Goal: Task Accomplishment & Management: Use online tool/utility

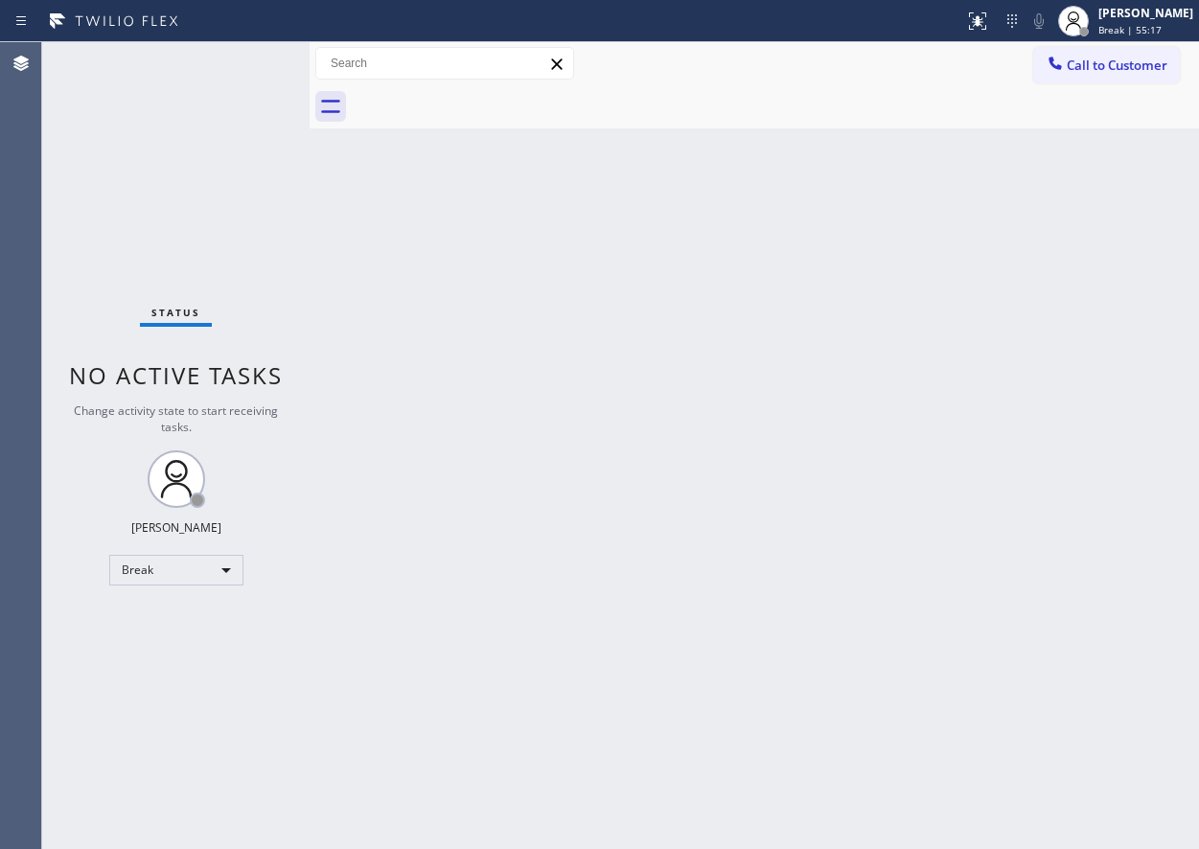
click at [1113, 748] on div "Back to Dashboard Change Sender ID Customers Technicians Select a contact Outbo…" at bounding box center [755, 445] width 890 height 807
click at [1122, 24] on span "Break | 59:33" at bounding box center [1130, 29] width 63 height 13
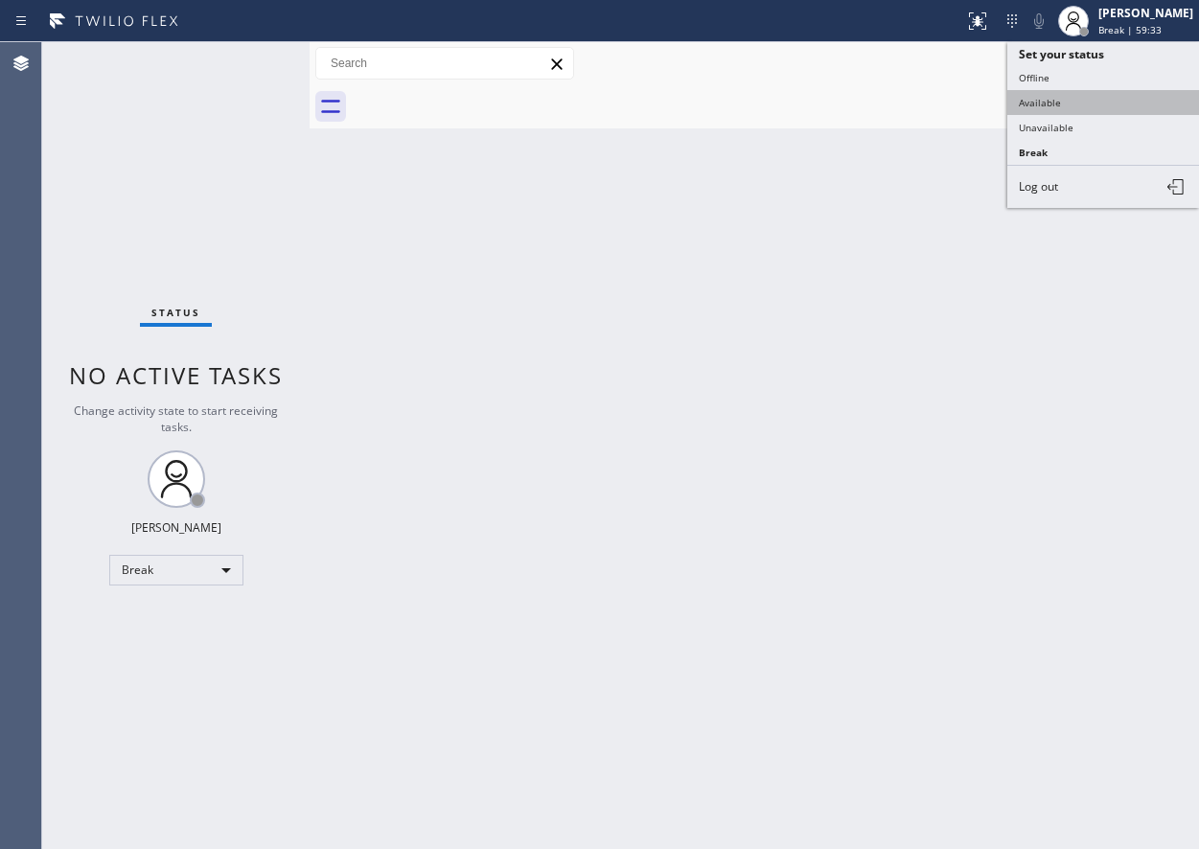
click at [1097, 99] on button "Available" at bounding box center [1103, 102] width 192 height 25
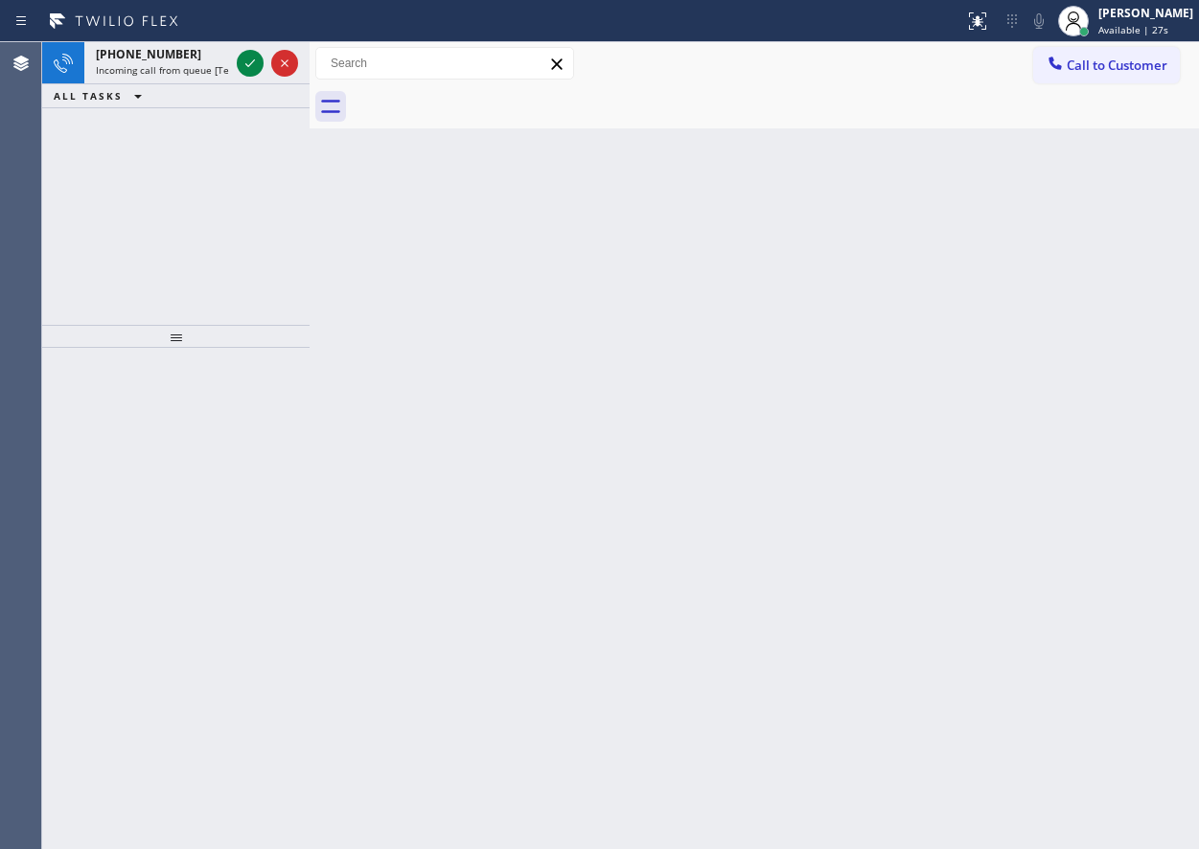
click at [1052, 357] on div "Back to Dashboard Change Sender ID Customers Technicians Select a contact Outbo…" at bounding box center [755, 445] width 890 height 807
click at [248, 65] on icon at bounding box center [250, 63] width 23 height 23
click at [248, 67] on icon at bounding box center [250, 63] width 23 height 23
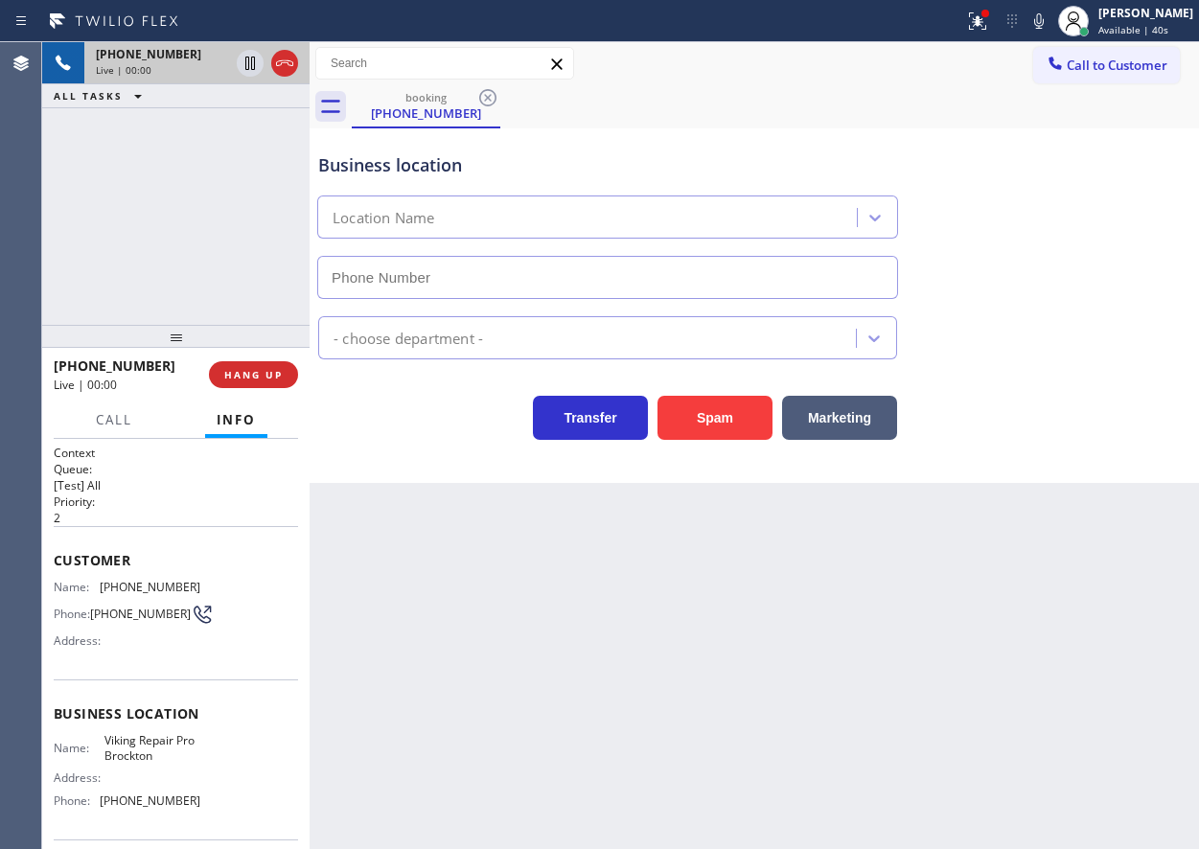
type input "[PHONE_NUMBER]"
click at [722, 422] on button "Spam" at bounding box center [715, 418] width 115 height 44
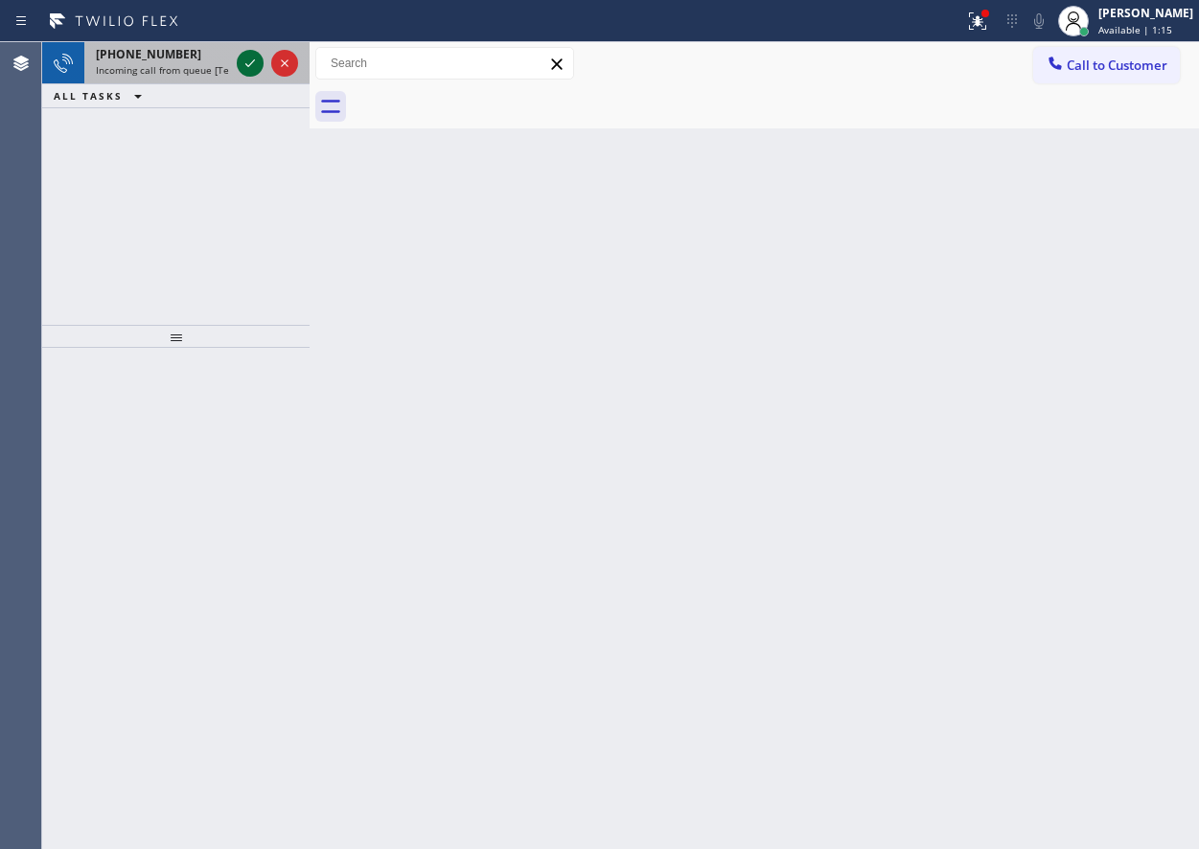
click at [244, 62] on icon at bounding box center [250, 63] width 23 height 23
click at [243, 63] on icon at bounding box center [250, 63] width 23 height 23
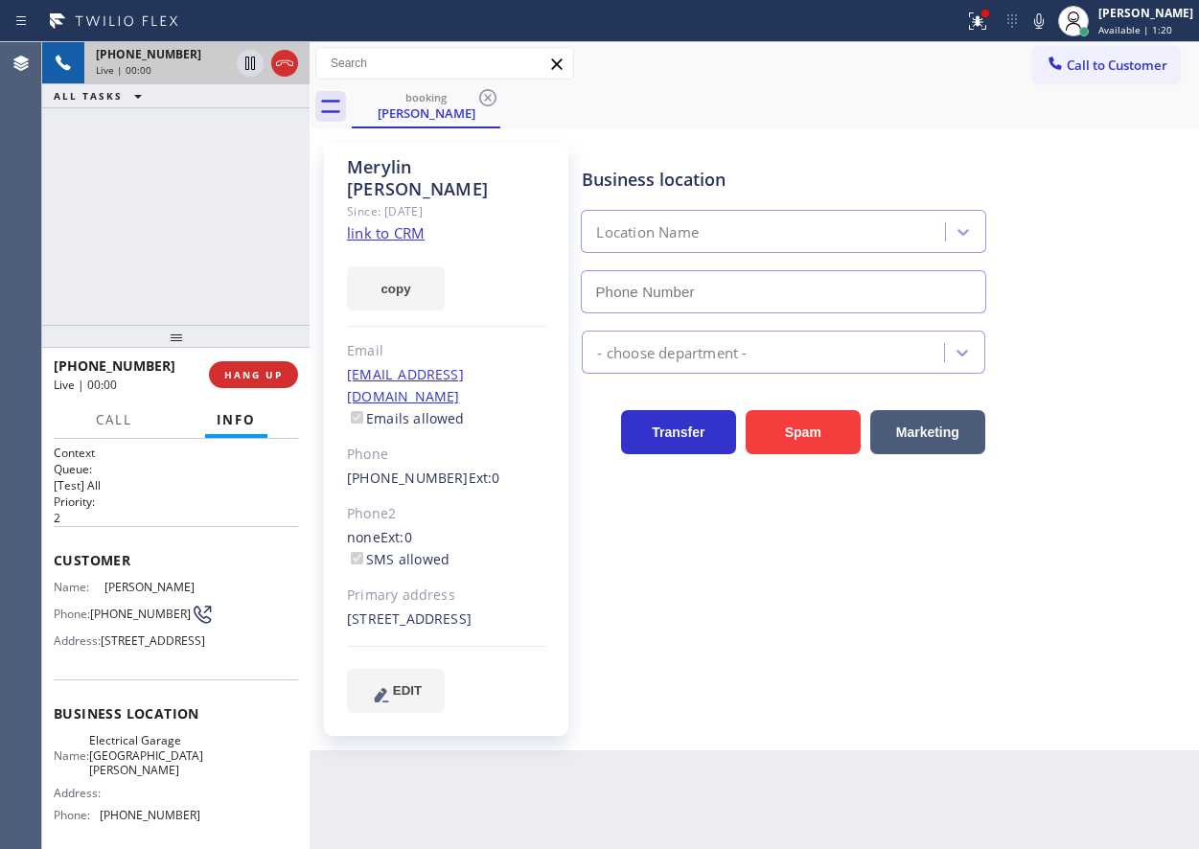
type input "[PHONE_NUMBER]"
click at [253, 381] on span "HANG UP" at bounding box center [253, 374] width 58 height 13
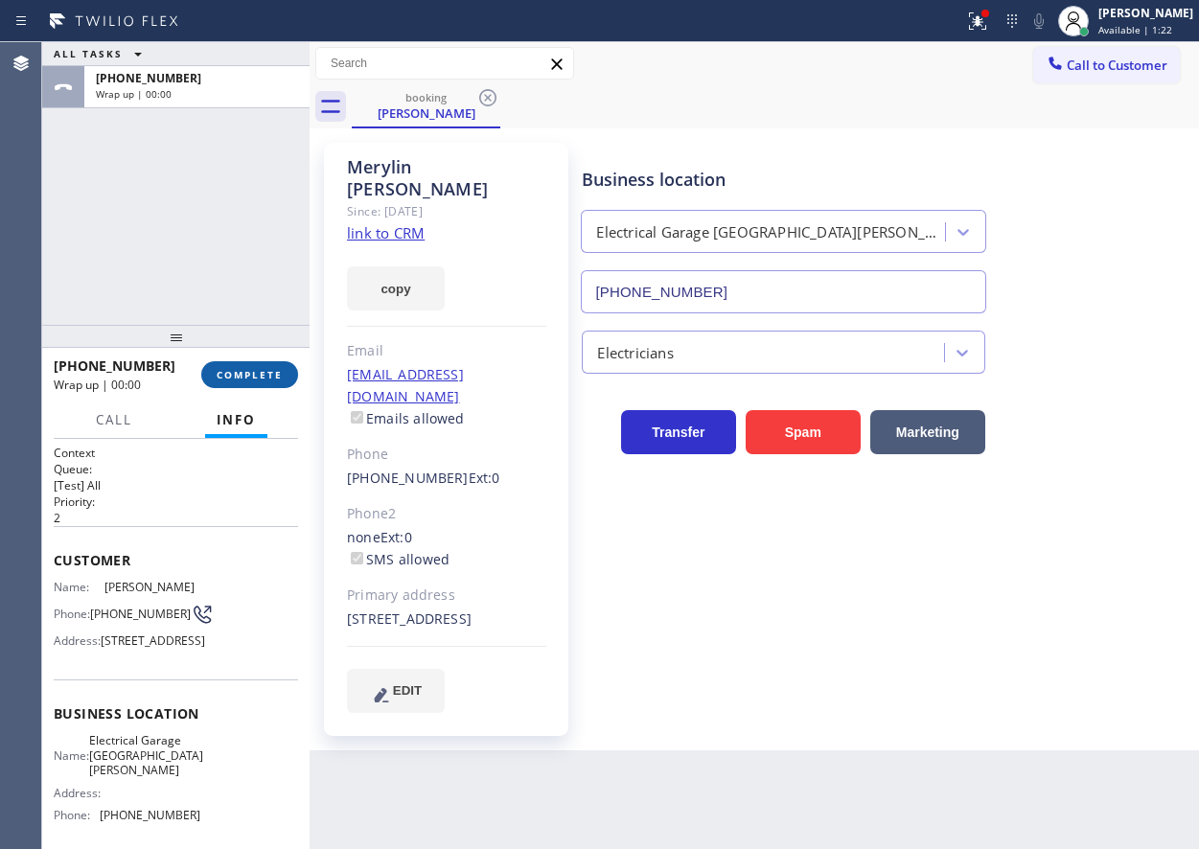
click at [252, 381] on span "COMPLETE" at bounding box center [250, 374] width 66 height 13
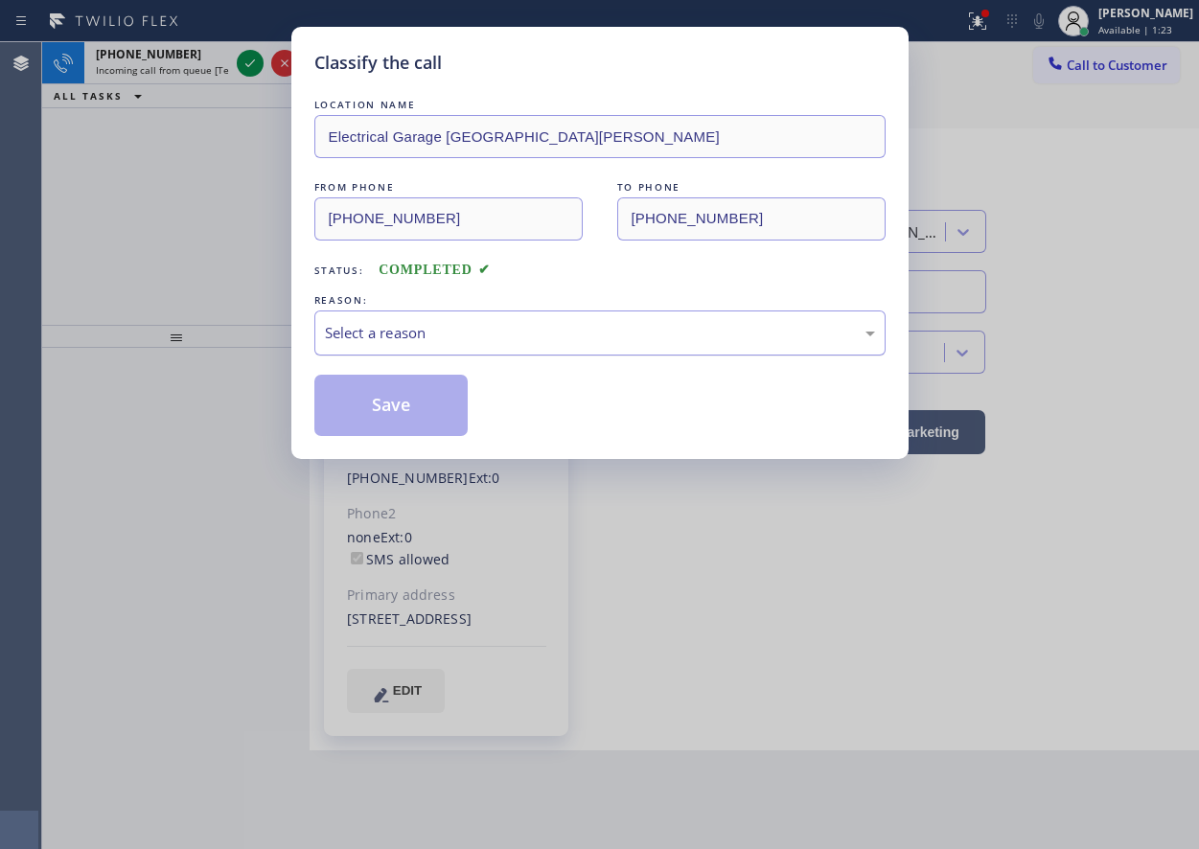
click at [561, 346] on div "Select a reason" at bounding box center [599, 333] width 571 height 45
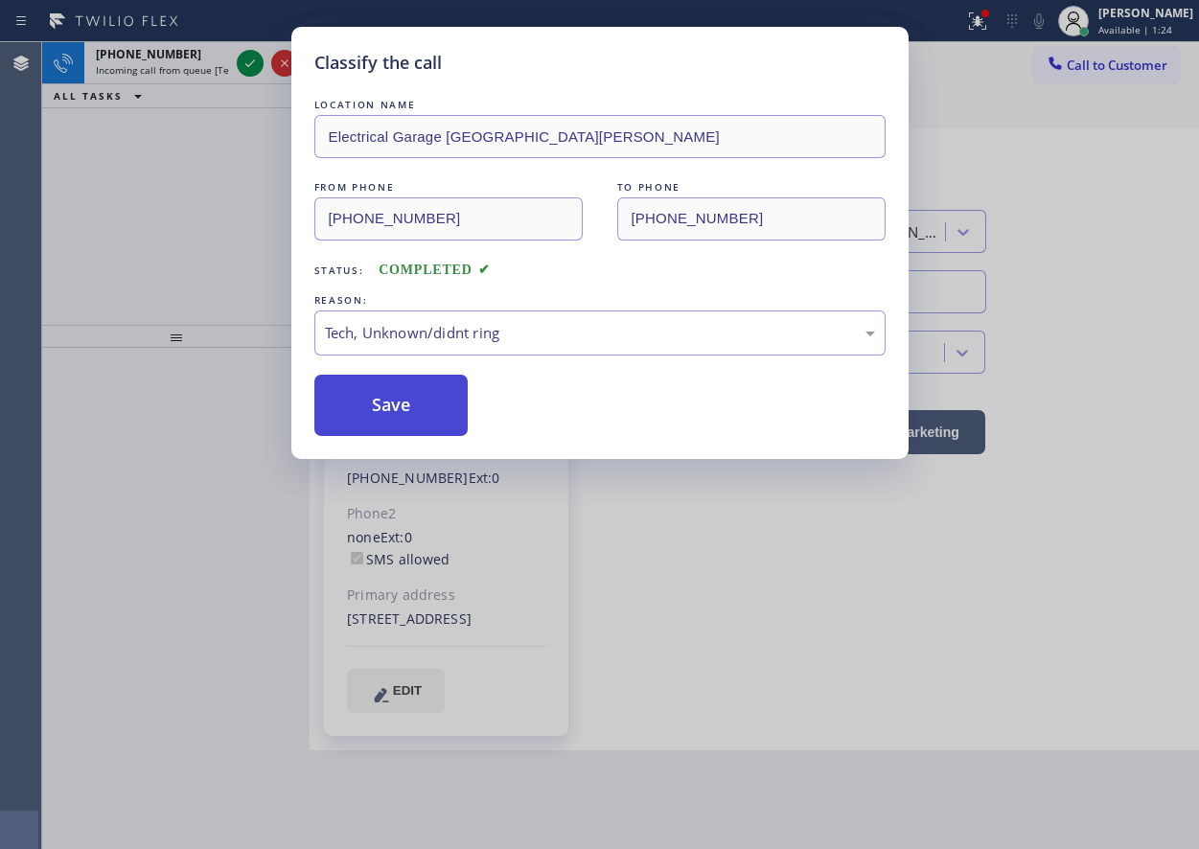
click at [406, 417] on button "Save" at bounding box center [391, 405] width 154 height 61
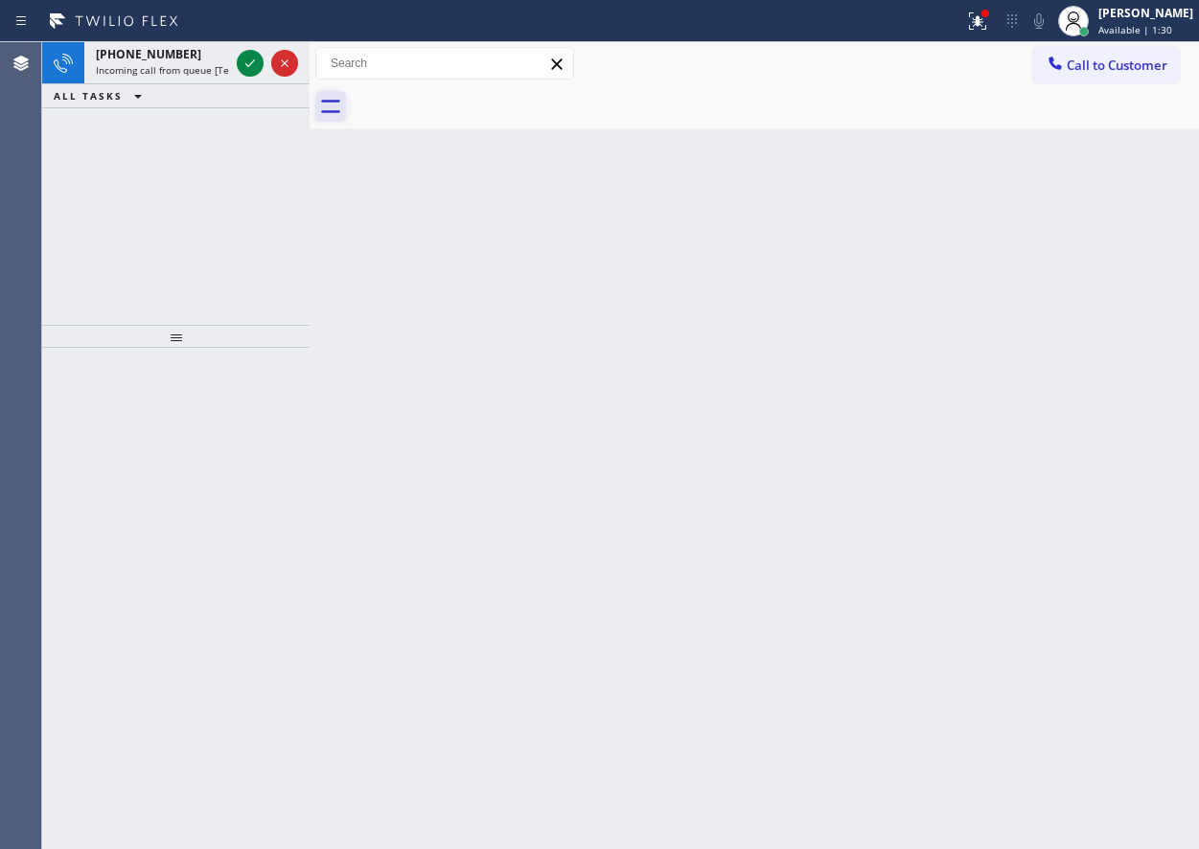
drag, startPoint x: 413, startPoint y: 230, endPoint x: 345, endPoint y: 111, distance: 137.0
click at [412, 231] on div "Back to Dashboard Change Sender ID Customers Technicians Select a contact Outbo…" at bounding box center [755, 445] width 890 height 807
click at [243, 57] on icon at bounding box center [250, 63] width 23 height 23
click at [1075, 453] on div "Back to Dashboard Change Sender ID Customers Technicians Select a contact Outbo…" at bounding box center [755, 445] width 890 height 807
click at [244, 60] on icon at bounding box center [250, 63] width 23 height 23
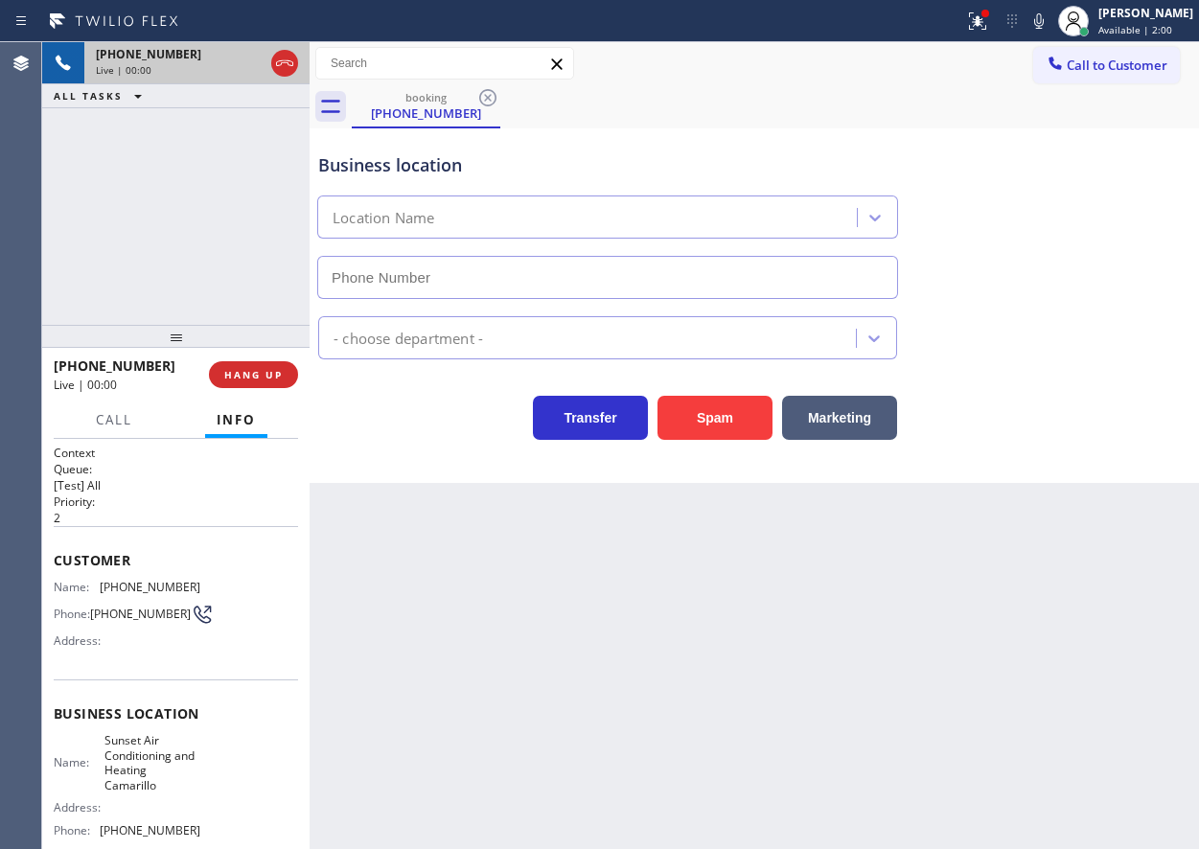
type input "[PHONE_NUMBER]"
click at [712, 405] on button "Spam" at bounding box center [715, 418] width 115 height 44
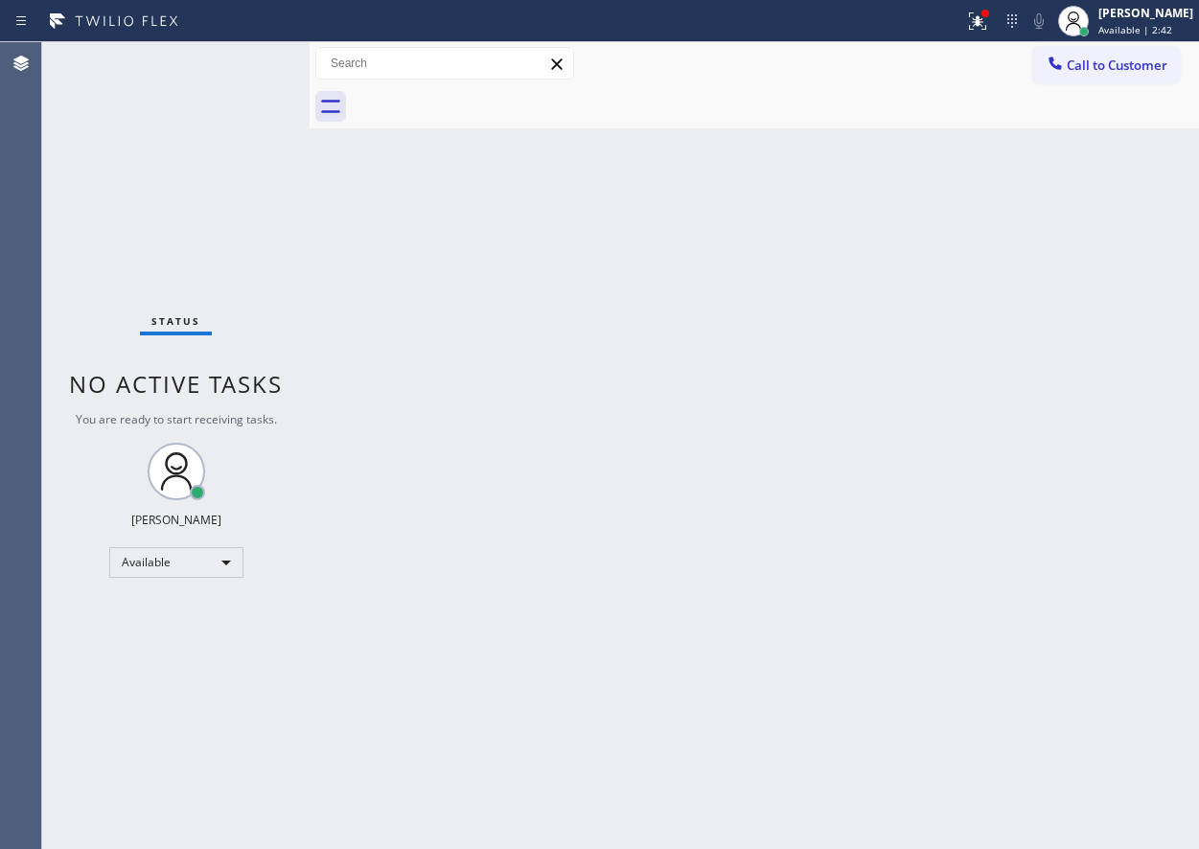
drag, startPoint x: 1096, startPoint y: 446, endPoint x: 756, endPoint y: 320, distance: 361.8
click at [1094, 446] on div "Back to Dashboard Change Sender ID Customers Technicians Select a contact Outbo…" at bounding box center [755, 445] width 890 height 807
click at [1103, 441] on div "Back to Dashboard Change Sender ID Customers Technicians Select a contact Outbo…" at bounding box center [755, 445] width 890 height 807
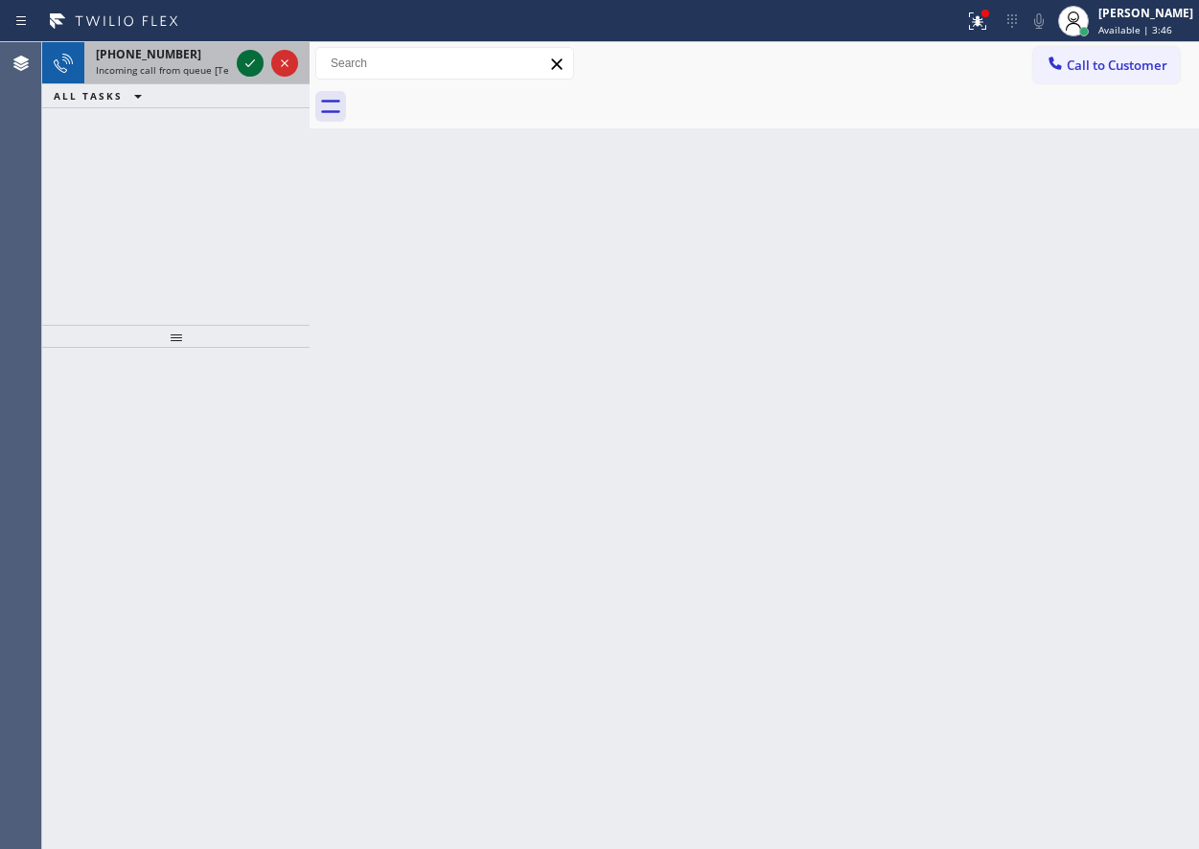
click at [247, 60] on icon at bounding box center [250, 63] width 23 height 23
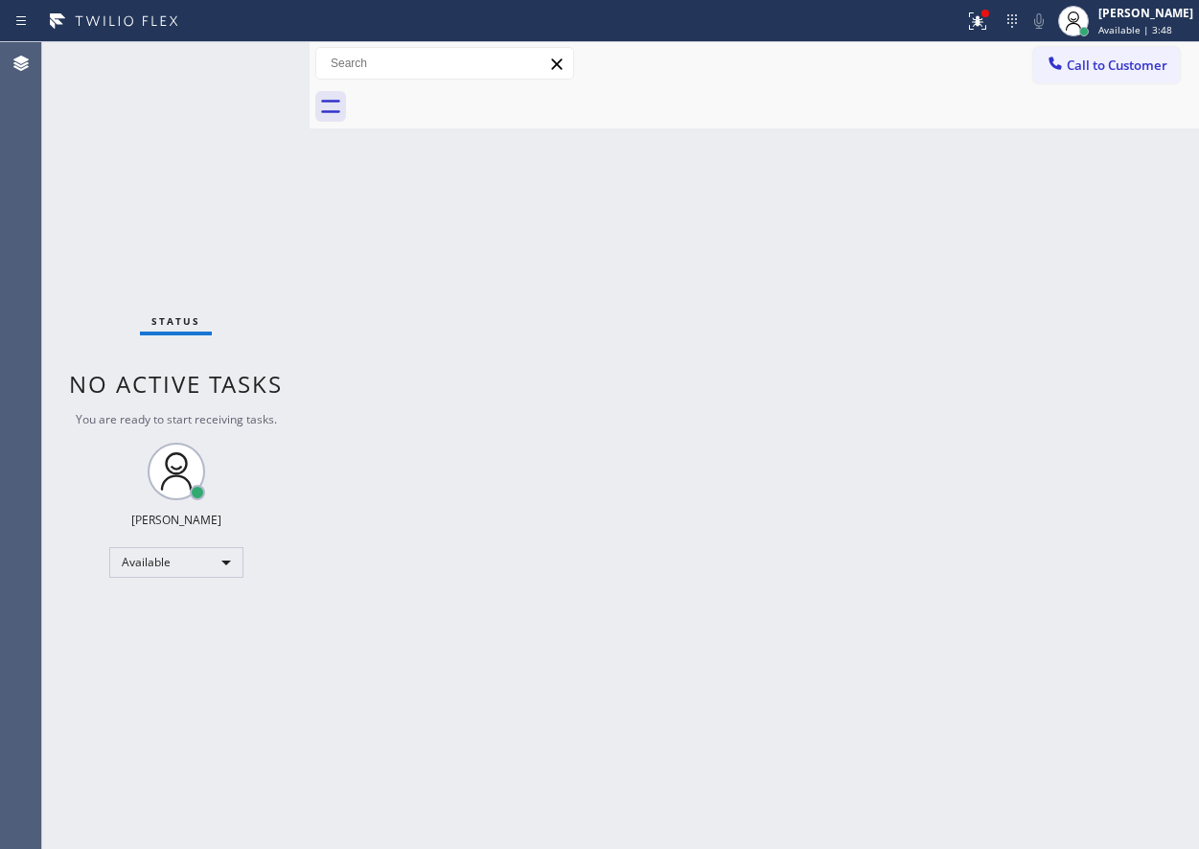
click at [637, 836] on div "Back to Dashboard Change Sender ID Customers Technicians Select a contact Outbo…" at bounding box center [755, 445] width 890 height 807
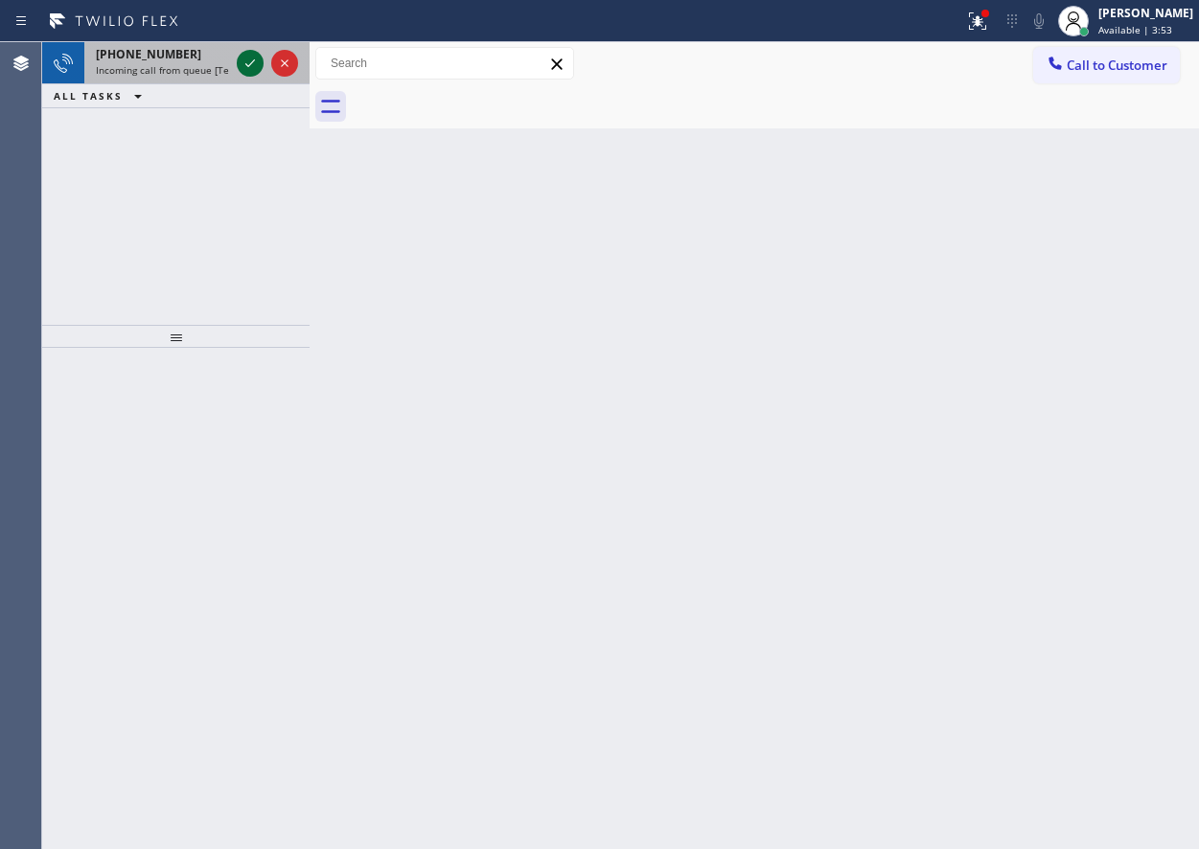
click at [248, 50] on button at bounding box center [250, 63] width 27 height 27
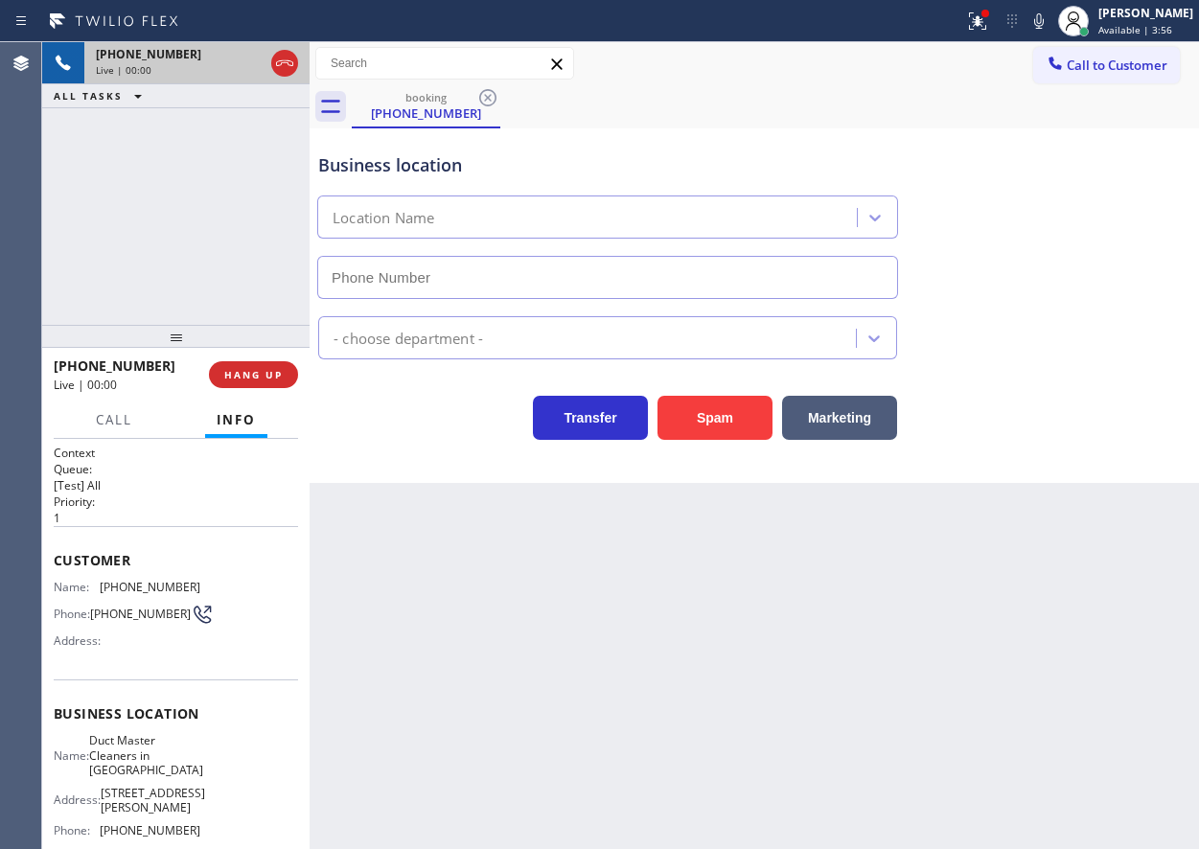
type input "[PHONE_NUMBER]"
click at [256, 385] on button "HANG UP" at bounding box center [253, 374] width 89 height 27
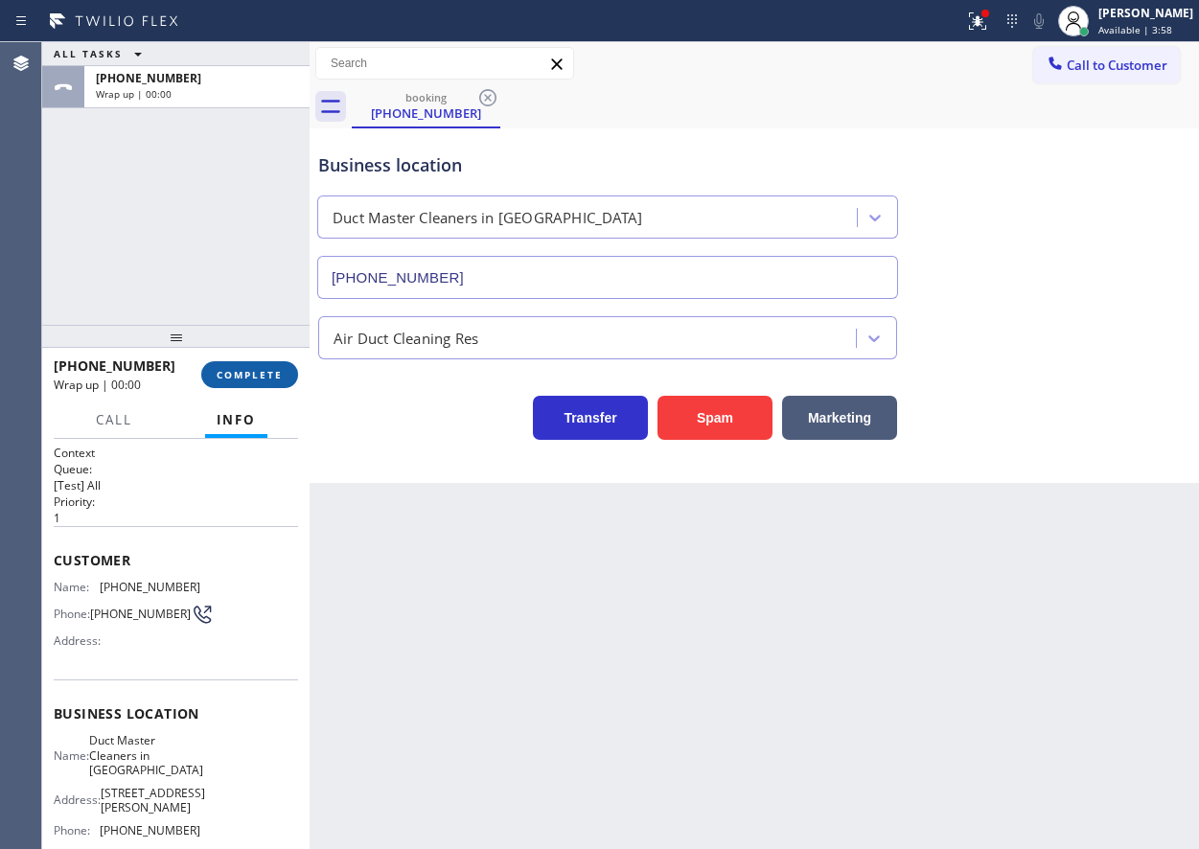
click at [257, 384] on button "COMPLETE" at bounding box center [249, 374] width 97 height 27
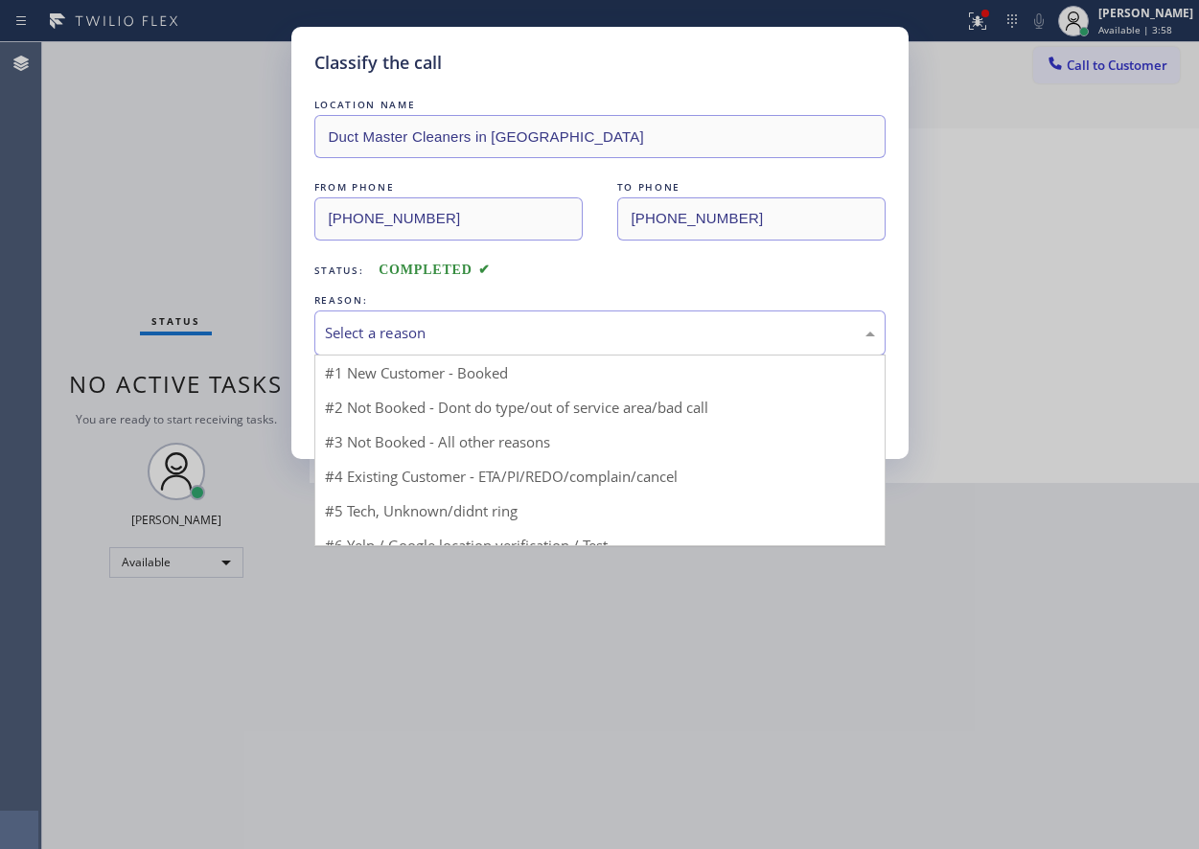
click at [498, 326] on div "Select a reason" at bounding box center [600, 333] width 550 height 22
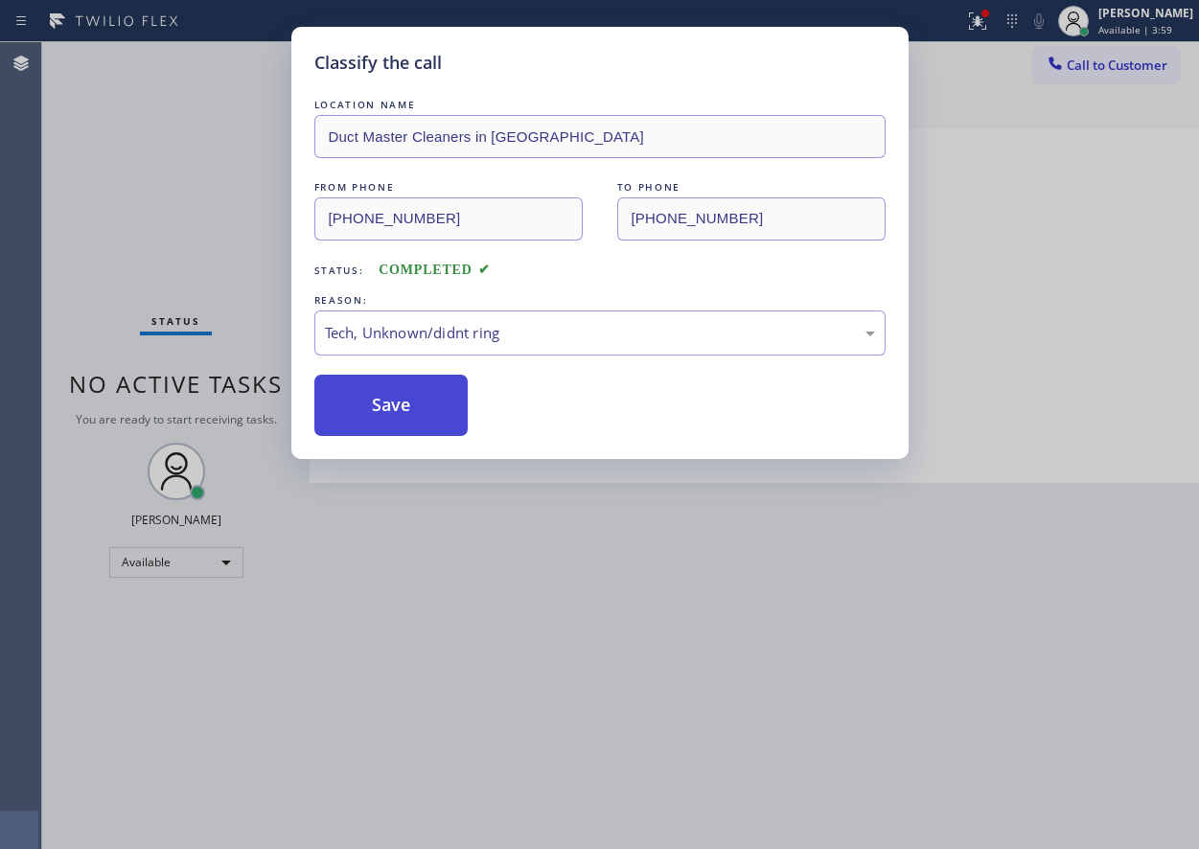
click at [394, 414] on button "Save" at bounding box center [391, 405] width 154 height 61
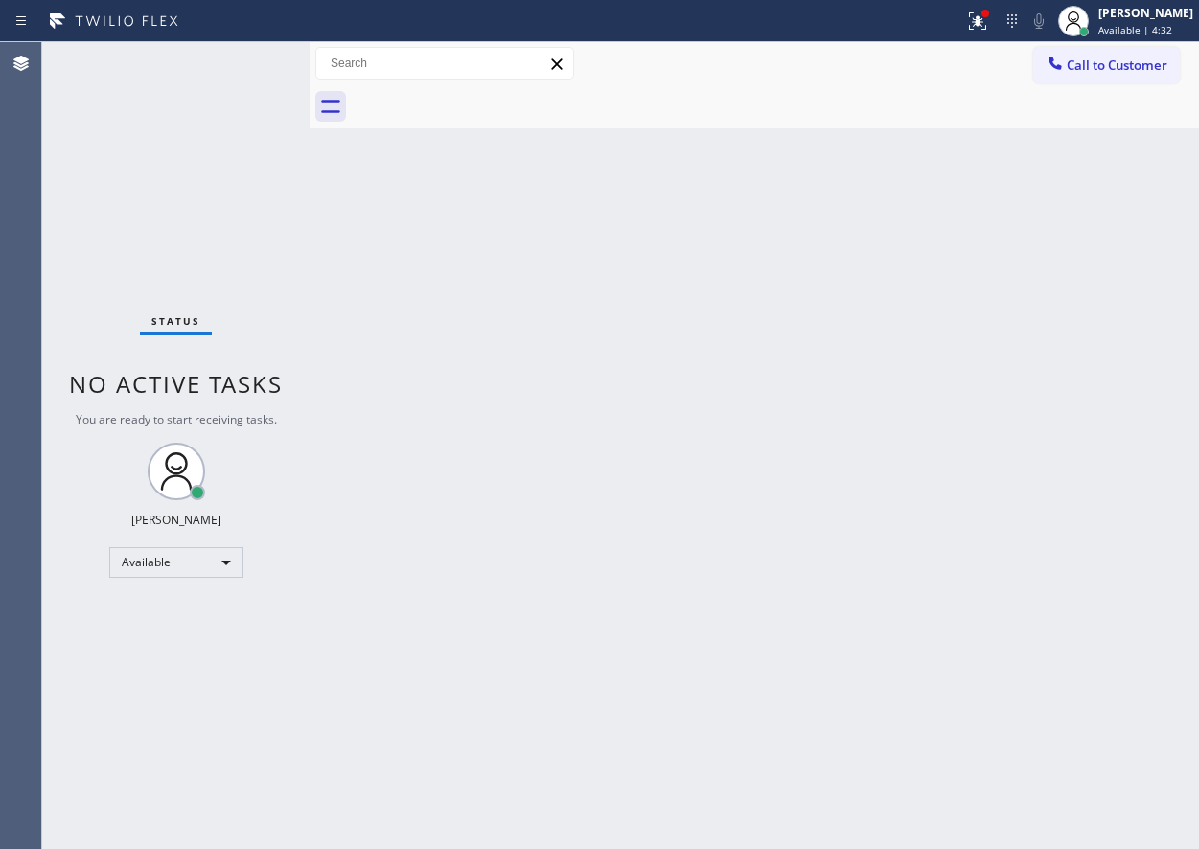
click at [891, 624] on div "Back to Dashboard Change Sender ID Customers Technicians Select a contact Outbo…" at bounding box center [755, 445] width 890 height 807
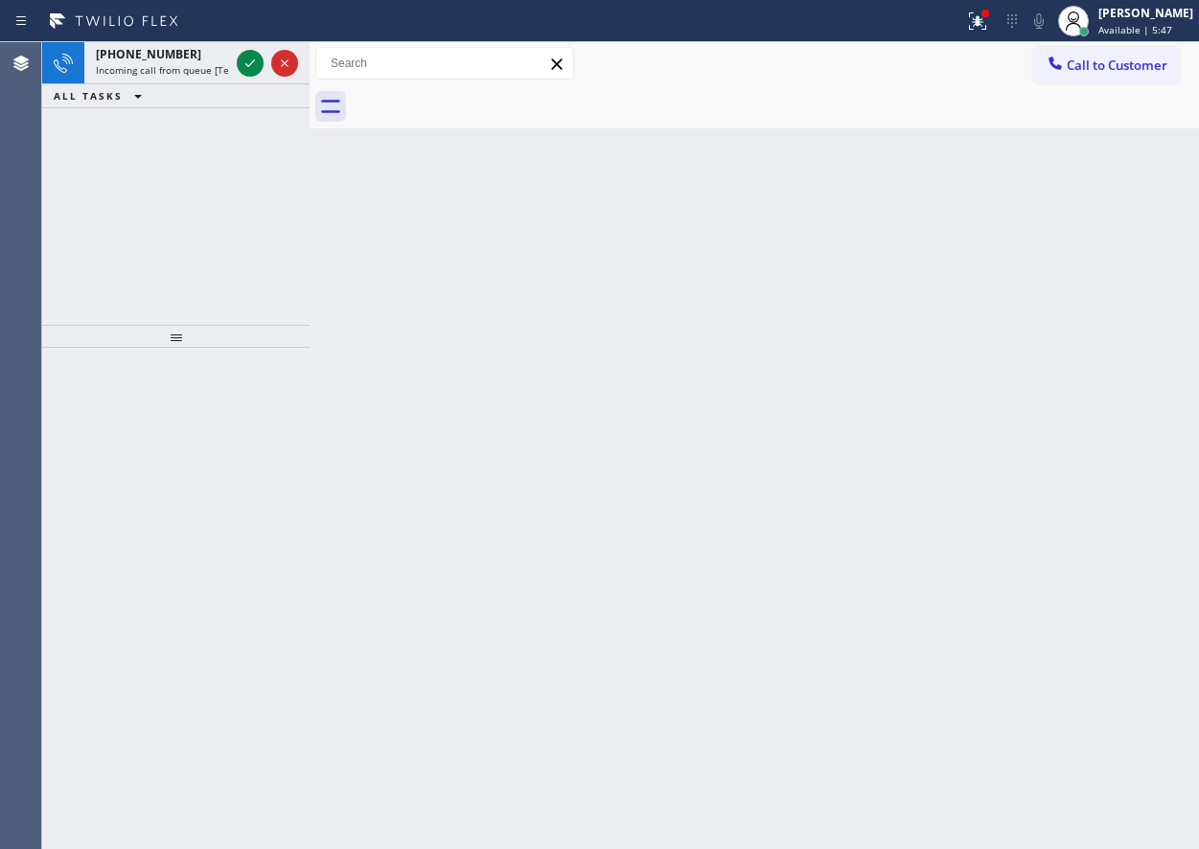
click at [1080, 378] on div "Back to Dashboard Change Sender ID Customers Technicians Select a contact Outbo…" at bounding box center [755, 445] width 890 height 807
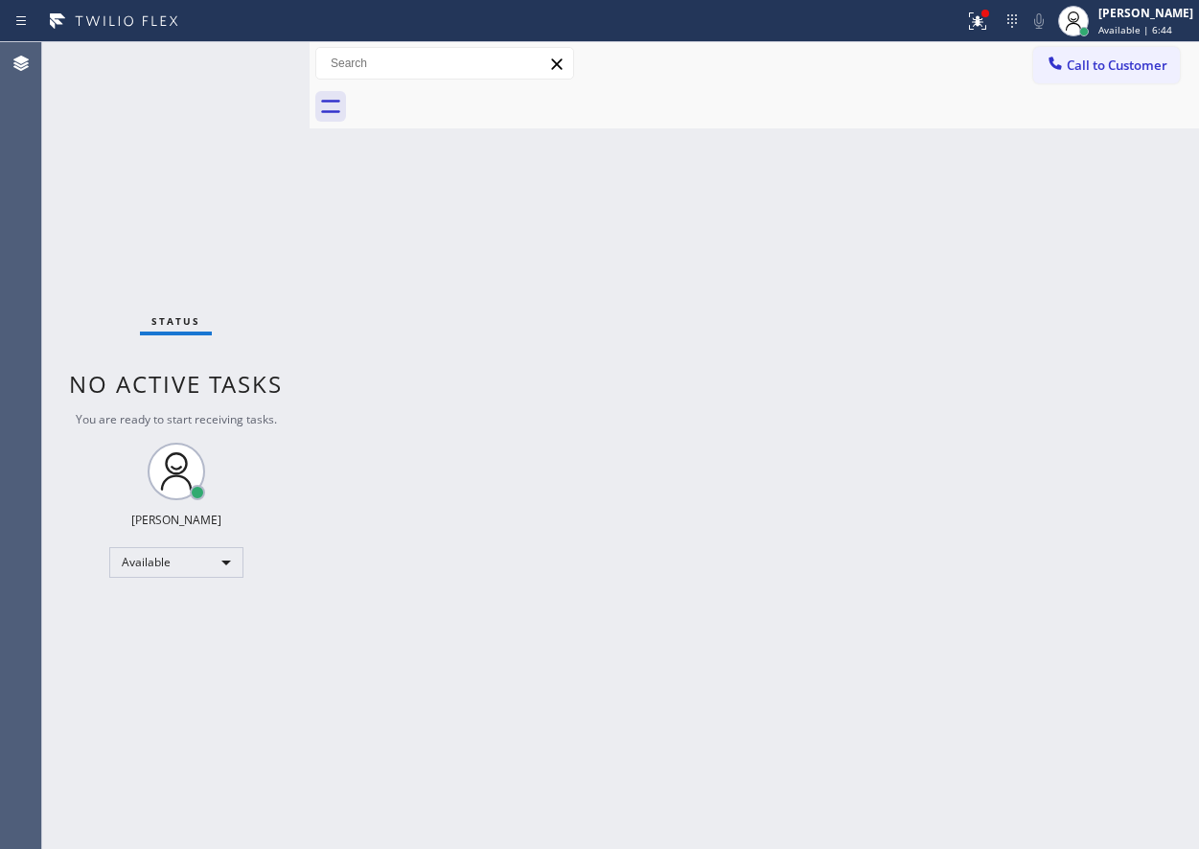
click at [1117, 559] on div "Back to Dashboard Change Sender ID Customers Technicians Select a contact Outbo…" at bounding box center [755, 445] width 890 height 807
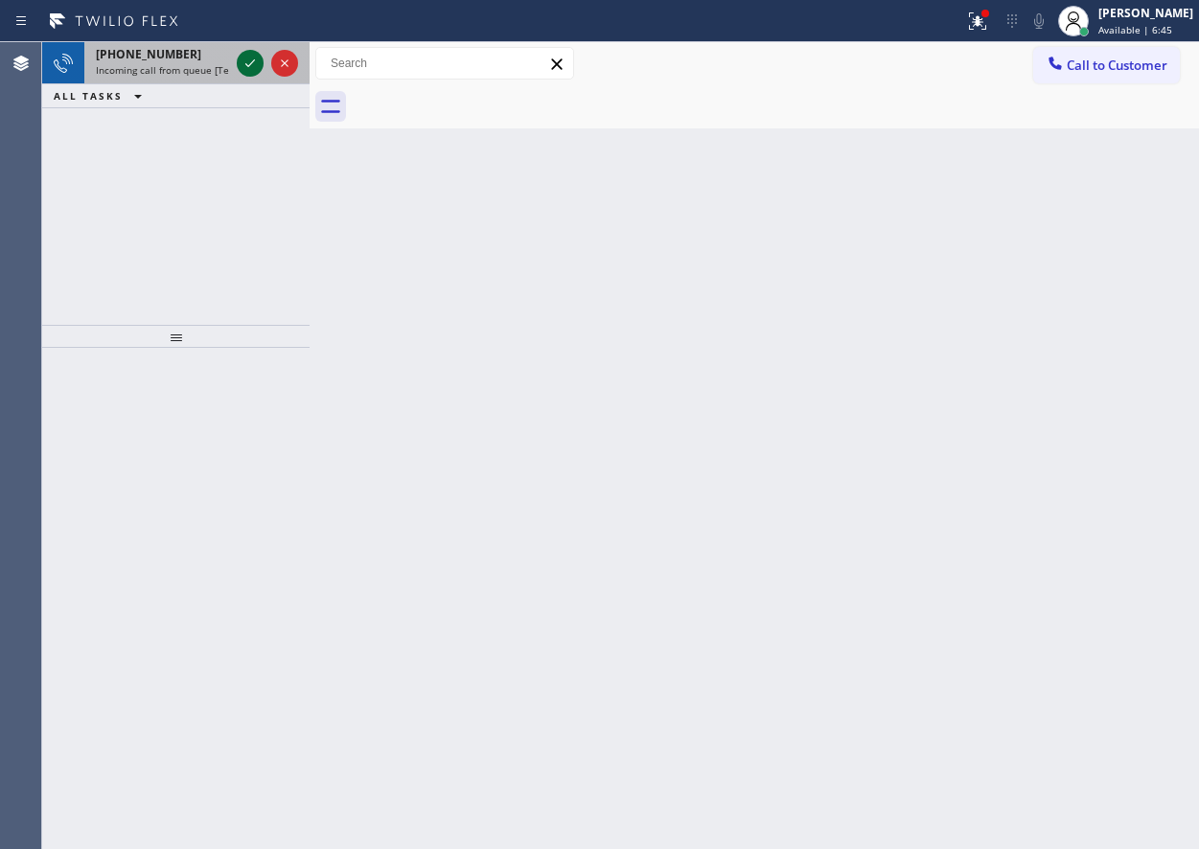
click at [249, 61] on icon at bounding box center [250, 63] width 23 height 23
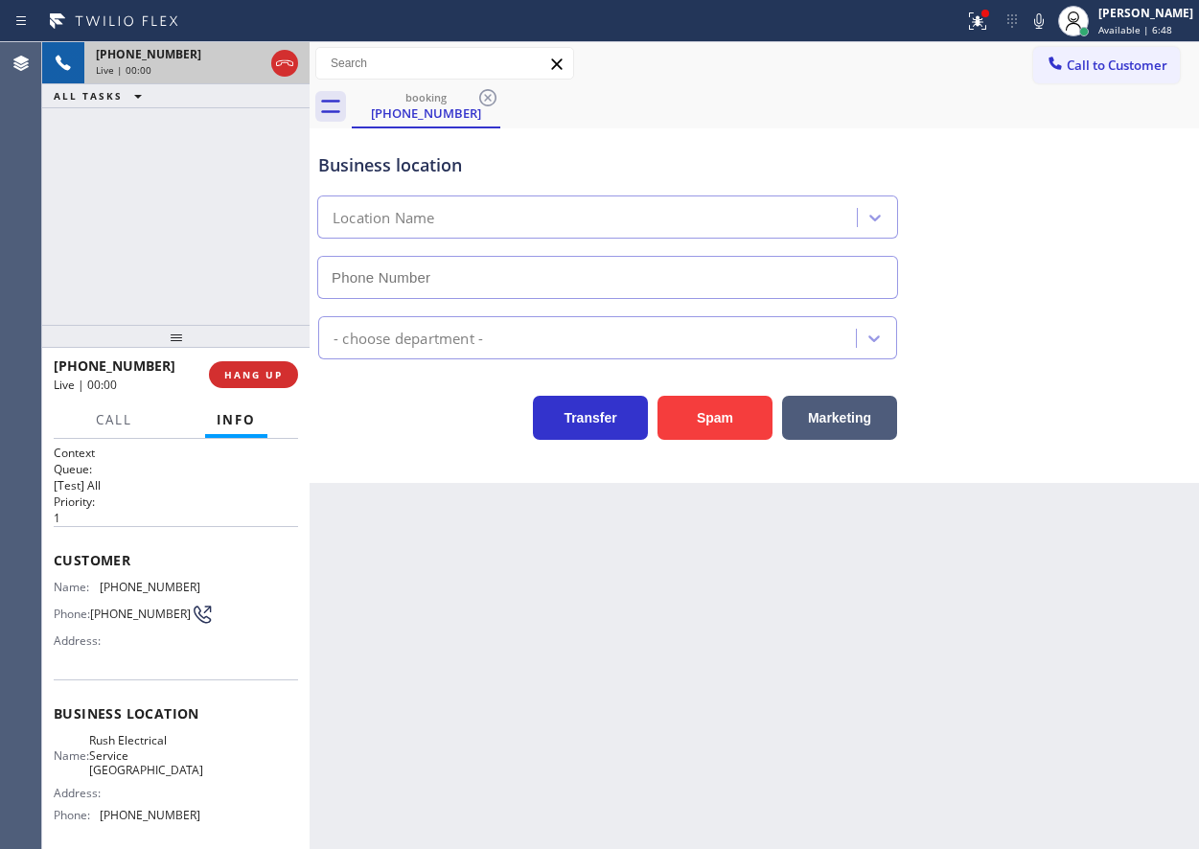
type input "[PHONE_NUMBER]"
click at [709, 415] on button "Spam" at bounding box center [715, 418] width 115 height 44
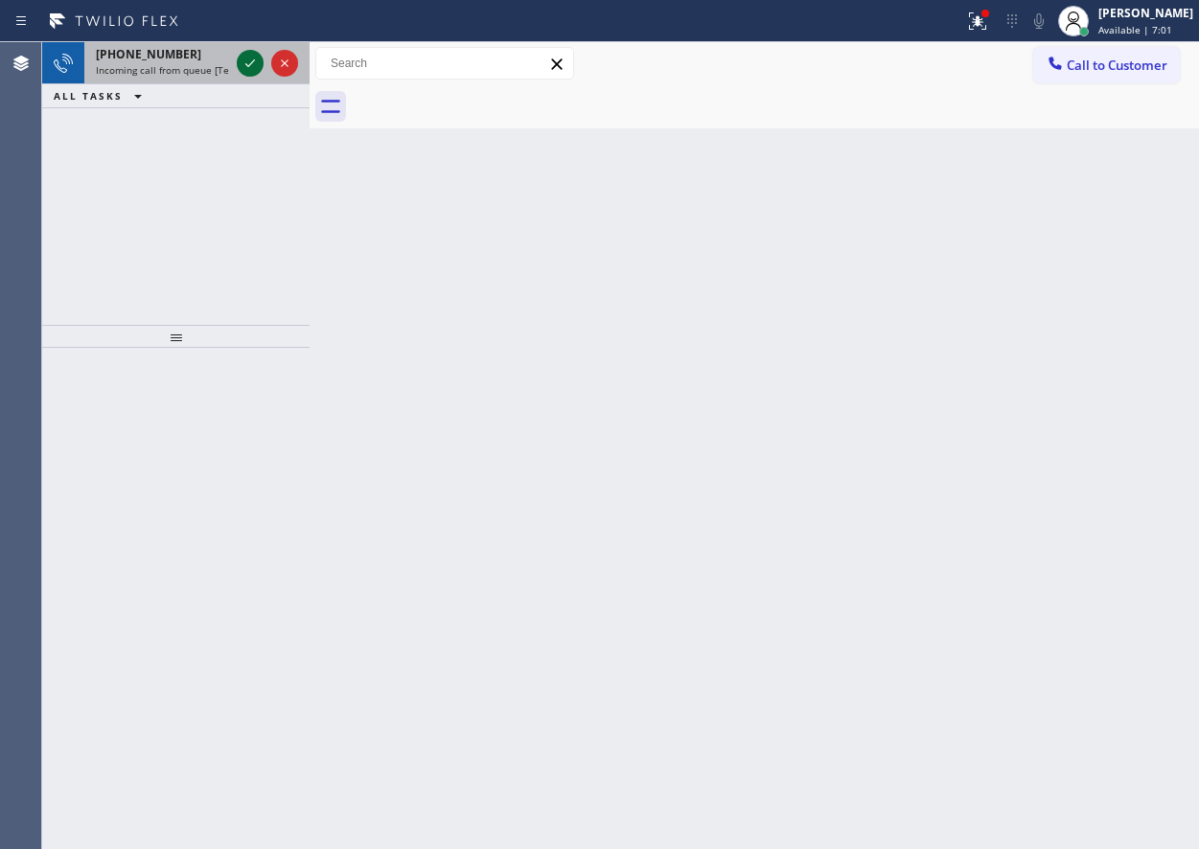
click at [250, 64] on icon at bounding box center [250, 63] width 10 height 8
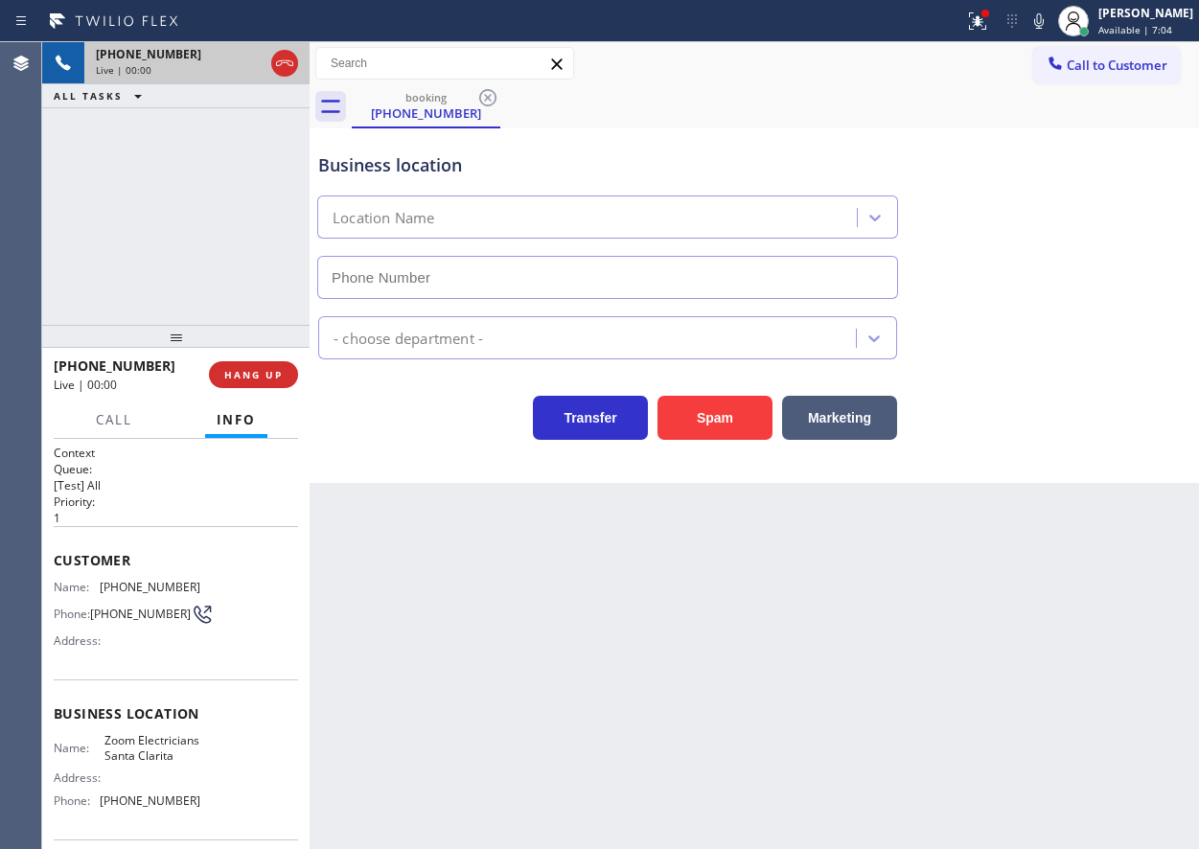
type input "[PHONE_NUMBER]"
click at [275, 370] on span "HANG UP" at bounding box center [253, 374] width 58 height 13
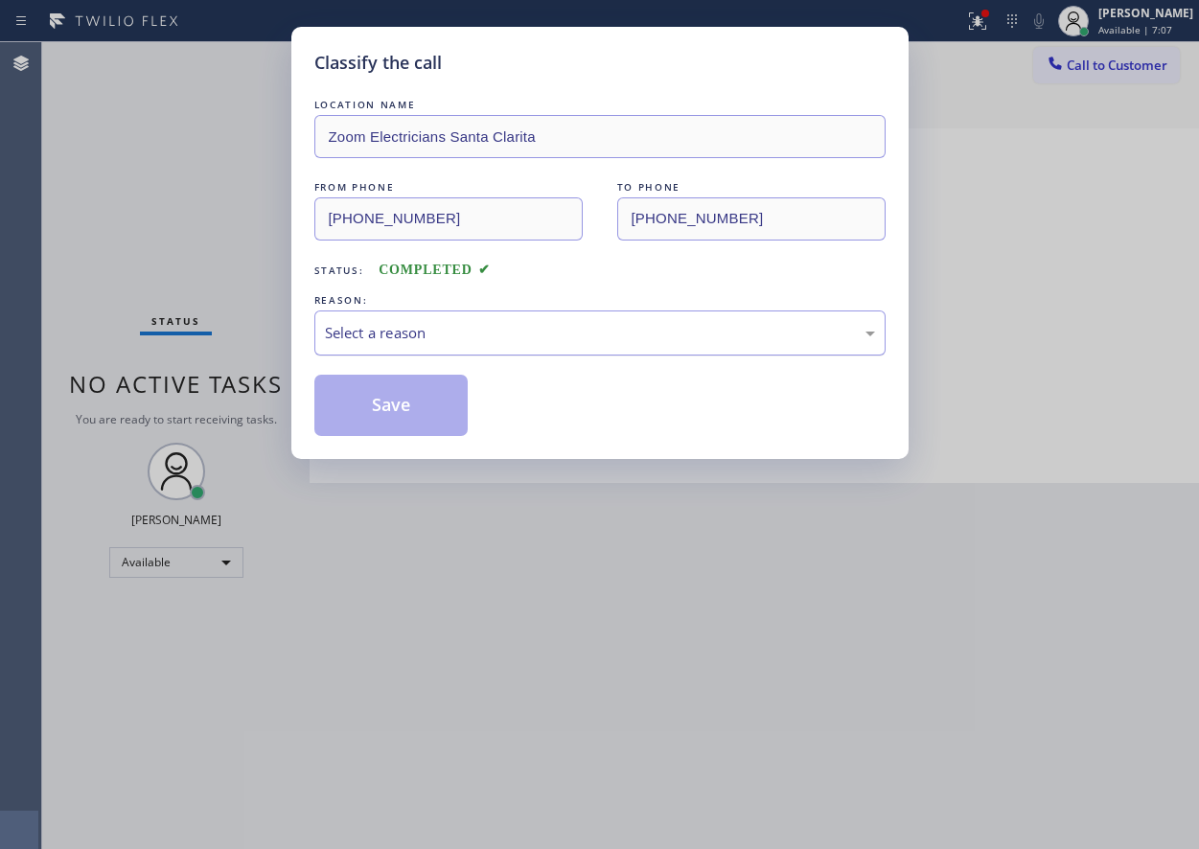
drag, startPoint x: 453, startPoint y: 320, endPoint x: 448, endPoint y: 336, distance: 17.3
click at [452, 321] on div "Select a reason" at bounding box center [599, 333] width 571 height 45
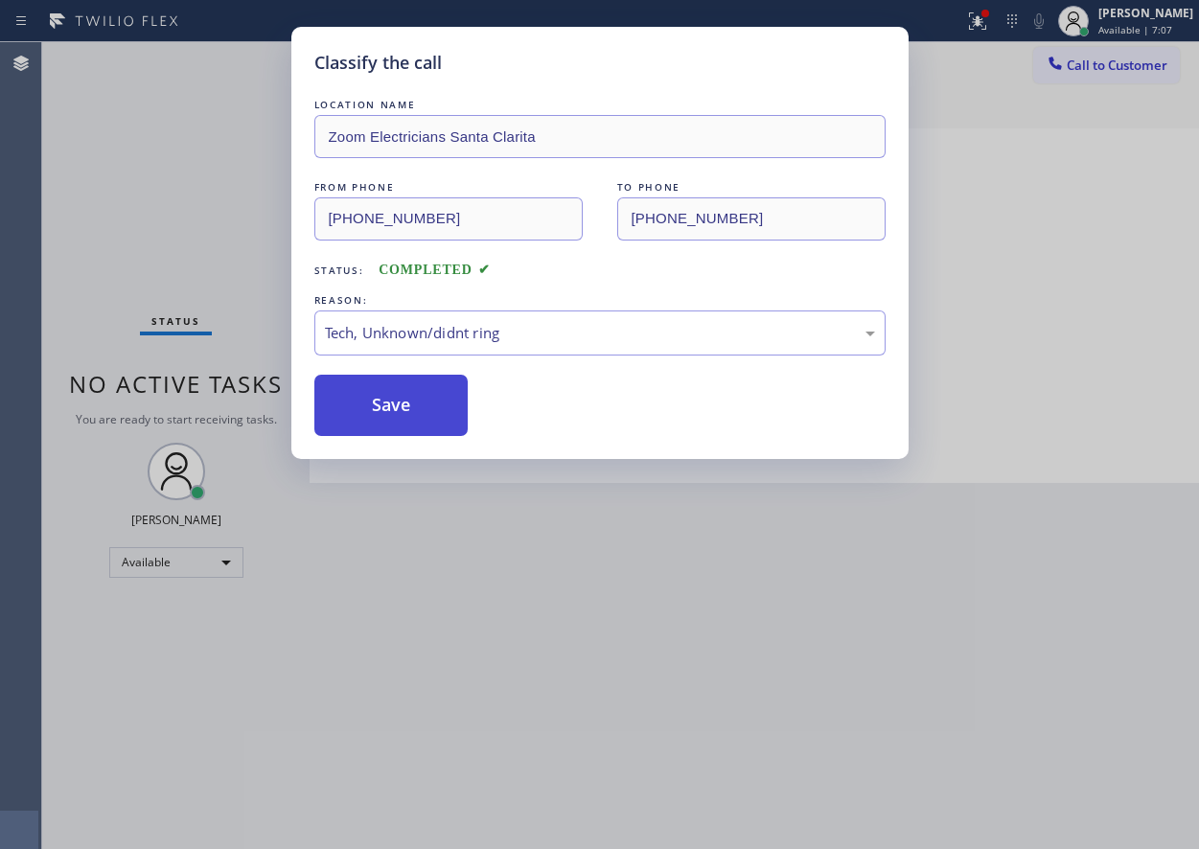
click at [417, 415] on button "Save" at bounding box center [391, 405] width 154 height 61
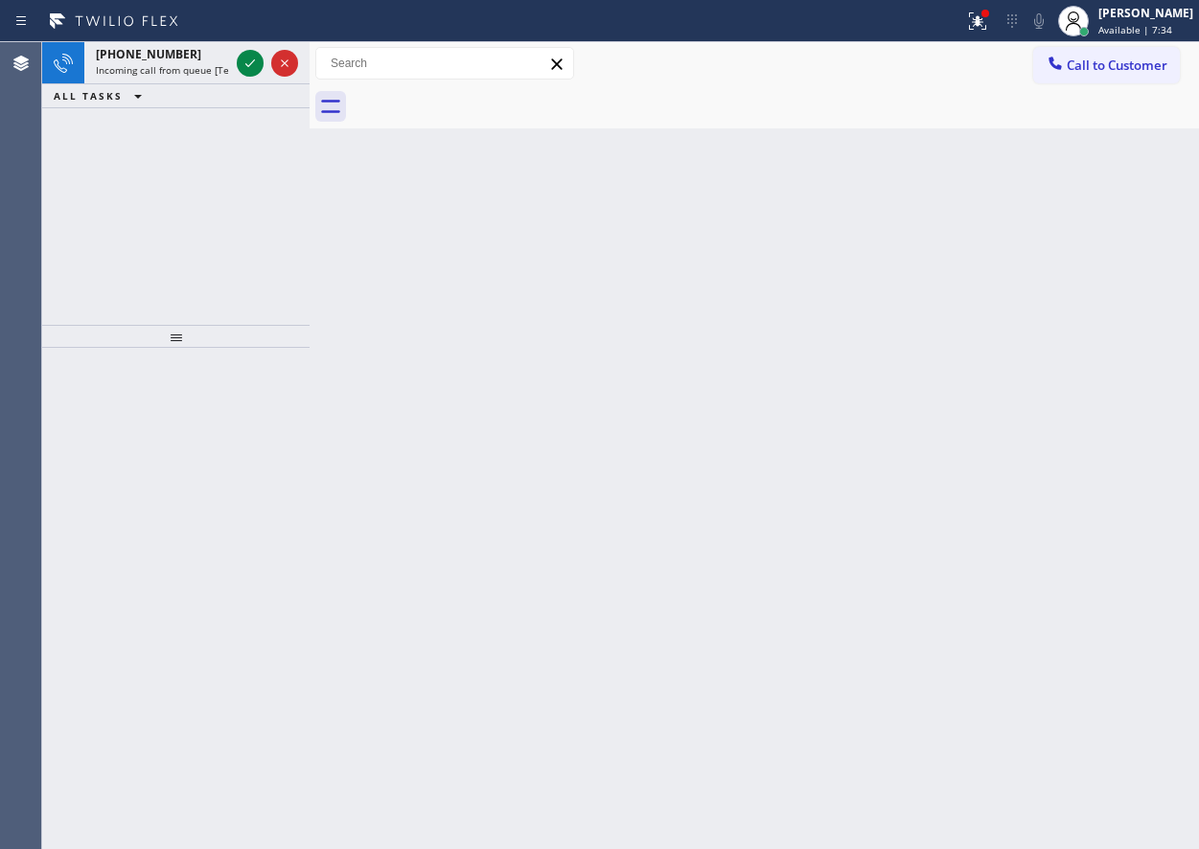
drag, startPoint x: 1087, startPoint y: 289, endPoint x: 672, endPoint y: 274, distance: 415.3
click at [1087, 289] on div "Back to Dashboard Change Sender ID Customers Technicians Select a contact Outbo…" at bounding box center [755, 445] width 890 height 807
click at [248, 59] on icon at bounding box center [250, 63] width 23 height 23
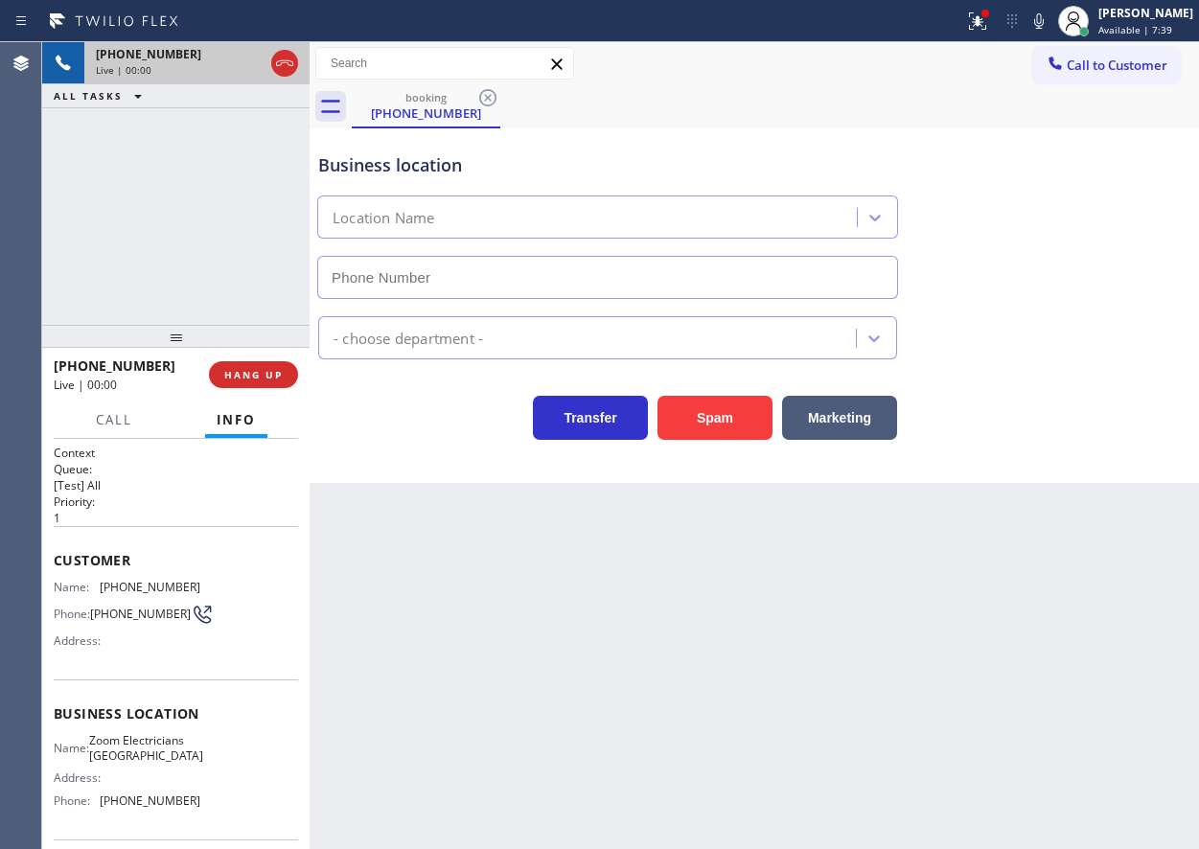
type input "[PHONE_NUMBER]"
click at [264, 375] on span "HANG UP" at bounding box center [253, 374] width 58 height 13
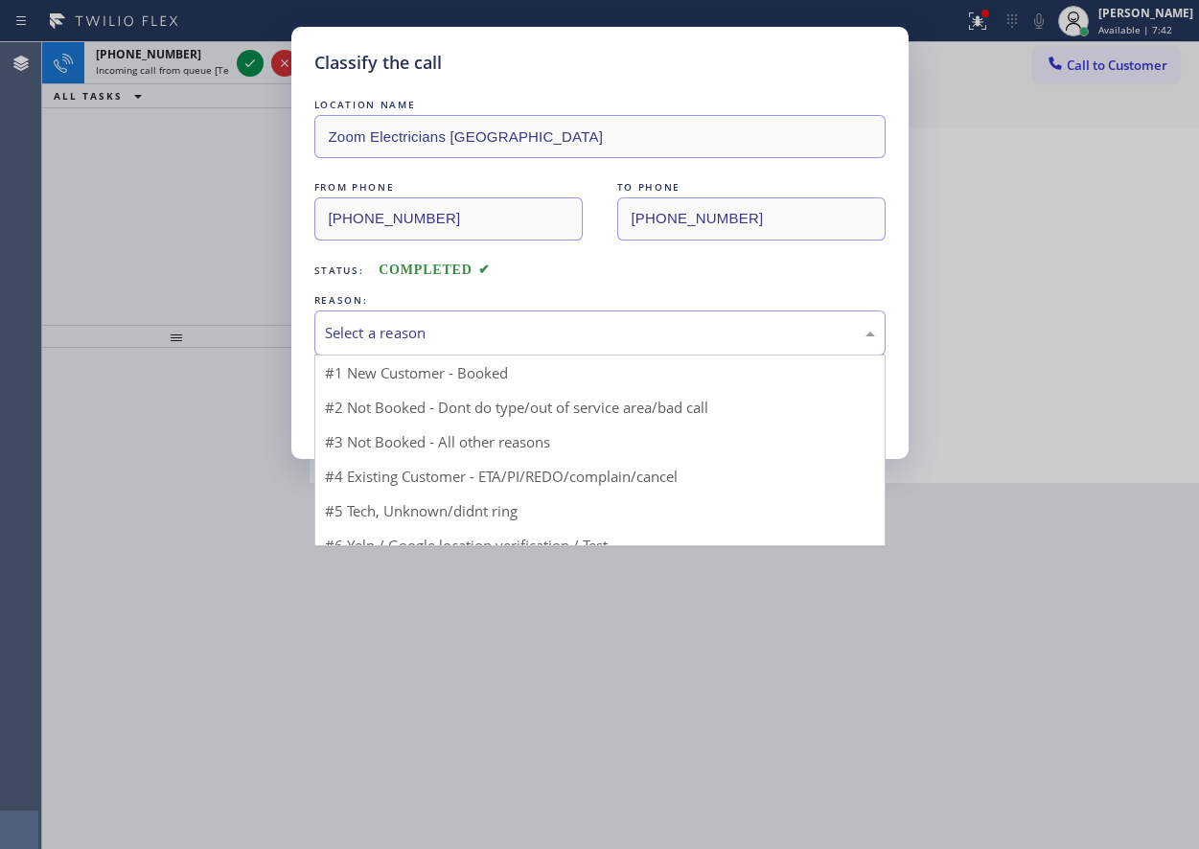
drag, startPoint x: 528, startPoint y: 335, endPoint x: 505, endPoint y: 478, distance: 144.7
click at [522, 351] on div "Select a reason" at bounding box center [599, 333] width 571 height 45
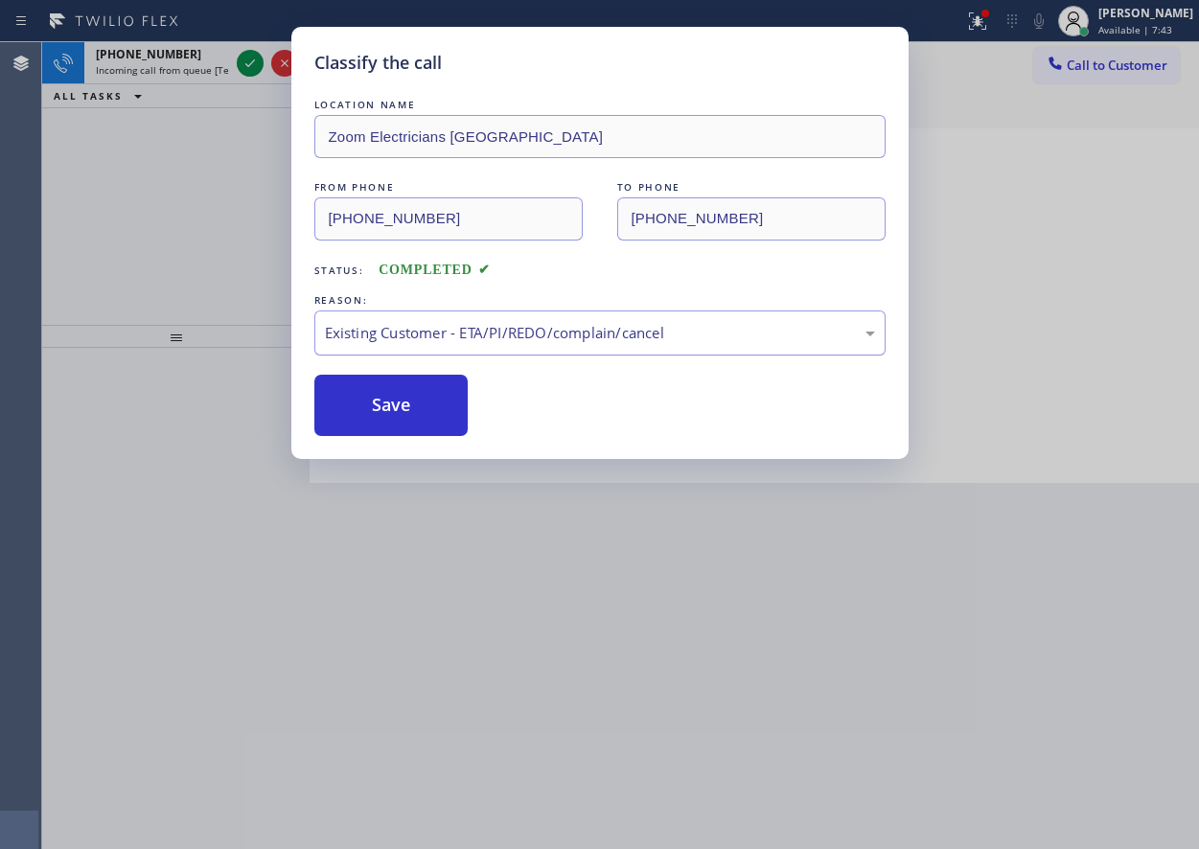
click at [464, 356] on div "Existing Customer - ETA/PI/REDO/complain/cancel" at bounding box center [599, 333] width 571 height 45
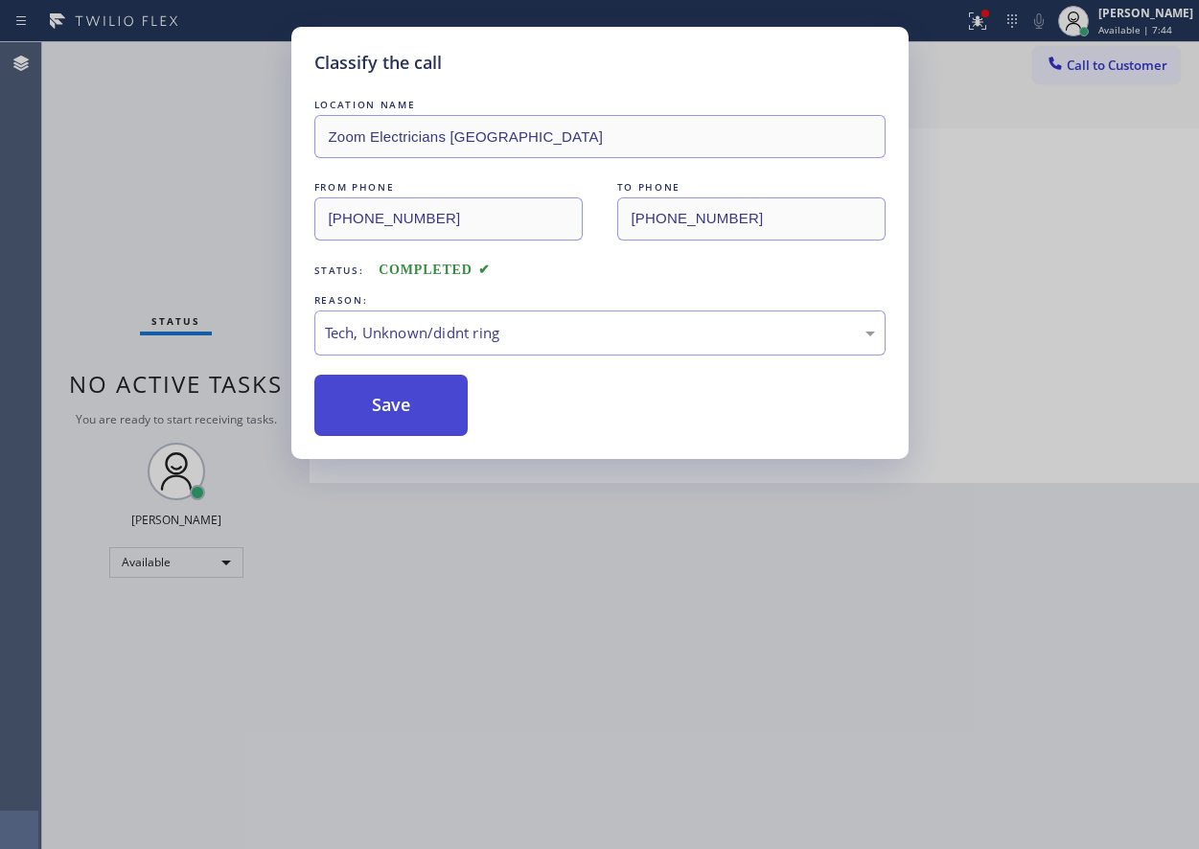
drag, startPoint x: 435, startPoint y: 471, endPoint x: 419, endPoint y: 429, distance: 44.3
click at [419, 428] on button "Save" at bounding box center [391, 405] width 154 height 61
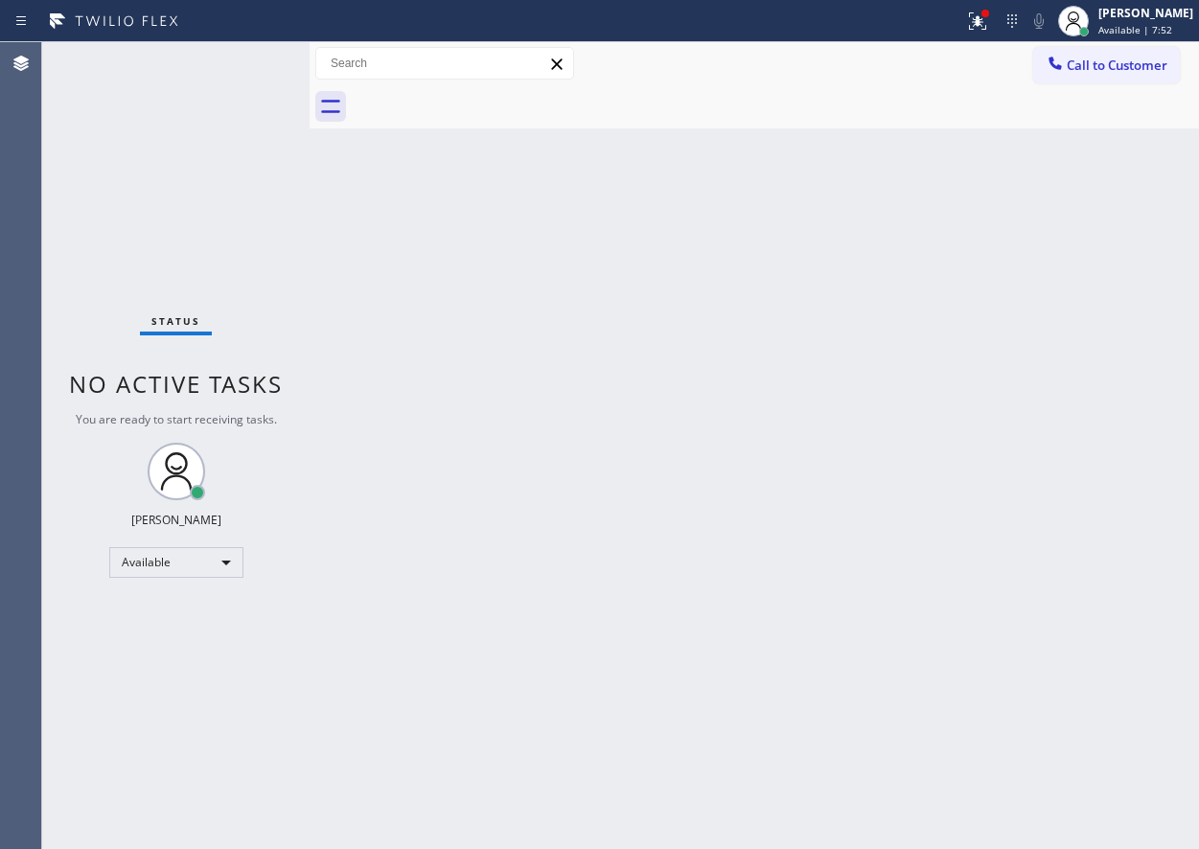
click at [1072, 508] on div "Back to Dashboard Change Sender ID Customers Technicians Select a contact Outbo…" at bounding box center [755, 445] width 890 height 807
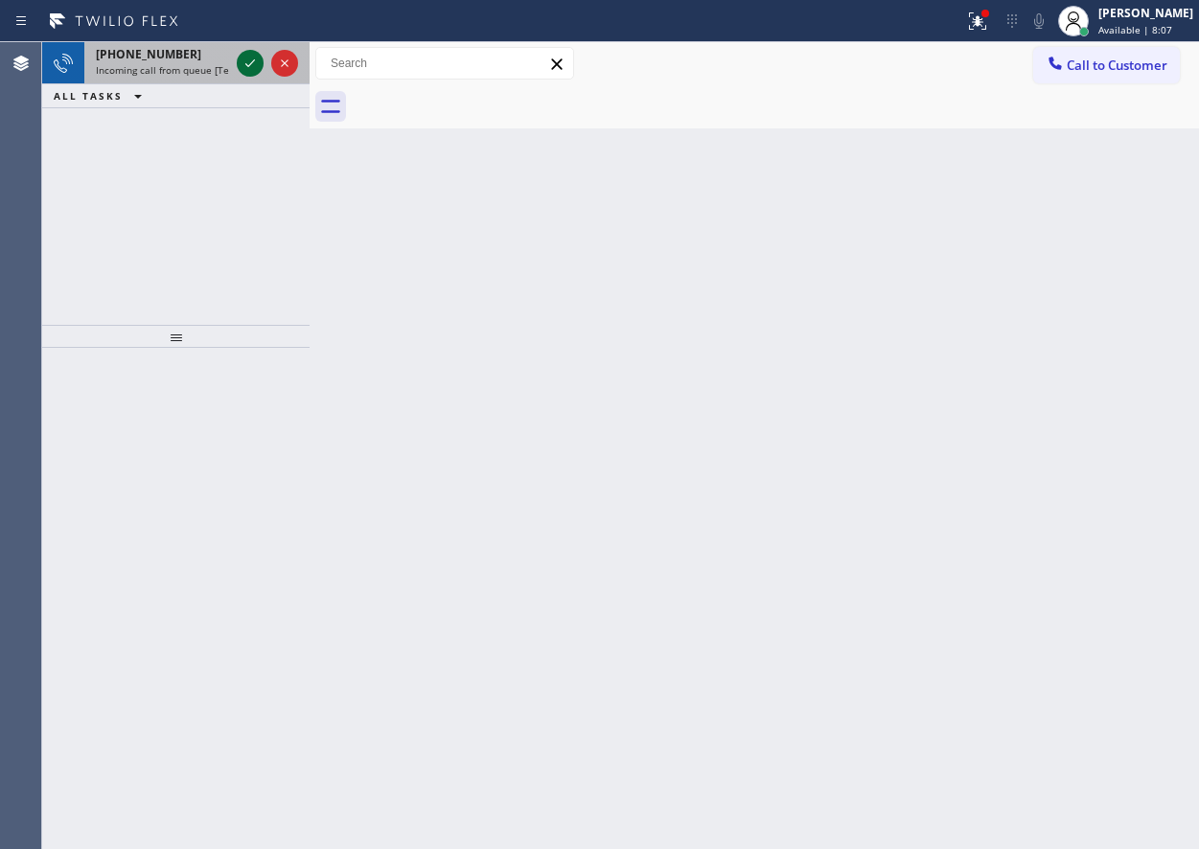
click at [249, 62] on icon at bounding box center [250, 63] width 23 height 23
drag, startPoint x: 1099, startPoint y: 335, endPoint x: 515, endPoint y: 169, distance: 606.9
click at [1089, 335] on div "Back to Dashboard Change Sender ID Customers Technicians Select a contact Outbo…" at bounding box center [755, 445] width 890 height 807
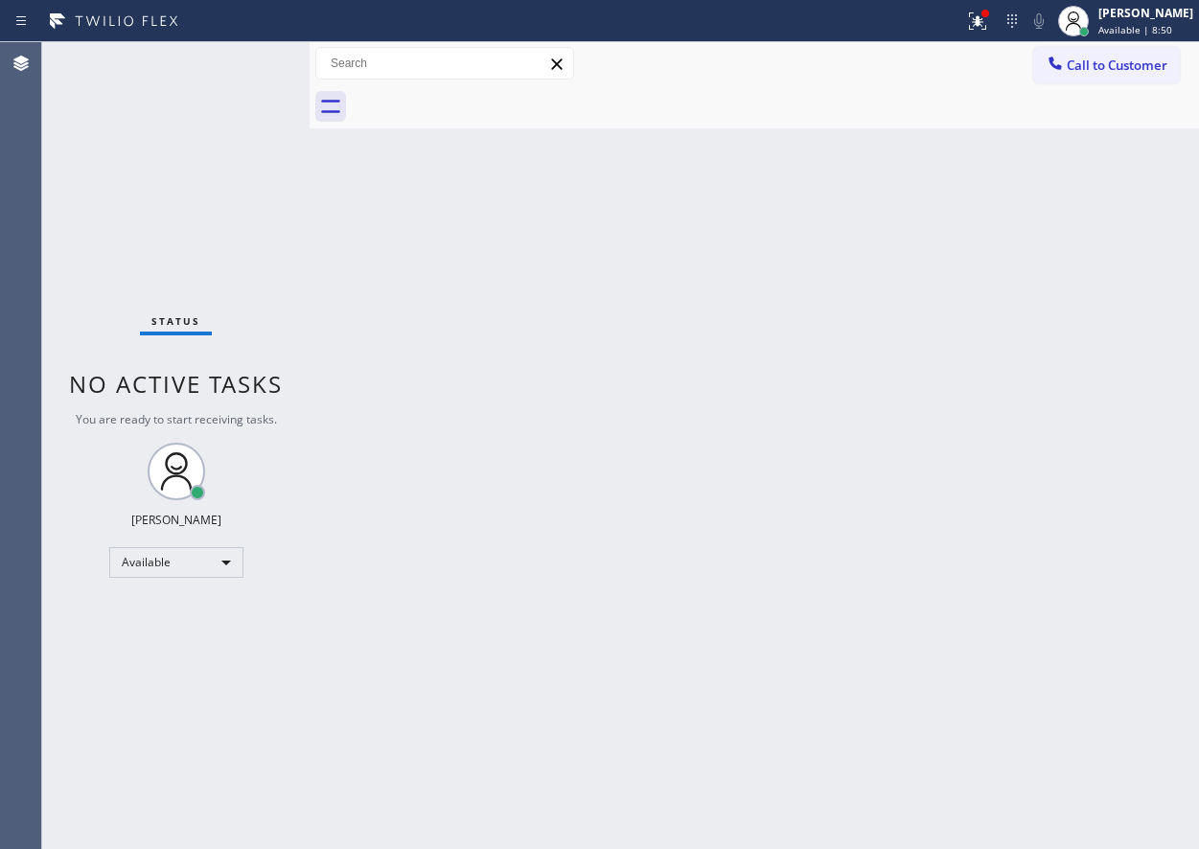
drag, startPoint x: 243, startPoint y: 68, endPoint x: 280, endPoint y: 74, distance: 37.8
click at [243, 68] on div "Status No active tasks You are ready to start receiving tasks. [PERSON_NAME] Av…" at bounding box center [175, 445] width 267 height 807
click at [989, 30] on icon at bounding box center [977, 21] width 23 height 23
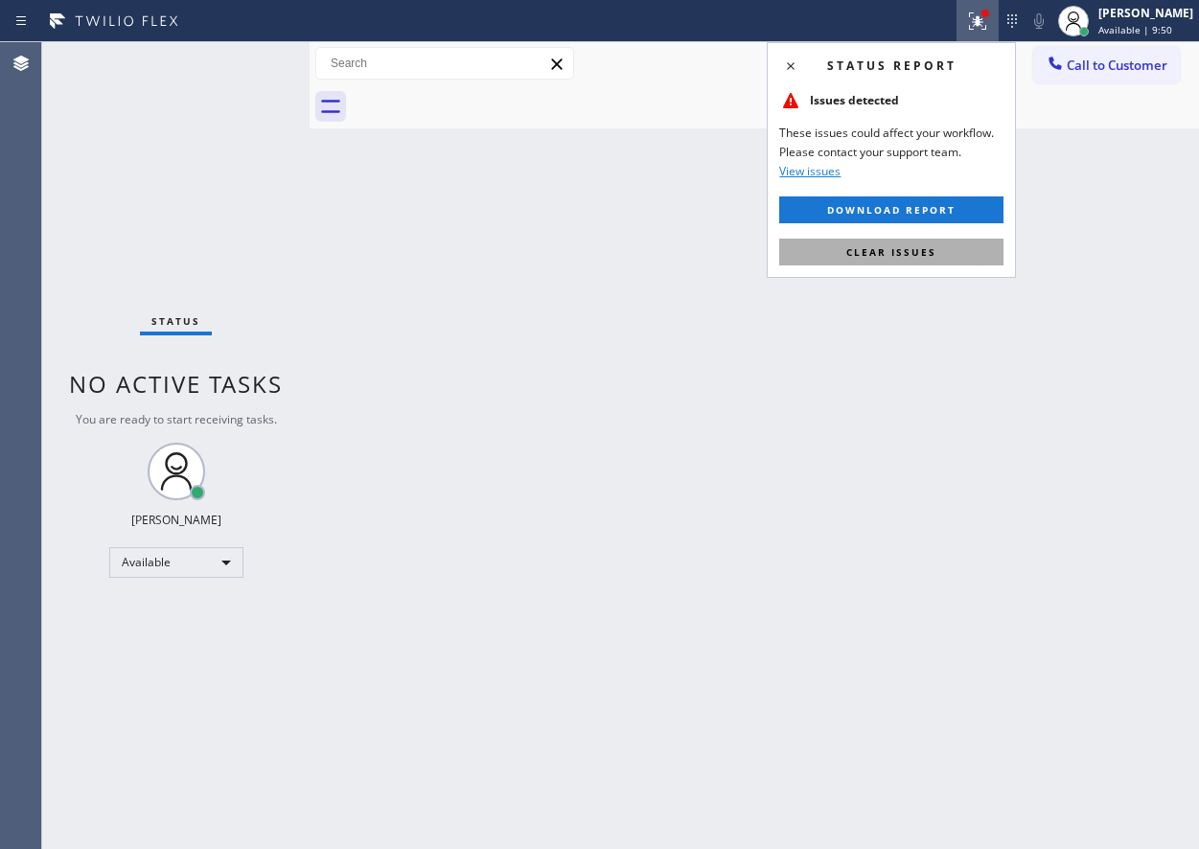
click at [904, 262] on button "Clear issues" at bounding box center [891, 252] width 224 height 27
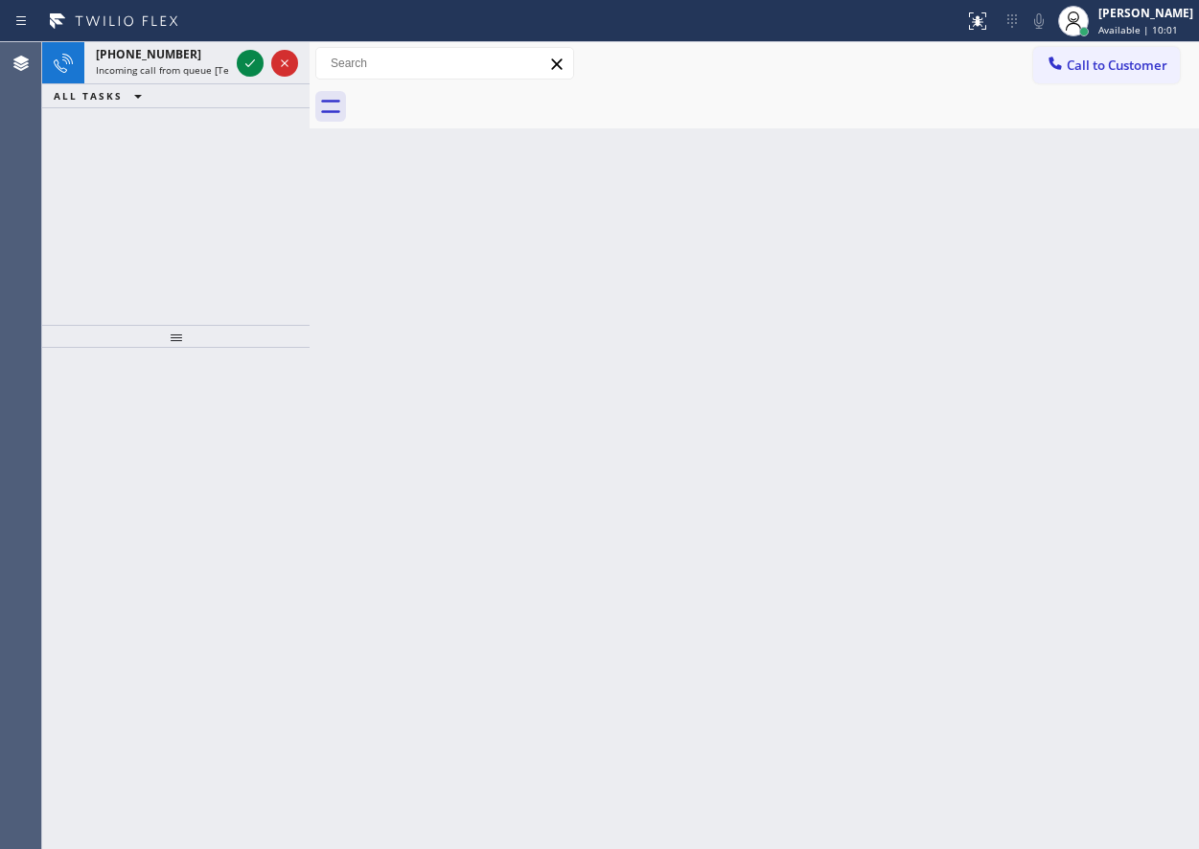
drag, startPoint x: 1041, startPoint y: 541, endPoint x: 969, endPoint y: 541, distance: 71.9
click at [1041, 541] on div "Back to Dashboard Change Sender ID Customers Technicians Select a contact Outbo…" at bounding box center [755, 445] width 890 height 807
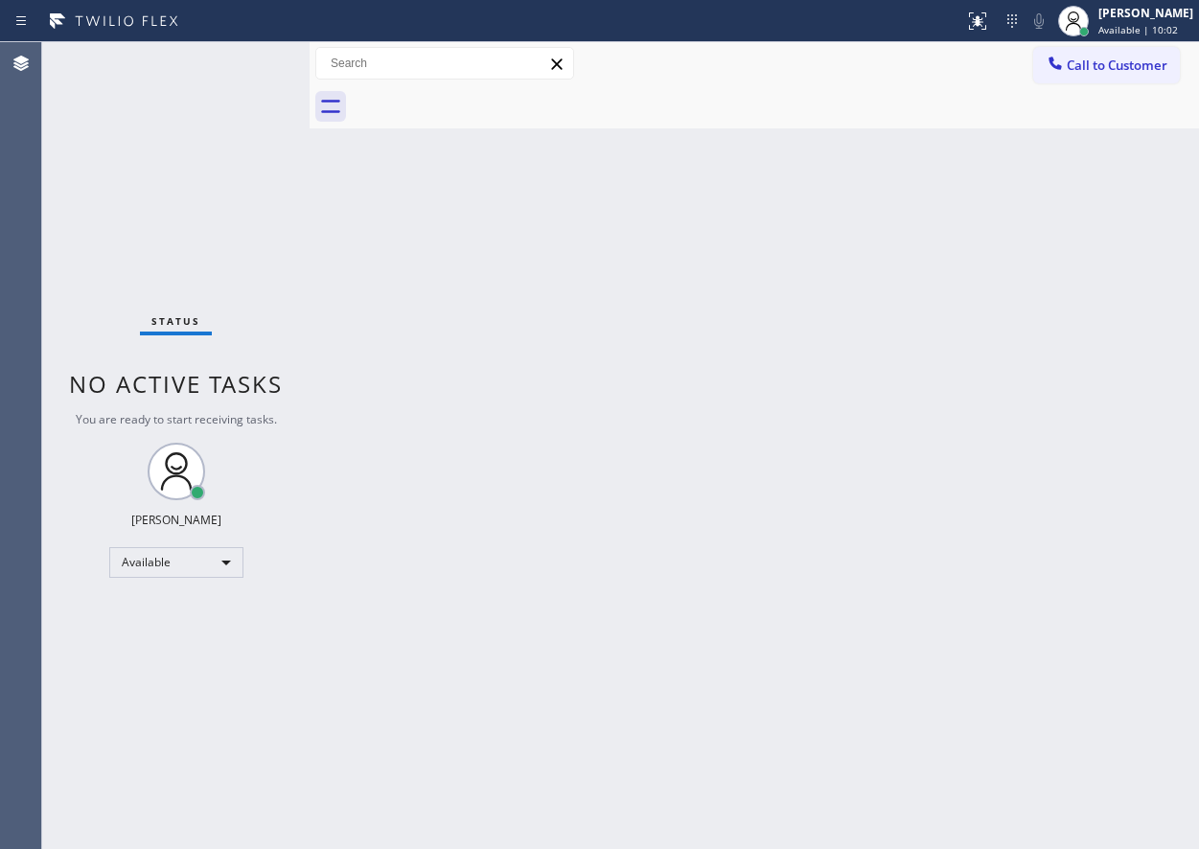
click at [253, 66] on div "Status No active tasks You are ready to start receiving tasks. [PERSON_NAME] Av…" at bounding box center [175, 445] width 267 height 807
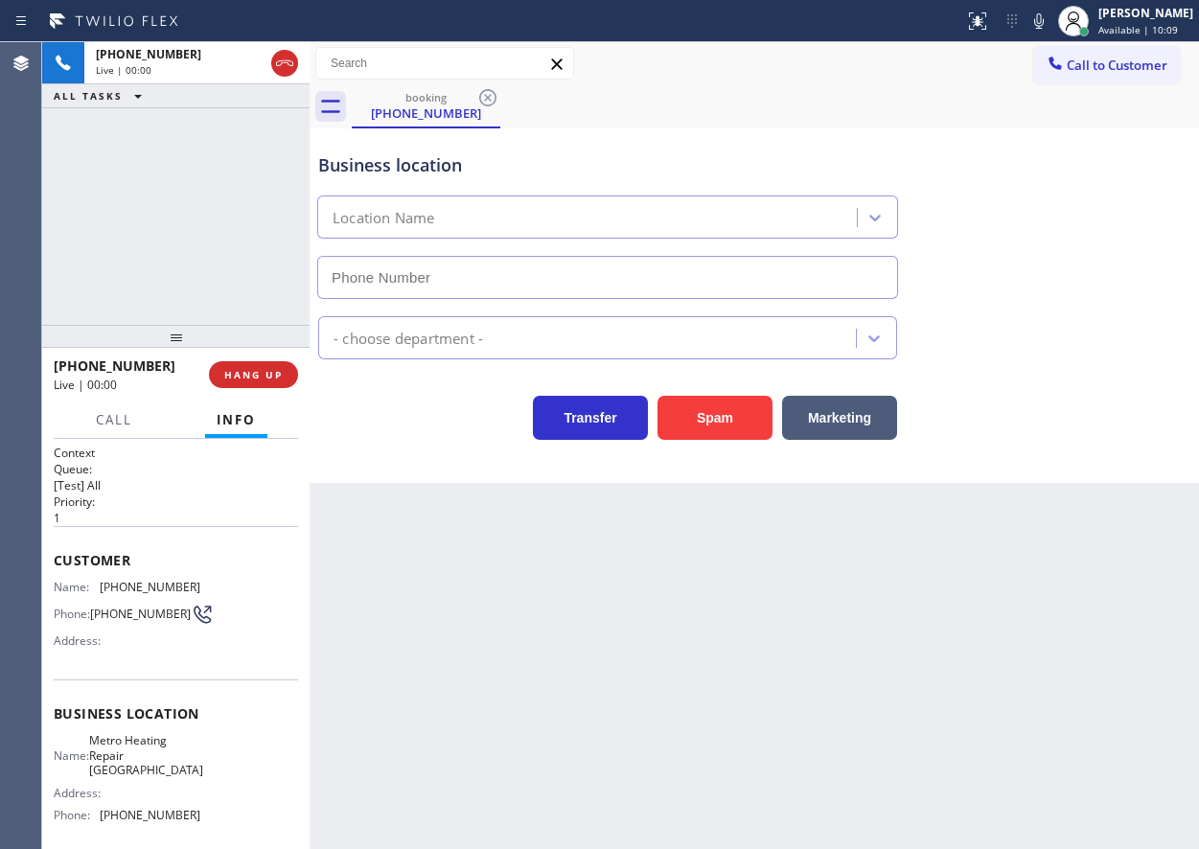
type input "[PHONE_NUMBER]"
click at [258, 361] on button "HANG UP" at bounding box center [253, 374] width 89 height 27
drag, startPoint x: 267, startPoint y: 373, endPoint x: 678, endPoint y: 362, distance: 410.4
click at [266, 373] on span "HANG UP" at bounding box center [253, 374] width 58 height 13
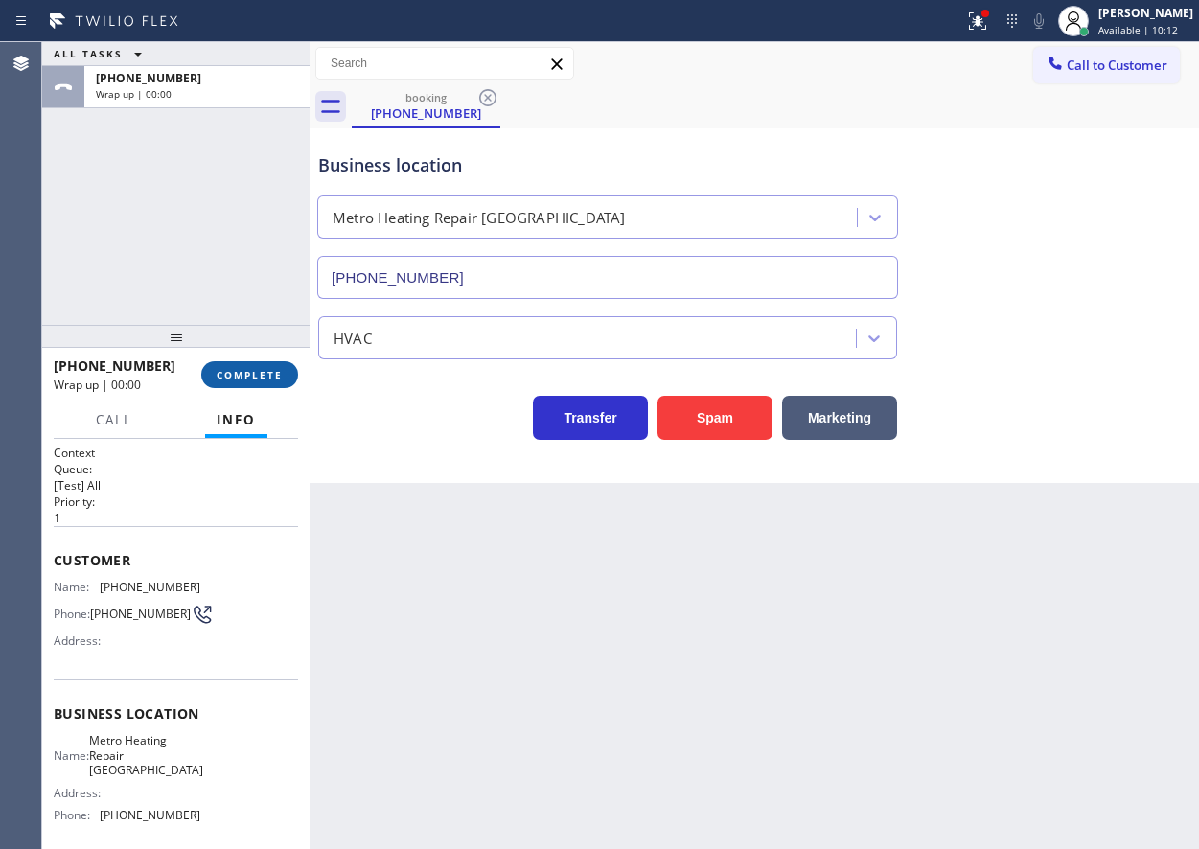
drag, startPoint x: 248, startPoint y: 370, endPoint x: 703, endPoint y: 312, distance: 458.0
click at [252, 370] on span "COMPLETE" at bounding box center [250, 374] width 66 height 13
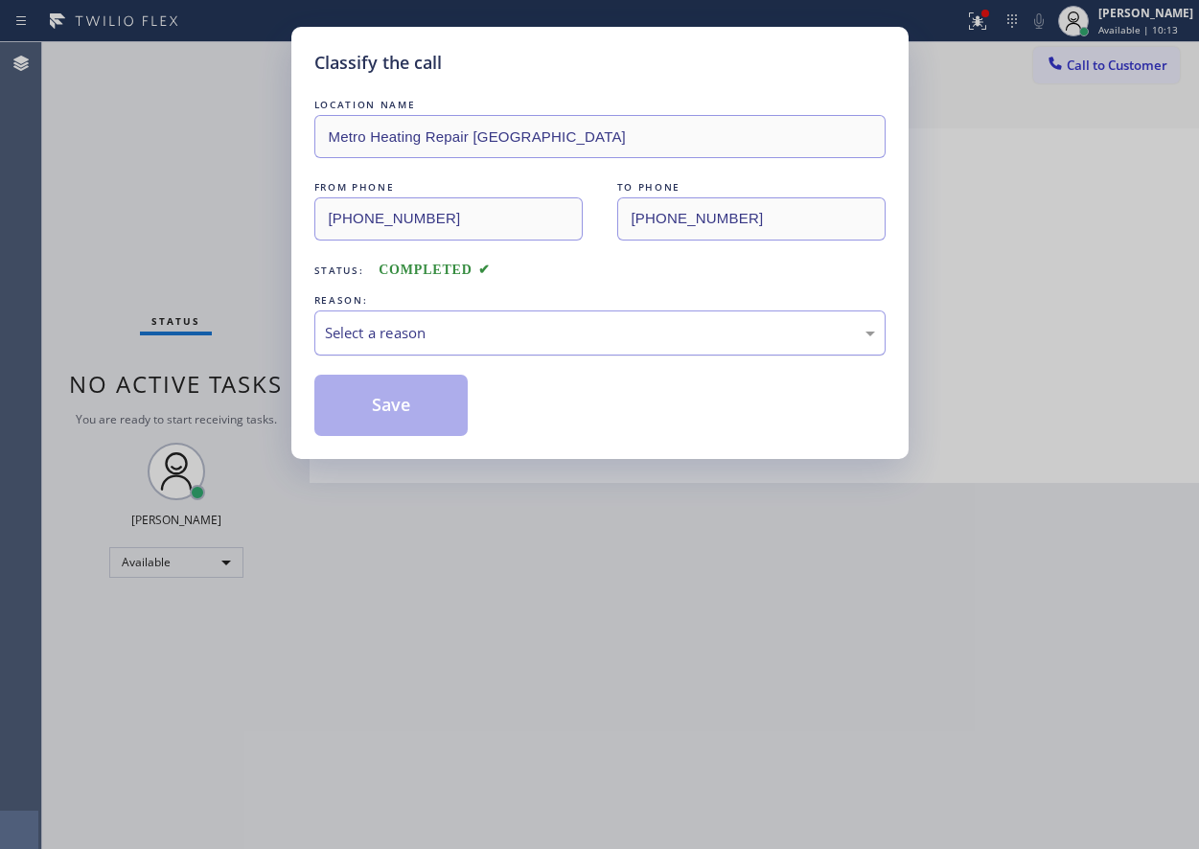
click at [607, 351] on div "Select a reason" at bounding box center [599, 333] width 571 height 45
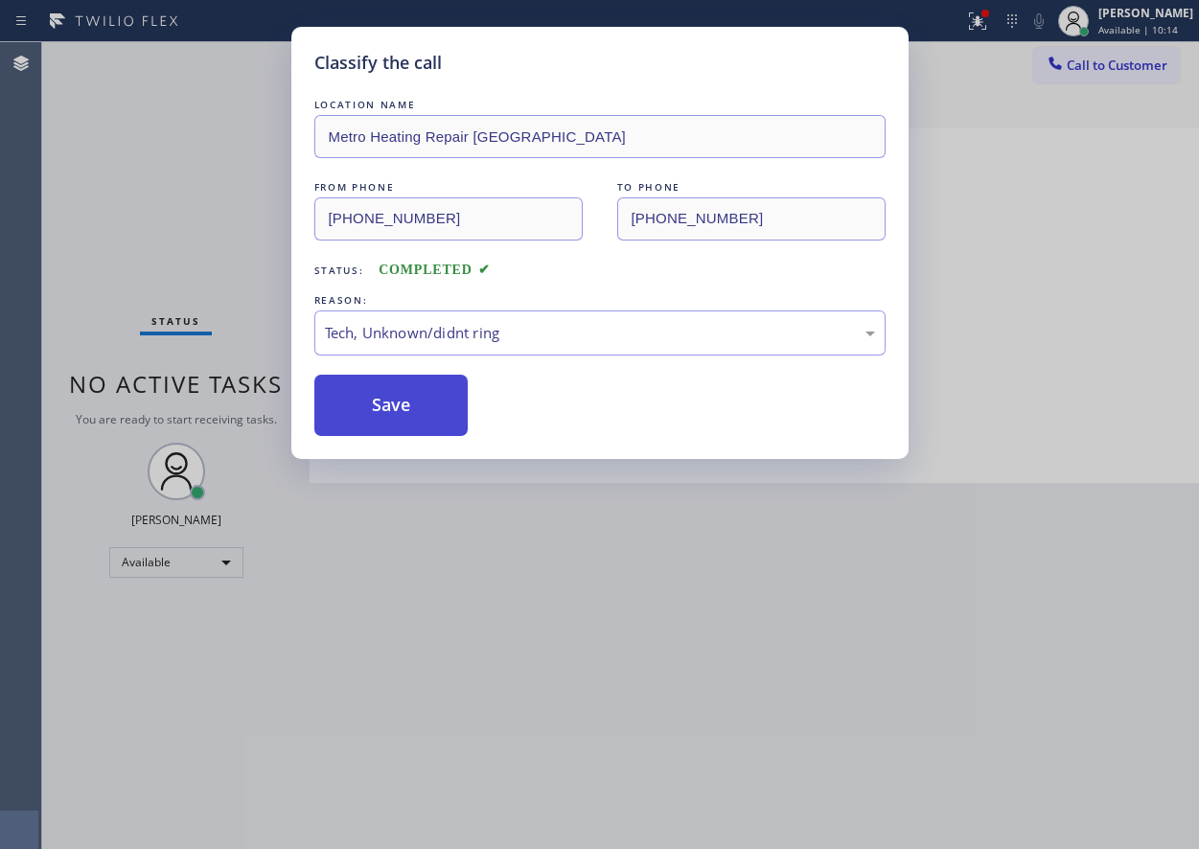
click at [424, 403] on button "Save" at bounding box center [391, 405] width 154 height 61
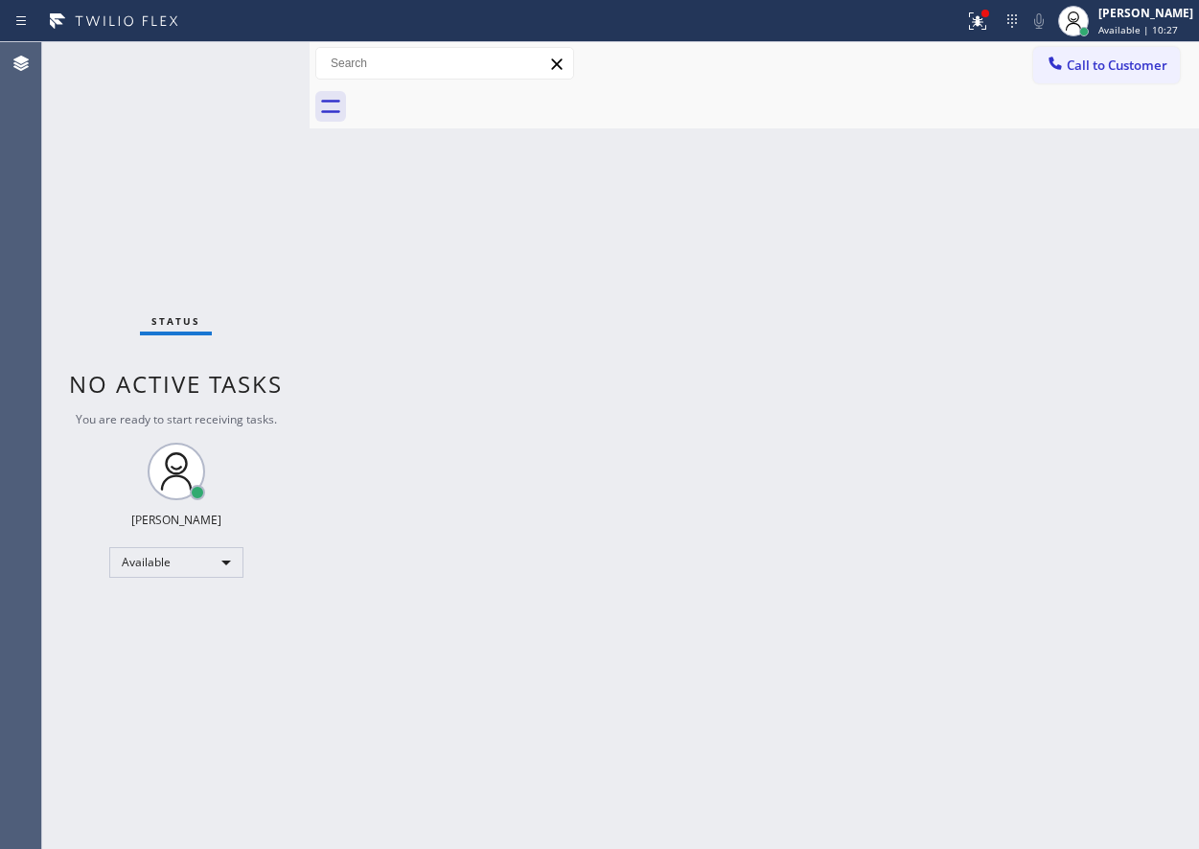
click at [251, 62] on div "Status No active tasks You are ready to start receiving tasks. [PERSON_NAME] Av…" at bounding box center [175, 445] width 267 height 807
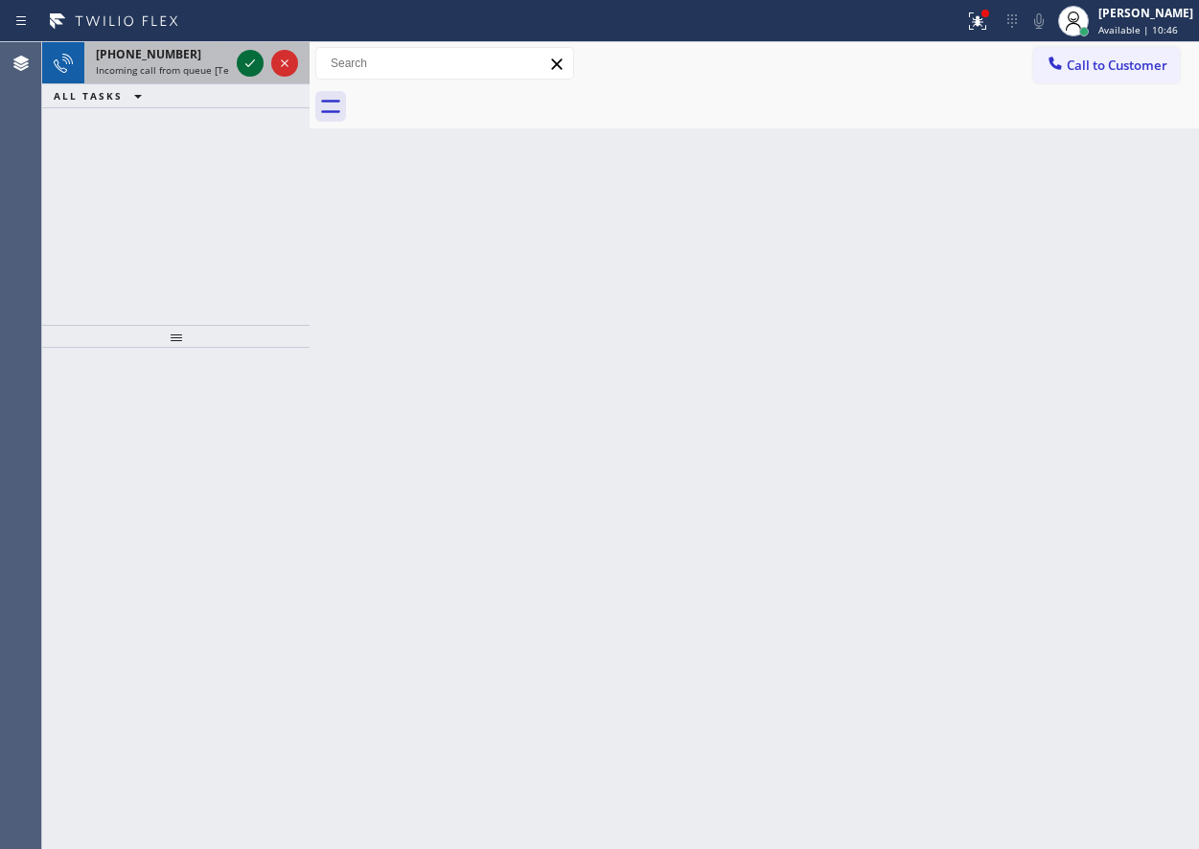
click at [253, 63] on icon at bounding box center [250, 63] width 23 height 23
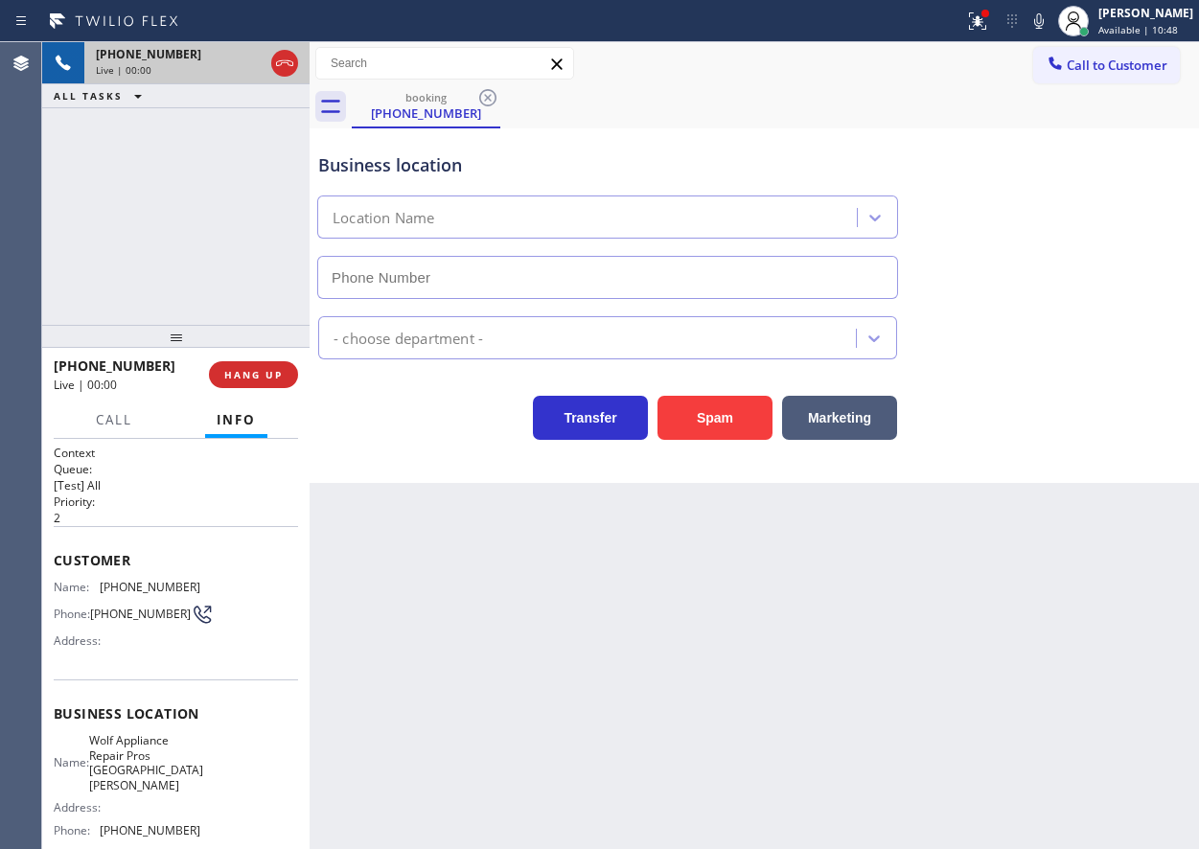
type input "[PHONE_NUMBER]"
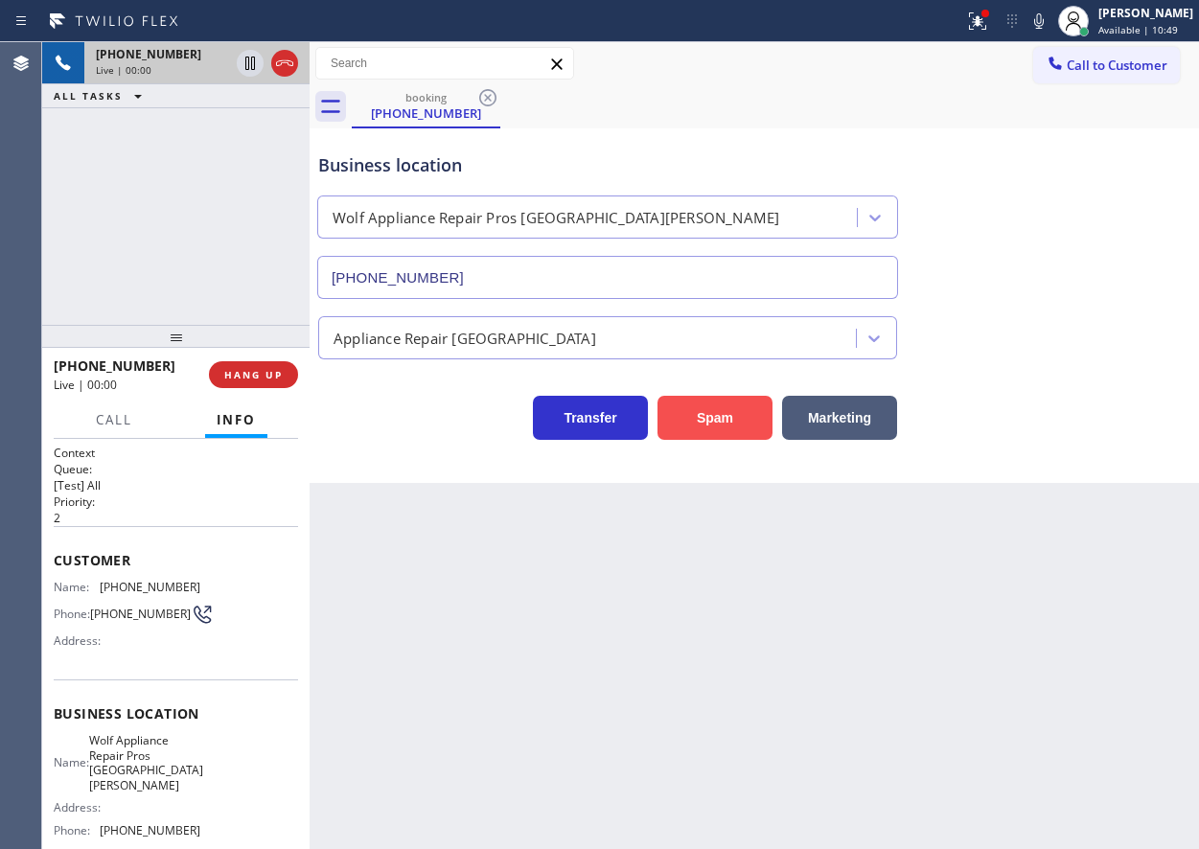
click at [700, 402] on button "Spam" at bounding box center [715, 418] width 115 height 44
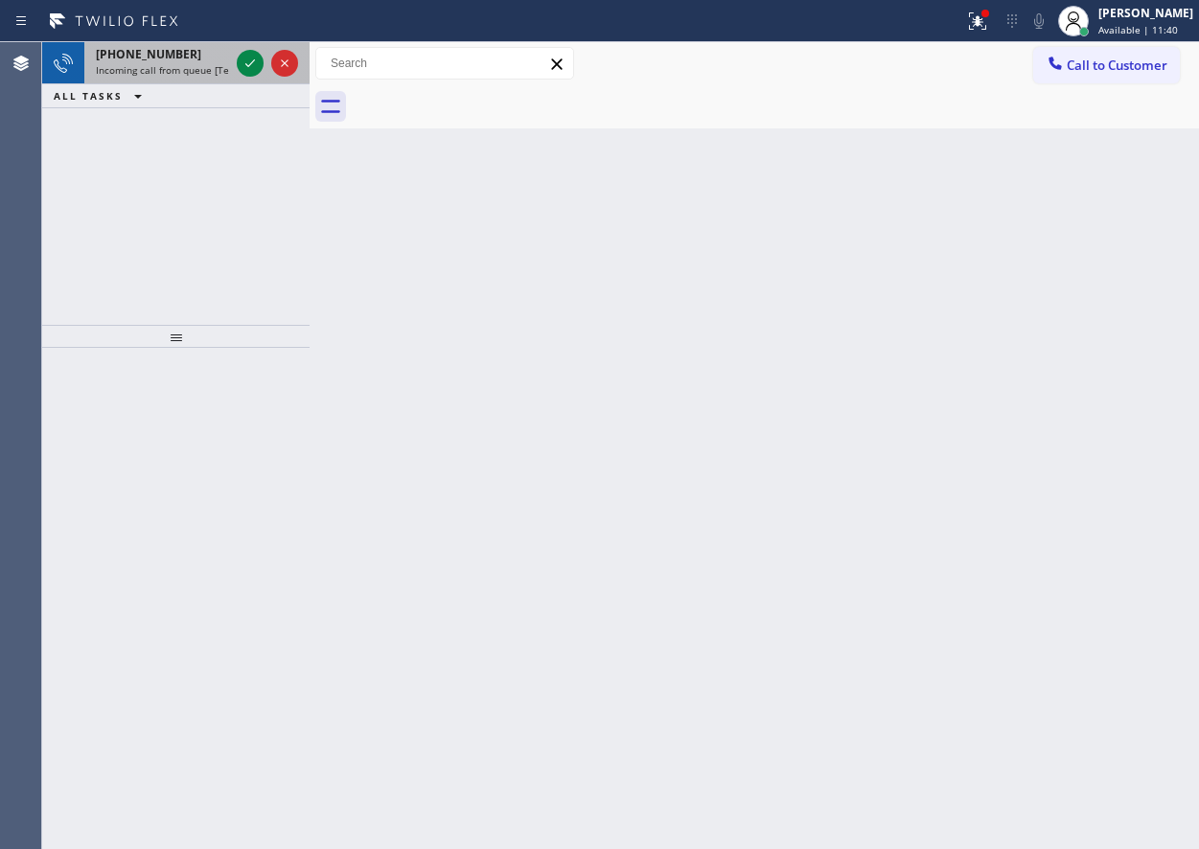
click at [246, 65] on icon at bounding box center [250, 63] width 10 height 8
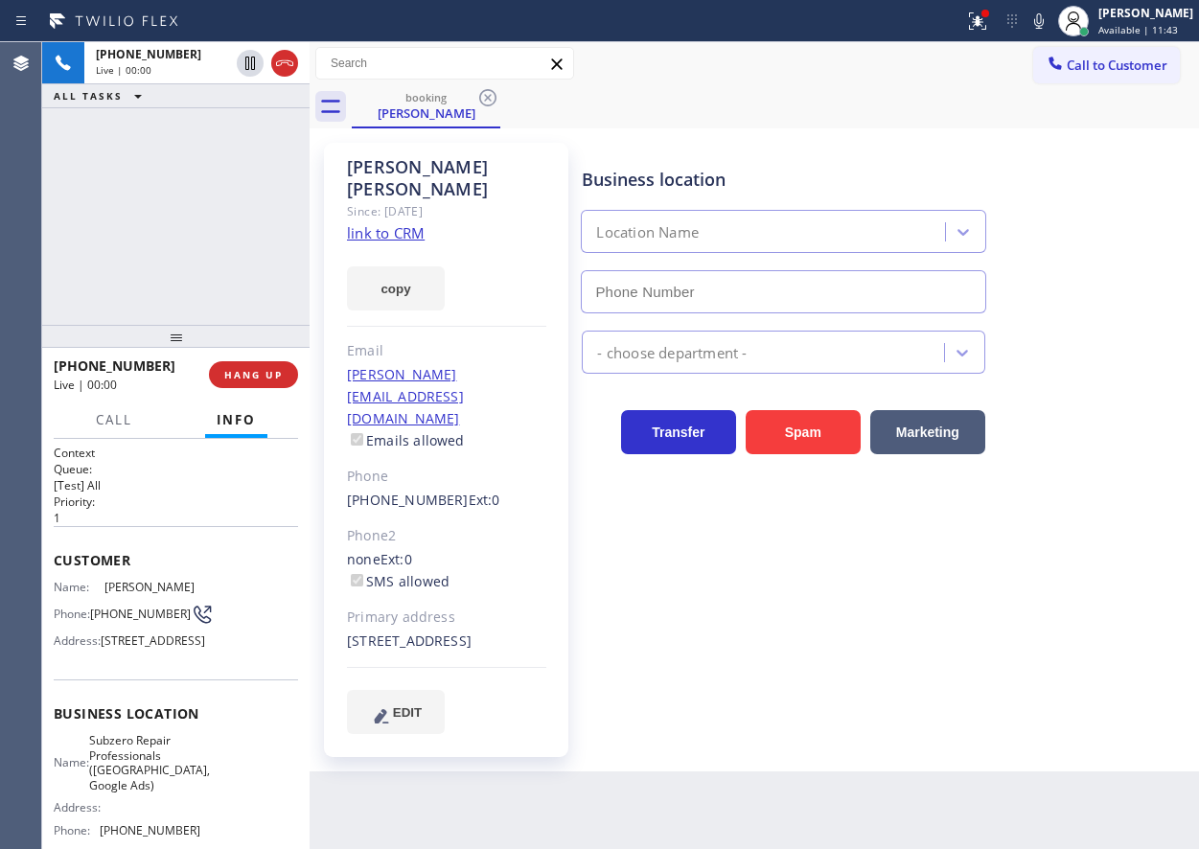
type input "[PHONE_NUMBER]"
click at [124, 774] on span "Subzero Repair Professionals ([GEOGRAPHIC_DATA], Google Ads)" at bounding box center [149, 762] width 121 height 59
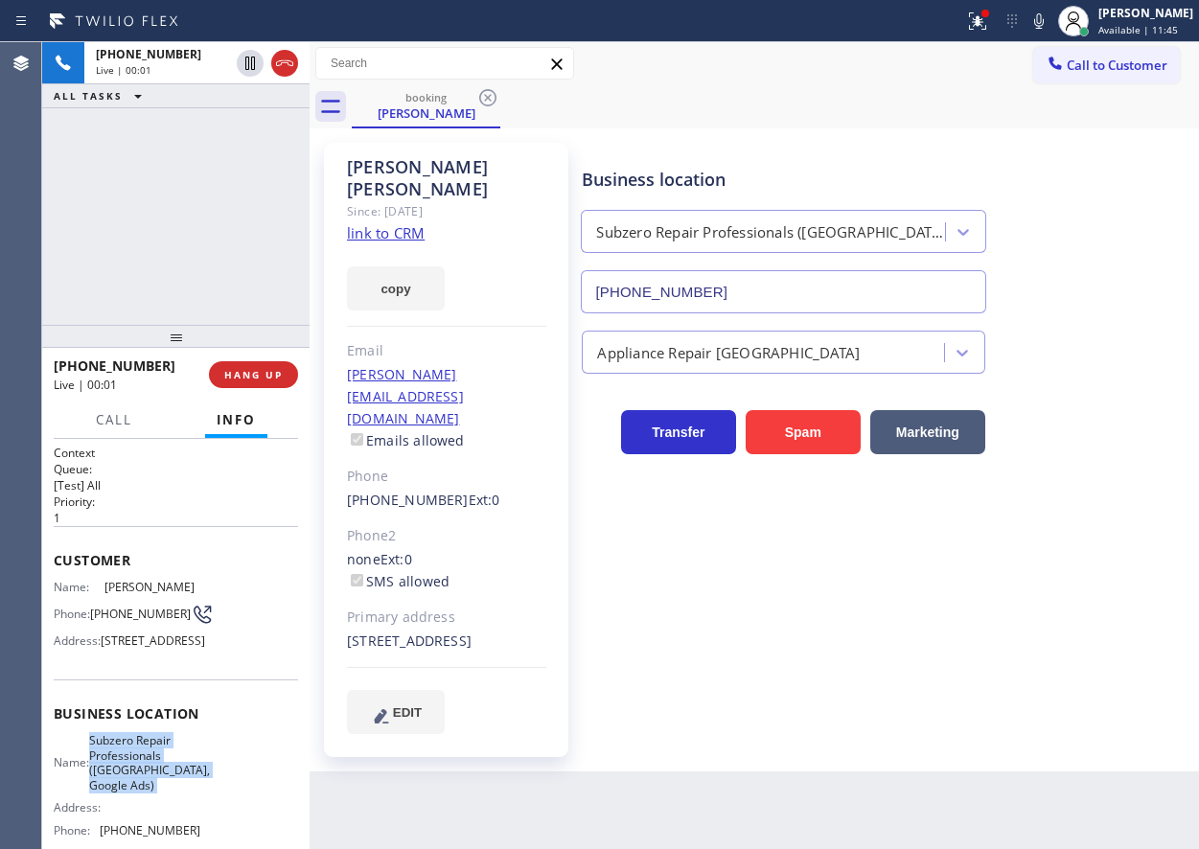
click at [124, 774] on span "Subzero Repair Professionals ([GEOGRAPHIC_DATA], Google Ads)" at bounding box center [149, 762] width 121 height 59
copy span "Subzero Repair Professionals ([GEOGRAPHIC_DATA], Google Ads)"
click at [844, 294] on input "[PHONE_NUMBER]" at bounding box center [783, 291] width 405 height 43
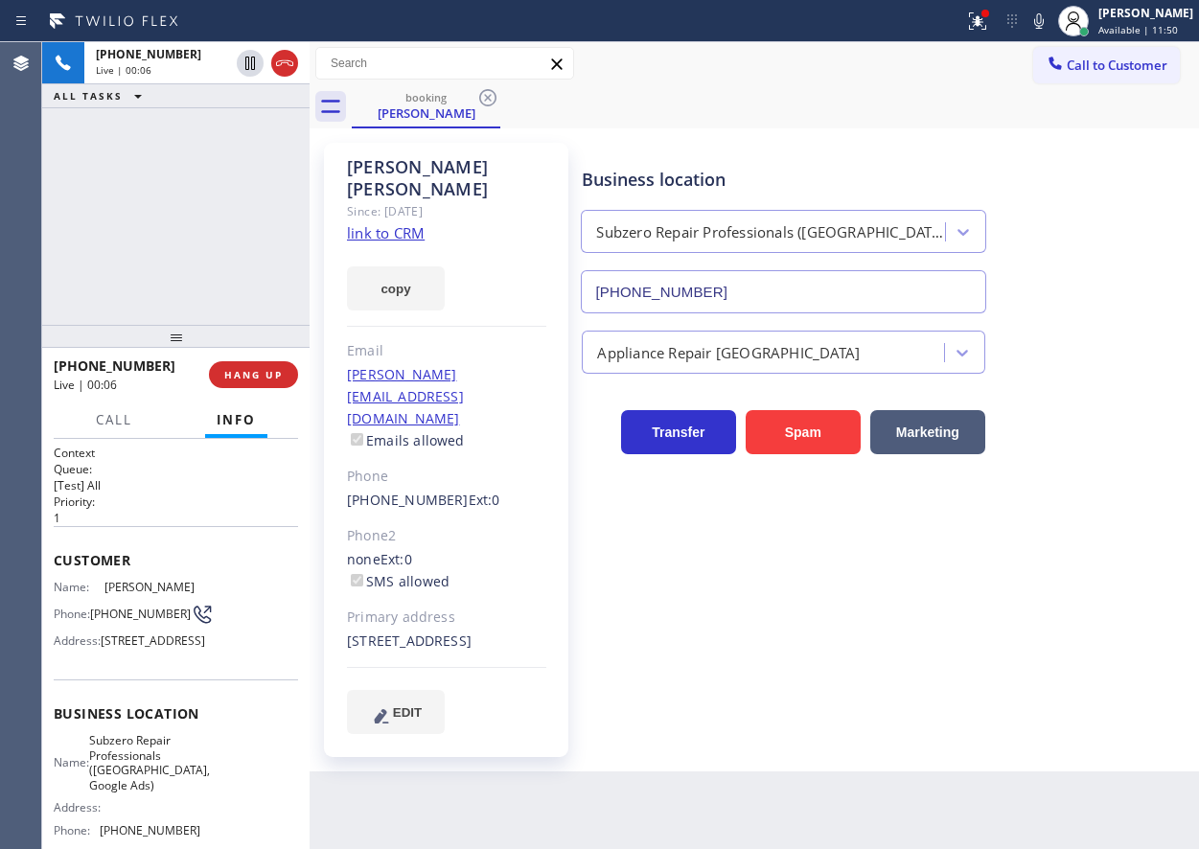
click at [403, 223] on link "link to CRM" at bounding box center [386, 232] width 78 height 19
click at [1051, 16] on icon at bounding box center [1039, 21] width 23 height 23
click at [1046, 22] on rect at bounding box center [1038, 18] width 13 height 13
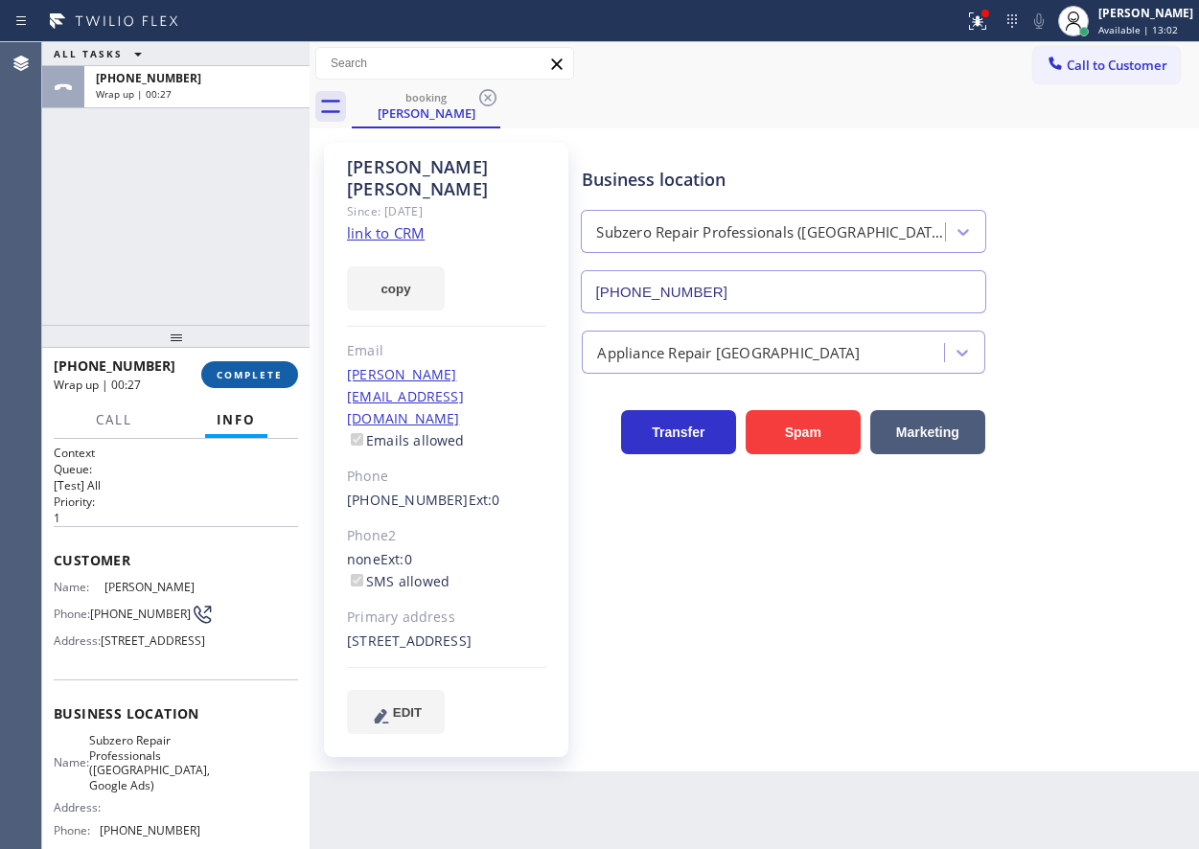
click at [262, 385] on button "COMPLETE" at bounding box center [249, 374] width 97 height 27
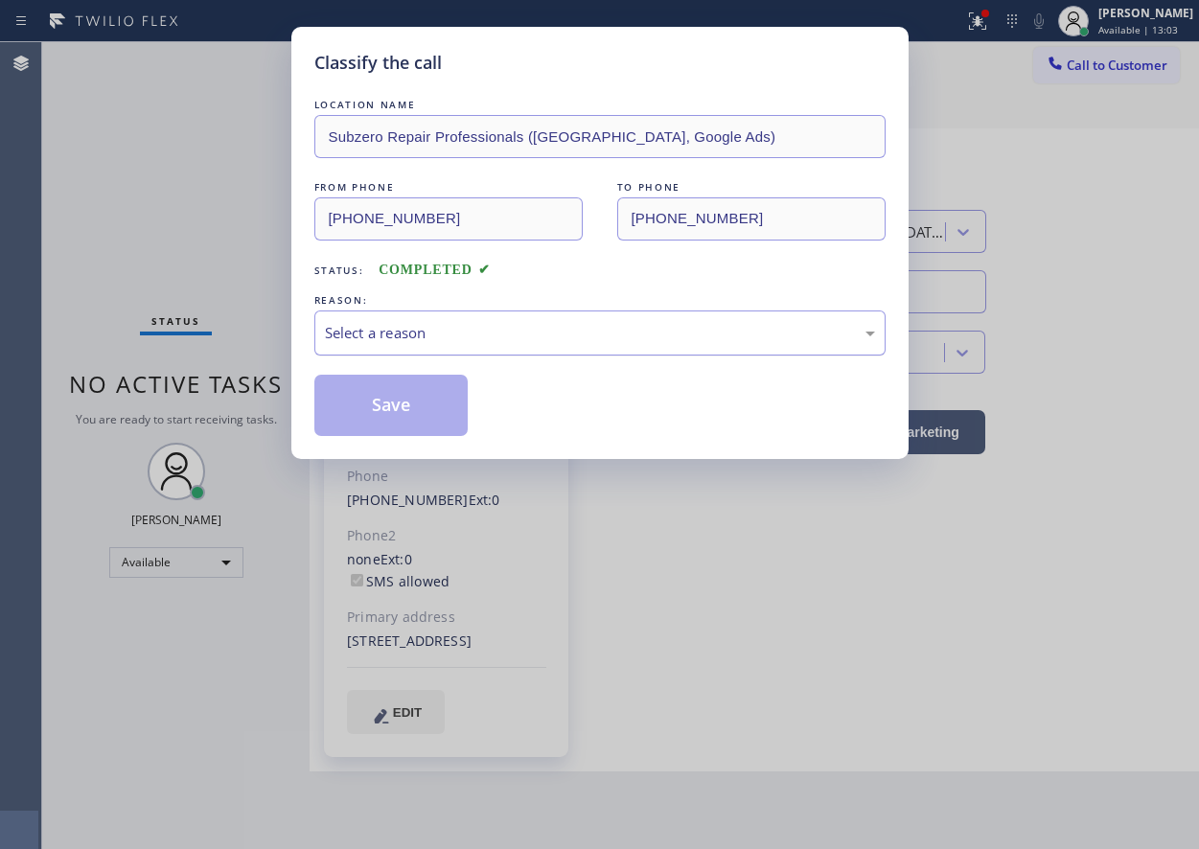
click at [486, 319] on div "Select a reason" at bounding box center [599, 333] width 571 height 45
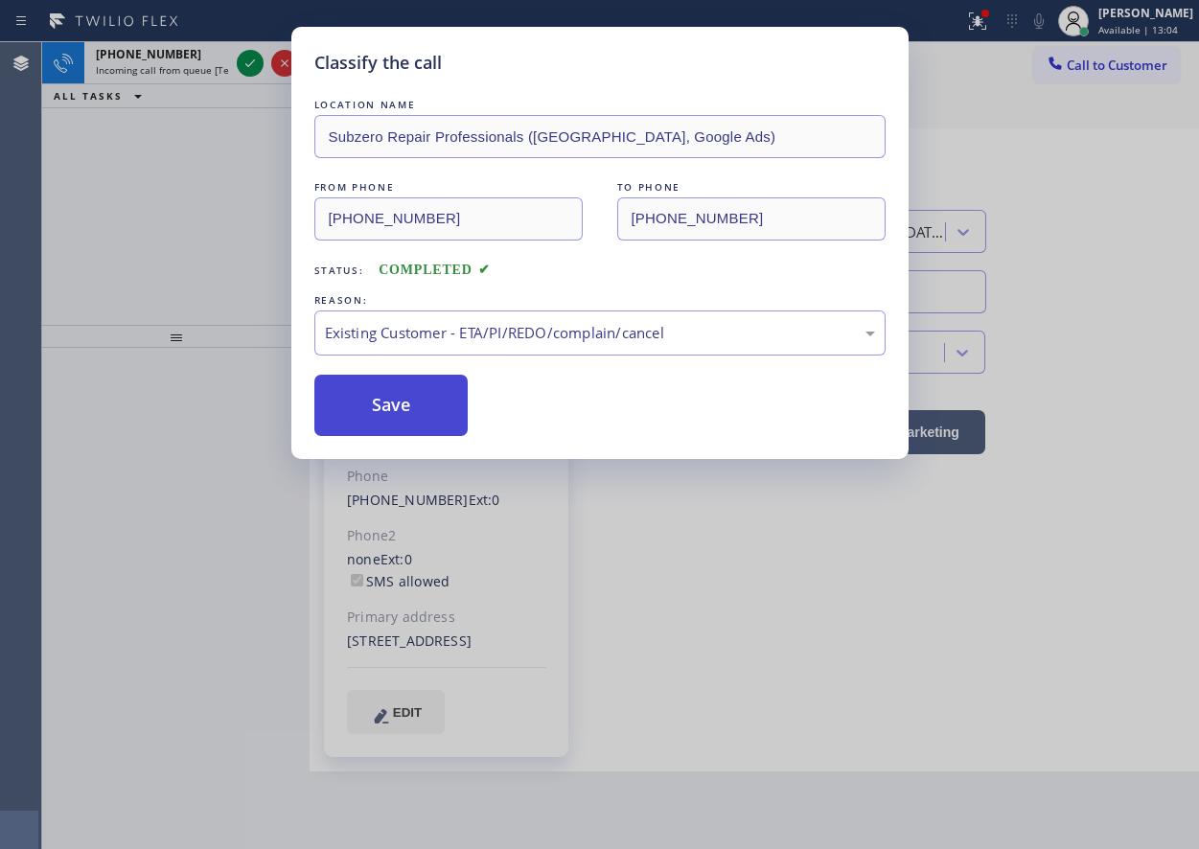
click at [431, 400] on button "Save" at bounding box center [391, 405] width 154 height 61
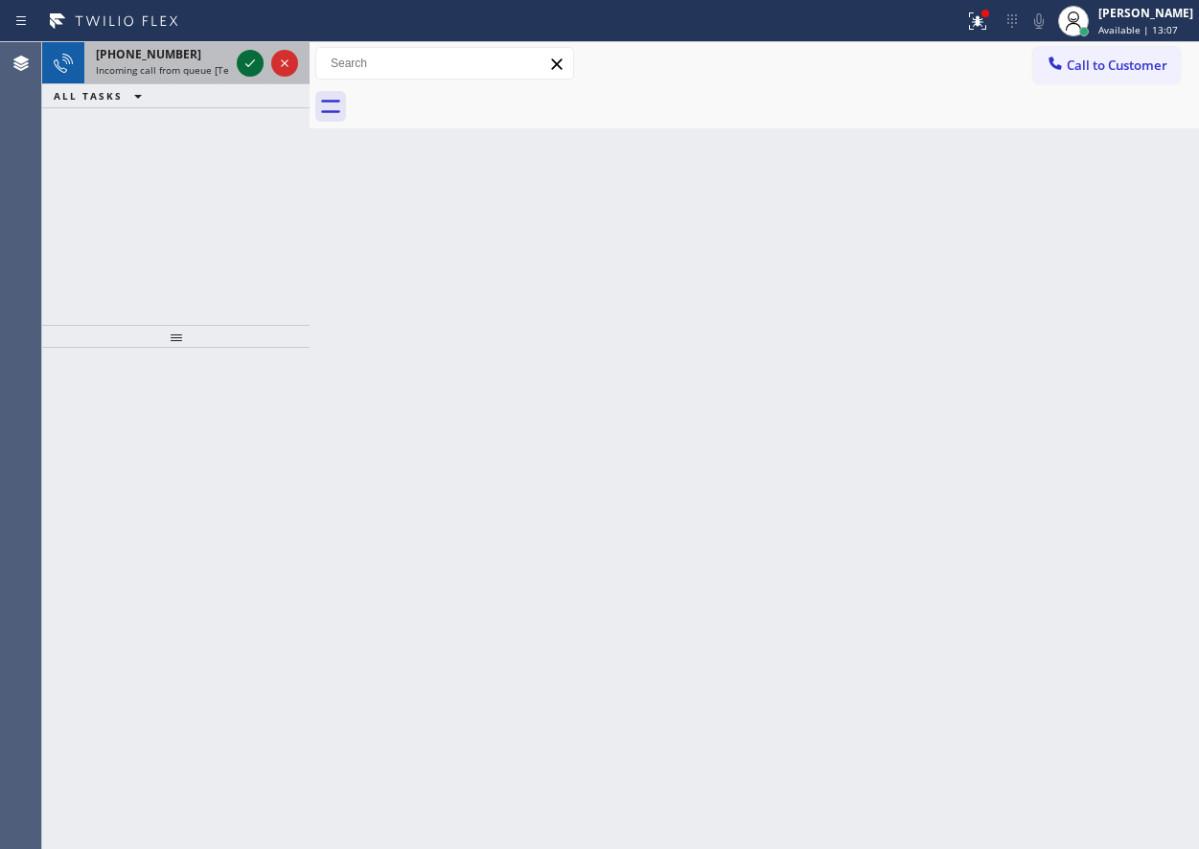
click at [243, 67] on icon at bounding box center [250, 63] width 23 height 23
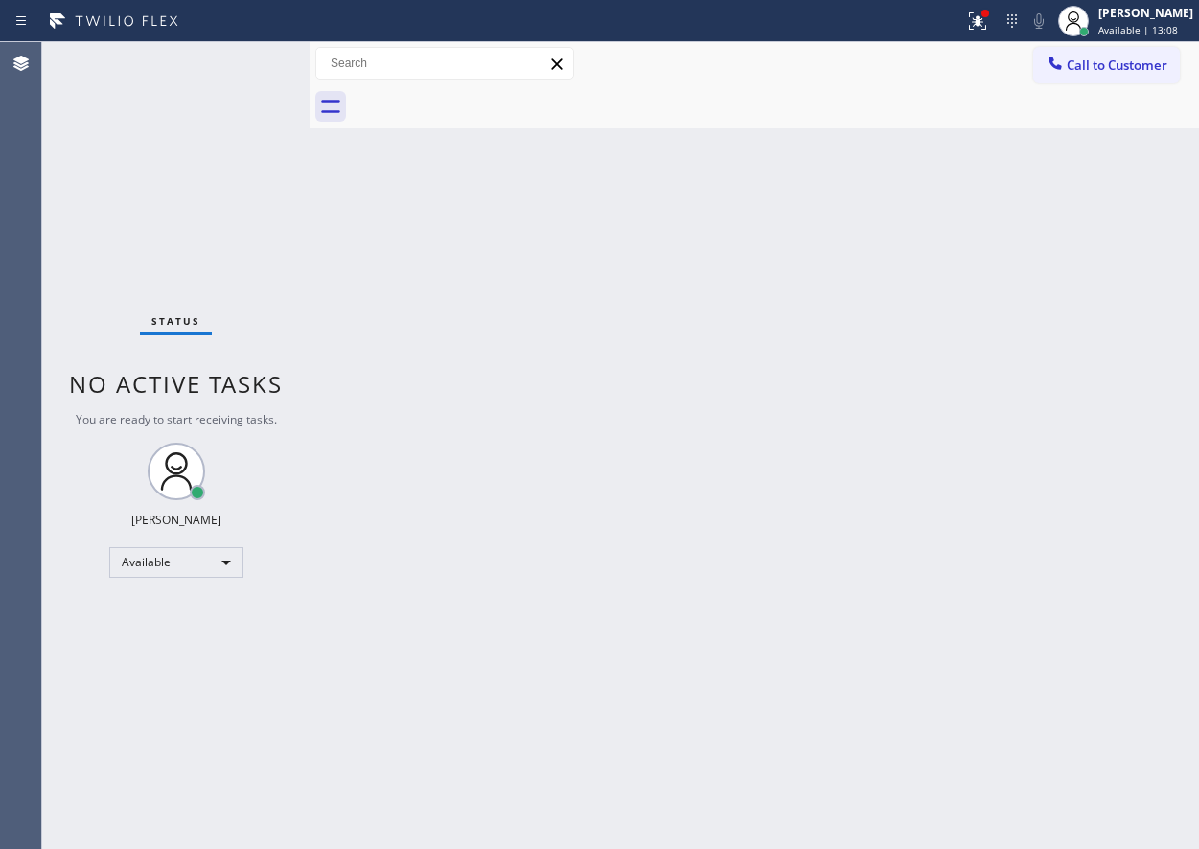
click at [243, 67] on div "Status No active tasks You are ready to start receiving tasks. [PERSON_NAME] Av…" at bounding box center [175, 445] width 267 height 807
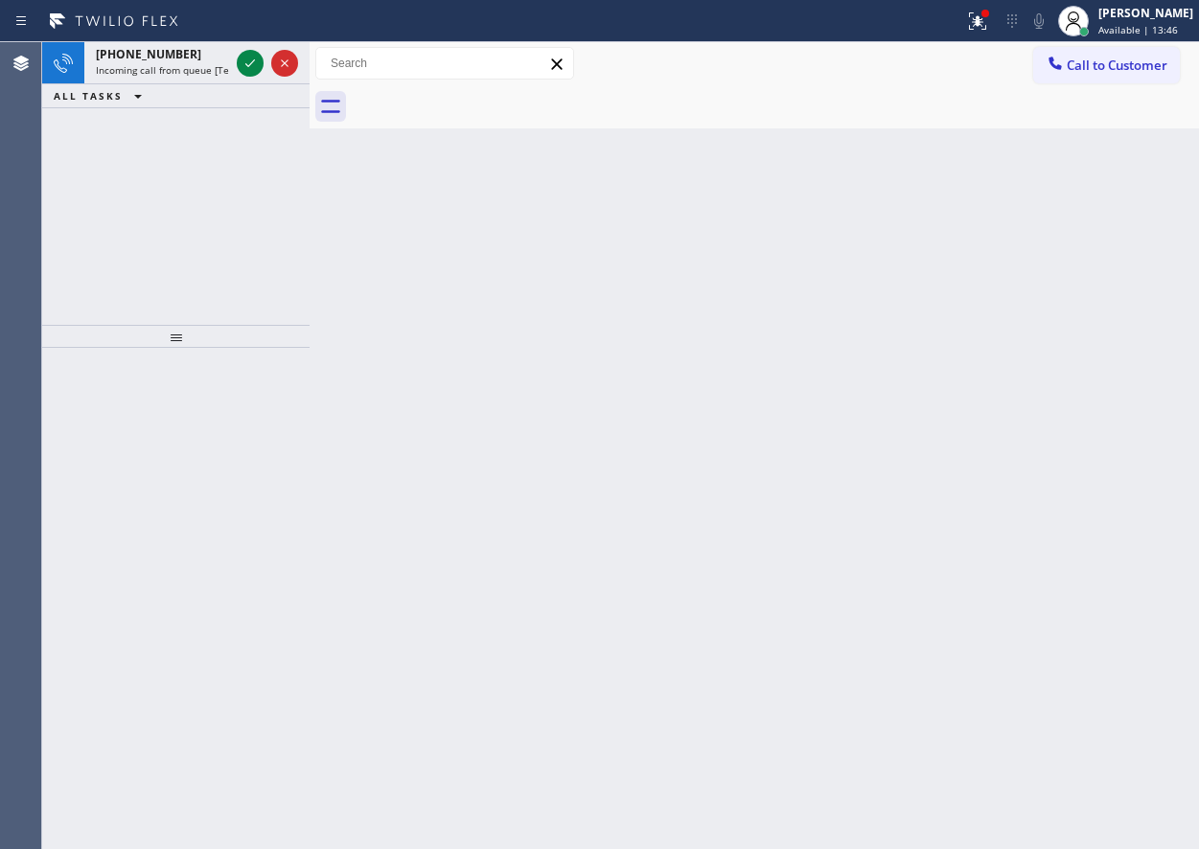
drag, startPoint x: 1048, startPoint y: 430, endPoint x: 812, endPoint y: 136, distance: 377.1
click at [1048, 422] on div "Back to Dashboard Change Sender ID Customers Technicians Select a contact Outbo…" at bounding box center [755, 445] width 890 height 807
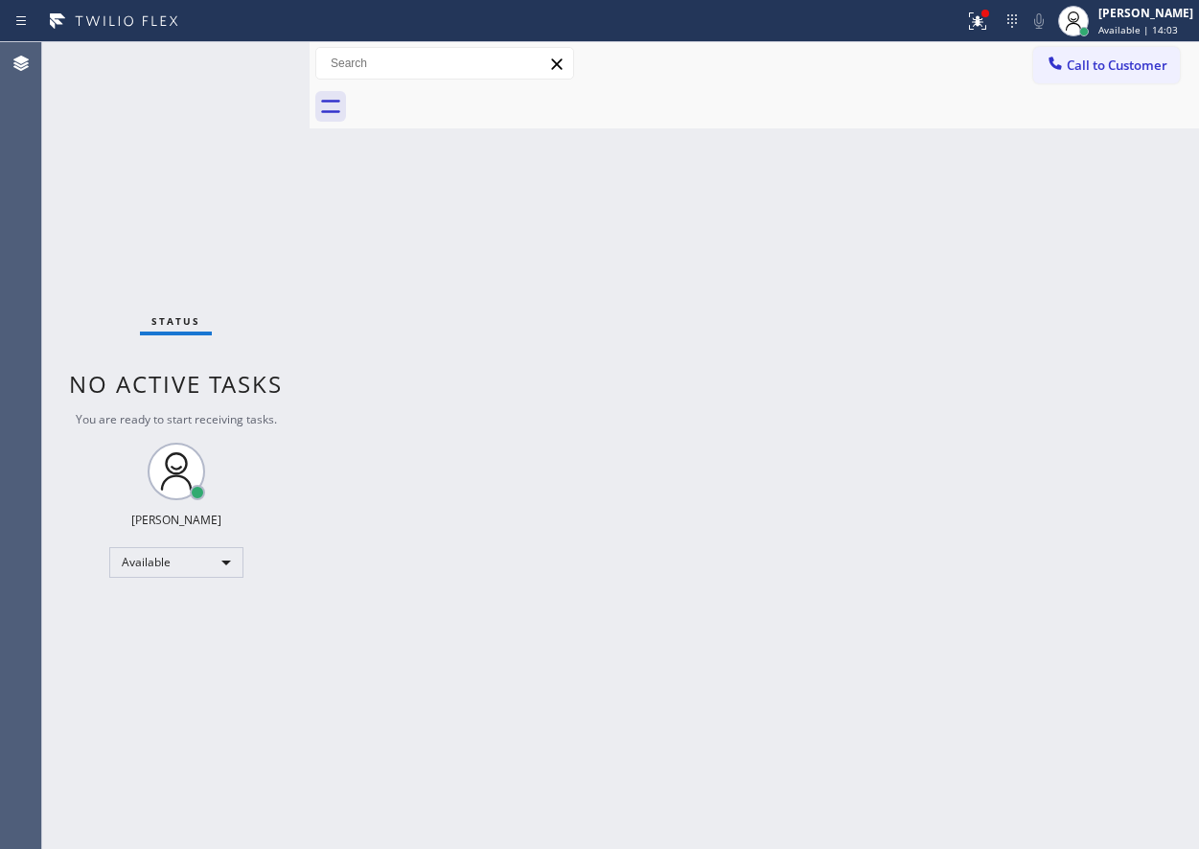
click at [696, 843] on div "Back to Dashboard Change Sender ID Customers Technicians Select a contact Outbo…" at bounding box center [755, 445] width 890 height 807
click at [962, 390] on div "Back to Dashboard Change Sender ID Customers Technicians Select a contact Outbo…" at bounding box center [755, 445] width 890 height 807
click at [1074, 275] on div "Back to Dashboard Change Sender ID Customers Technicians Select a contact Outbo…" at bounding box center [755, 445] width 890 height 807
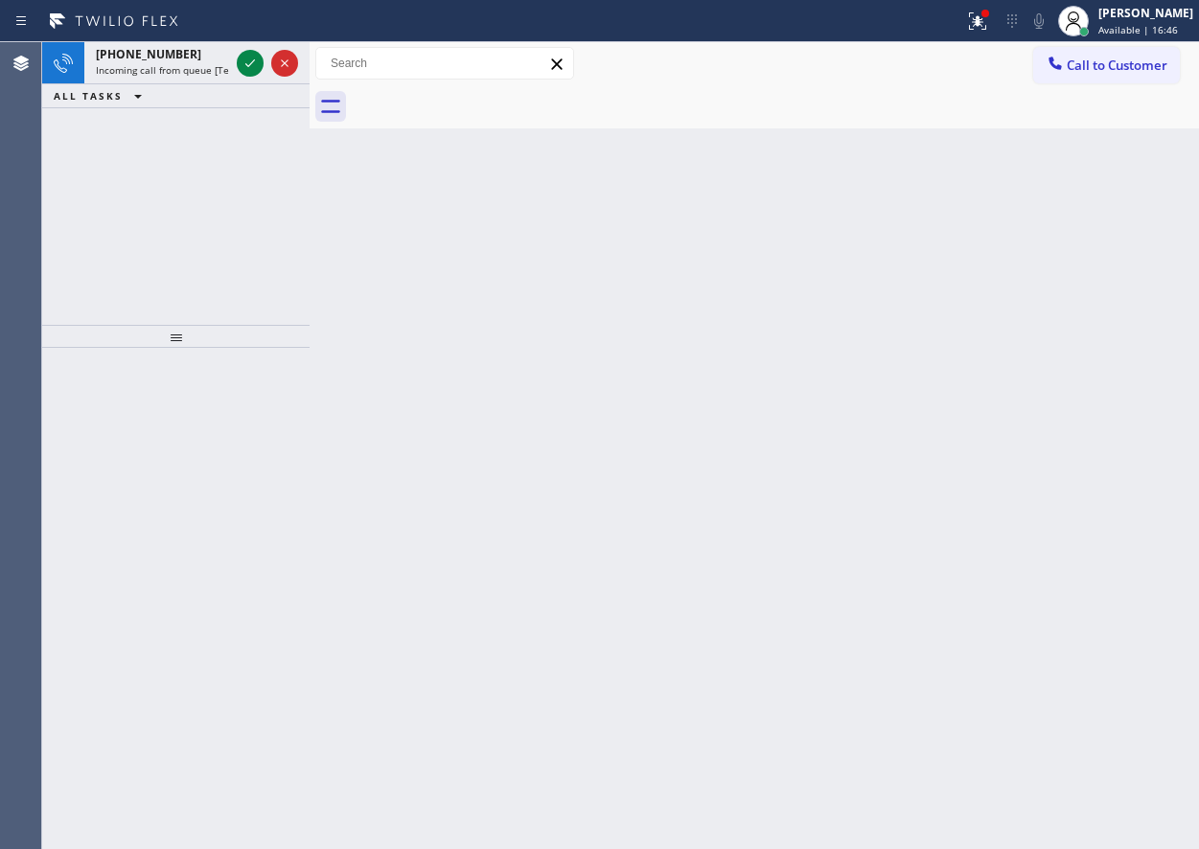
click at [1100, 426] on div "Back to Dashboard Change Sender ID Customers Technicians Select a contact Outbo…" at bounding box center [755, 445] width 890 height 807
click at [254, 62] on icon at bounding box center [250, 63] width 23 height 23
drag, startPoint x: 1071, startPoint y: 396, endPoint x: 1054, endPoint y: 397, distance: 16.3
click at [1071, 396] on div "Back to Dashboard Change Sender ID Customers Technicians Select a contact Outbo…" at bounding box center [755, 445] width 890 height 807
click at [243, 57] on icon at bounding box center [250, 63] width 23 height 23
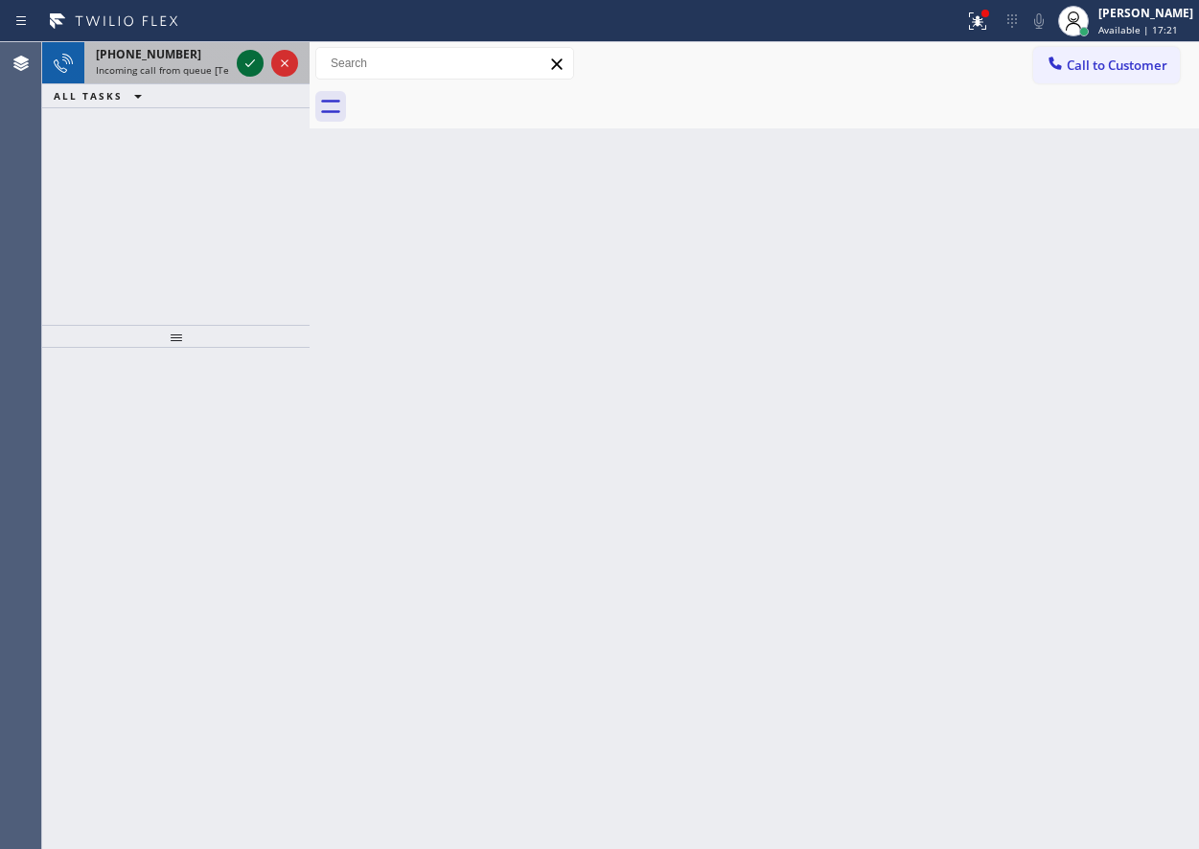
click at [250, 68] on icon at bounding box center [250, 63] width 23 height 23
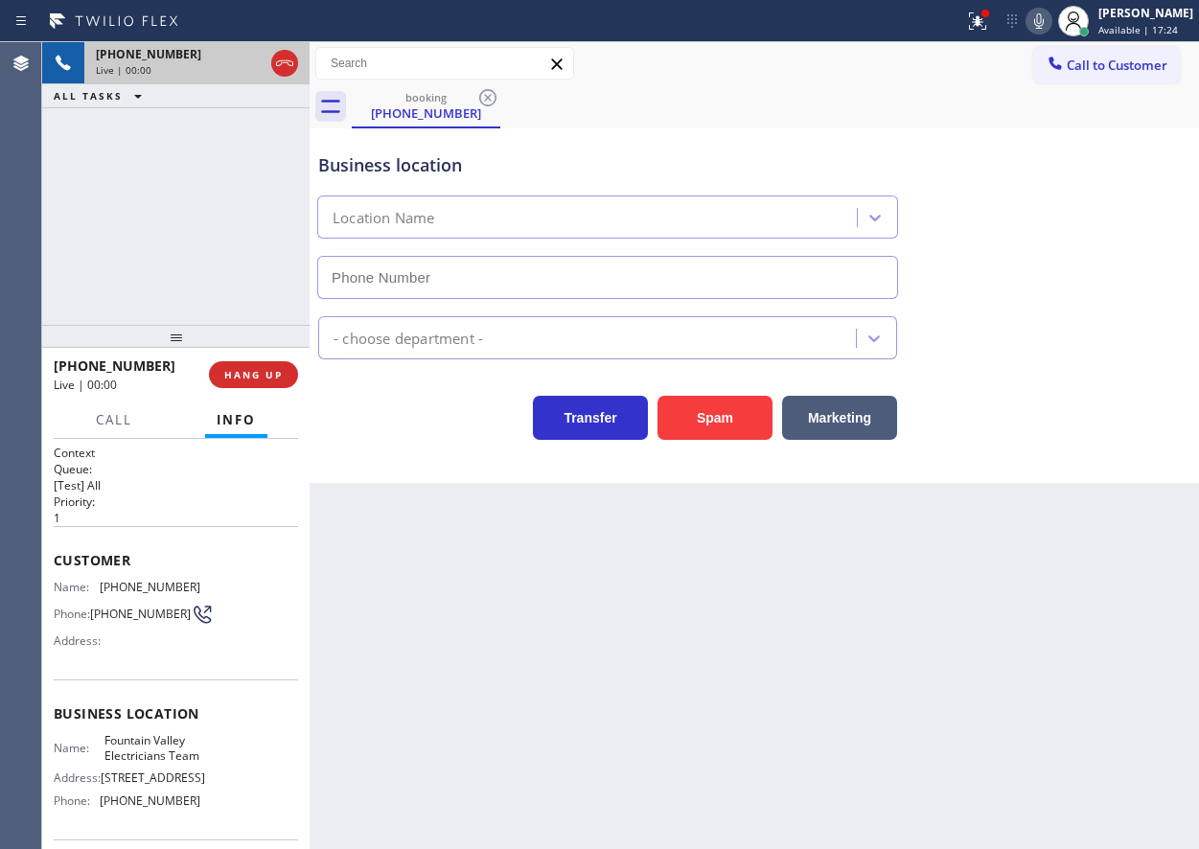
type input "[PHONE_NUMBER]"
click at [712, 418] on button "Spam" at bounding box center [715, 418] width 115 height 44
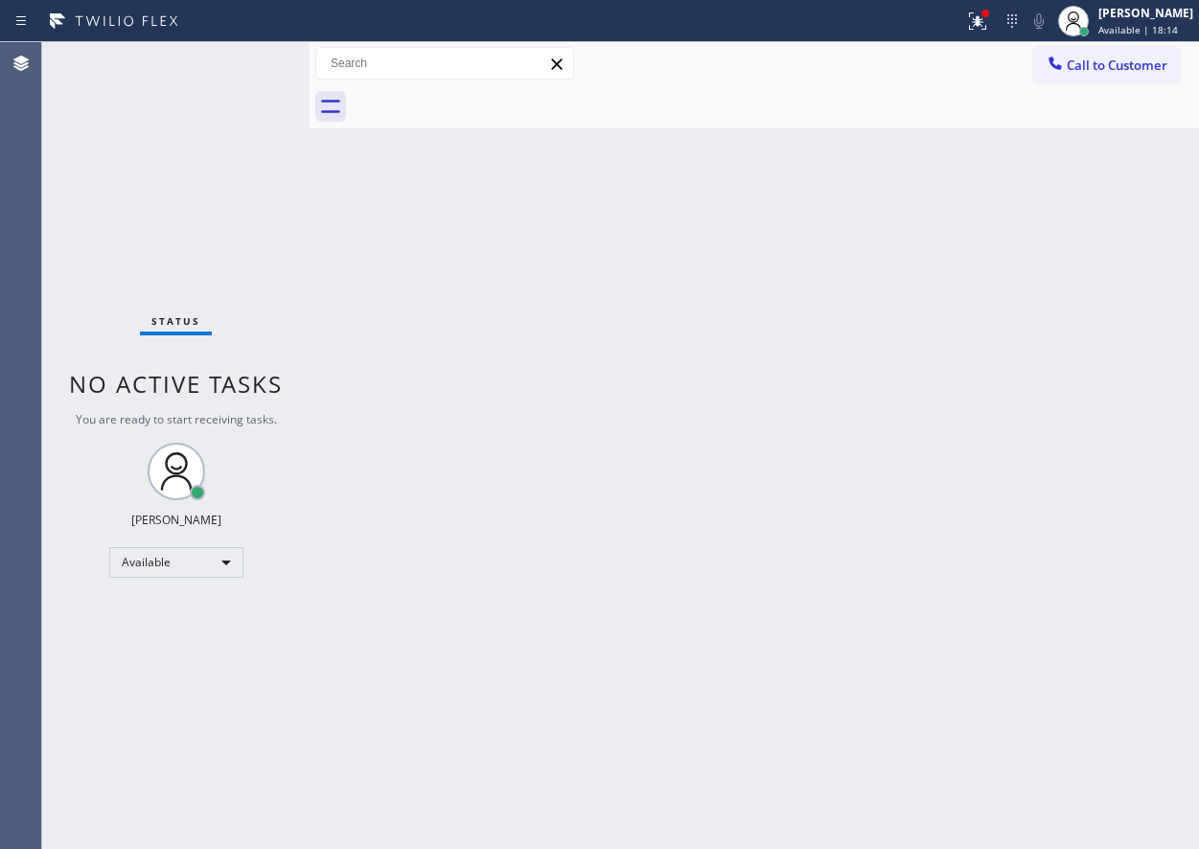
click at [1105, 293] on div "Back to Dashboard Change Sender ID Customers Technicians Select a contact Outbo…" at bounding box center [755, 445] width 890 height 807
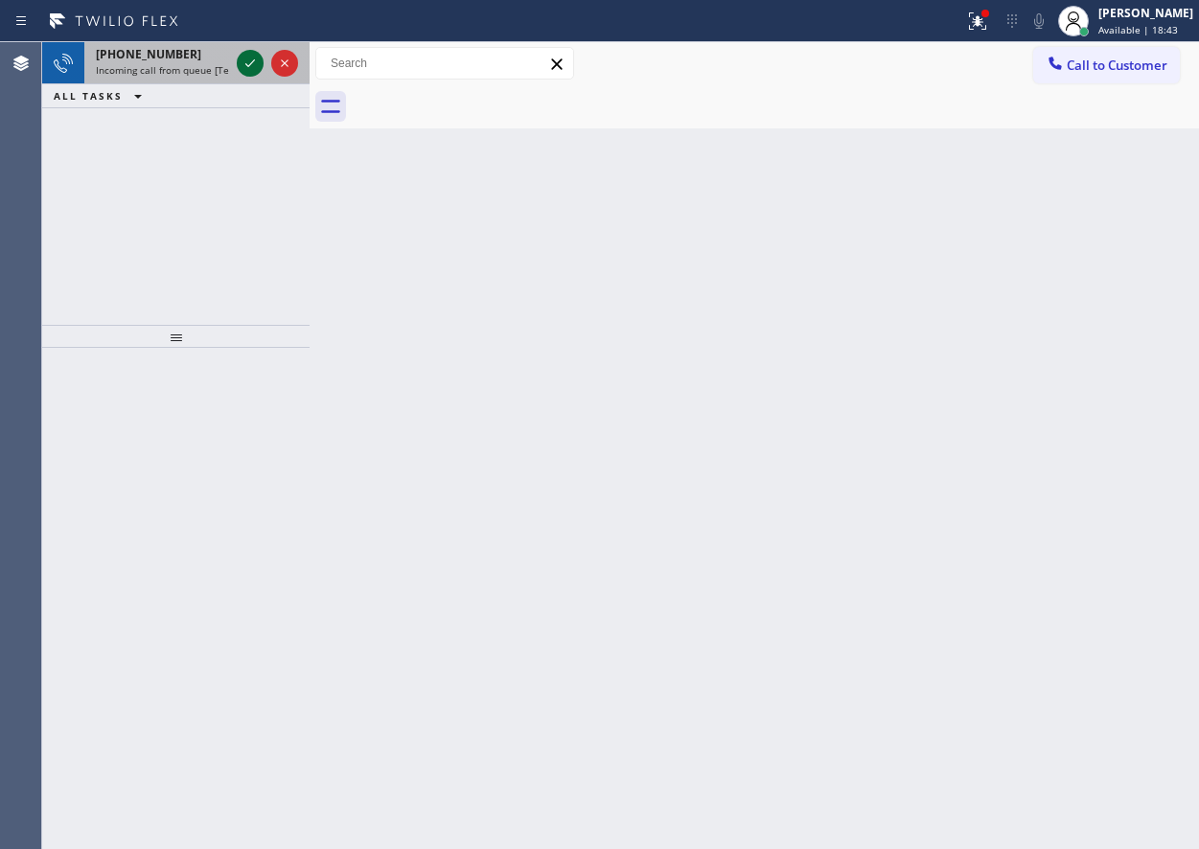
click at [250, 54] on icon at bounding box center [250, 63] width 23 height 23
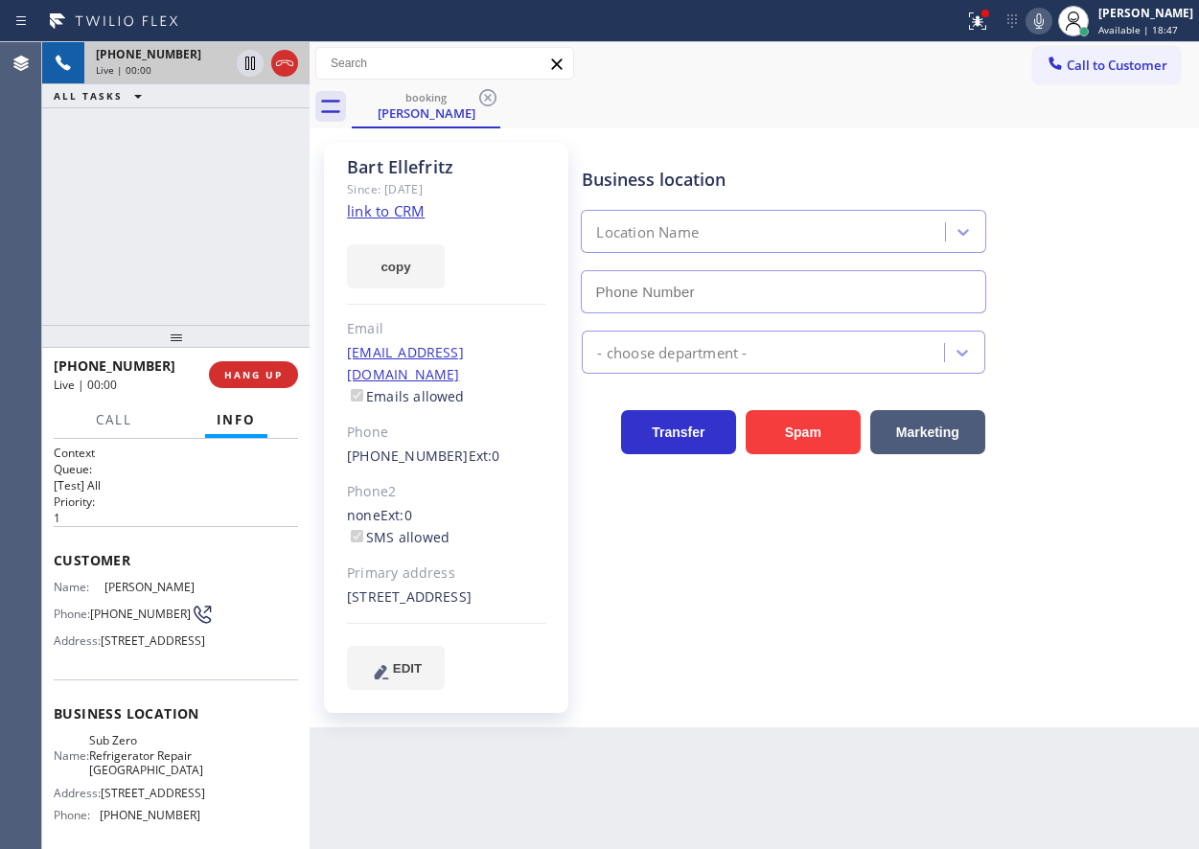
type input "[PHONE_NUMBER]"
click at [409, 217] on link "link to CRM" at bounding box center [386, 210] width 78 height 19
click at [138, 777] on span "Sub Zero Refrigerator Repair [GEOGRAPHIC_DATA]" at bounding box center [146, 755] width 114 height 44
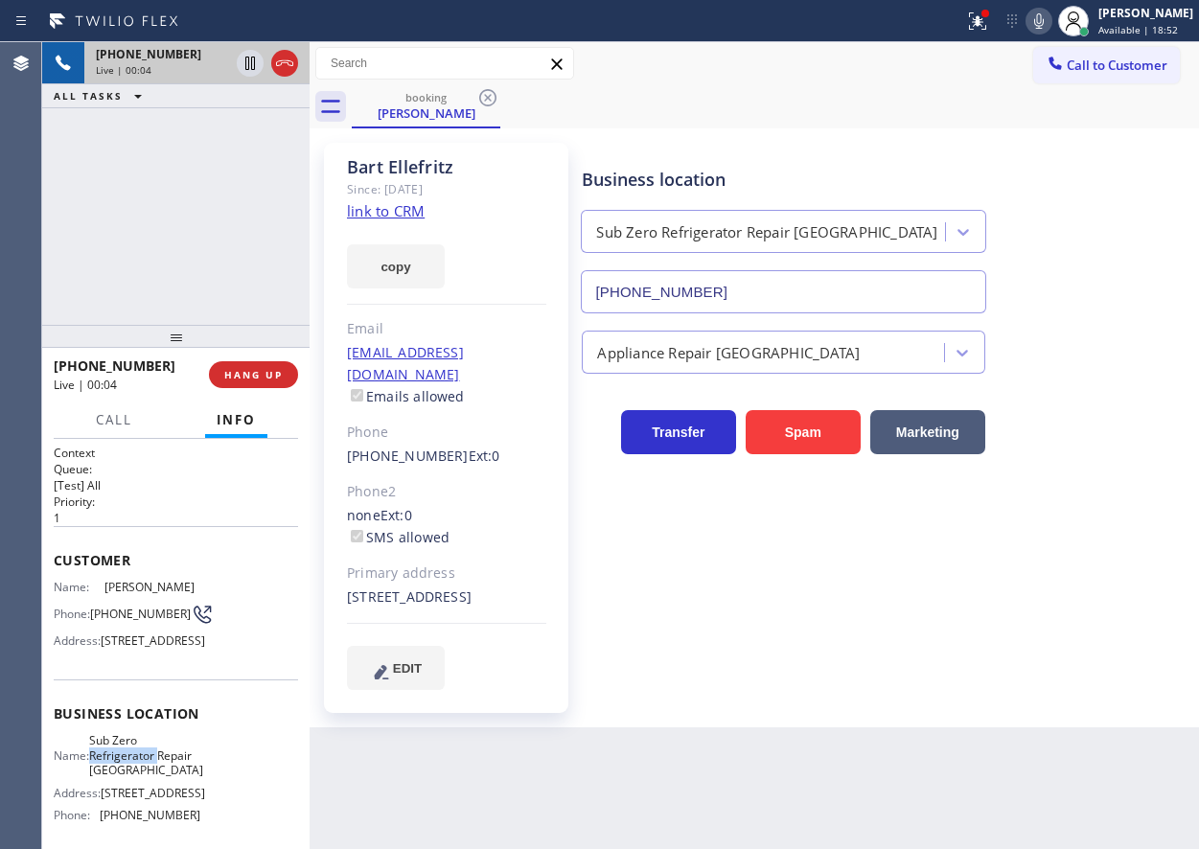
click at [138, 777] on span "Sub Zero Refrigerator Repair [GEOGRAPHIC_DATA]" at bounding box center [146, 755] width 114 height 44
copy span "Sub Zero Refrigerator Repair [GEOGRAPHIC_DATA]"
click at [753, 279] on input "[PHONE_NUMBER]" at bounding box center [783, 291] width 405 height 43
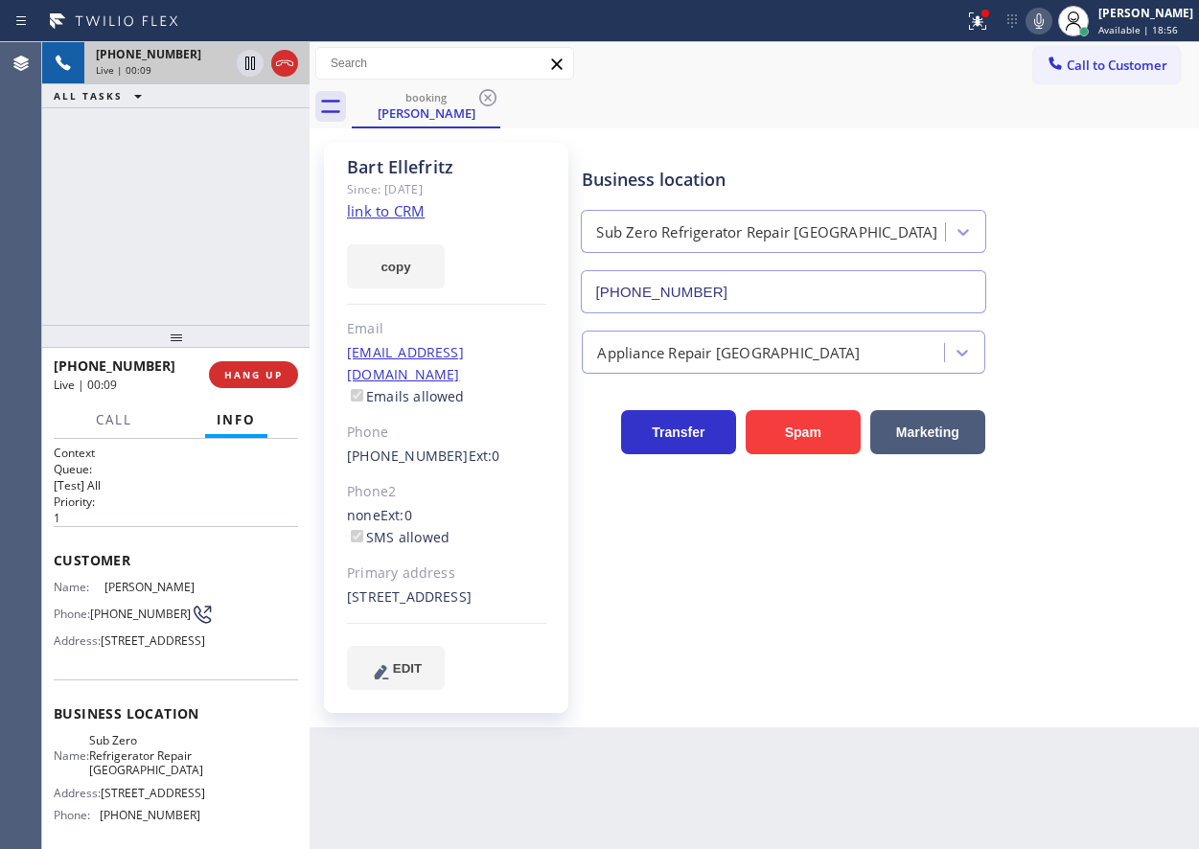
click at [753, 279] on input "[PHONE_NUMBER]" at bounding box center [783, 291] width 405 height 43
click at [251, 55] on icon at bounding box center [250, 63] width 23 height 23
click at [1049, 17] on icon at bounding box center [1039, 21] width 23 height 23
click at [1044, 25] on icon at bounding box center [1039, 20] width 10 height 15
click at [250, 64] on icon at bounding box center [249, 63] width 13 height 13
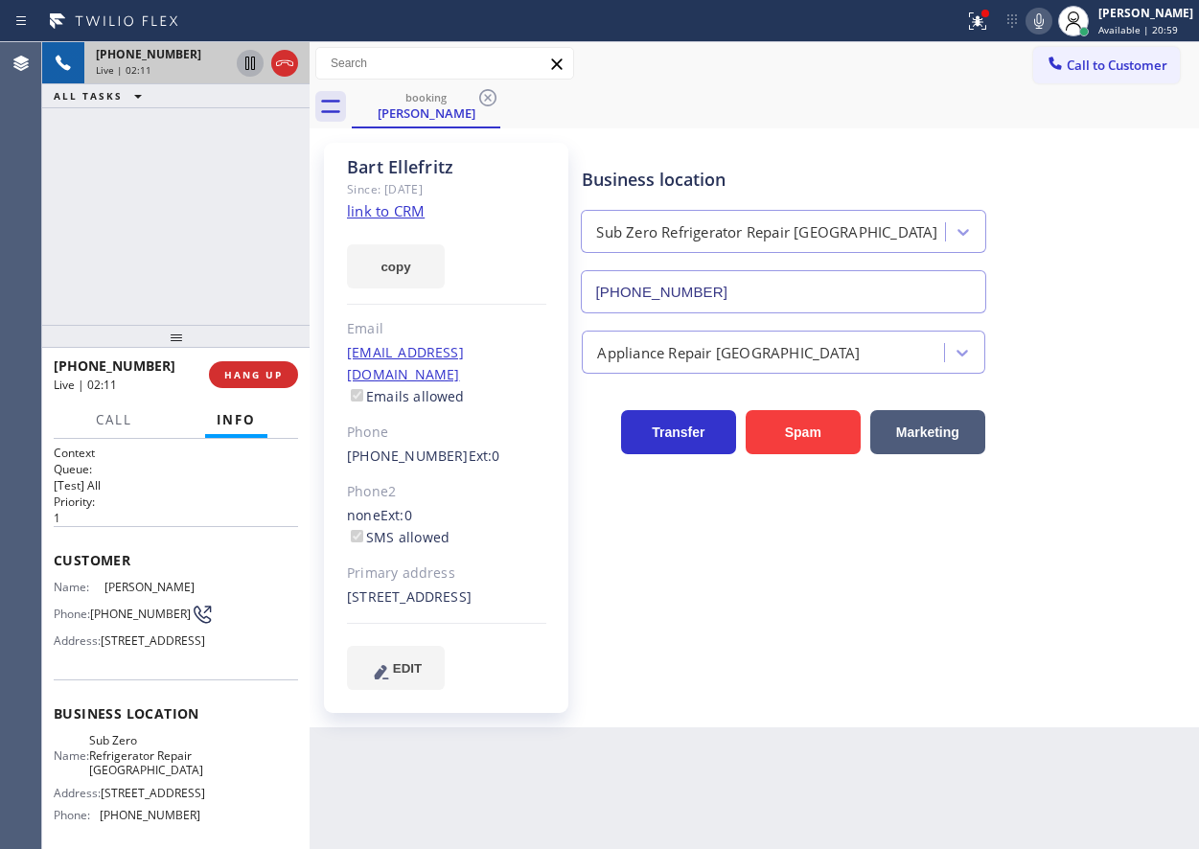
click at [1143, 659] on div "Business location Sub Zero Refrigerator Repair [GEOGRAPHIC_DATA] [PHONE_NUMBER]…" at bounding box center [886, 416] width 616 height 537
click at [265, 371] on span "HANG UP" at bounding box center [253, 374] width 58 height 13
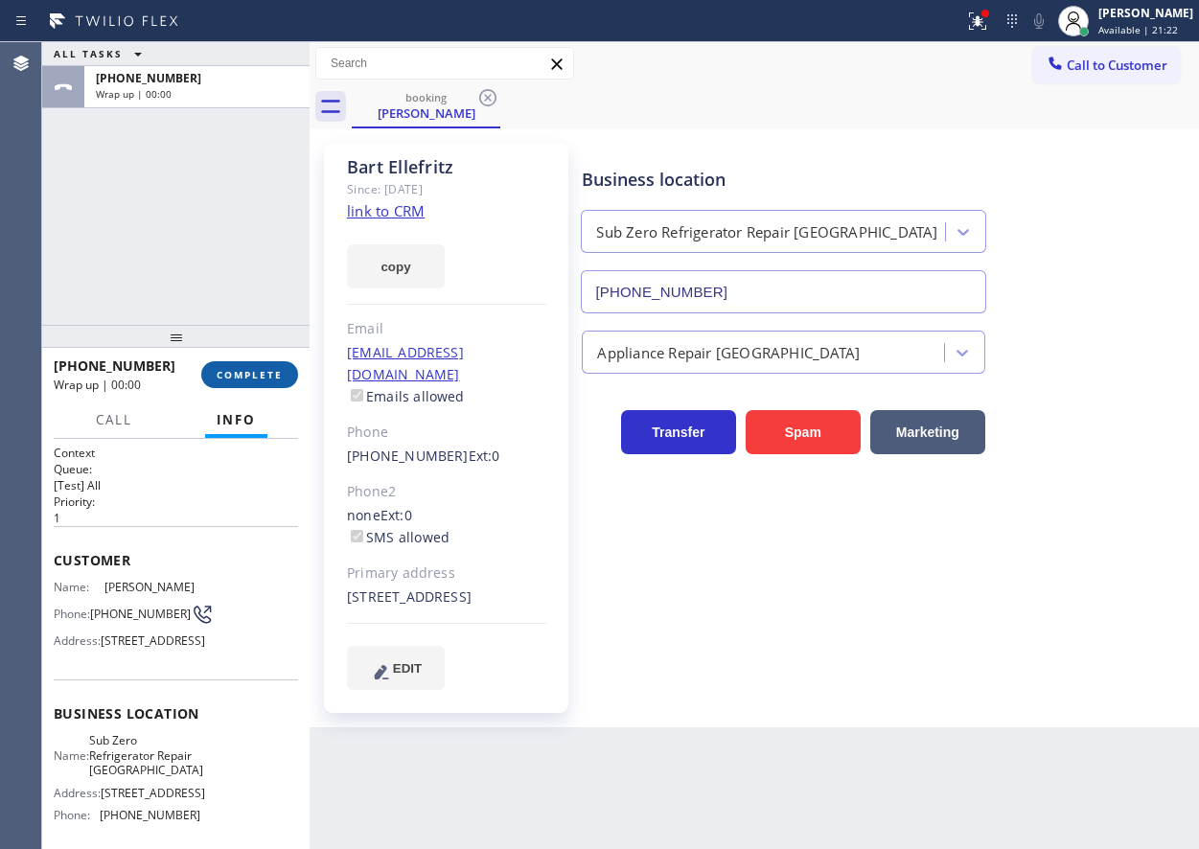
click at [254, 369] on span "COMPLETE" at bounding box center [250, 374] width 66 height 13
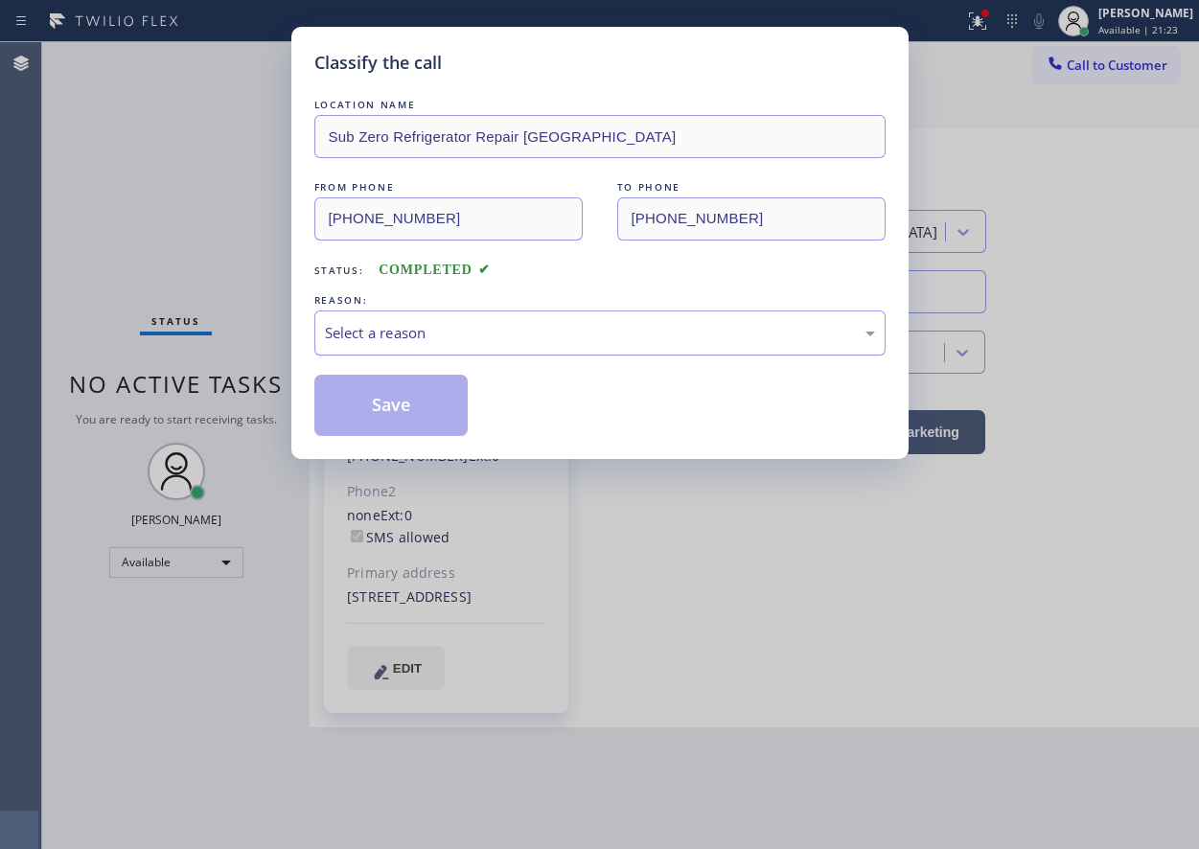
drag, startPoint x: 451, startPoint y: 311, endPoint x: 447, endPoint y: 340, distance: 30.1
click at [451, 312] on div "Select a reason" at bounding box center [599, 333] width 571 height 45
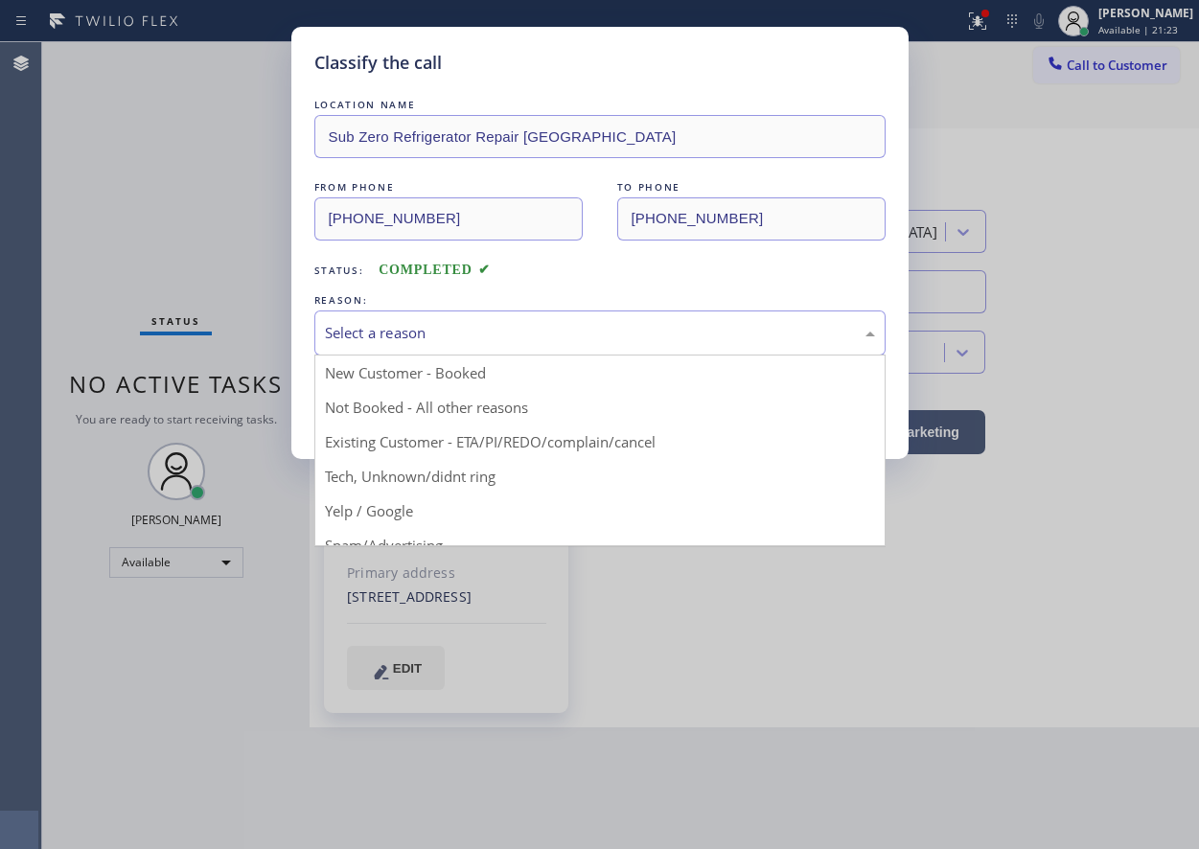
drag, startPoint x: 444, startPoint y: 448, endPoint x: 385, endPoint y: 412, distance: 68.4
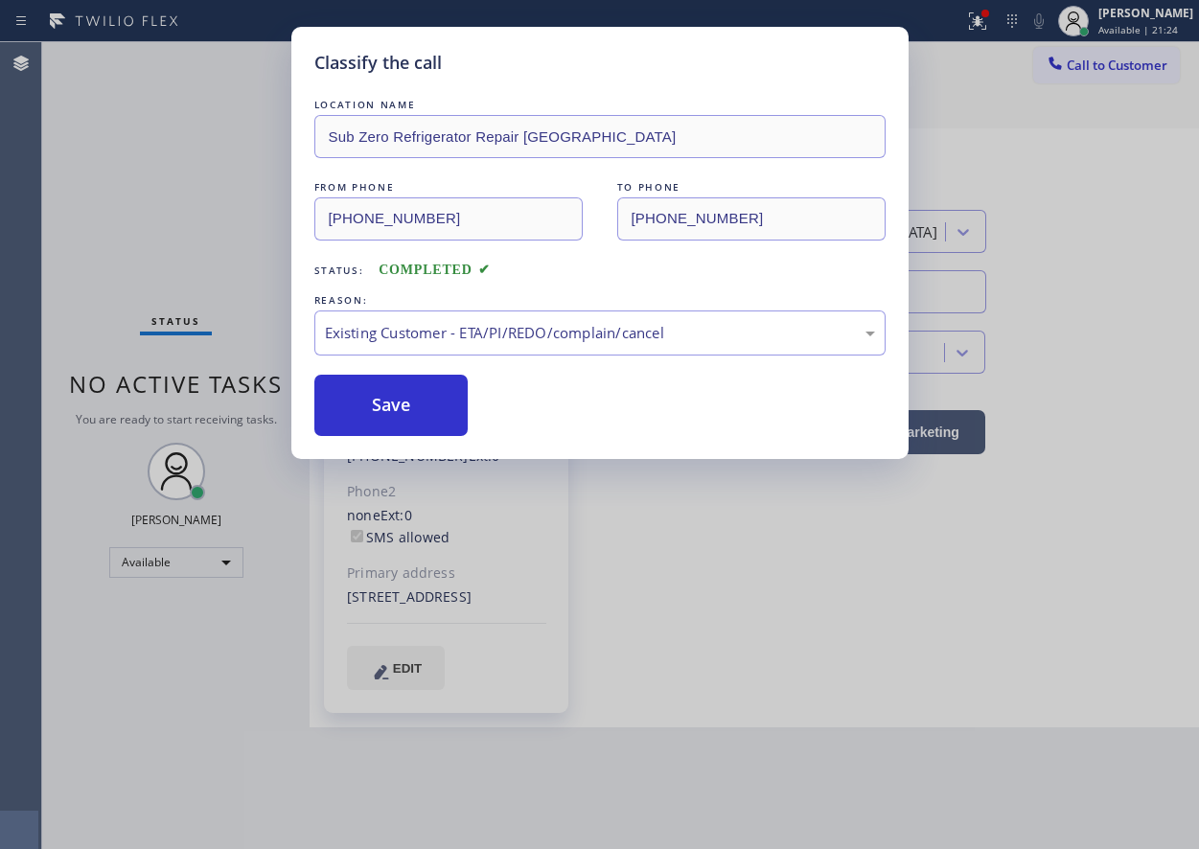
click at [382, 405] on button "Save" at bounding box center [391, 405] width 154 height 61
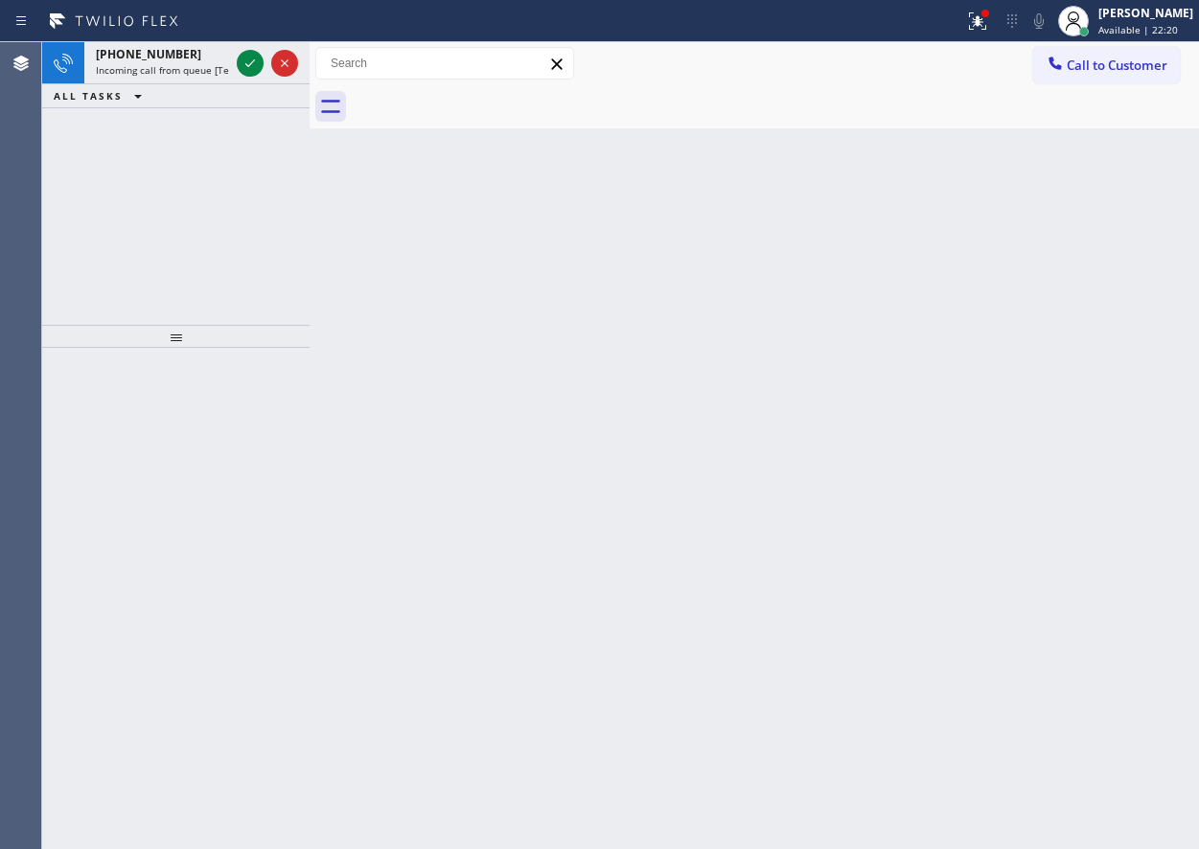
click at [983, 451] on div "Back to Dashboard Change Sender ID Customers Technicians Select a contact Outbo…" at bounding box center [755, 445] width 890 height 807
click at [244, 48] on div at bounding box center [267, 63] width 69 height 42
click at [249, 57] on icon at bounding box center [250, 63] width 23 height 23
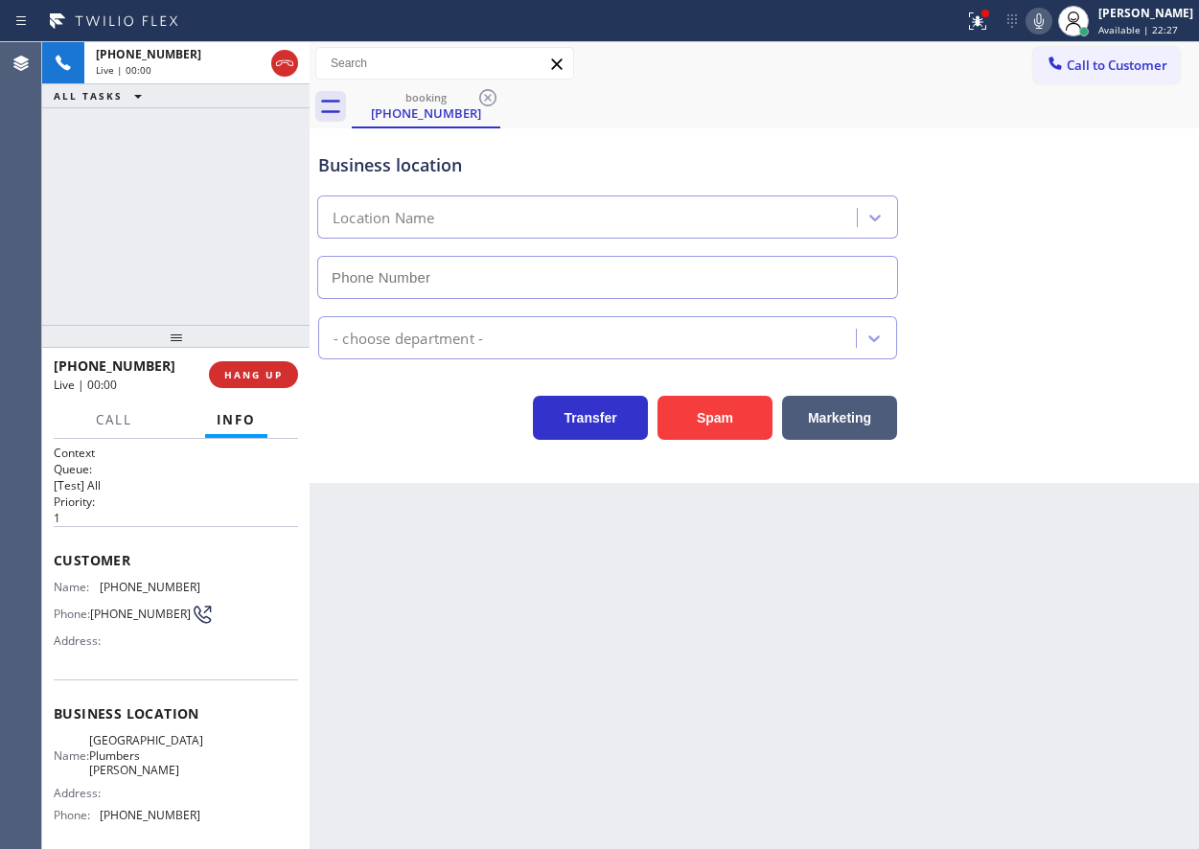
type input "[PHONE_NUMBER]"
click at [506, 258] on input "[PHONE_NUMBER]" at bounding box center [607, 277] width 581 height 43
click at [123, 775] on span "[GEOGRAPHIC_DATA] Plumbers [PERSON_NAME]" at bounding box center [146, 755] width 114 height 44
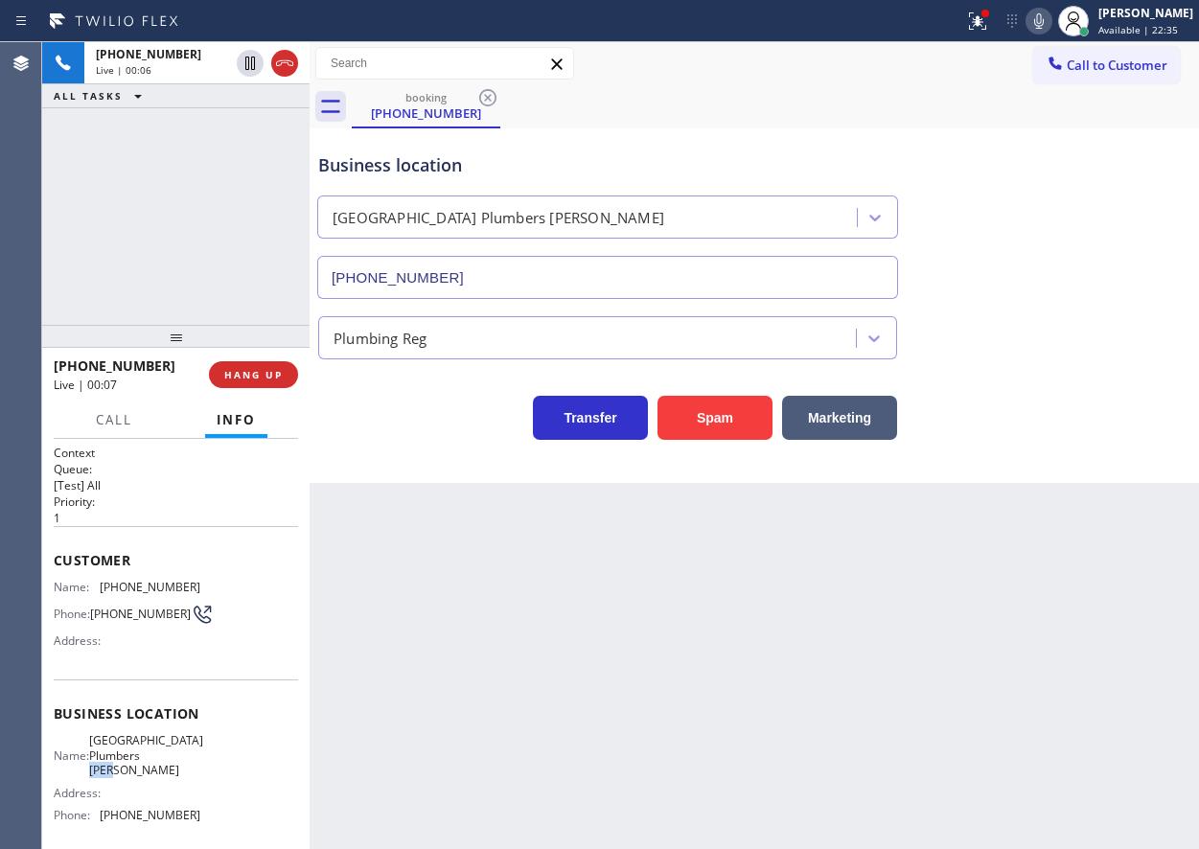
click at [123, 775] on span "[GEOGRAPHIC_DATA] Plumbers [PERSON_NAME]" at bounding box center [146, 755] width 114 height 44
copy span "[GEOGRAPHIC_DATA] Plumbers [PERSON_NAME]"
click at [464, 257] on input "[PHONE_NUMBER]" at bounding box center [607, 277] width 581 height 43
click at [471, 271] on input "[PHONE_NUMBER]" at bounding box center [607, 277] width 581 height 43
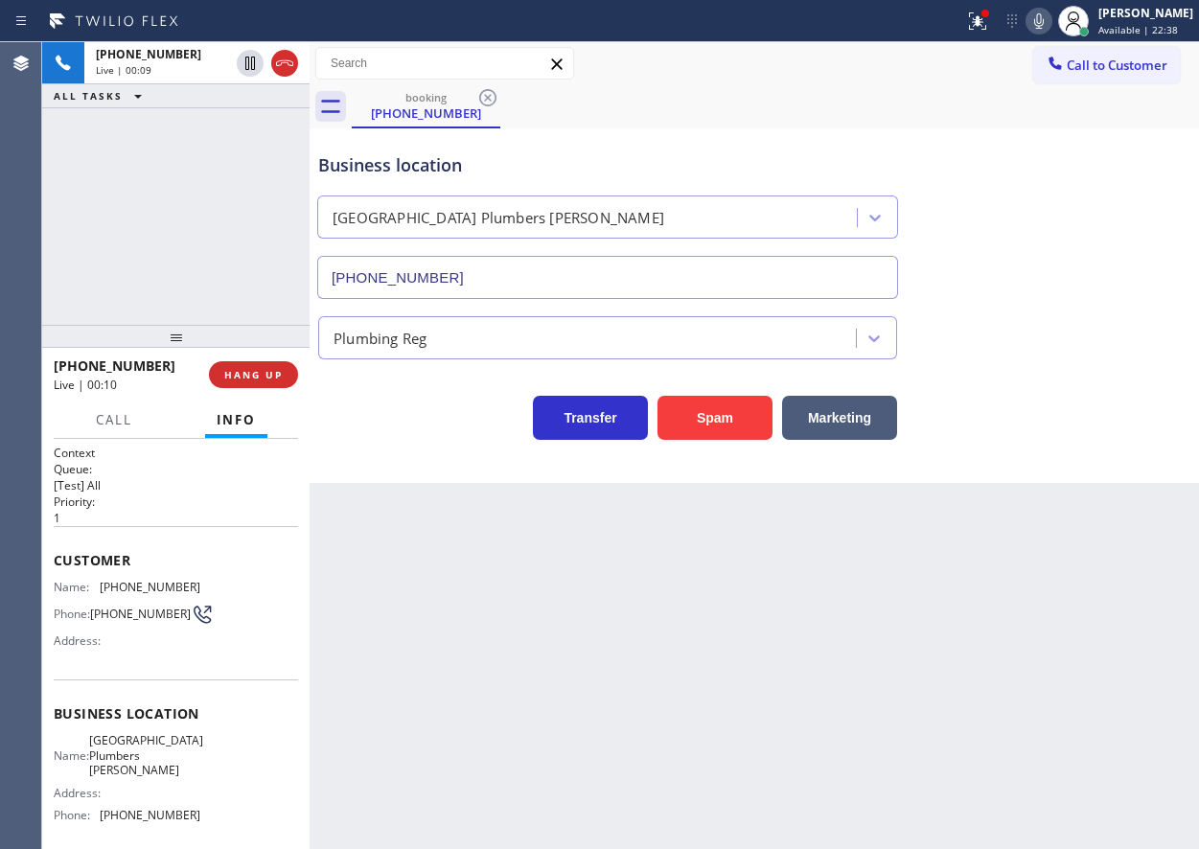
click at [471, 271] on input "[PHONE_NUMBER]" at bounding box center [607, 277] width 581 height 43
click at [141, 586] on span "[PHONE_NUMBER]" at bounding box center [150, 587] width 101 height 14
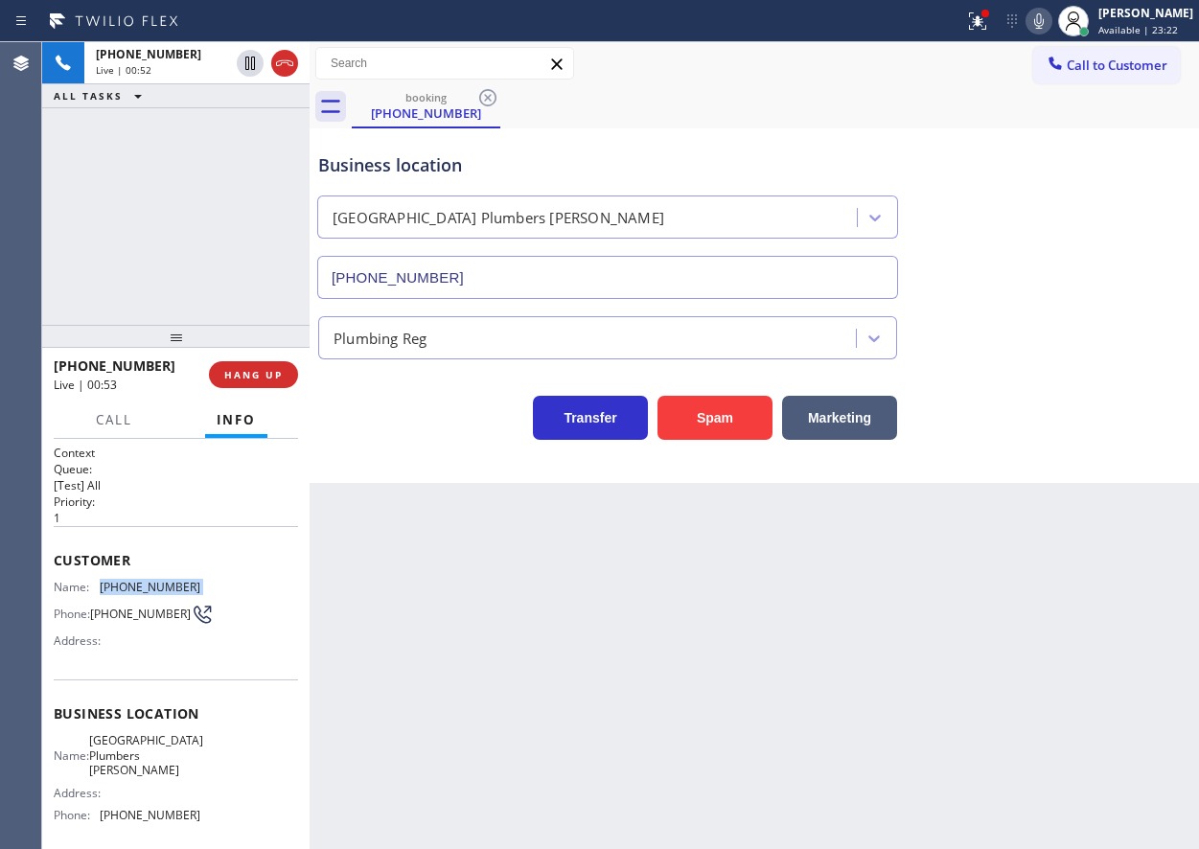
copy span "[PHONE_NUMBER]"
click at [244, 55] on icon at bounding box center [250, 63] width 23 height 23
click at [1051, 16] on icon at bounding box center [1039, 21] width 23 height 23
click at [989, 23] on icon at bounding box center [977, 21] width 23 height 23
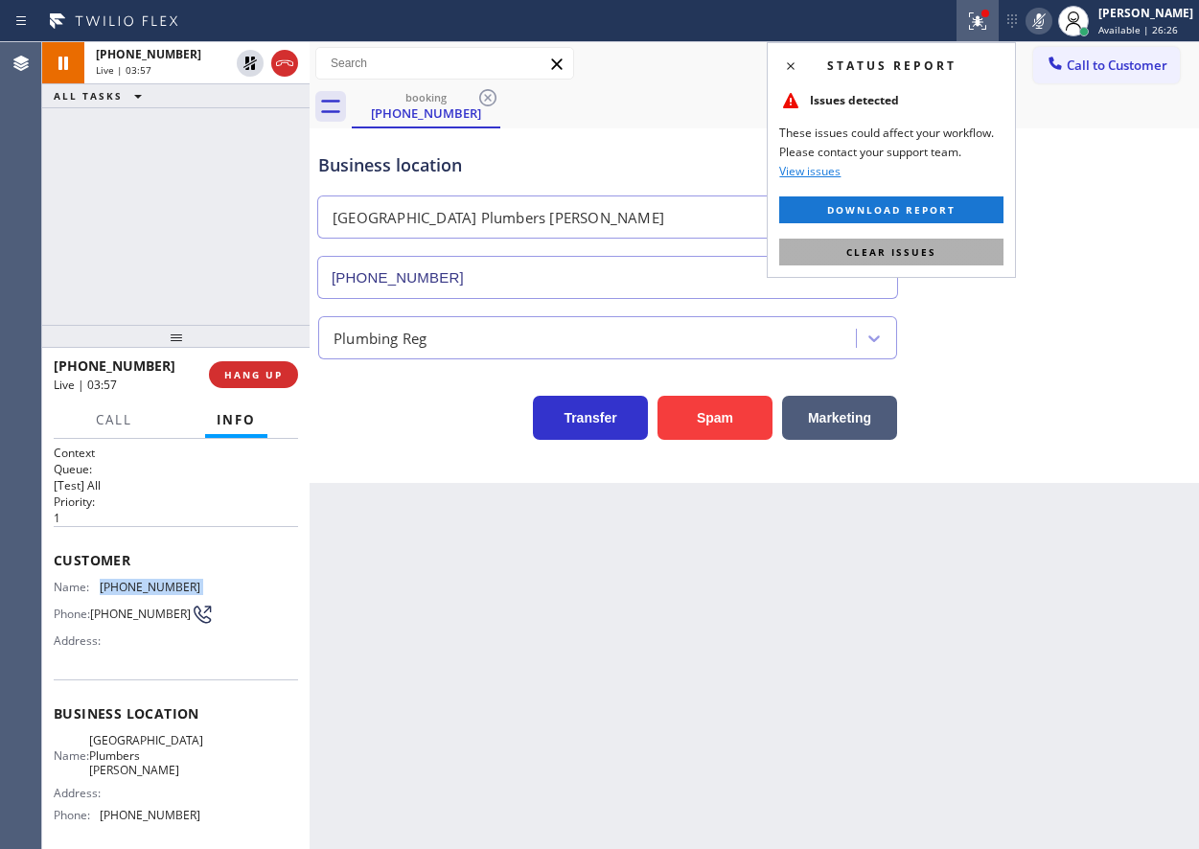
click at [929, 250] on span "Clear issues" at bounding box center [891, 251] width 90 height 13
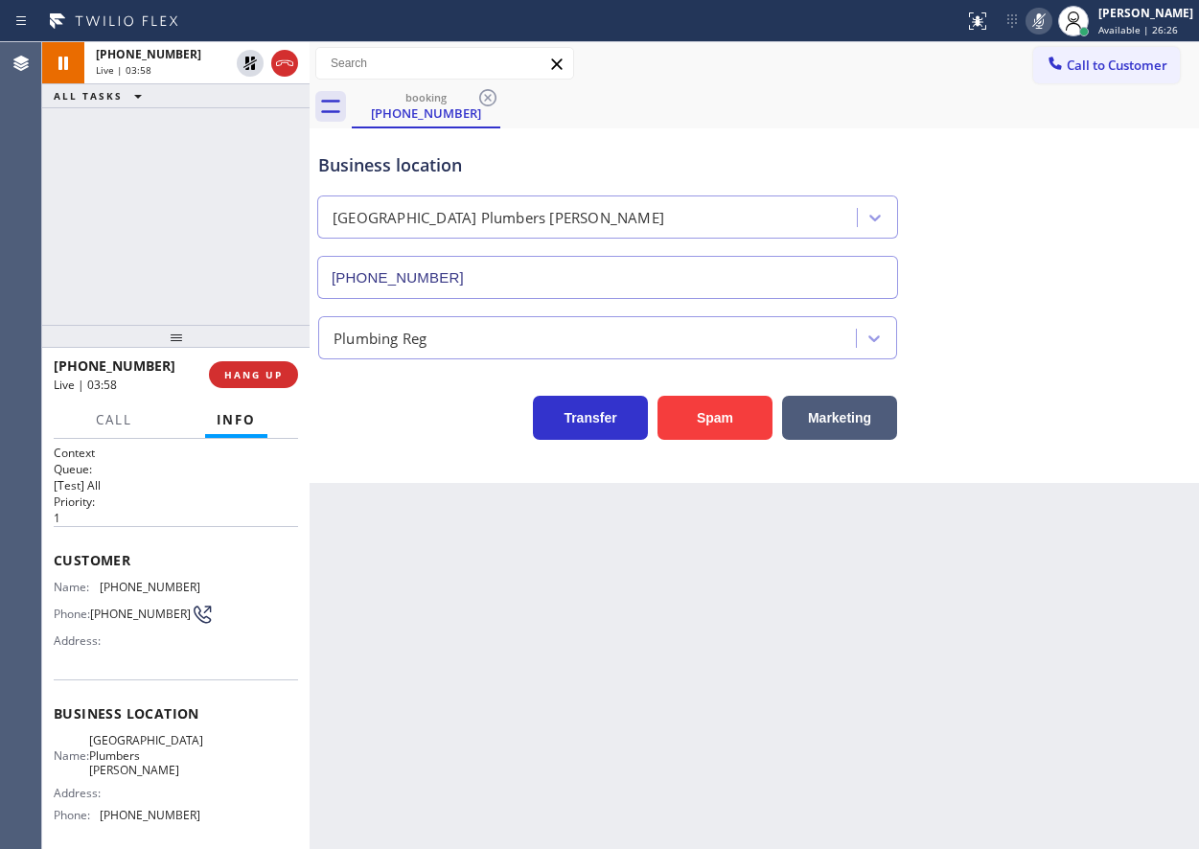
click at [1056, 350] on div "Plumbing Reg" at bounding box center [754, 334] width 880 height 51
click at [1051, 18] on icon at bounding box center [1039, 21] width 23 height 23
click at [244, 63] on icon at bounding box center [250, 63] width 23 height 23
click at [1051, 27] on icon at bounding box center [1039, 21] width 23 height 23
click at [1051, 20] on icon at bounding box center [1039, 21] width 23 height 23
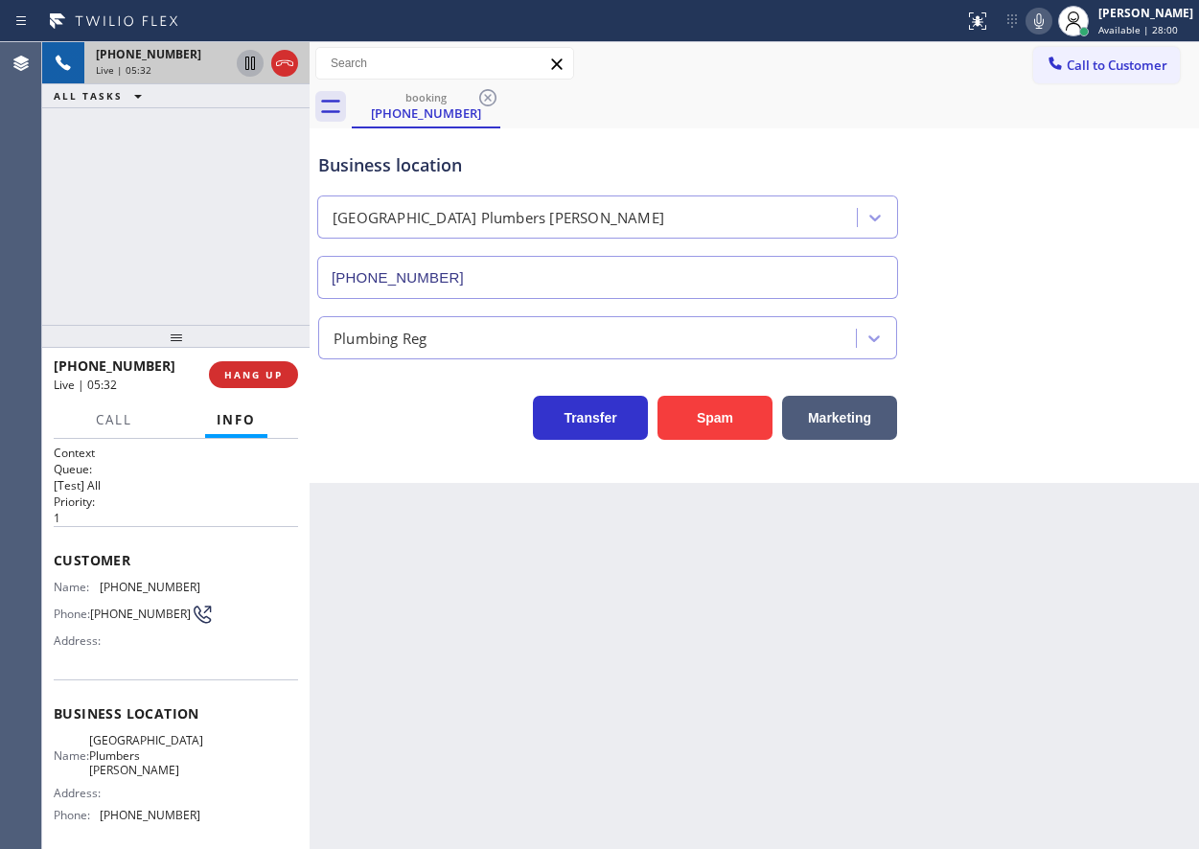
click at [1072, 281] on div "Business location [GEOGRAPHIC_DATA] Plumbers [PERSON_NAME] [PHONE_NUMBER]" at bounding box center [754, 212] width 880 height 173
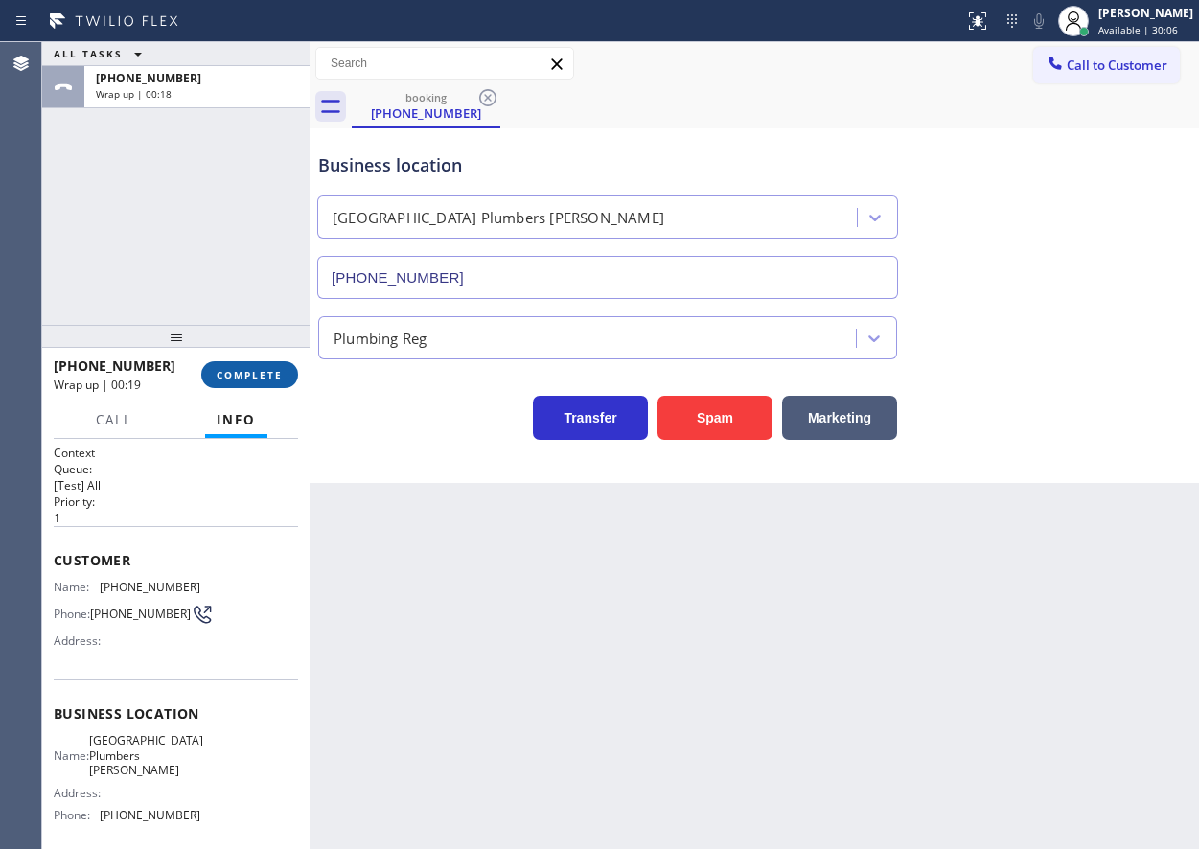
click at [274, 376] on span "COMPLETE" at bounding box center [250, 374] width 66 height 13
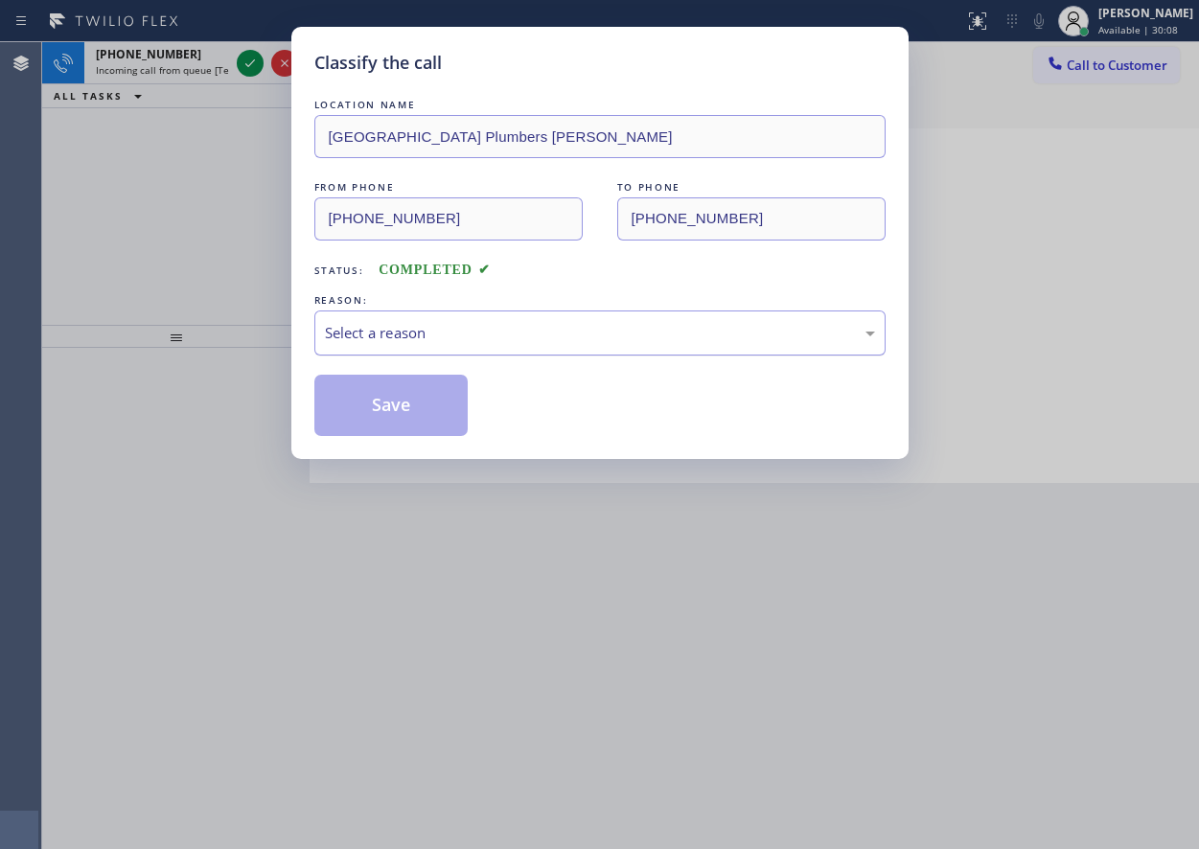
drag, startPoint x: 413, startPoint y: 332, endPoint x: 422, endPoint y: 344, distance: 15.2
click at [414, 334] on div "Select a reason" at bounding box center [600, 333] width 550 height 22
click at [423, 412] on button "Save" at bounding box center [391, 405] width 154 height 61
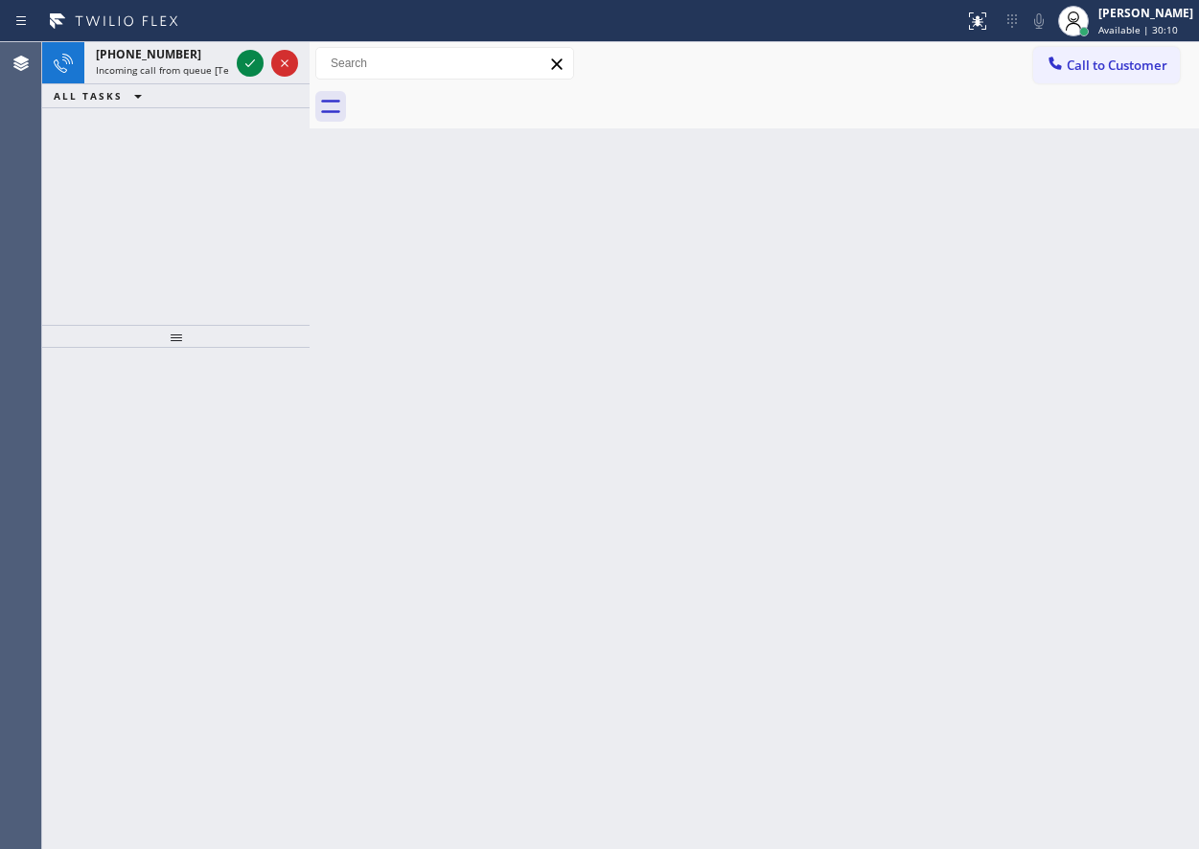
click at [249, 68] on icon at bounding box center [250, 63] width 23 height 23
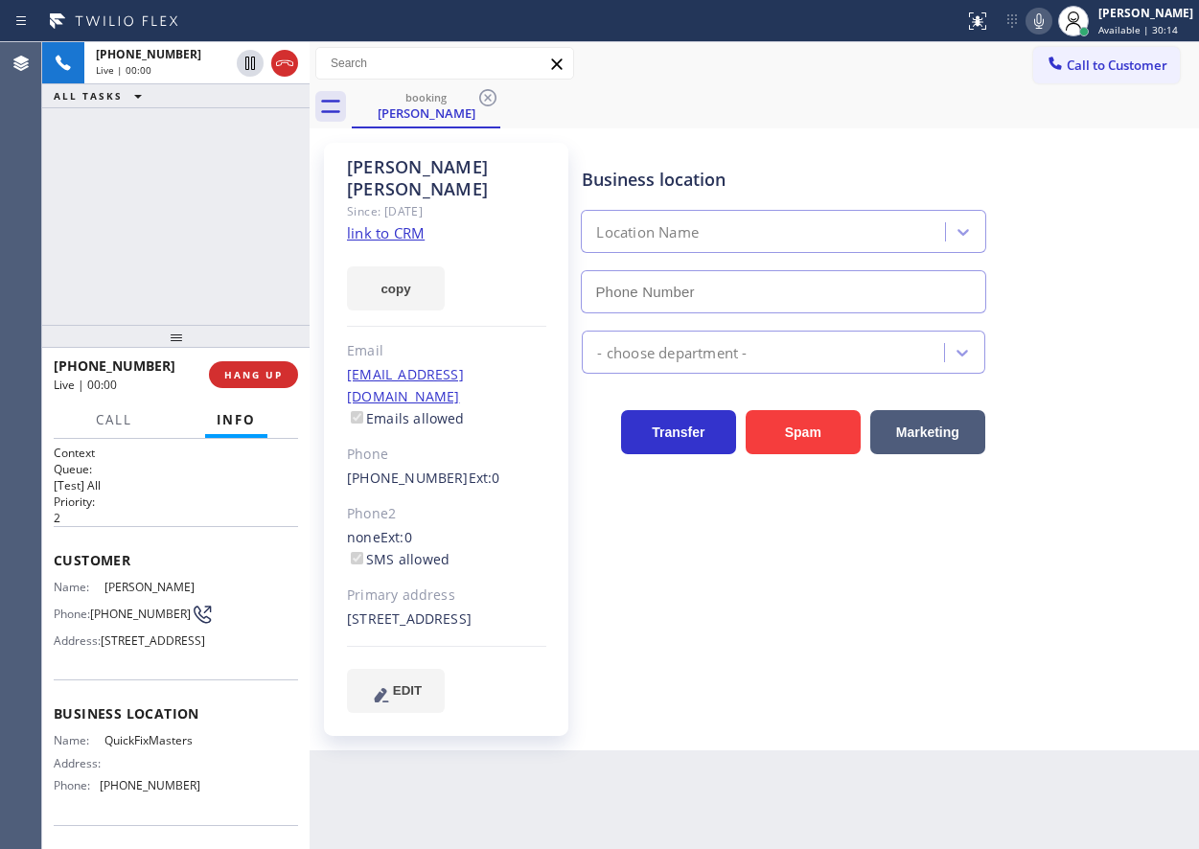
type input "[PHONE_NUMBER]"
click at [372, 223] on link "link to CRM" at bounding box center [386, 232] width 78 height 19
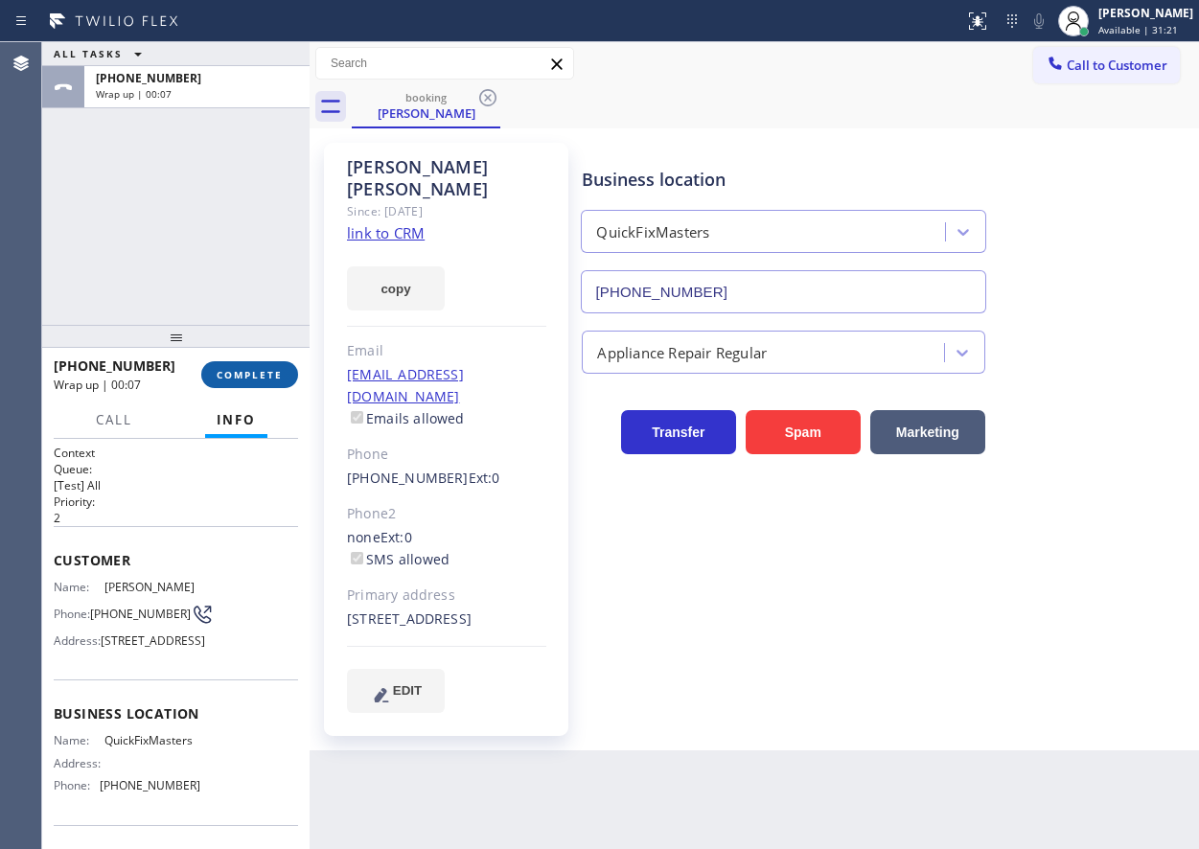
click at [216, 380] on button "COMPLETE" at bounding box center [249, 374] width 97 height 27
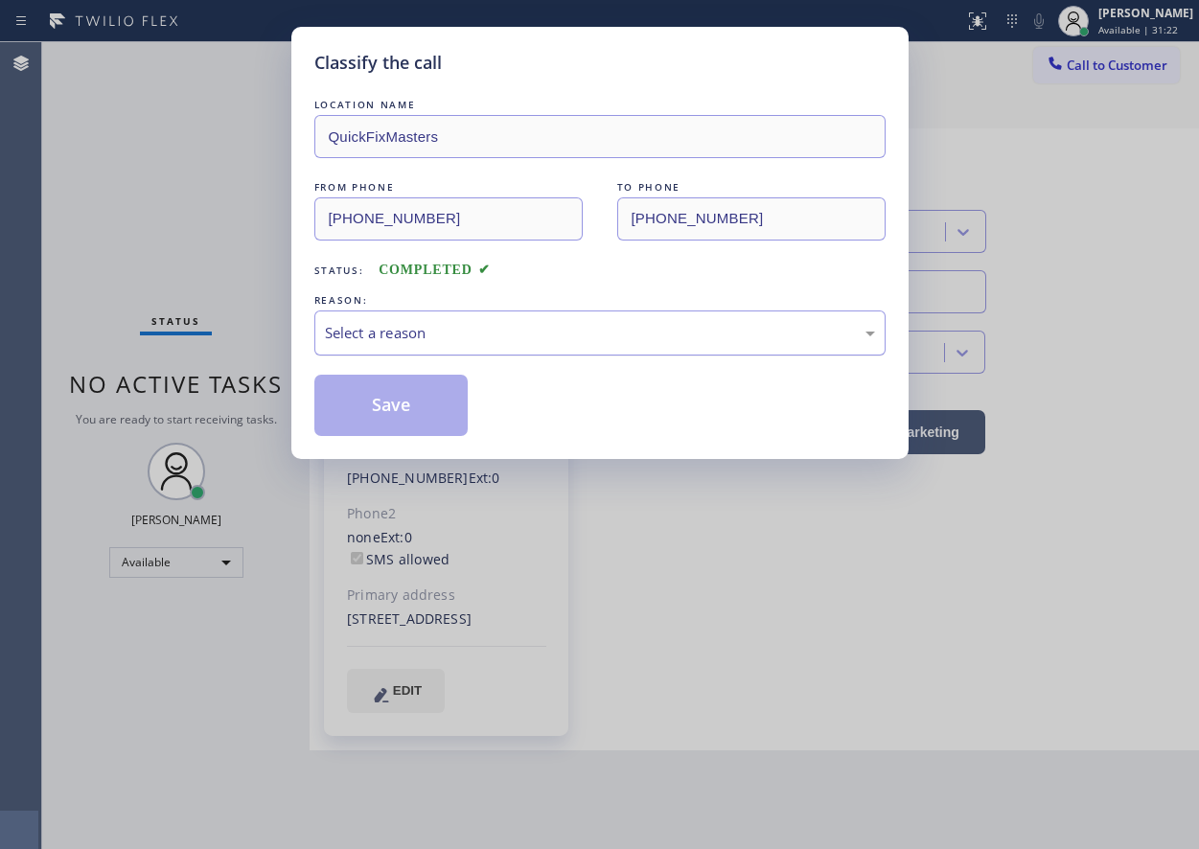
click at [485, 323] on div "Select a reason" at bounding box center [600, 333] width 550 height 22
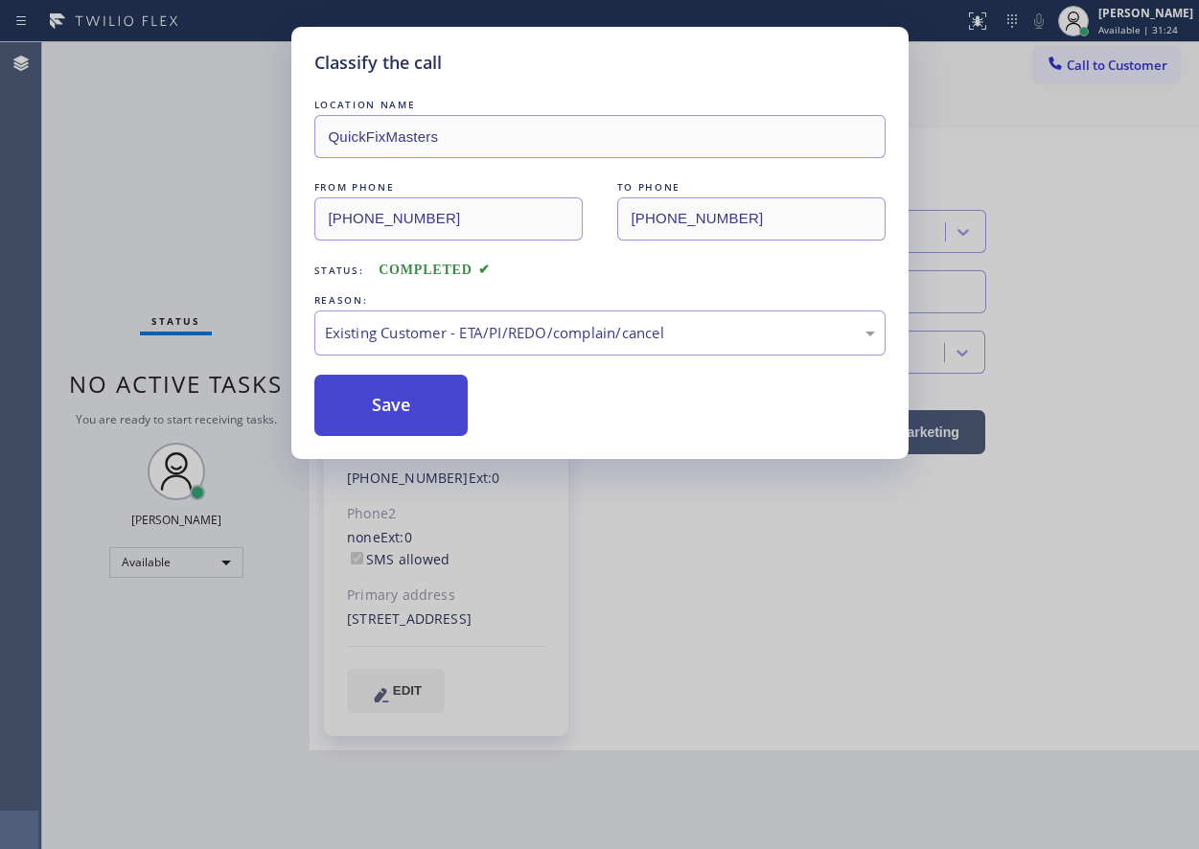
click at [423, 398] on button "Save" at bounding box center [391, 405] width 154 height 61
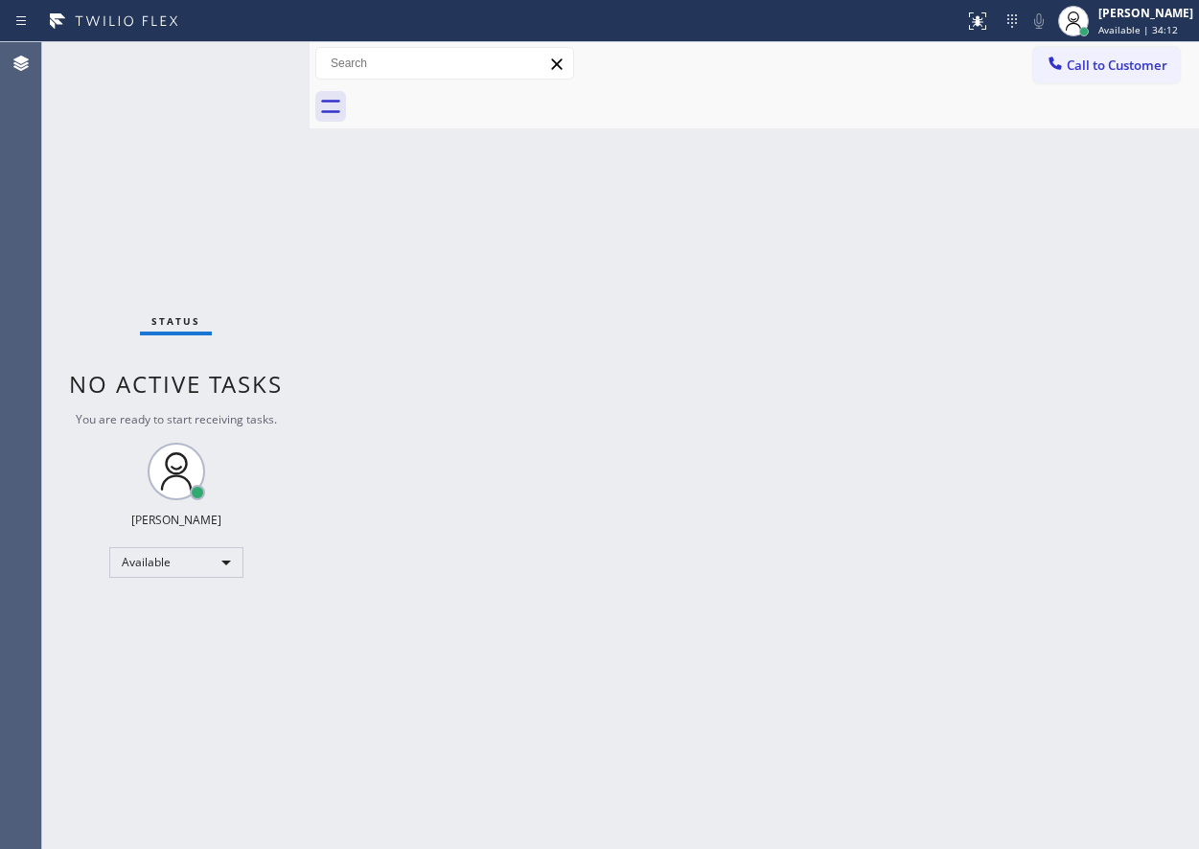
click at [1076, 416] on div "Back to Dashboard Change Sender ID Customers Technicians Select a contact Outbo…" at bounding box center [755, 445] width 890 height 807
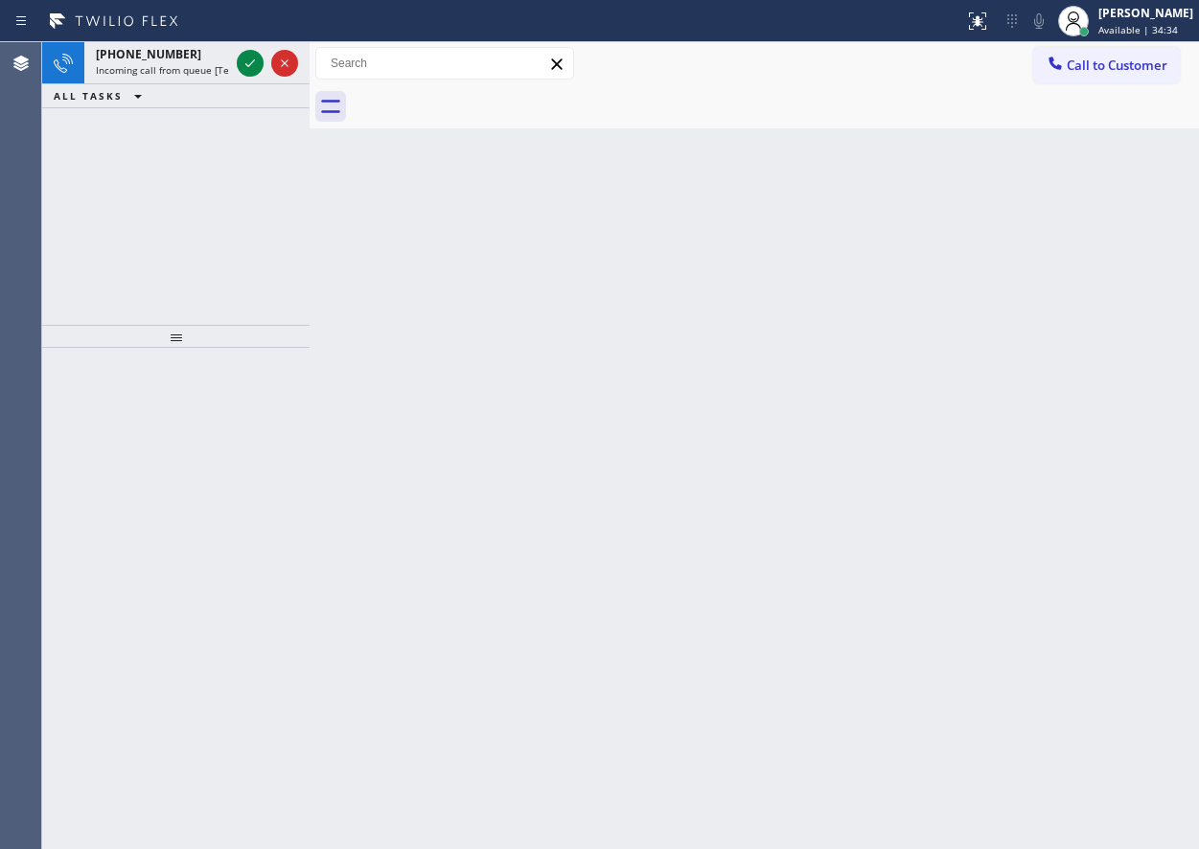
click at [1029, 575] on div "Back to Dashboard Change Sender ID Customers Technicians Select a contact Outbo…" at bounding box center [755, 445] width 890 height 807
click at [251, 66] on icon at bounding box center [250, 63] width 23 height 23
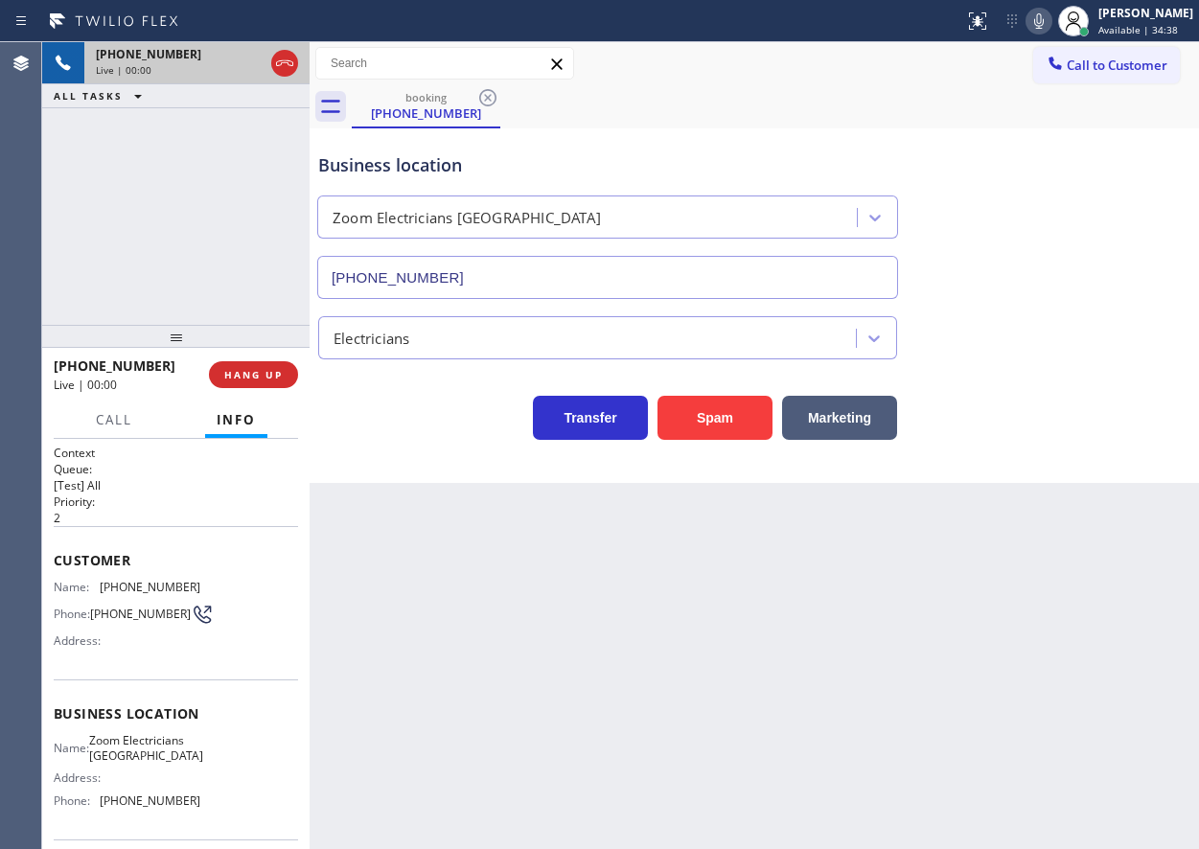
type input "[PHONE_NUMBER]"
click at [720, 430] on button "Spam" at bounding box center [715, 418] width 115 height 44
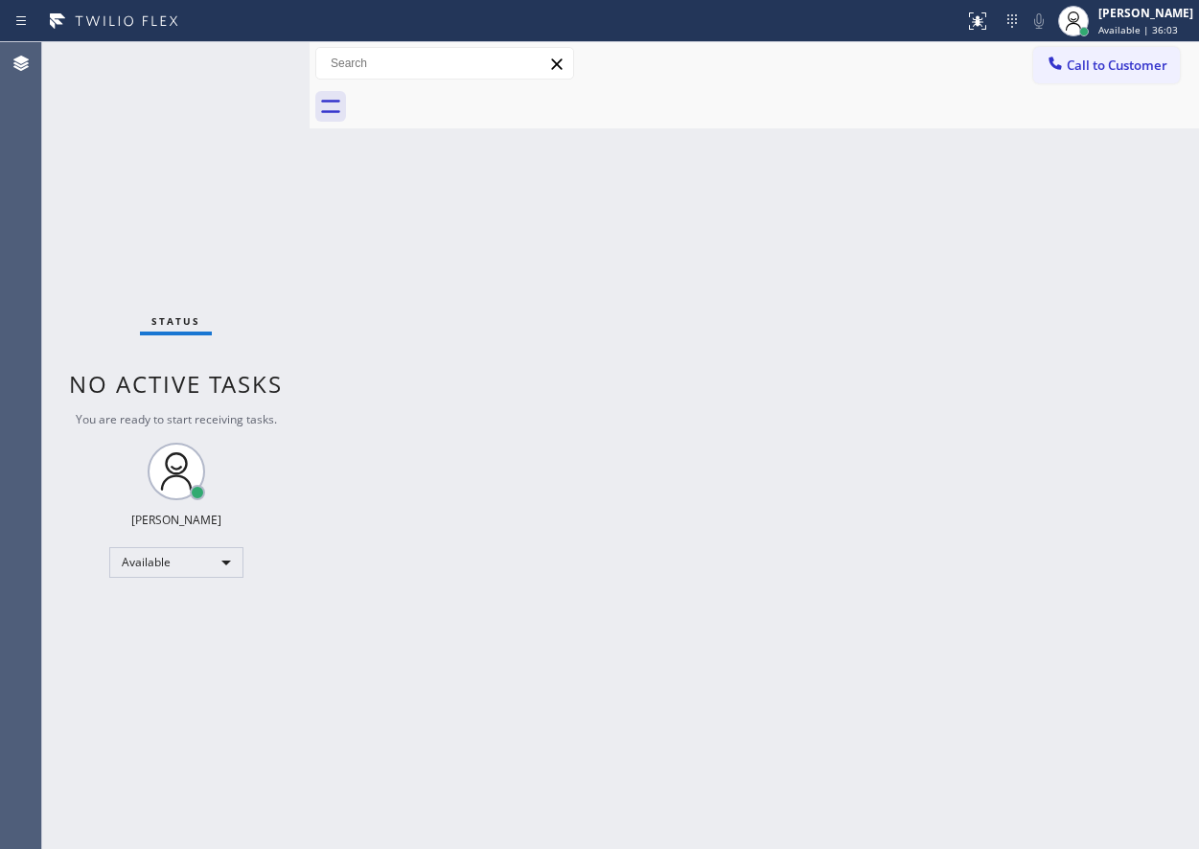
click at [1100, 444] on div "Back to Dashboard Change Sender ID Customers Technicians Select a contact Outbo…" at bounding box center [755, 445] width 890 height 807
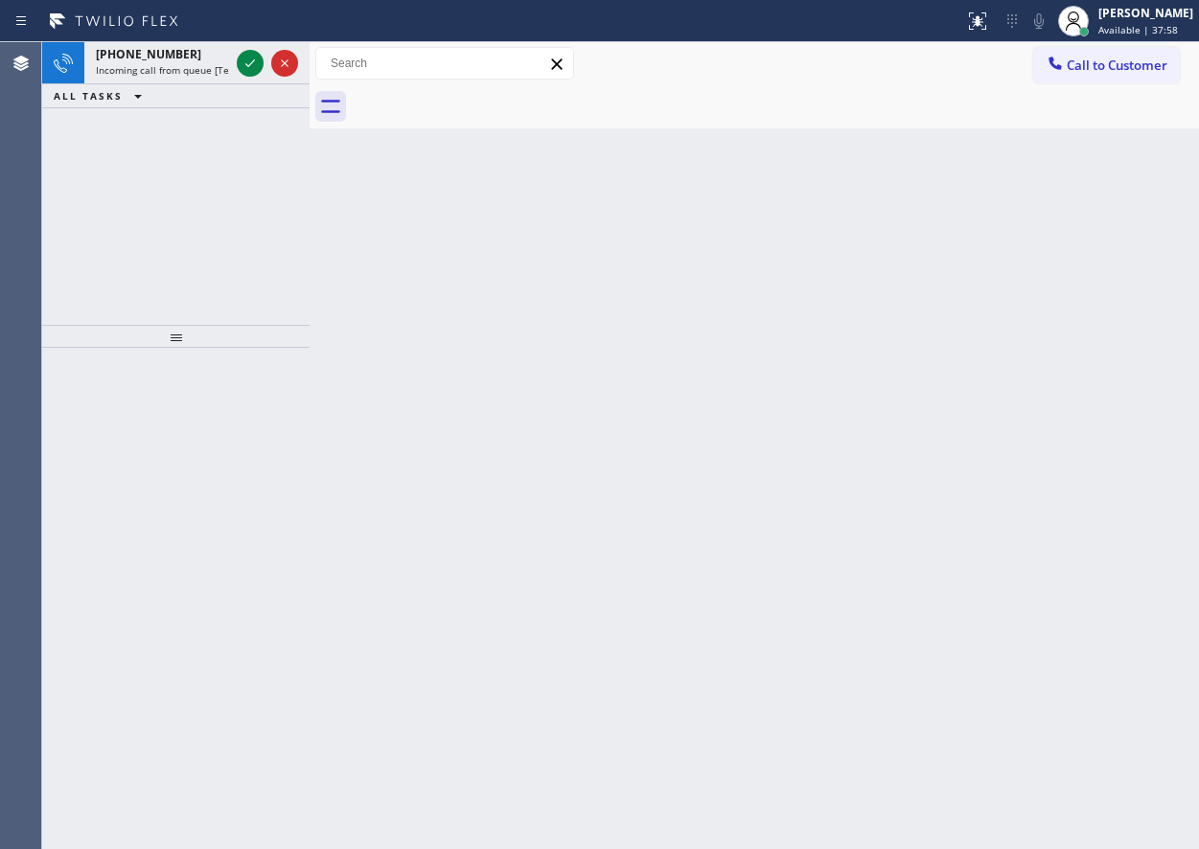
click at [998, 409] on div "Back to Dashboard Change Sender ID Customers Technicians Select a contact Outbo…" at bounding box center [755, 445] width 890 height 807
click at [251, 64] on icon at bounding box center [250, 63] width 10 height 8
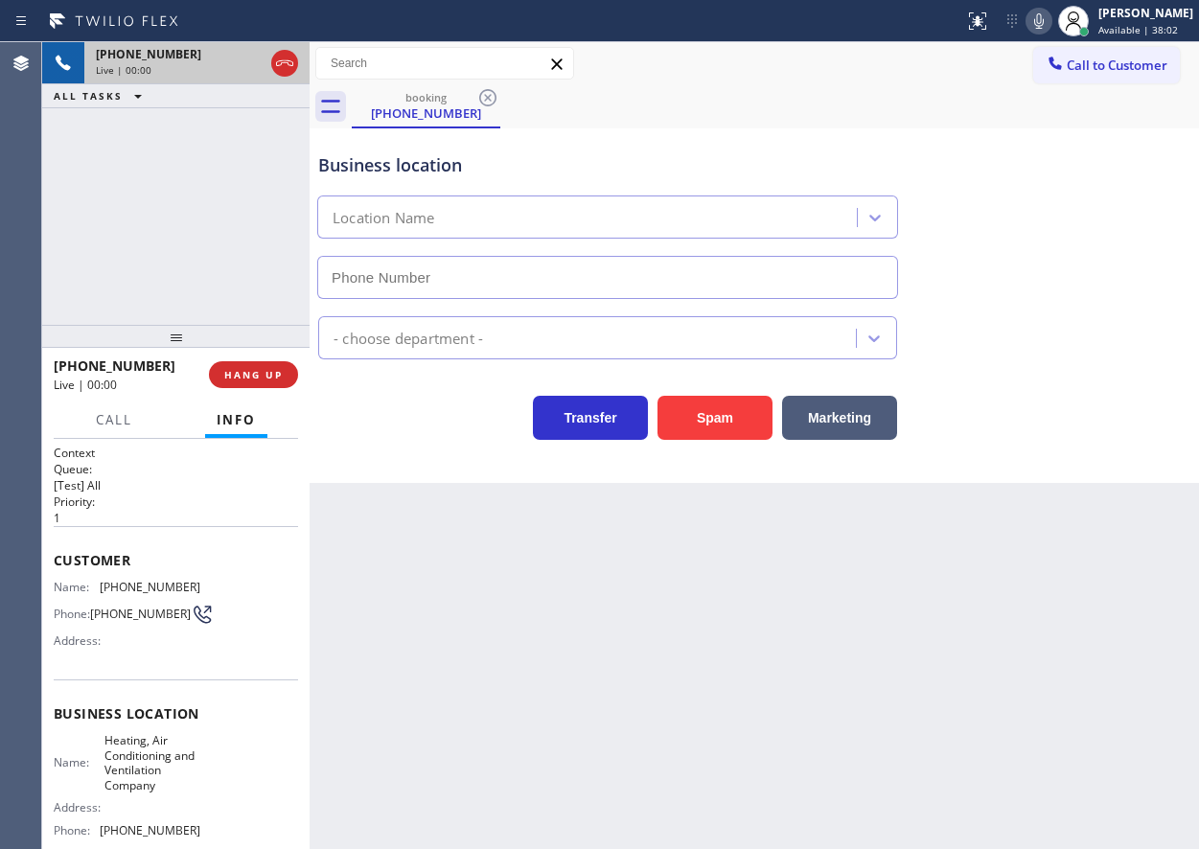
type input "[PHONE_NUMBER]"
click at [755, 416] on button "Spam" at bounding box center [715, 418] width 115 height 44
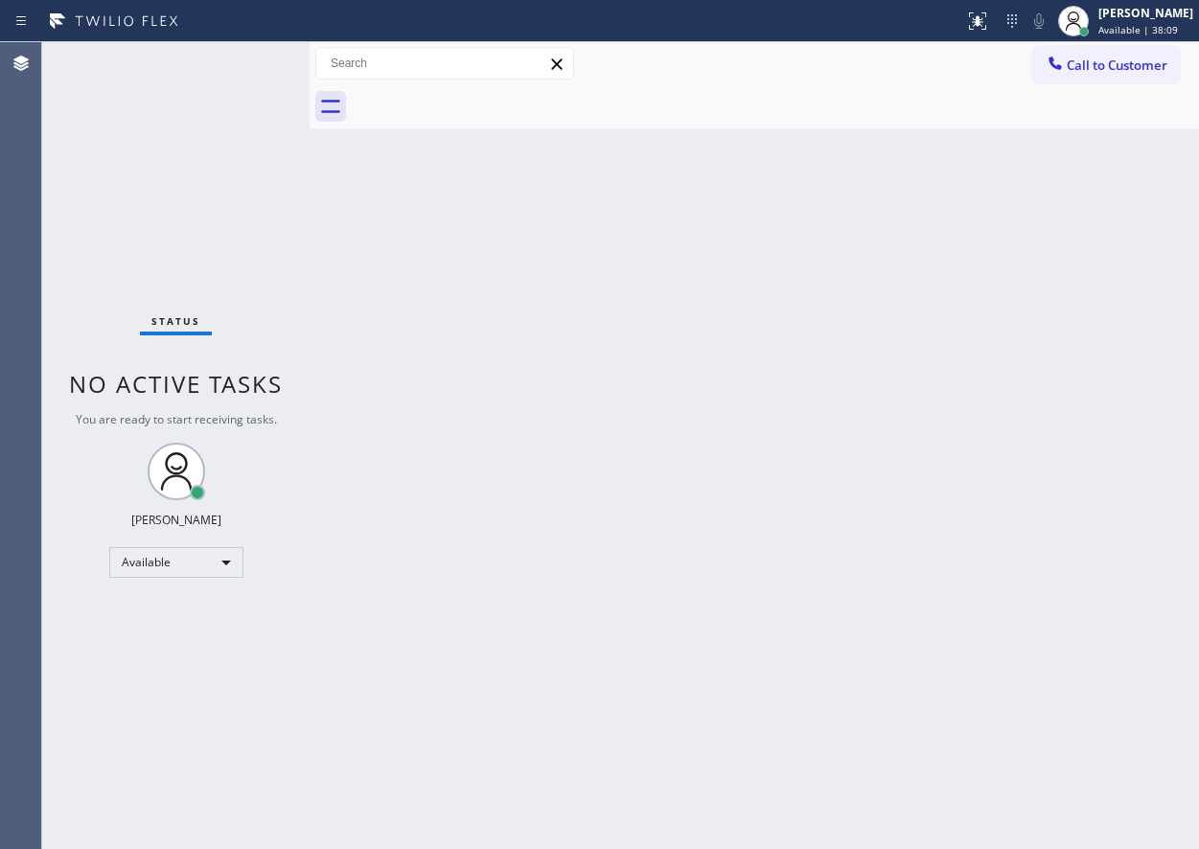
click at [1059, 729] on div "Back to Dashboard Change Sender ID Customers Technicians Select a contact Outbo…" at bounding box center [755, 445] width 890 height 807
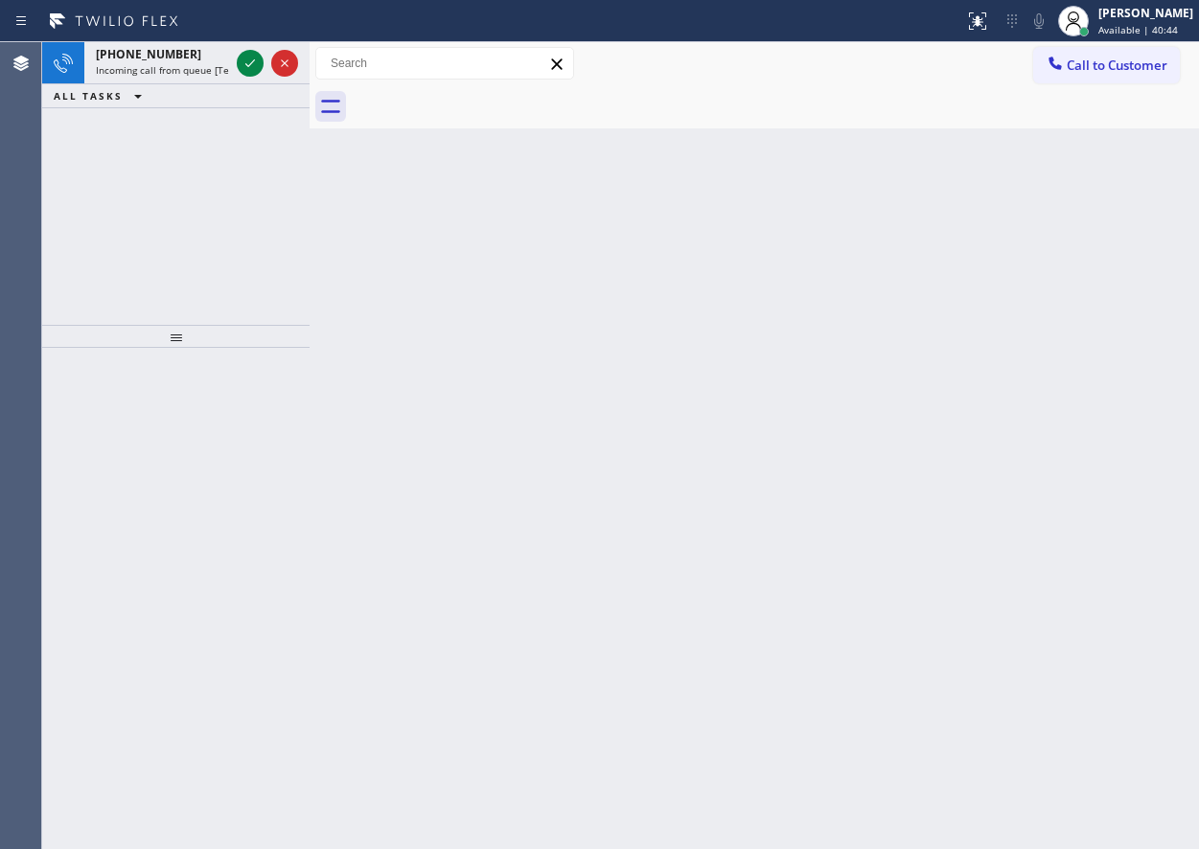
drag, startPoint x: 1150, startPoint y: 287, endPoint x: 1130, endPoint y: 285, distance: 20.2
click at [1147, 289] on div "Back to Dashboard Change Sender ID Customers Technicians Select a contact Outbo…" at bounding box center [755, 445] width 890 height 807
click at [247, 62] on icon at bounding box center [250, 63] width 23 height 23
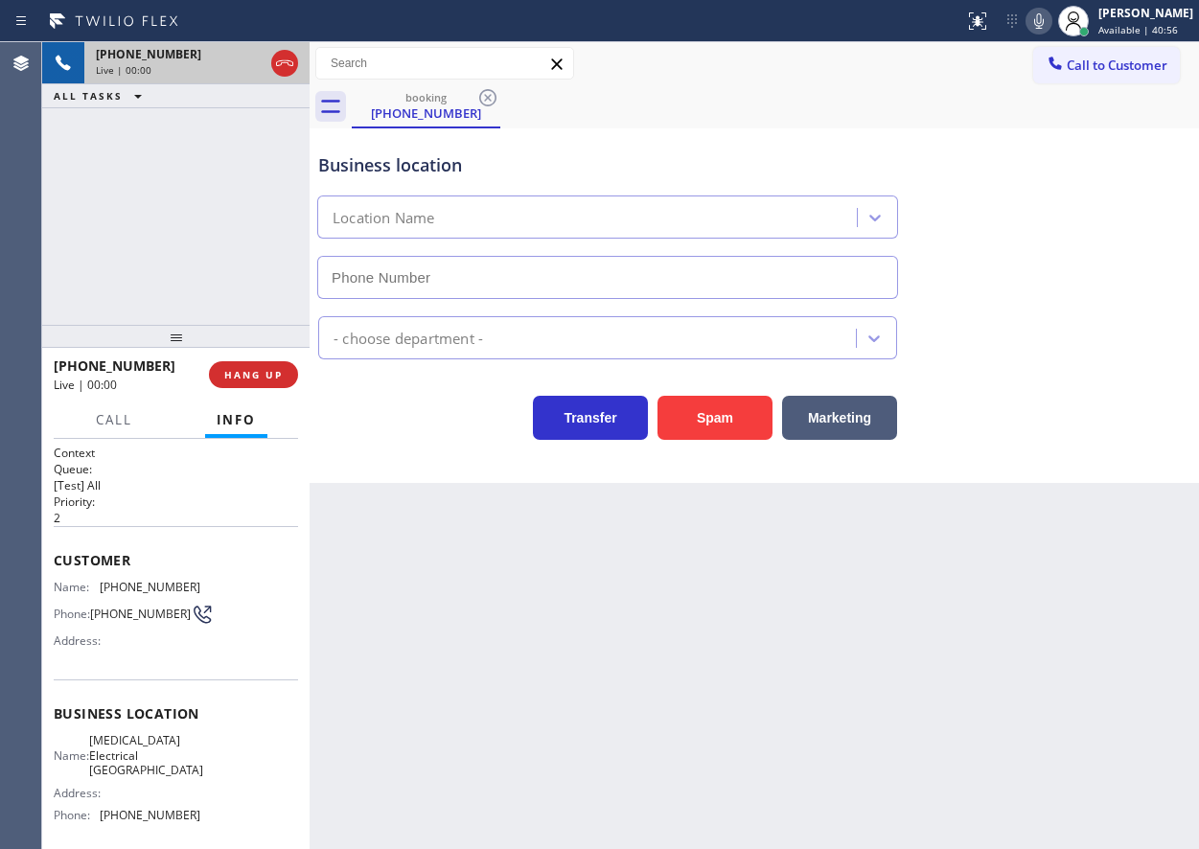
type input "[PHONE_NUMBER]"
click at [843, 419] on button "Marketing" at bounding box center [839, 418] width 115 height 44
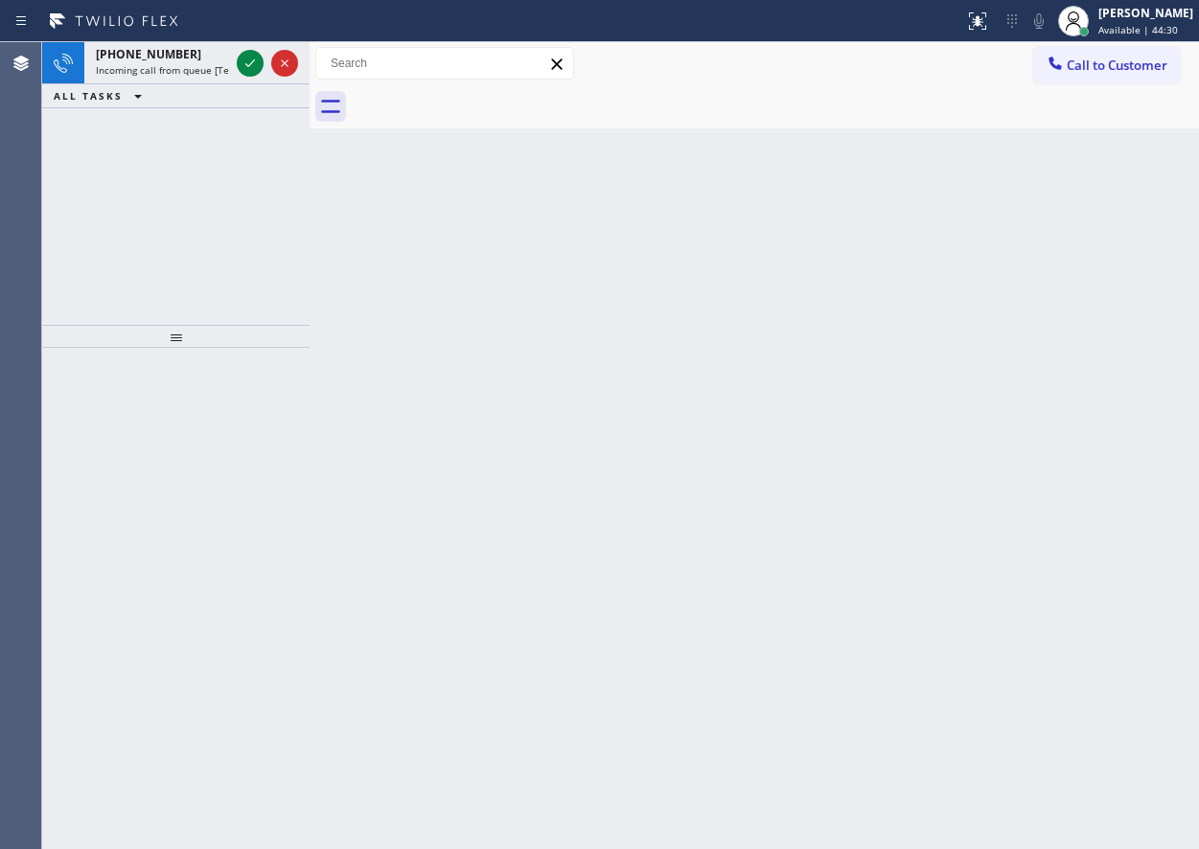
click at [1096, 330] on div "Back to Dashboard Change Sender ID Customers Technicians Select a contact Outbo…" at bounding box center [755, 445] width 890 height 807
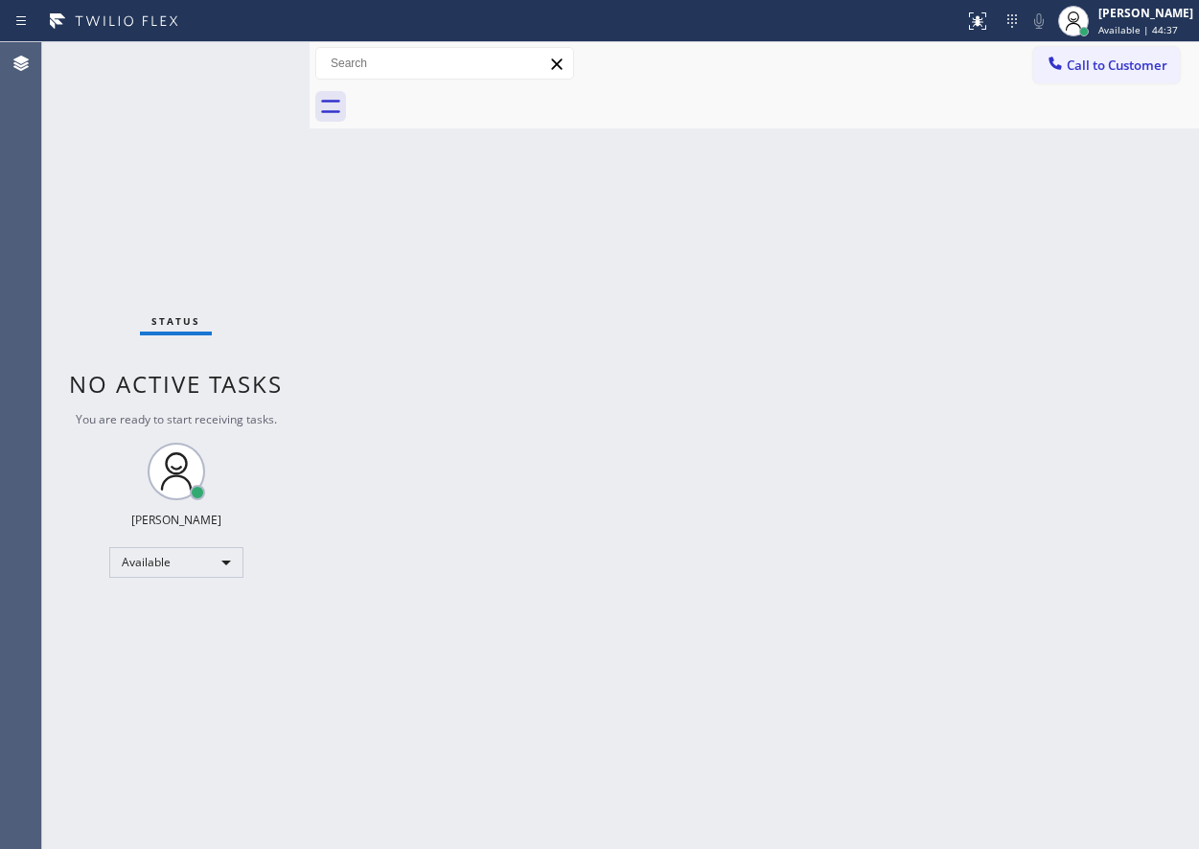
drag, startPoint x: 833, startPoint y: 612, endPoint x: 838, endPoint y: 621, distance: 10.7
click at [828, 613] on div "Back to Dashboard Change Sender ID Customers Technicians Select a contact Outbo…" at bounding box center [755, 445] width 890 height 807
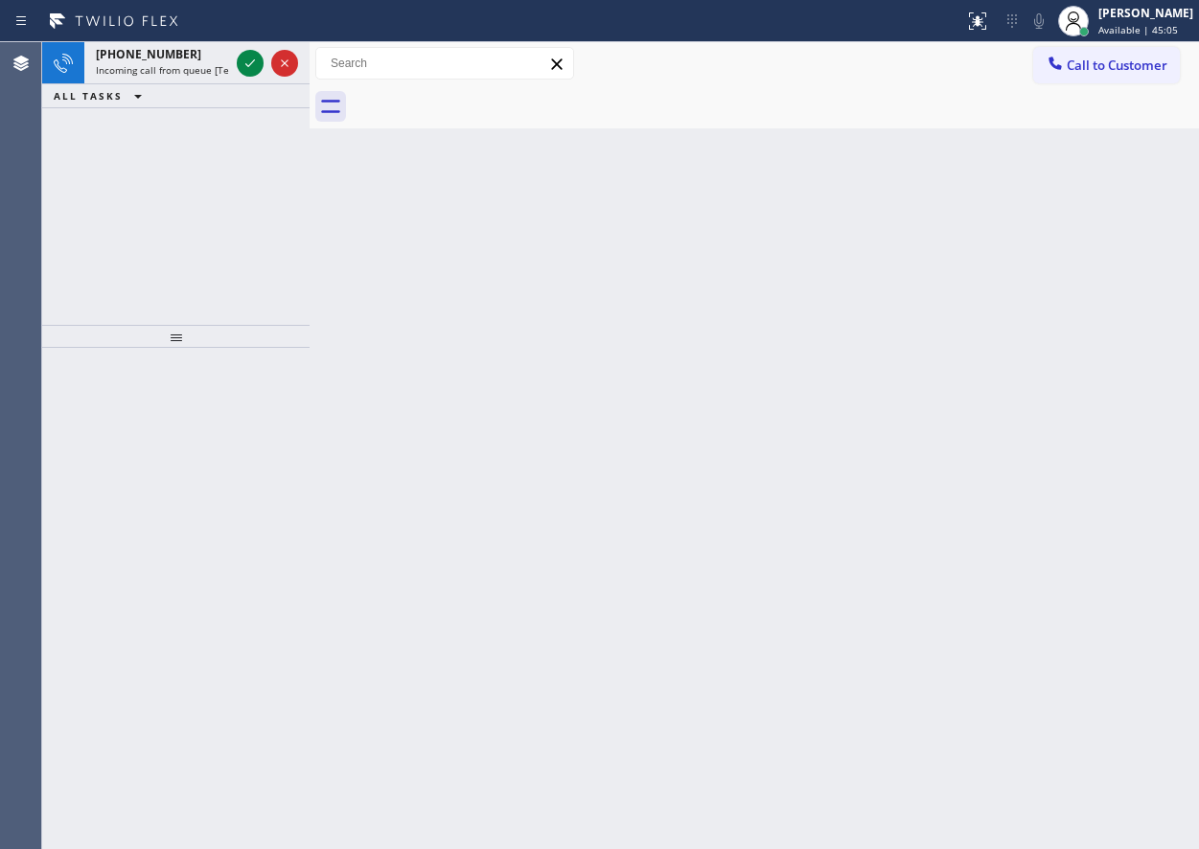
click at [1127, 245] on div "Back to Dashboard Change Sender ID Customers Technicians Select a contact Outbo…" at bounding box center [755, 445] width 890 height 807
click at [241, 66] on icon at bounding box center [250, 63] width 23 height 23
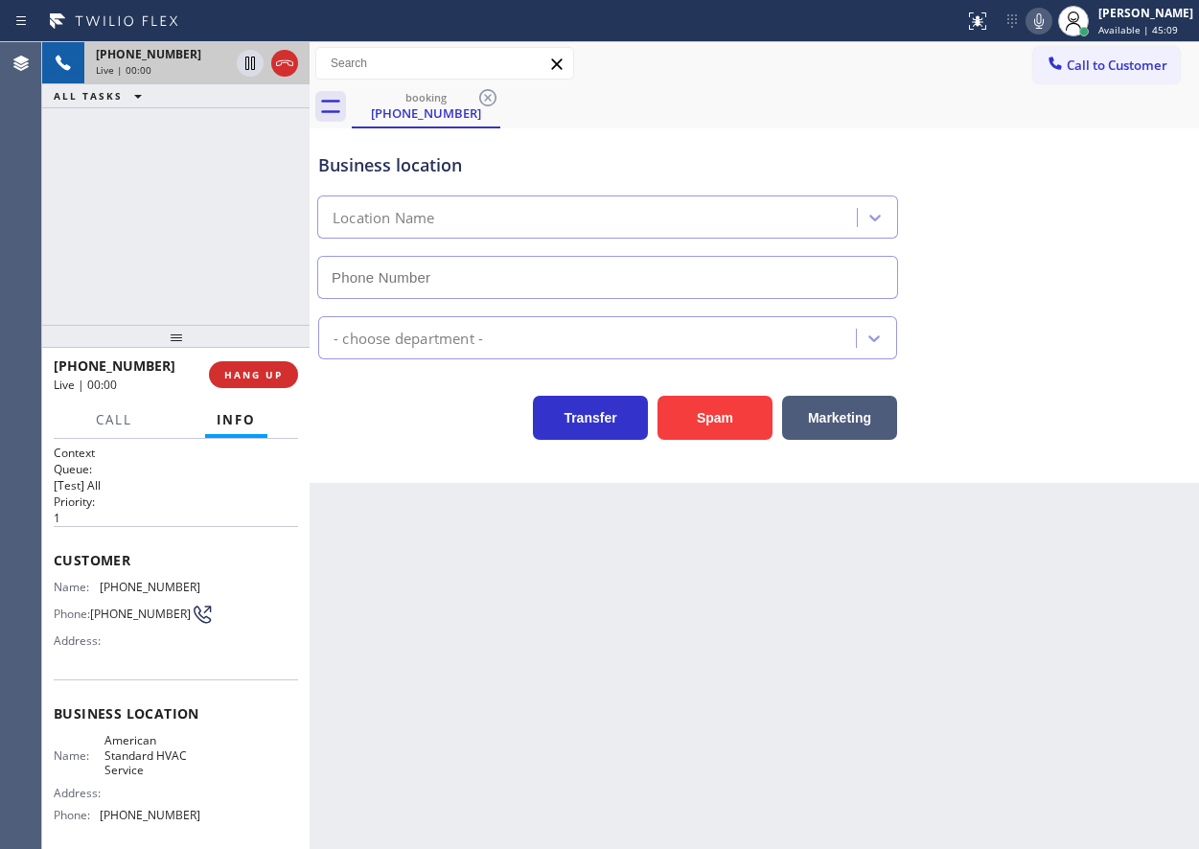
type input "[PHONE_NUMBER]"
click at [738, 419] on button "Spam" at bounding box center [715, 418] width 115 height 44
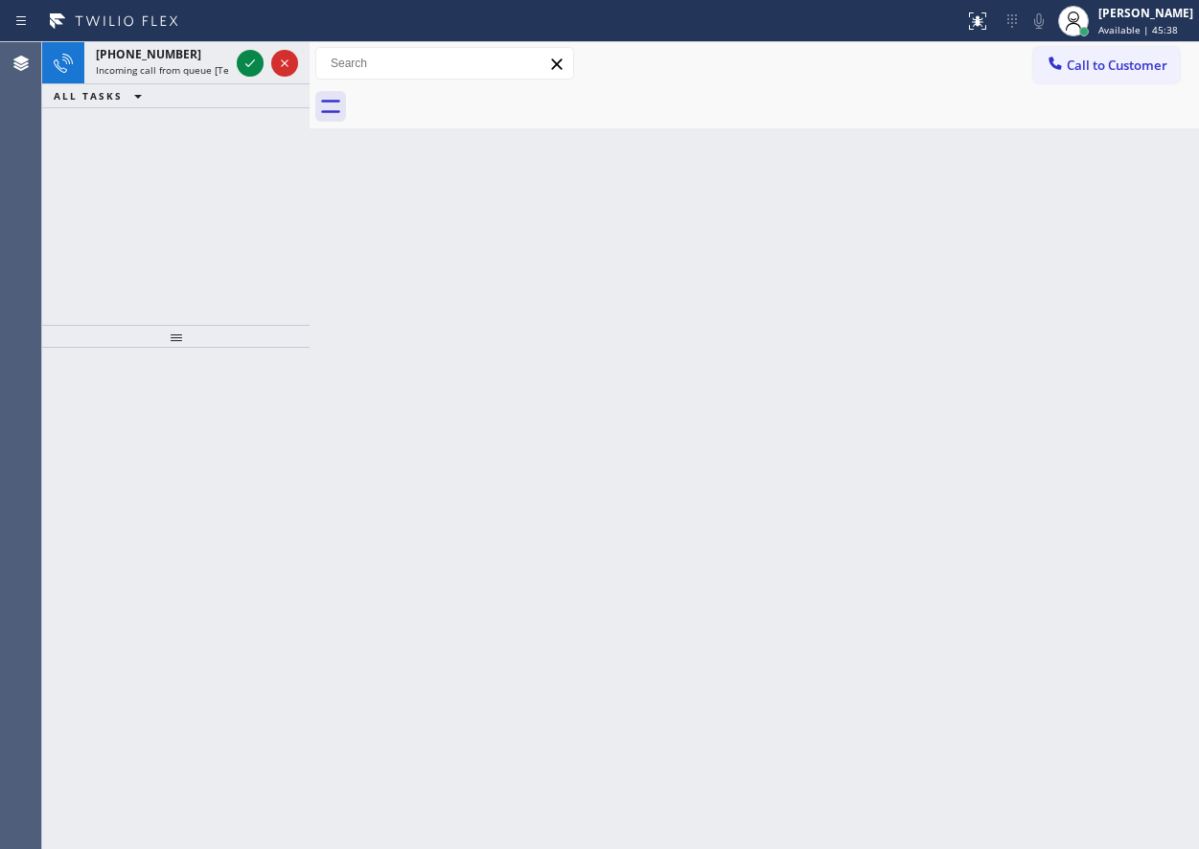
click at [976, 537] on div "Back to Dashboard Change Sender ID Customers Technicians Select a contact Outbo…" at bounding box center [755, 445] width 890 height 807
click at [240, 61] on icon at bounding box center [250, 63] width 23 height 23
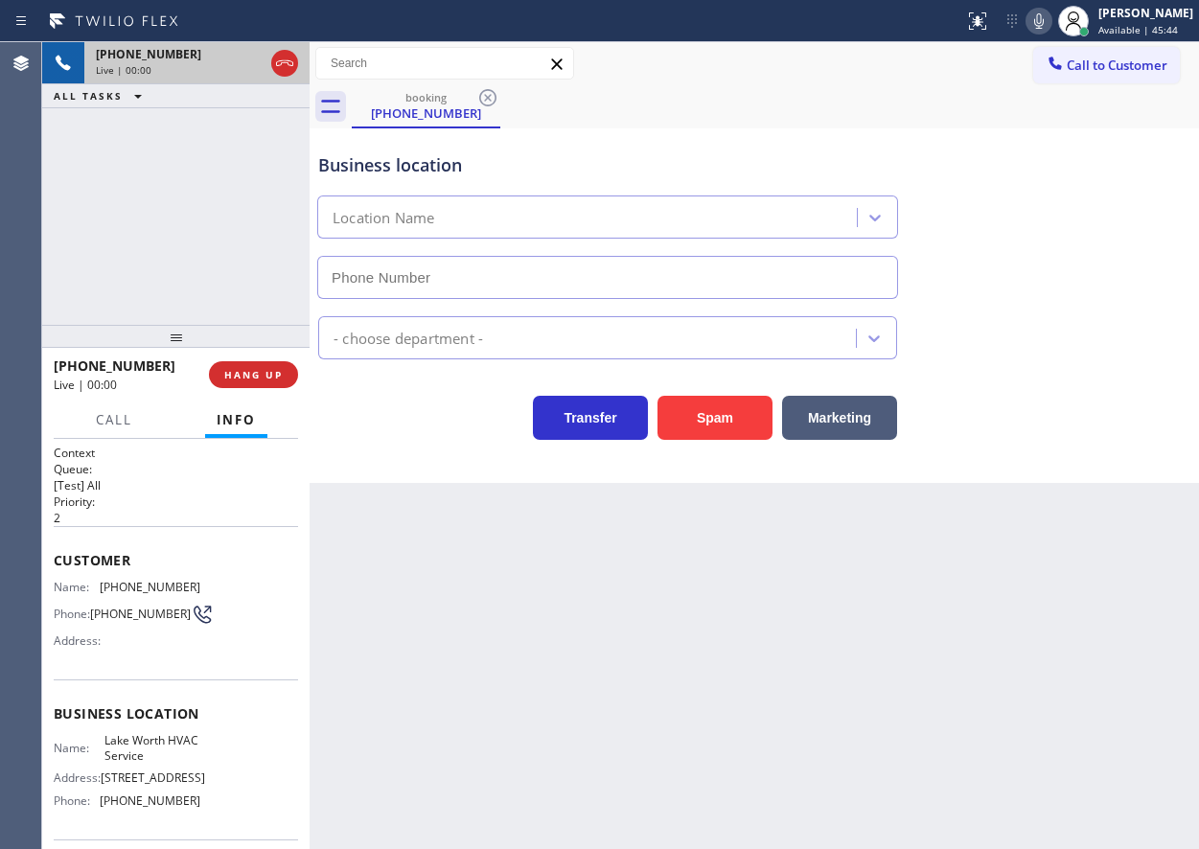
type input "[PHONE_NUMBER]"
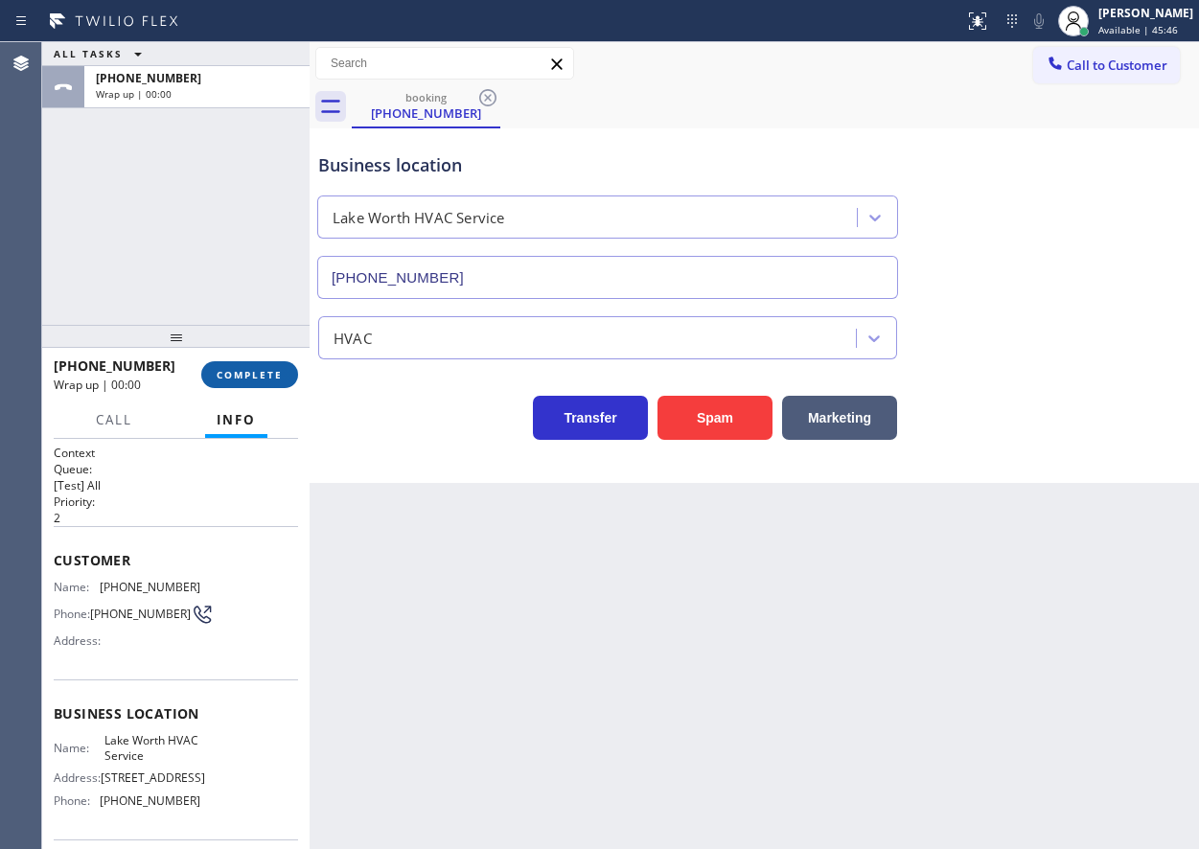
click at [258, 375] on span "COMPLETE" at bounding box center [250, 374] width 66 height 13
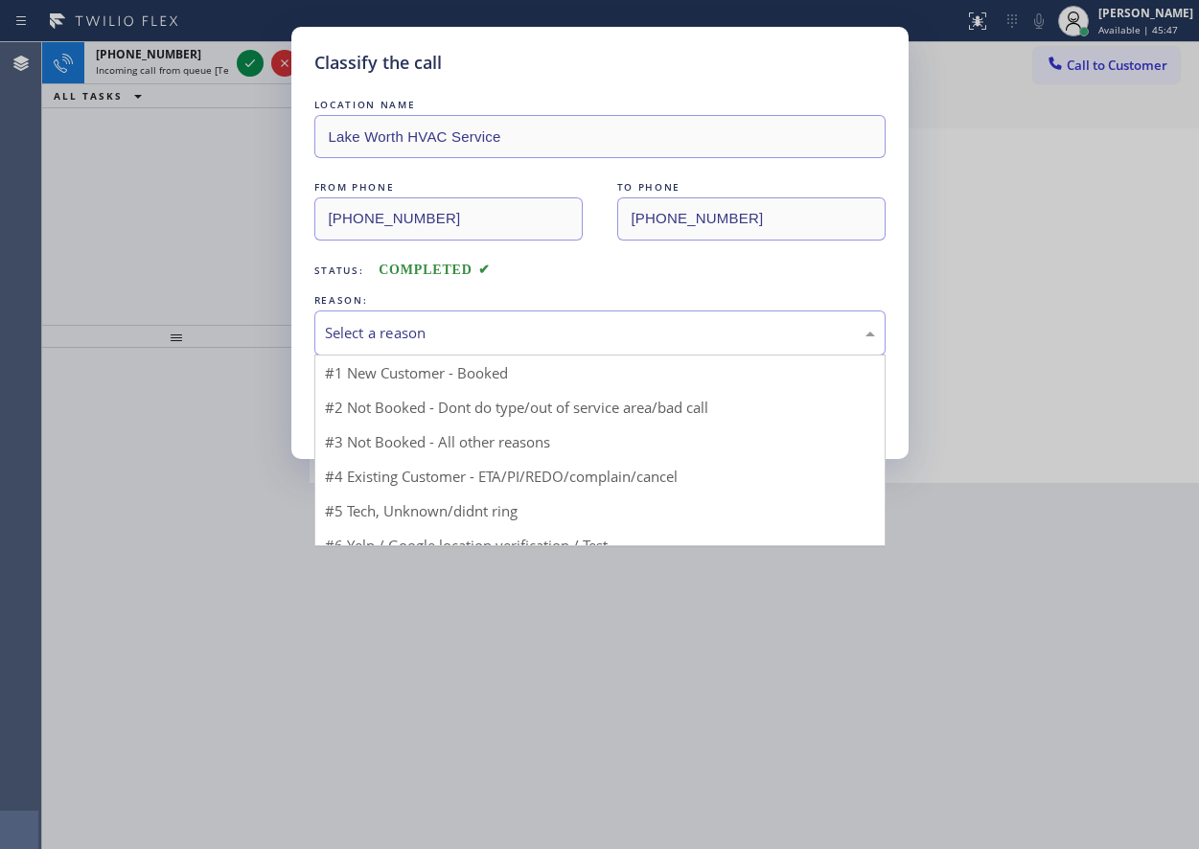
click at [504, 320] on div "Select a reason" at bounding box center [599, 333] width 571 height 45
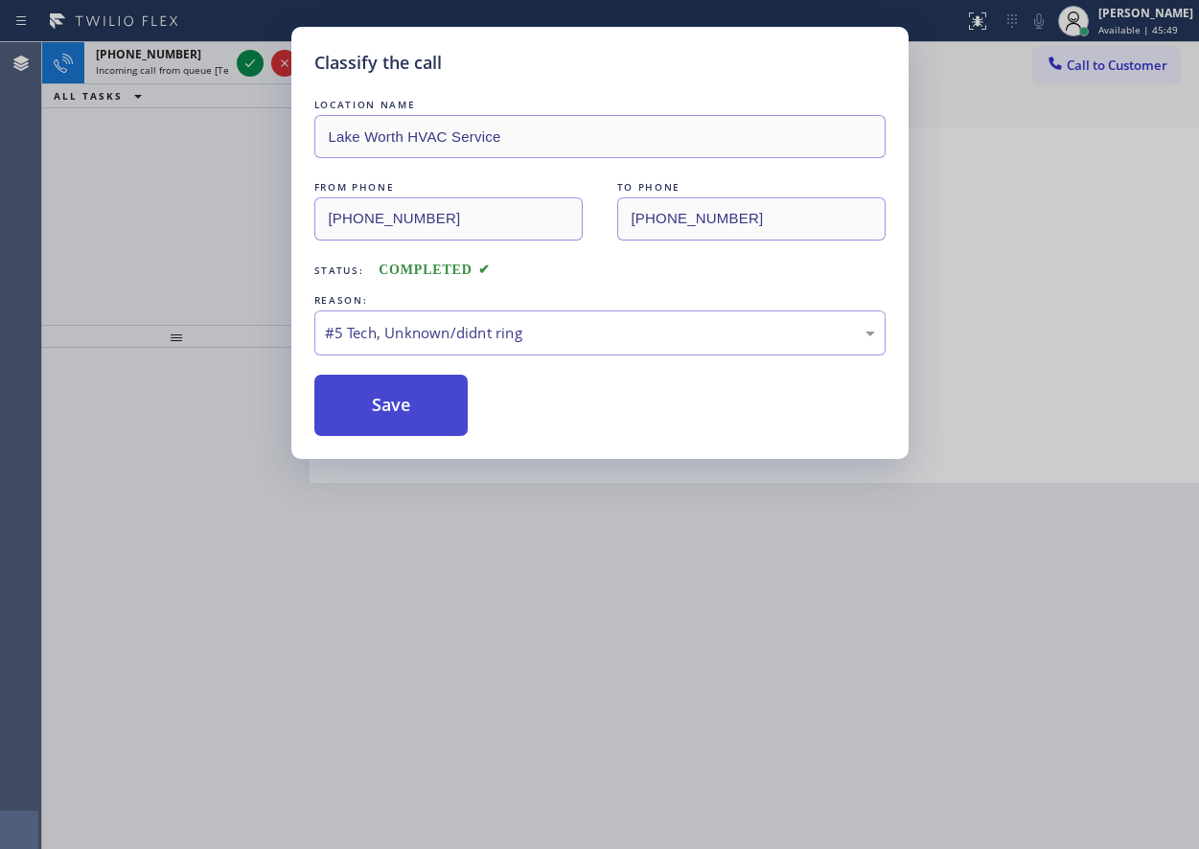
click at [427, 398] on button "Save" at bounding box center [391, 405] width 154 height 61
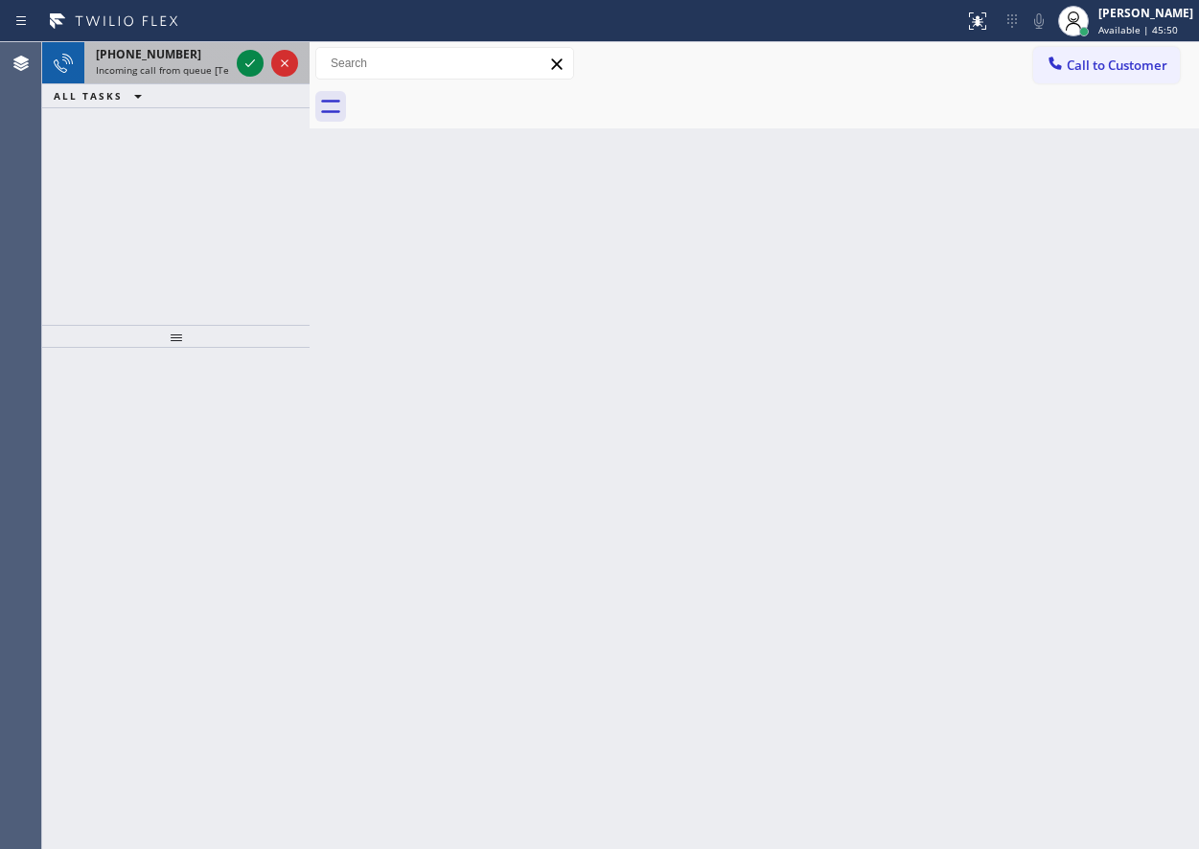
drag, startPoint x: 225, startPoint y: 59, endPoint x: 242, endPoint y: 60, distance: 16.3
click at [226, 59] on div "[PHONE_NUMBER]" at bounding box center [162, 54] width 133 height 16
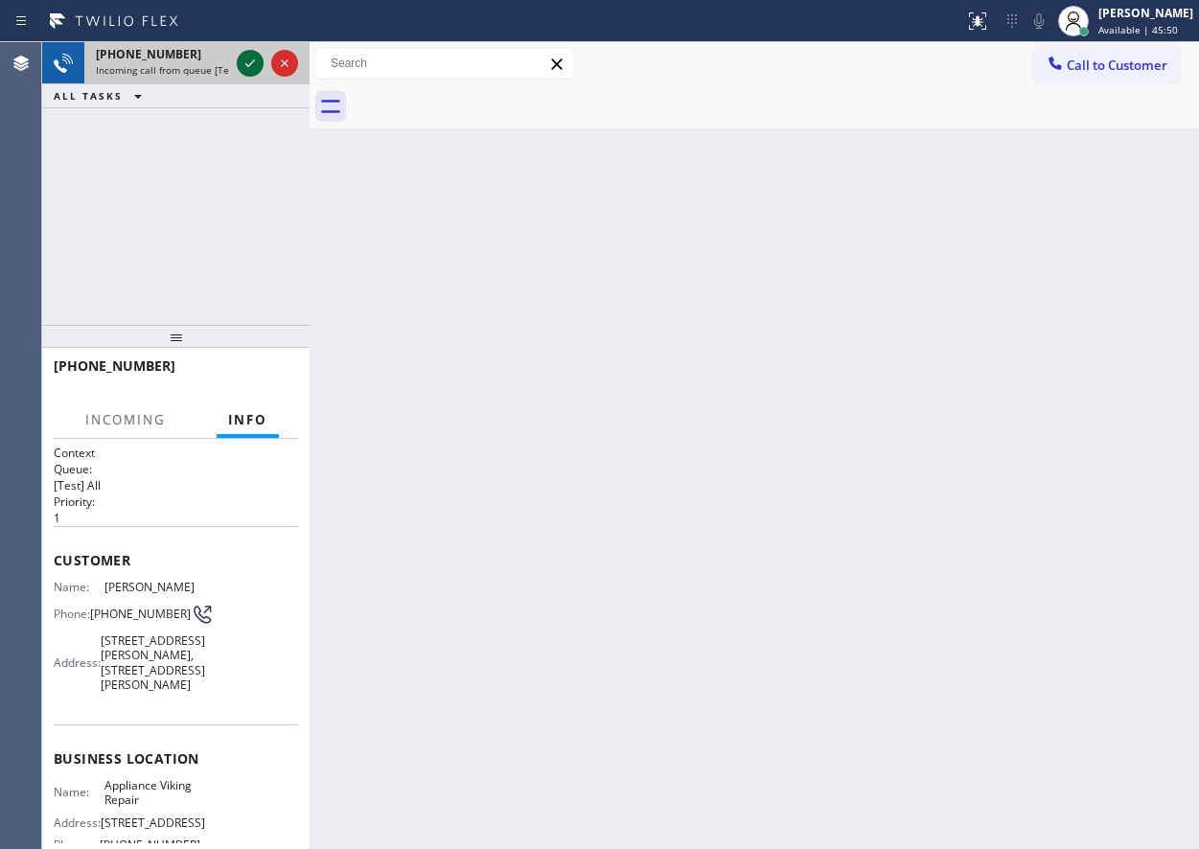
click at [243, 60] on icon at bounding box center [250, 63] width 23 height 23
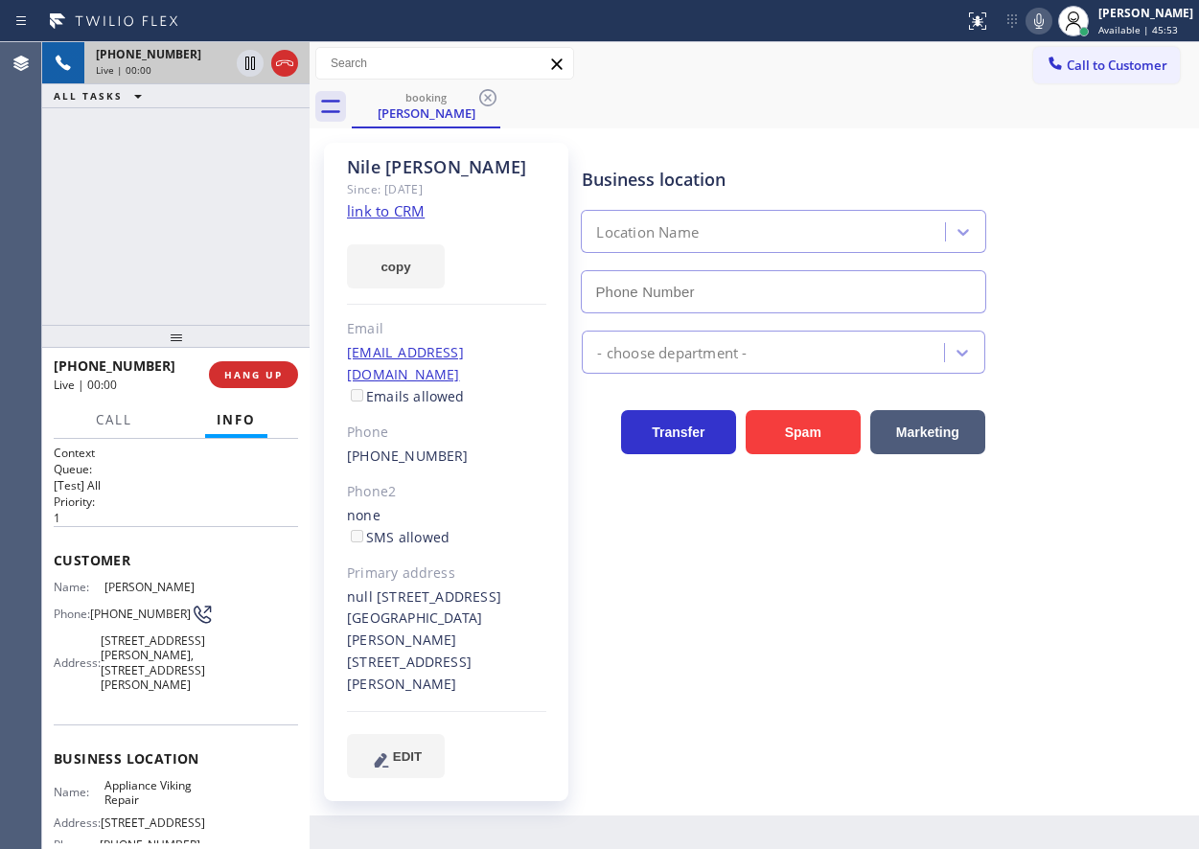
type input "[PHONE_NUMBER]"
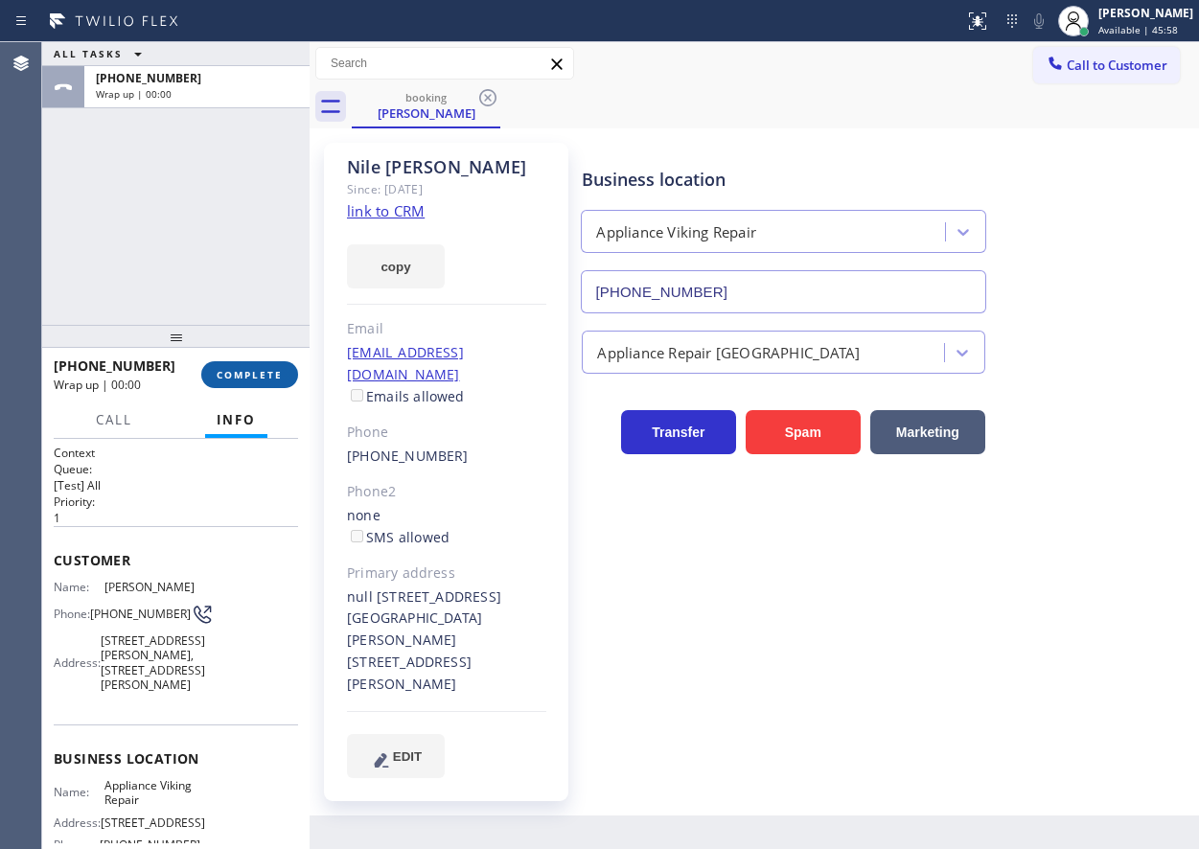
click at [238, 383] on button "COMPLETE" at bounding box center [249, 374] width 97 height 27
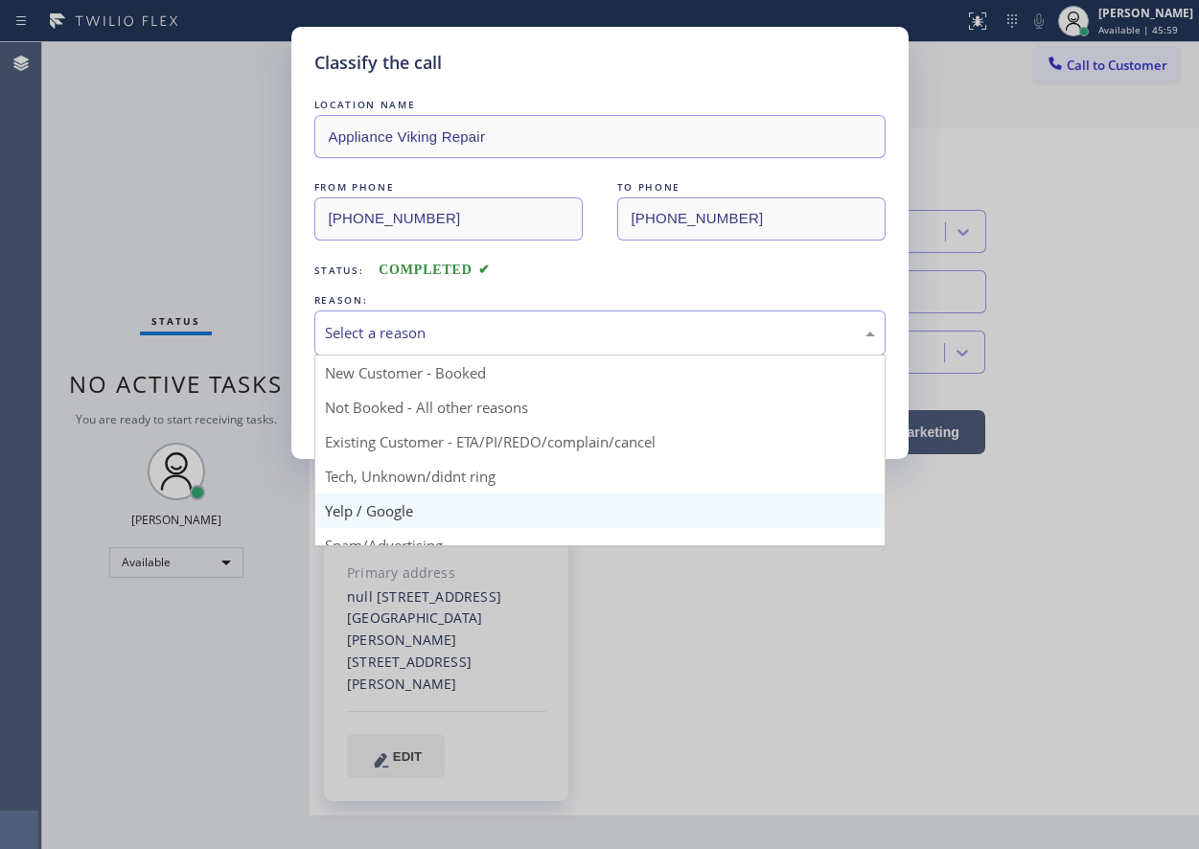
drag, startPoint x: 791, startPoint y: 386, endPoint x: 491, endPoint y: 493, distance: 318.3
click at [623, 348] on div "Select a reason" at bounding box center [599, 333] width 571 height 45
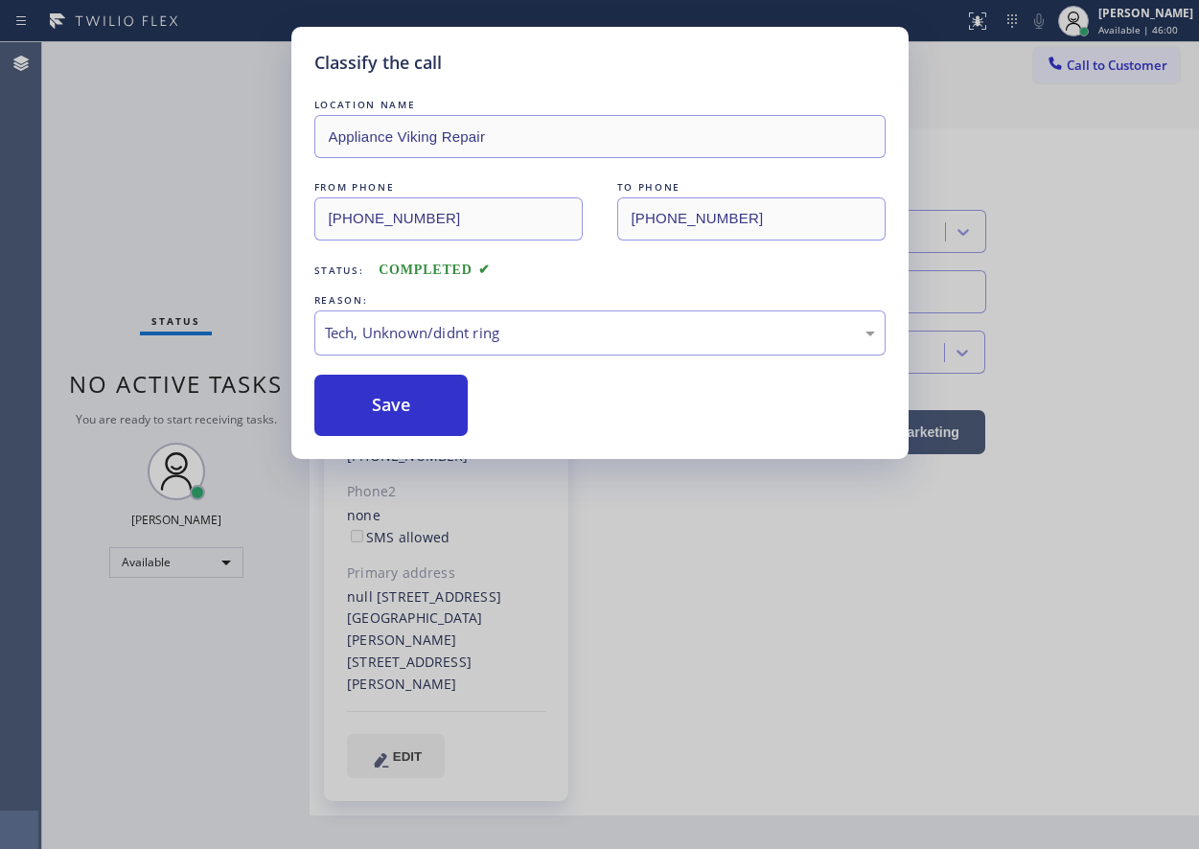
click at [431, 438] on div "Classify the call LOCATION NAME Appliance Viking Repair FROM PHONE [PHONE_NUMBE…" at bounding box center [599, 243] width 617 height 432
drag, startPoint x: 429, startPoint y: 408, endPoint x: 554, endPoint y: 478, distance: 142.9
click at [429, 409] on button "Save" at bounding box center [391, 405] width 154 height 61
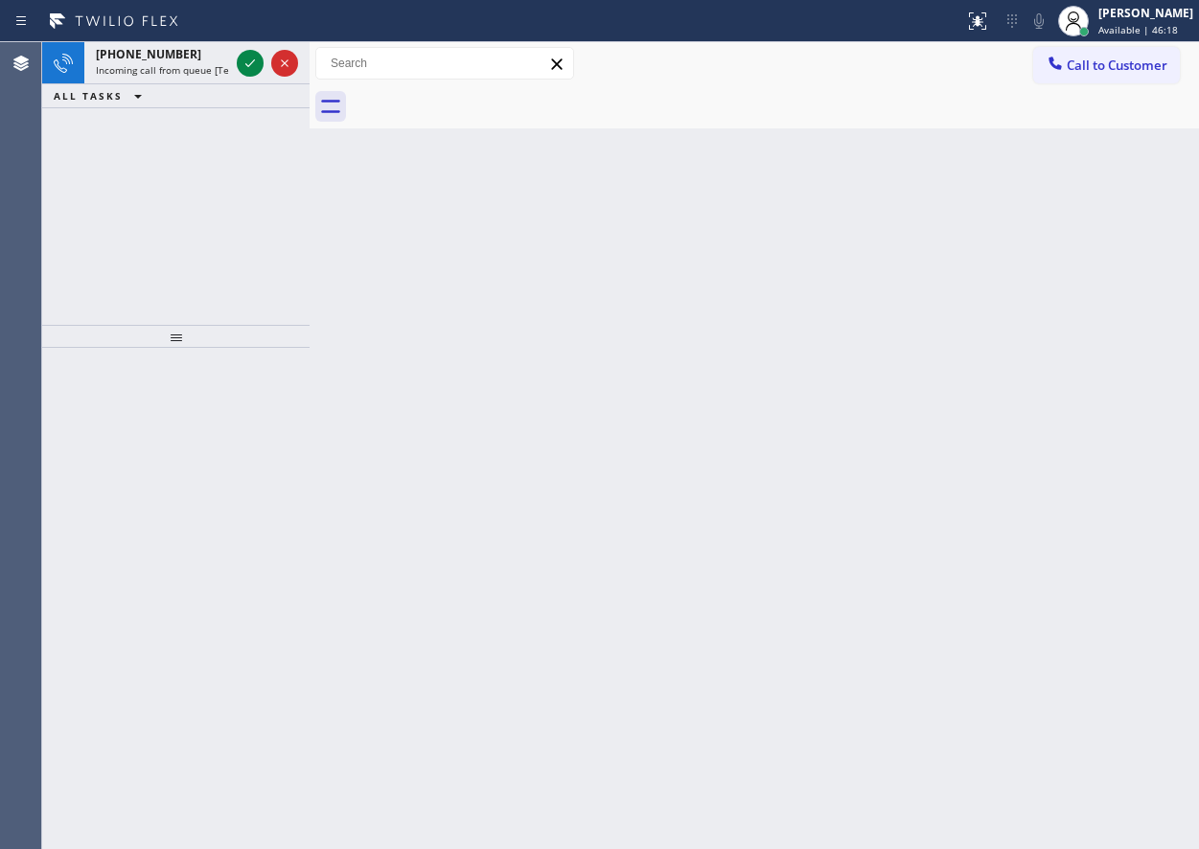
click at [1006, 385] on div "Back to Dashboard Change Sender ID Customers Technicians Select a contact Outbo…" at bounding box center [755, 445] width 890 height 807
click at [245, 66] on icon at bounding box center [250, 63] width 23 height 23
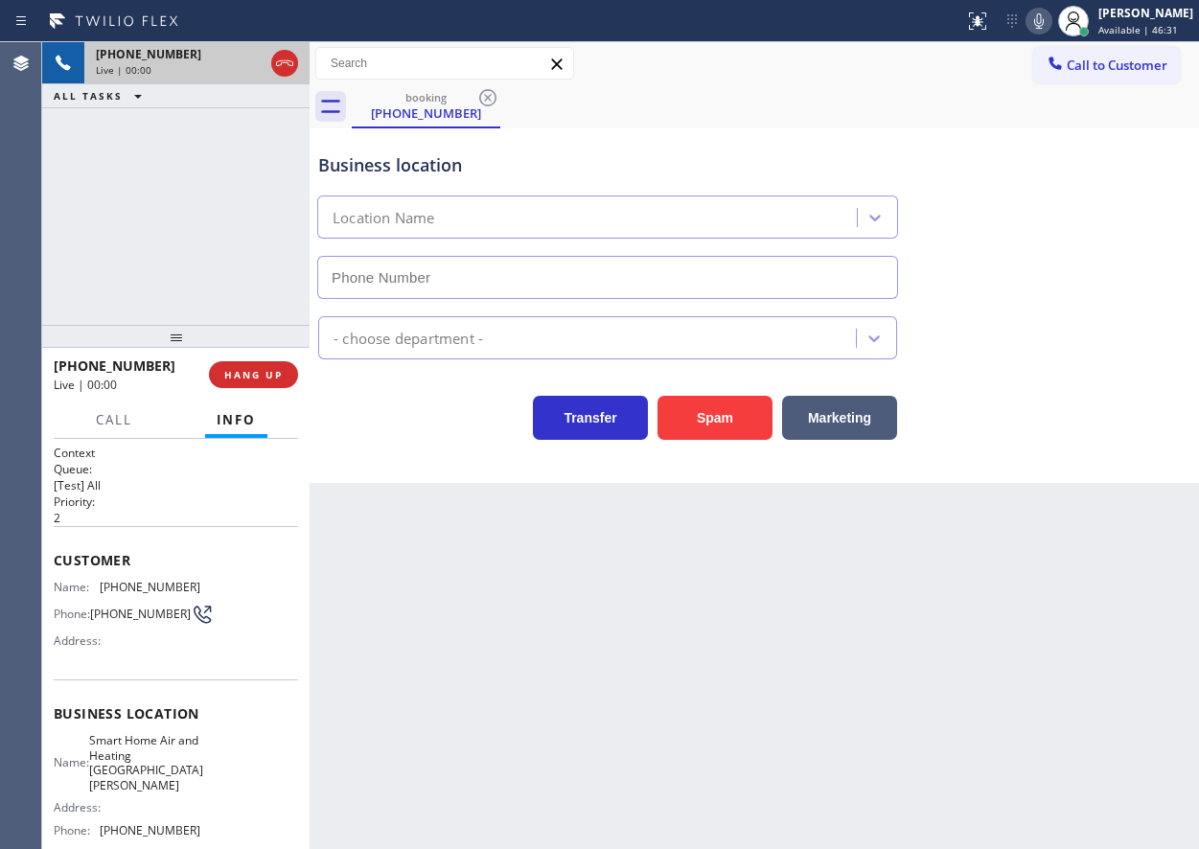
type input "[PHONE_NUMBER]"
click at [254, 375] on span "HANG UP" at bounding box center [253, 374] width 58 height 13
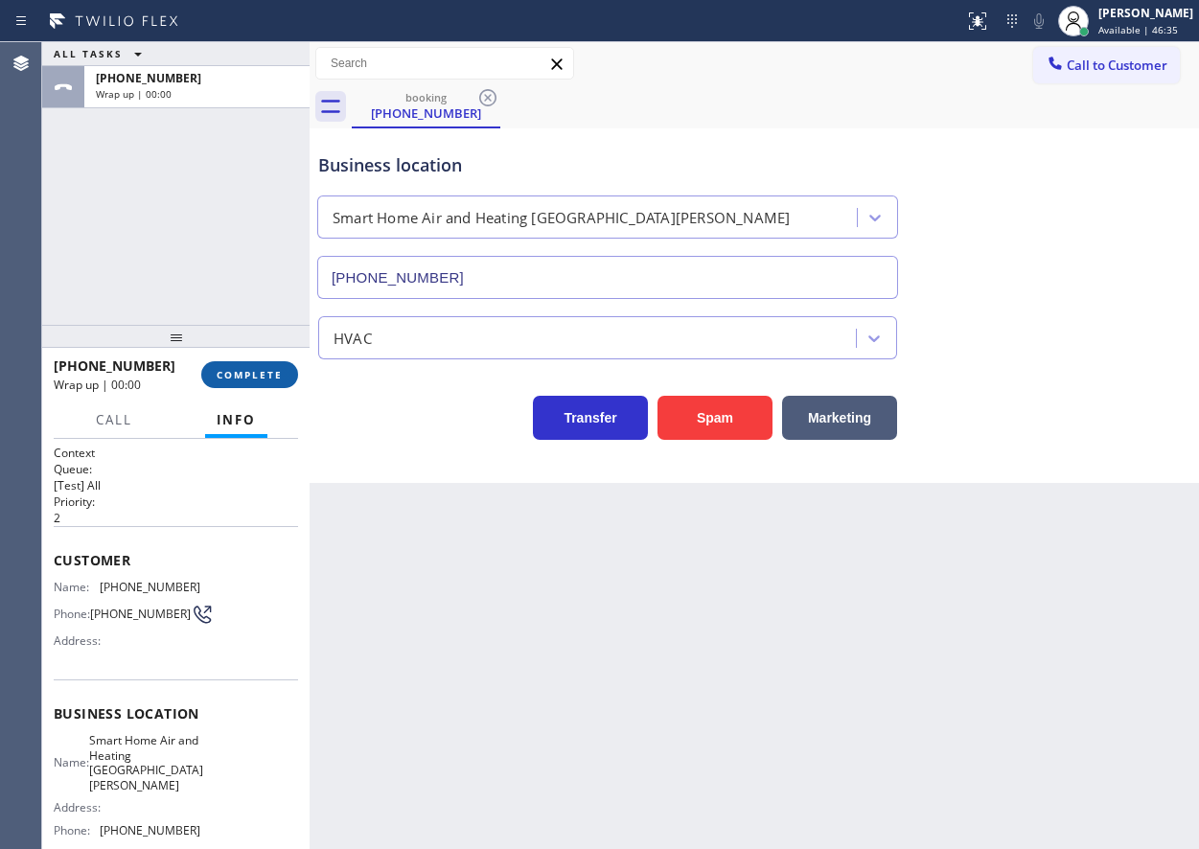
click at [256, 375] on span "COMPLETE" at bounding box center [250, 374] width 66 height 13
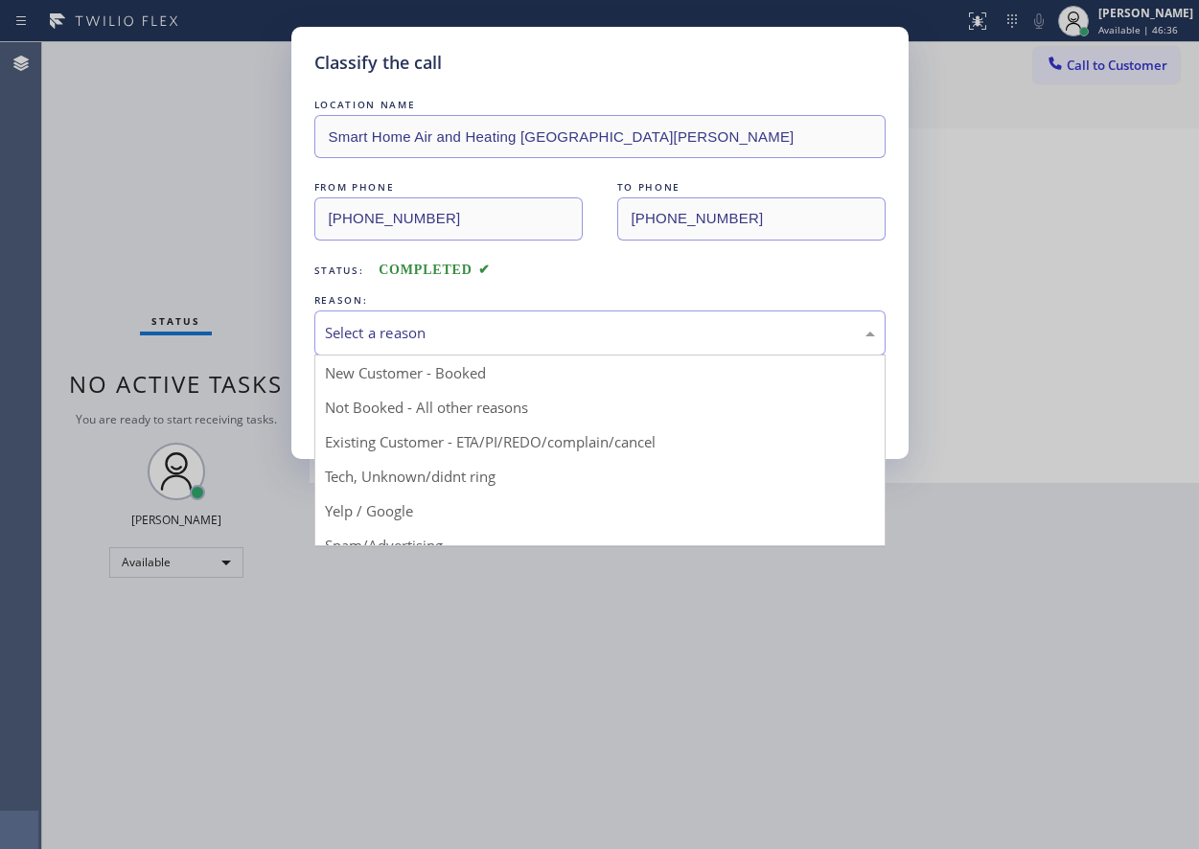
click at [660, 343] on div "Select a reason" at bounding box center [600, 333] width 550 height 22
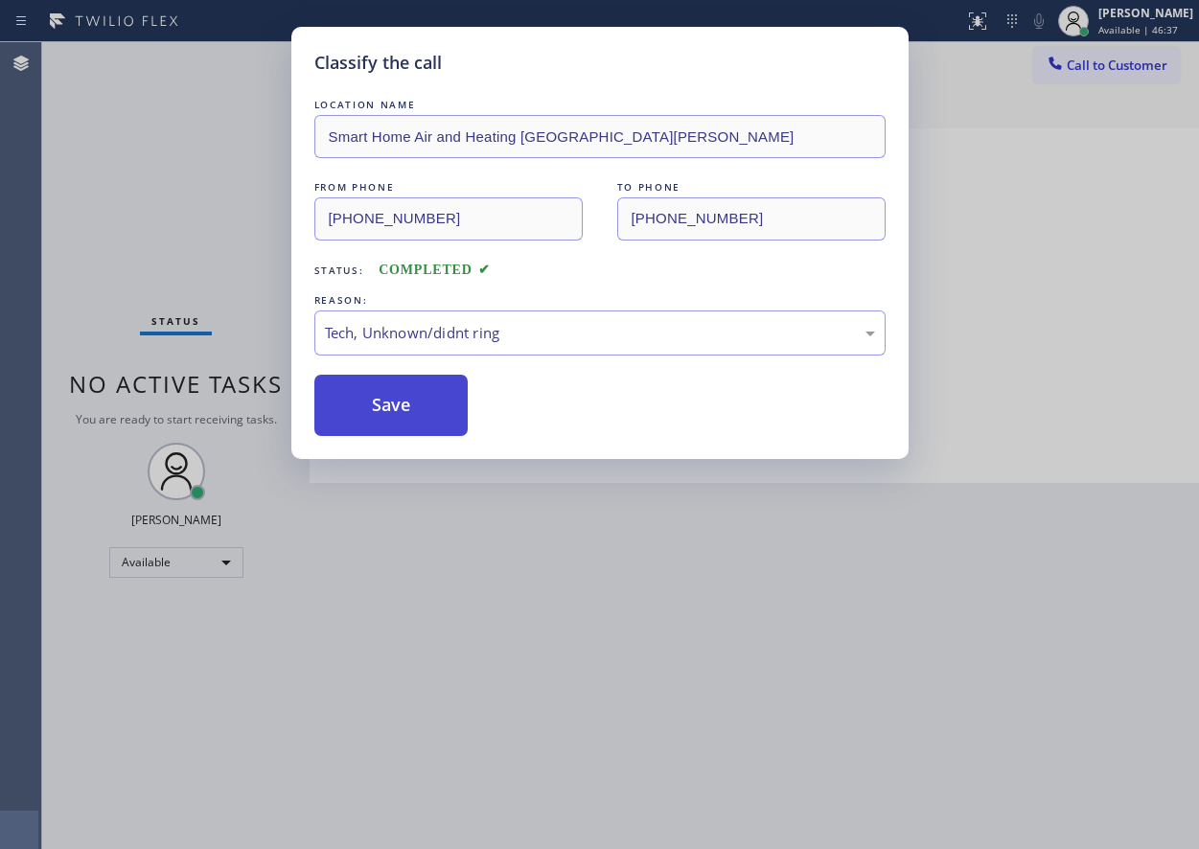
drag, startPoint x: 387, startPoint y: 401, endPoint x: 541, endPoint y: 400, distance: 153.4
click at [387, 400] on button "Save" at bounding box center [391, 405] width 154 height 61
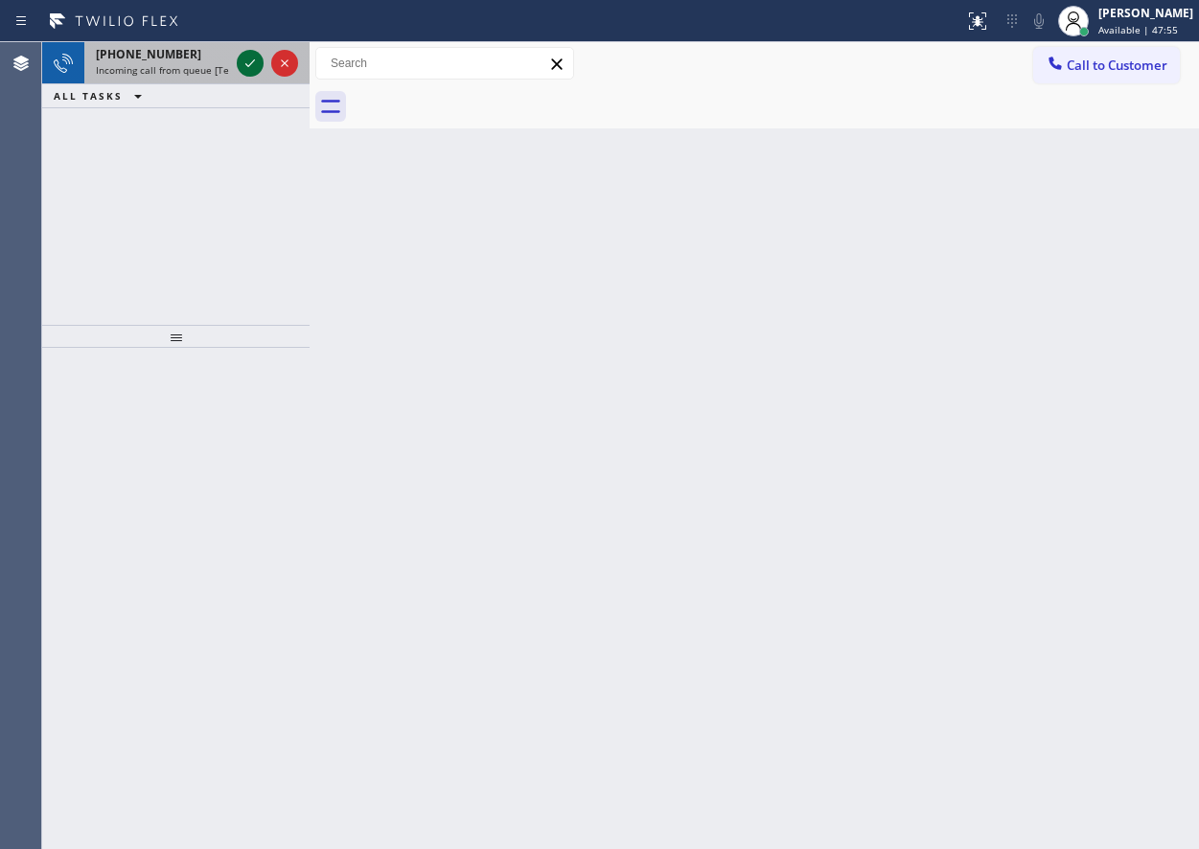
click at [254, 67] on icon at bounding box center [250, 63] width 23 height 23
click at [248, 63] on icon at bounding box center [250, 63] width 23 height 23
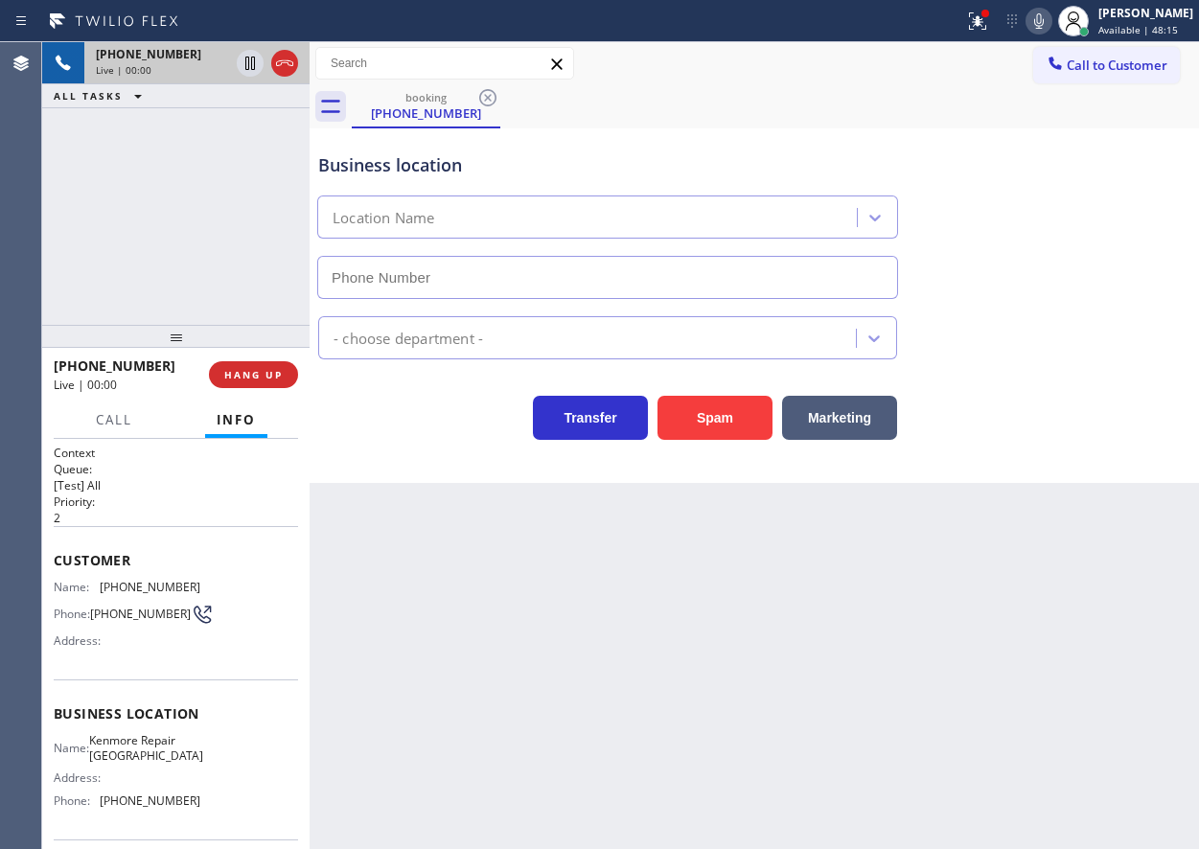
type input "[PHONE_NUMBER]"
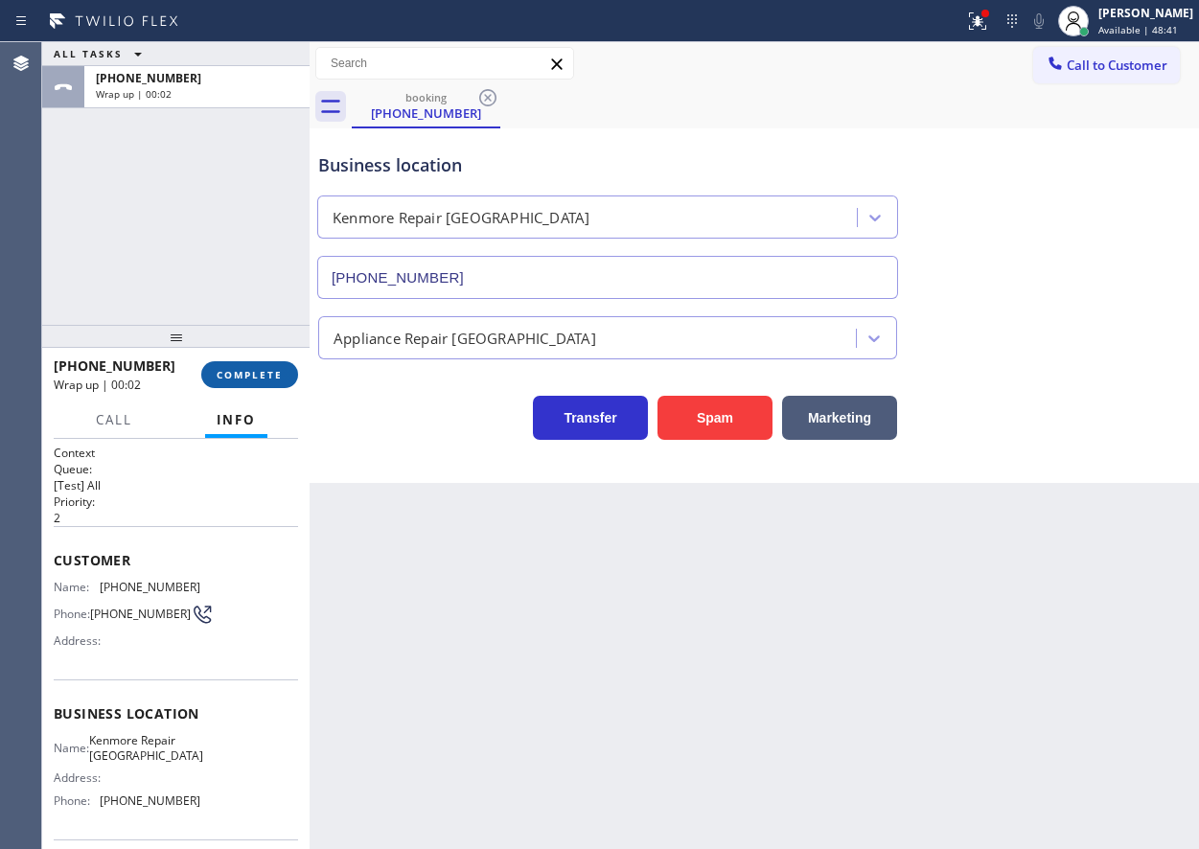
click at [224, 372] on span "COMPLETE" at bounding box center [250, 374] width 66 height 13
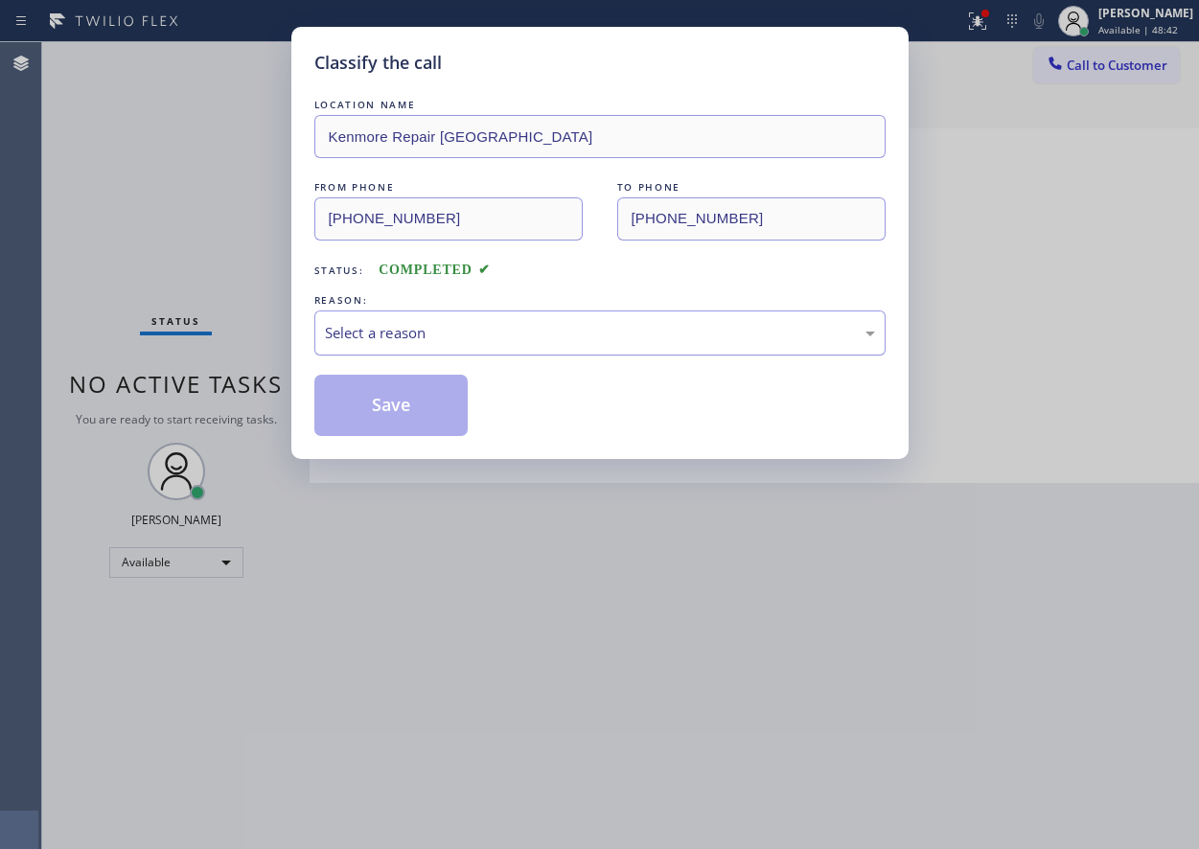
click at [504, 351] on div "Select a reason" at bounding box center [599, 333] width 571 height 45
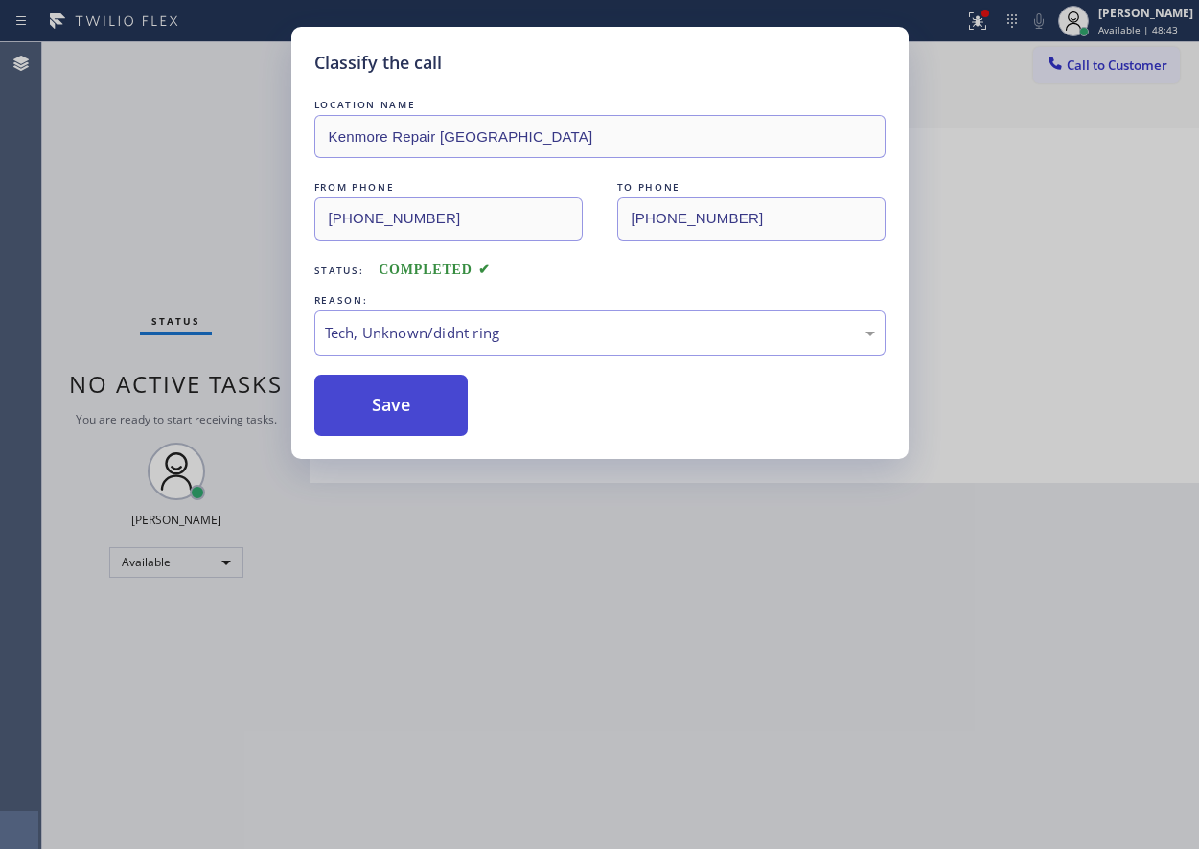
click at [399, 407] on button "Save" at bounding box center [391, 405] width 154 height 61
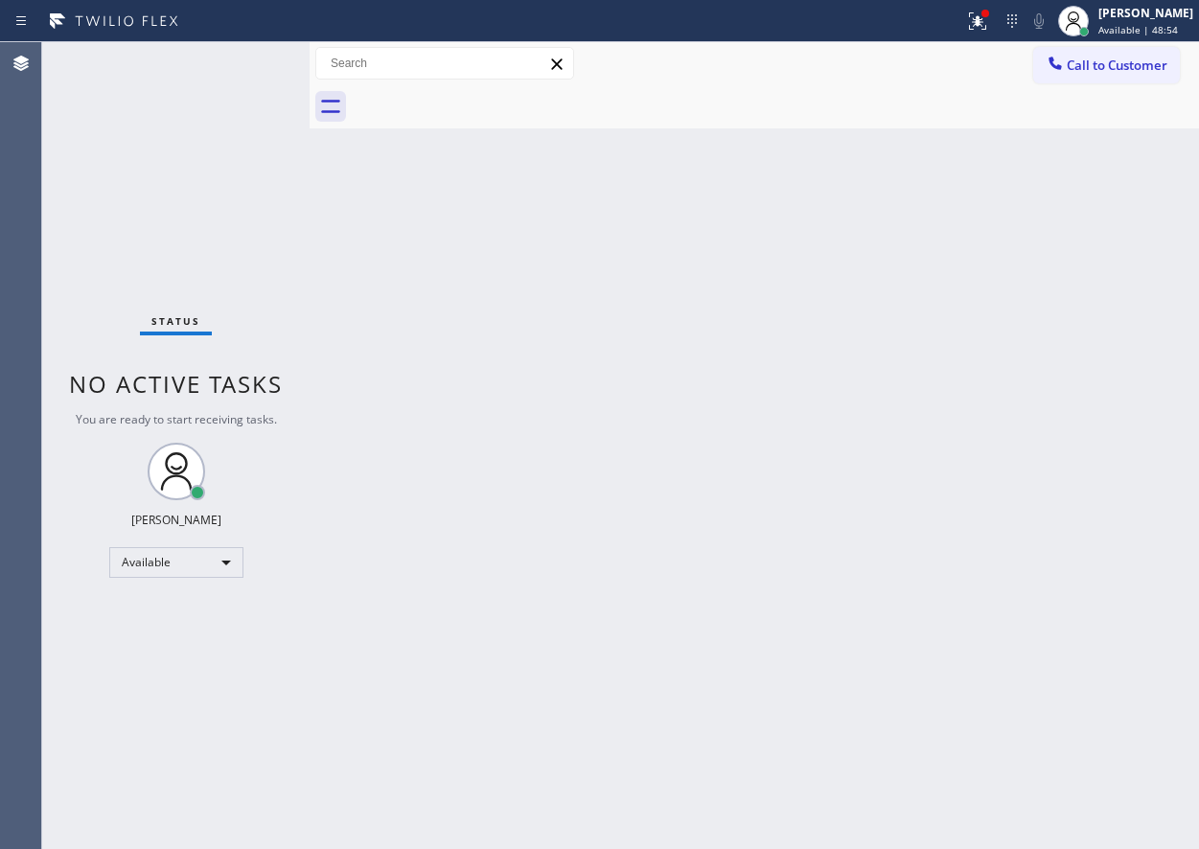
click at [1145, 692] on div "Back to Dashboard Change Sender ID Customers Technicians Select a contact Outbo…" at bounding box center [755, 445] width 890 height 807
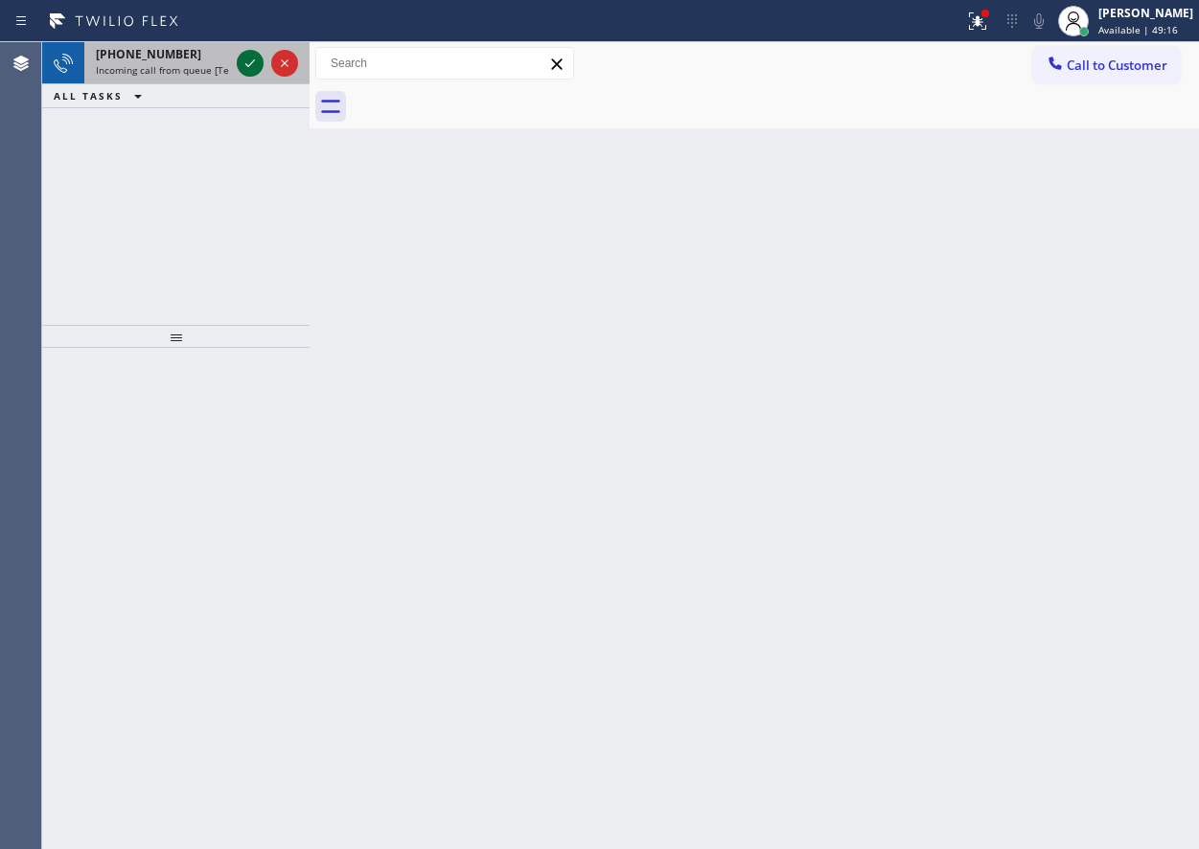
click at [253, 64] on icon at bounding box center [250, 63] width 23 height 23
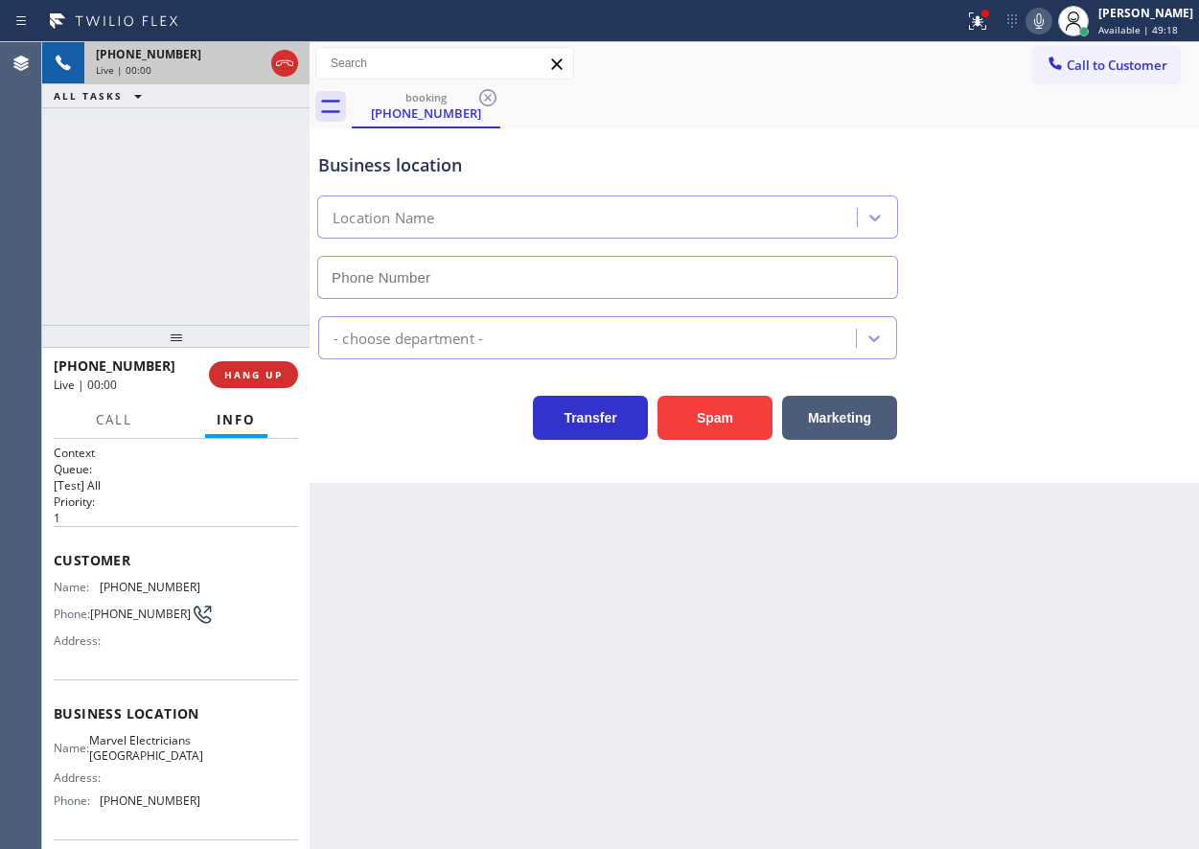
type input "[PHONE_NUMBER]"
click at [735, 412] on button "Spam" at bounding box center [715, 418] width 115 height 44
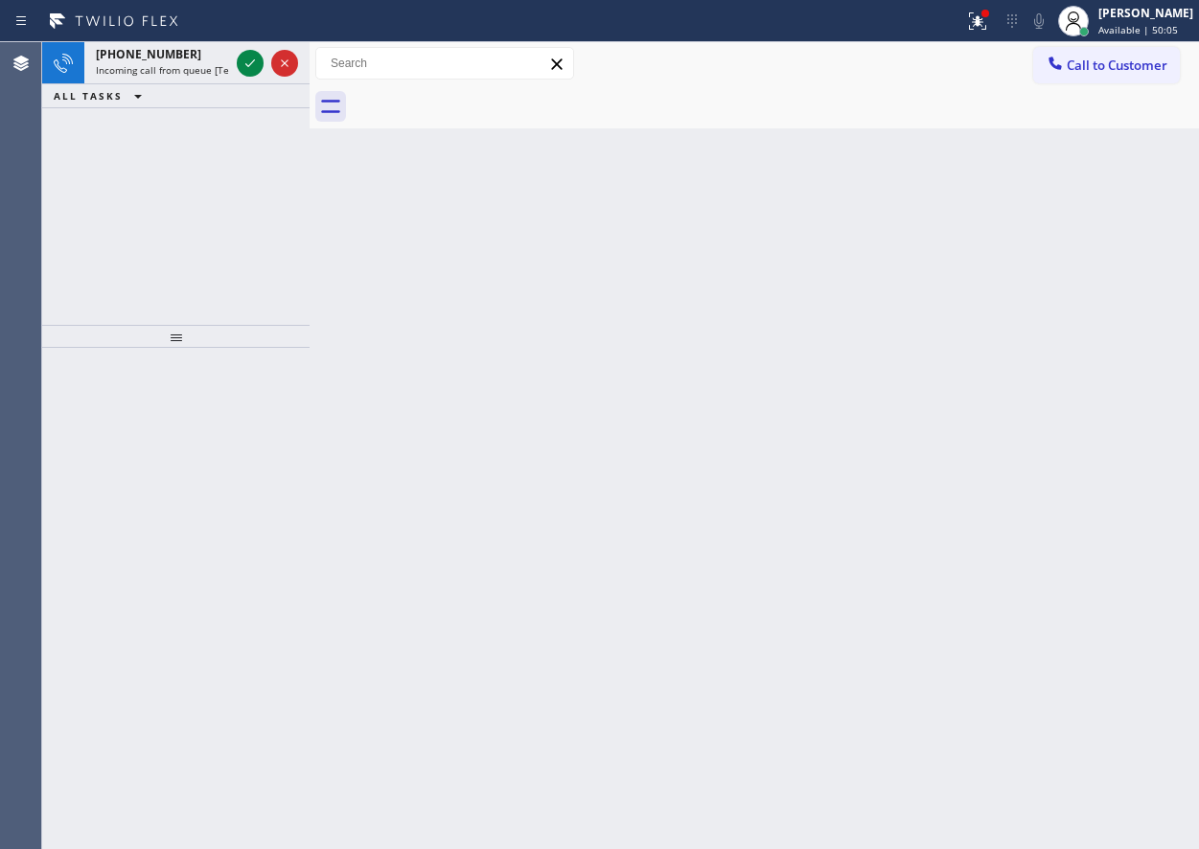
click at [1016, 274] on div "Back to Dashboard Change Sender ID Customers Technicians Select a contact Outbo…" at bounding box center [755, 445] width 890 height 807
click at [248, 56] on icon at bounding box center [250, 63] width 23 height 23
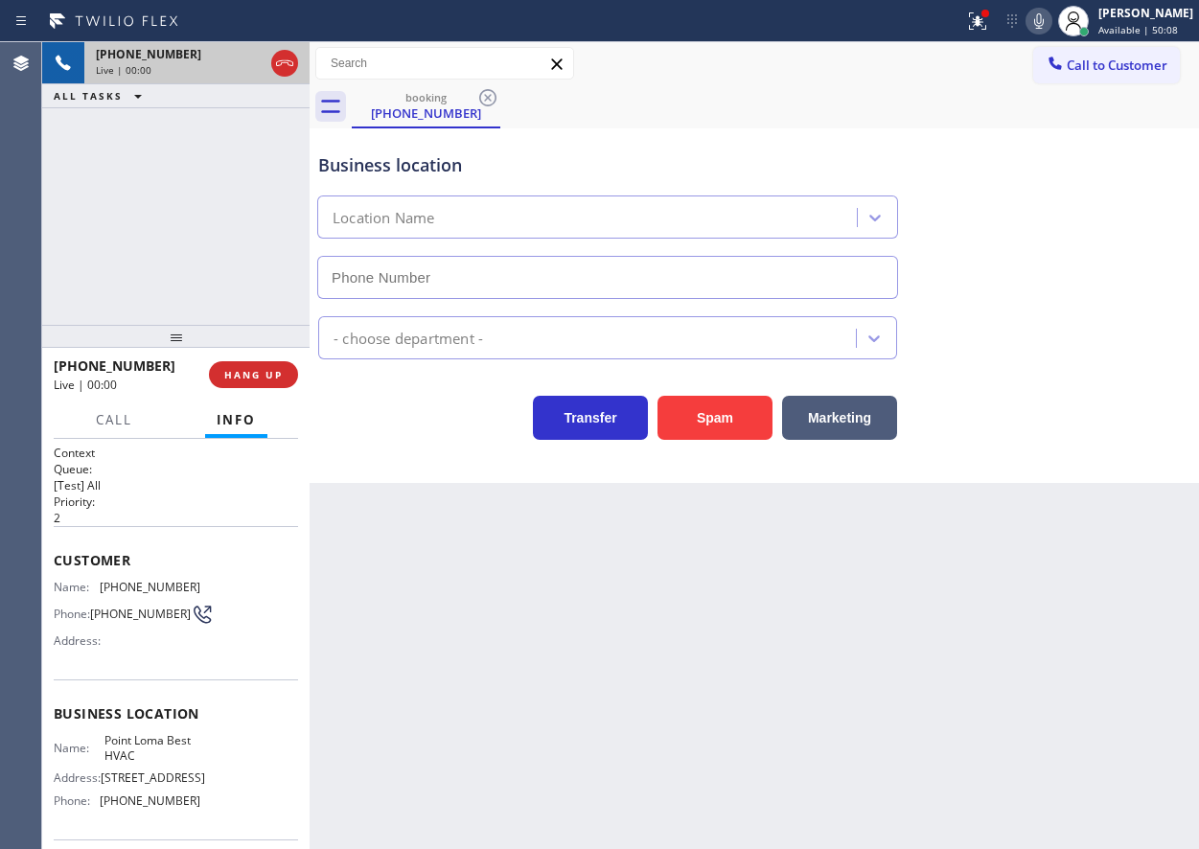
type input "[PHONE_NUMBER]"
click at [696, 417] on button "Spam" at bounding box center [715, 418] width 115 height 44
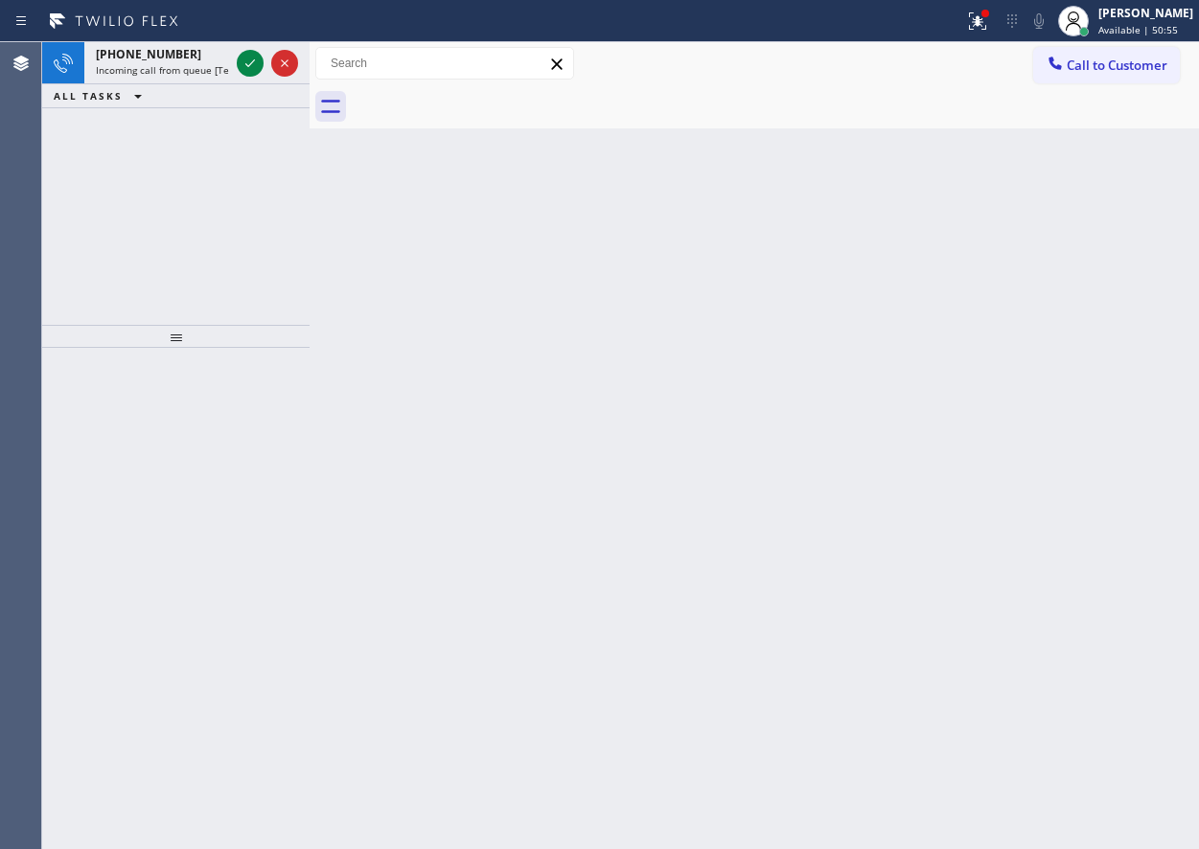
drag, startPoint x: 1132, startPoint y: 479, endPoint x: 629, endPoint y: 307, distance: 532.0
click at [1131, 479] on div "Back to Dashboard Change Sender ID Customers Technicians Select a contact Outbo…" at bounding box center [755, 445] width 890 height 807
click at [253, 51] on button at bounding box center [250, 63] width 27 height 27
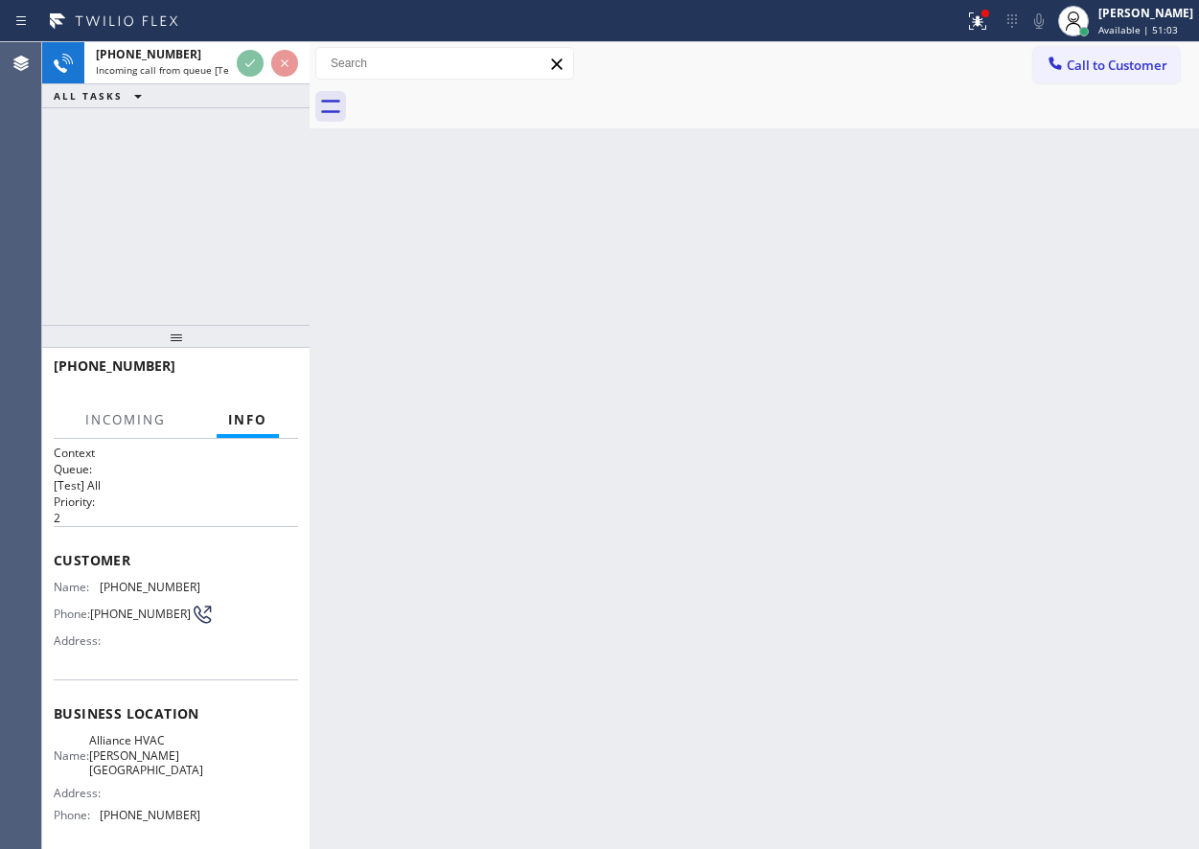
click at [756, 465] on div "Back to Dashboard Change Sender ID Customers Technicians Select a contact Outbo…" at bounding box center [755, 445] width 890 height 807
click at [434, 277] on div "Back to Dashboard Change Sender ID Customers Technicians Select a contact Outbo…" at bounding box center [755, 445] width 890 height 807
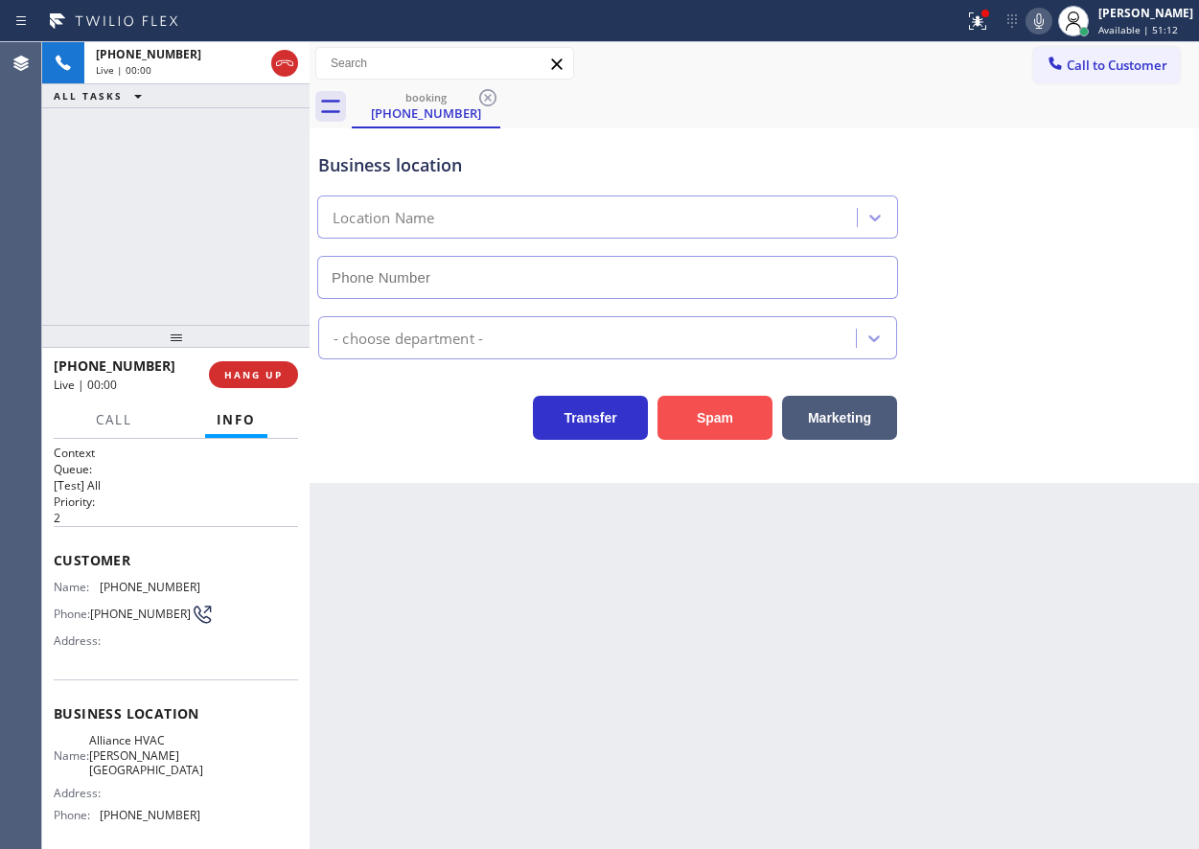
type input "[PHONE_NUMBER]"
click at [682, 419] on button "Spam" at bounding box center [715, 418] width 115 height 44
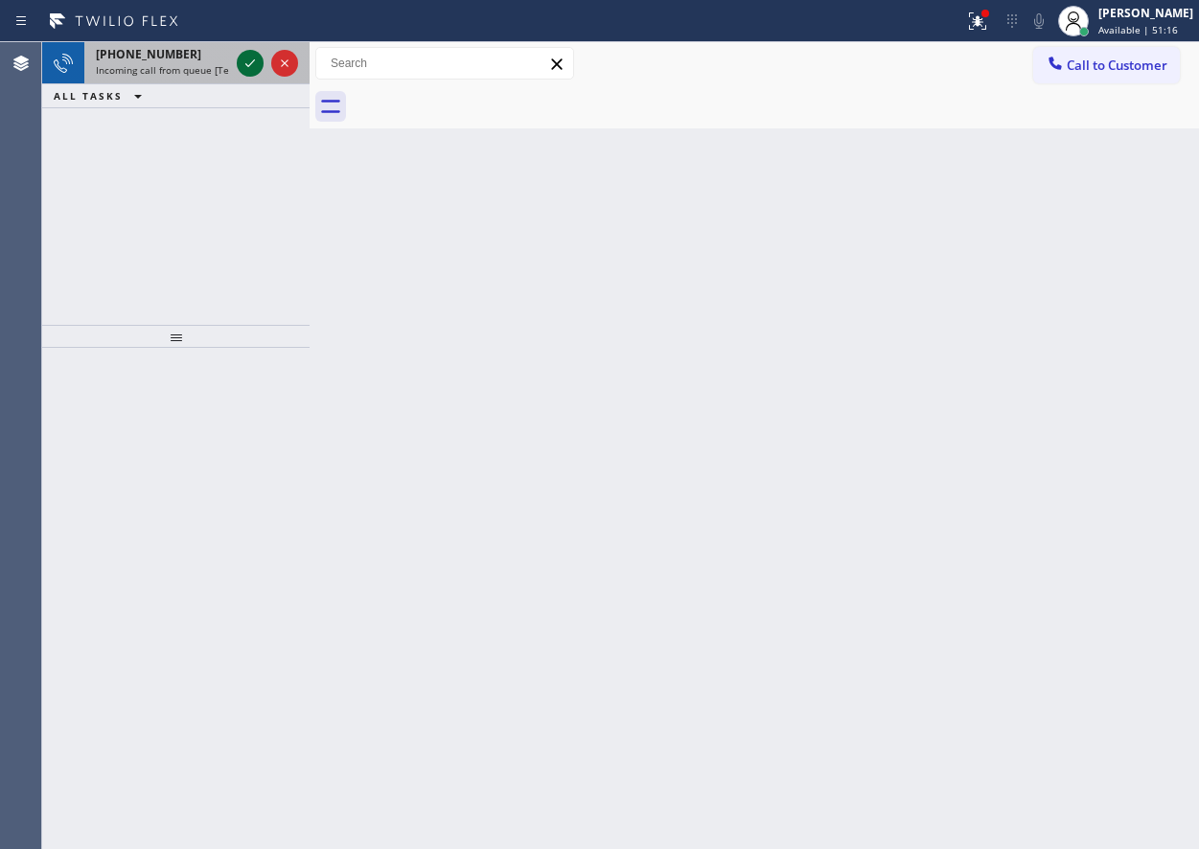
click at [251, 72] on icon at bounding box center [250, 63] width 23 height 23
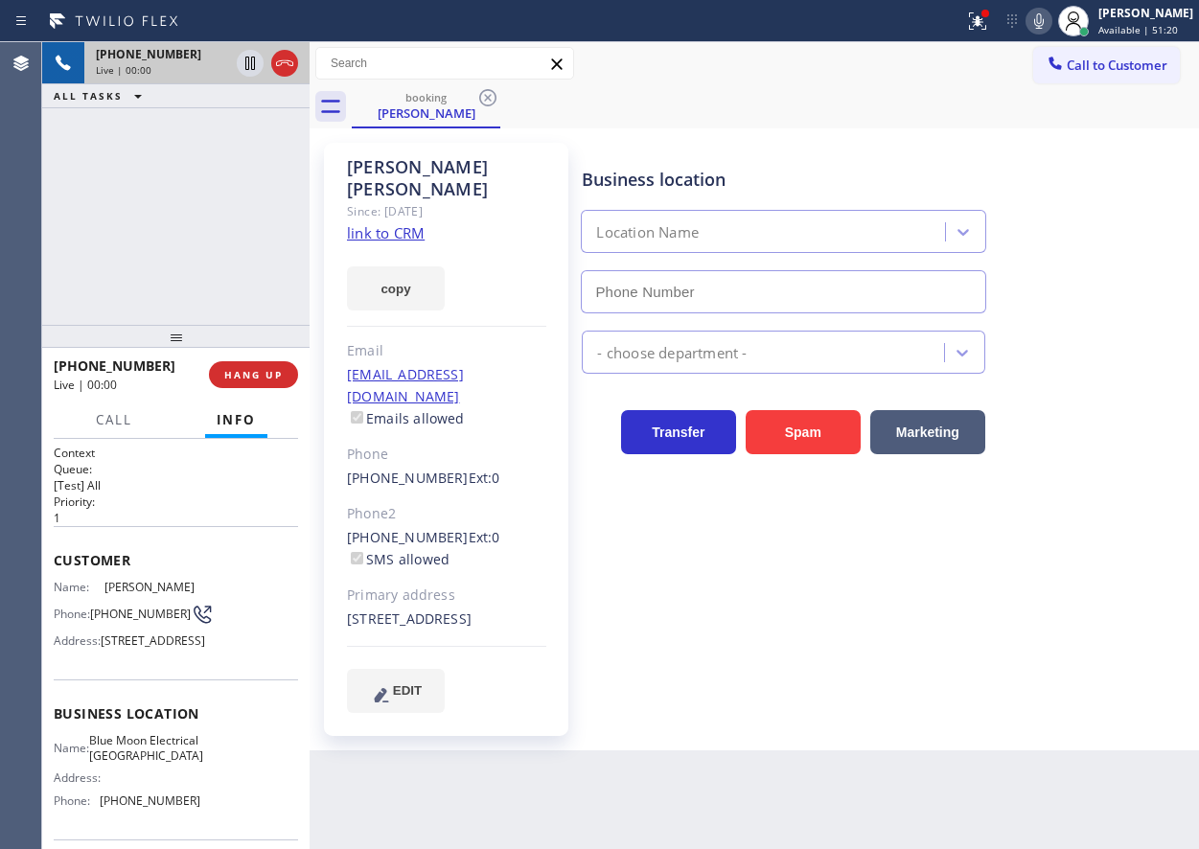
type input "[PHONE_NUMBER]"
click at [378, 223] on link "link to CRM" at bounding box center [386, 232] width 78 height 19
click at [106, 763] on span "Blue Moon Electrical [GEOGRAPHIC_DATA]" at bounding box center [146, 748] width 114 height 30
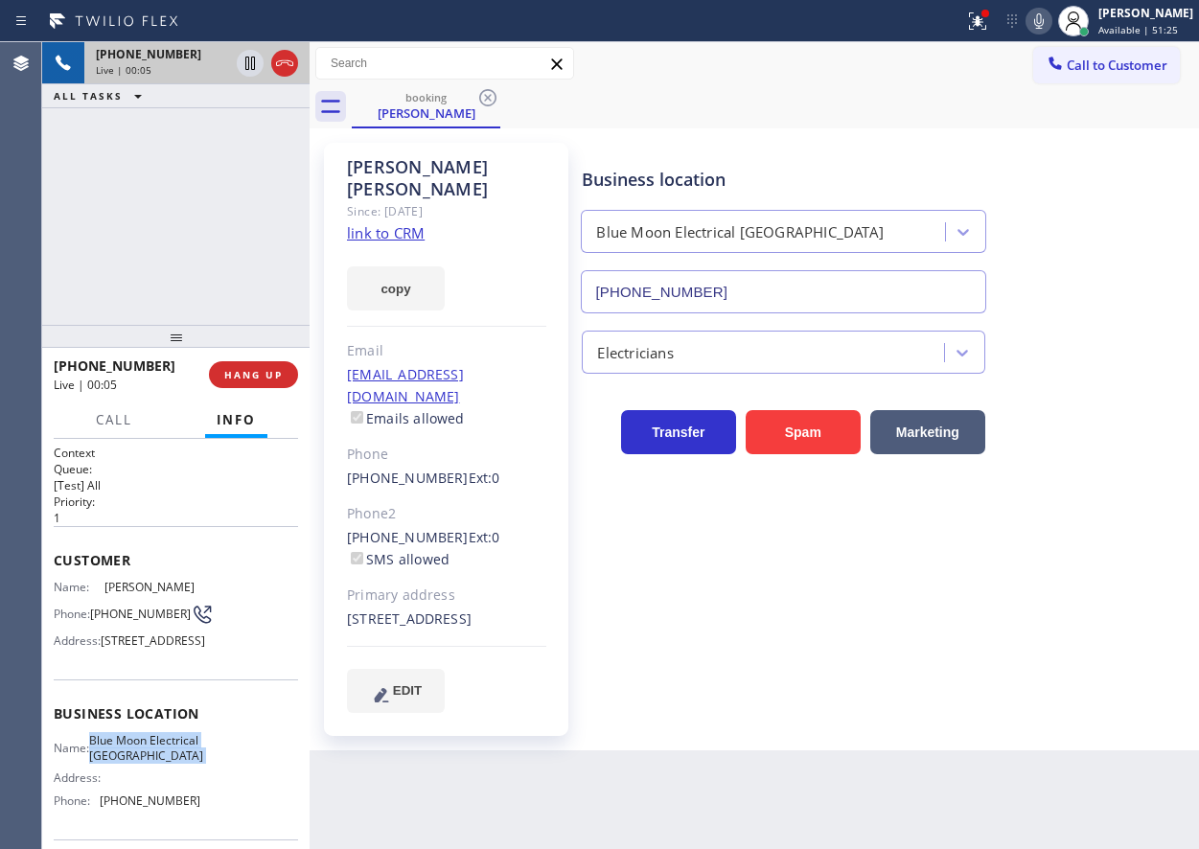
copy span "Blue Moon Electrical [GEOGRAPHIC_DATA]"
click at [743, 295] on input "[PHONE_NUMBER]" at bounding box center [783, 291] width 405 height 43
click at [248, 70] on icon at bounding box center [250, 63] width 10 height 13
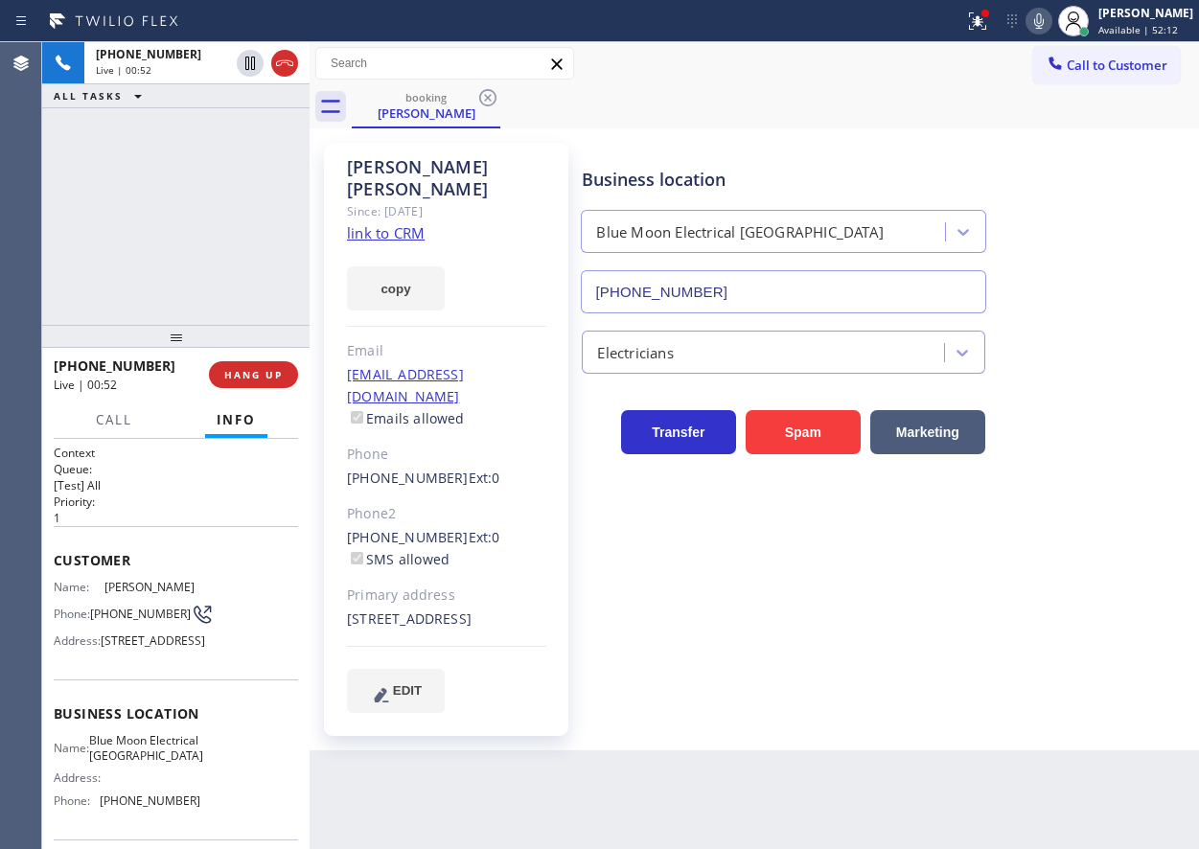
click at [1051, 14] on icon at bounding box center [1039, 21] width 23 height 23
click at [988, 24] on icon at bounding box center [977, 21] width 23 height 23
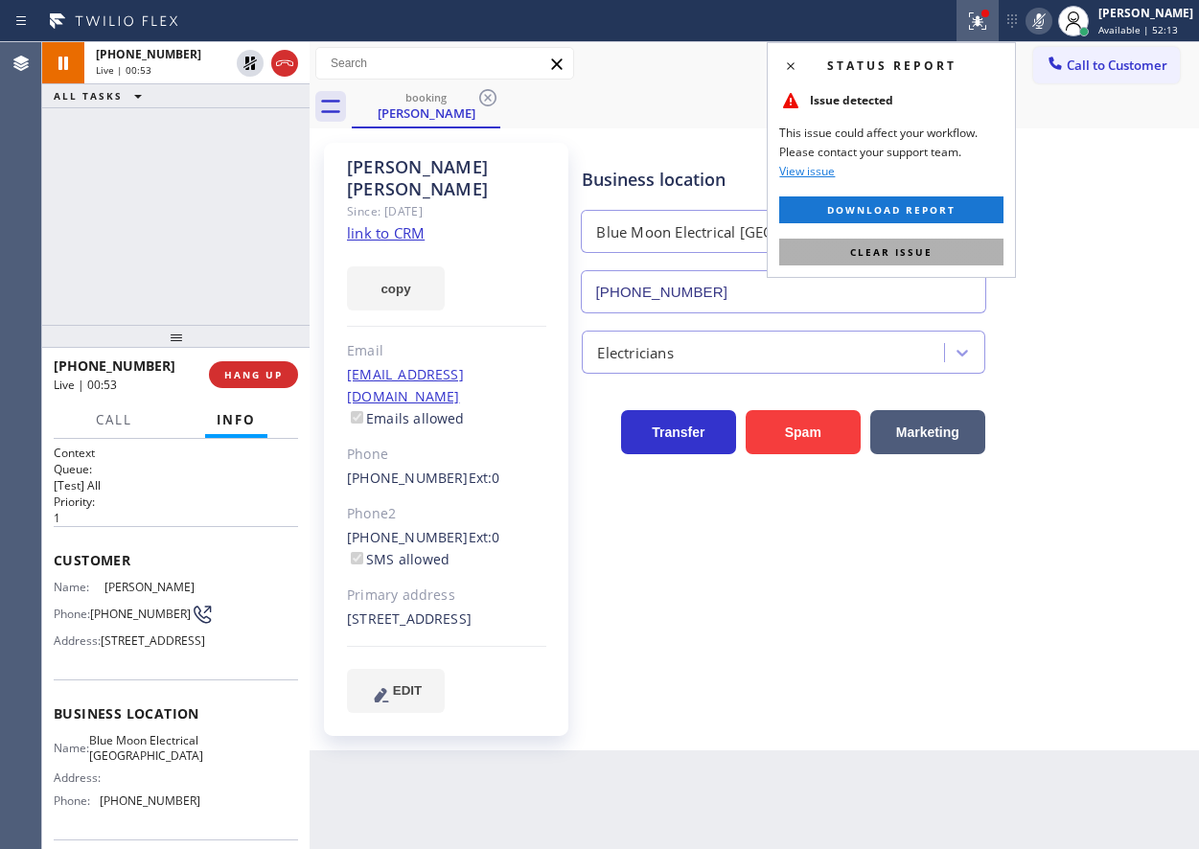
click at [937, 254] on button "Clear issue" at bounding box center [891, 252] width 224 height 27
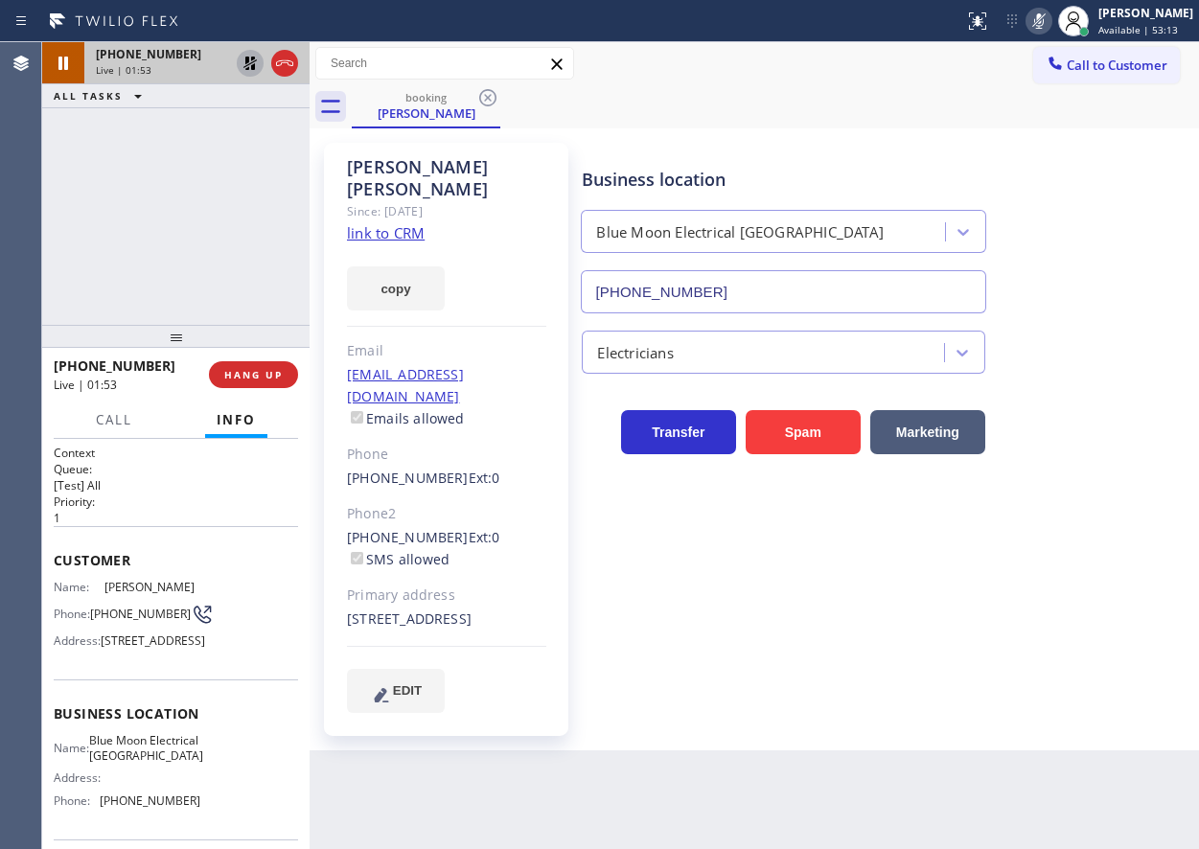
click at [243, 61] on icon at bounding box center [250, 63] width 23 height 23
click at [1050, 18] on icon at bounding box center [1039, 21] width 23 height 23
click at [1080, 499] on div "Business location Blue Moon Electrical [GEOGRAPHIC_DATA] [PHONE_NUMBER] Electri…" at bounding box center [886, 428] width 616 height 560
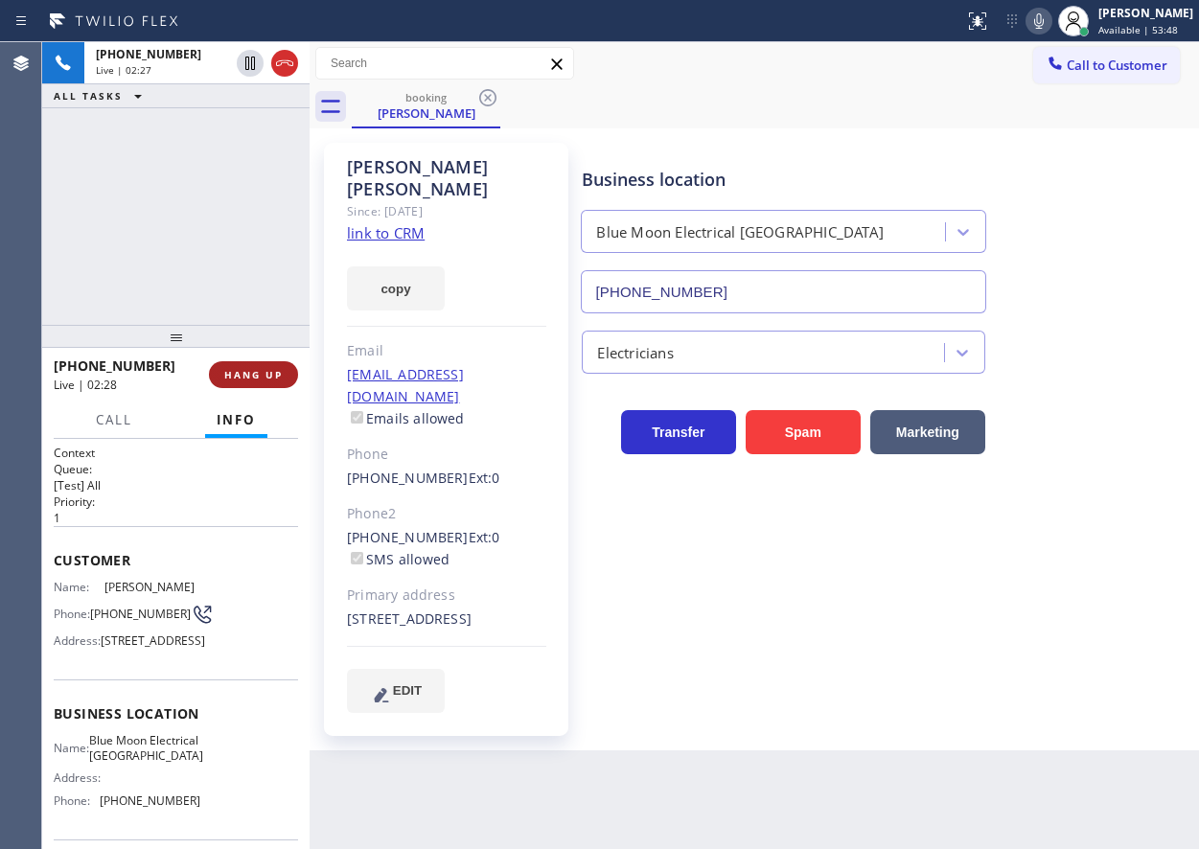
click at [259, 373] on span "HANG UP" at bounding box center [253, 374] width 58 height 13
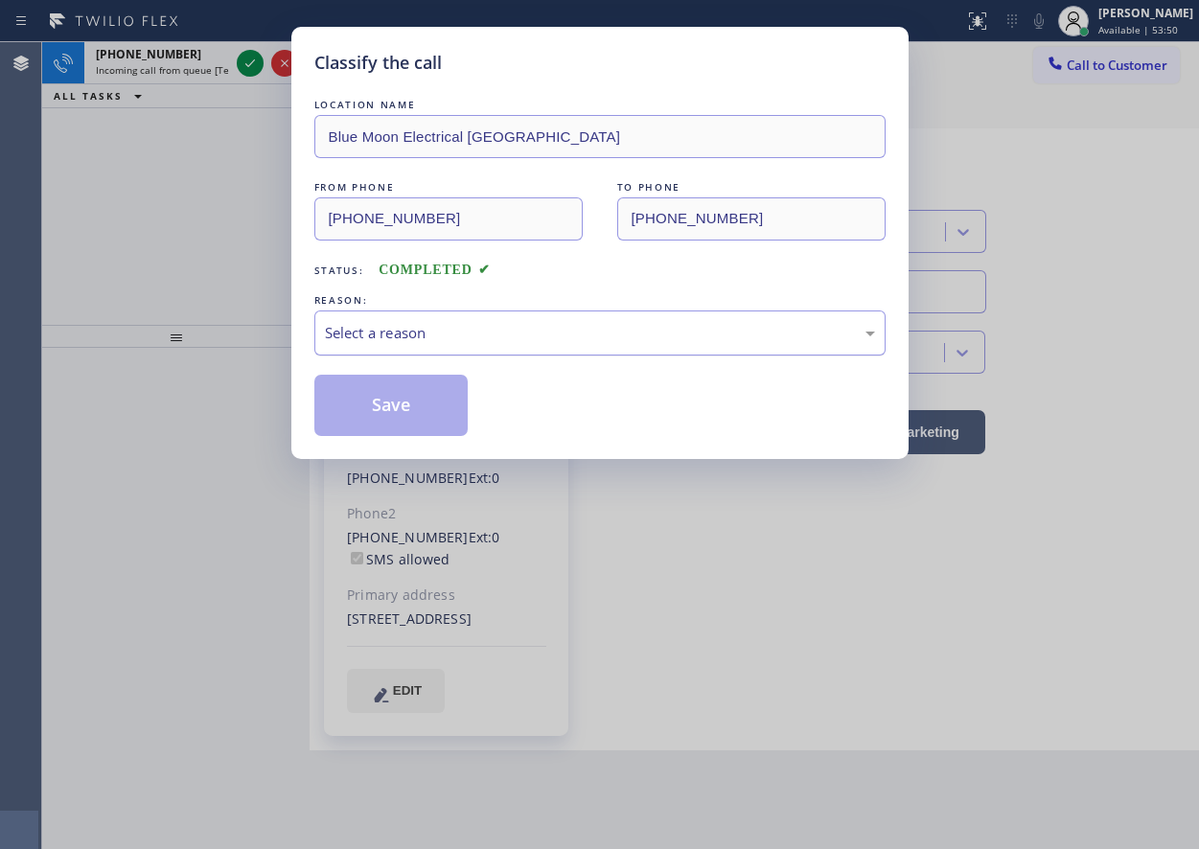
click at [556, 322] on div "Select a reason" at bounding box center [600, 333] width 550 height 22
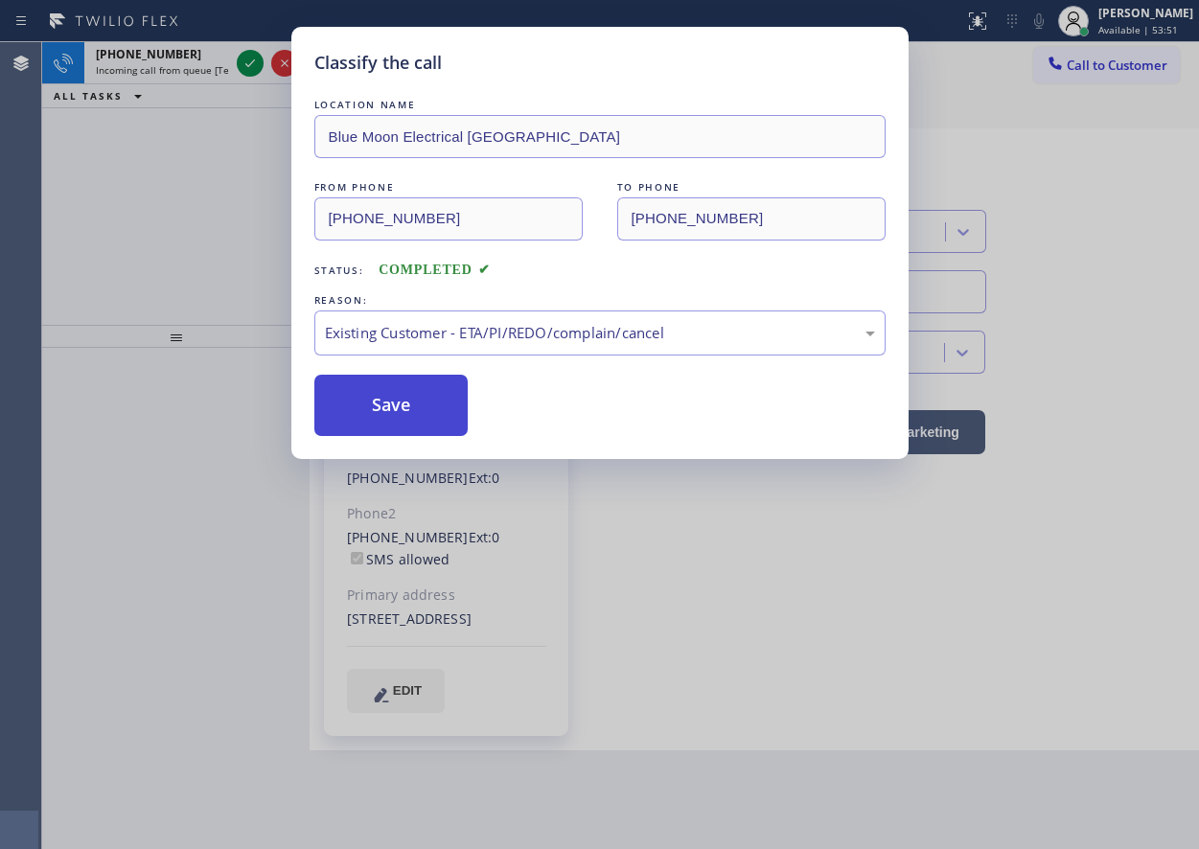
click at [396, 407] on button "Save" at bounding box center [391, 405] width 154 height 61
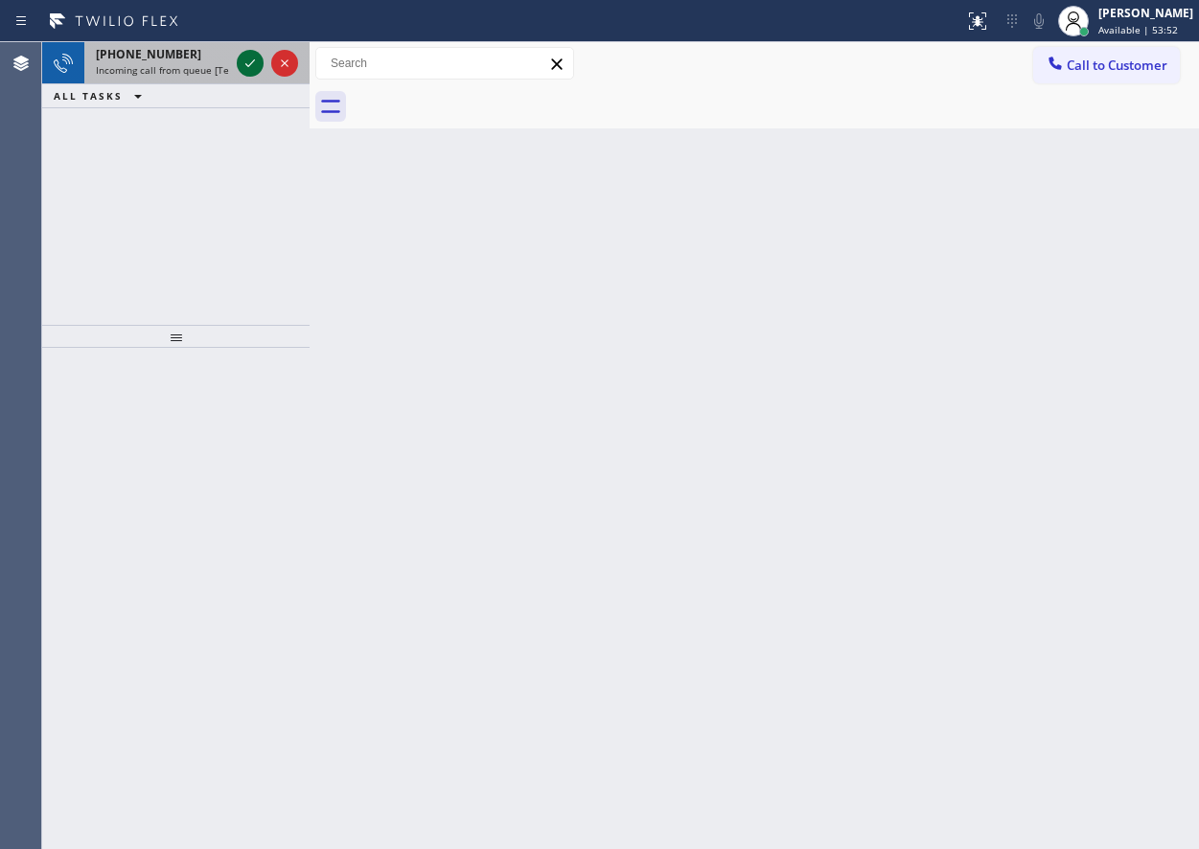
click at [239, 65] on icon at bounding box center [250, 63] width 23 height 23
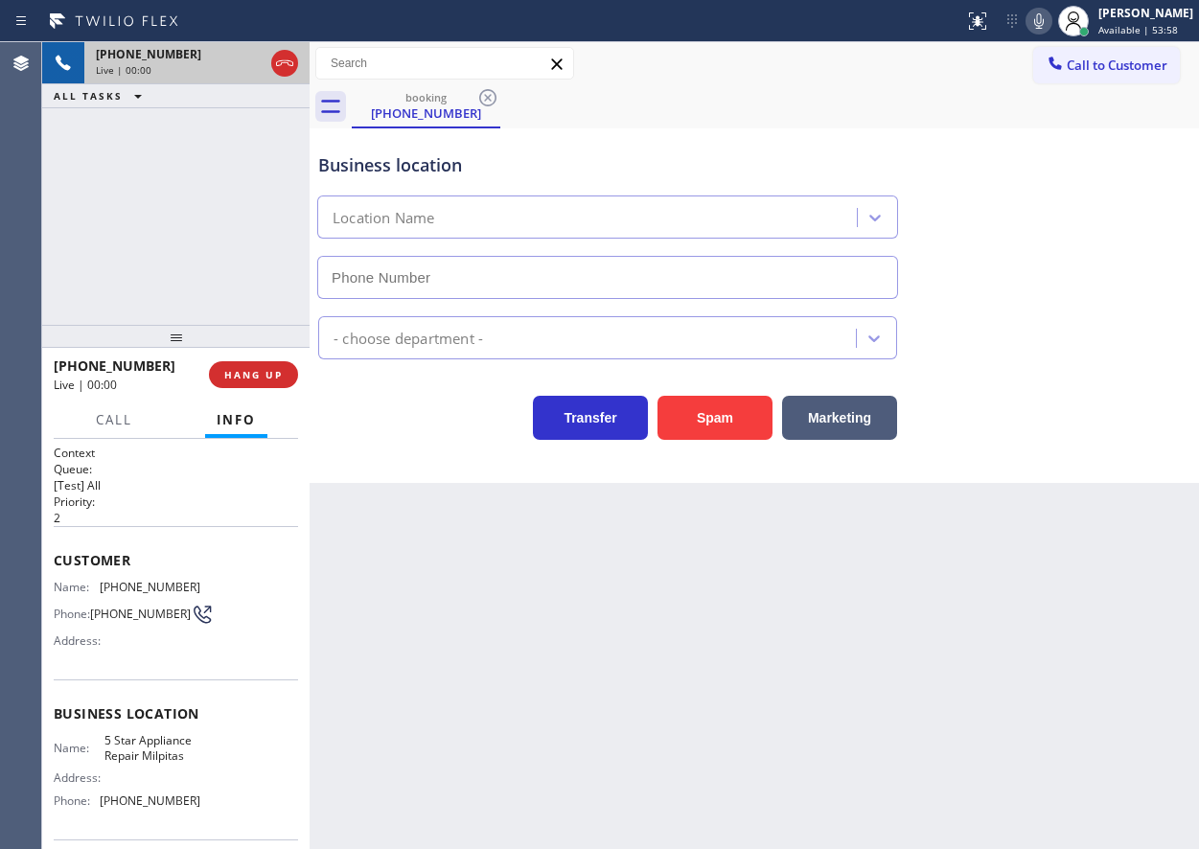
type input "[PHONE_NUMBER]"
click at [675, 399] on button "Spam" at bounding box center [715, 418] width 115 height 44
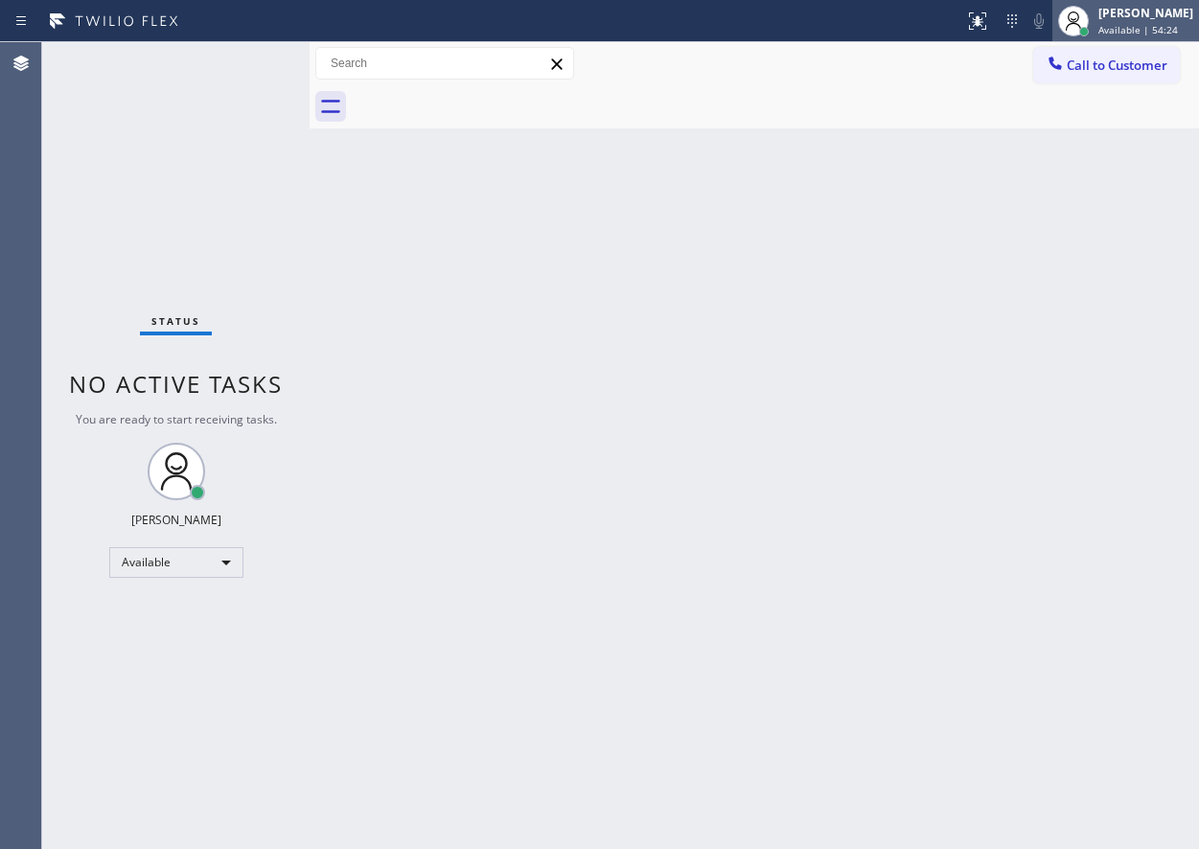
click at [1145, 26] on span "Available | 54:24" at bounding box center [1139, 29] width 80 height 13
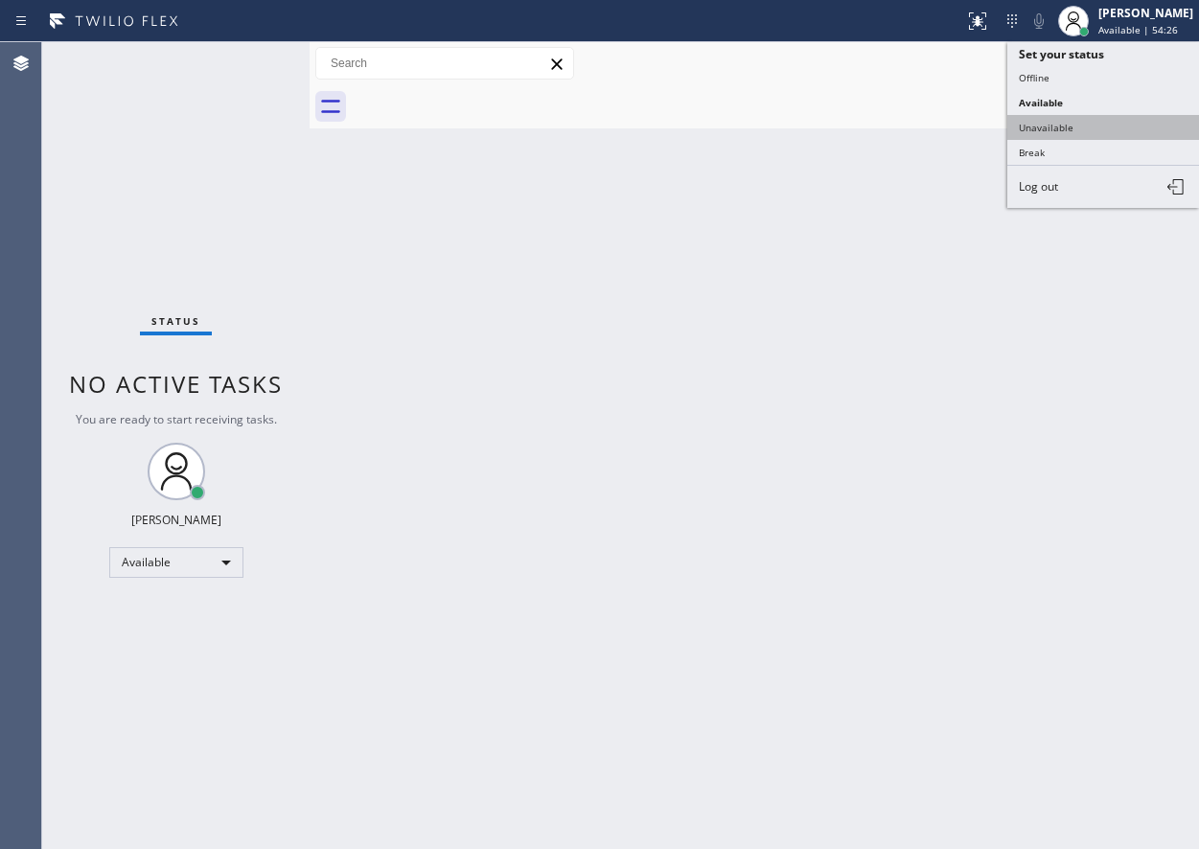
drag, startPoint x: 1044, startPoint y: 134, endPoint x: 872, endPoint y: 491, distance: 395.7
click at [1045, 134] on button "Unavailable" at bounding box center [1103, 127] width 192 height 25
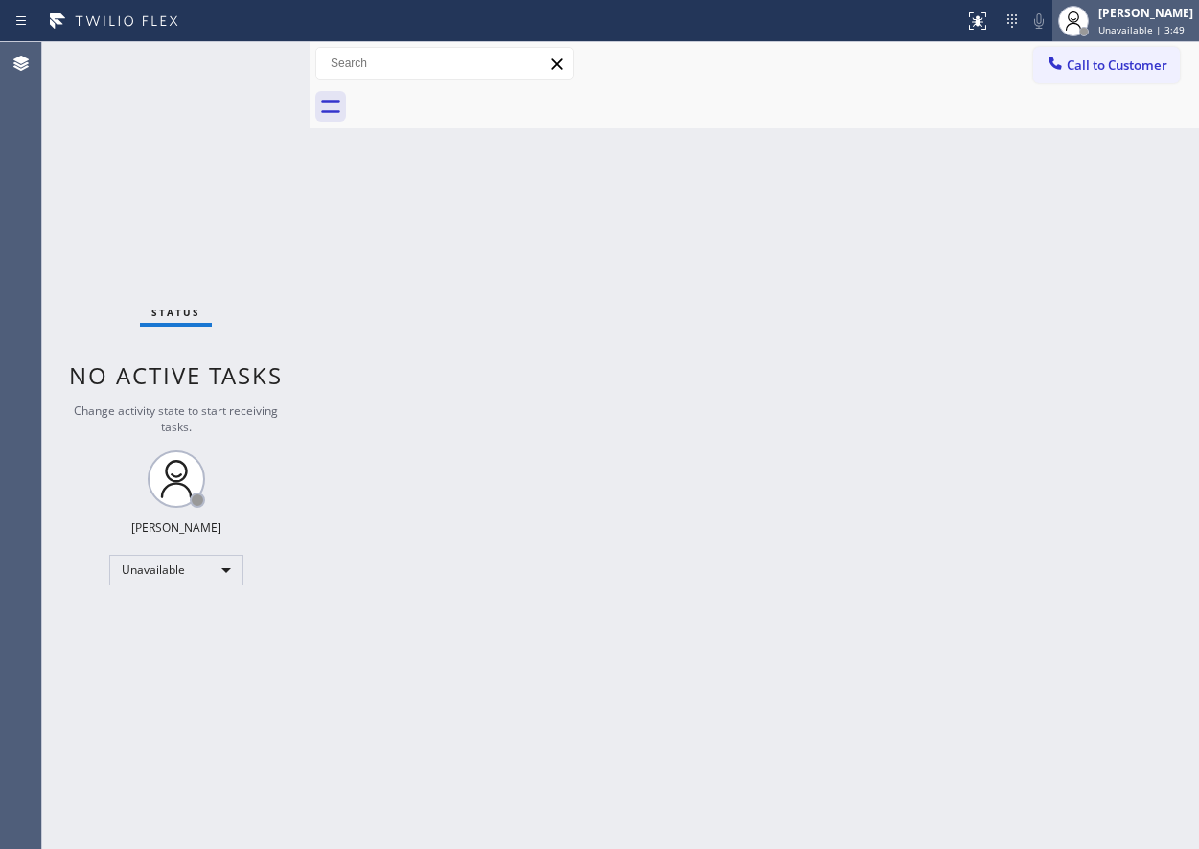
click at [1141, 35] on span "Unavailable | 3:49" at bounding box center [1142, 29] width 86 height 13
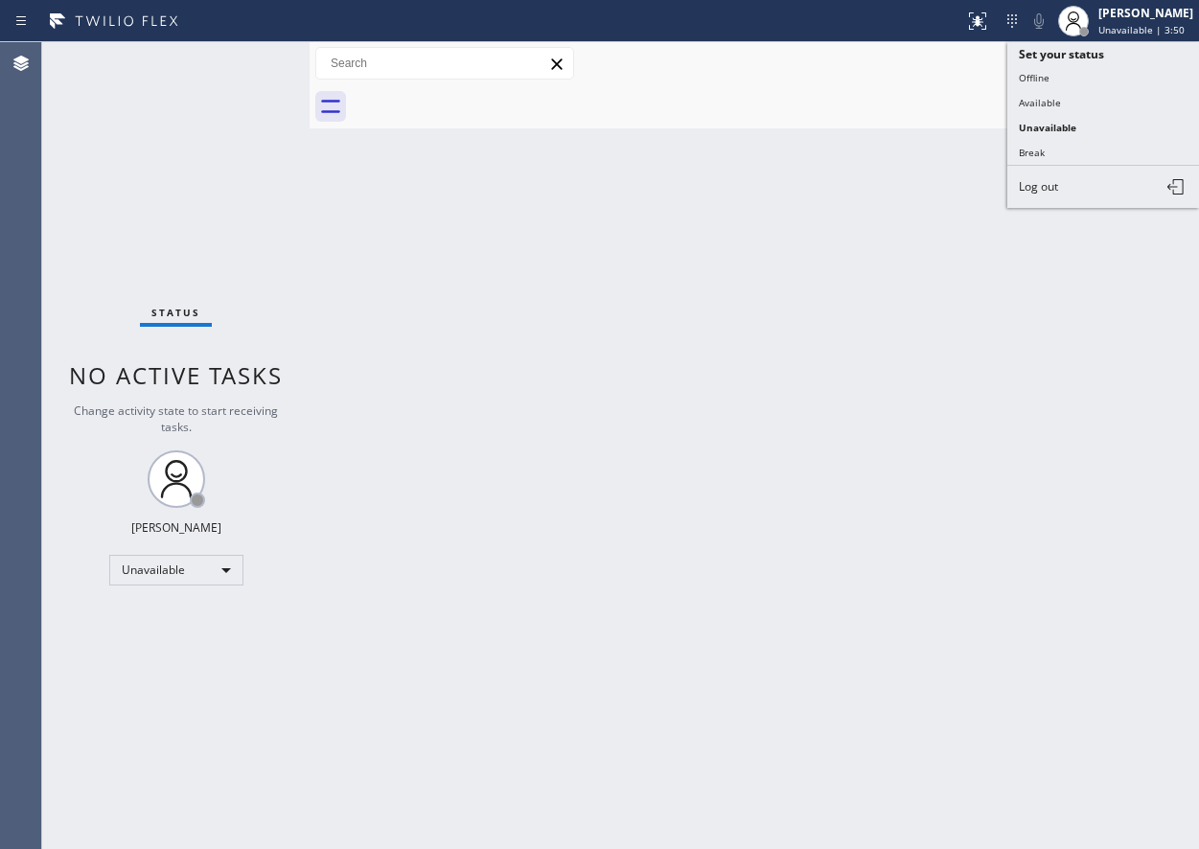
click at [1038, 108] on button "Available" at bounding box center [1103, 102] width 192 height 25
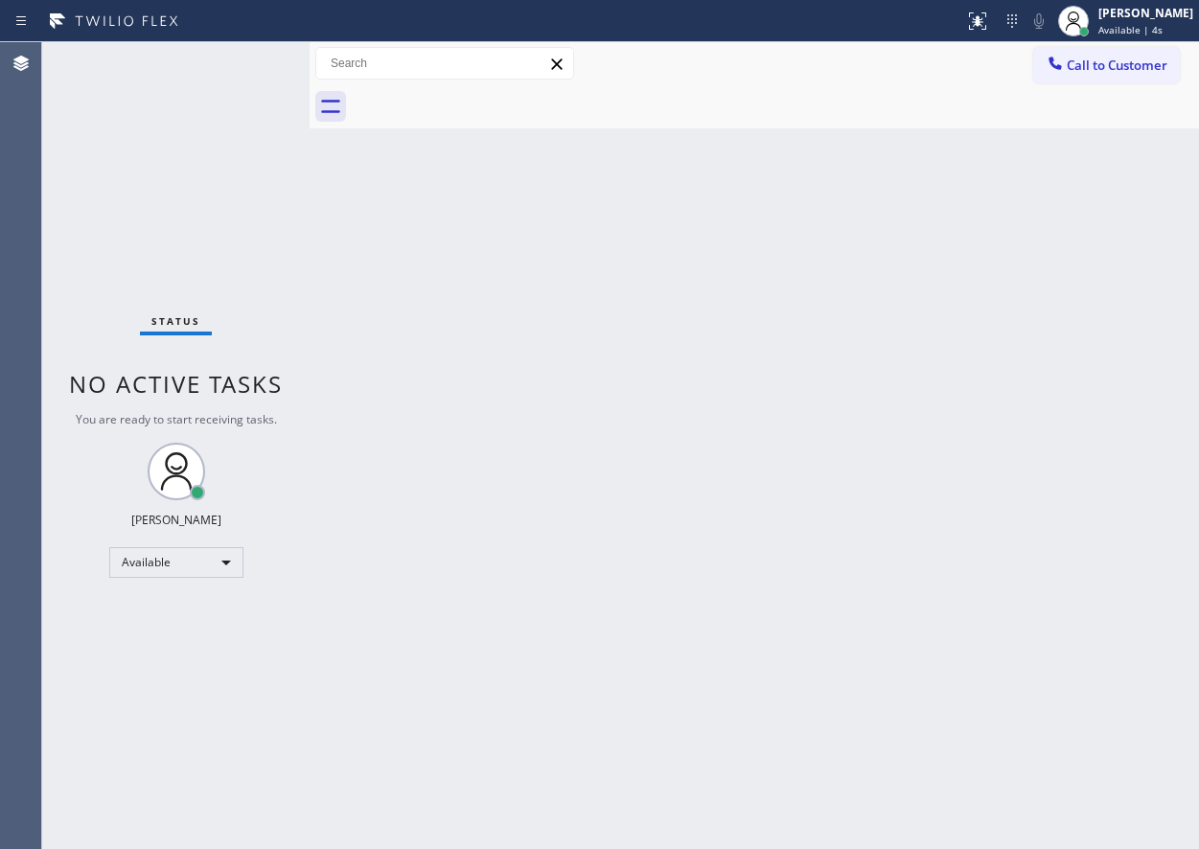
click at [1017, 367] on div "Back to Dashboard Change Sender ID Customers Technicians Select a contact Outbo…" at bounding box center [755, 445] width 890 height 807
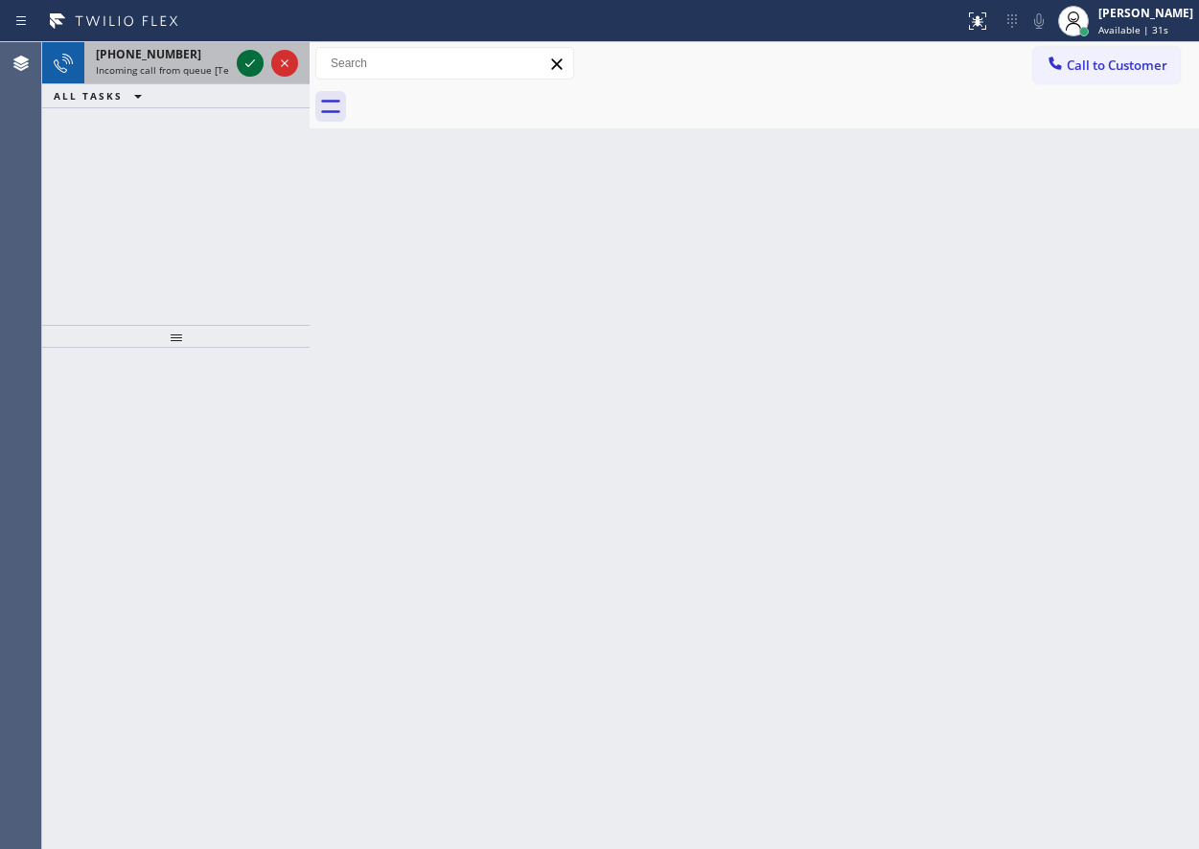
click at [254, 63] on icon at bounding box center [250, 63] width 23 height 23
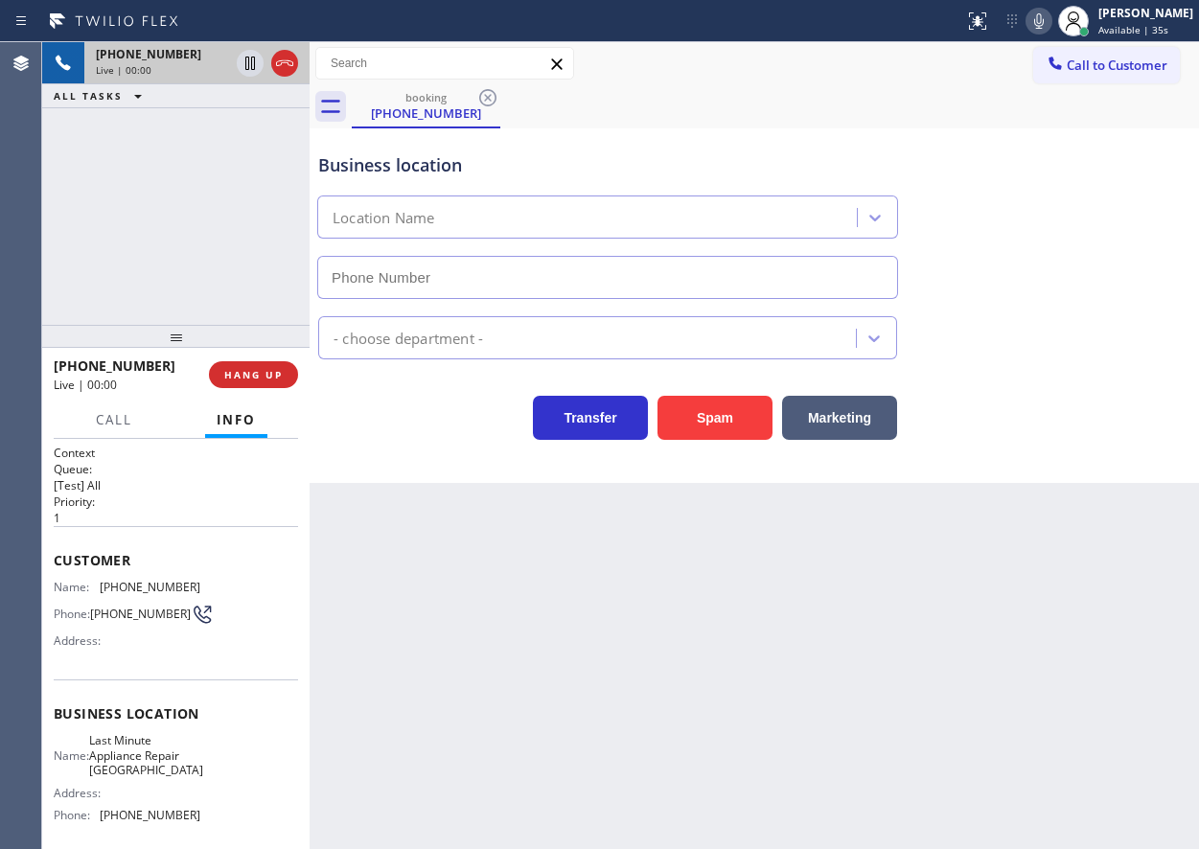
type input "[PHONE_NUMBER]"
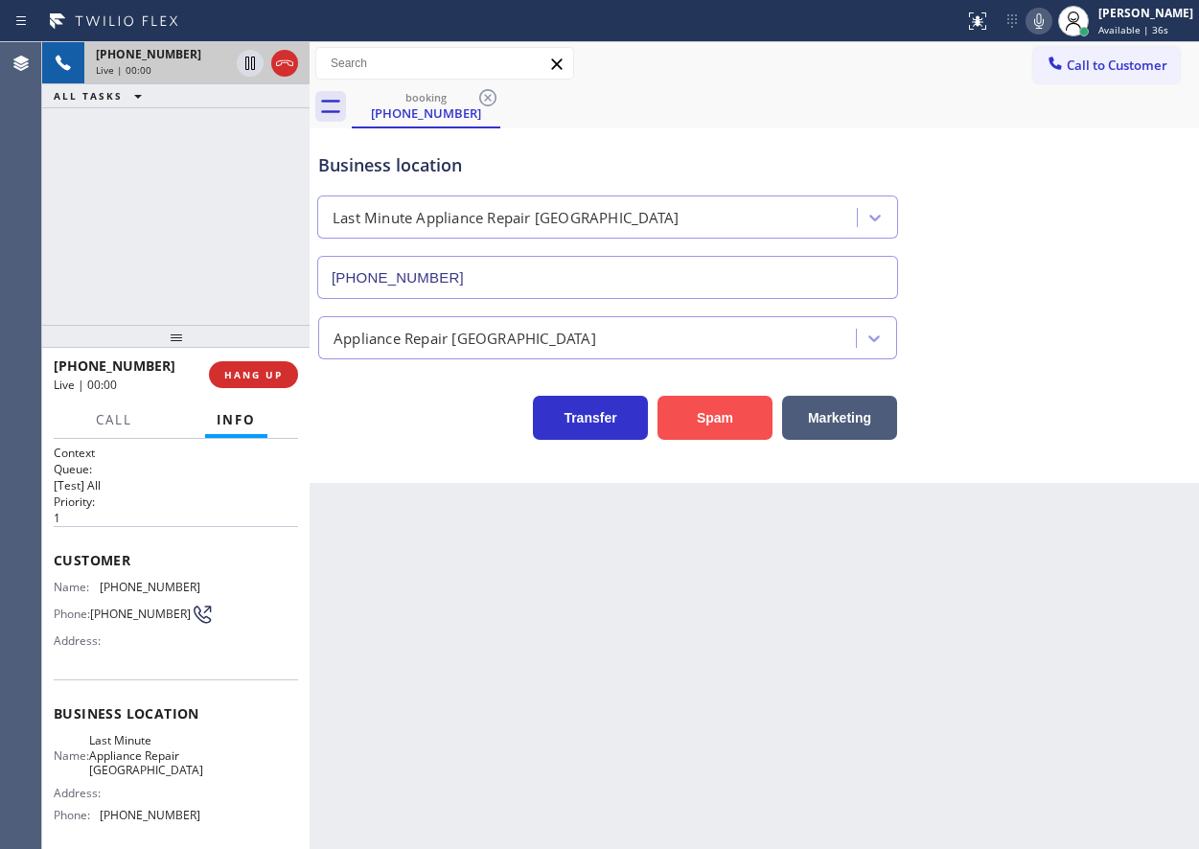
click at [742, 422] on button "Spam" at bounding box center [715, 418] width 115 height 44
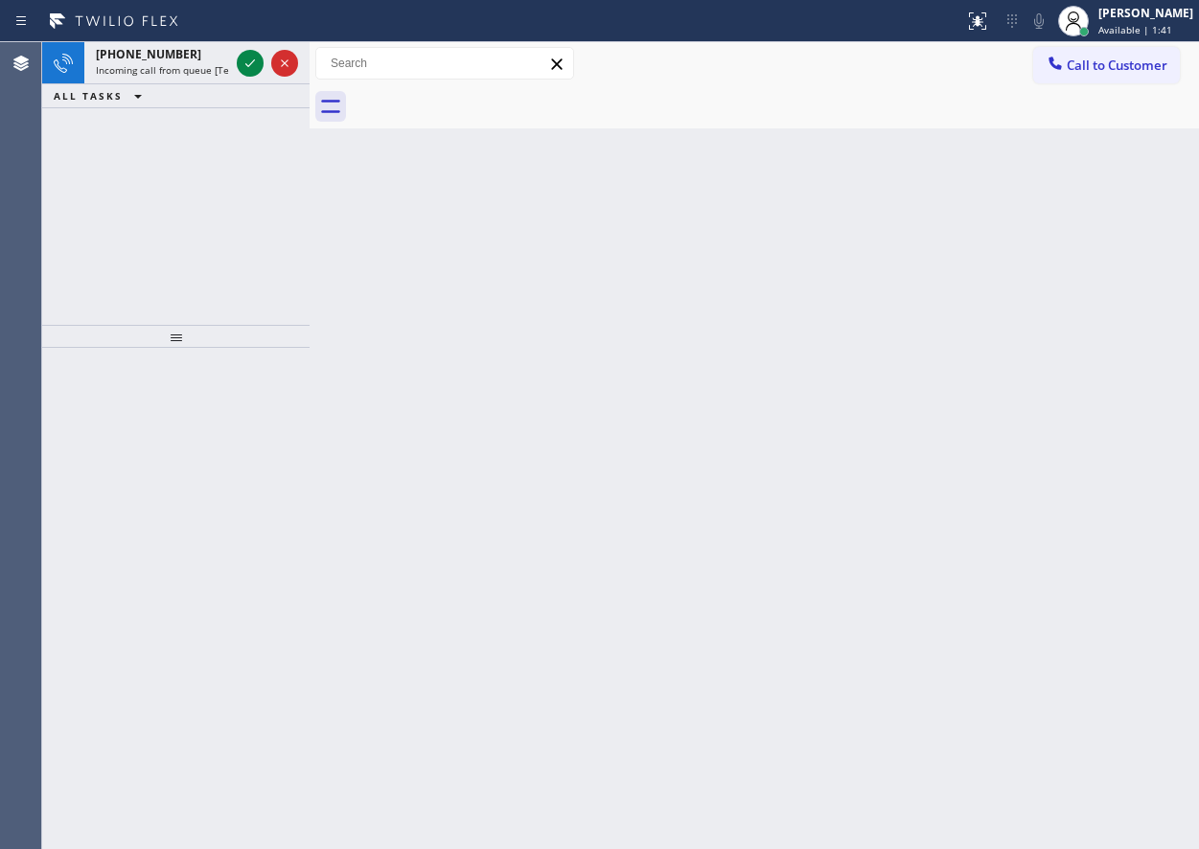
click at [1122, 307] on div "Back to Dashboard Change Sender ID Customers Technicians Select a contact Outbo…" at bounding box center [755, 445] width 890 height 807
click at [250, 55] on icon at bounding box center [250, 63] width 23 height 23
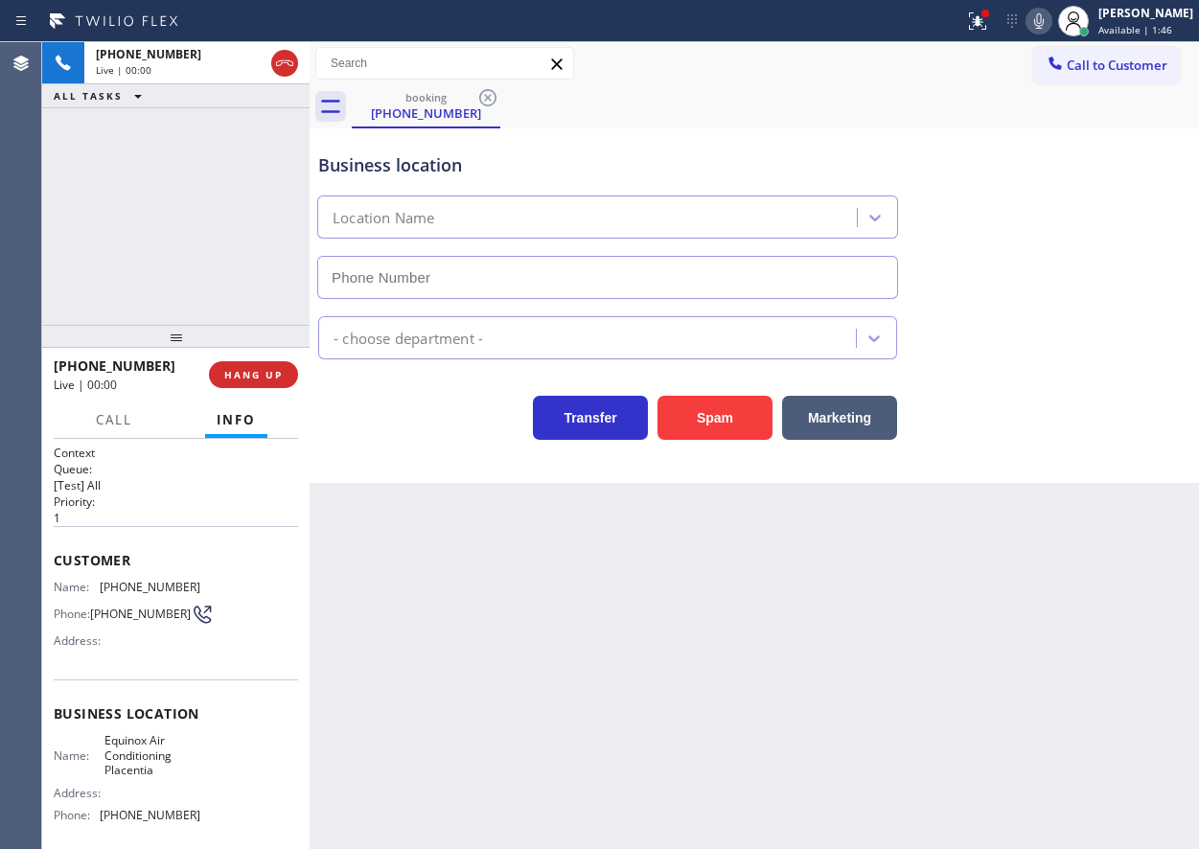
type input "[PHONE_NUMBER]"
click at [1054, 3] on div "Status report Issue detected This issue could affect your workflow. Please cont…" at bounding box center [1078, 21] width 243 height 42
click at [1051, 11] on icon at bounding box center [1039, 21] width 23 height 23
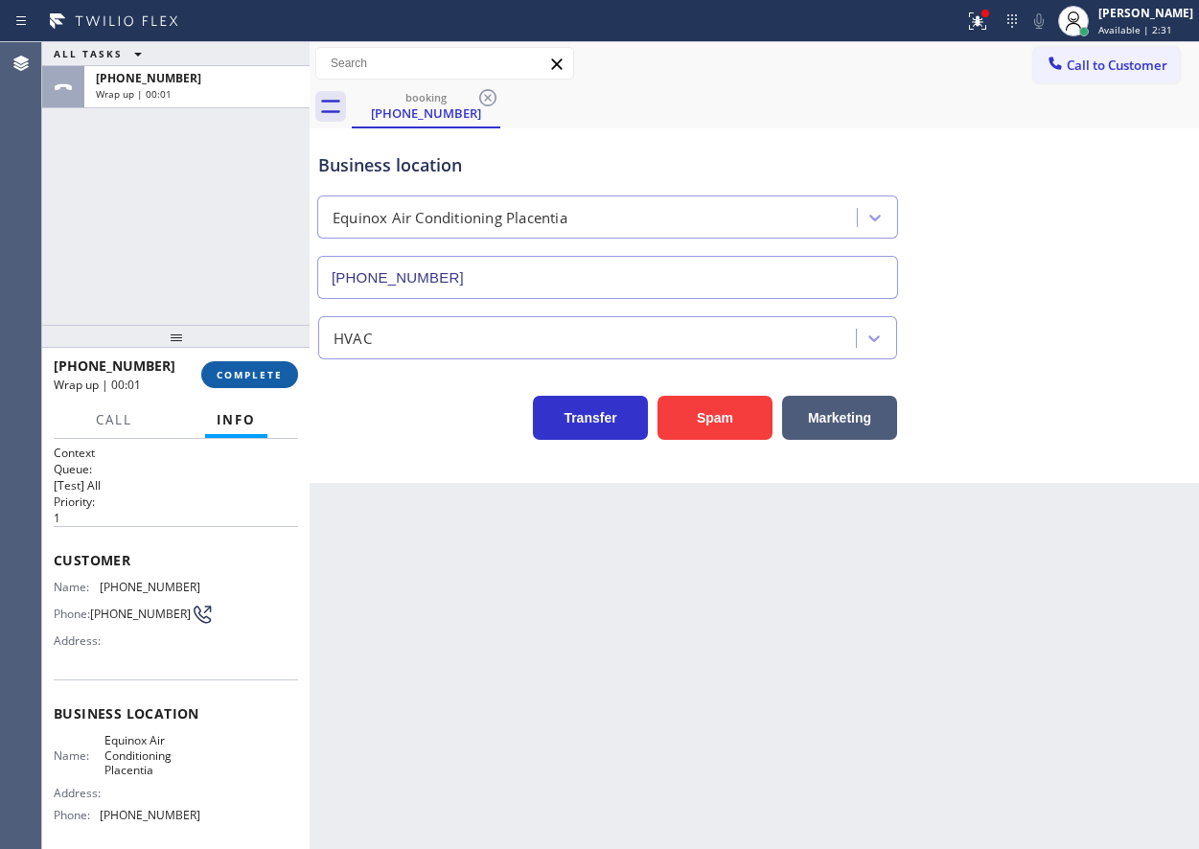
click at [273, 375] on span "COMPLETE" at bounding box center [250, 374] width 66 height 13
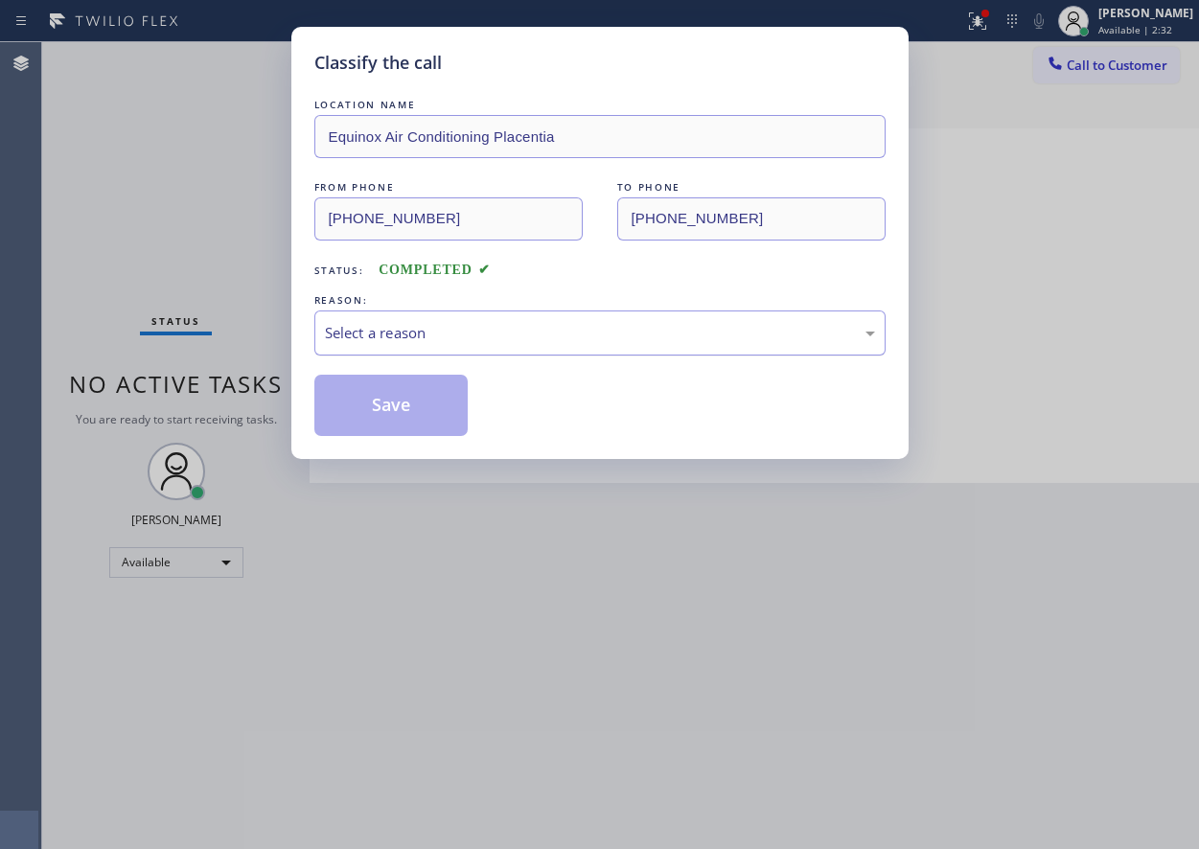
click at [465, 339] on div "Select a reason" at bounding box center [600, 333] width 550 height 22
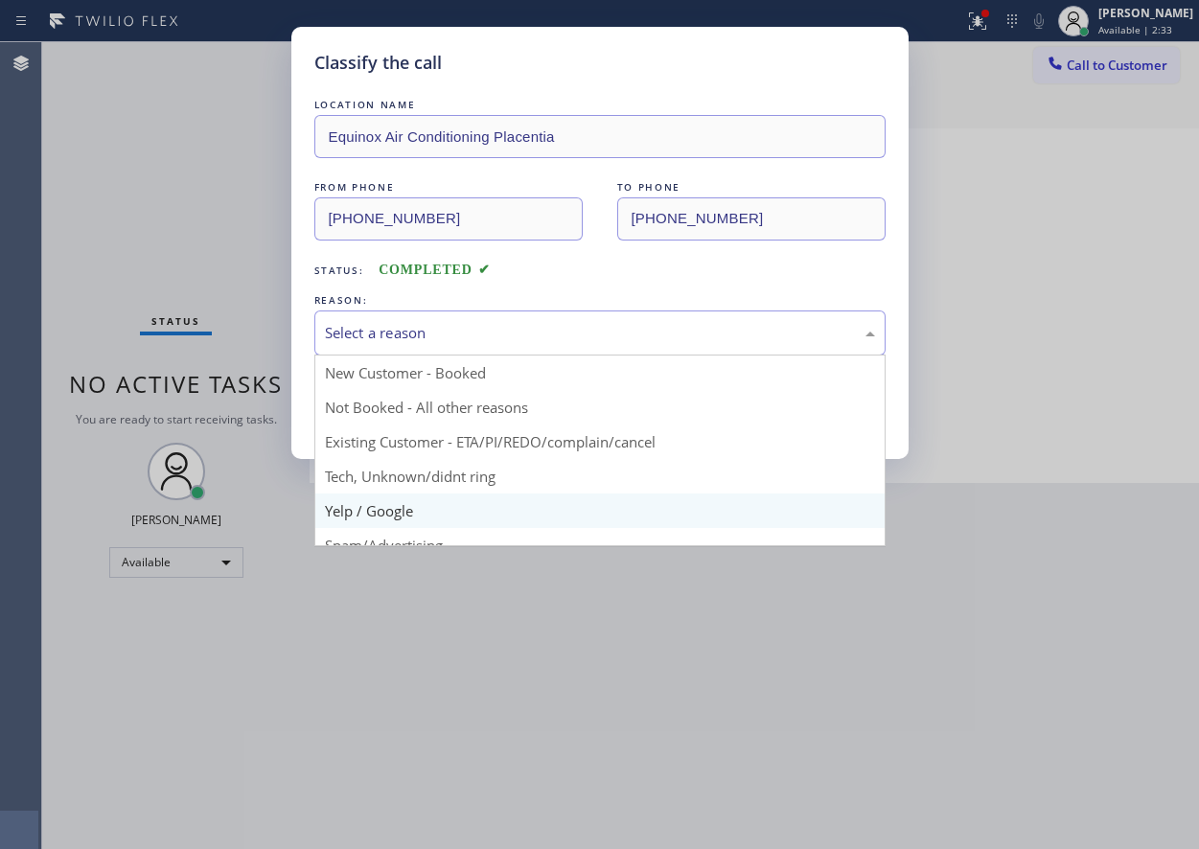
scroll to position [96, 0]
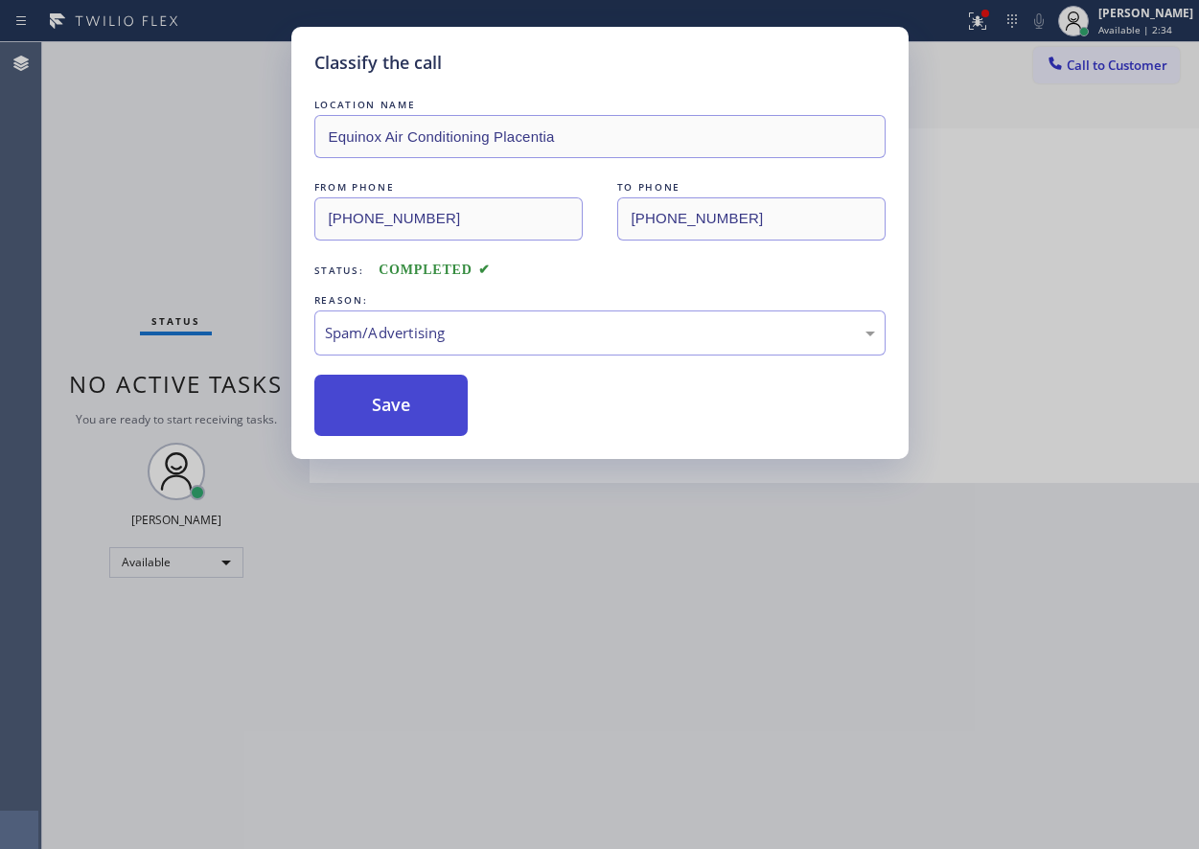
click at [407, 428] on button "Save" at bounding box center [391, 405] width 154 height 61
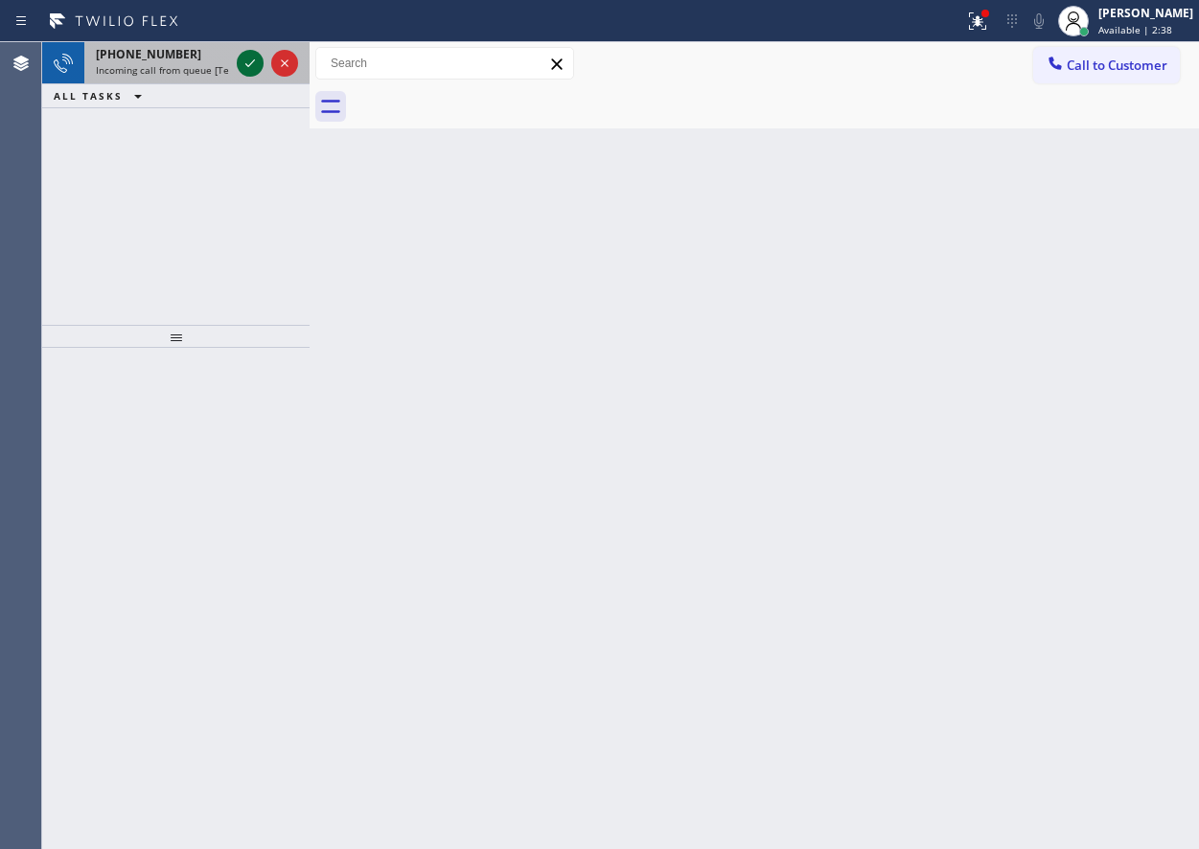
click at [243, 58] on icon at bounding box center [250, 63] width 23 height 23
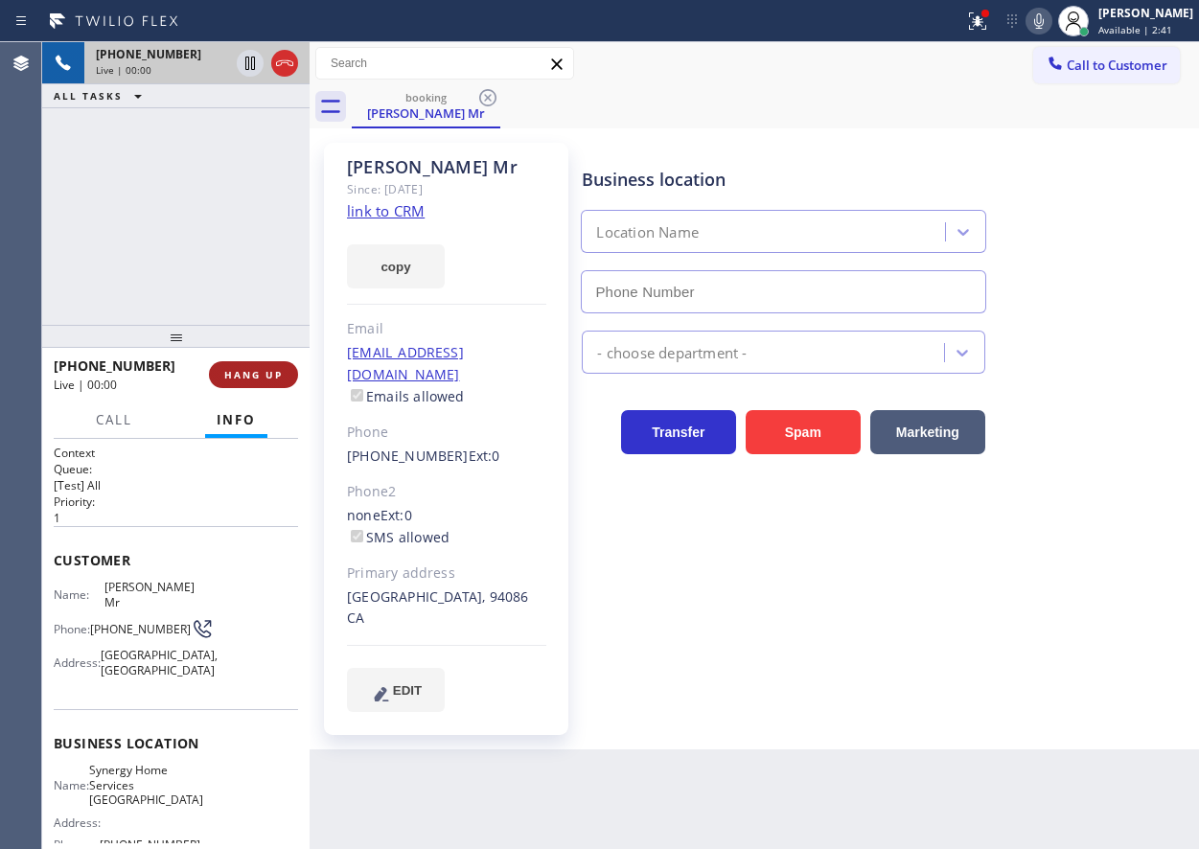
type input "[PHONE_NUMBER]"
click at [261, 379] on span "HANG UP" at bounding box center [253, 374] width 58 height 13
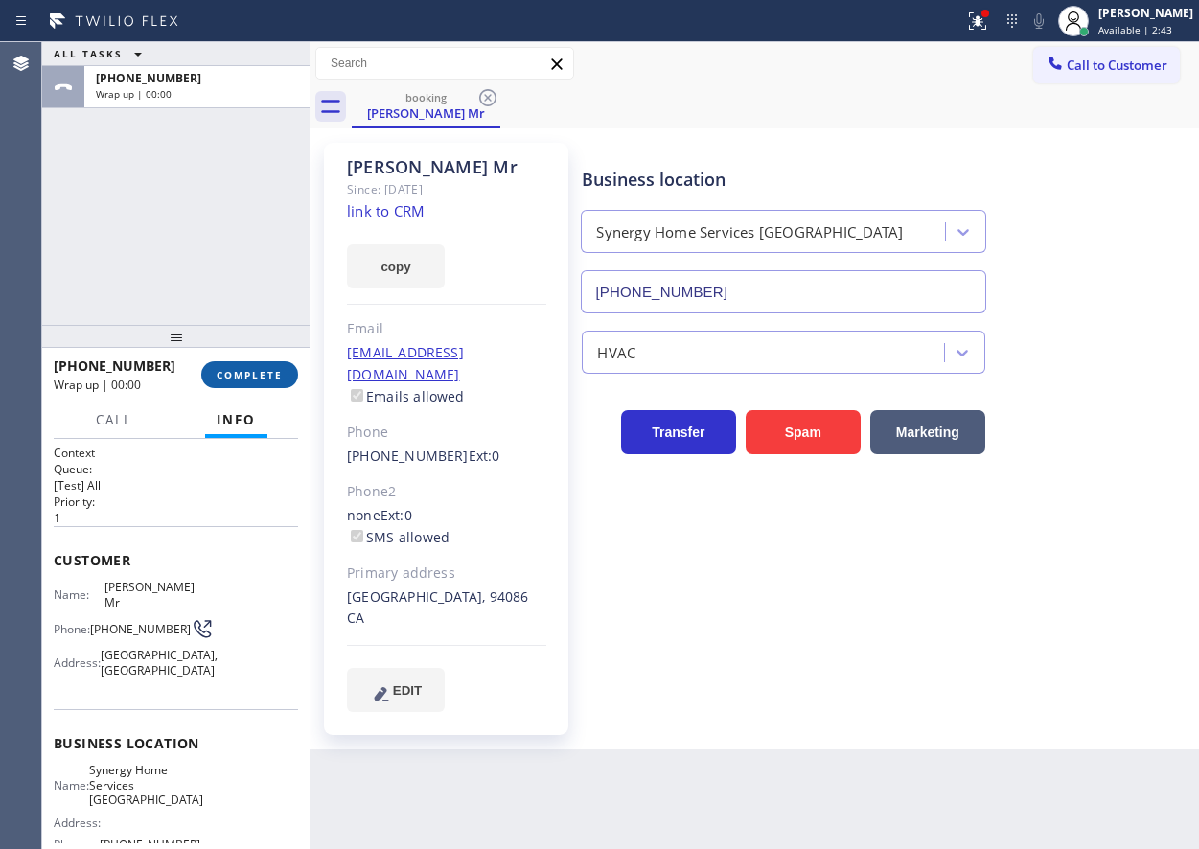
click at [261, 379] on span "COMPLETE" at bounding box center [250, 374] width 66 height 13
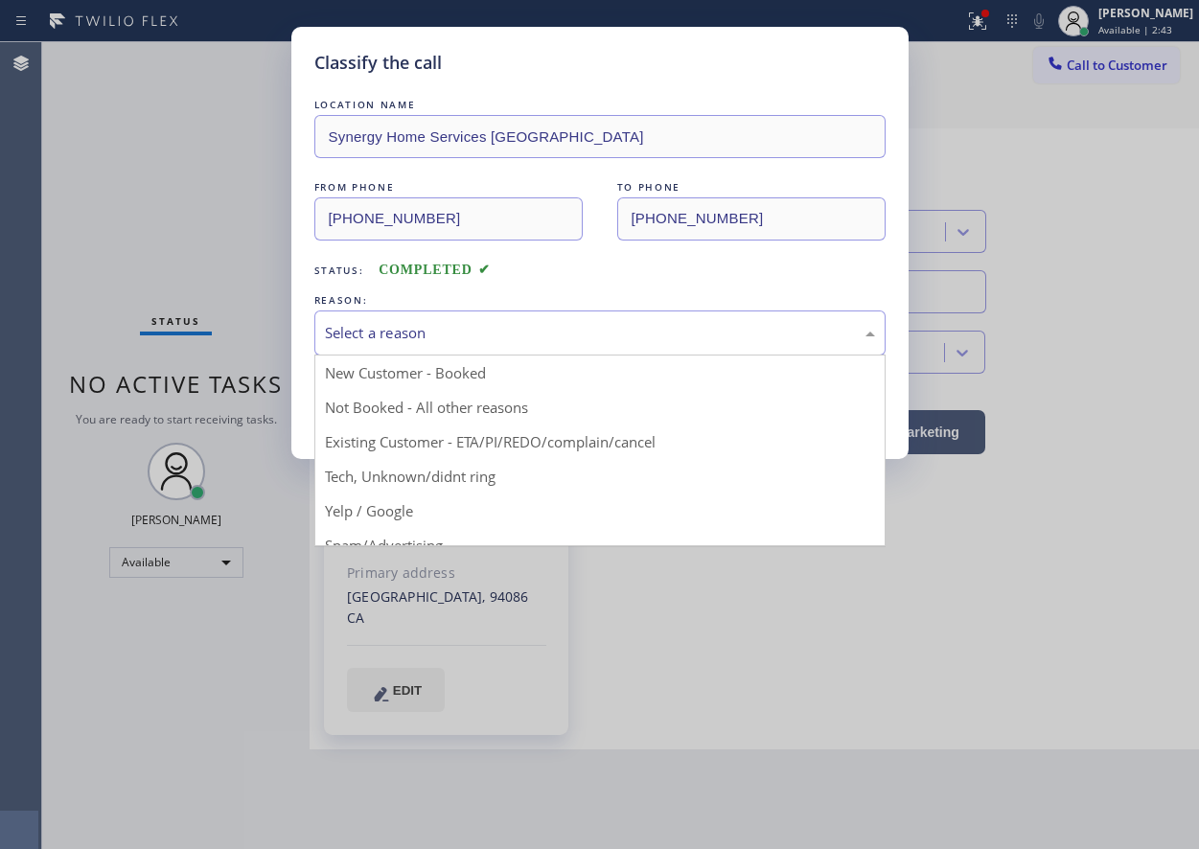
click at [421, 323] on div "Select a reason" at bounding box center [600, 333] width 550 height 22
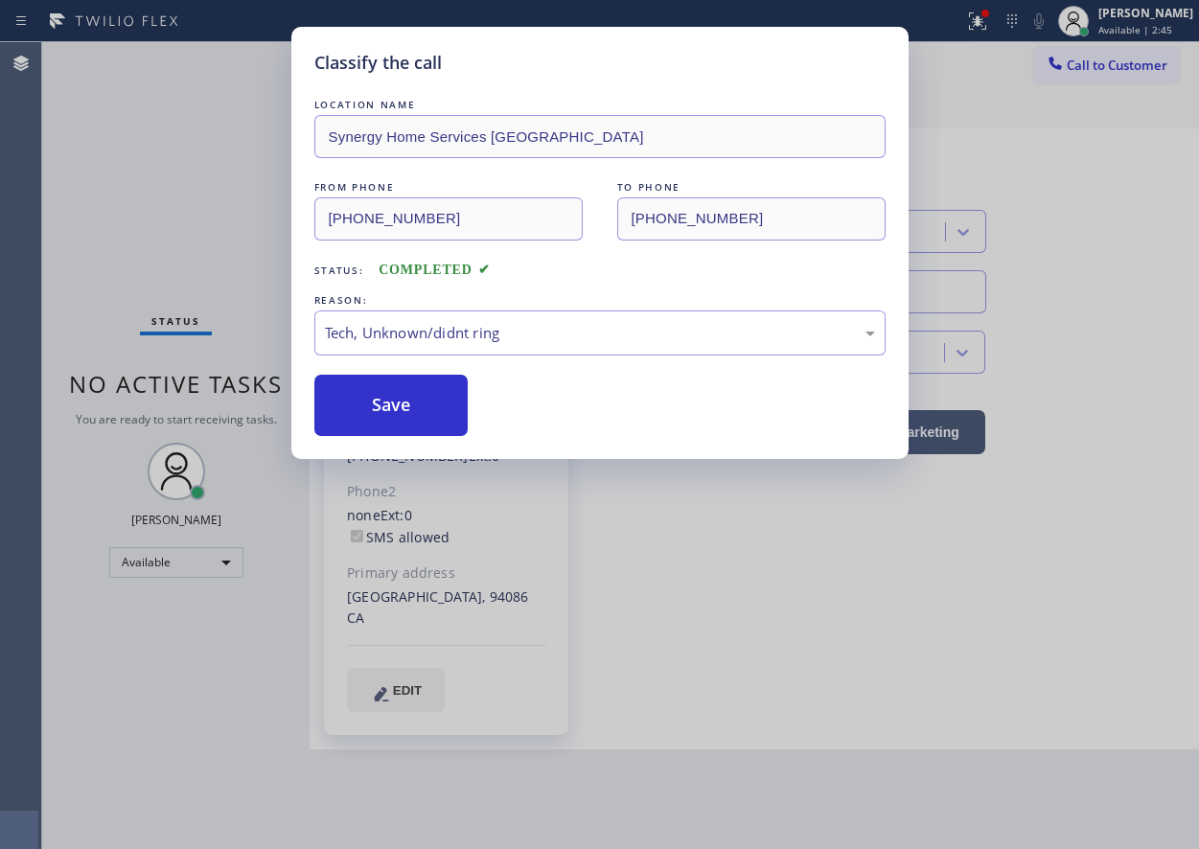
click at [403, 415] on button "Save" at bounding box center [391, 405] width 154 height 61
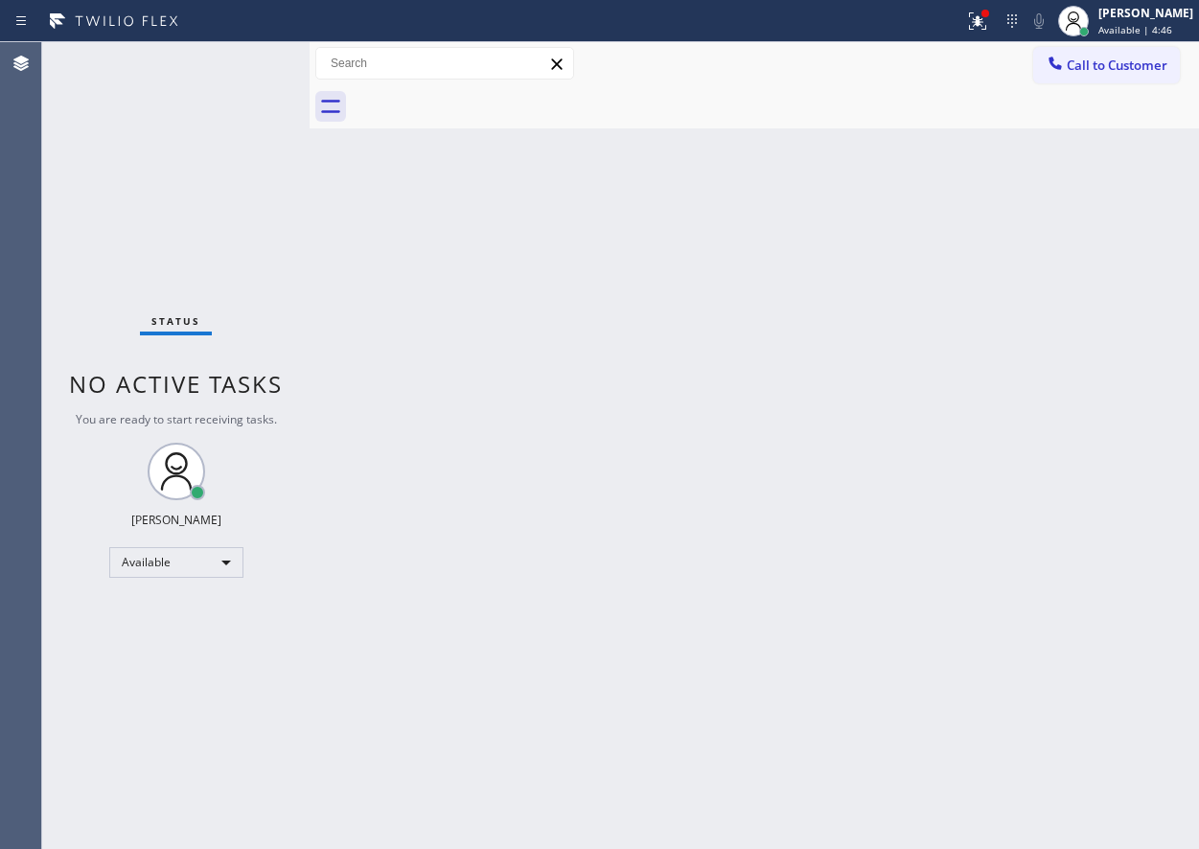
click at [1038, 307] on div "Back to Dashboard Change Sender ID Customers Technicians Select a contact Outbo…" at bounding box center [755, 445] width 890 height 807
click at [986, 29] on icon at bounding box center [977, 20] width 17 height 17
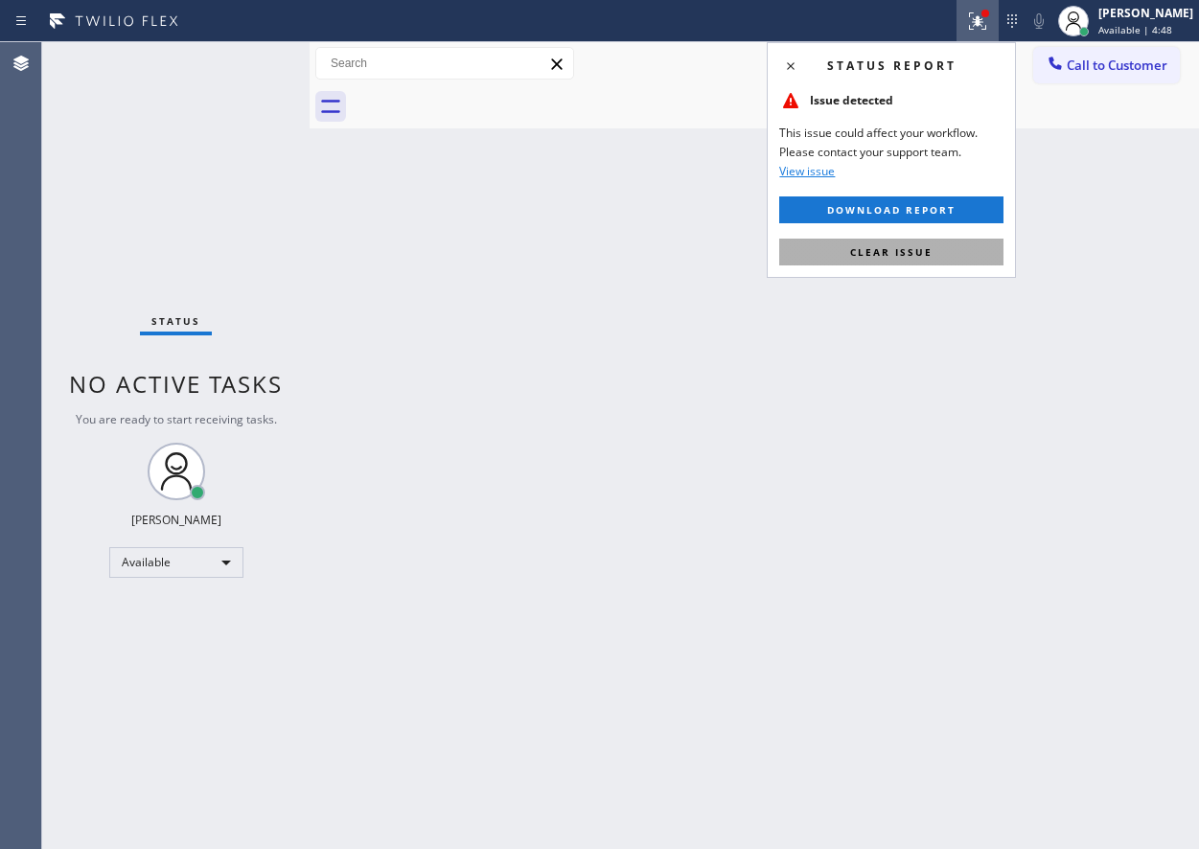
click at [924, 249] on span "Clear issue" at bounding box center [891, 251] width 82 height 13
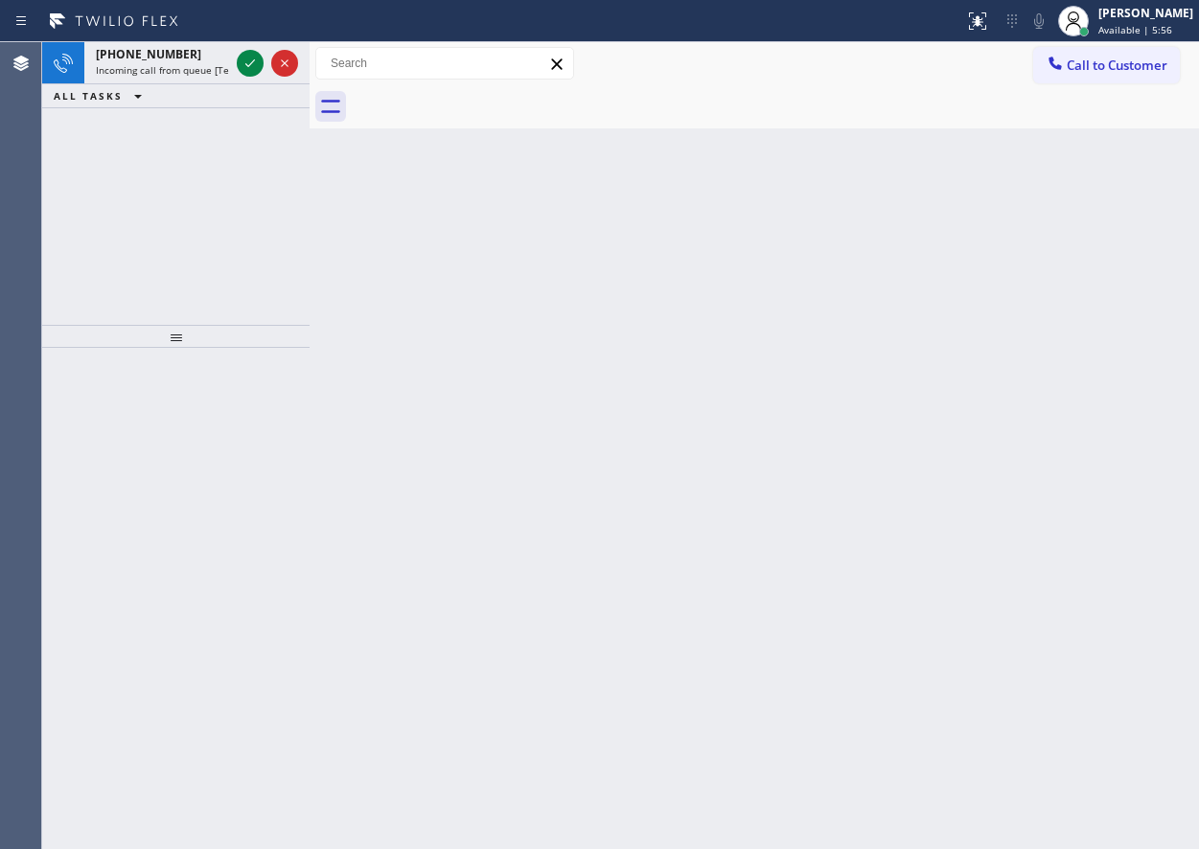
click at [1120, 480] on div "Back to Dashboard Change Sender ID Customers Technicians Select a contact Outbo…" at bounding box center [755, 445] width 890 height 807
click at [243, 64] on icon at bounding box center [250, 63] width 23 height 23
click at [241, 61] on icon at bounding box center [250, 63] width 23 height 23
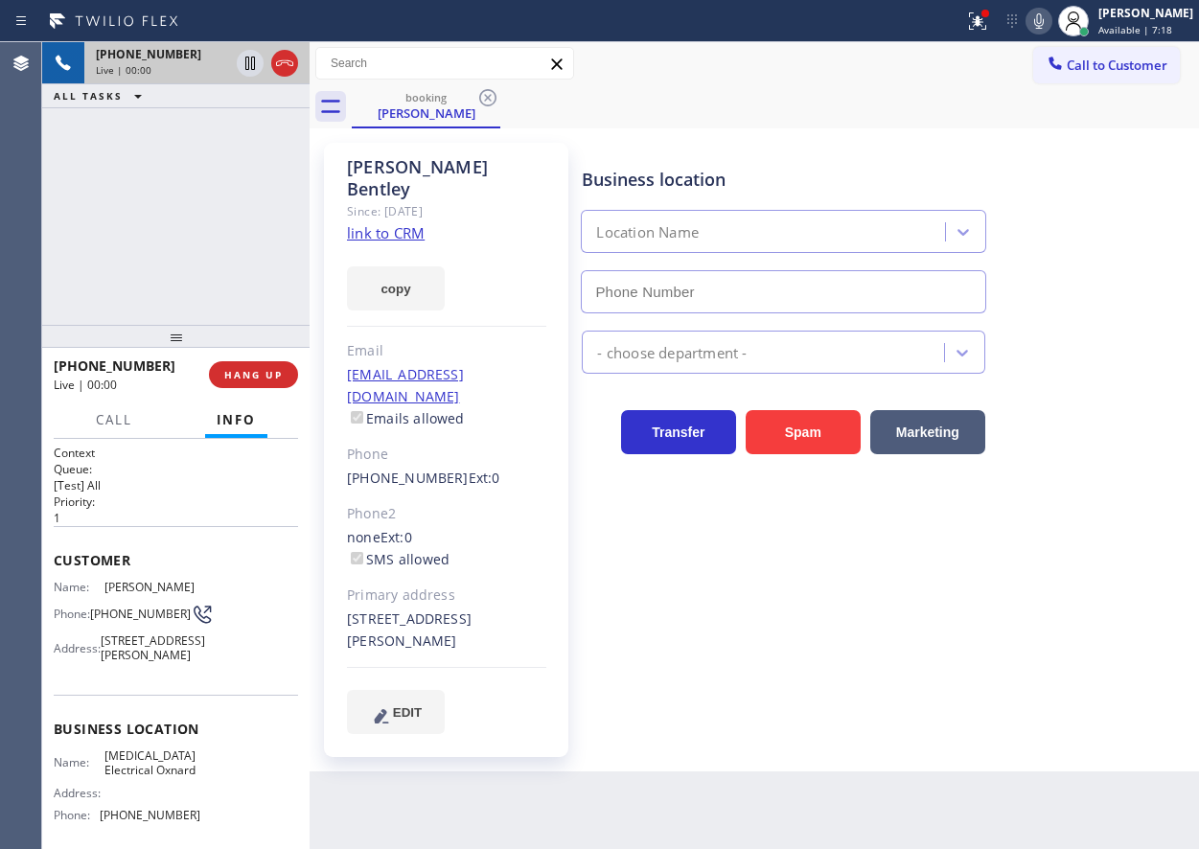
type input "[PHONE_NUMBER]"
click at [148, 778] on span "[MEDICAL_DATA] Electrical Oxnard" at bounding box center [152, 764] width 96 height 30
copy span "[MEDICAL_DATA] Electrical Oxnard"
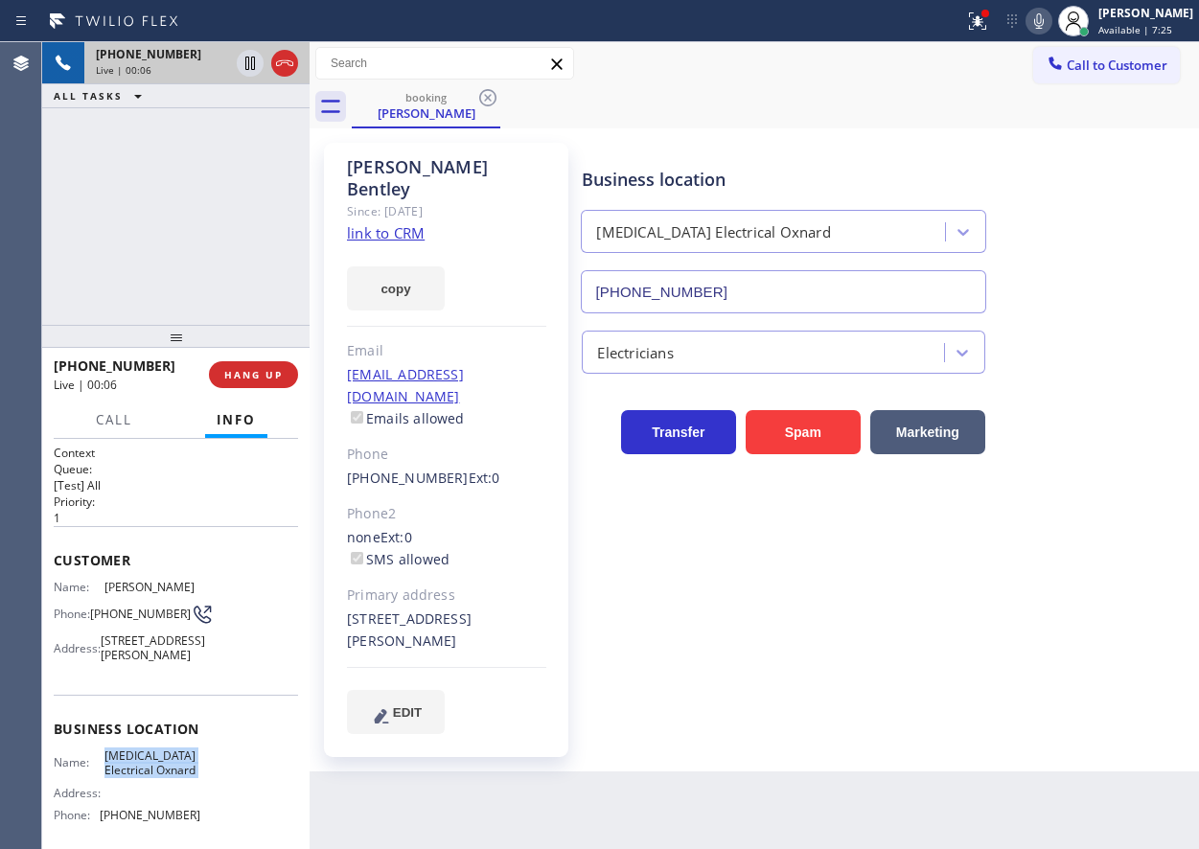
click at [805, 296] on input "[PHONE_NUMBER]" at bounding box center [783, 291] width 405 height 43
click at [402, 223] on link "link to CRM" at bounding box center [386, 232] width 78 height 19
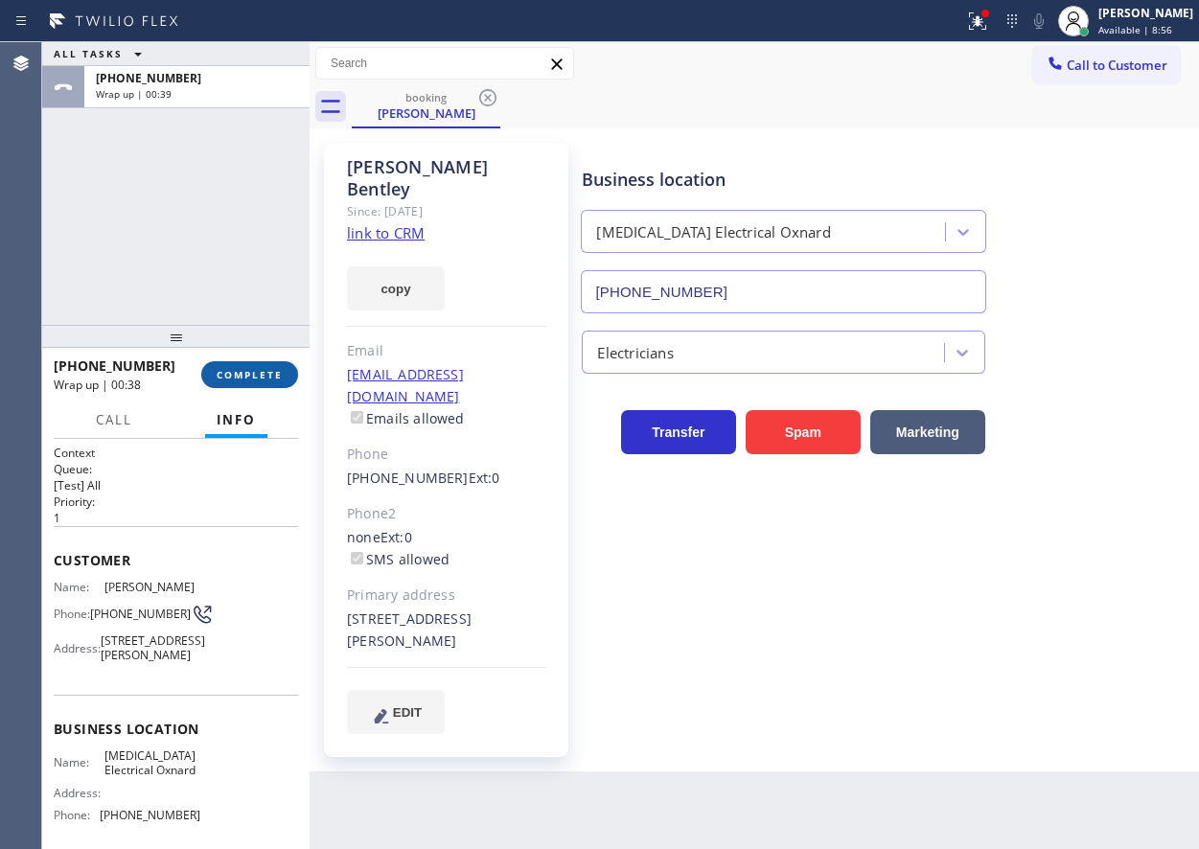
click at [250, 366] on button "COMPLETE" at bounding box center [249, 374] width 97 height 27
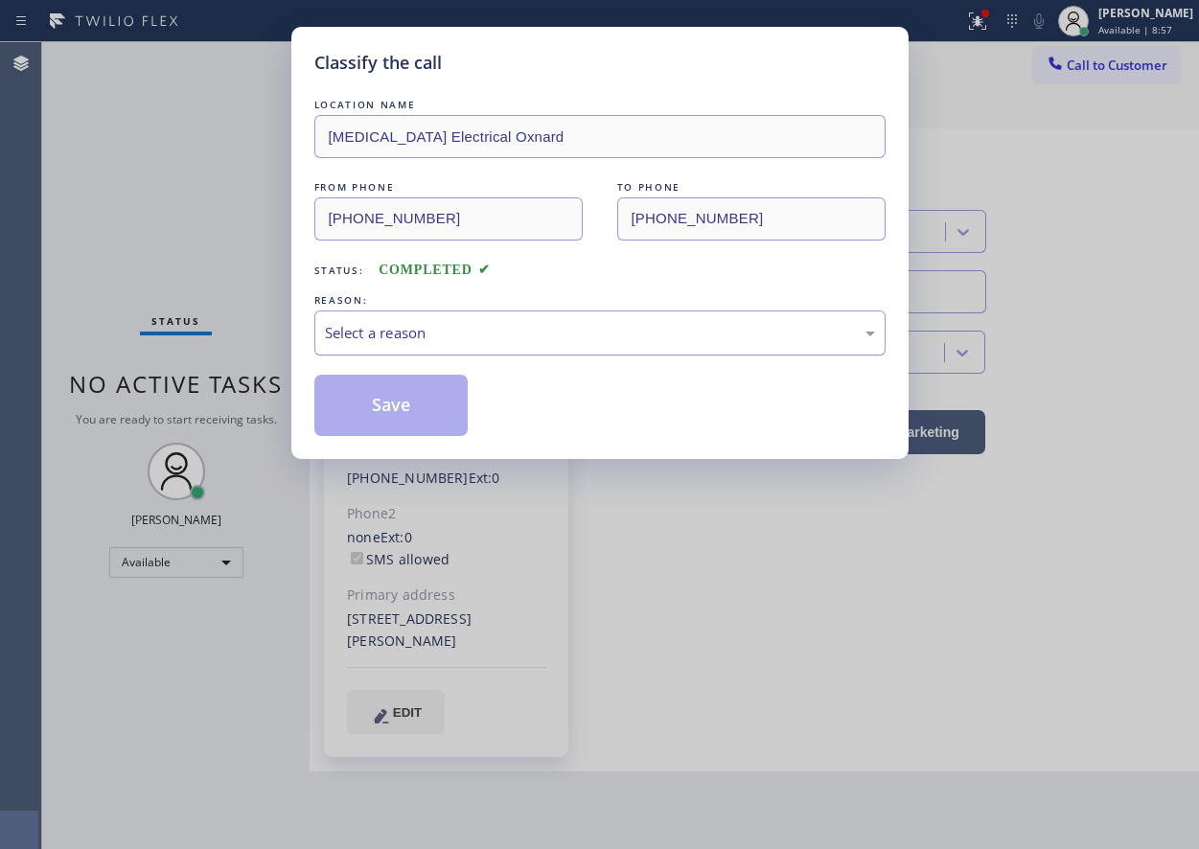
click at [444, 335] on div "Select a reason" at bounding box center [600, 333] width 550 height 22
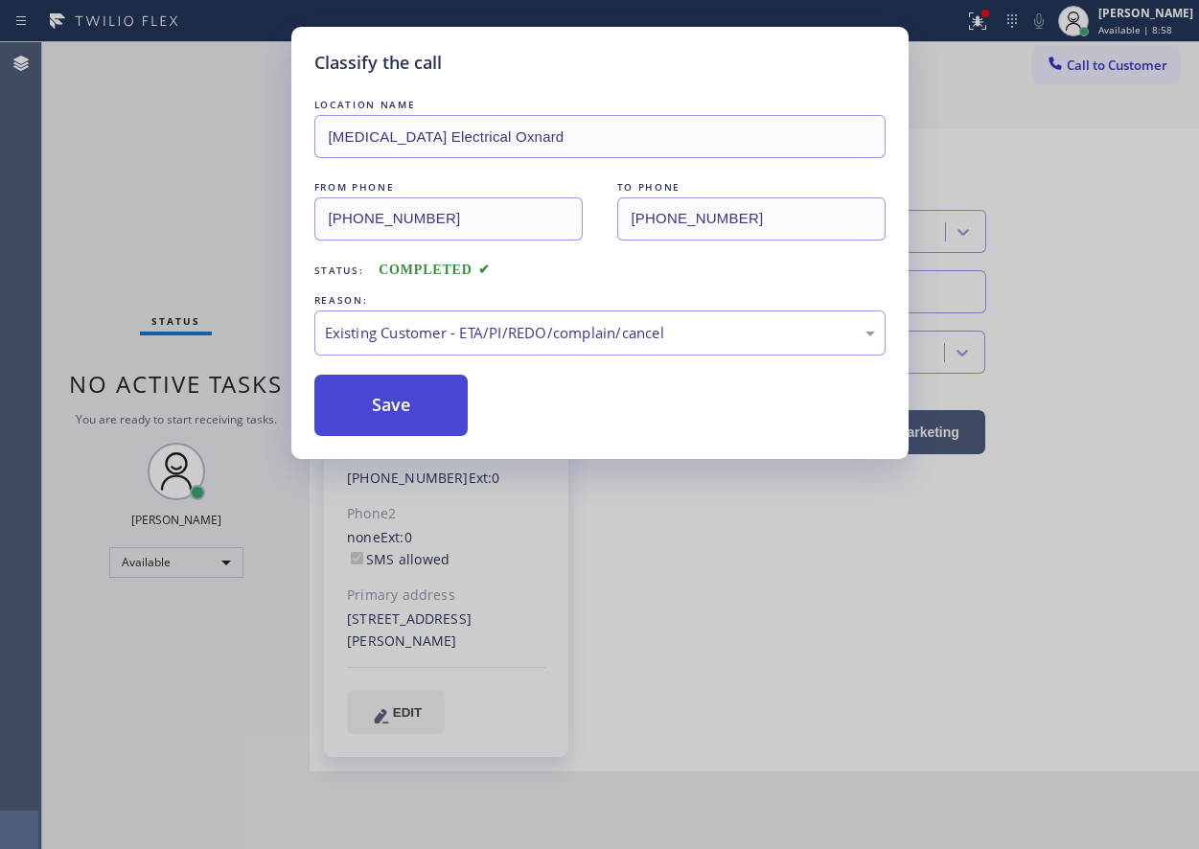
click at [432, 424] on button "Save" at bounding box center [391, 405] width 154 height 61
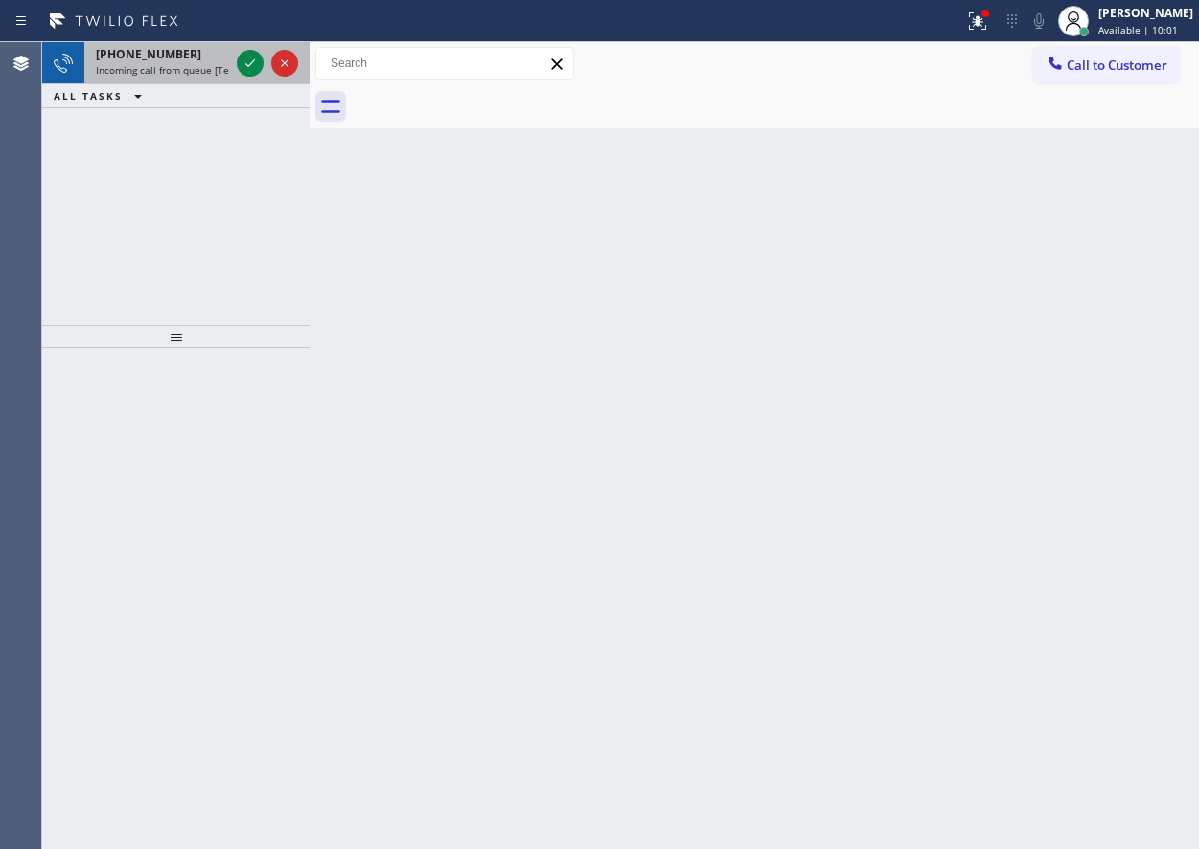
click at [245, 68] on icon at bounding box center [250, 63] width 23 height 23
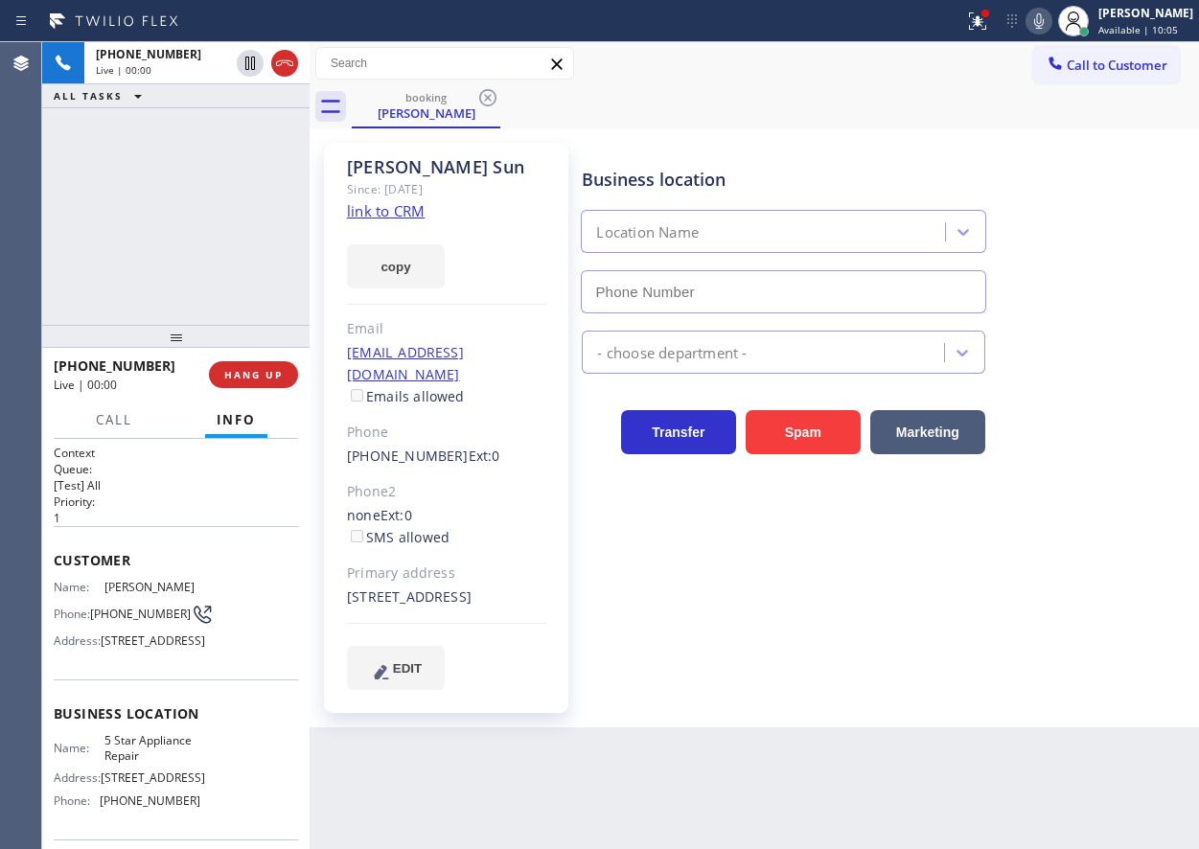
type input "[PHONE_NUMBER]"
click at [1049, 20] on icon at bounding box center [1039, 21] width 23 height 23
click at [266, 382] on button "HANG UP" at bounding box center [253, 374] width 89 height 27
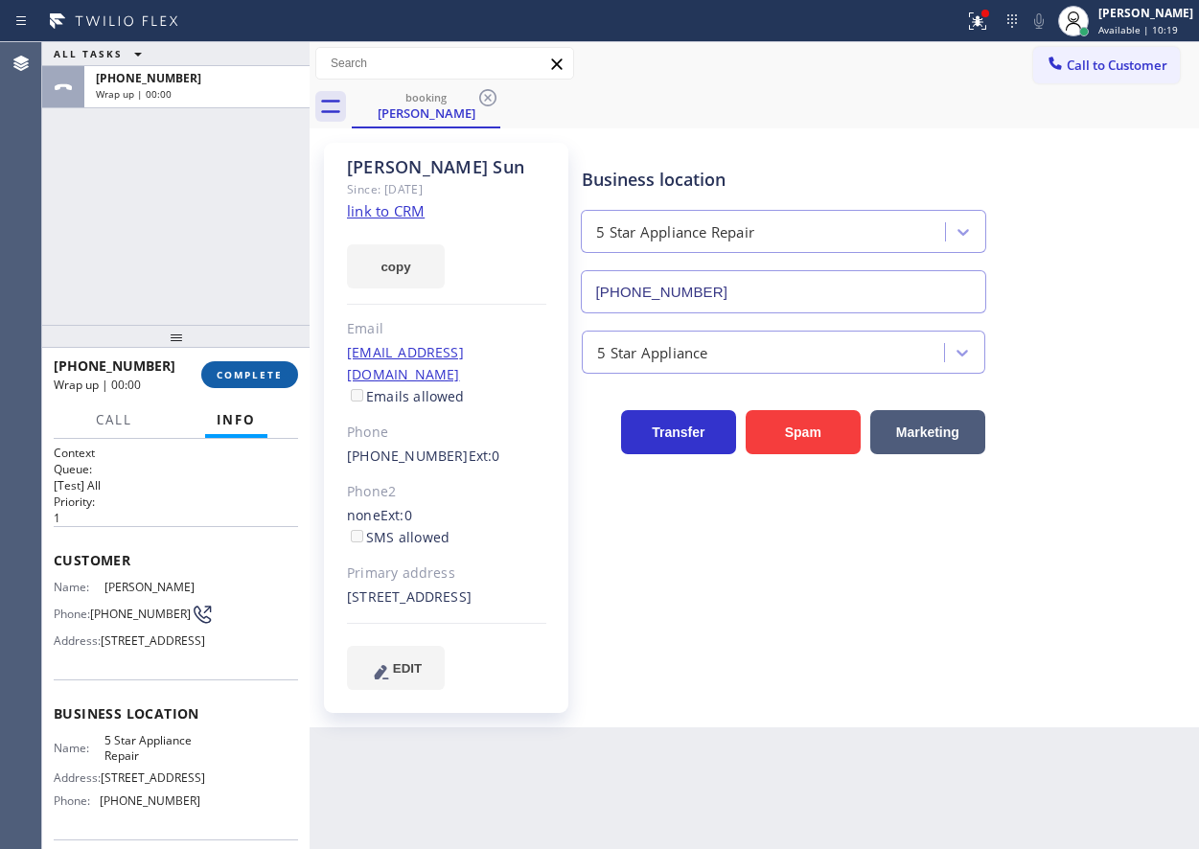
click at [266, 380] on span "COMPLETE" at bounding box center [250, 374] width 66 height 13
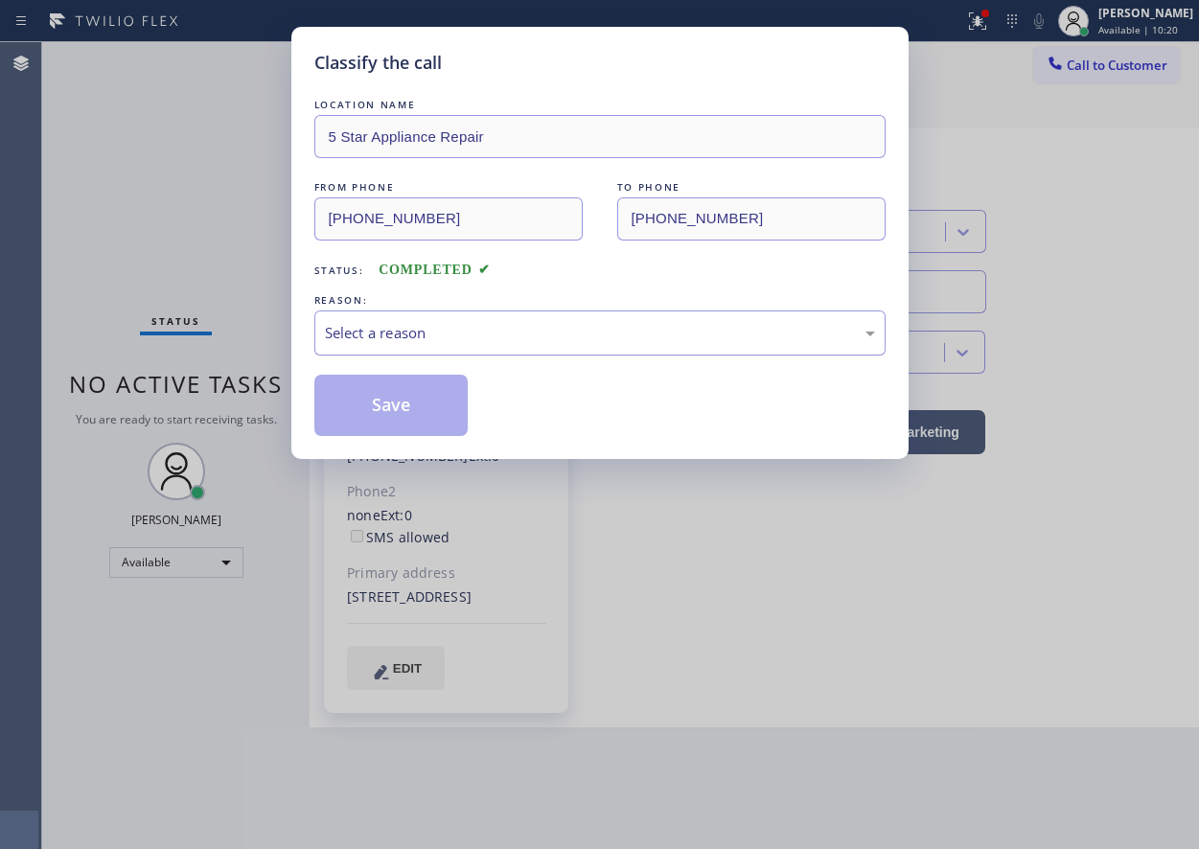
click at [613, 334] on div "Select a reason" at bounding box center [600, 333] width 550 height 22
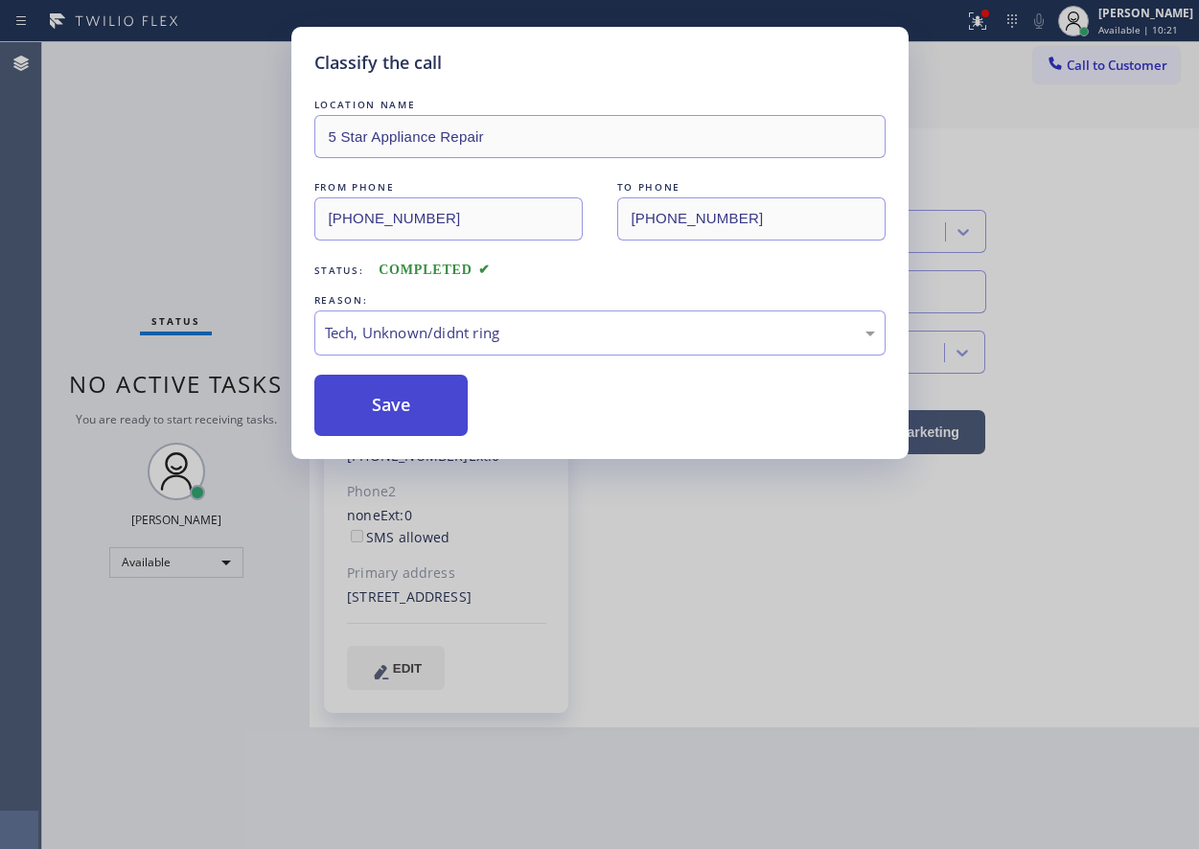
click at [379, 410] on button "Save" at bounding box center [391, 405] width 154 height 61
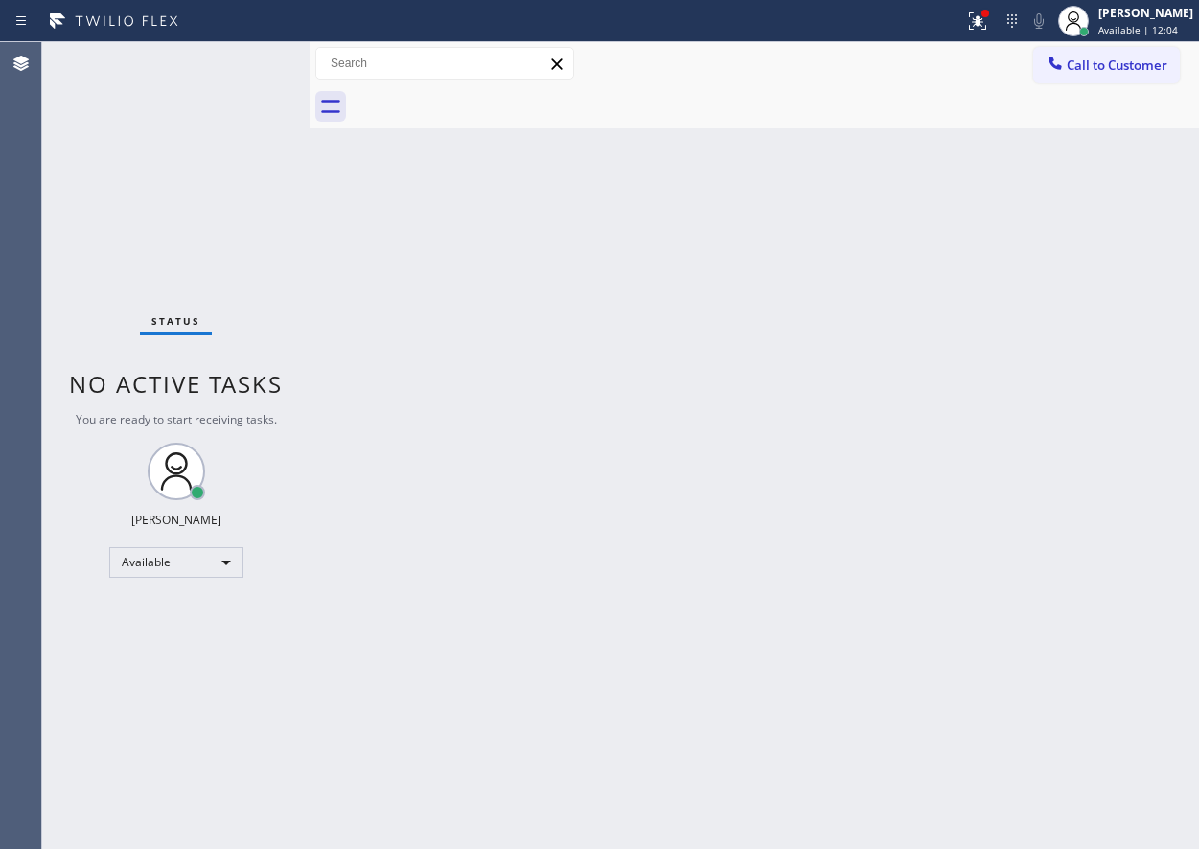
click at [1074, 498] on div "Back to Dashboard Change Sender ID Customers Technicians Select a contact Outbo…" at bounding box center [755, 445] width 890 height 807
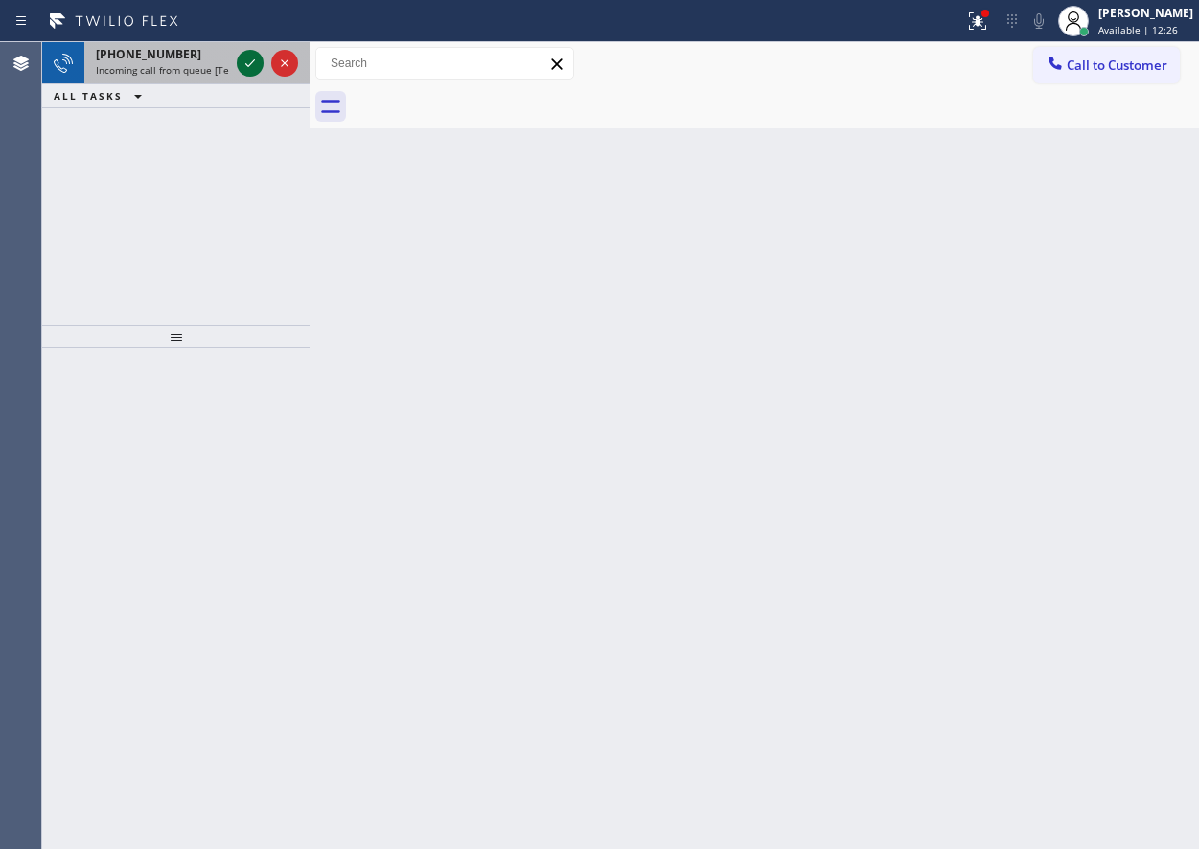
click at [246, 52] on icon at bounding box center [250, 63] width 23 height 23
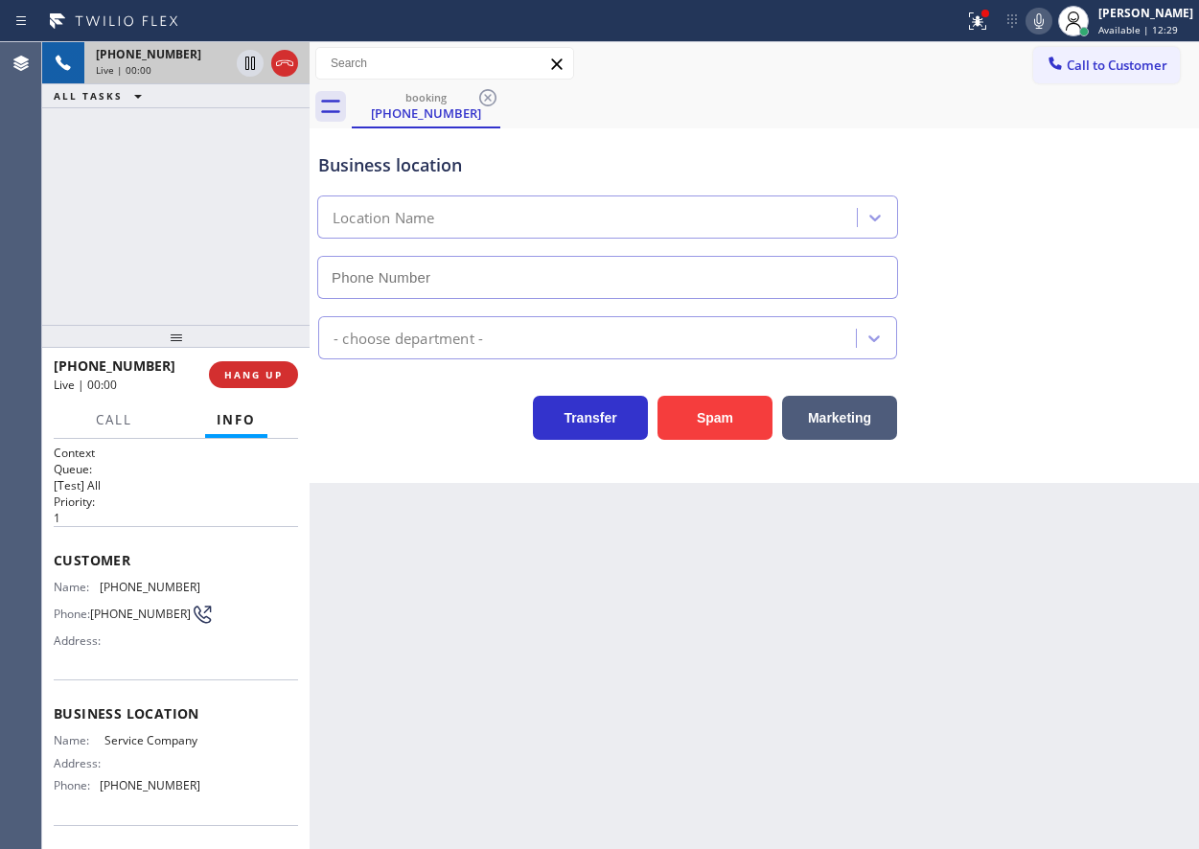
type input "[PHONE_NUMBER]"
drag, startPoint x: 1067, startPoint y: 25, endPoint x: 1049, endPoint y: 170, distance: 145.9
click at [1051, 25] on icon at bounding box center [1039, 21] width 23 height 23
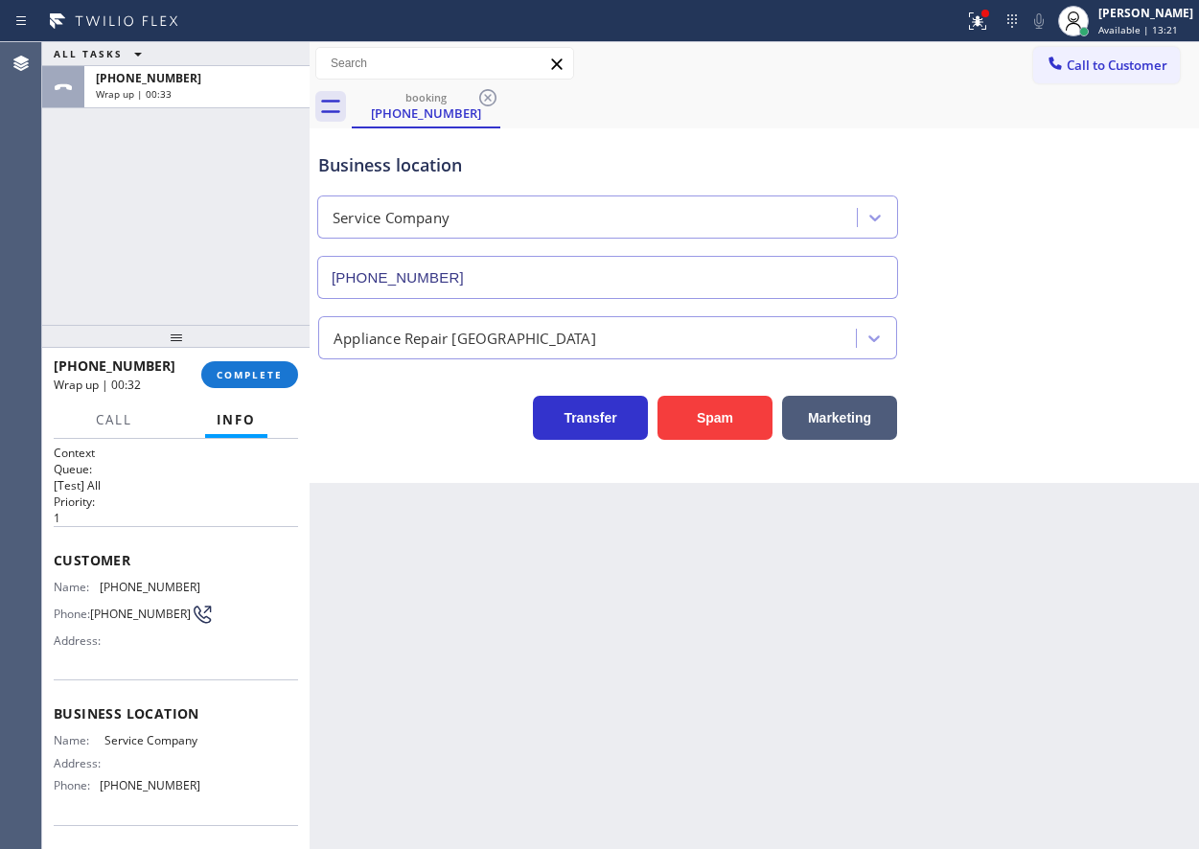
click at [1052, 519] on div "Back to Dashboard Change Sender ID Customers Technicians Select a contact Outbo…" at bounding box center [755, 445] width 890 height 807
click at [229, 375] on span "COMPLETE" at bounding box center [250, 374] width 66 height 13
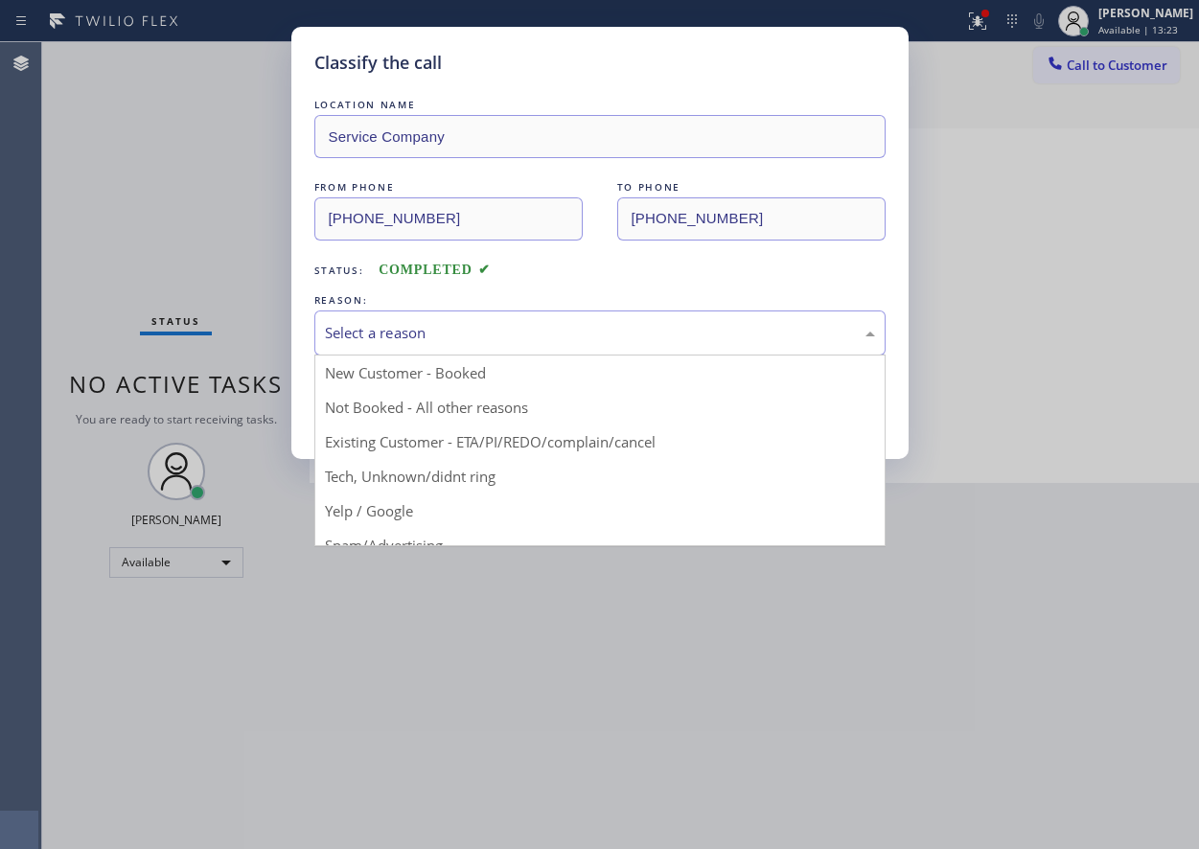
click at [514, 329] on div "Select a reason" at bounding box center [600, 333] width 550 height 22
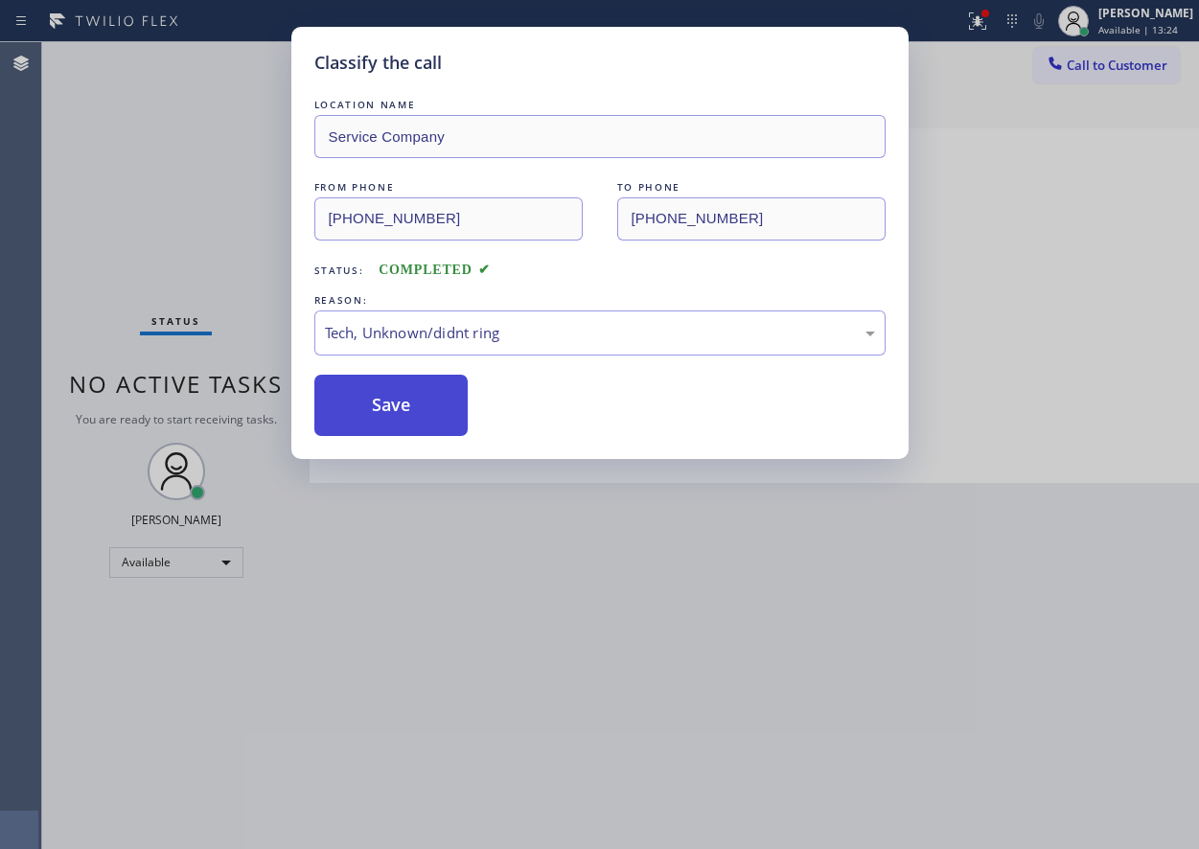
drag, startPoint x: 380, startPoint y: 415, endPoint x: 716, endPoint y: 419, distance: 336.5
click at [381, 415] on button "Save" at bounding box center [391, 405] width 154 height 61
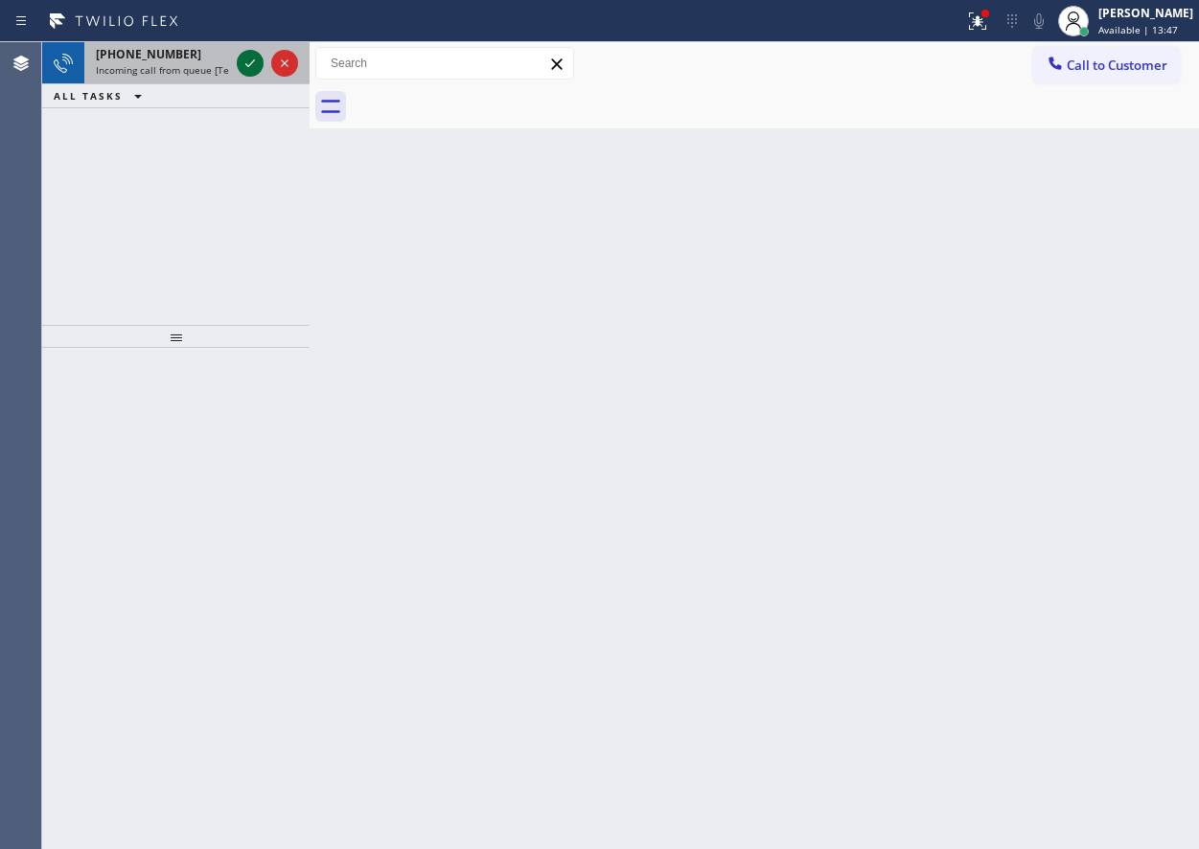
click at [261, 68] on icon at bounding box center [250, 63] width 23 height 23
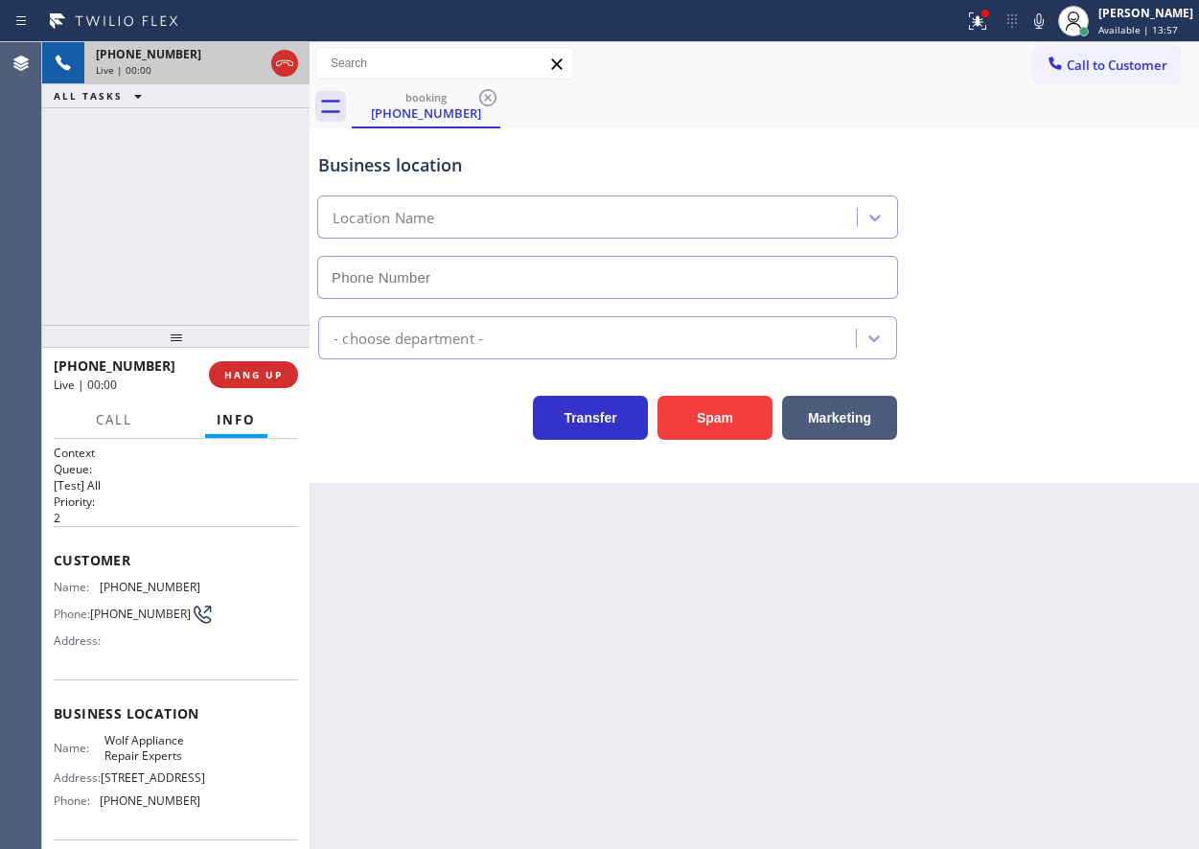
type input "[PHONE_NUMBER]"
drag, startPoint x: 716, startPoint y: 418, endPoint x: 695, endPoint y: 565, distance: 148.2
click at [715, 418] on button "Spam" at bounding box center [715, 418] width 115 height 44
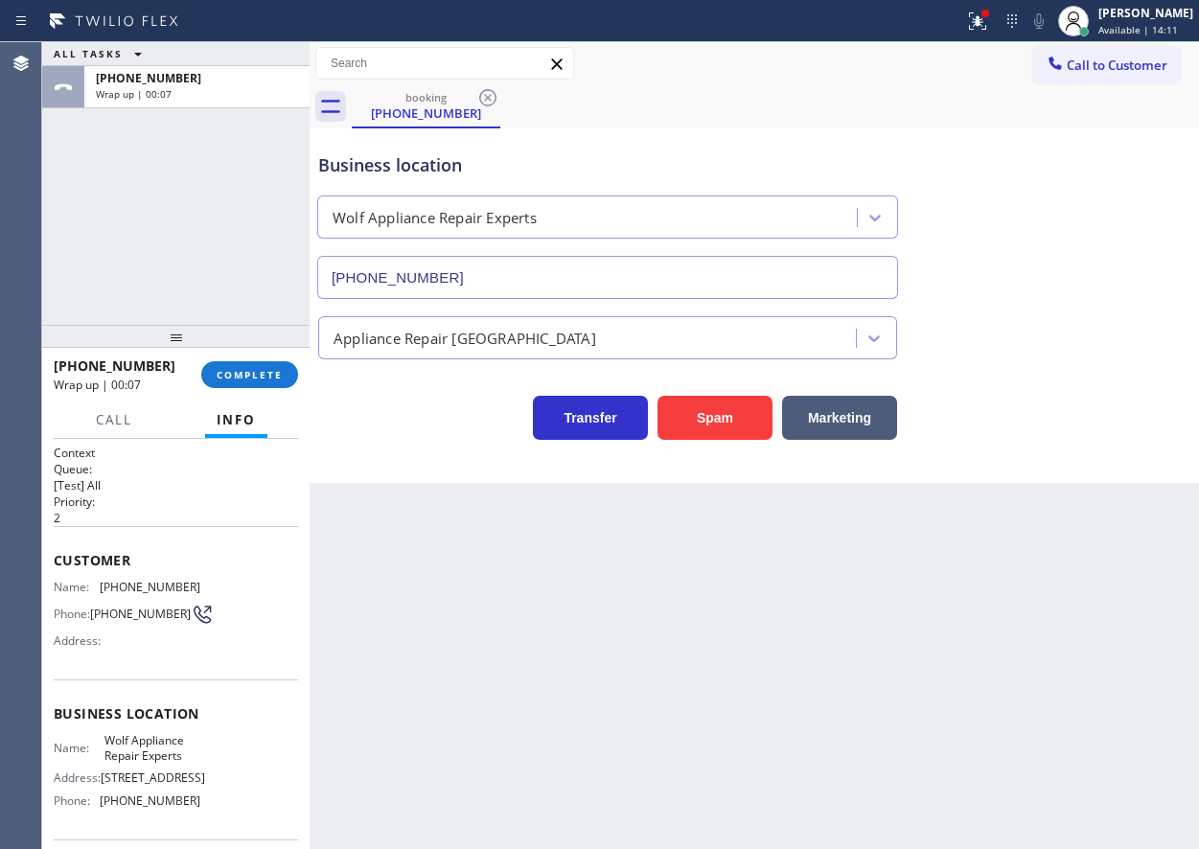
click at [1053, 582] on div "Back to Dashboard Change Sender ID Customers Technicians Select a contact Outbo…" at bounding box center [755, 445] width 890 height 807
drag, startPoint x: 243, startPoint y: 377, endPoint x: 819, endPoint y: 382, distance: 575.2
click at [244, 377] on span "COMPLETE" at bounding box center [250, 374] width 66 height 13
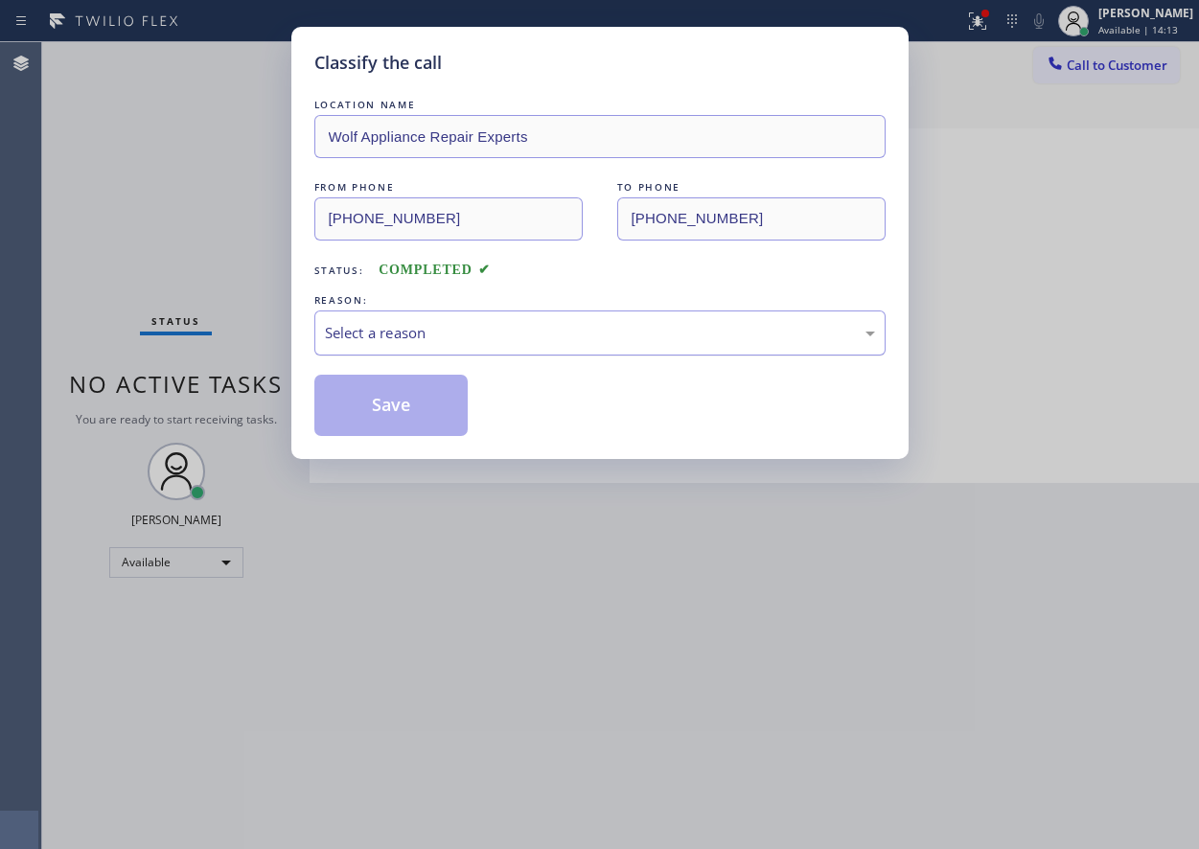
click at [665, 342] on div "Select a reason" at bounding box center [600, 333] width 550 height 22
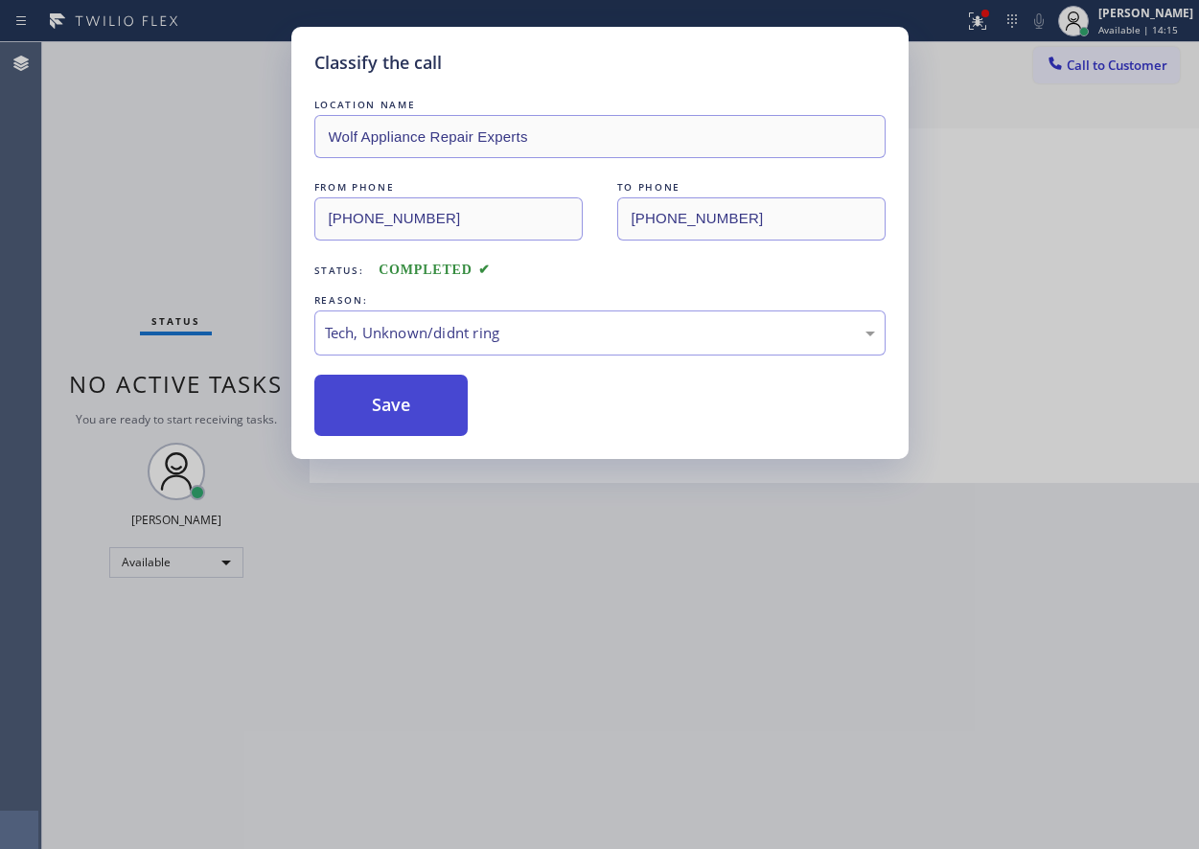
click at [428, 421] on button "Save" at bounding box center [391, 405] width 154 height 61
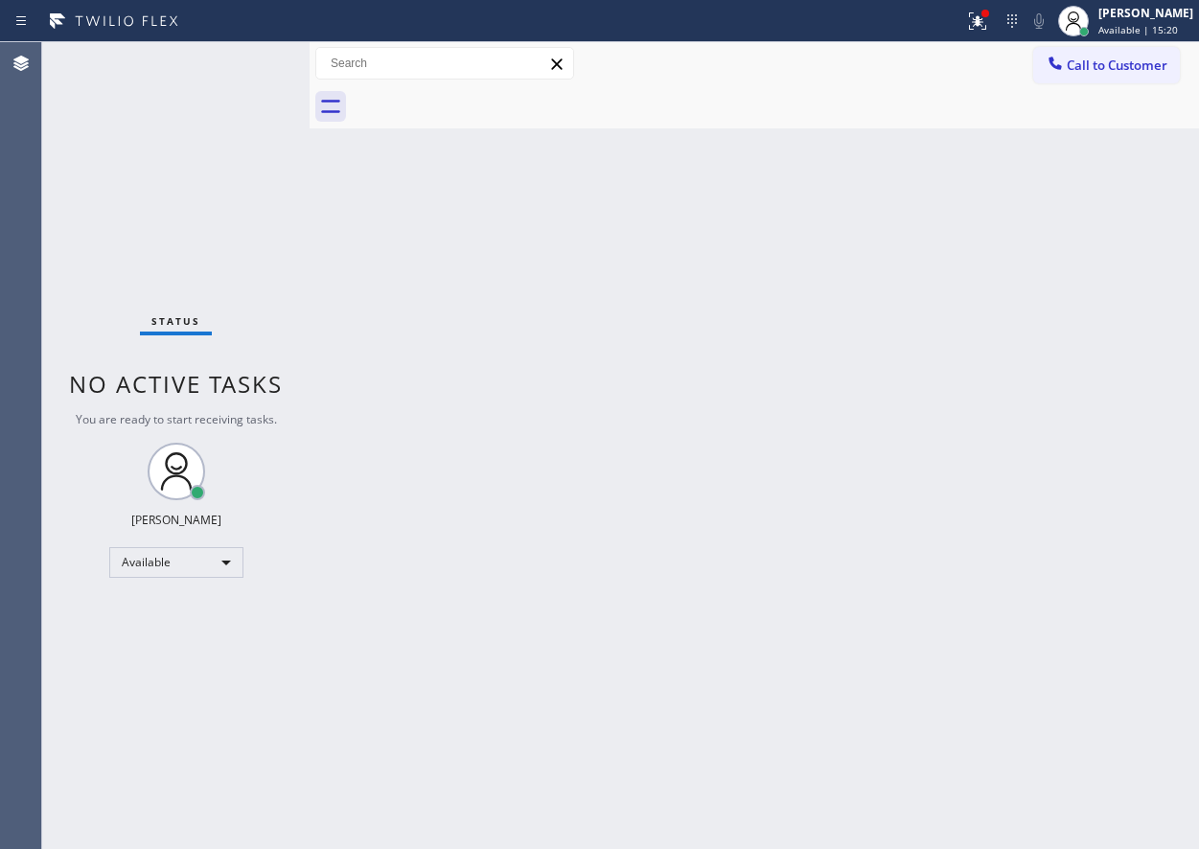
click at [982, 462] on div "Back to Dashboard Change Sender ID Customers Technicians Select a contact Outbo…" at bounding box center [755, 445] width 890 height 807
drag, startPoint x: 1075, startPoint y: 374, endPoint x: 1042, endPoint y: 362, distance: 34.6
click at [1075, 374] on div "Back to Dashboard Change Sender ID Customers Technicians Select a contact Outbo…" at bounding box center [755, 445] width 890 height 807
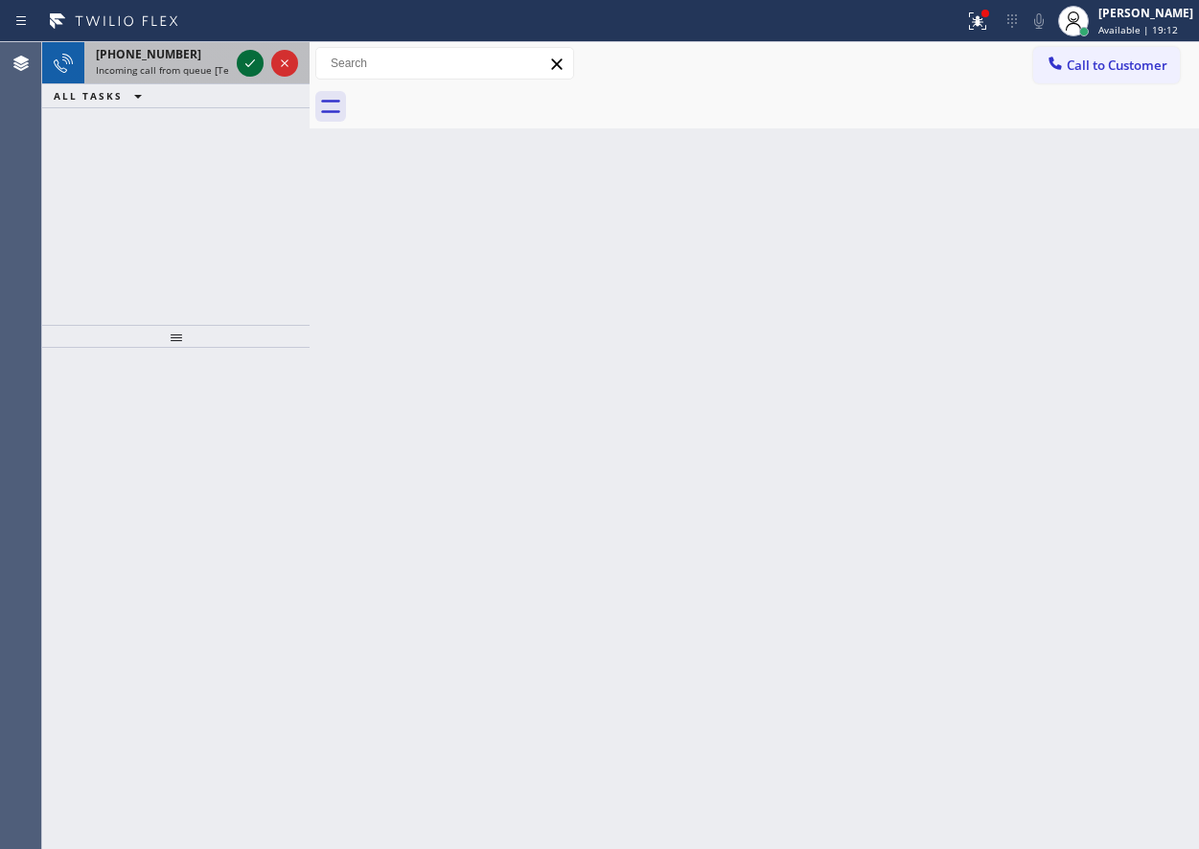
click at [244, 60] on icon at bounding box center [250, 63] width 23 height 23
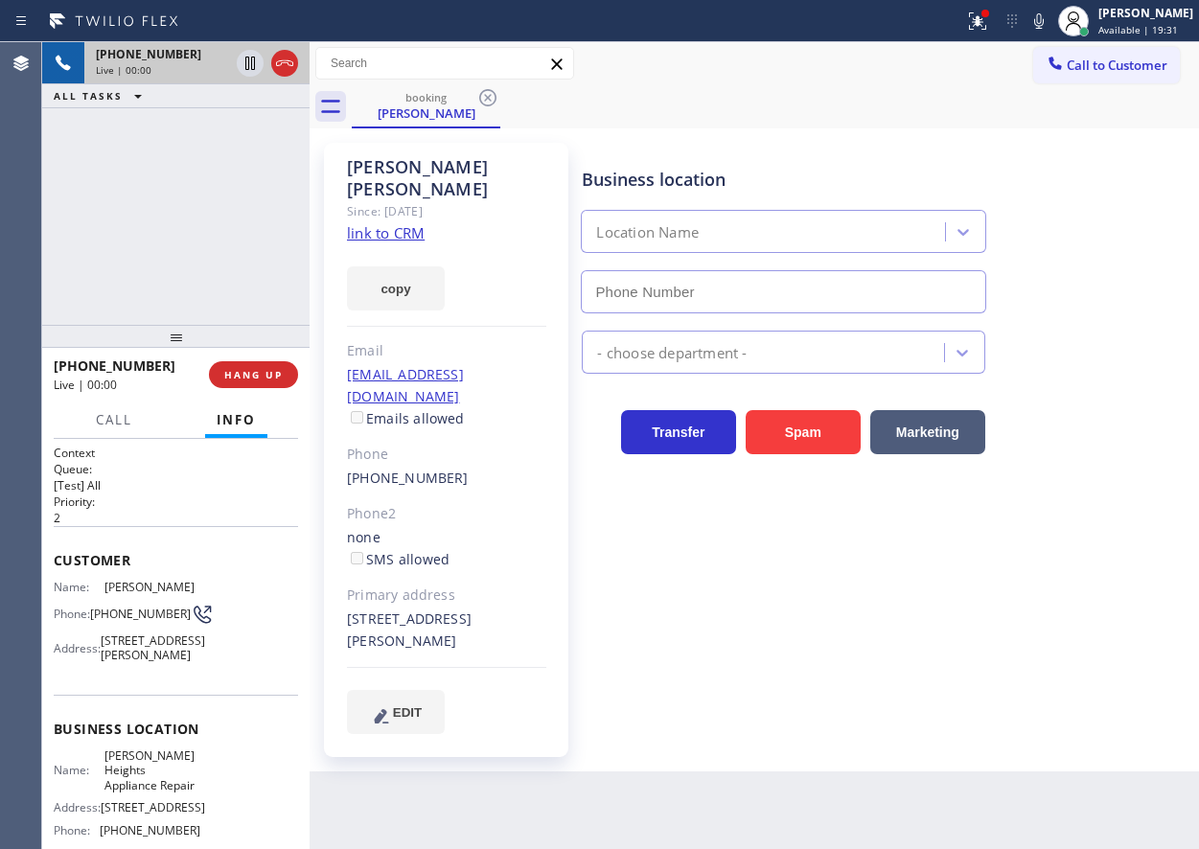
type input "[PHONE_NUMBER]"
click at [127, 776] on span "[PERSON_NAME] Heights Appliance Repair" at bounding box center [152, 771] width 96 height 44
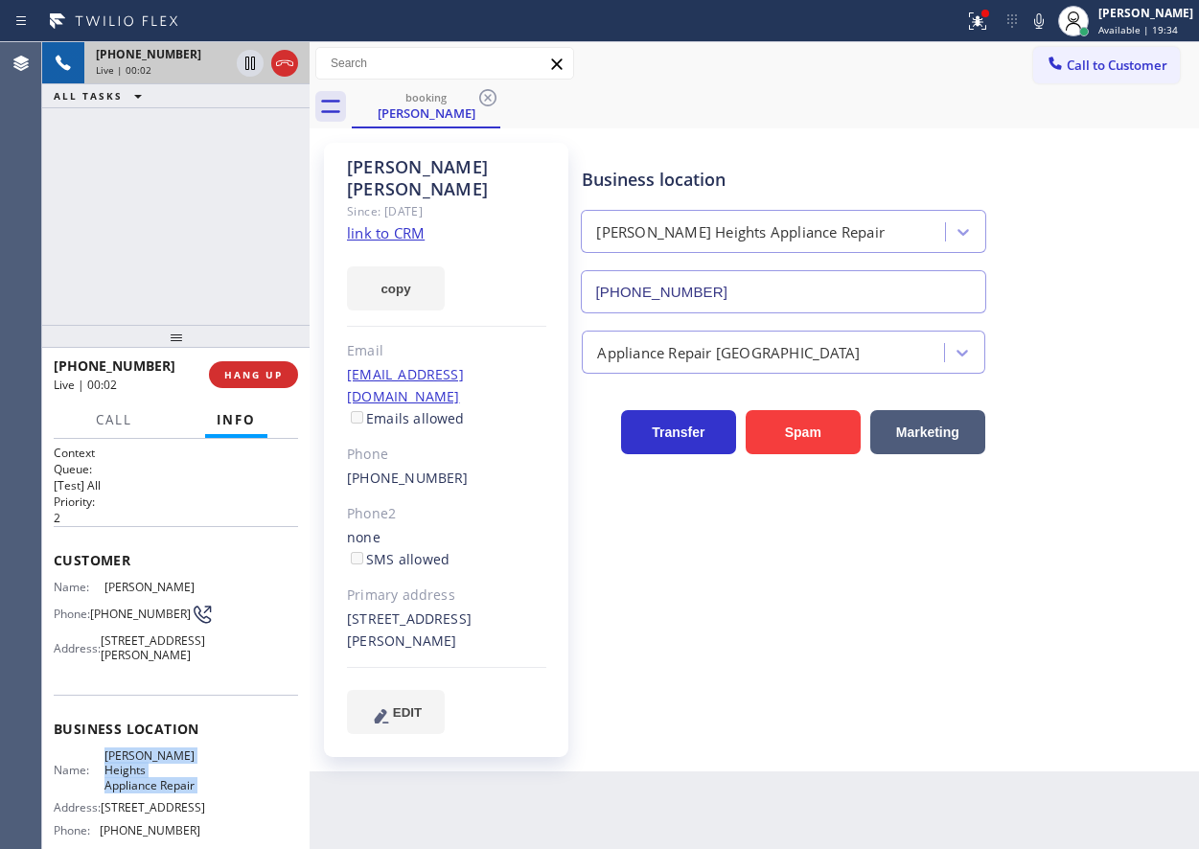
click at [127, 776] on span "[PERSON_NAME] Heights Appliance Repair" at bounding box center [152, 771] width 96 height 44
copy span "[PERSON_NAME] Heights Appliance Repair"
click at [773, 297] on input "[PHONE_NUMBER]" at bounding box center [783, 291] width 405 height 43
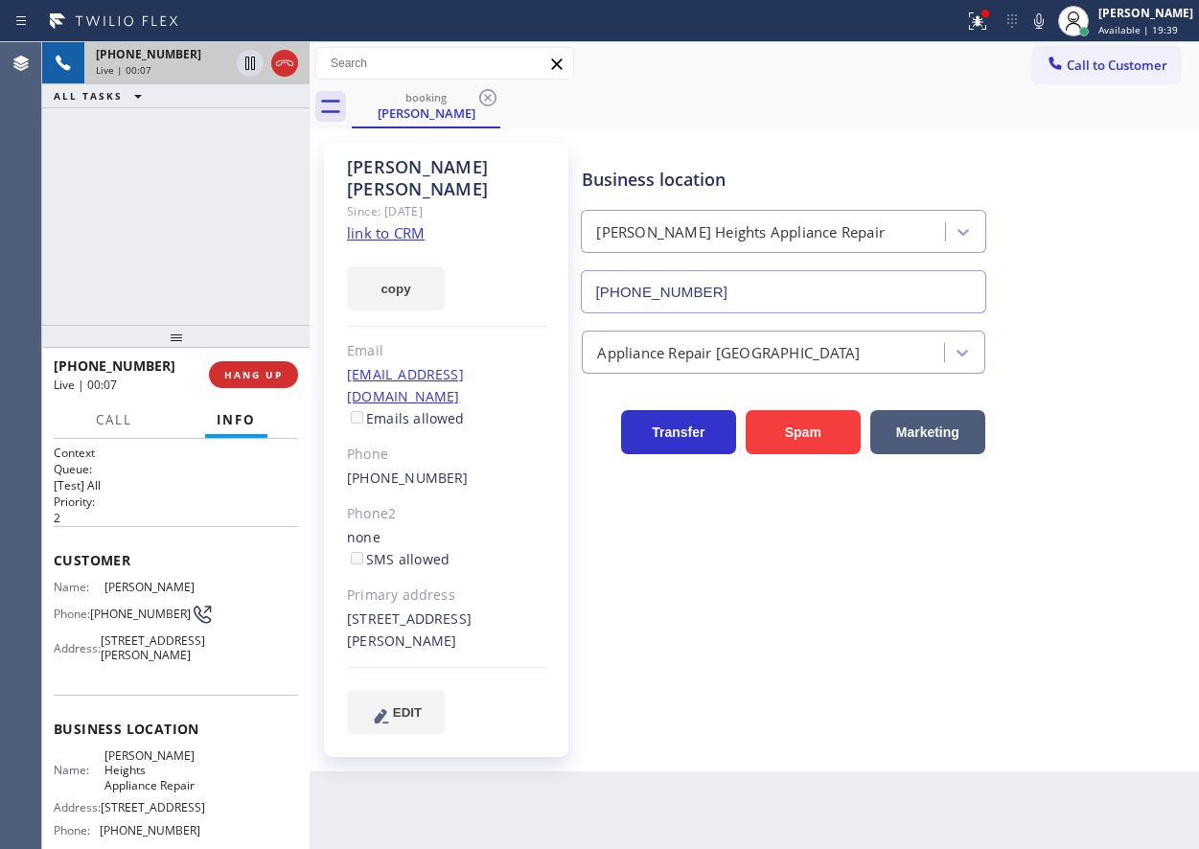
click at [413, 223] on link "link to CRM" at bounding box center [386, 232] width 78 height 19
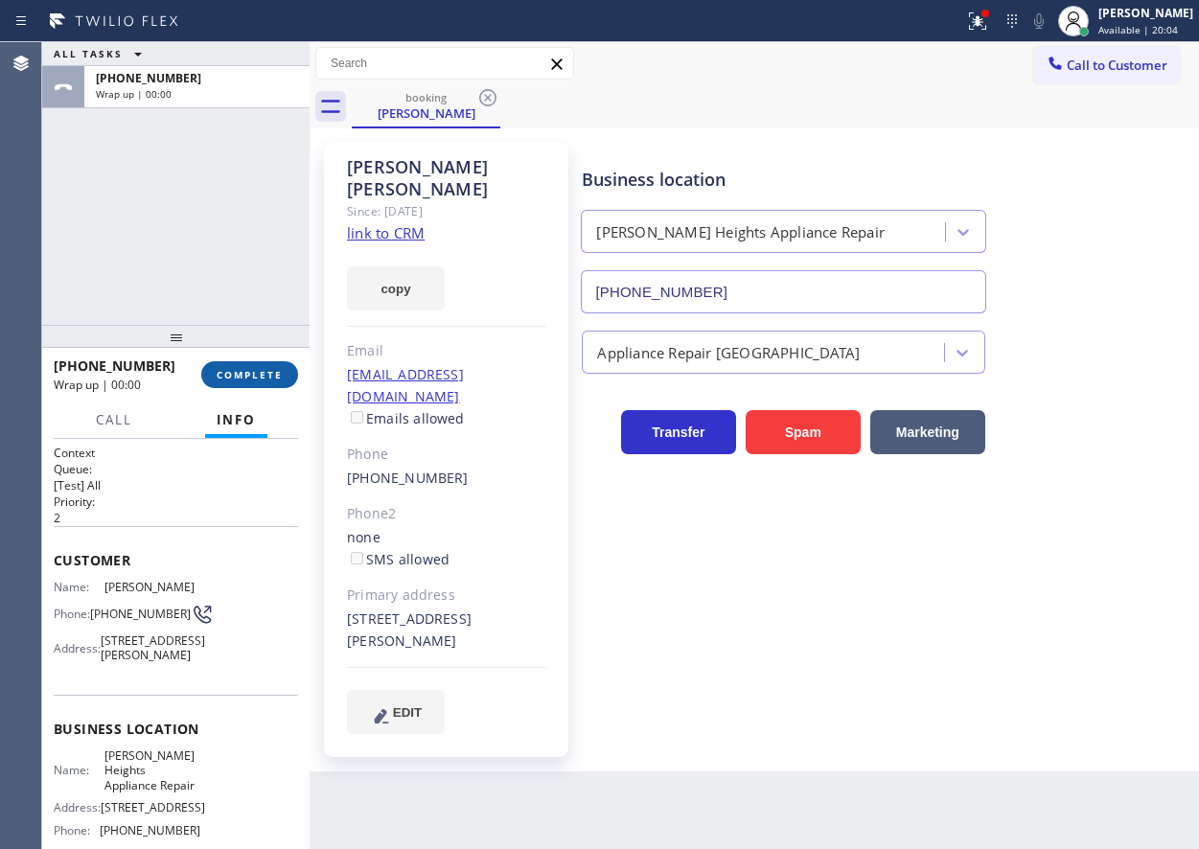
click at [276, 363] on button "COMPLETE" at bounding box center [249, 374] width 97 height 27
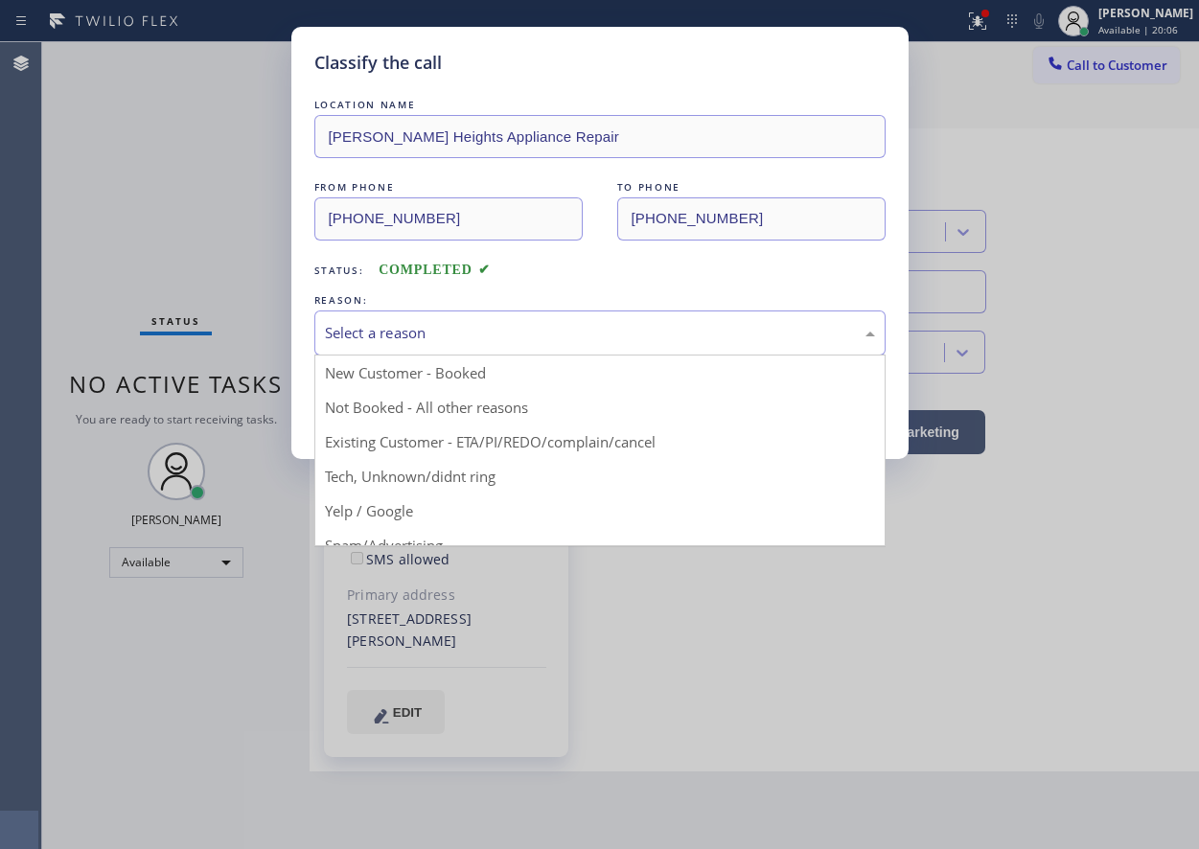
click at [419, 333] on div "Select a reason" at bounding box center [600, 333] width 550 height 22
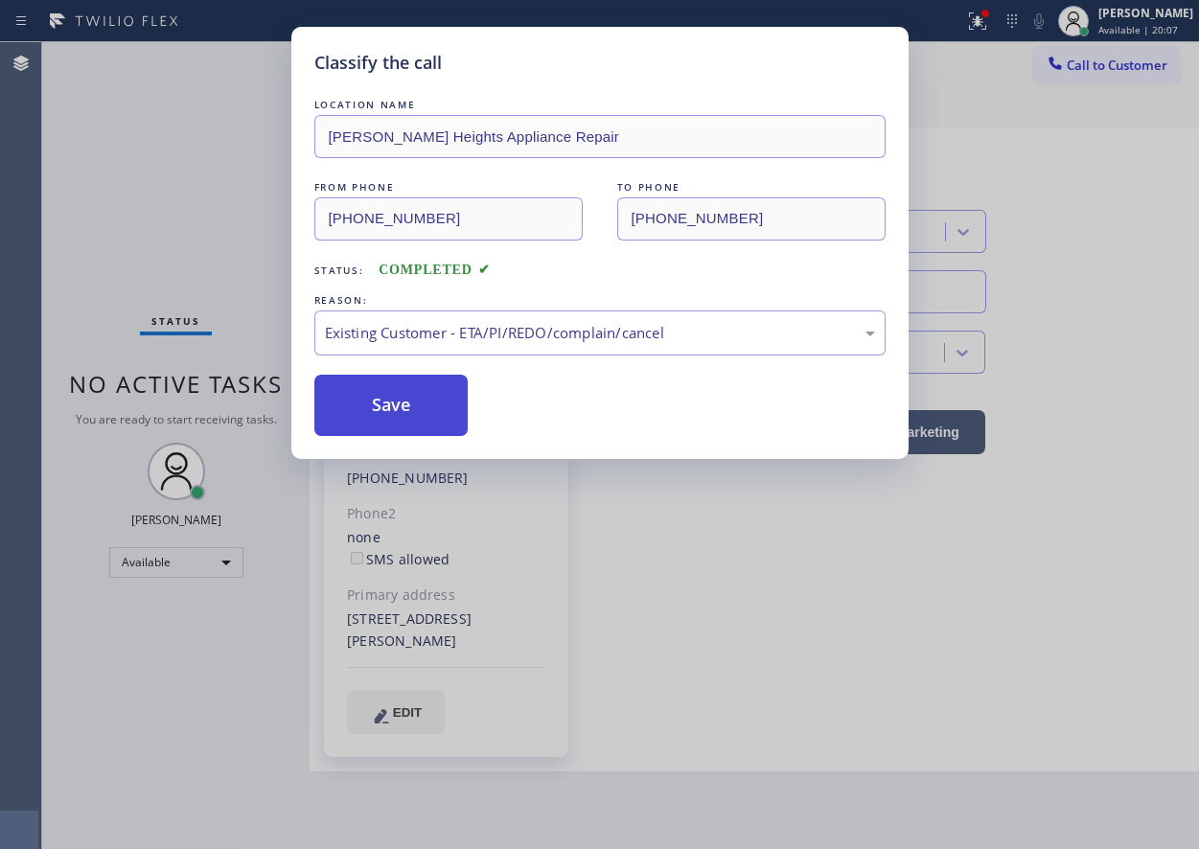
click at [409, 412] on button "Save" at bounding box center [391, 405] width 154 height 61
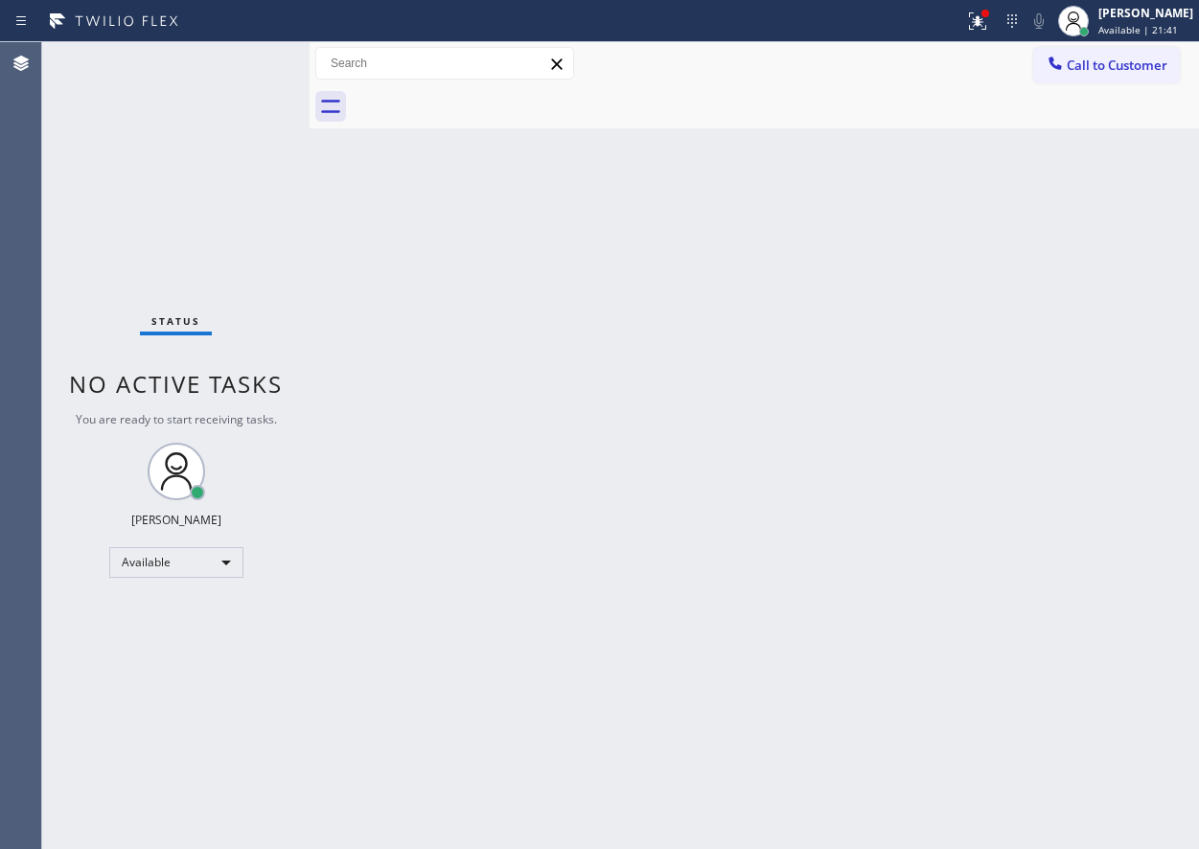
drag, startPoint x: 1020, startPoint y: 306, endPoint x: 994, endPoint y: 306, distance: 25.9
click at [1020, 307] on div "Back to Dashboard Change Sender ID Customers Technicians Select a contact Outbo…" at bounding box center [755, 445] width 890 height 807
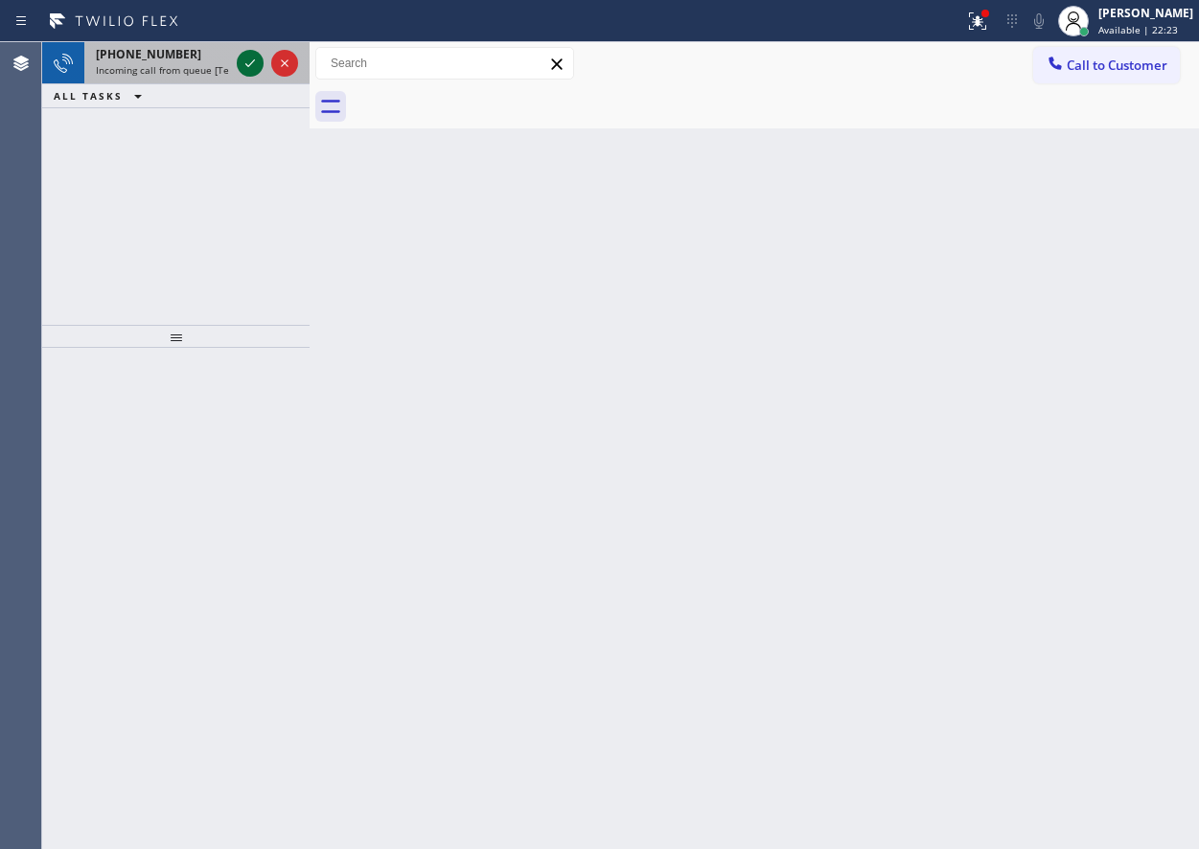
click at [244, 54] on icon at bounding box center [250, 63] width 23 height 23
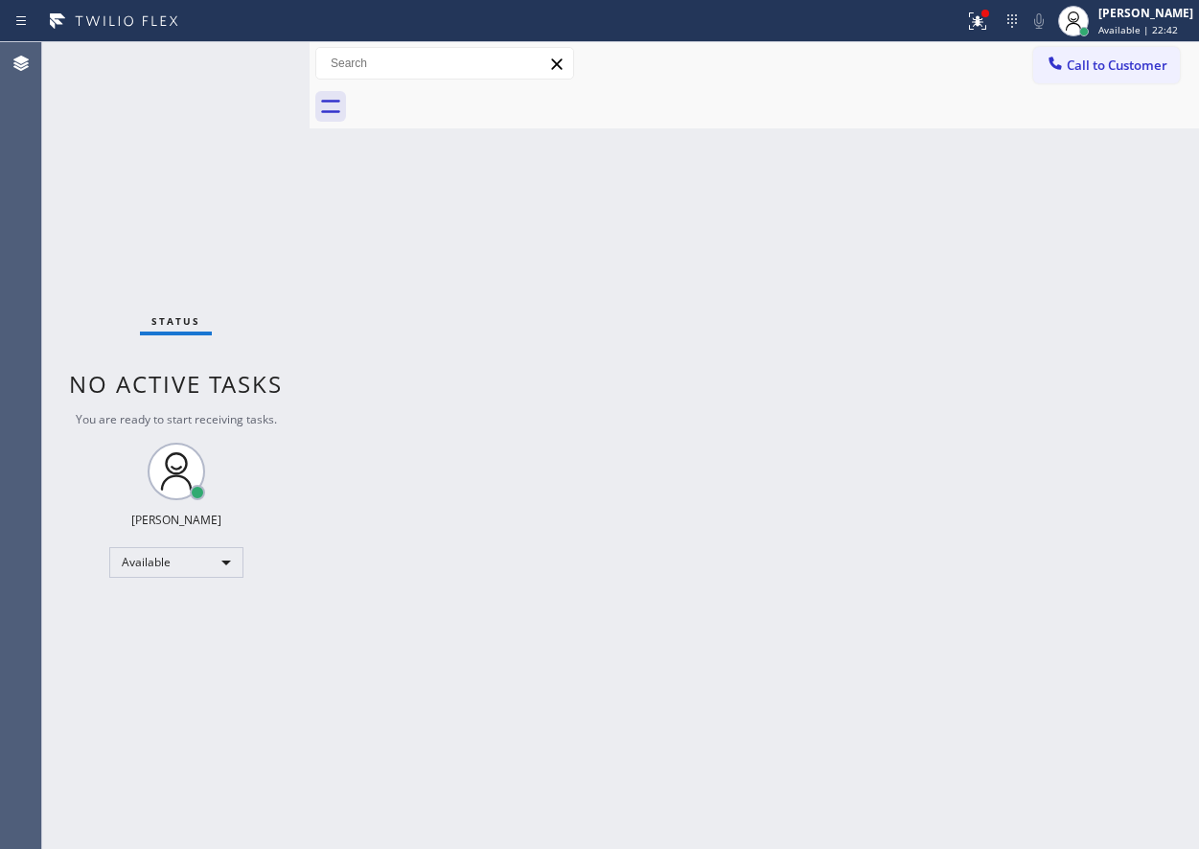
click at [976, 536] on div "Back to Dashboard Change Sender ID Customers Technicians Select a contact Outbo…" at bounding box center [755, 445] width 890 height 807
click at [251, 58] on div "Status No active tasks You are ready to start receiving tasks. [PERSON_NAME] Av…" at bounding box center [175, 445] width 267 height 807
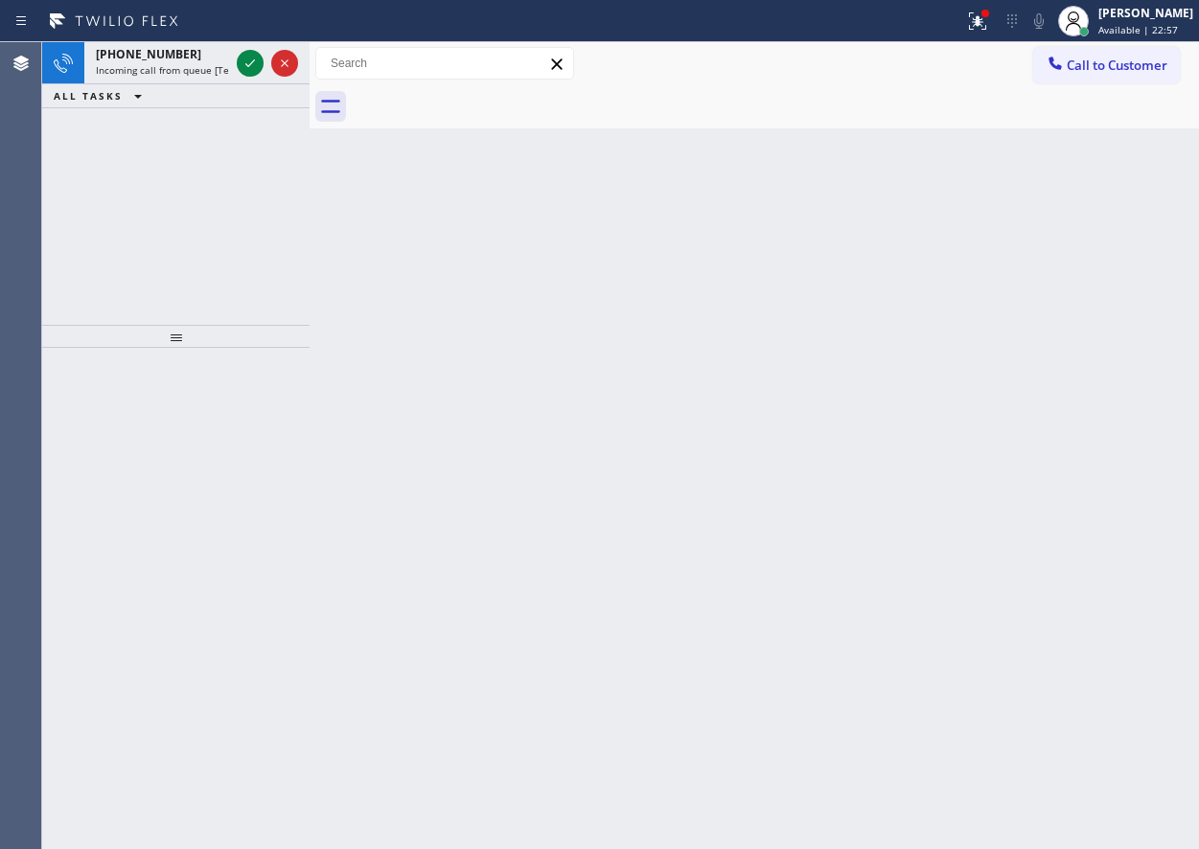
drag, startPoint x: 1139, startPoint y: 433, endPoint x: 661, endPoint y: 212, distance: 526.2
click at [1137, 433] on div "Back to Dashboard Change Sender ID Customers Technicians Select a contact Outbo…" at bounding box center [755, 445] width 890 height 807
click at [248, 62] on icon at bounding box center [250, 63] width 23 height 23
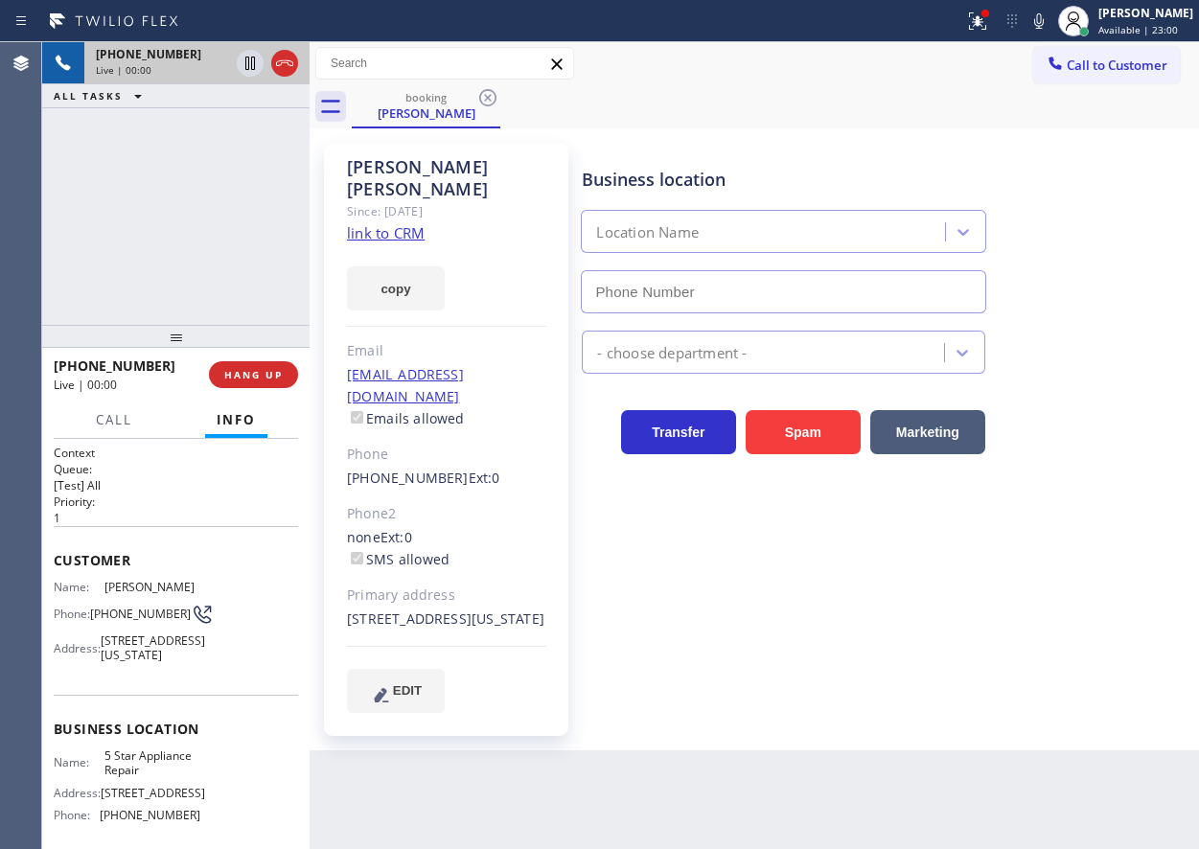
type input "[PHONE_NUMBER]"
click at [404, 223] on link "link to CRM" at bounding box center [386, 232] width 78 height 19
click at [150, 778] on span "5 Star Appliance Repair" at bounding box center [152, 764] width 96 height 30
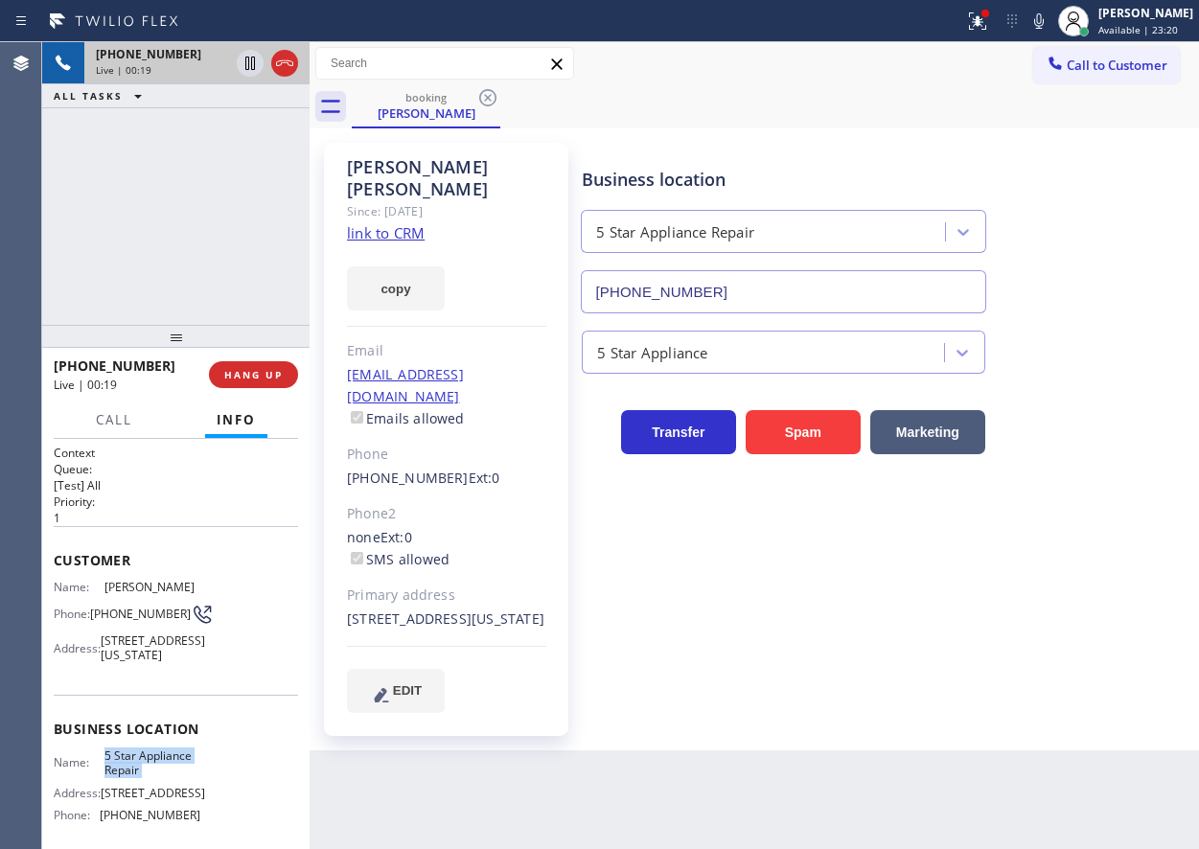
copy span "5 Star Appliance Repair"
click at [814, 300] on input "[PHONE_NUMBER]" at bounding box center [783, 291] width 405 height 43
click at [1051, 22] on icon at bounding box center [1039, 21] width 23 height 23
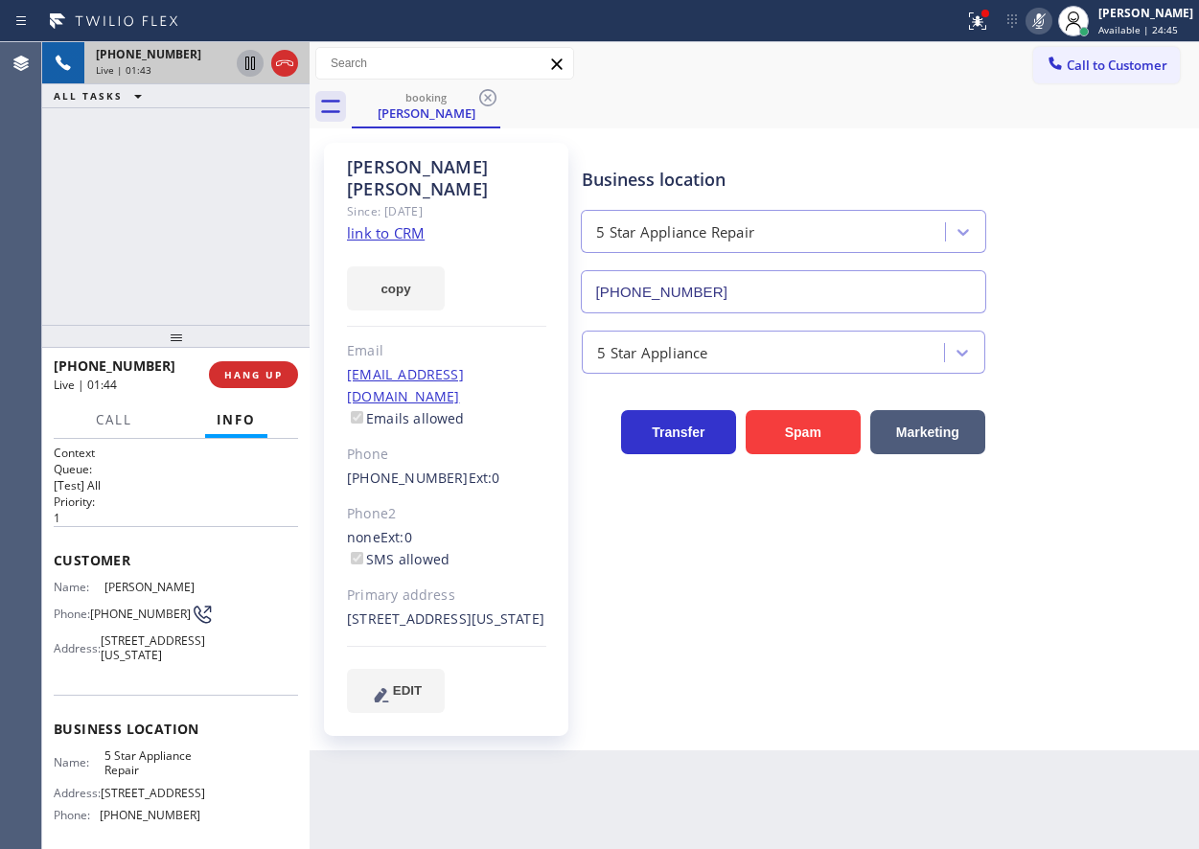
click at [244, 64] on icon at bounding box center [250, 63] width 23 height 23
click at [1051, 31] on icon at bounding box center [1039, 21] width 23 height 23
click at [243, 61] on icon at bounding box center [250, 63] width 23 height 23
click at [1049, 27] on icon at bounding box center [1039, 21] width 23 height 23
click at [1051, 21] on icon at bounding box center [1039, 21] width 23 height 23
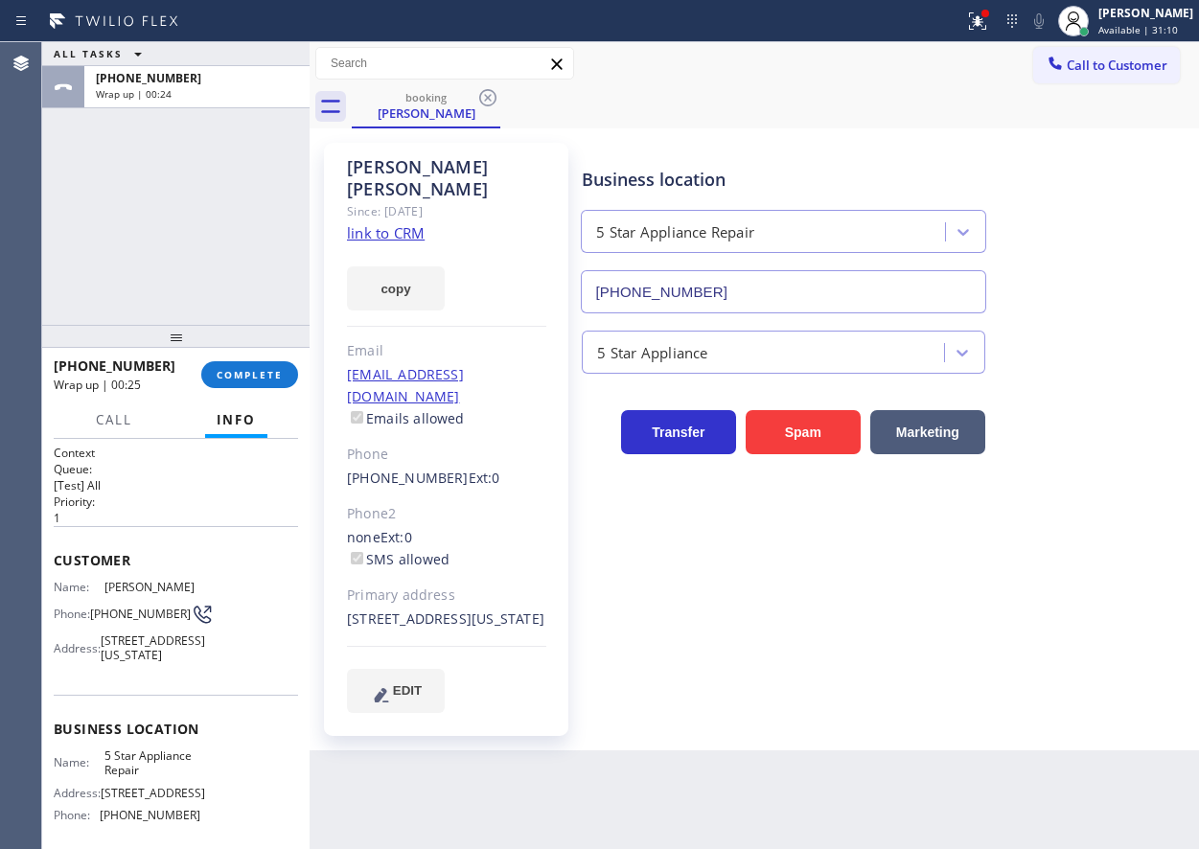
click at [1040, 590] on div "Business location 5 Star Appliance Repair [PHONE_NUMBER] 5 Star Appliance Trans…" at bounding box center [886, 428] width 616 height 560
click at [268, 384] on button "COMPLETE" at bounding box center [249, 374] width 97 height 27
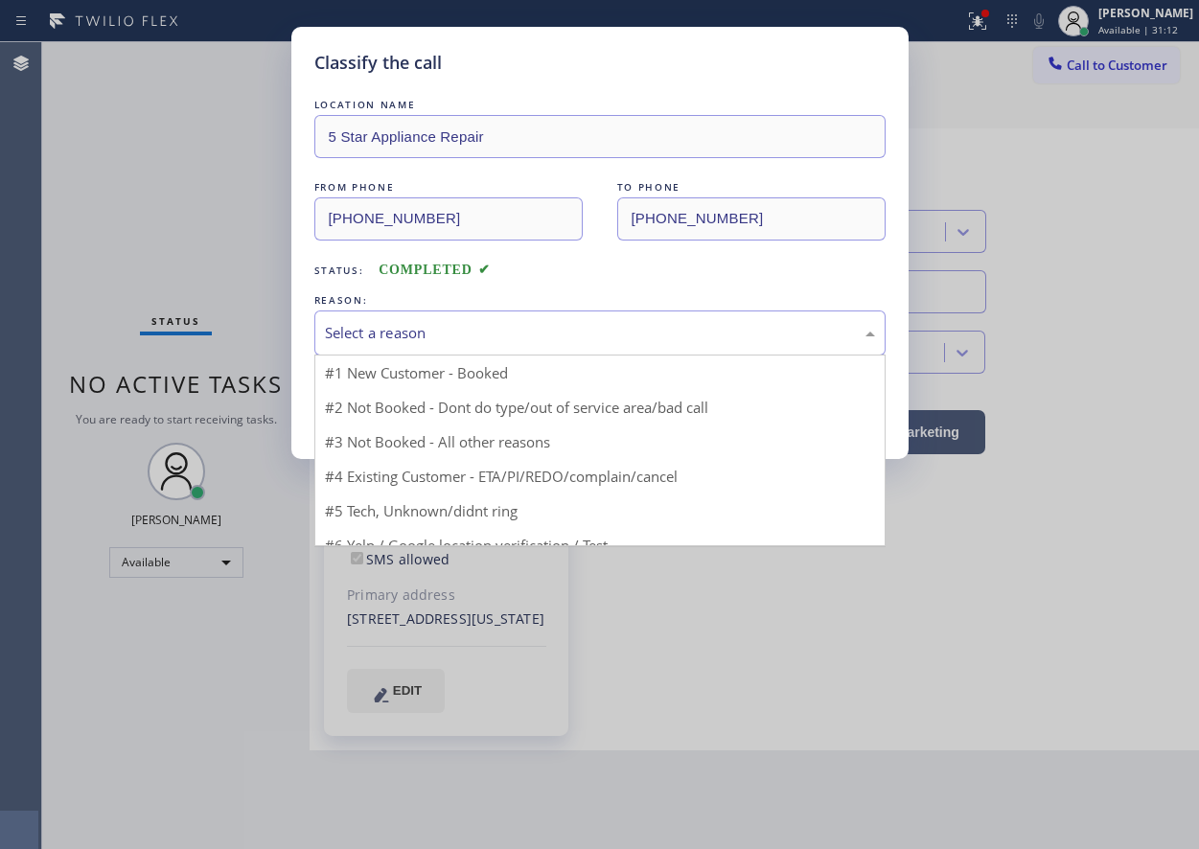
click at [428, 347] on div "Select a reason" at bounding box center [599, 333] width 571 height 45
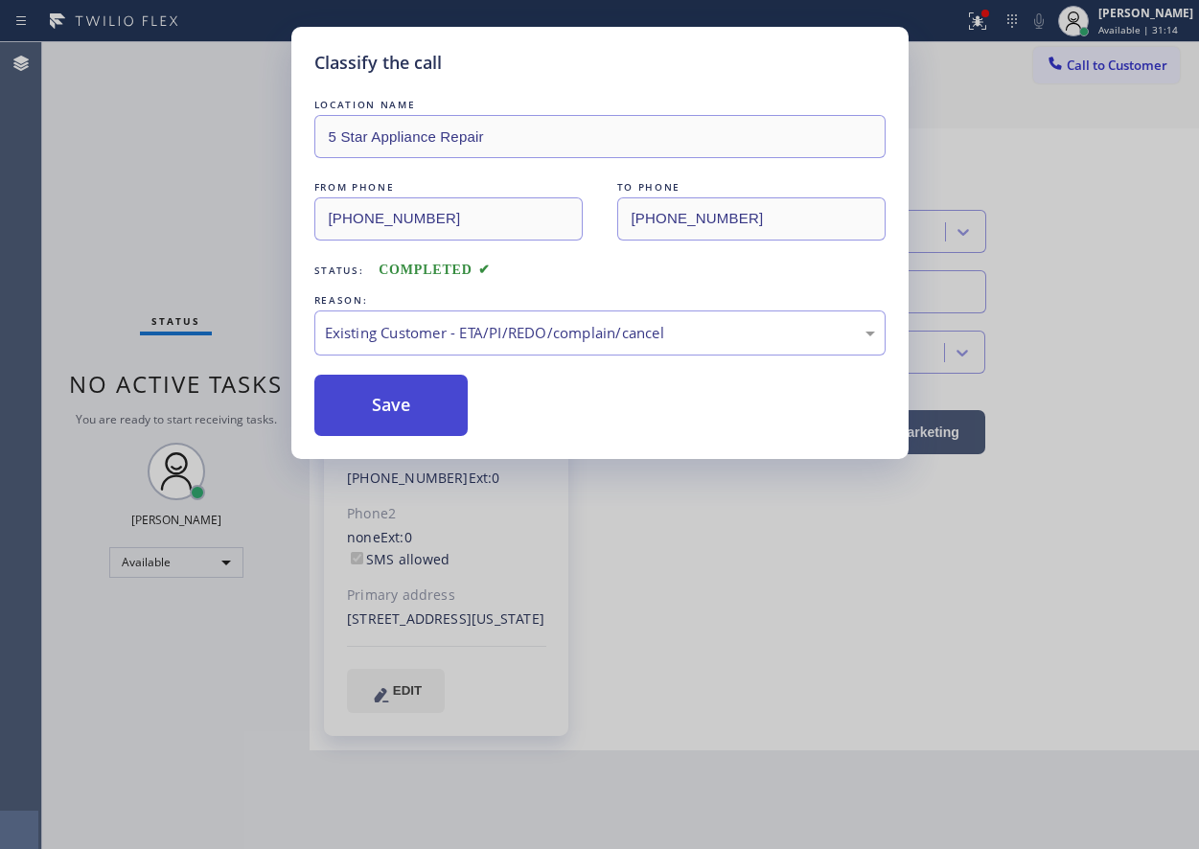
click at [405, 389] on button "Save" at bounding box center [391, 405] width 154 height 61
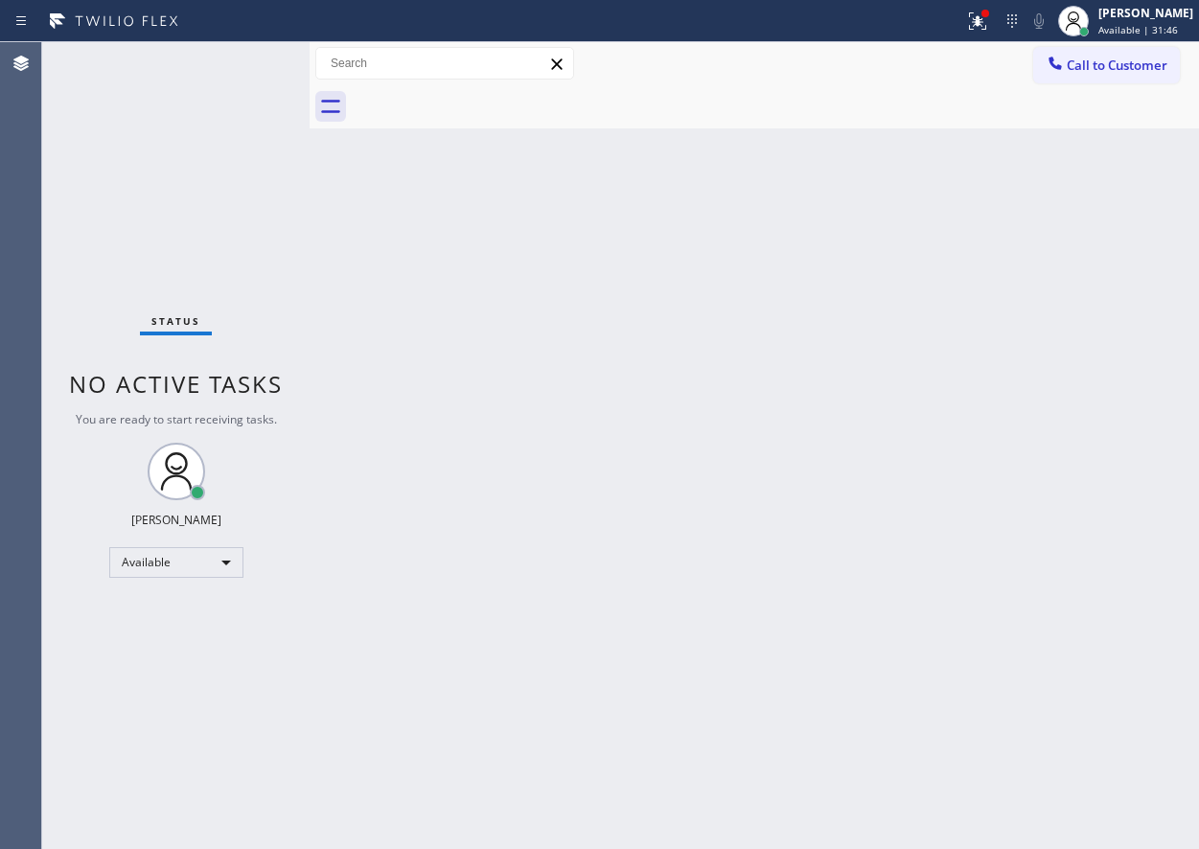
click at [979, 433] on div "Back to Dashboard Change Sender ID Customers Technicians Select a contact Outbo…" at bounding box center [755, 445] width 890 height 807
click at [989, 27] on icon at bounding box center [977, 21] width 23 height 23
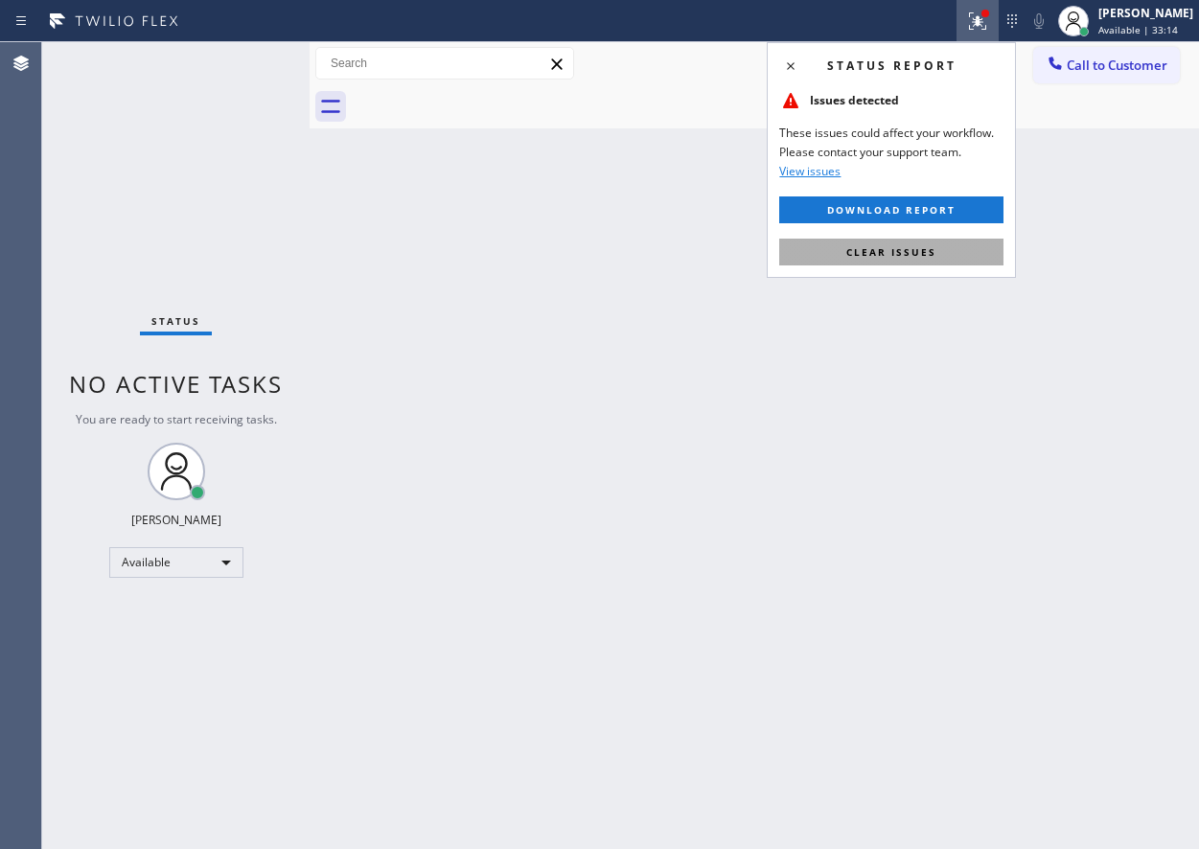
click at [822, 248] on button "Clear issues" at bounding box center [891, 252] width 224 height 27
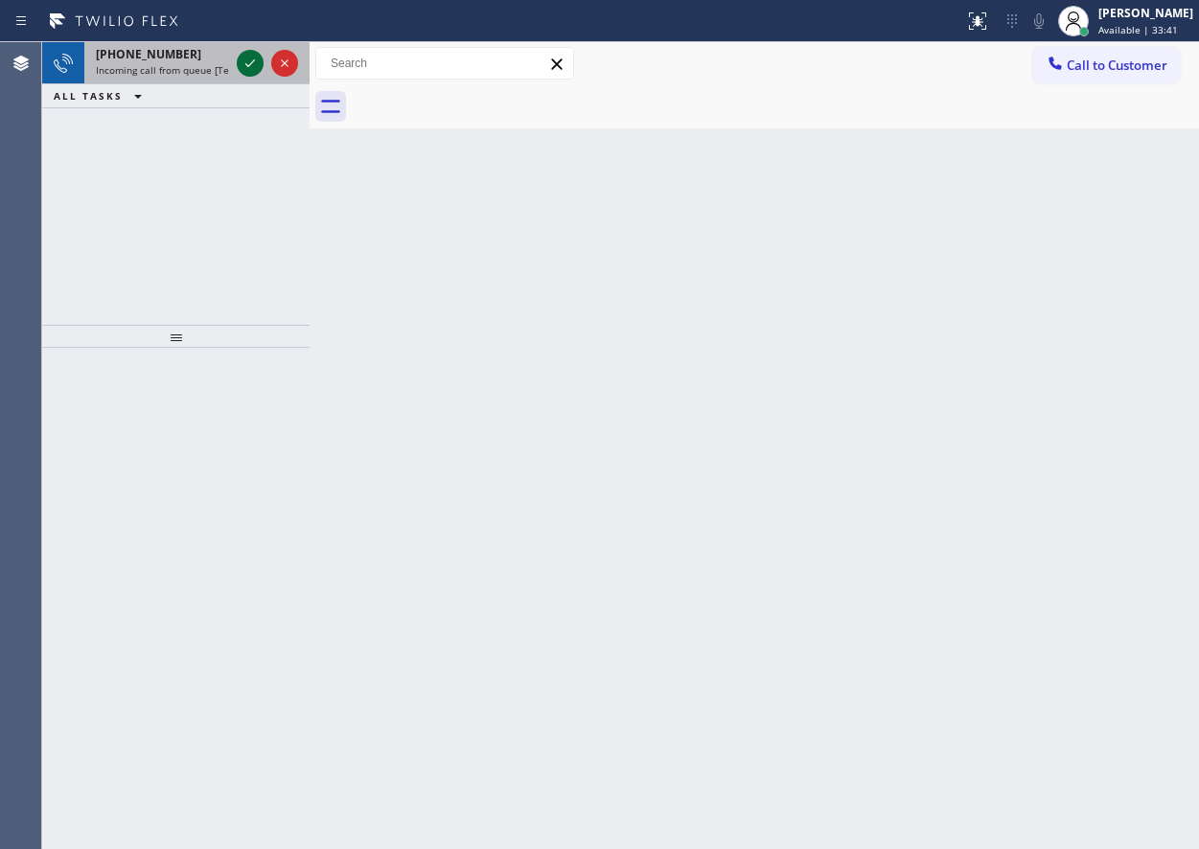
click at [243, 56] on icon at bounding box center [250, 63] width 23 height 23
click at [1043, 423] on div "Back to Dashboard Change Sender ID Customers Technicians Select a contact Outbo…" at bounding box center [755, 445] width 890 height 807
click at [245, 65] on icon at bounding box center [250, 63] width 23 height 23
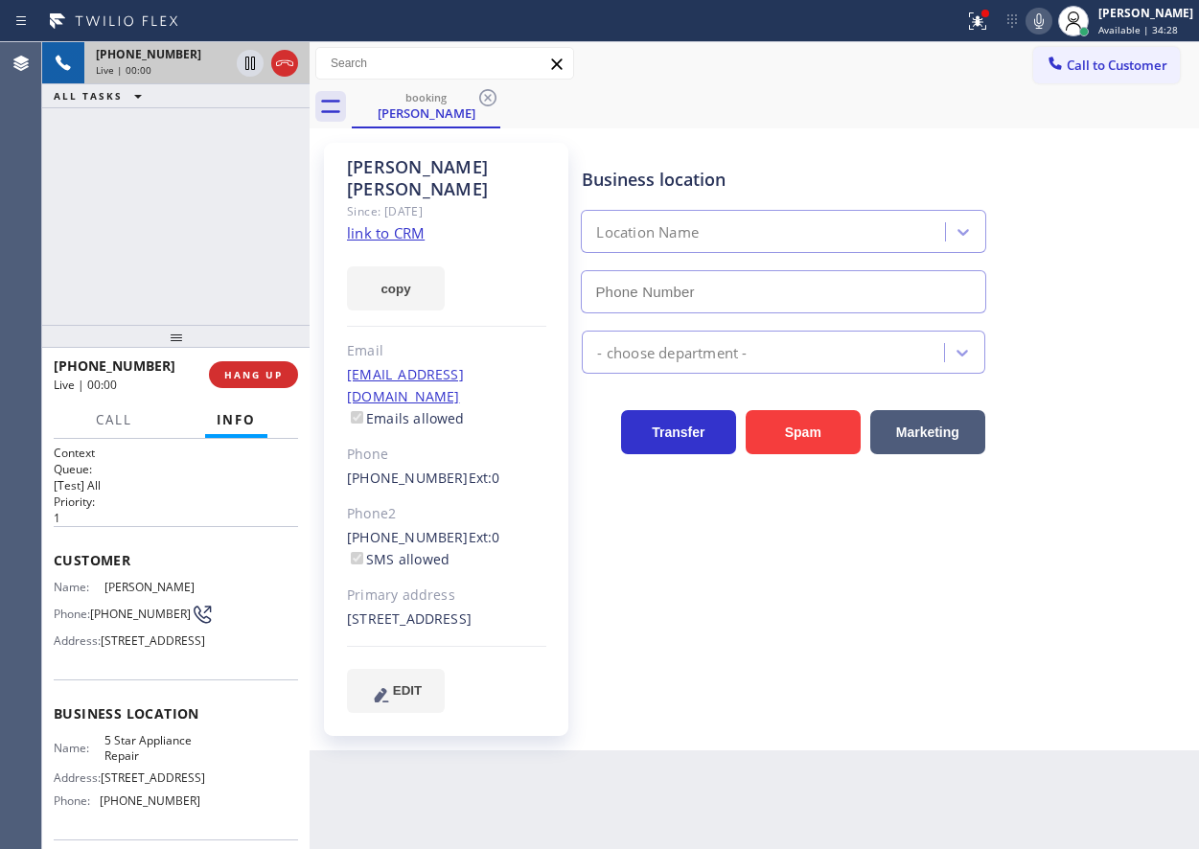
type input "[PHONE_NUMBER]"
click at [386, 223] on link "link to CRM" at bounding box center [386, 232] width 78 height 19
click at [147, 763] on span "5 Star Appliance Repair" at bounding box center [152, 748] width 96 height 30
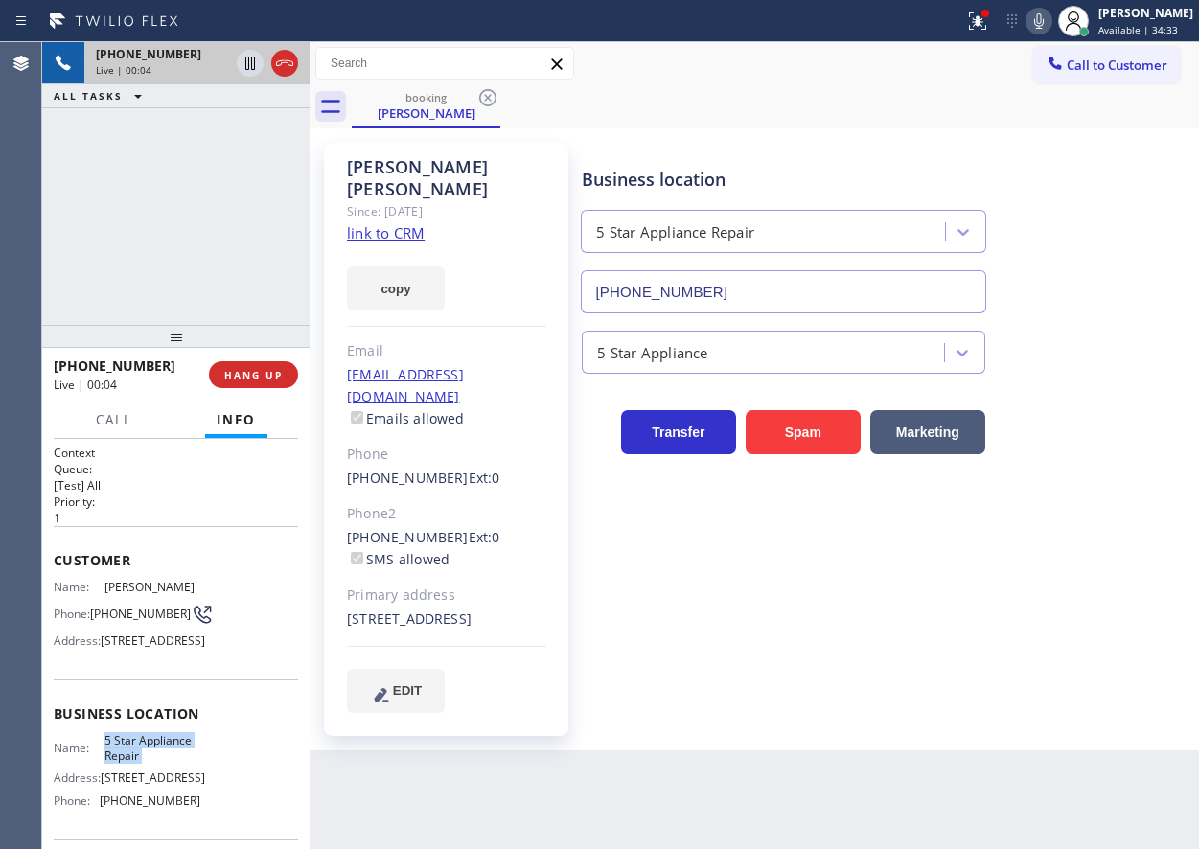
copy span "5 Star Appliance Repair"
click at [733, 297] on input "[PHONE_NUMBER]" at bounding box center [783, 291] width 405 height 43
click at [240, 67] on icon at bounding box center [250, 63] width 23 height 23
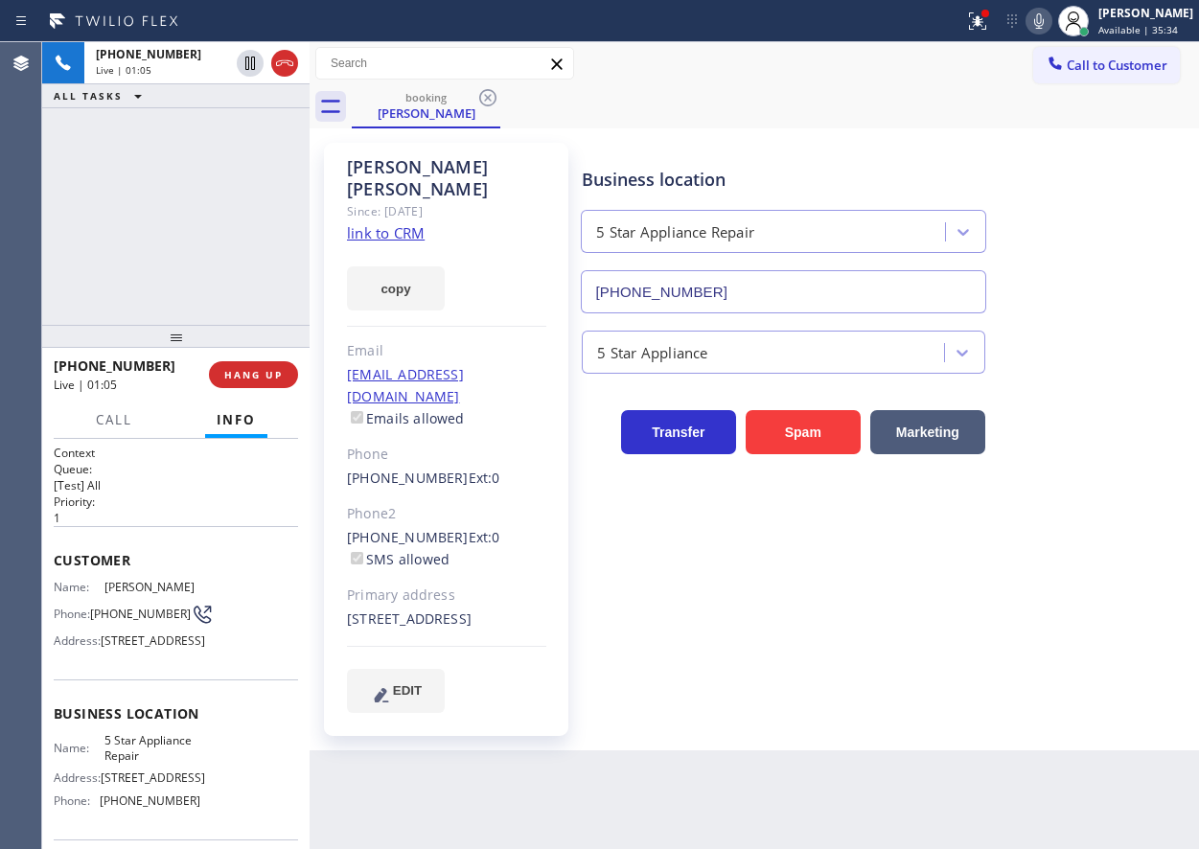
click at [1051, 27] on icon at bounding box center [1039, 21] width 23 height 23
click at [246, 69] on icon at bounding box center [249, 63] width 13 height 13
click at [1051, 16] on icon at bounding box center [1039, 21] width 23 height 23
click at [1071, 421] on div "Transfer Spam Marketing" at bounding box center [886, 423] width 616 height 61
click at [103, 616] on span "[PHONE_NUMBER]" at bounding box center [140, 614] width 101 height 14
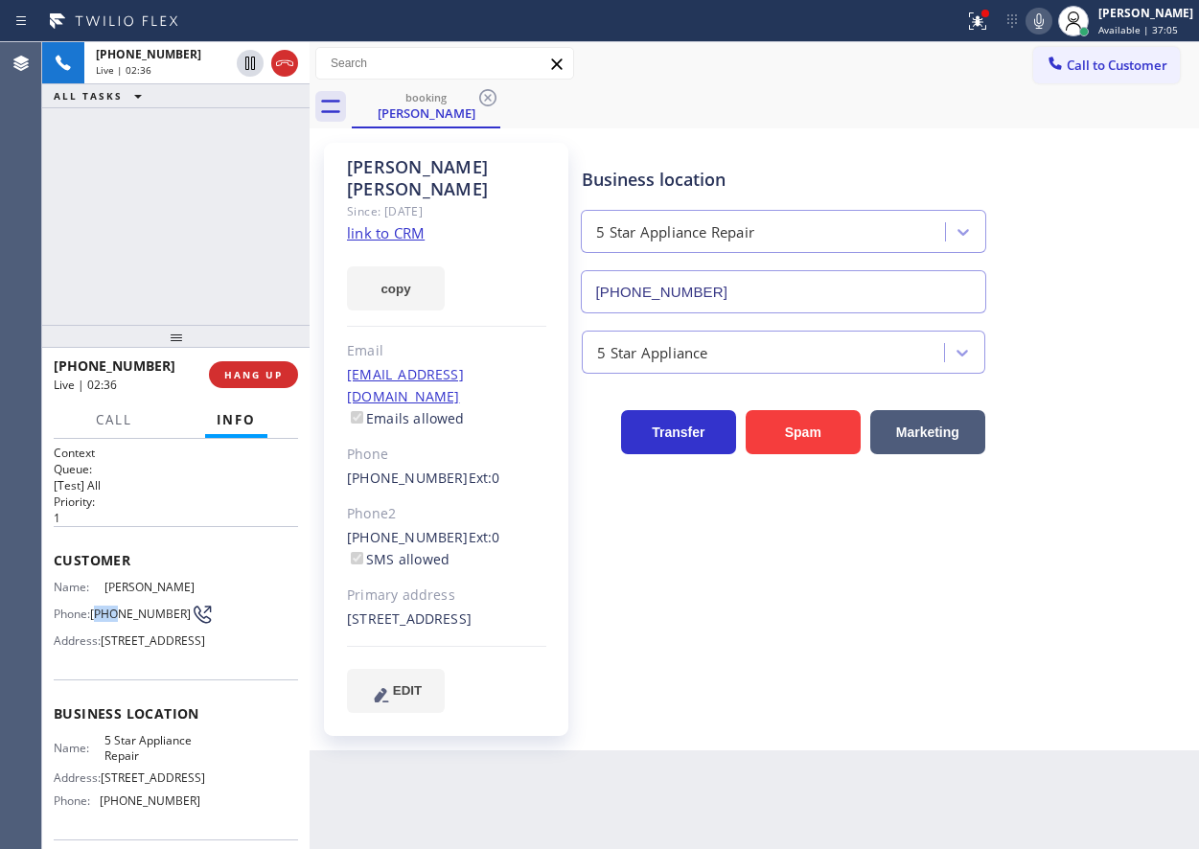
click at [103, 616] on span "[PHONE_NUMBER]" at bounding box center [140, 614] width 101 height 14
copy div "[PHONE_NUMBER]"
click at [1046, 25] on icon at bounding box center [1039, 21] width 23 height 23
click at [989, 25] on icon at bounding box center [977, 21] width 23 height 23
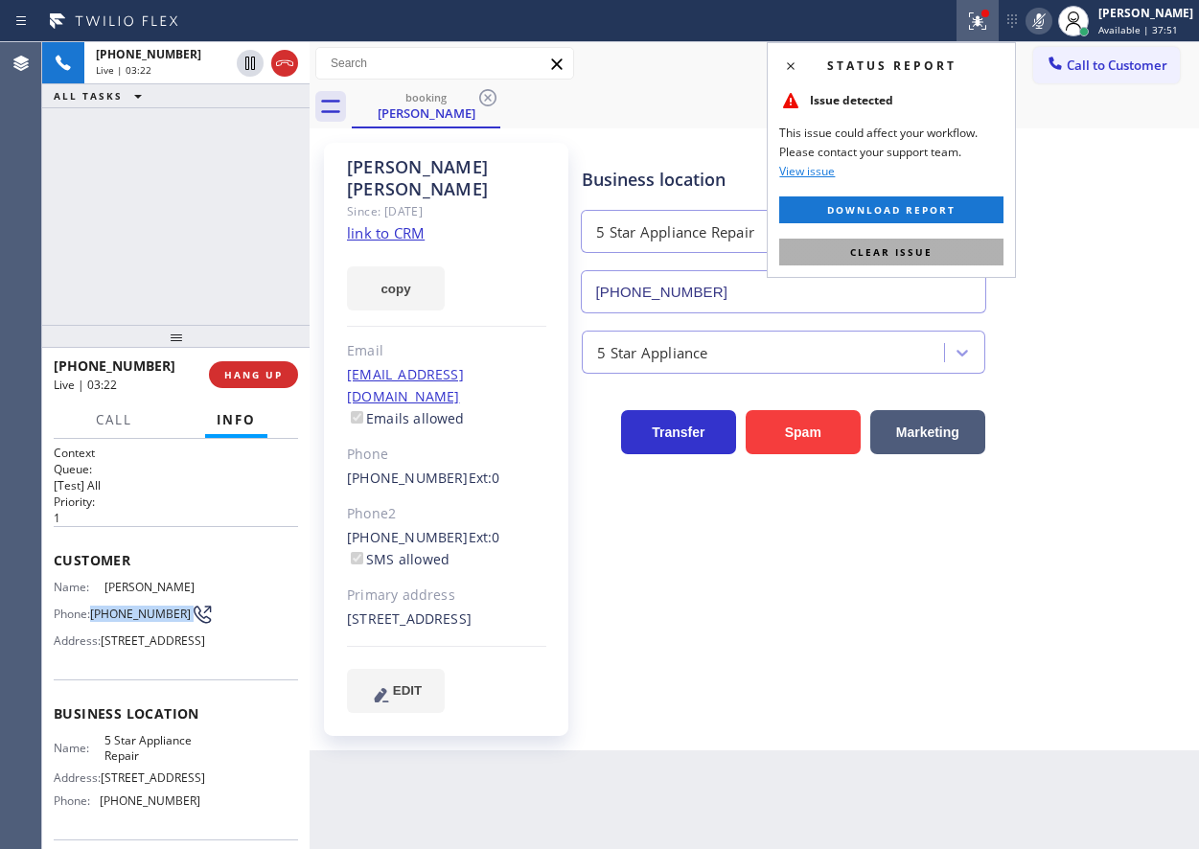
click at [924, 243] on button "Clear issue" at bounding box center [891, 252] width 224 height 27
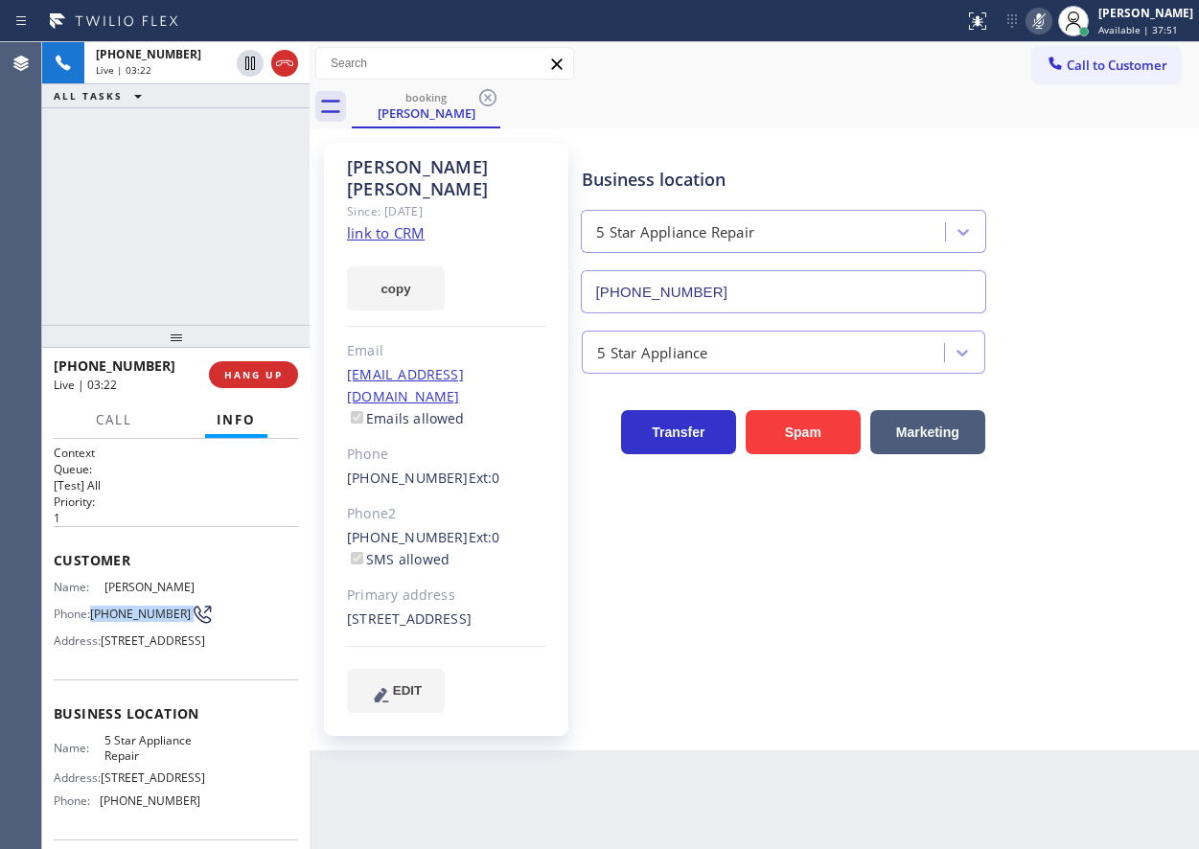
click at [1044, 16] on icon at bounding box center [1039, 20] width 10 height 15
click at [266, 379] on span "HANG UP" at bounding box center [253, 374] width 58 height 13
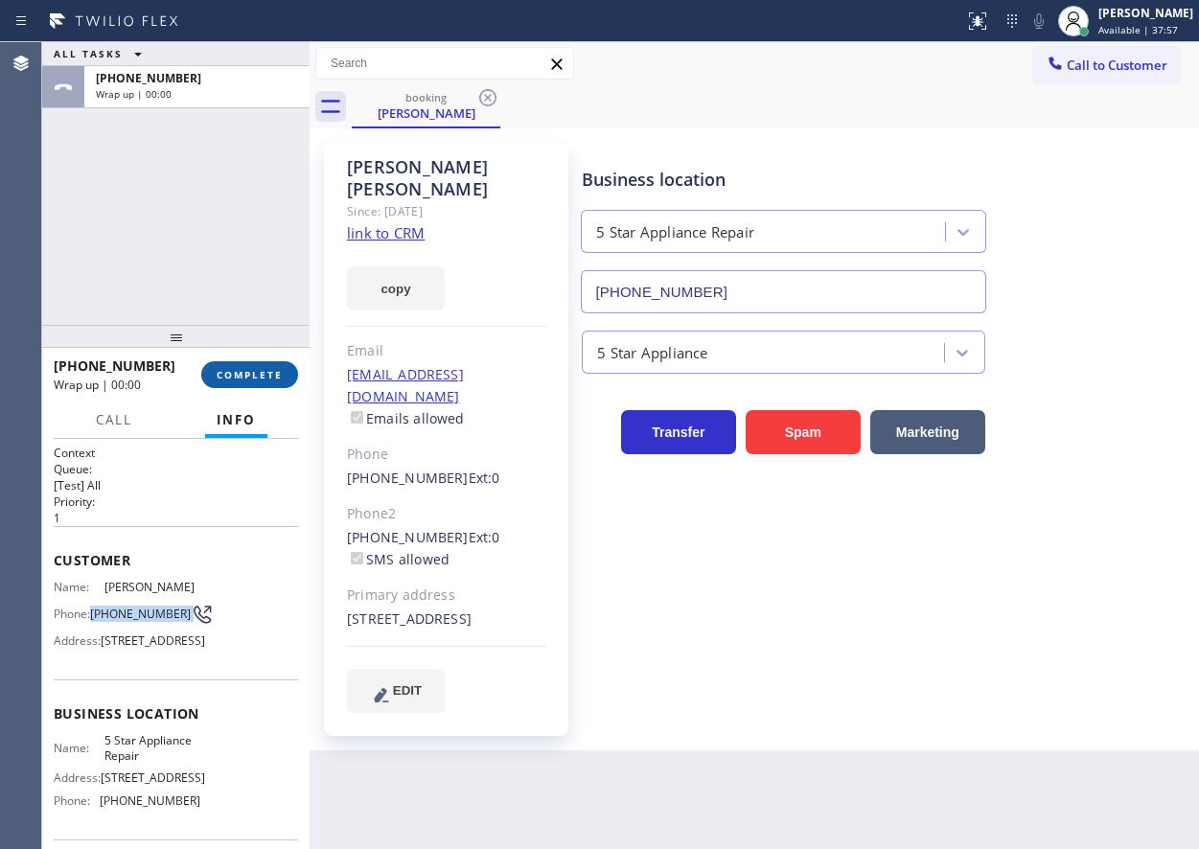
click at [266, 379] on span "COMPLETE" at bounding box center [250, 374] width 66 height 13
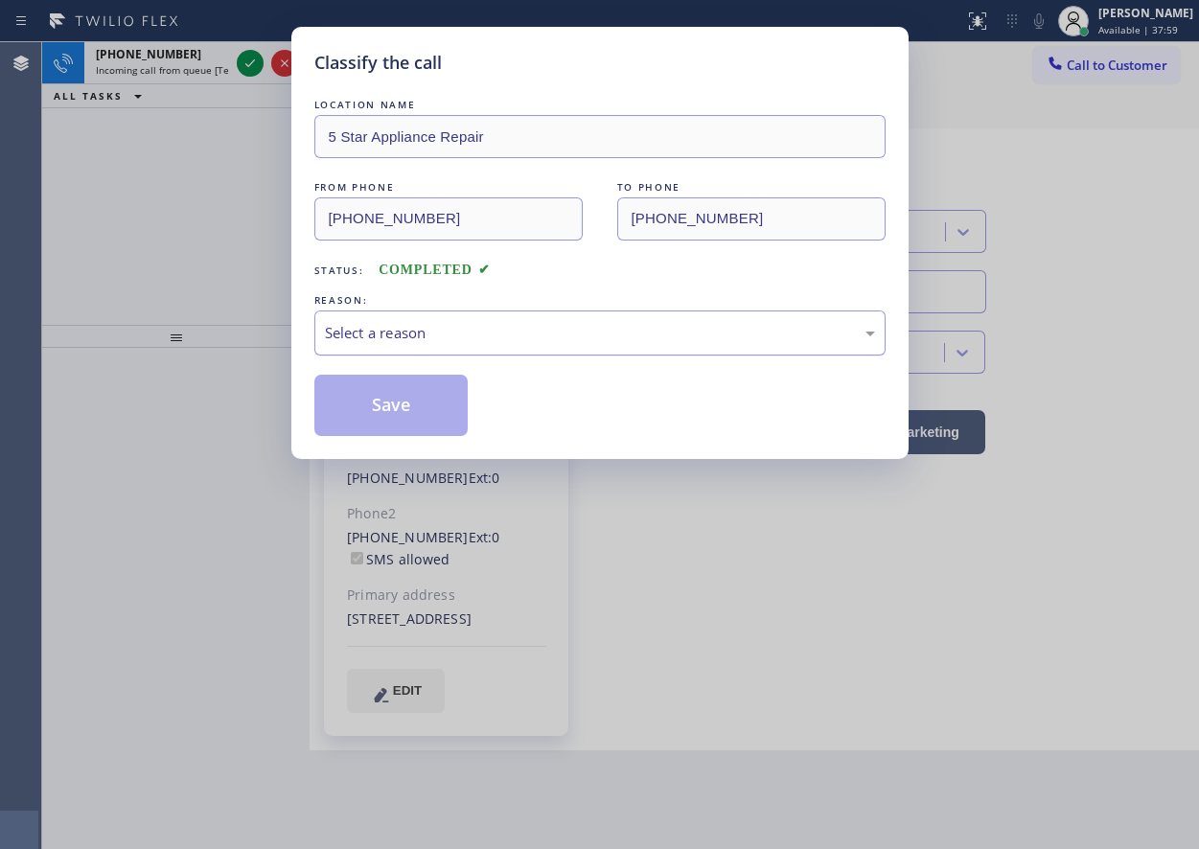
click at [400, 339] on div "Select a reason" at bounding box center [600, 333] width 550 height 22
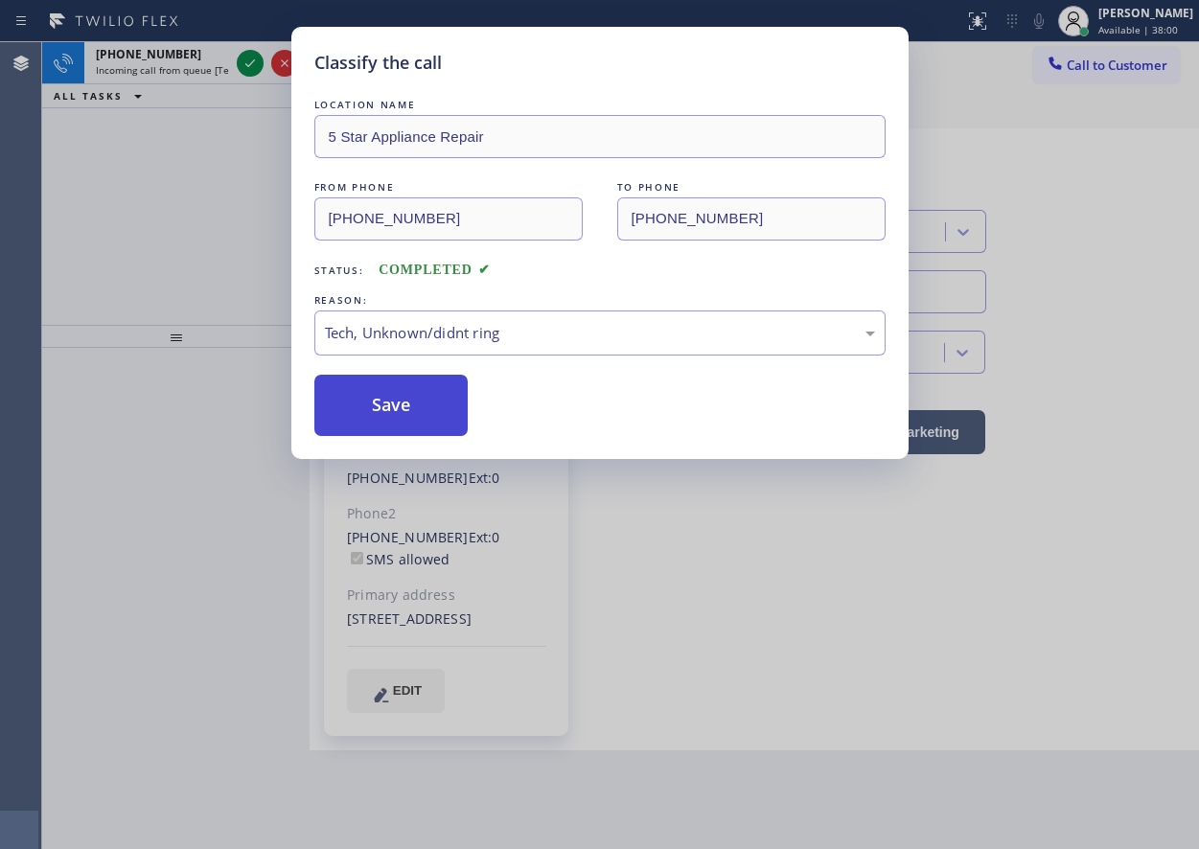
click at [380, 403] on button "Save" at bounding box center [391, 405] width 154 height 61
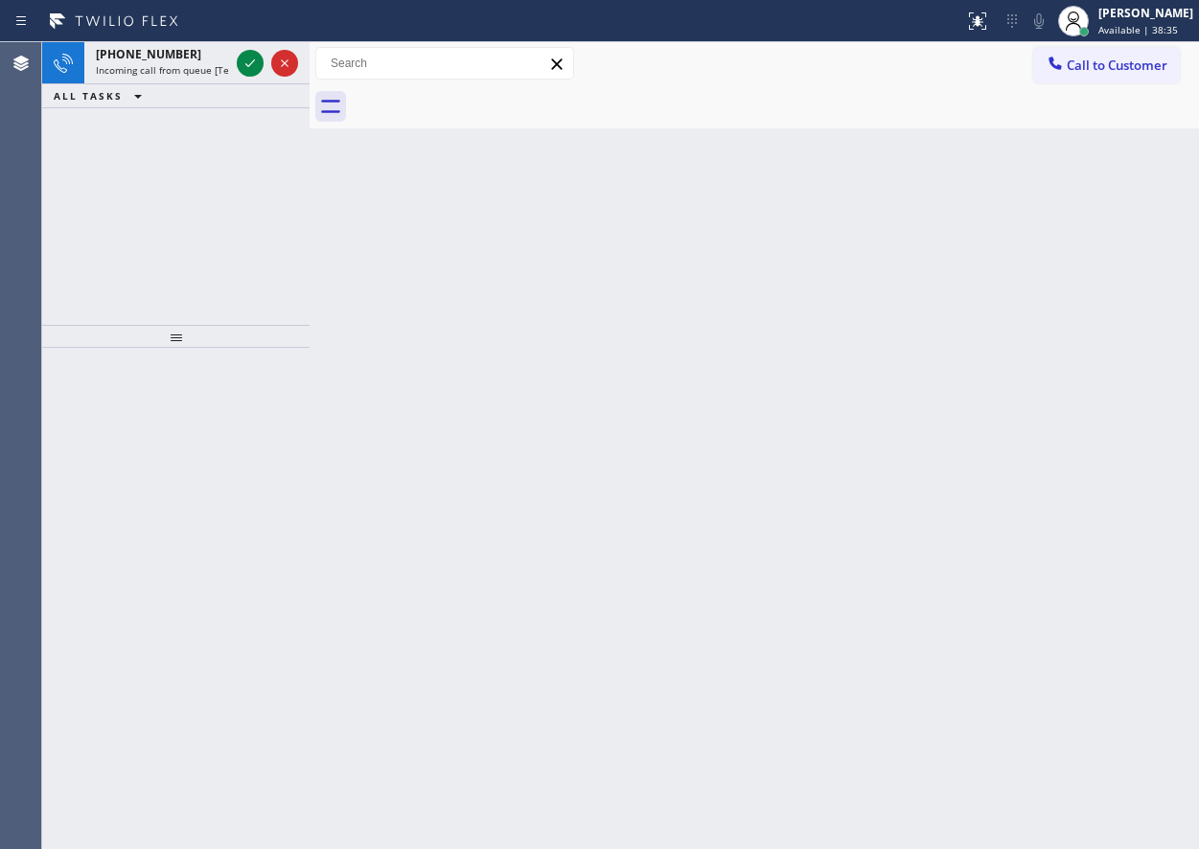
drag, startPoint x: 1042, startPoint y: 223, endPoint x: 1005, endPoint y: 250, distance: 46.0
click at [1039, 230] on div "Back to Dashboard Change Sender ID Customers Technicians Select a contact Outbo…" at bounding box center [755, 445] width 890 height 807
click at [245, 66] on icon at bounding box center [250, 63] width 23 height 23
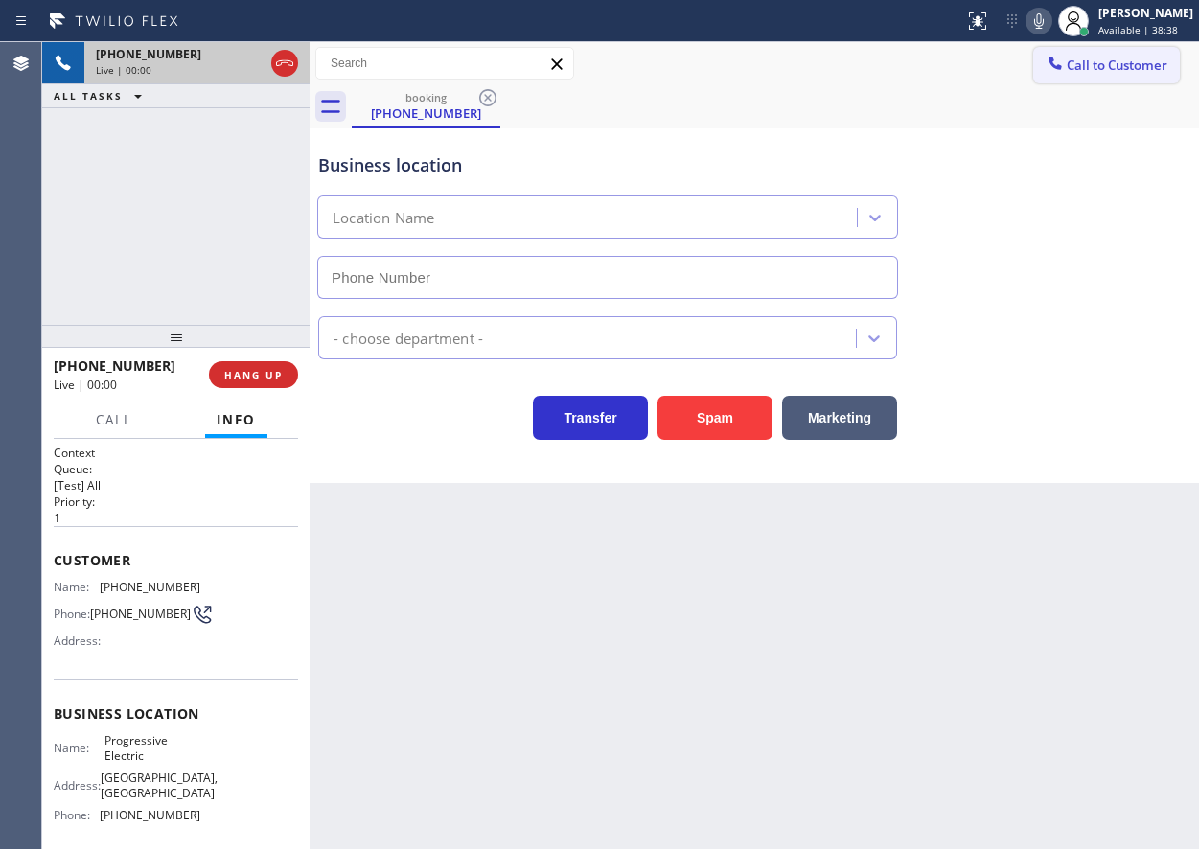
type input "[PHONE_NUMBER]"
click at [1051, 23] on icon at bounding box center [1039, 21] width 23 height 23
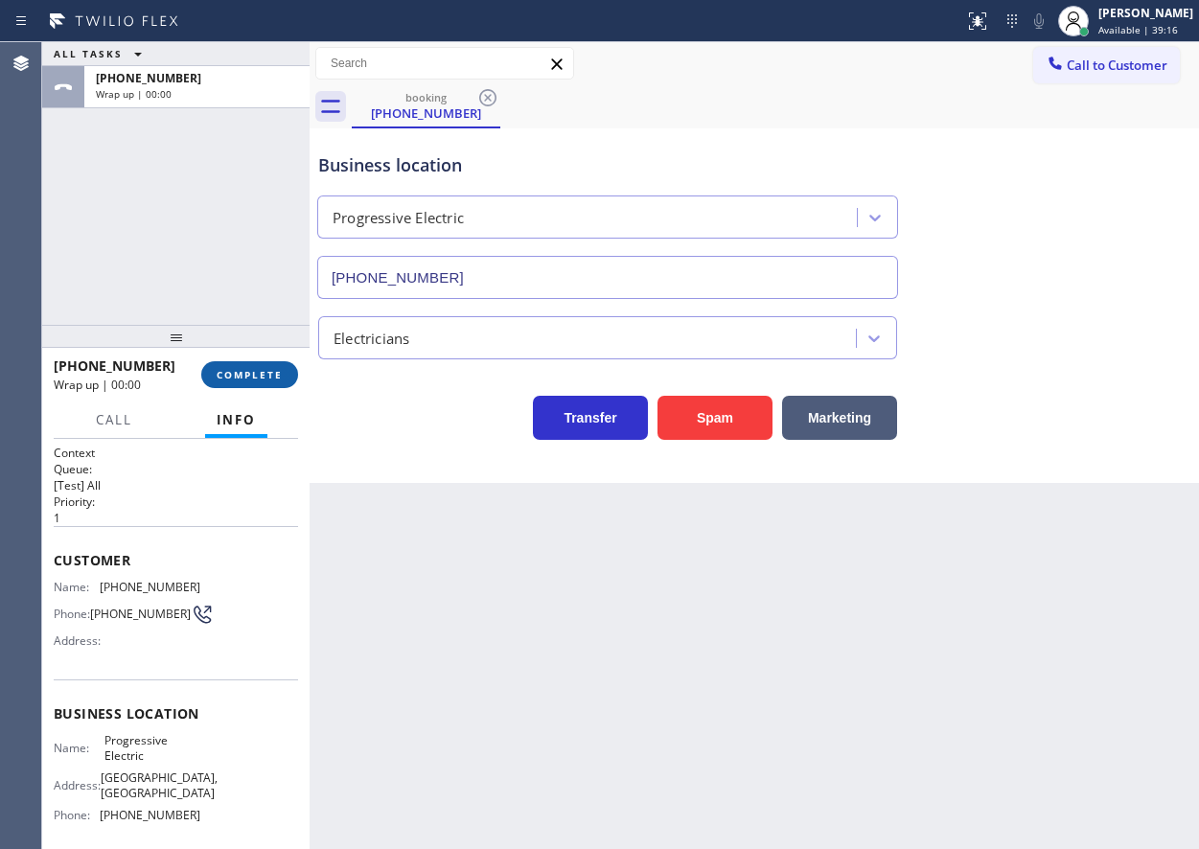
click at [249, 370] on span "COMPLETE" at bounding box center [250, 374] width 66 height 13
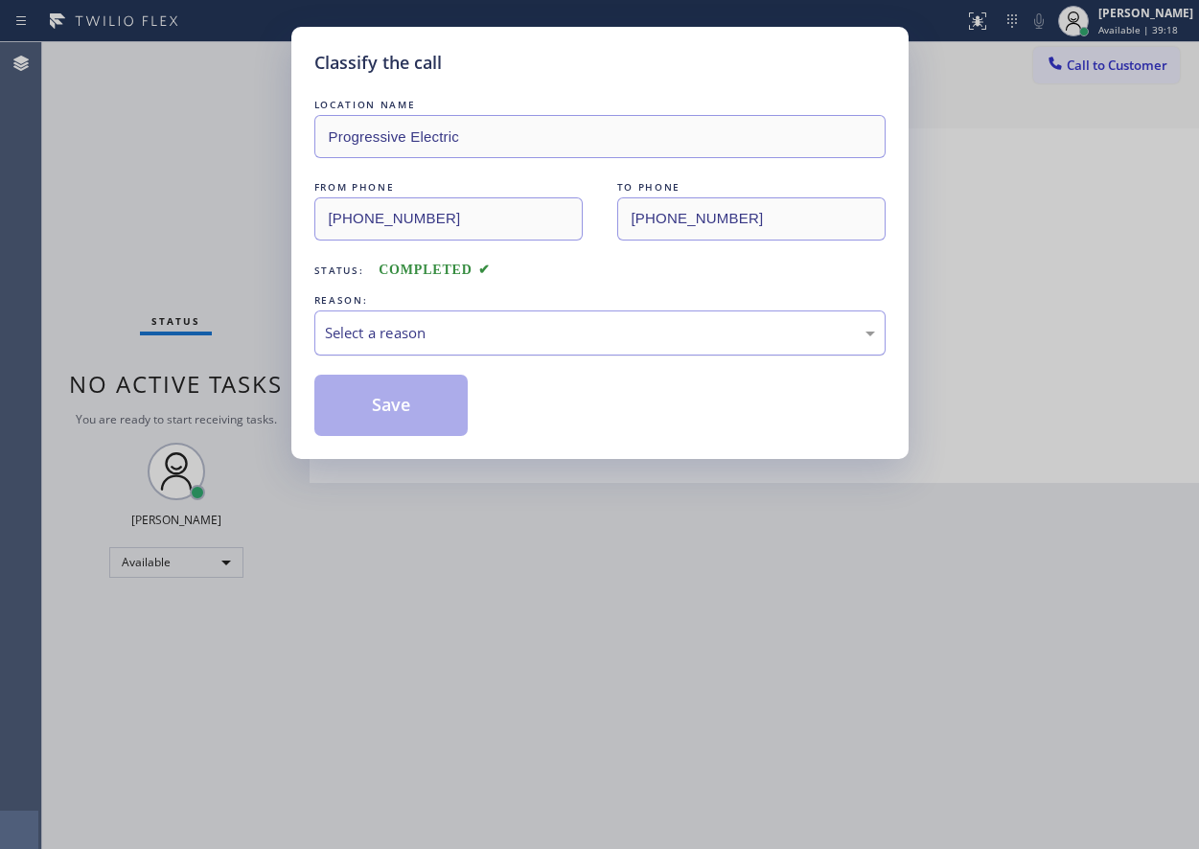
drag, startPoint x: 578, startPoint y: 325, endPoint x: 552, endPoint y: 349, distance: 35.3
click at [578, 326] on div "Select a reason" at bounding box center [600, 333] width 550 height 22
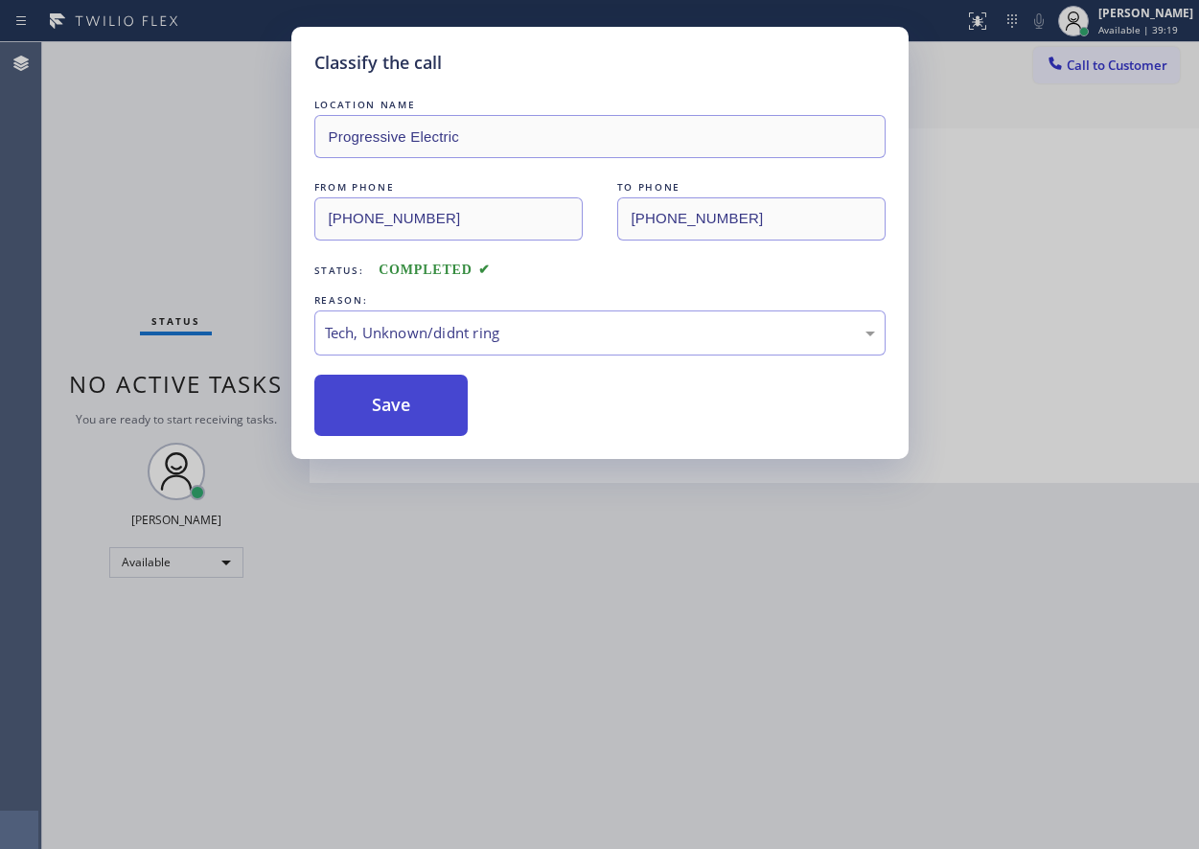
click at [426, 418] on button "Save" at bounding box center [391, 405] width 154 height 61
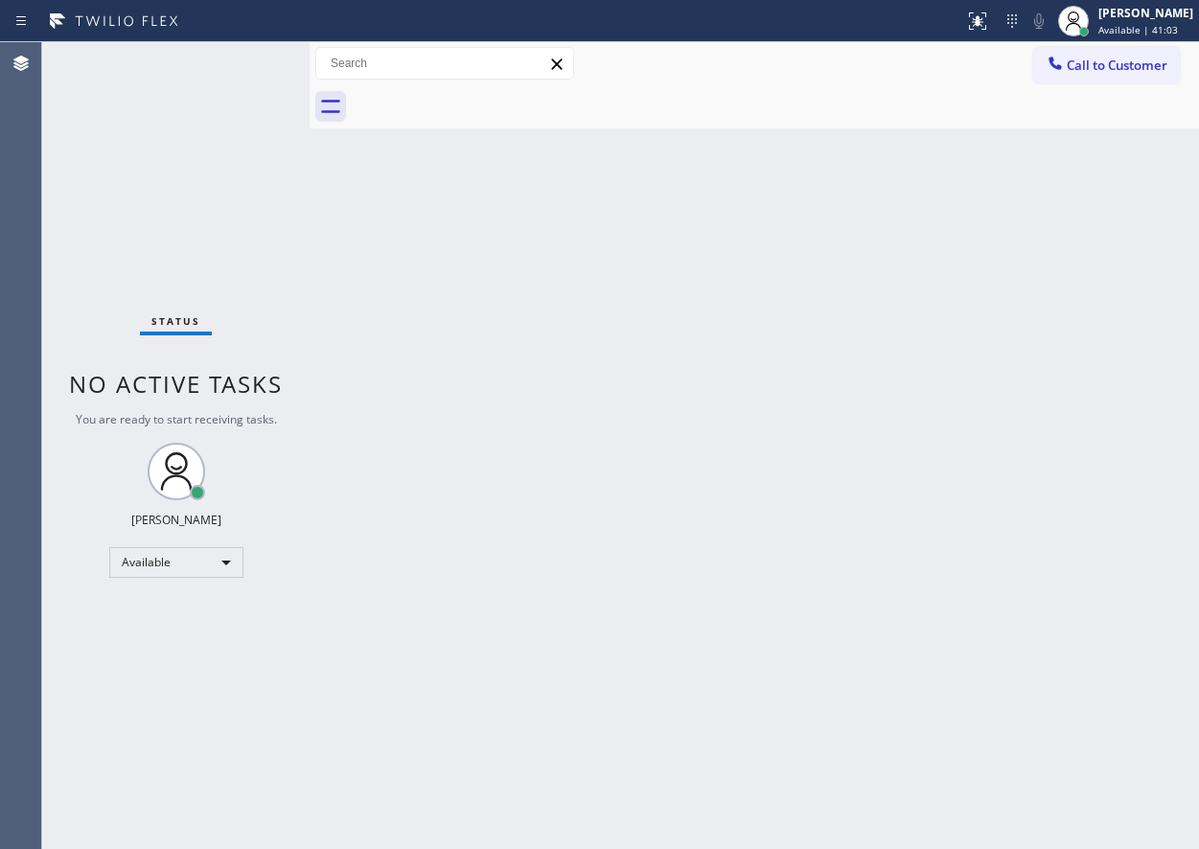
click at [1005, 379] on div "Back to Dashboard Change Sender ID Customers Technicians Select a contact Outbo…" at bounding box center [755, 445] width 890 height 807
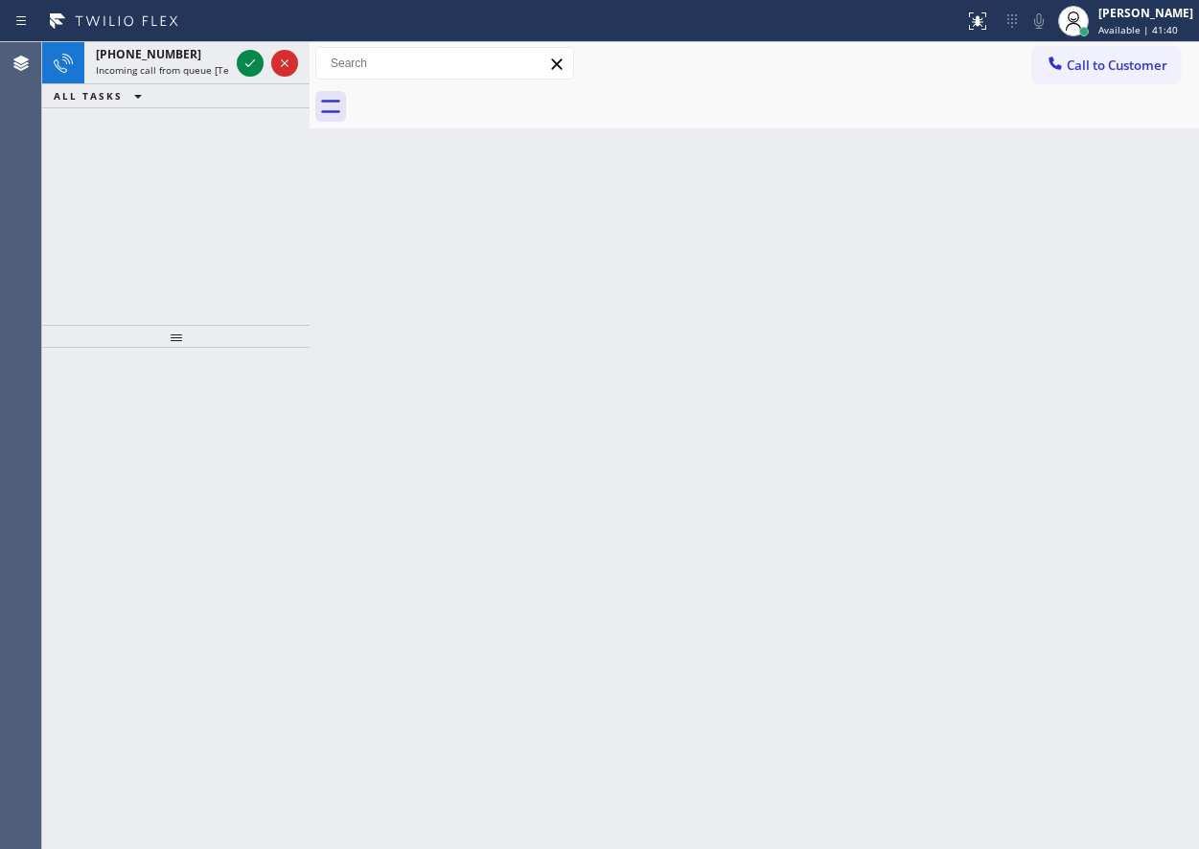
click at [1042, 396] on div "Back to Dashboard Change Sender ID Customers Technicians Select a contact Outbo…" at bounding box center [755, 445] width 890 height 807
click at [251, 62] on icon at bounding box center [250, 63] width 23 height 23
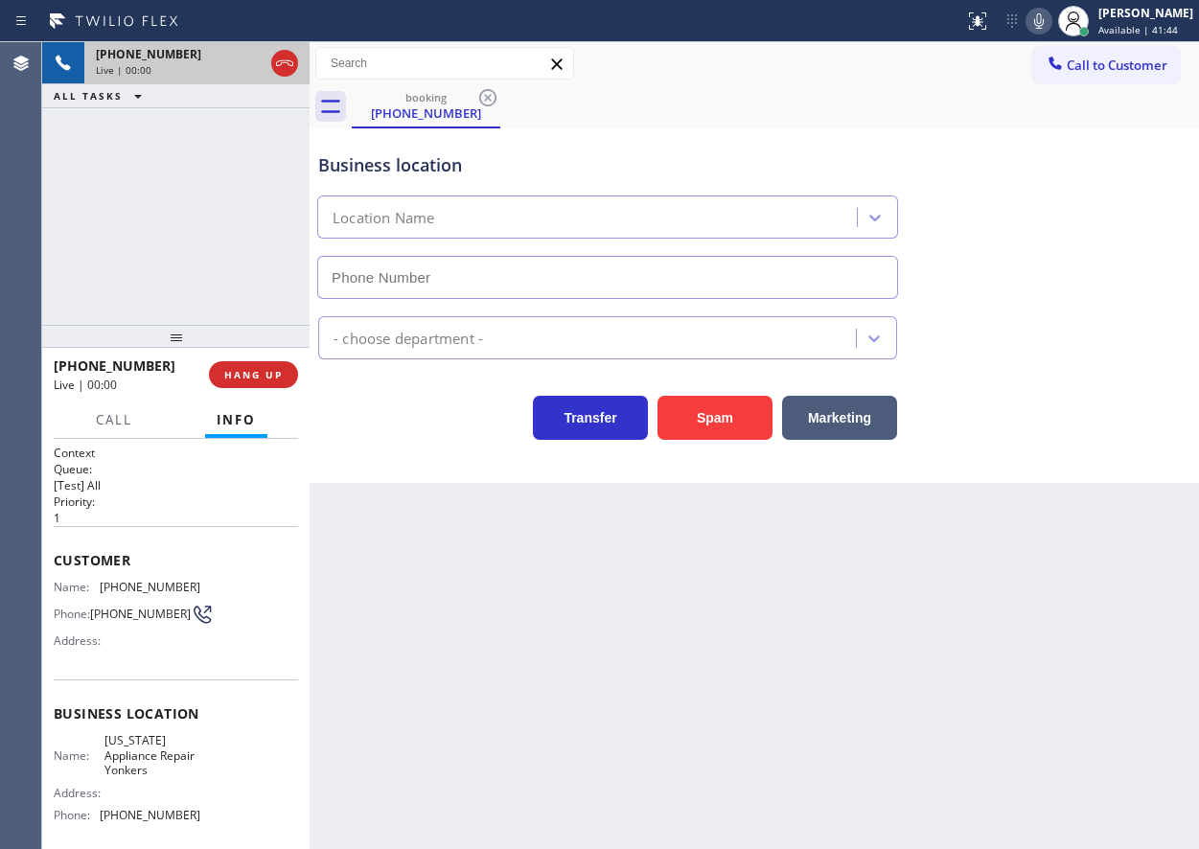
type input "[PHONE_NUMBER]"
click at [153, 754] on span "[US_STATE] Appliance Repair Yonkers" at bounding box center [152, 755] width 96 height 44
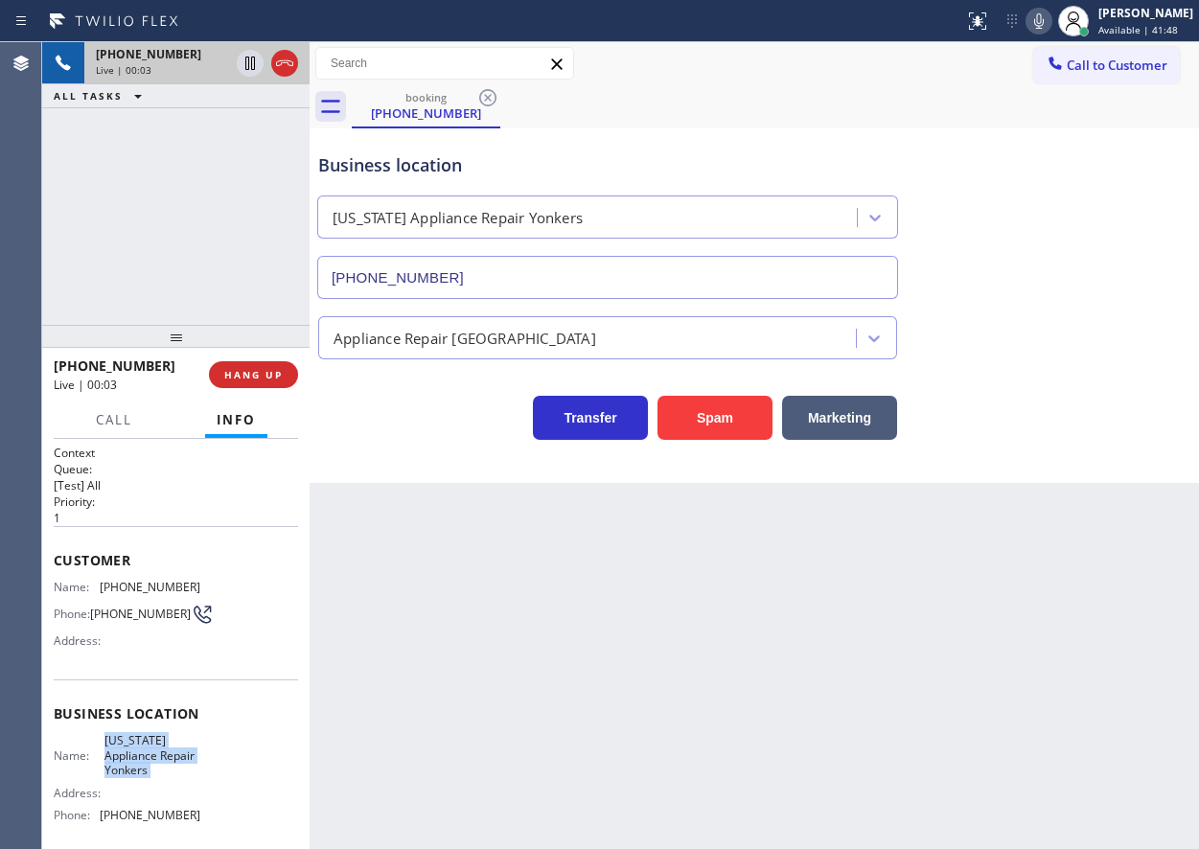
click at [153, 754] on span "[US_STATE] Appliance Repair Yonkers" at bounding box center [152, 755] width 96 height 44
click at [573, 269] on input "[PHONE_NUMBER]" at bounding box center [607, 277] width 581 height 43
click at [138, 581] on span "[PHONE_NUMBER]" at bounding box center [150, 587] width 101 height 14
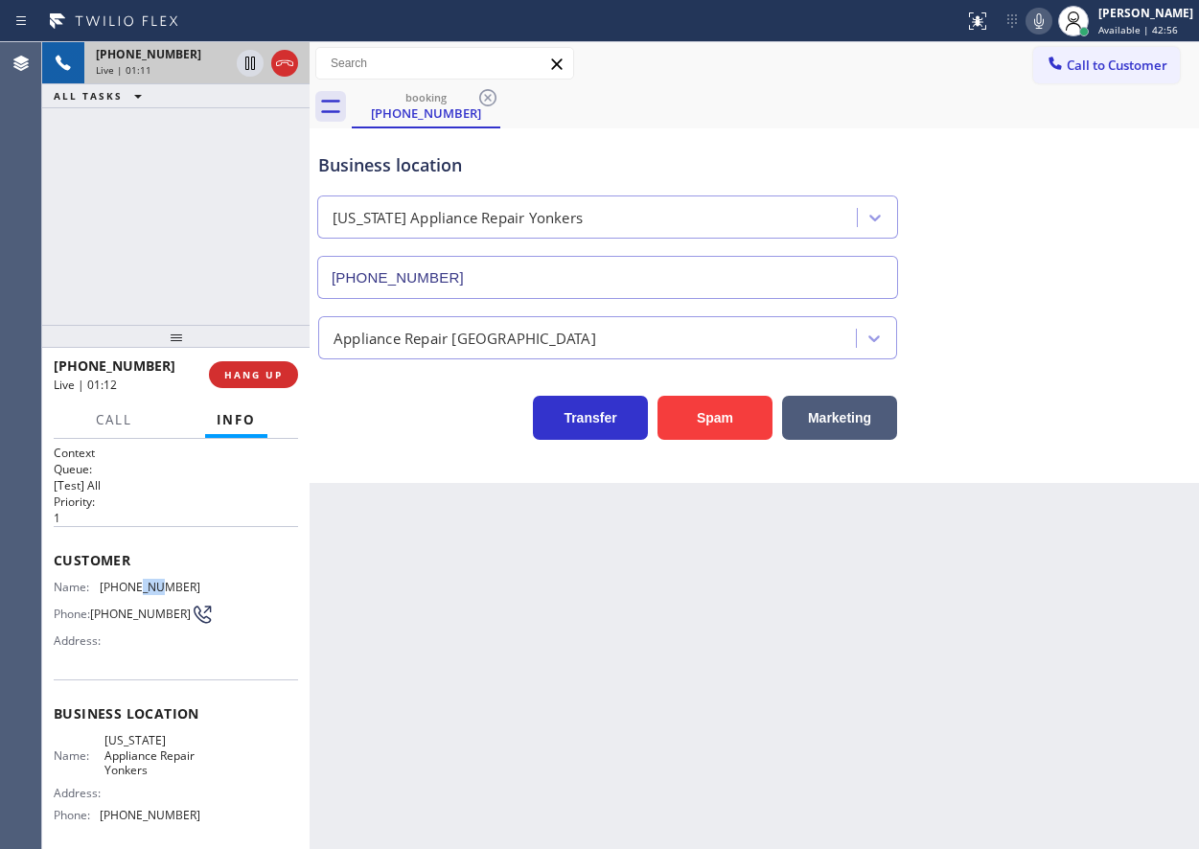
click at [138, 581] on span "[PHONE_NUMBER]" at bounding box center [150, 587] width 101 height 14
click at [250, 65] on icon at bounding box center [250, 63] width 23 height 23
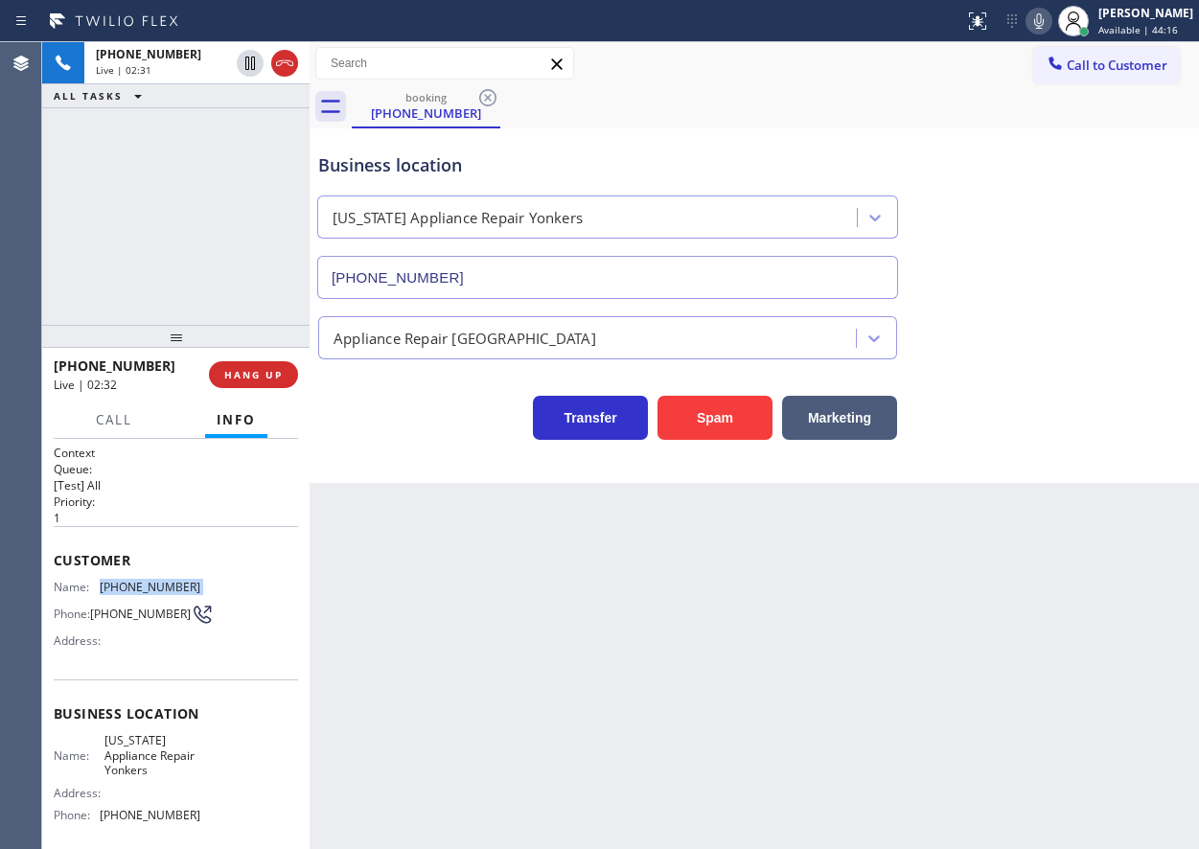
click at [1044, 19] on icon at bounding box center [1039, 20] width 10 height 15
click at [246, 62] on icon at bounding box center [249, 63] width 13 height 13
click at [1051, 25] on icon at bounding box center [1039, 21] width 23 height 23
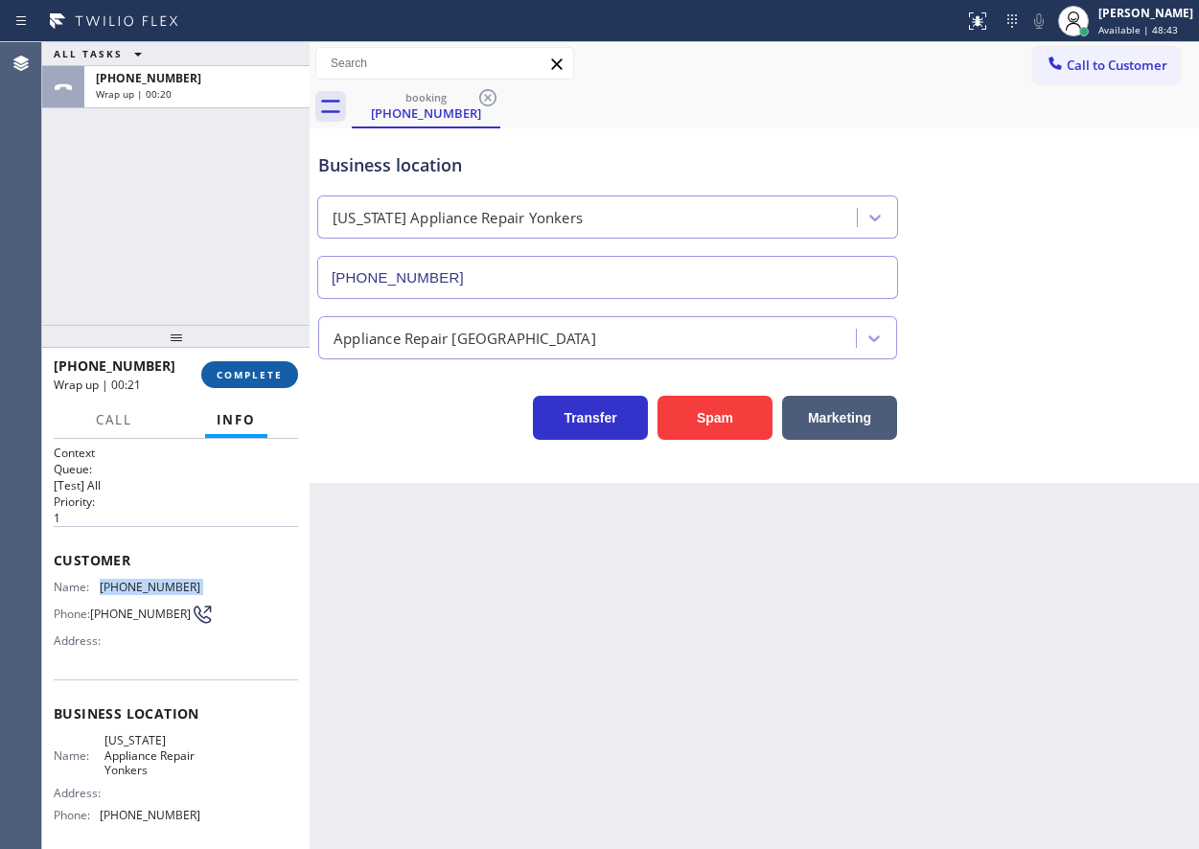
click at [238, 377] on span "COMPLETE" at bounding box center [250, 374] width 66 height 13
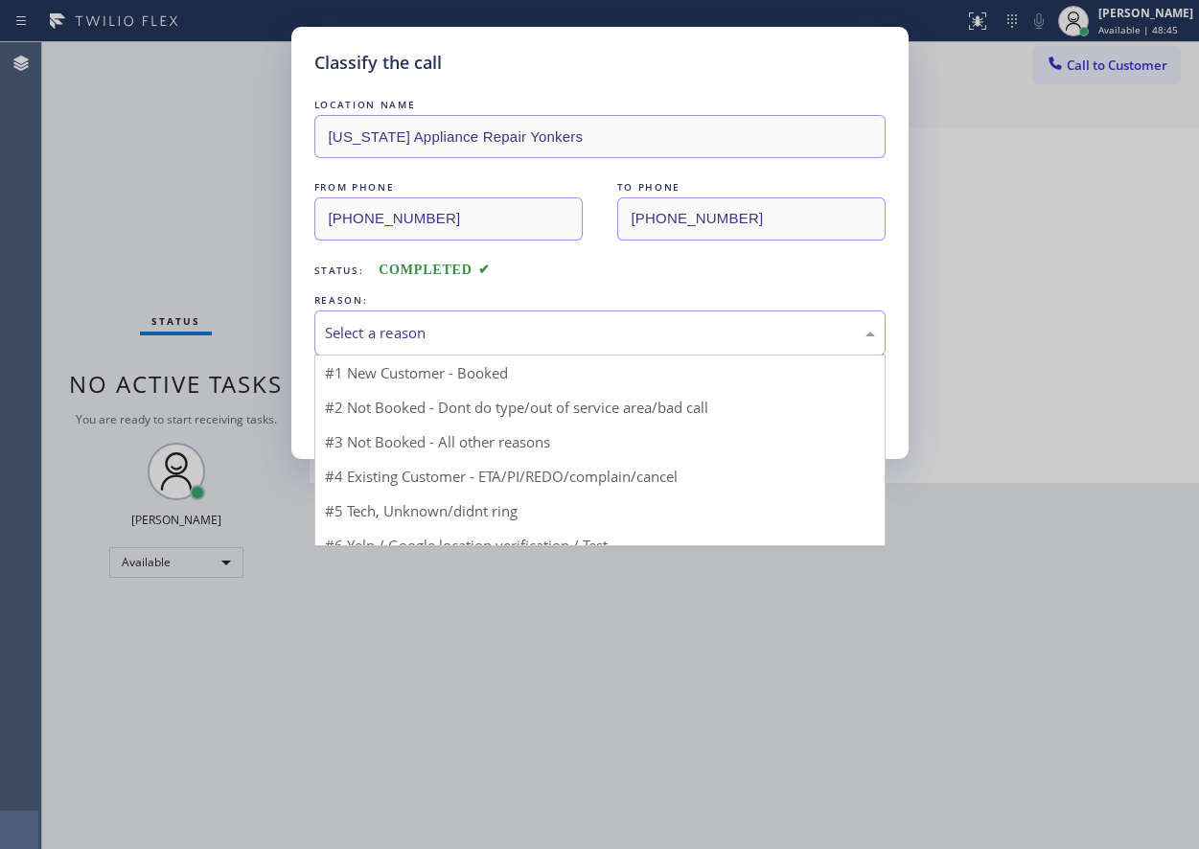
click at [465, 330] on div "Select a reason" at bounding box center [600, 333] width 550 height 22
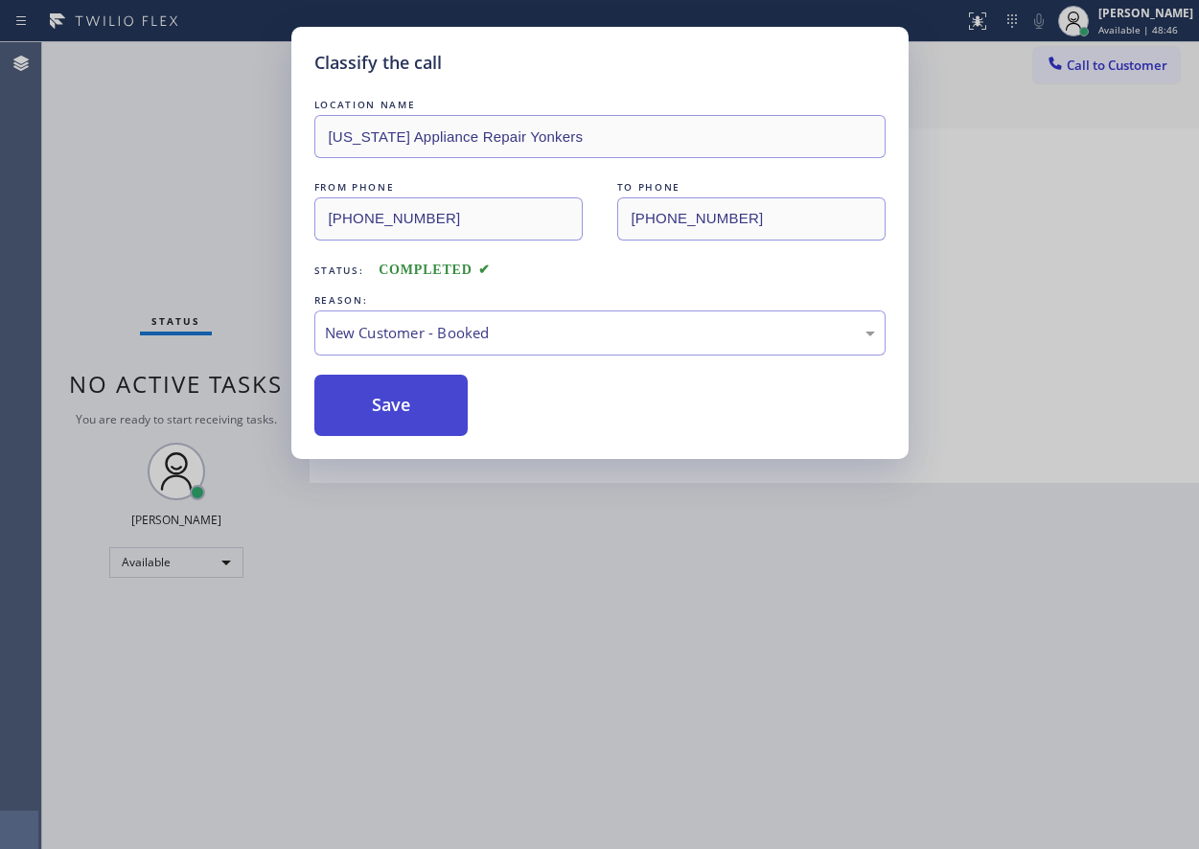
click at [393, 417] on button "Save" at bounding box center [391, 405] width 154 height 61
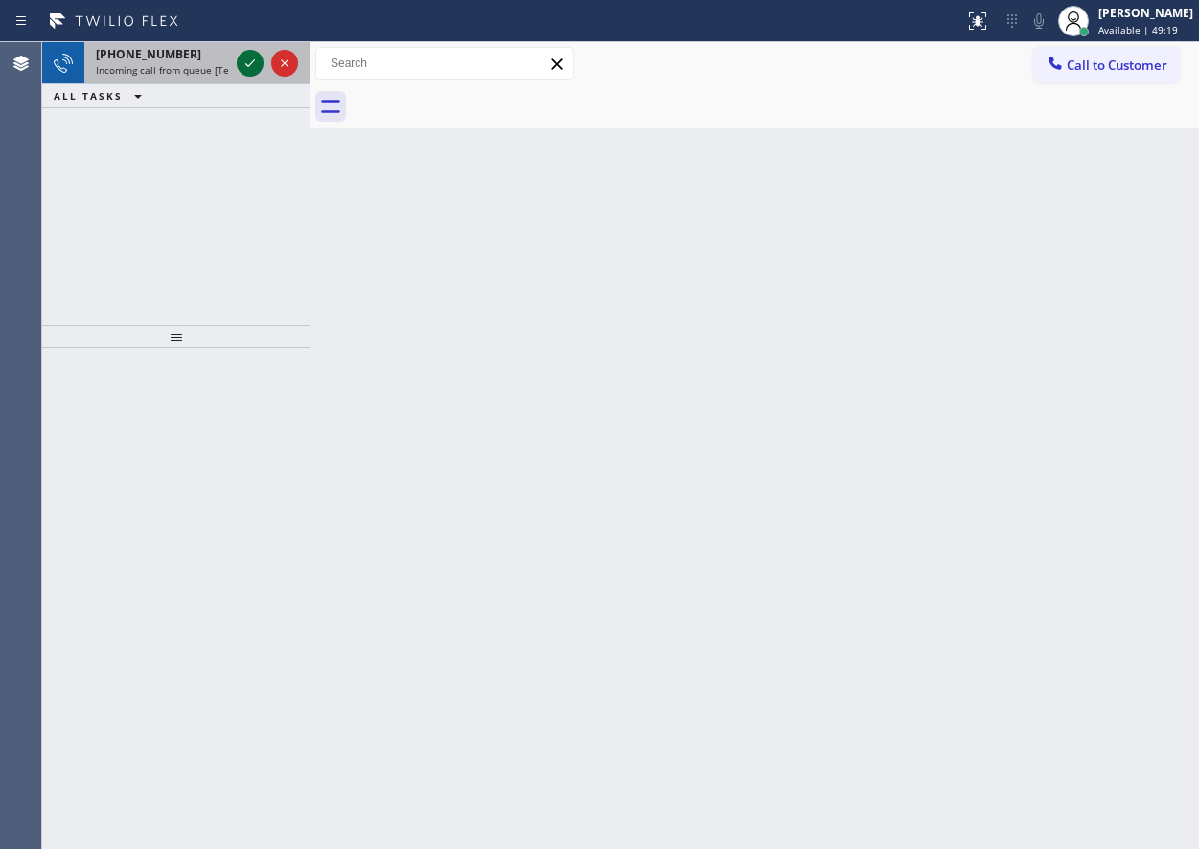
click at [248, 61] on icon at bounding box center [250, 63] width 23 height 23
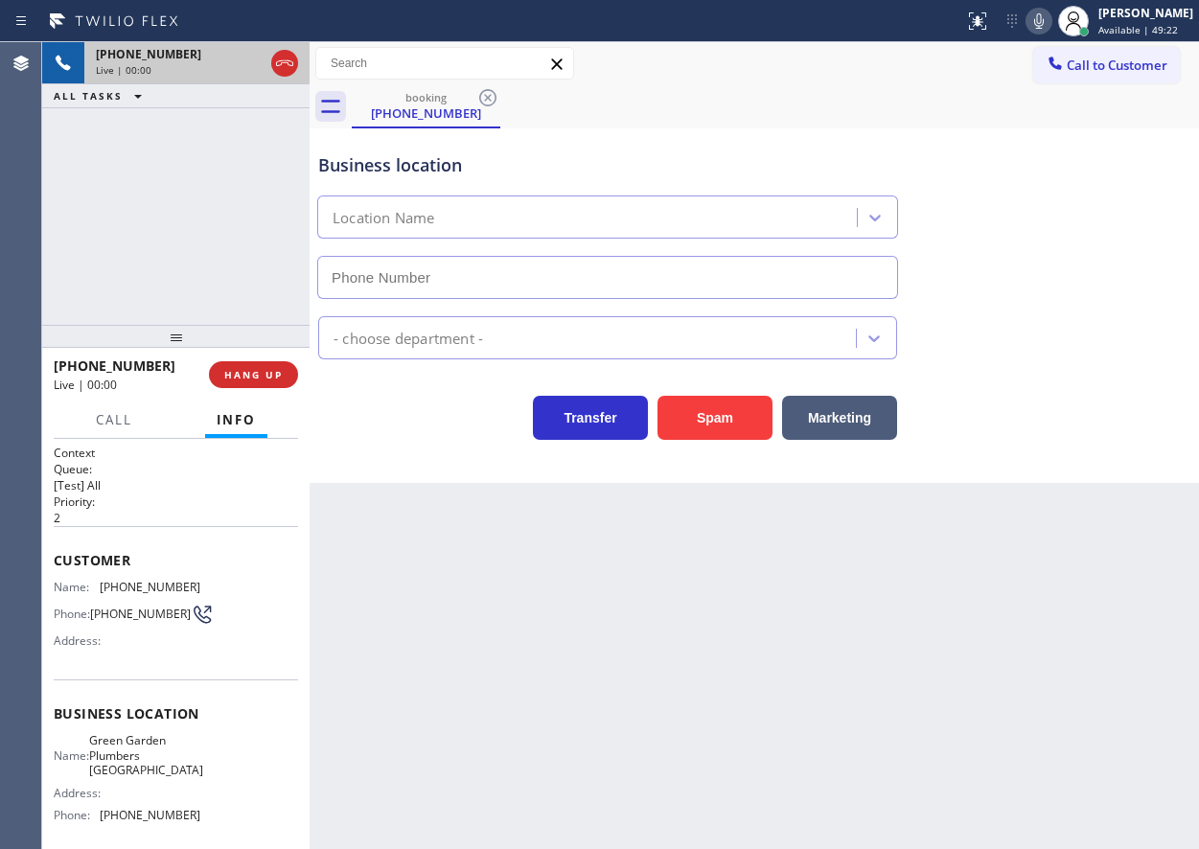
type input "[PHONE_NUMBER]"
click at [253, 369] on span "HANG UP" at bounding box center [253, 374] width 58 height 13
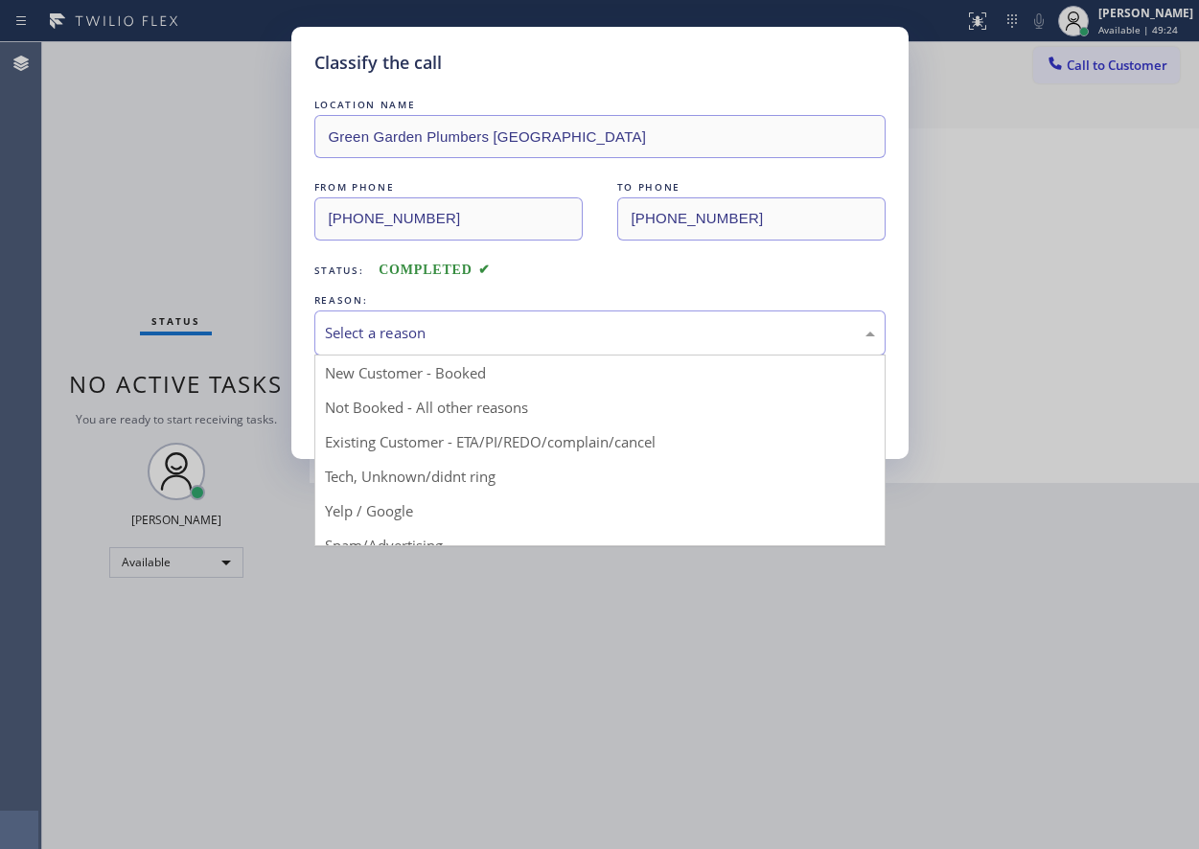
drag, startPoint x: 436, startPoint y: 329, endPoint x: 409, endPoint y: 482, distance: 155.7
click at [436, 330] on div "Select a reason" at bounding box center [600, 333] width 550 height 22
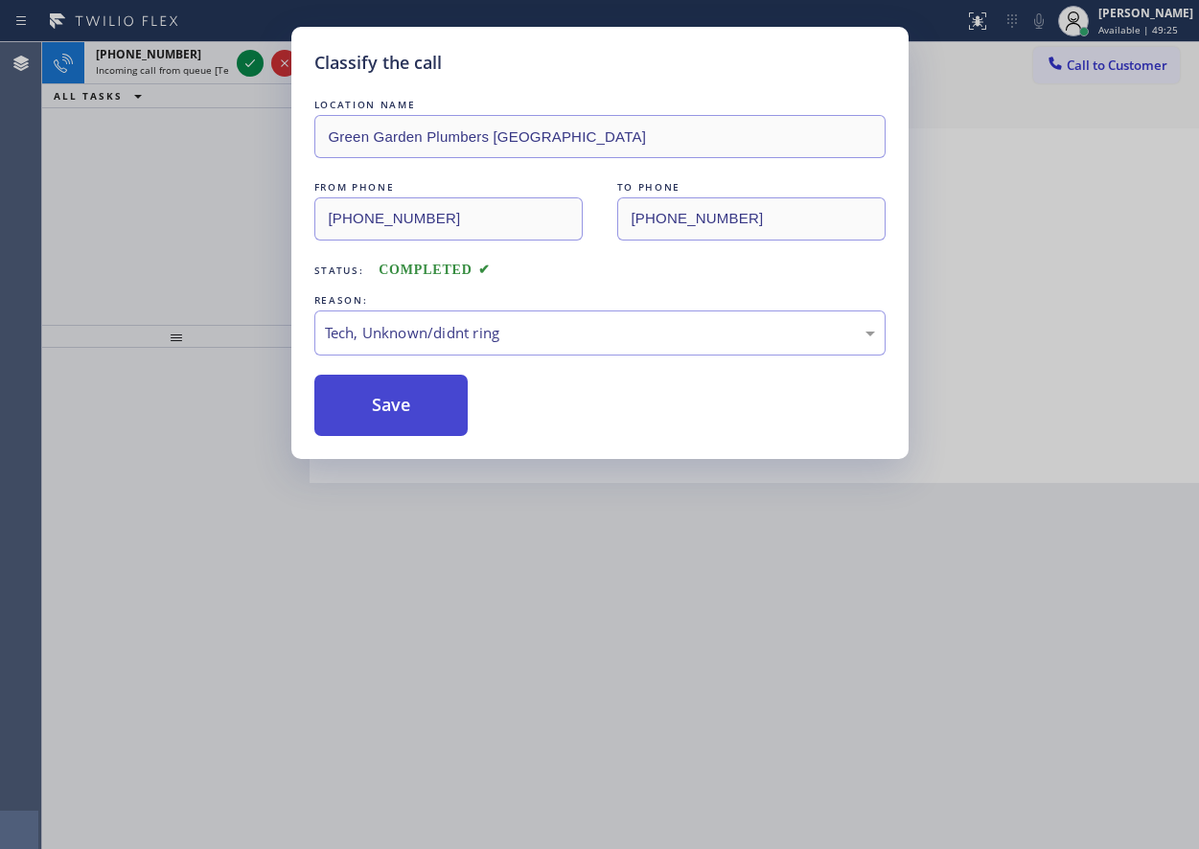
click at [390, 405] on button "Save" at bounding box center [391, 405] width 154 height 61
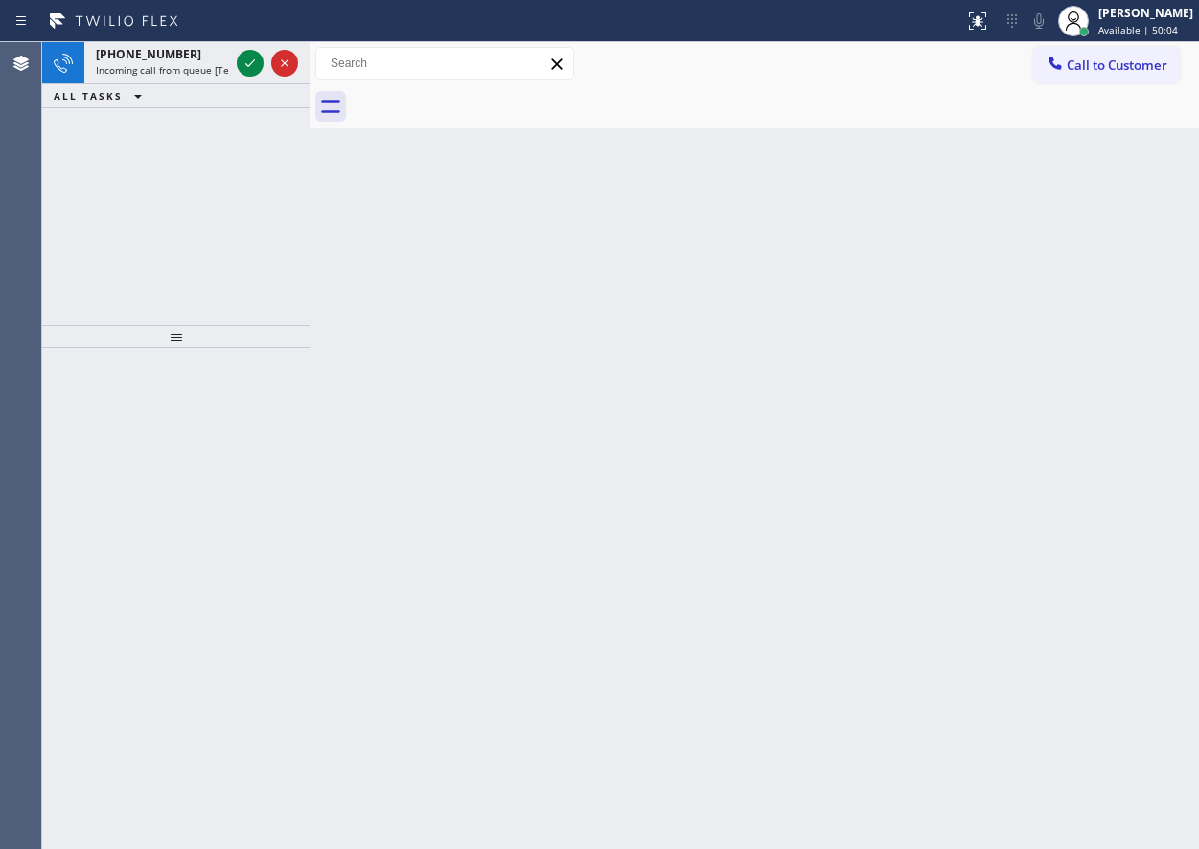
click at [1086, 479] on div "Back to Dashboard Change Sender ID Customers Technicians Select a contact Outbo…" at bounding box center [755, 445] width 890 height 807
click at [243, 63] on icon at bounding box center [250, 63] width 23 height 23
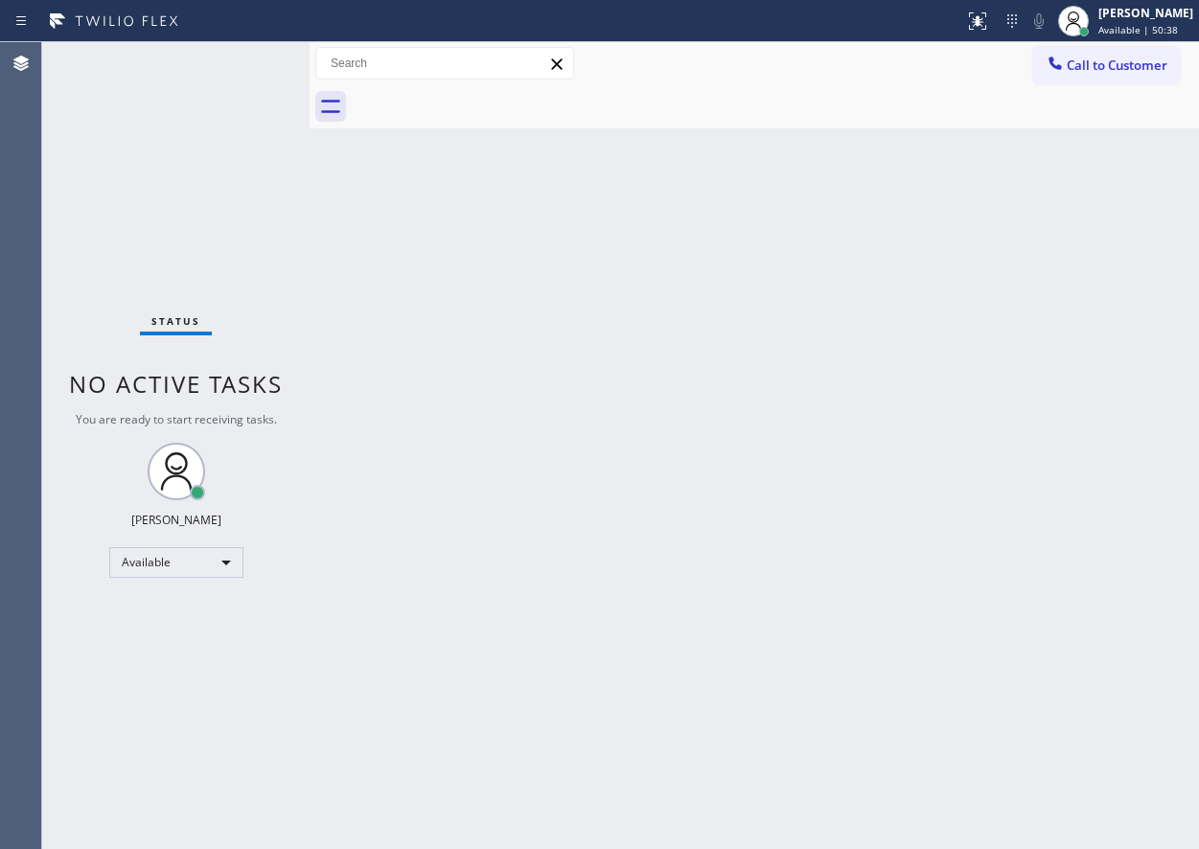
click at [1057, 517] on div "Back to Dashboard Change Sender ID Customers Technicians Select a contact Outbo…" at bounding box center [755, 445] width 890 height 807
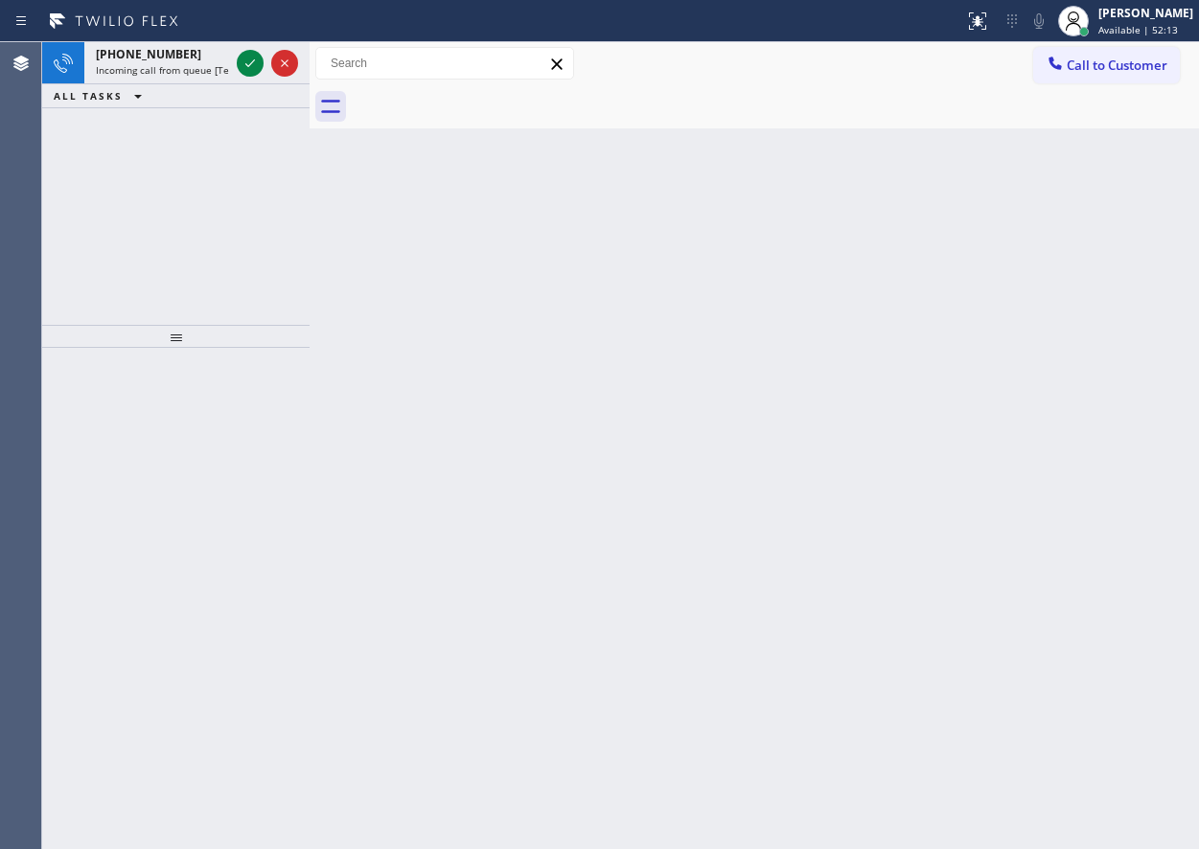
click at [1071, 382] on div "Back to Dashboard Change Sender ID Customers Technicians Select a contact Outbo…" at bounding box center [755, 445] width 890 height 807
click at [250, 69] on icon at bounding box center [250, 63] width 23 height 23
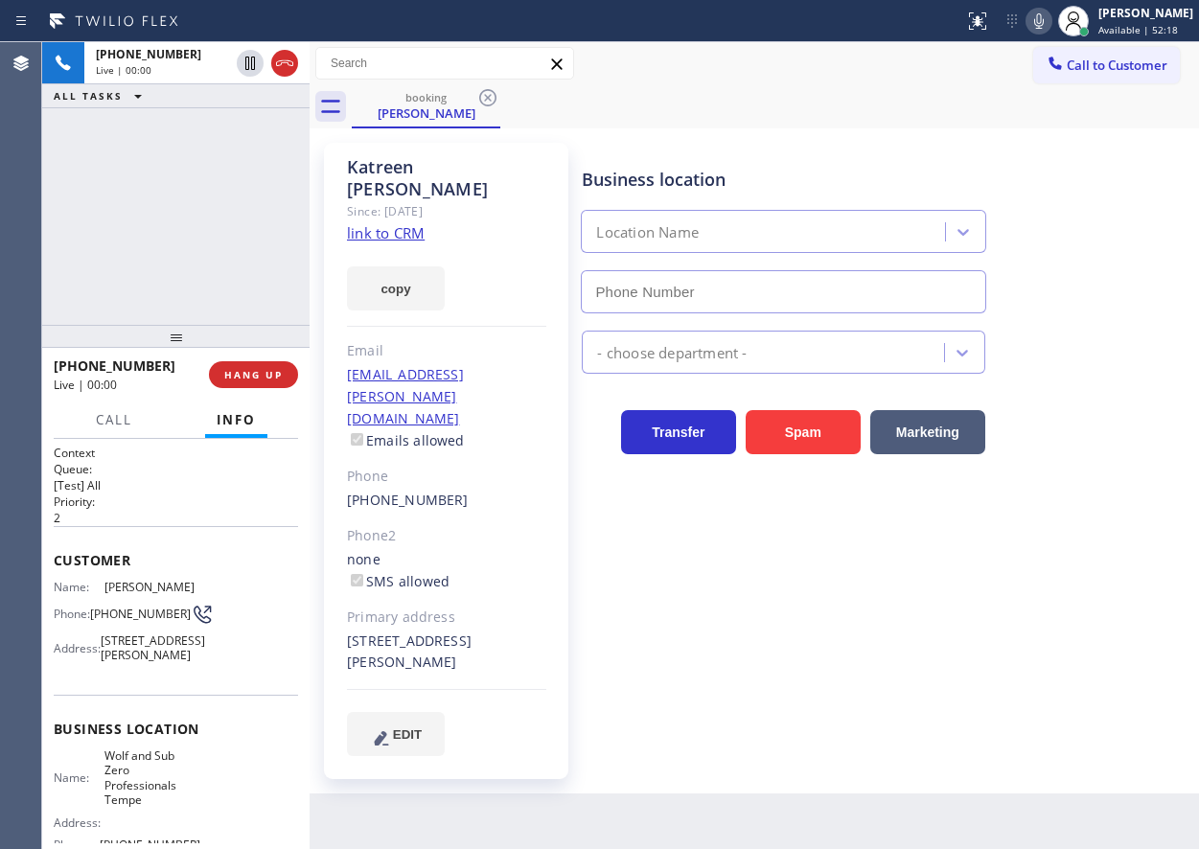
type input "[PHONE_NUMBER]"
click at [157, 801] on span "Wolf and Sub Zero Professionals Tempe" at bounding box center [152, 778] width 96 height 59
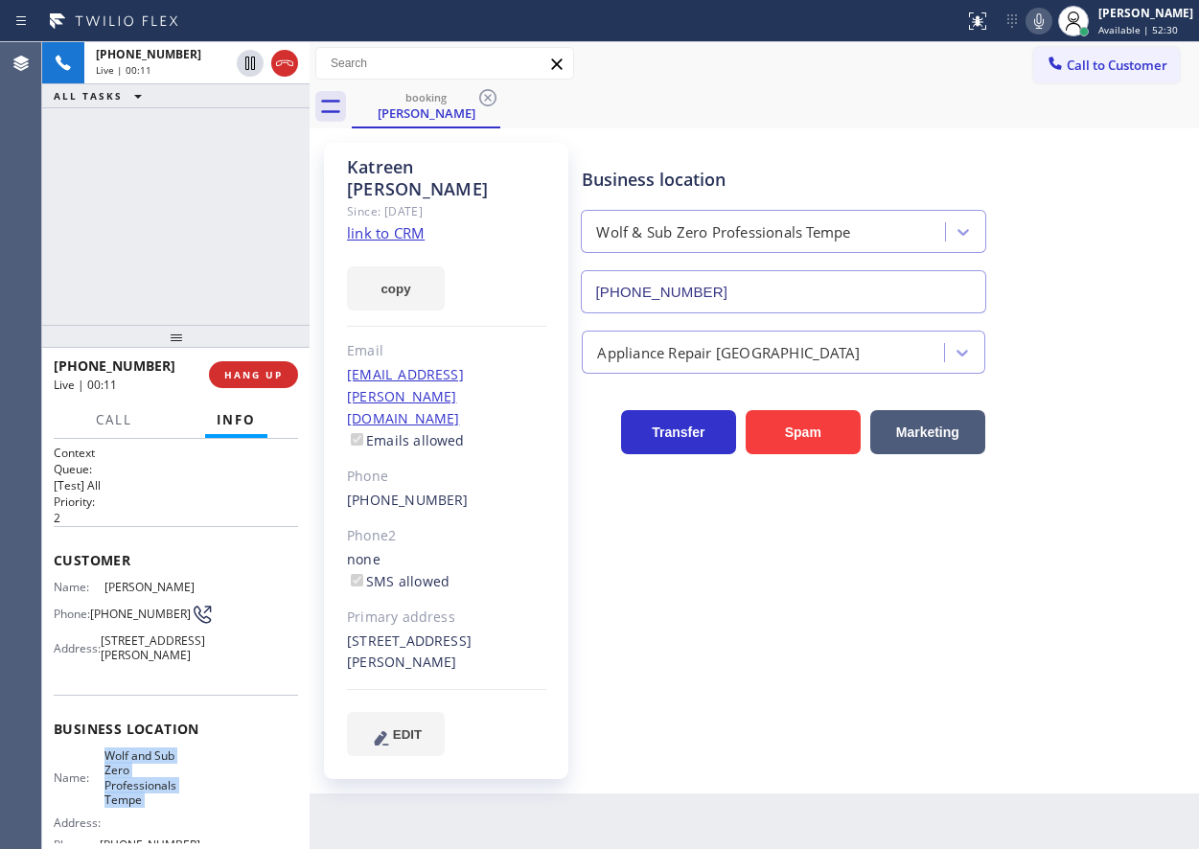
click at [157, 801] on span "Wolf and Sub Zero Professionals Tempe" at bounding box center [152, 778] width 96 height 59
click at [802, 281] on input "[PHONE_NUMBER]" at bounding box center [783, 291] width 405 height 43
click at [398, 223] on link "link to CRM" at bounding box center [386, 232] width 78 height 19
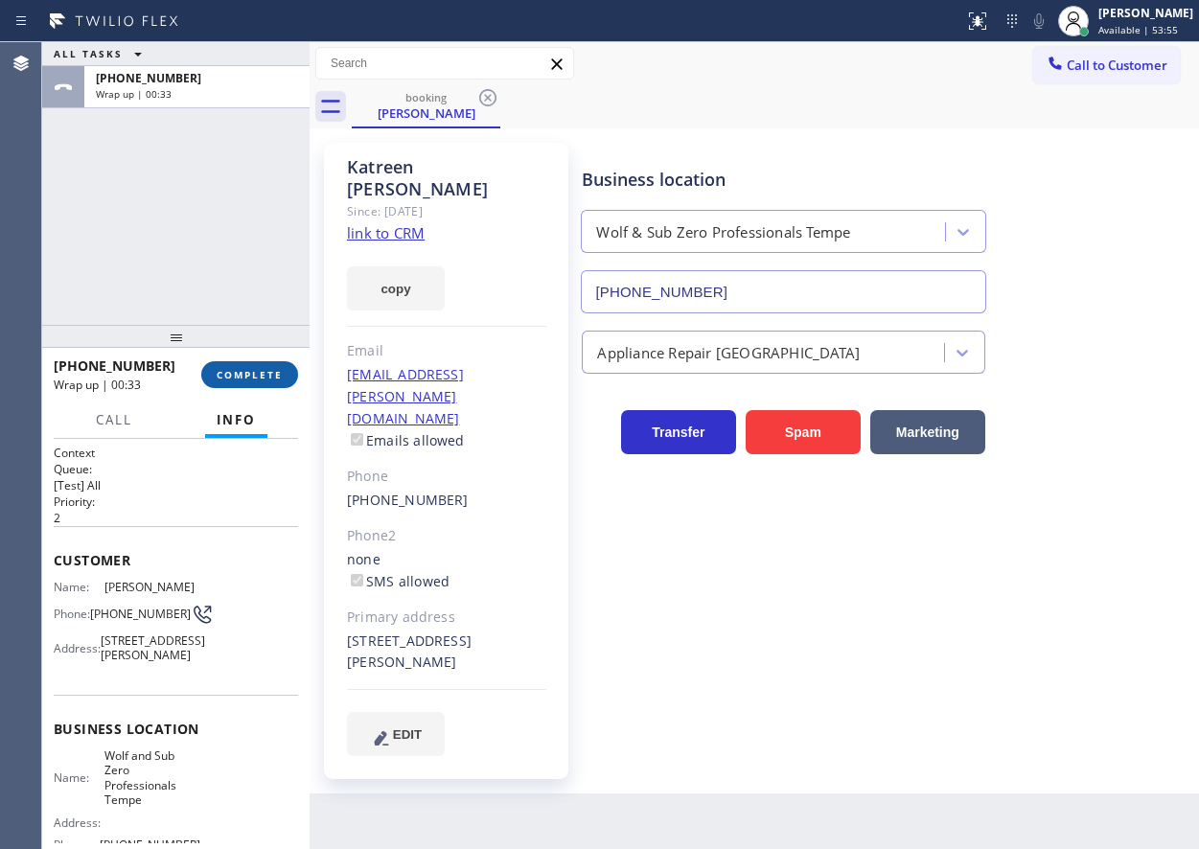
click at [269, 381] on span "COMPLETE" at bounding box center [250, 374] width 66 height 13
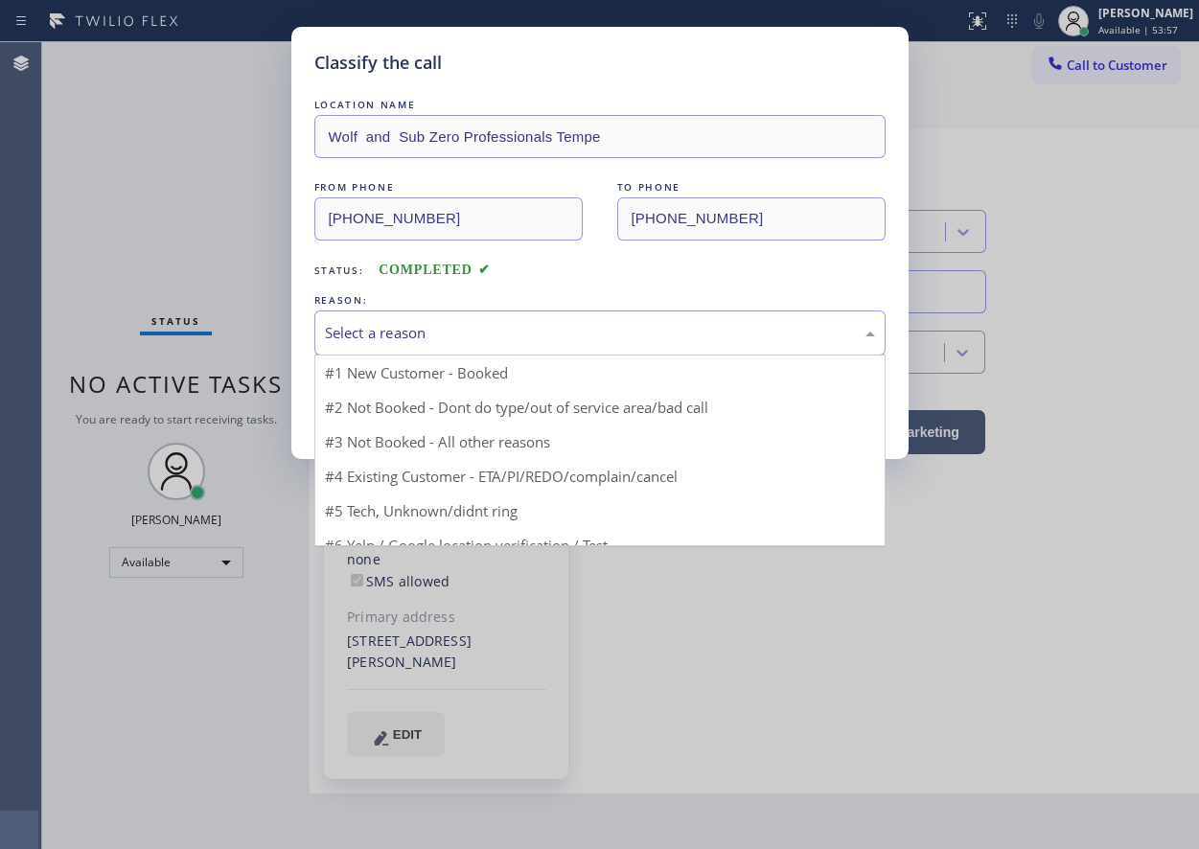
click at [473, 325] on div "Select a reason" at bounding box center [600, 333] width 550 height 22
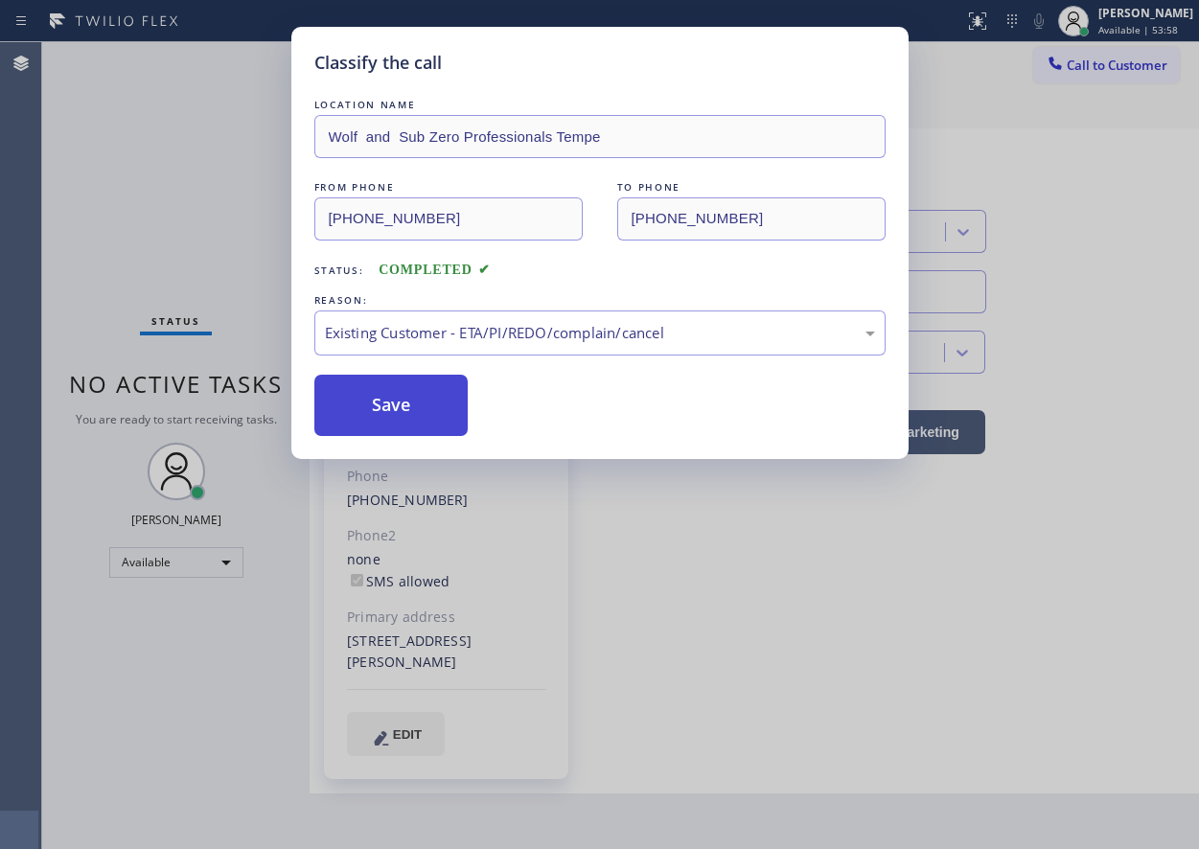
click at [388, 400] on button "Save" at bounding box center [391, 405] width 154 height 61
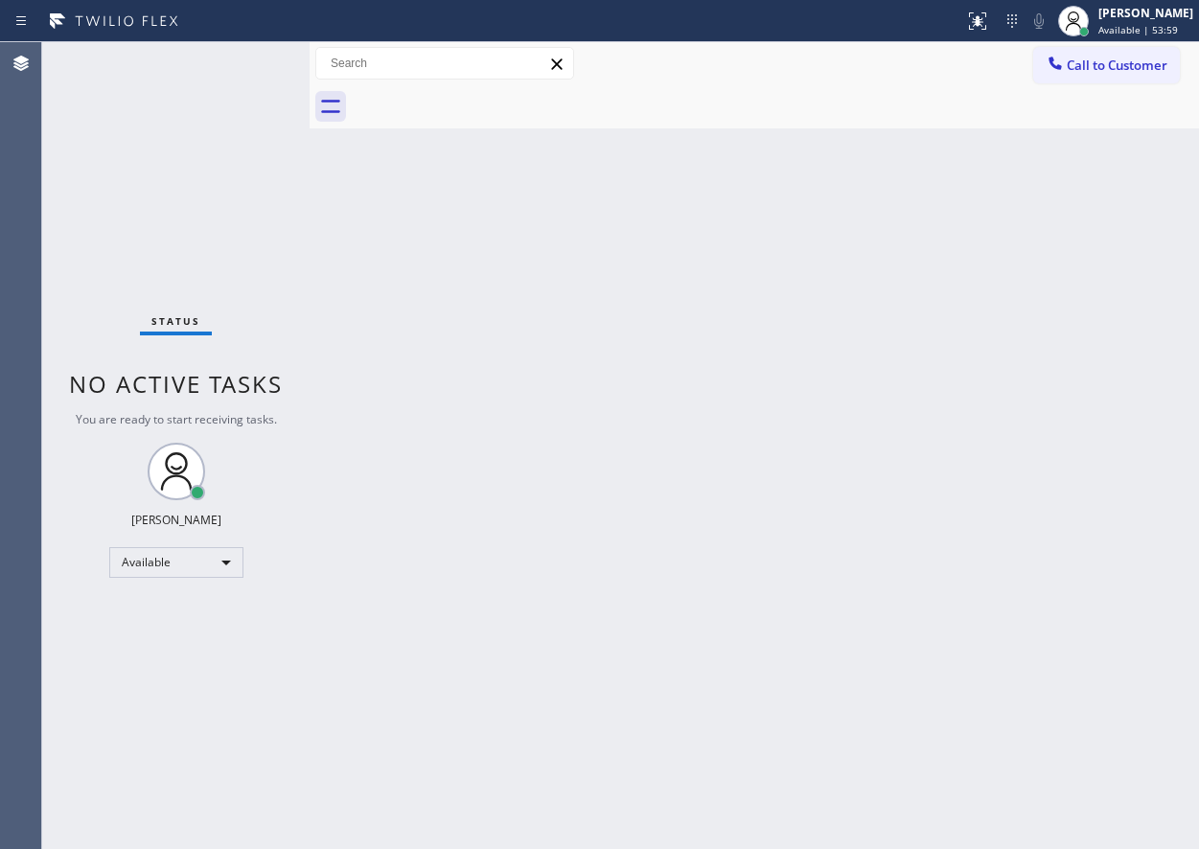
click at [1008, 552] on div "Back to Dashboard Change Sender ID Customers Technicians Select a contact Outbo…" at bounding box center [755, 445] width 890 height 807
click at [1043, 348] on div "Back to Dashboard Change Sender ID Customers Technicians Select a contact Outbo…" at bounding box center [755, 445] width 890 height 807
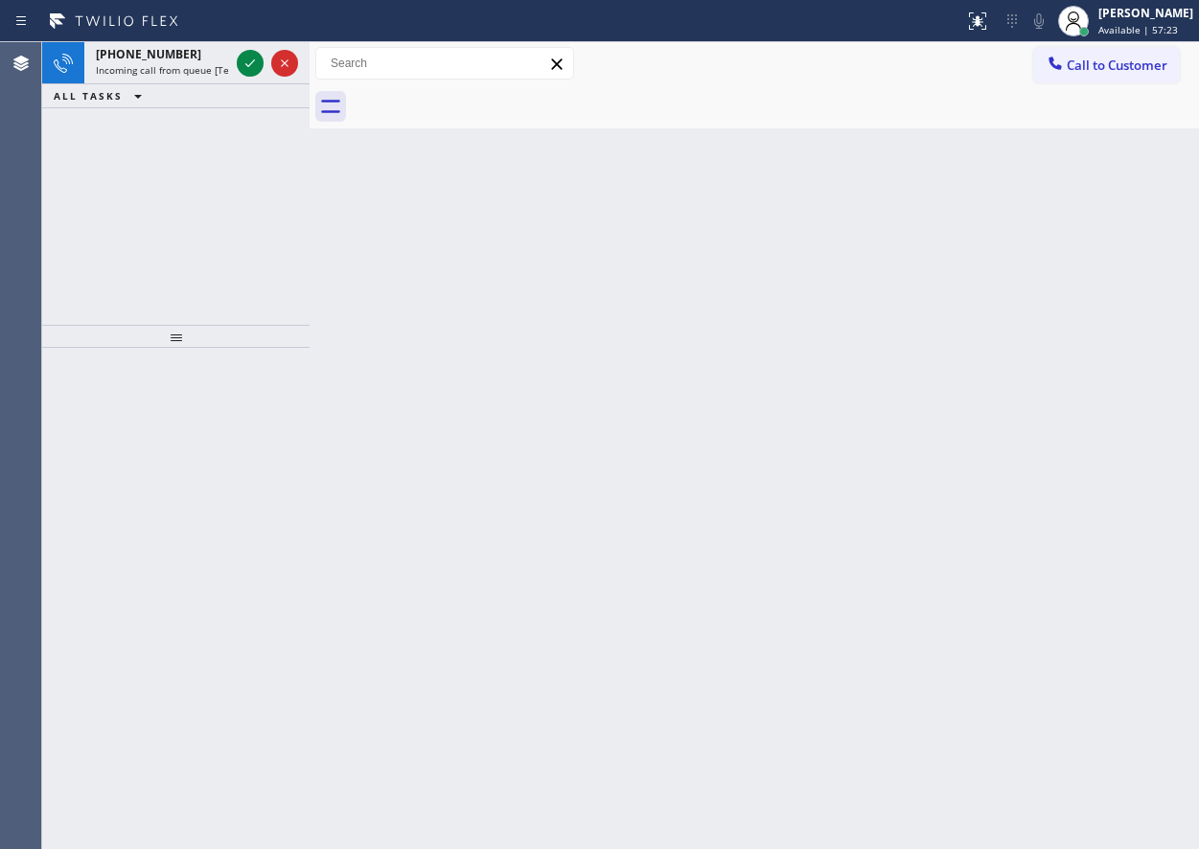
click at [1055, 364] on div "Back to Dashboard Change Sender ID Customers Technicians Select a contact Outbo…" at bounding box center [755, 445] width 890 height 807
click at [255, 57] on icon at bounding box center [250, 63] width 23 height 23
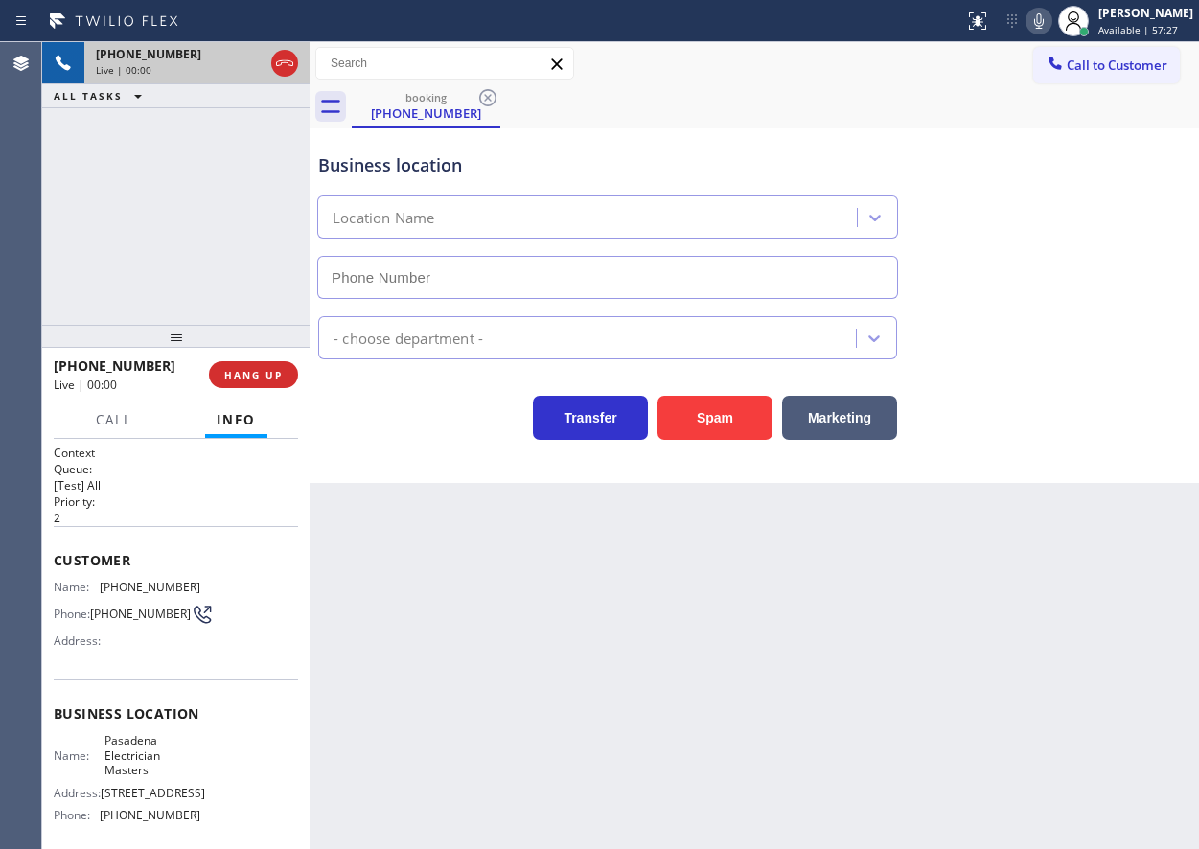
type input "[PHONE_NUMBER]"
click at [714, 431] on button "Spam" at bounding box center [715, 418] width 115 height 44
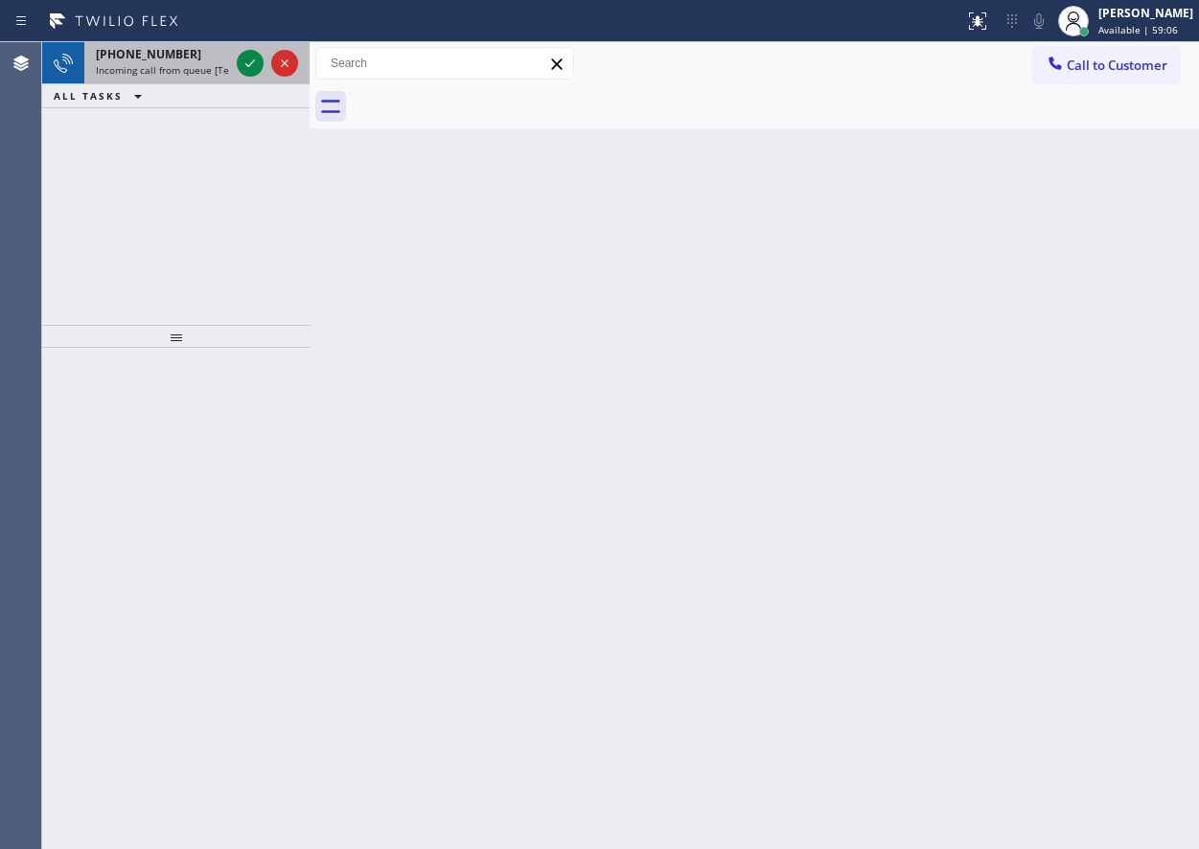
click at [234, 56] on div at bounding box center [267, 63] width 69 height 42
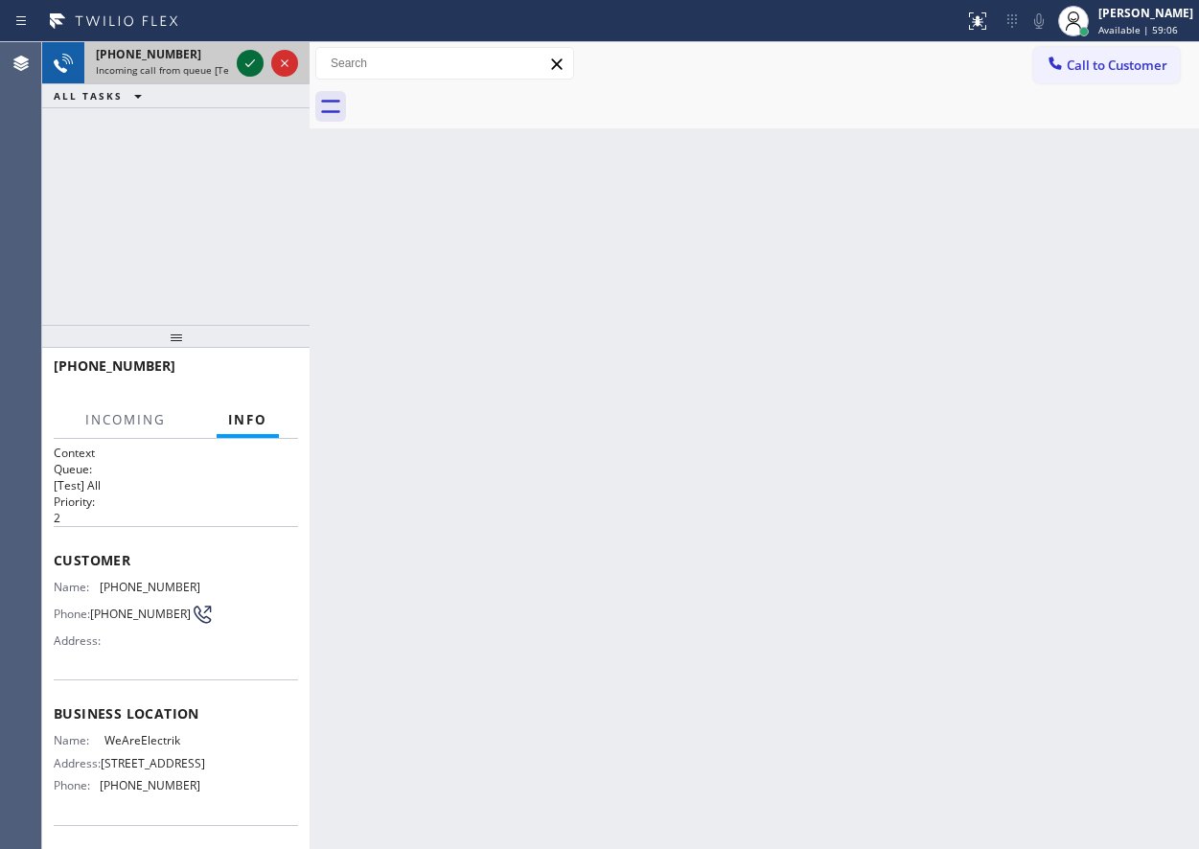
click at [242, 57] on icon at bounding box center [250, 63] width 23 height 23
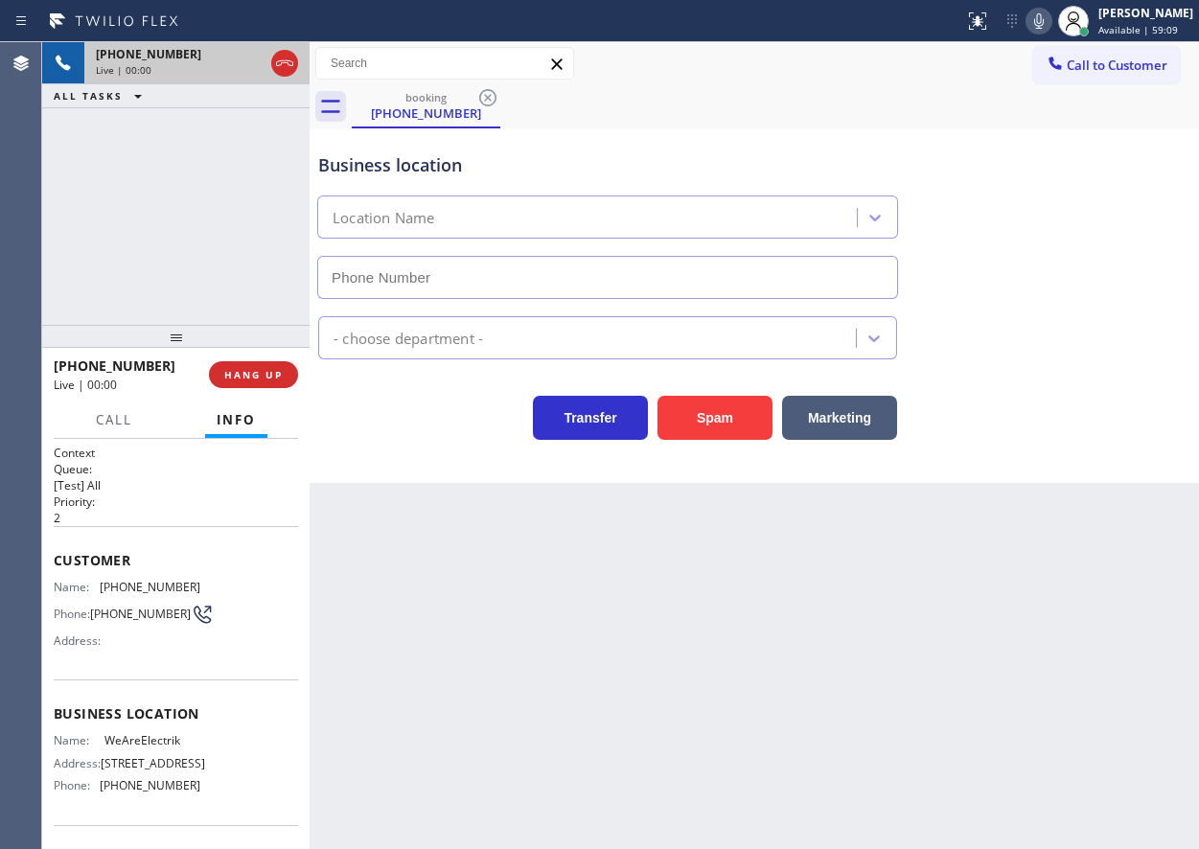
type input "[PHONE_NUMBER]"
click at [737, 420] on button "Spam" at bounding box center [715, 418] width 115 height 44
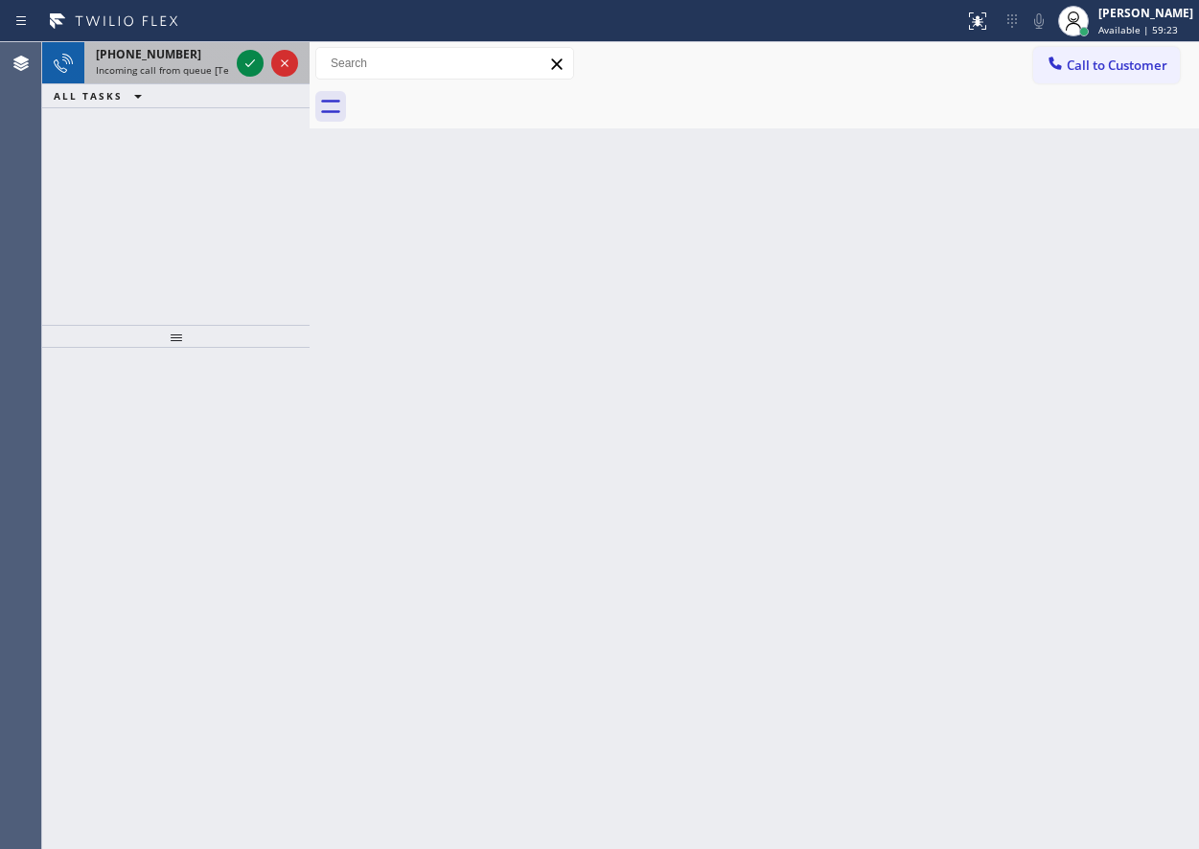
click at [116, 59] on span "[PHONE_NUMBER]" at bounding box center [148, 54] width 105 height 16
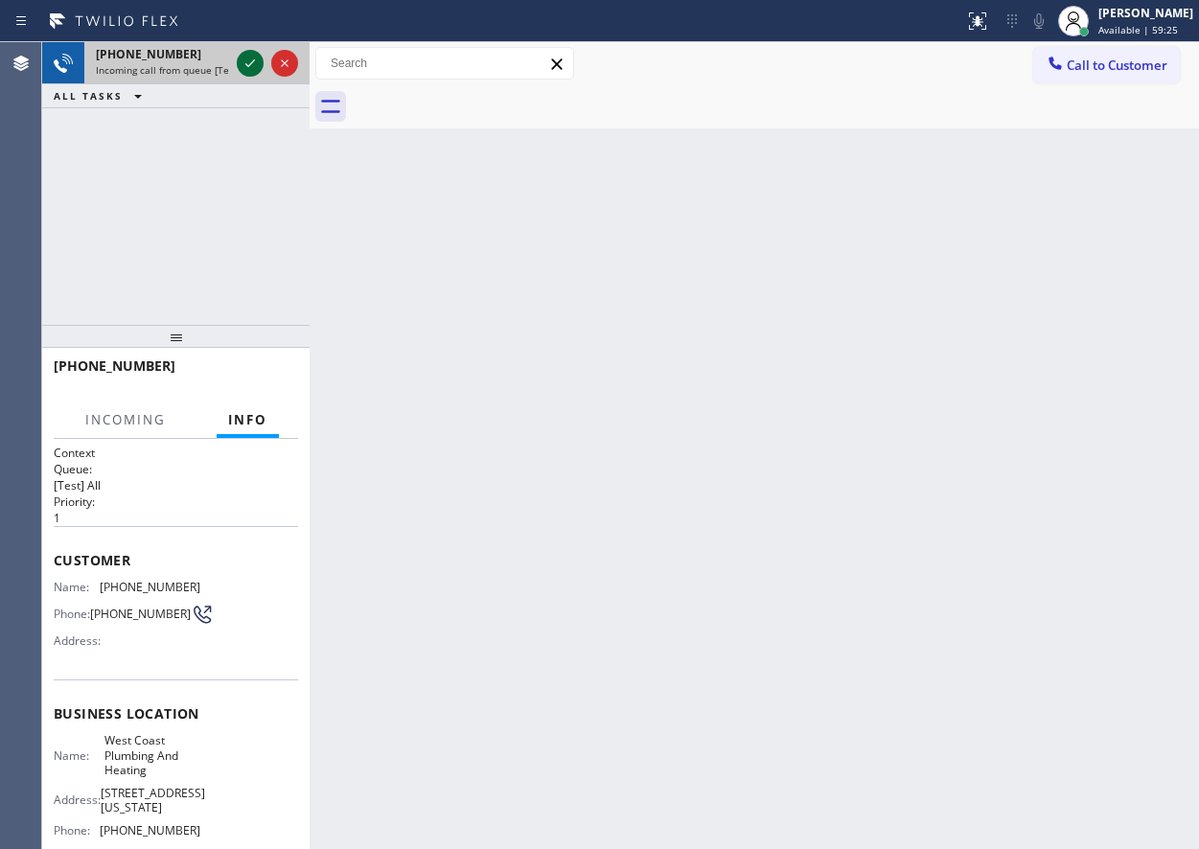
click at [241, 58] on icon at bounding box center [250, 63] width 23 height 23
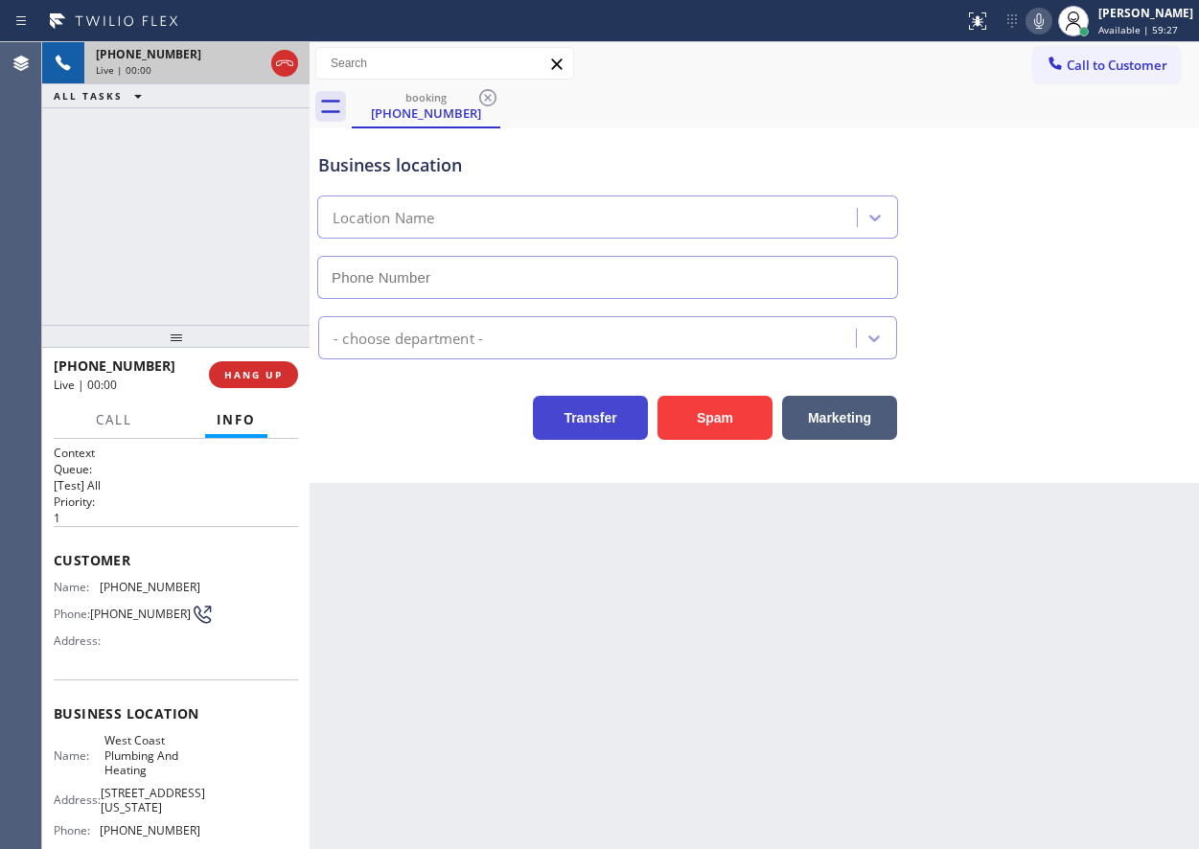
type input "[PHONE_NUMBER]"
click at [275, 373] on span "HANG UP" at bounding box center [253, 374] width 58 height 13
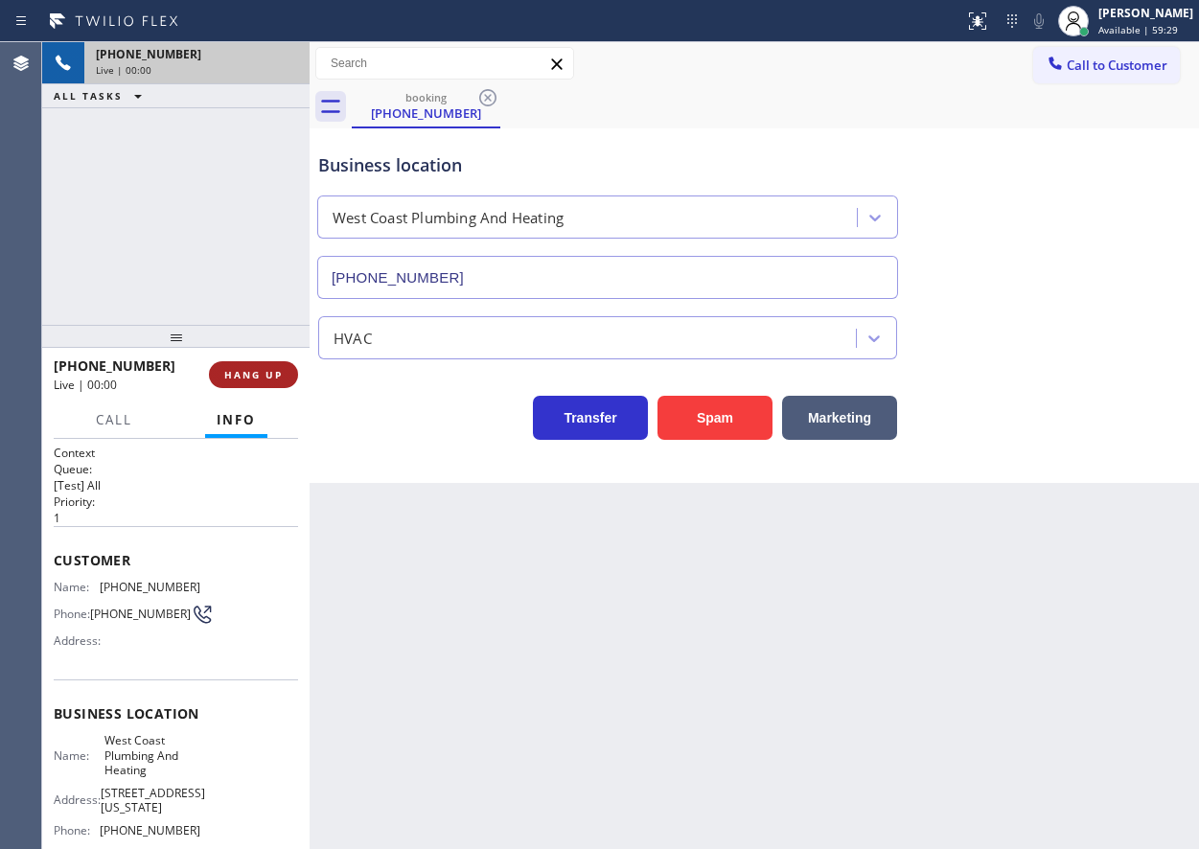
click at [275, 373] on span "HANG UP" at bounding box center [253, 374] width 58 height 13
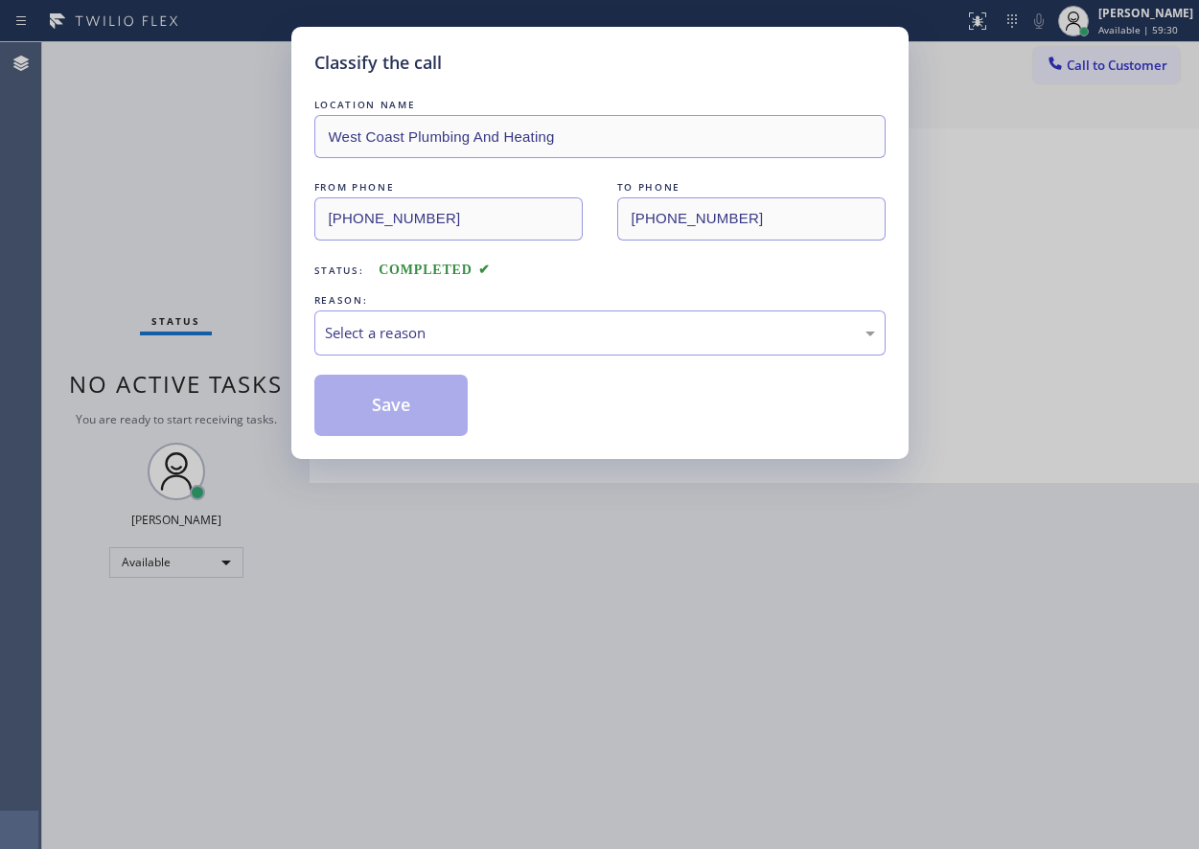
click at [426, 334] on div "Select a reason" at bounding box center [600, 333] width 550 height 22
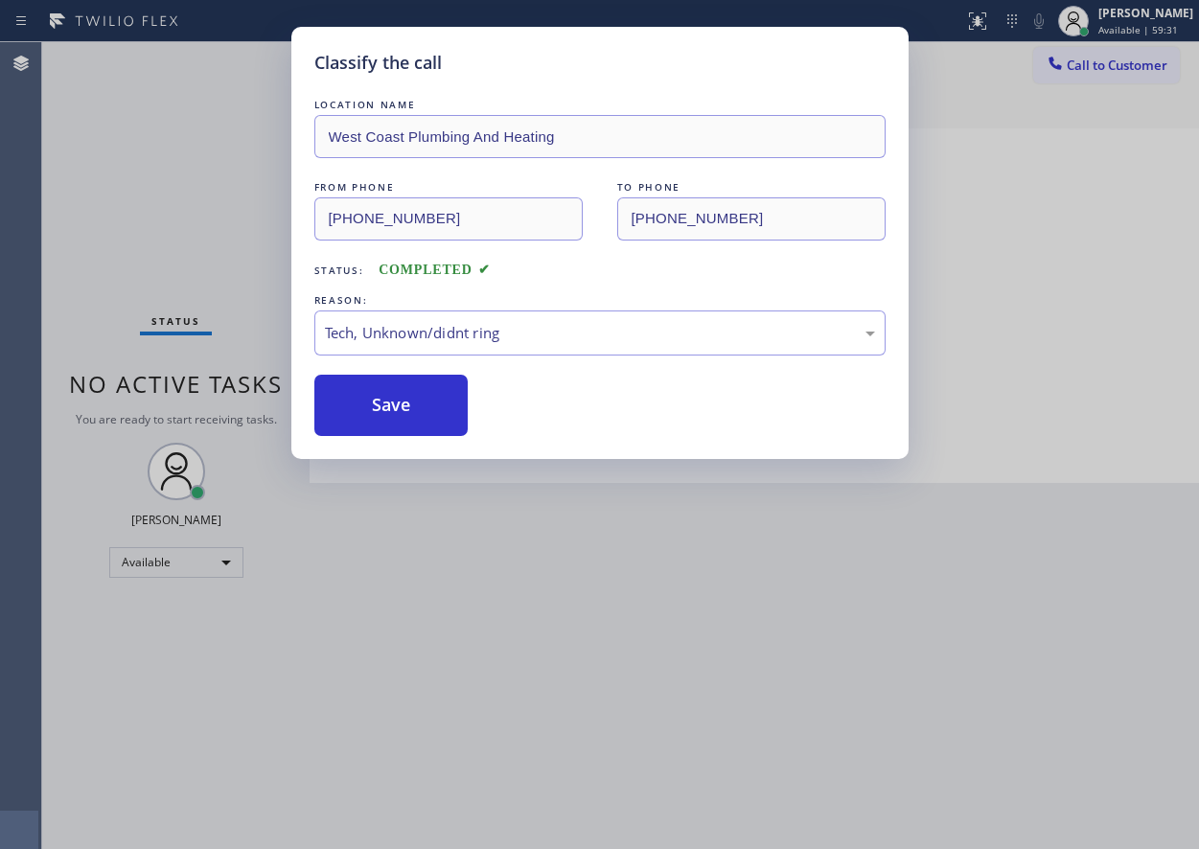
click at [415, 437] on div "Classify the call LOCATION NAME West Coast Plumbing And Heating FROM PHONE [PHO…" at bounding box center [599, 243] width 617 height 432
click at [420, 399] on button "Save" at bounding box center [391, 405] width 154 height 61
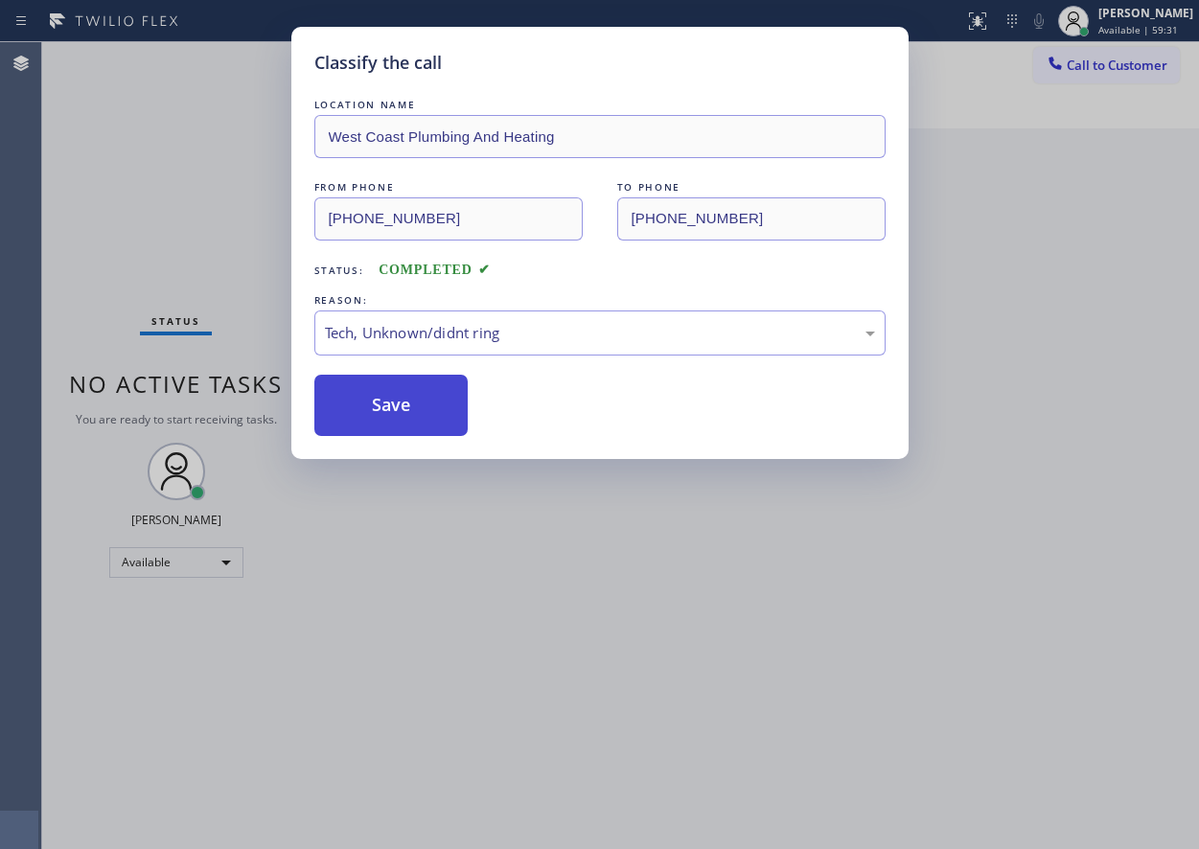
click at [420, 399] on button "Save" at bounding box center [391, 405] width 154 height 61
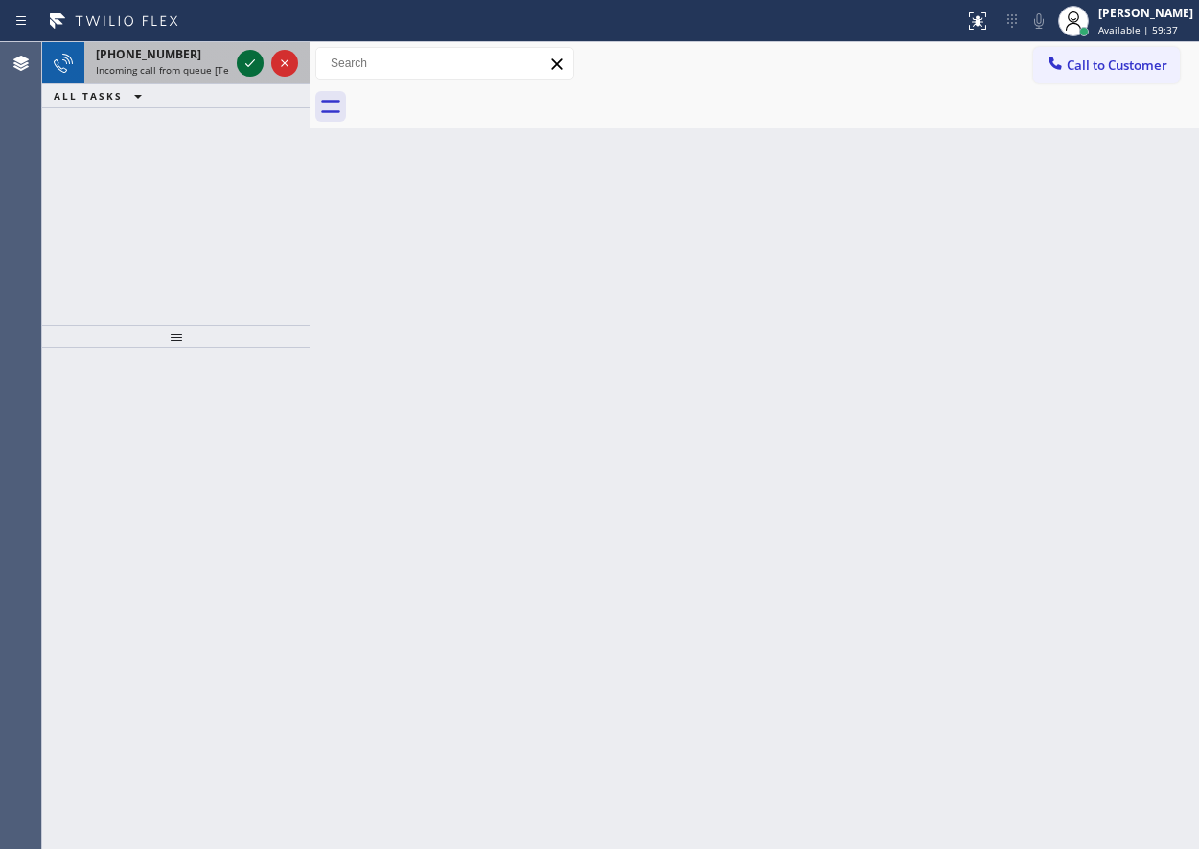
click at [246, 69] on icon at bounding box center [250, 63] width 23 height 23
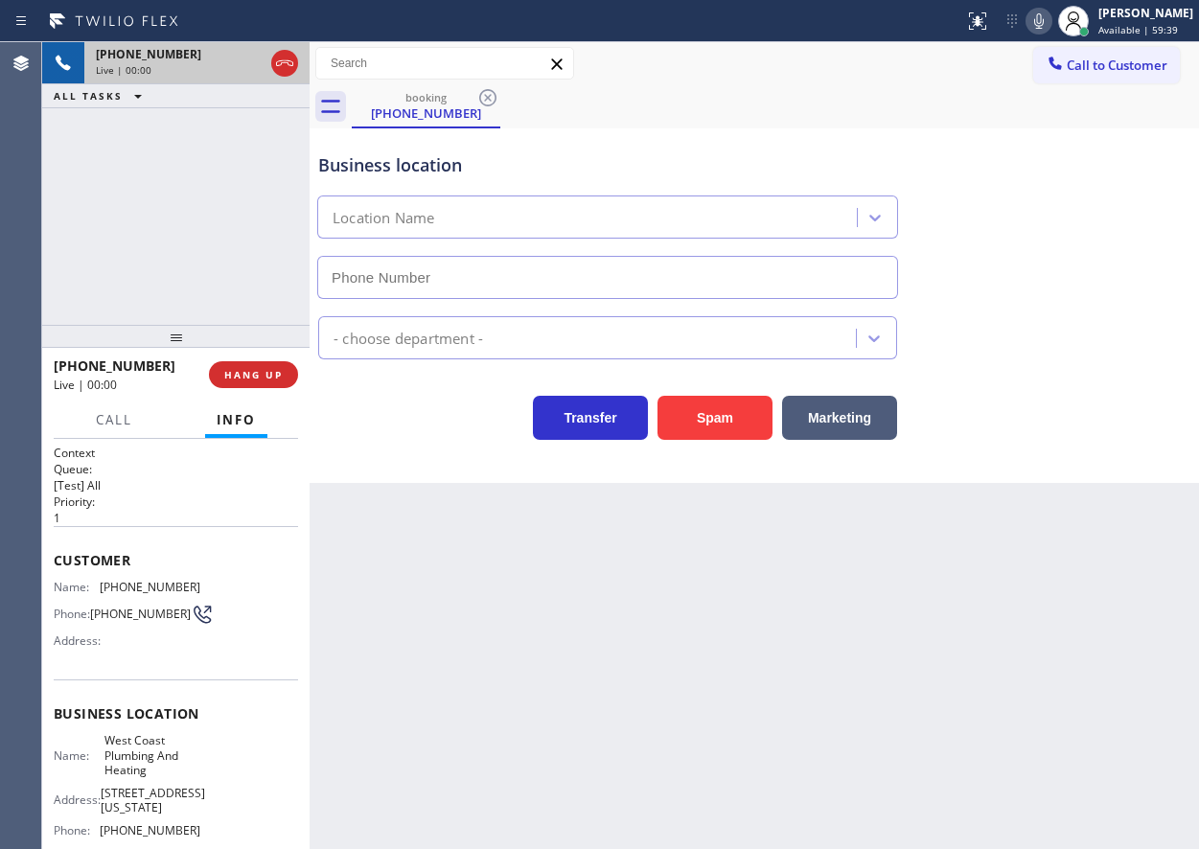
type input "[PHONE_NUMBER]"
click at [260, 373] on span "HANG UP" at bounding box center [253, 374] width 58 height 13
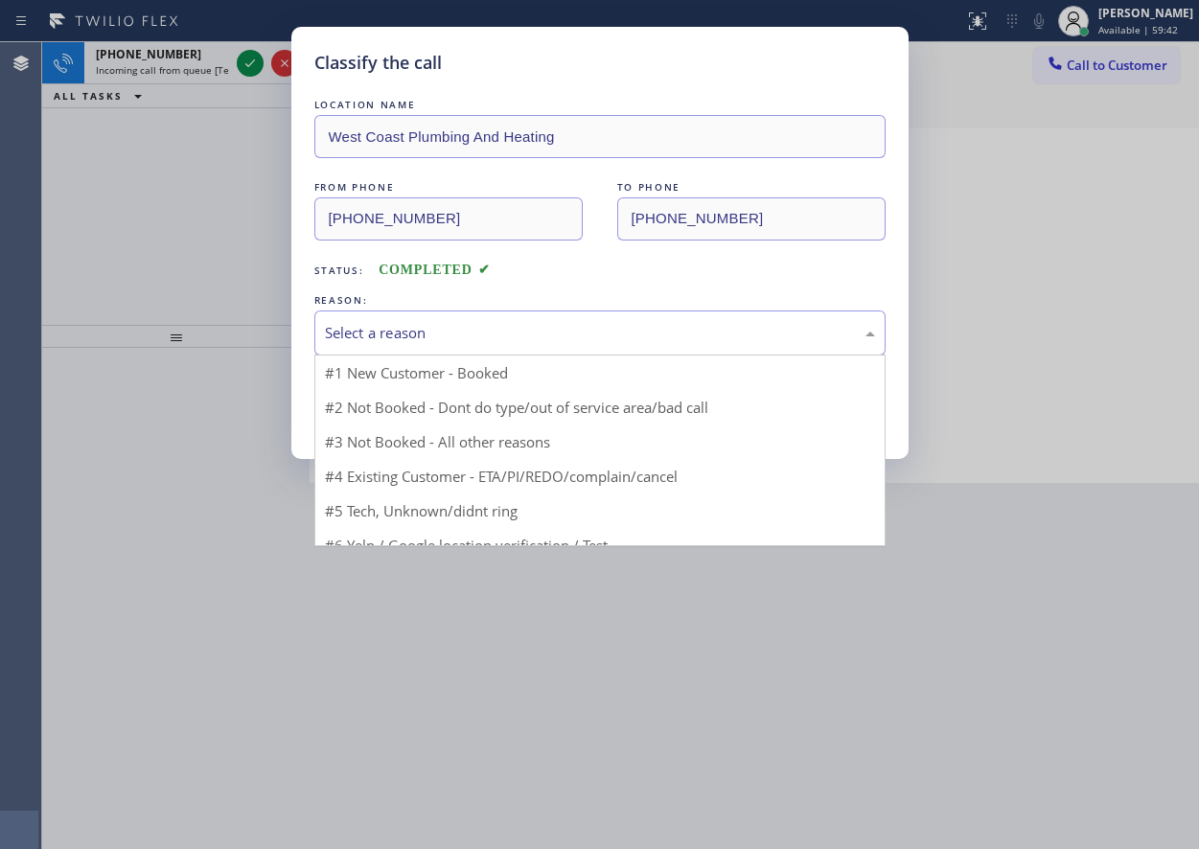
click at [560, 336] on div "Select a reason" at bounding box center [600, 333] width 550 height 22
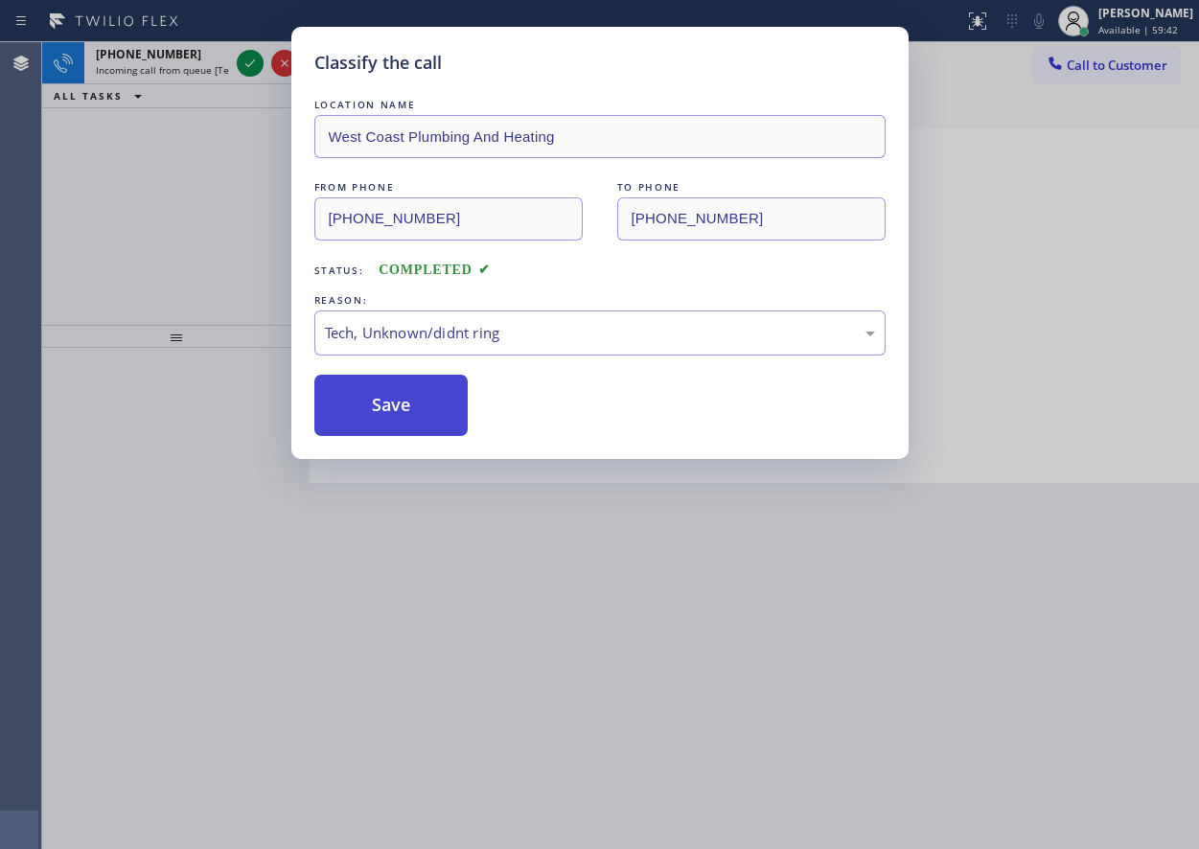
click at [413, 425] on button "Save" at bounding box center [391, 405] width 154 height 61
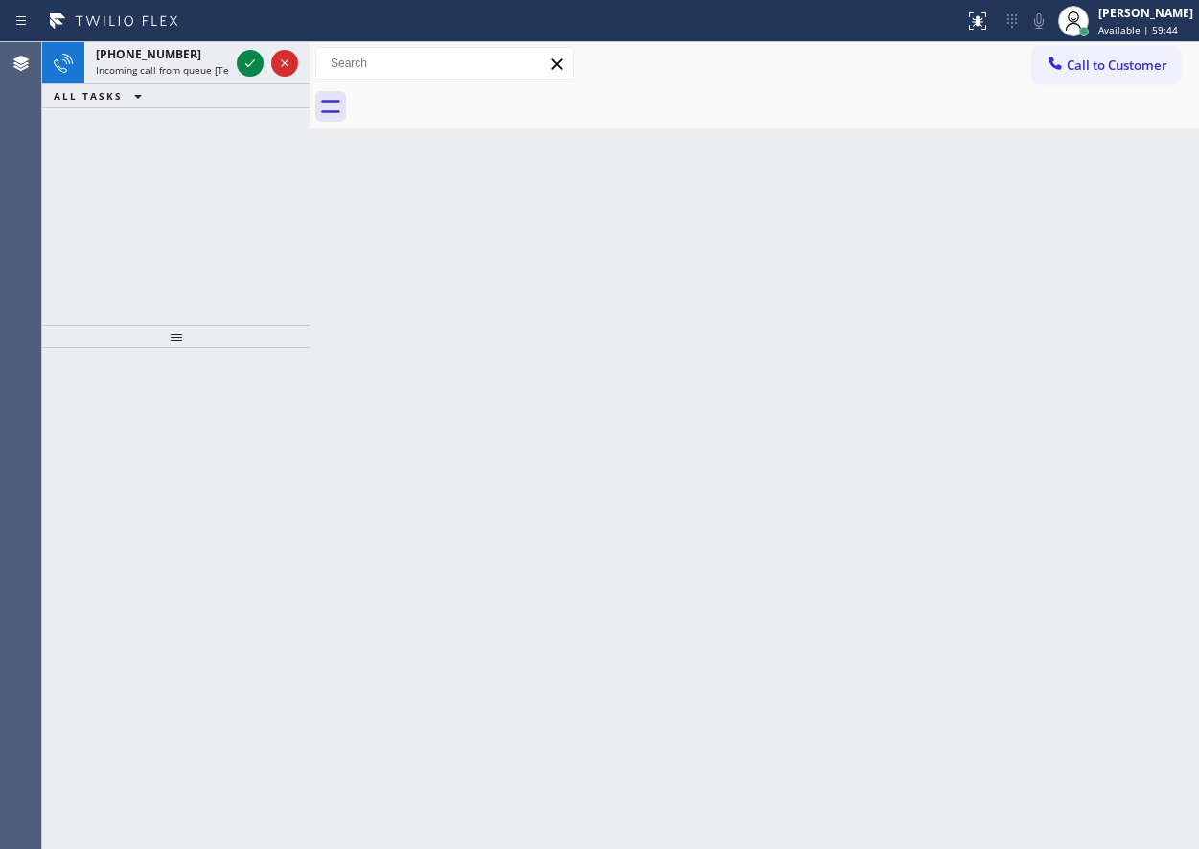
click at [153, 58] on span "[PHONE_NUMBER]" at bounding box center [148, 54] width 105 height 16
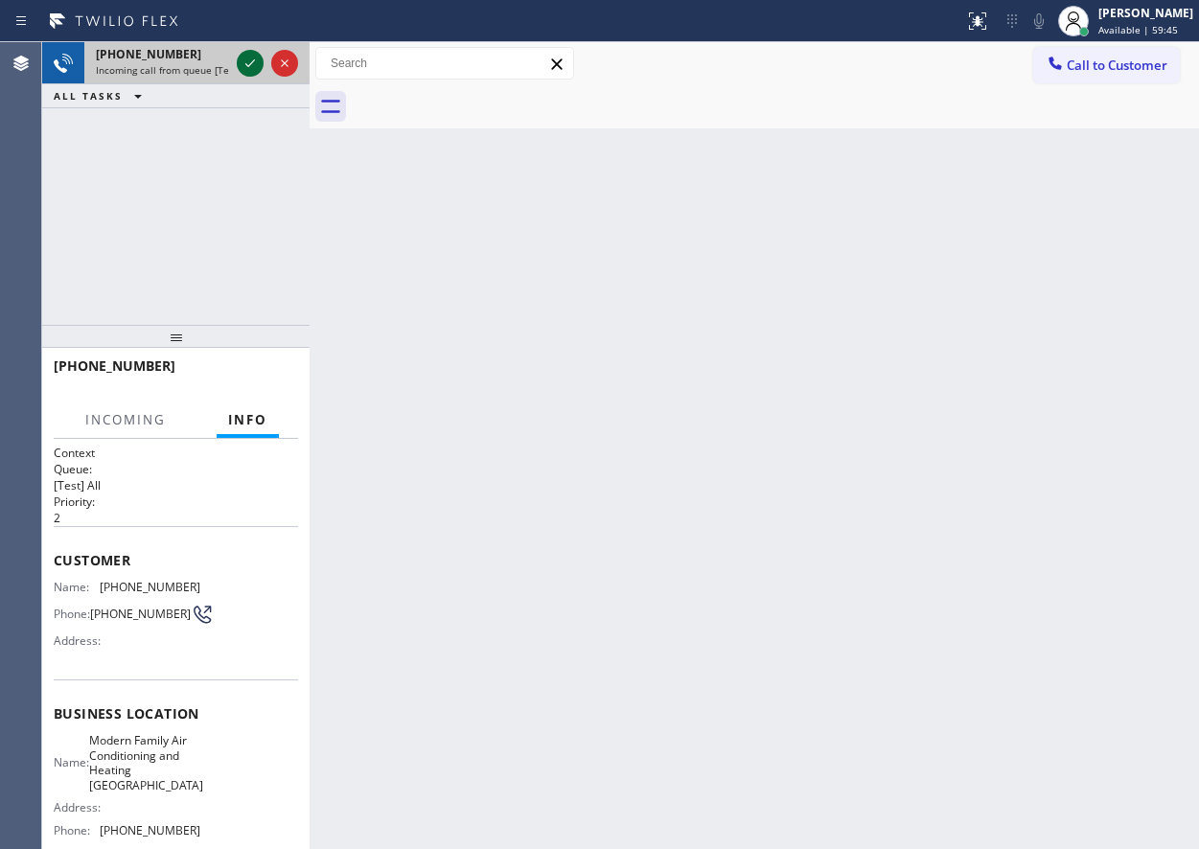
click at [246, 67] on icon at bounding box center [250, 63] width 23 height 23
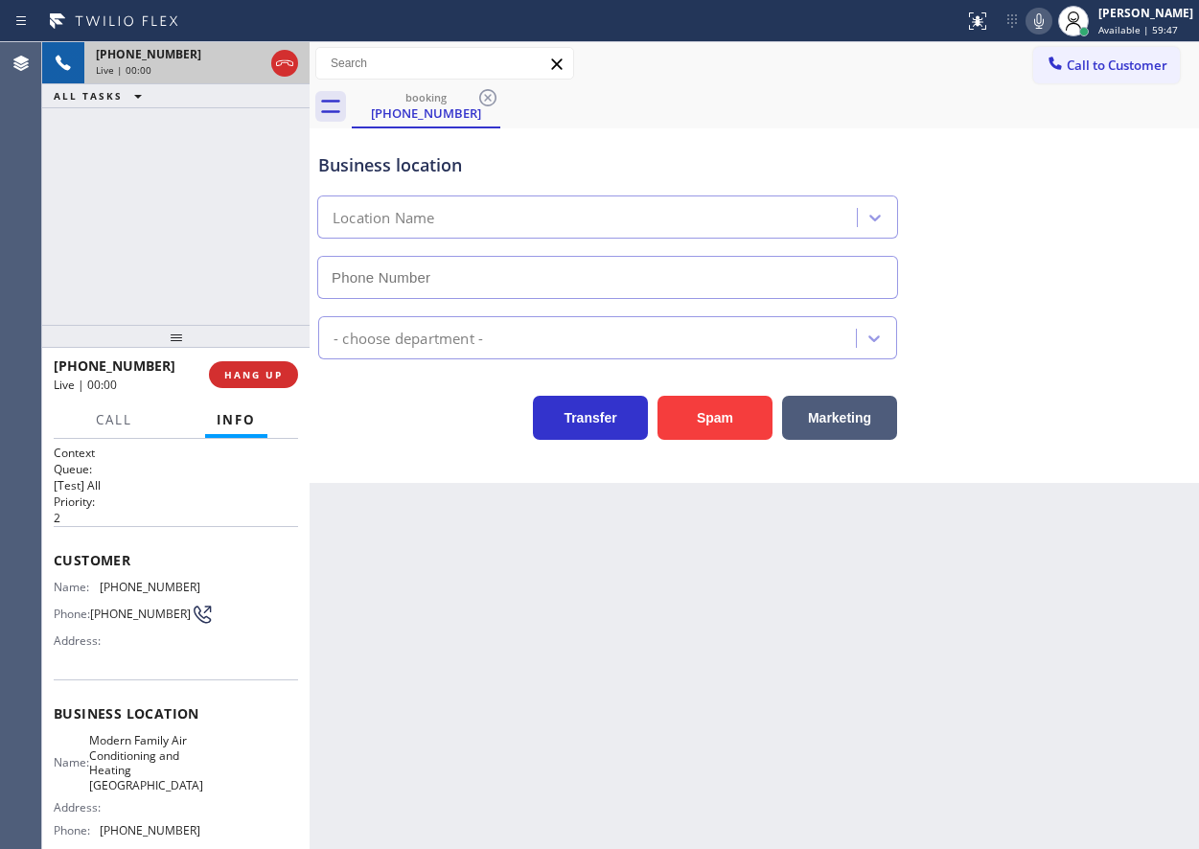
type input "[PHONE_NUMBER]"
click at [737, 419] on button "Spam" at bounding box center [715, 418] width 115 height 44
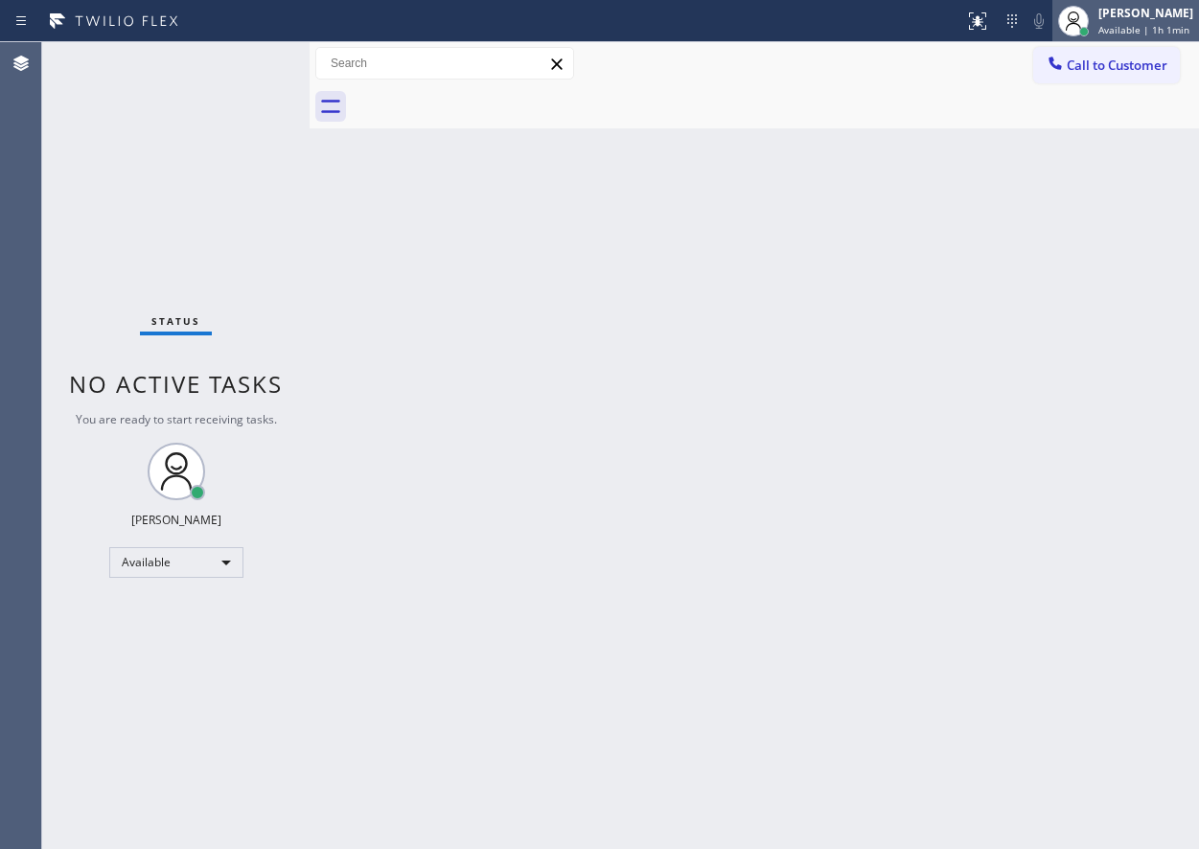
click at [1173, 26] on span "Available | 1h 1min" at bounding box center [1144, 29] width 91 height 13
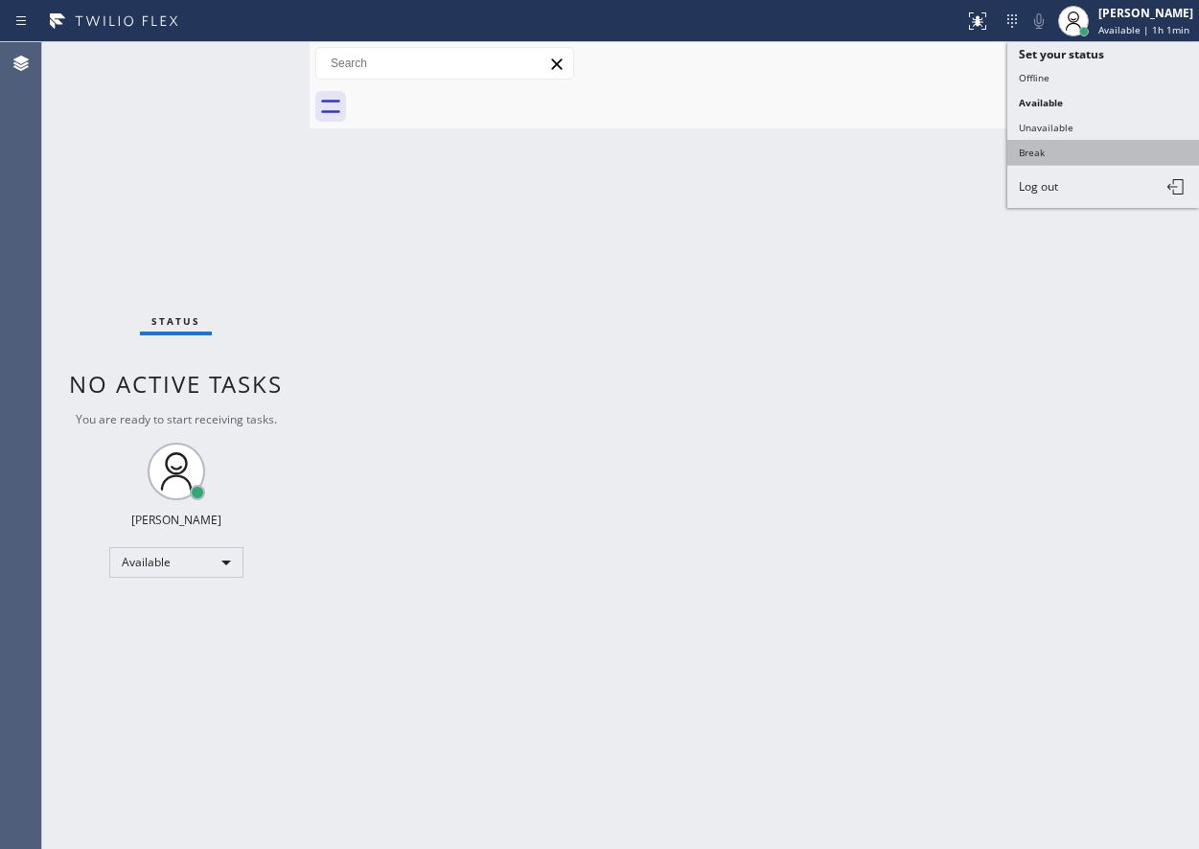
click at [1083, 146] on button "Break" at bounding box center [1103, 152] width 192 height 25
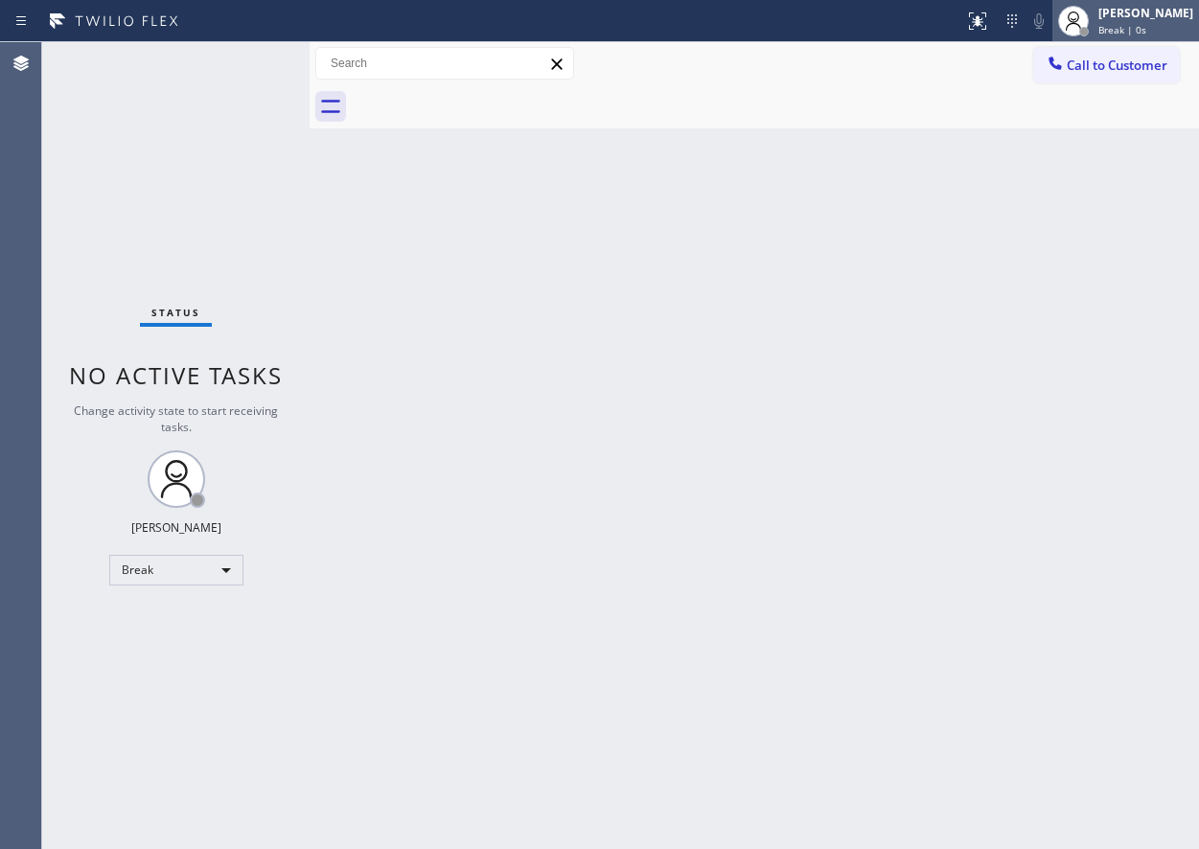
click at [1130, 24] on span "Break | 0s" at bounding box center [1123, 29] width 48 height 13
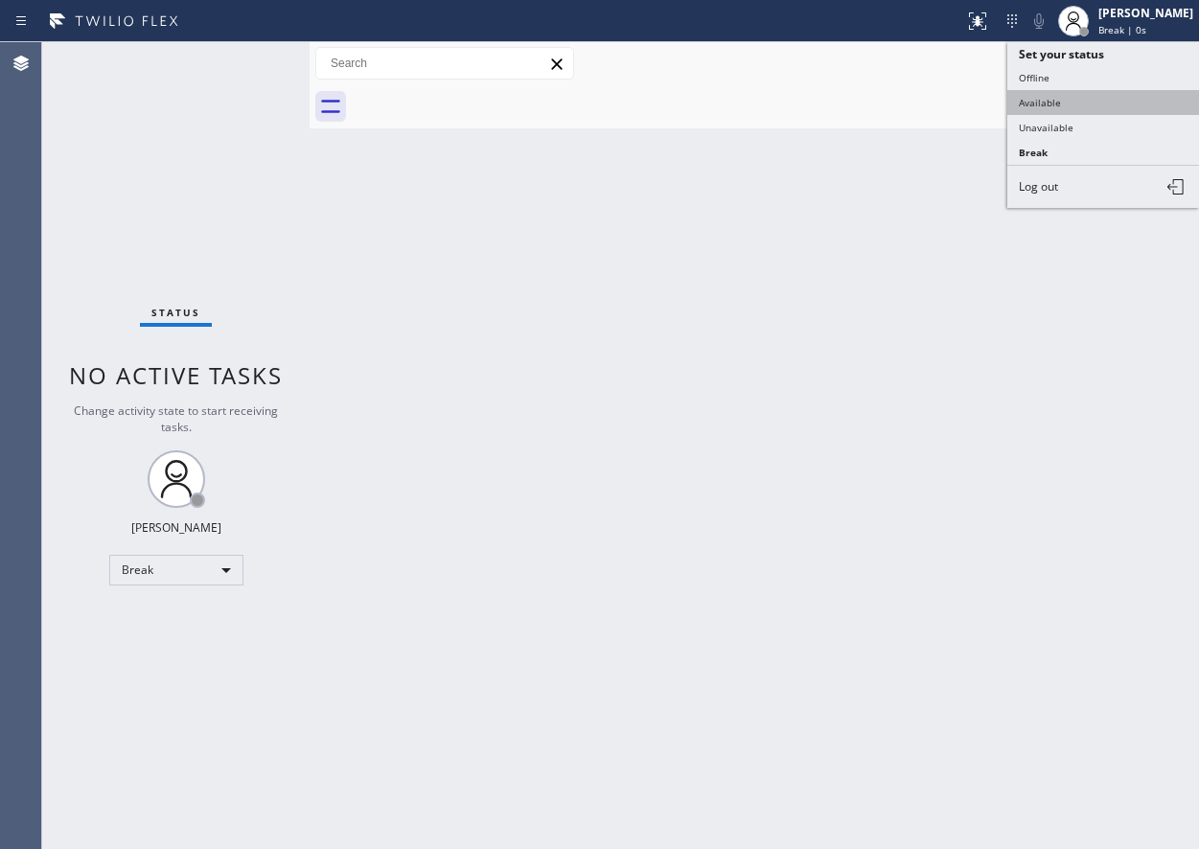
click at [1083, 107] on button "Available" at bounding box center [1103, 102] width 192 height 25
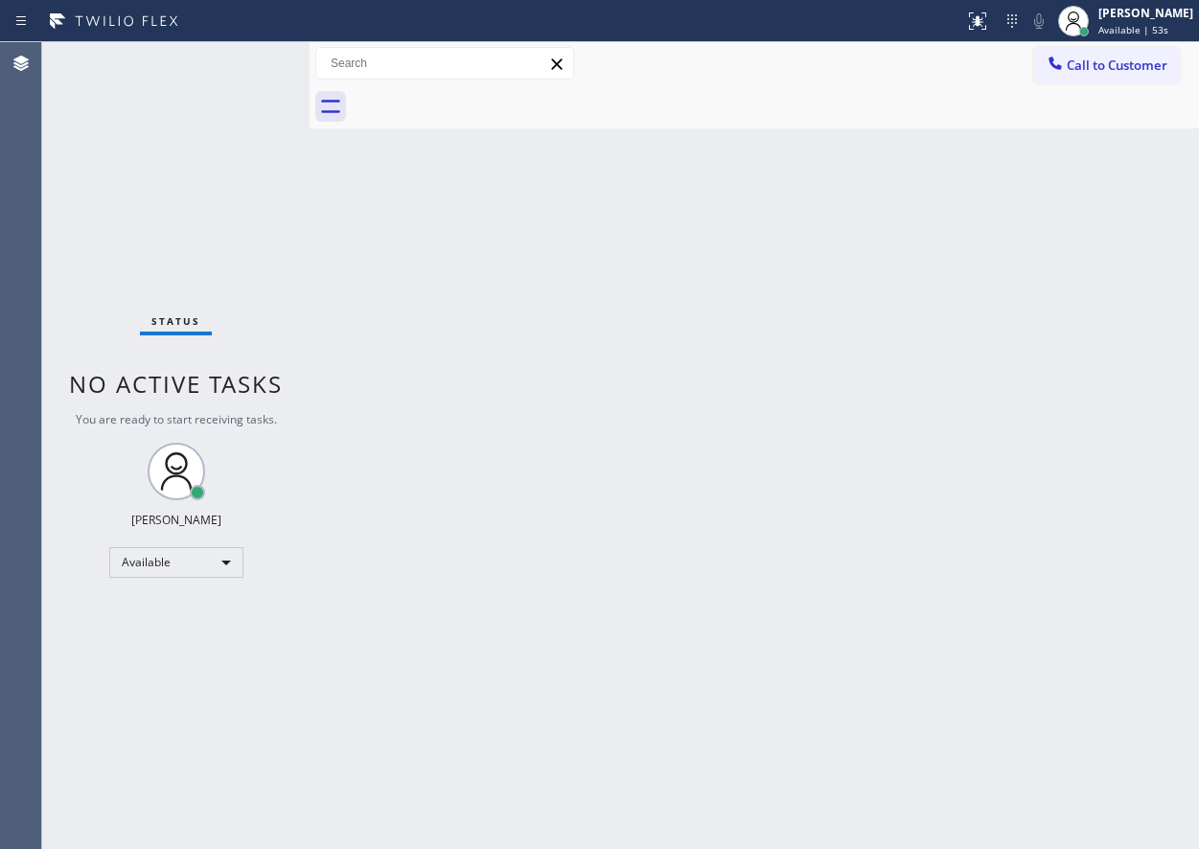
click at [1141, 306] on div "Back to Dashboard Change Sender ID Customers Technicians Select a contact Outbo…" at bounding box center [755, 445] width 890 height 807
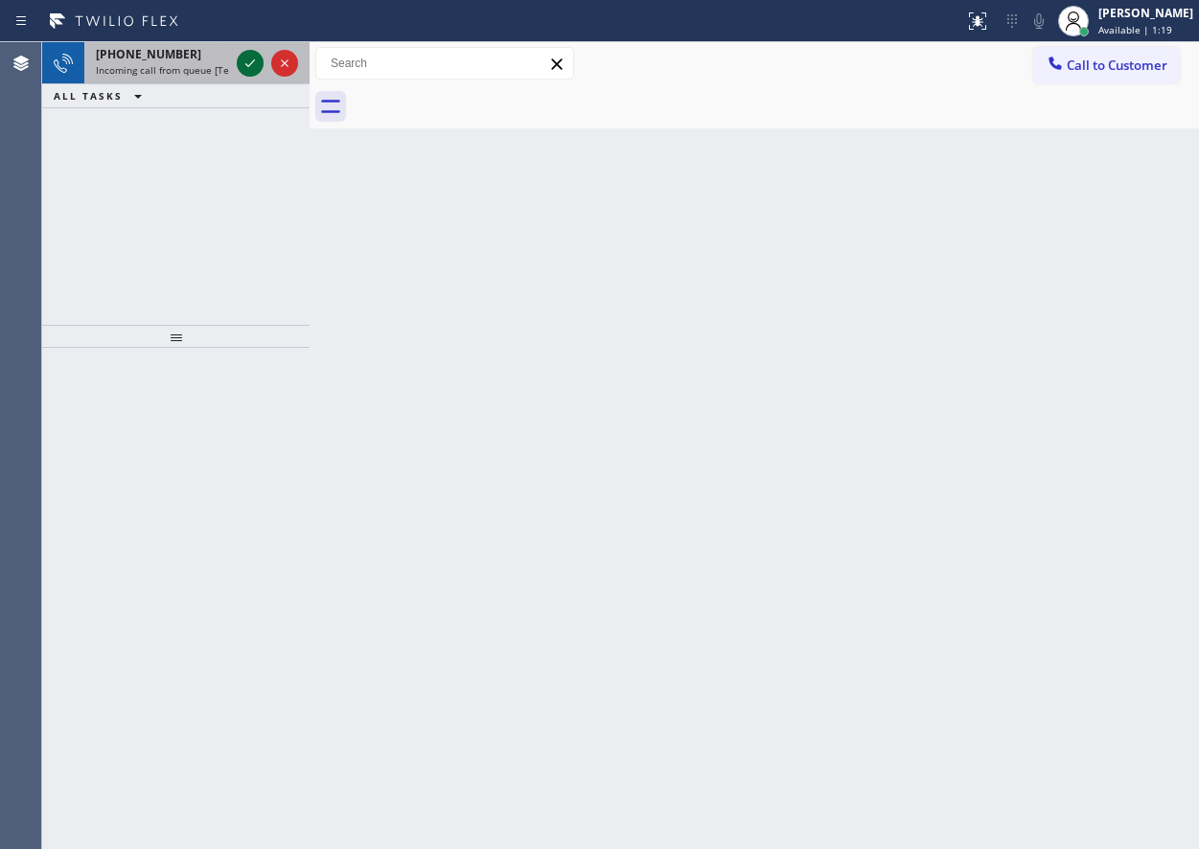
click at [247, 61] on icon at bounding box center [250, 63] width 23 height 23
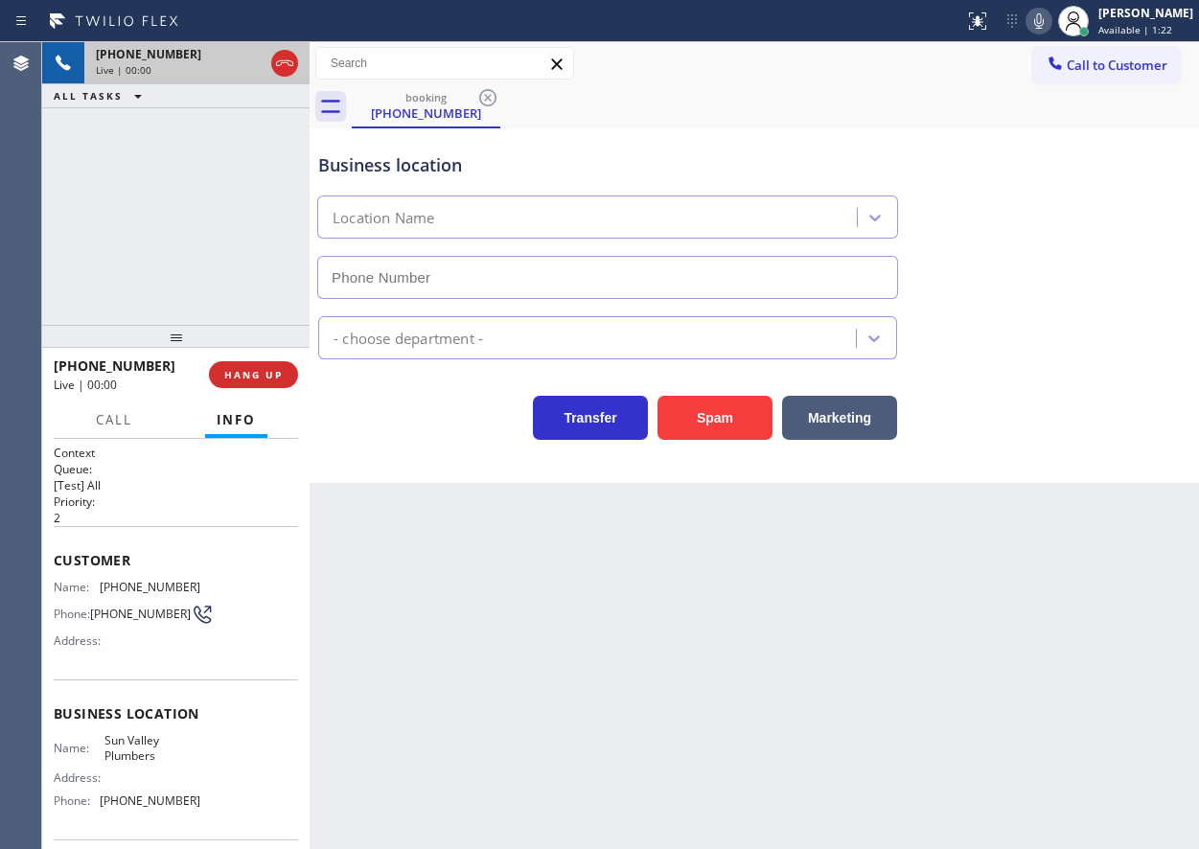
type input "[PHONE_NUMBER]"
click at [262, 375] on span "HANG UP" at bounding box center [253, 374] width 58 height 13
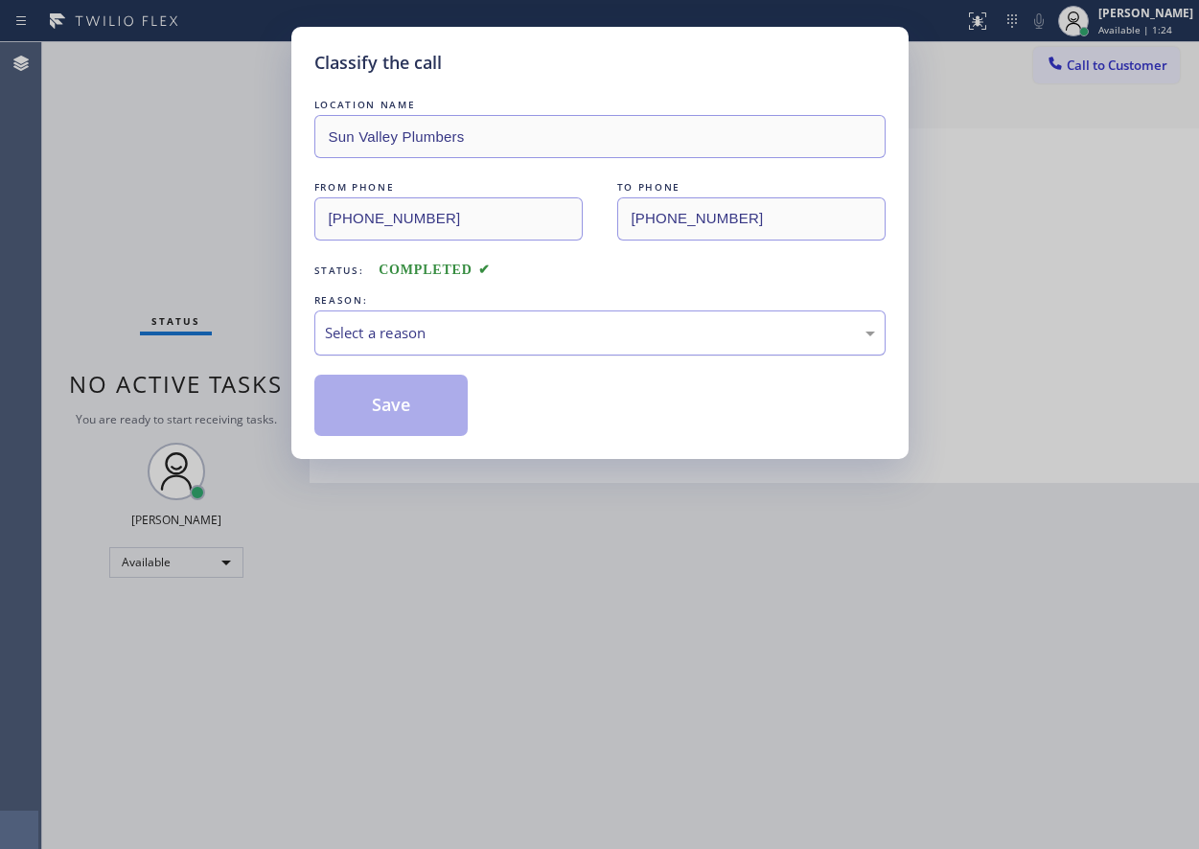
click at [428, 331] on div "Select a reason" at bounding box center [600, 333] width 550 height 22
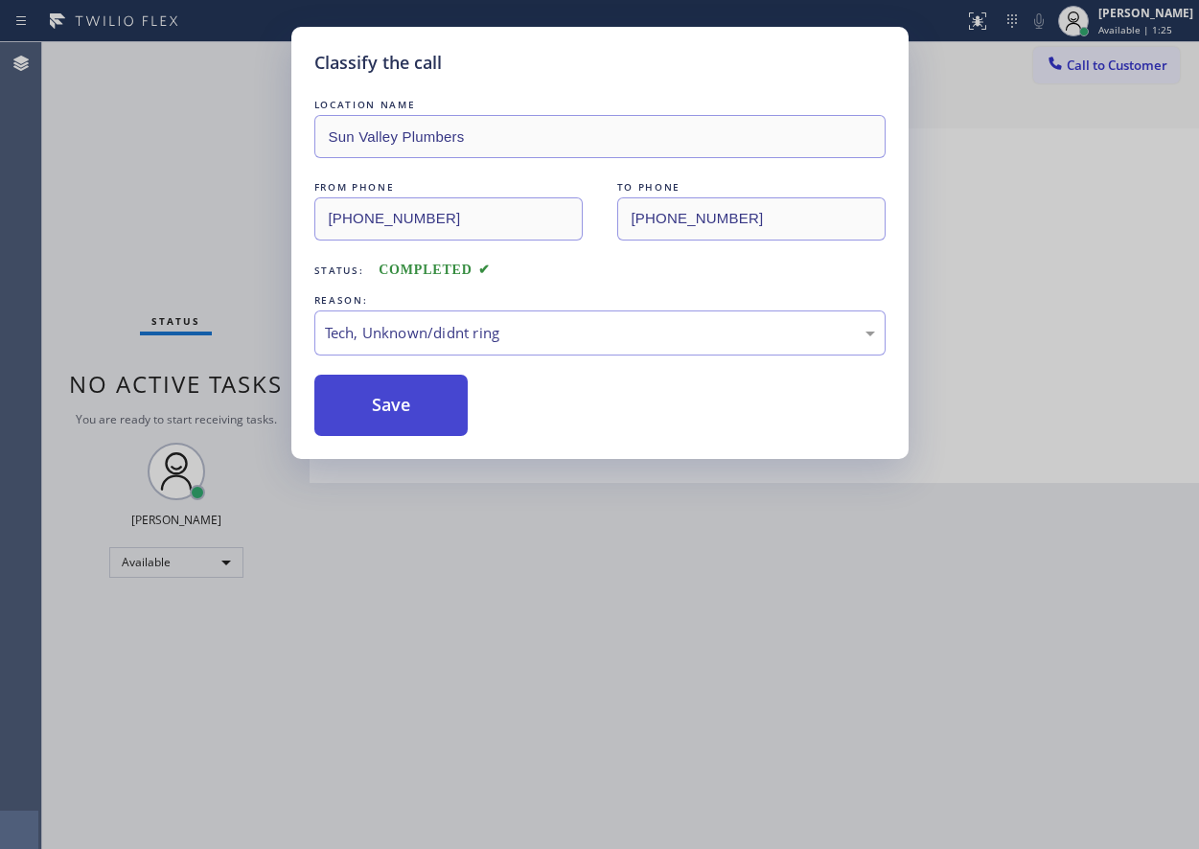
click at [396, 404] on button "Save" at bounding box center [391, 405] width 154 height 61
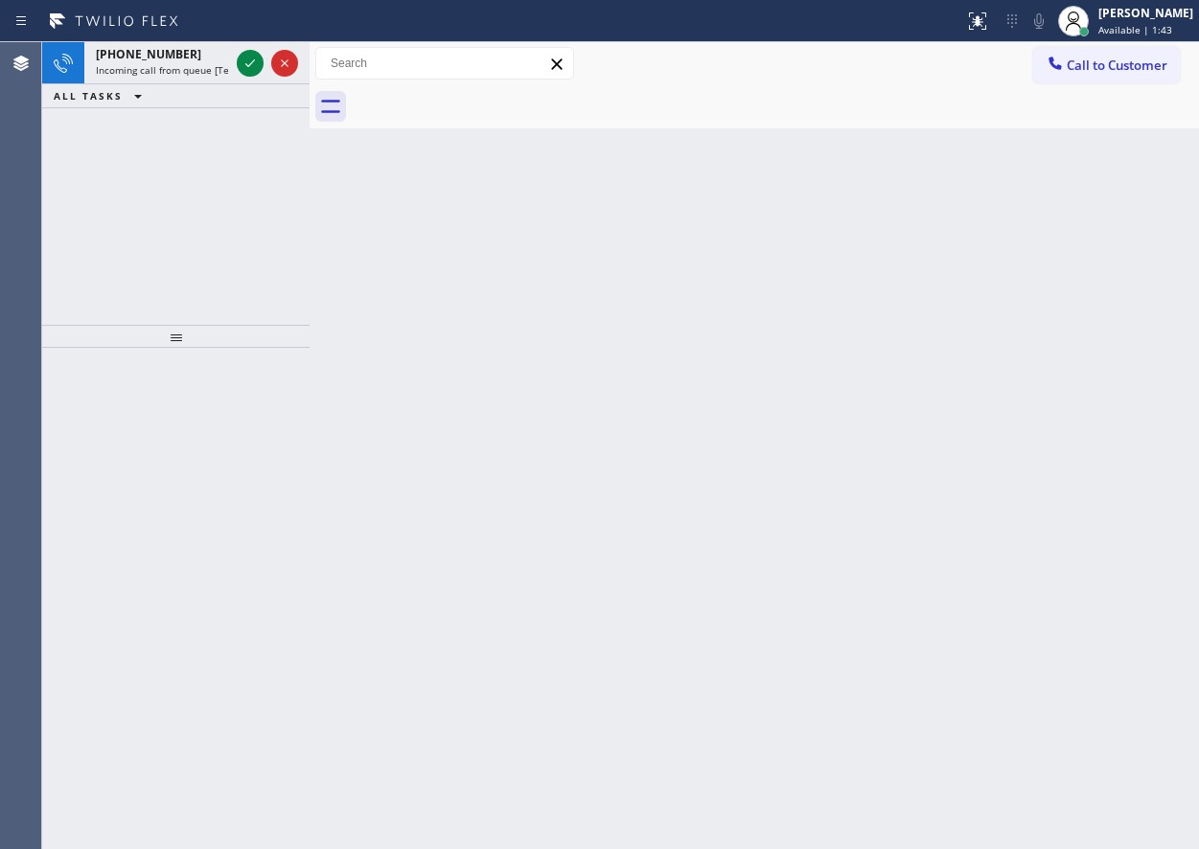
click at [249, 68] on icon at bounding box center [250, 63] width 23 height 23
click at [247, 65] on icon at bounding box center [250, 63] width 10 height 8
click at [1077, 537] on div "Back to Dashboard Change Sender ID Customers Technicians Select a contact Outbo…" at bounding box center [755, 445] width 890 height 807
click at [244, 58] on icon at bounding box center [250, 63] width 23 height 23
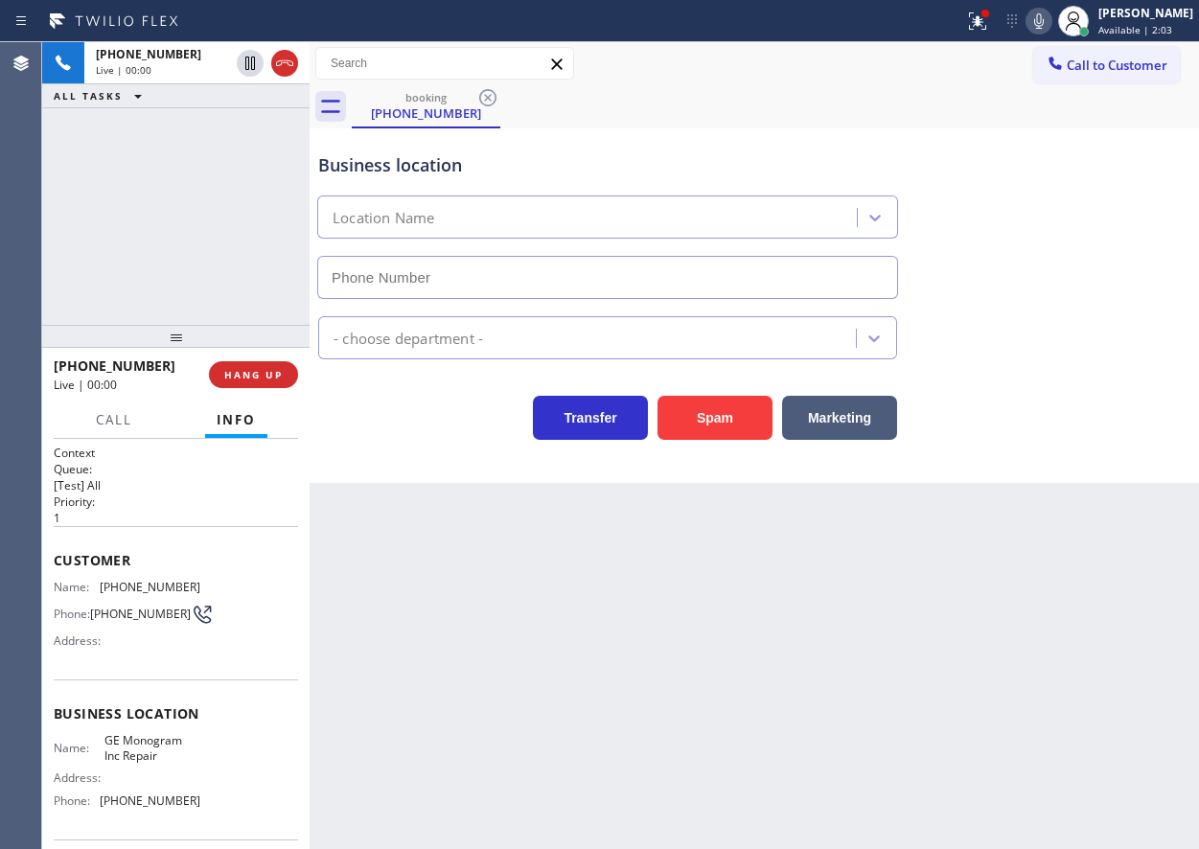
type input "[PHONE_NUMBER]"
click at [122, 746] on span "GE Monogram Inc Repair" at bounding box center [152, 748] width 96 height 30
click at [498, 281] on input "[PHONE_NUMBER]" at bounding box center [607, 277] width 581 height 43
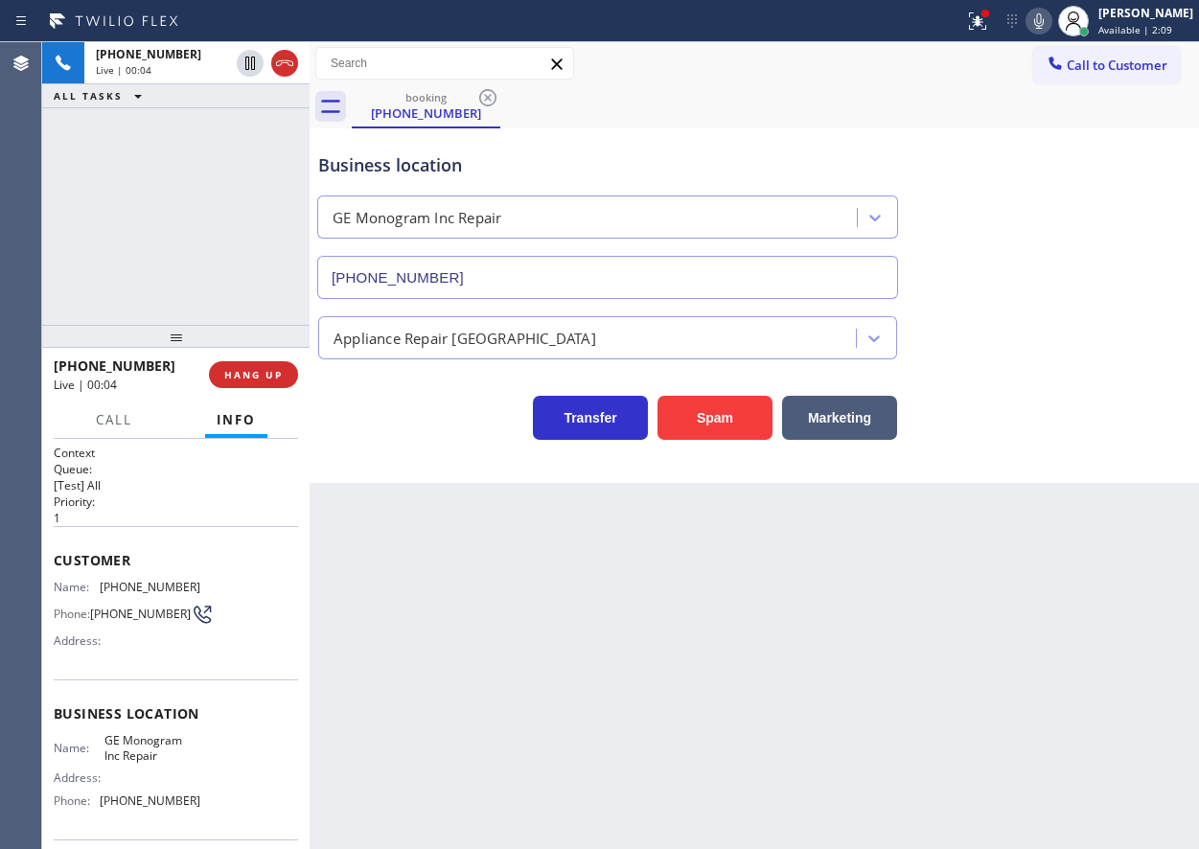
click at [498, 281] on input "[PHONE_NUMBER]" at bounding box center [607, 277] width 581 height 43
click at [132, 588] on span "[PHONE_NUMBER]" at bounding box center [150, 587] width 101 height 14
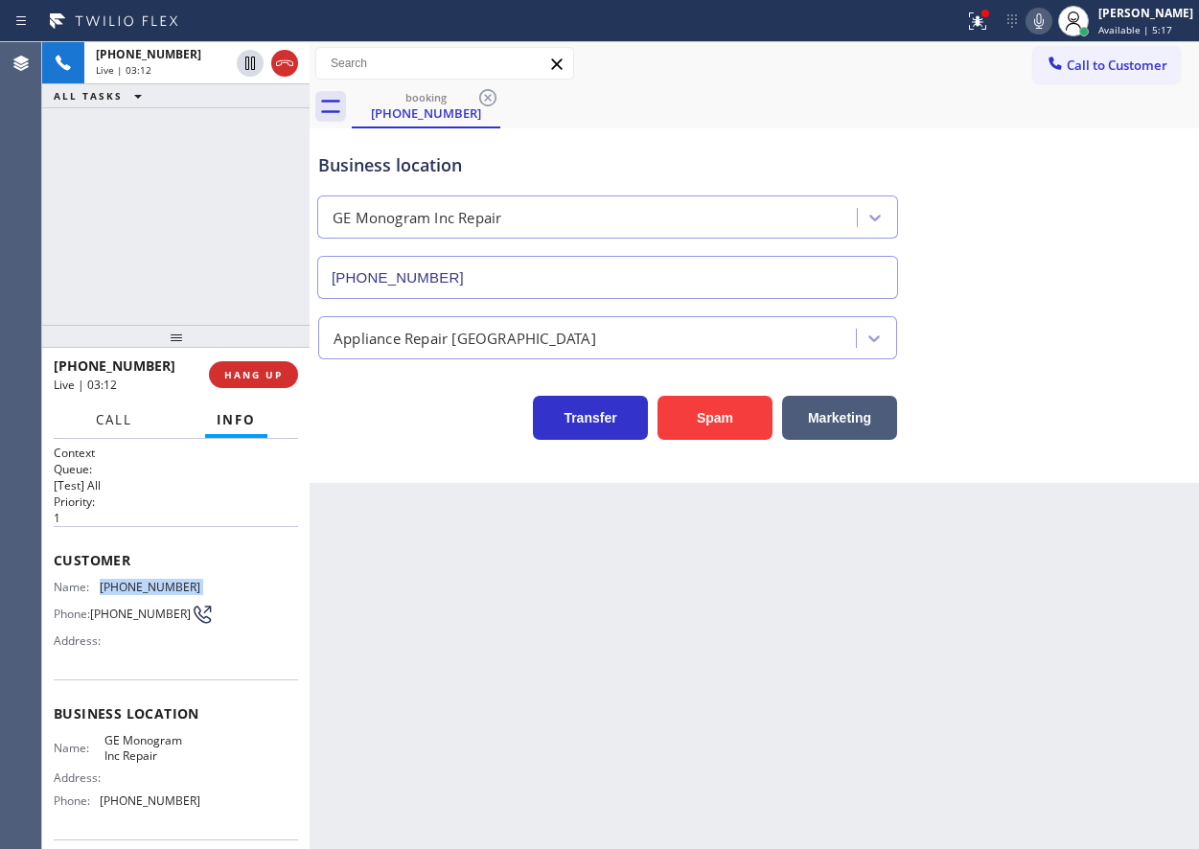
click at [113, 418] on span "Call" at bounding box center [114, 419] width 36 height 17
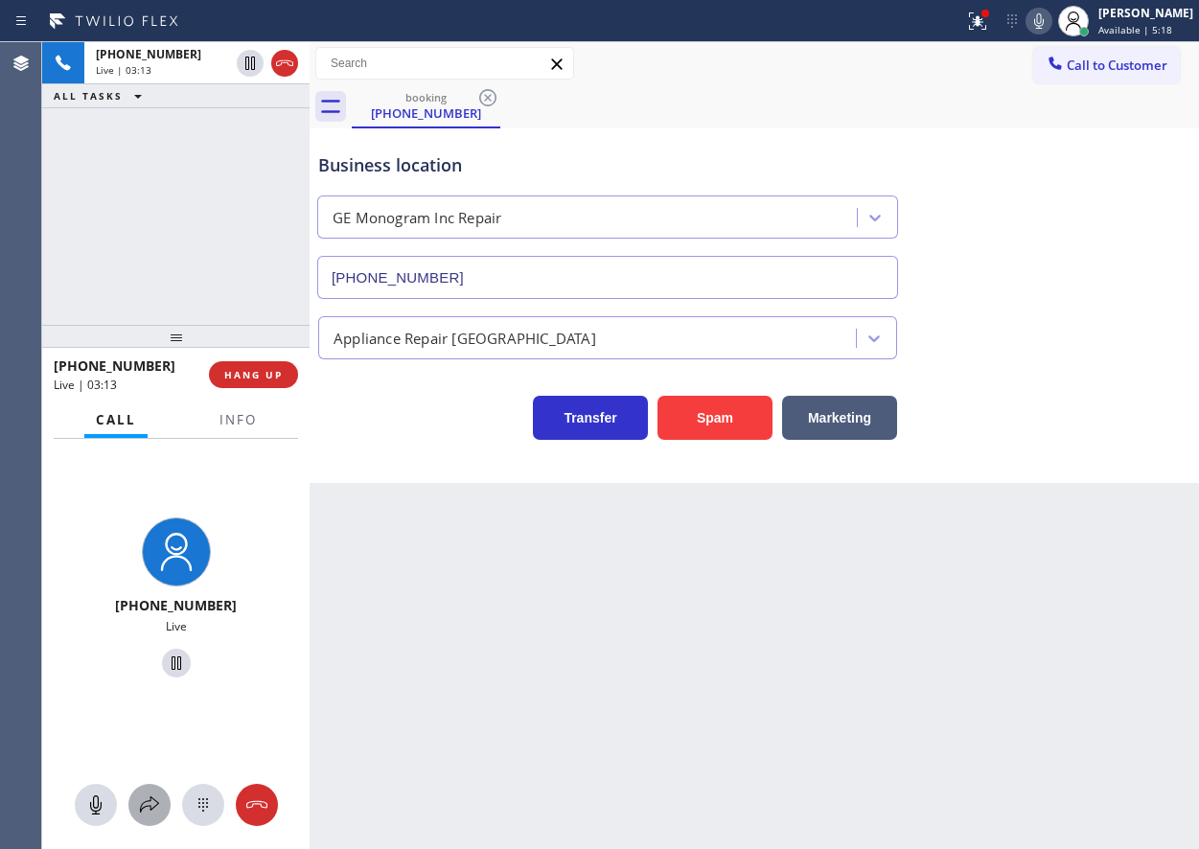
click at [153, 807] on icon at bounding box center [149, 805] width 19 height 16
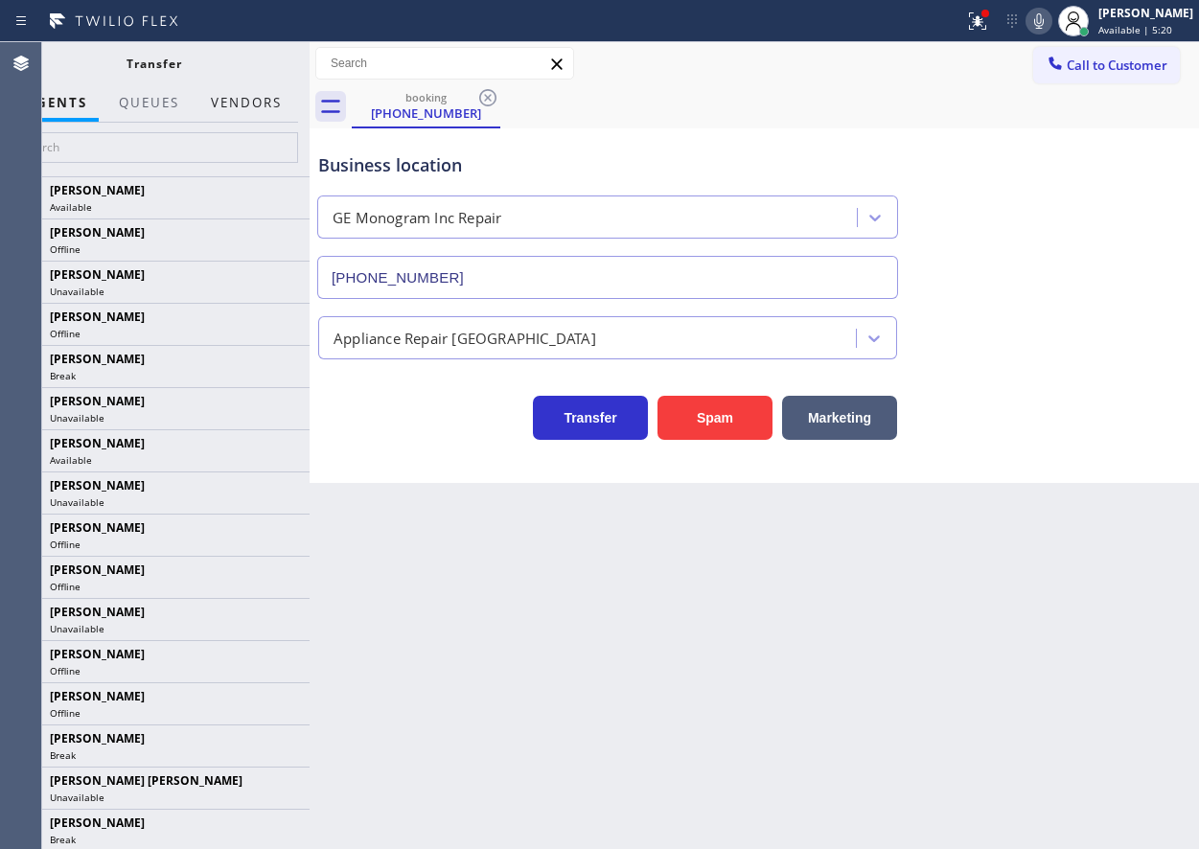
click at [228, 108] on button "Vendors" at bounding box center [246, 102] width 94 height 37
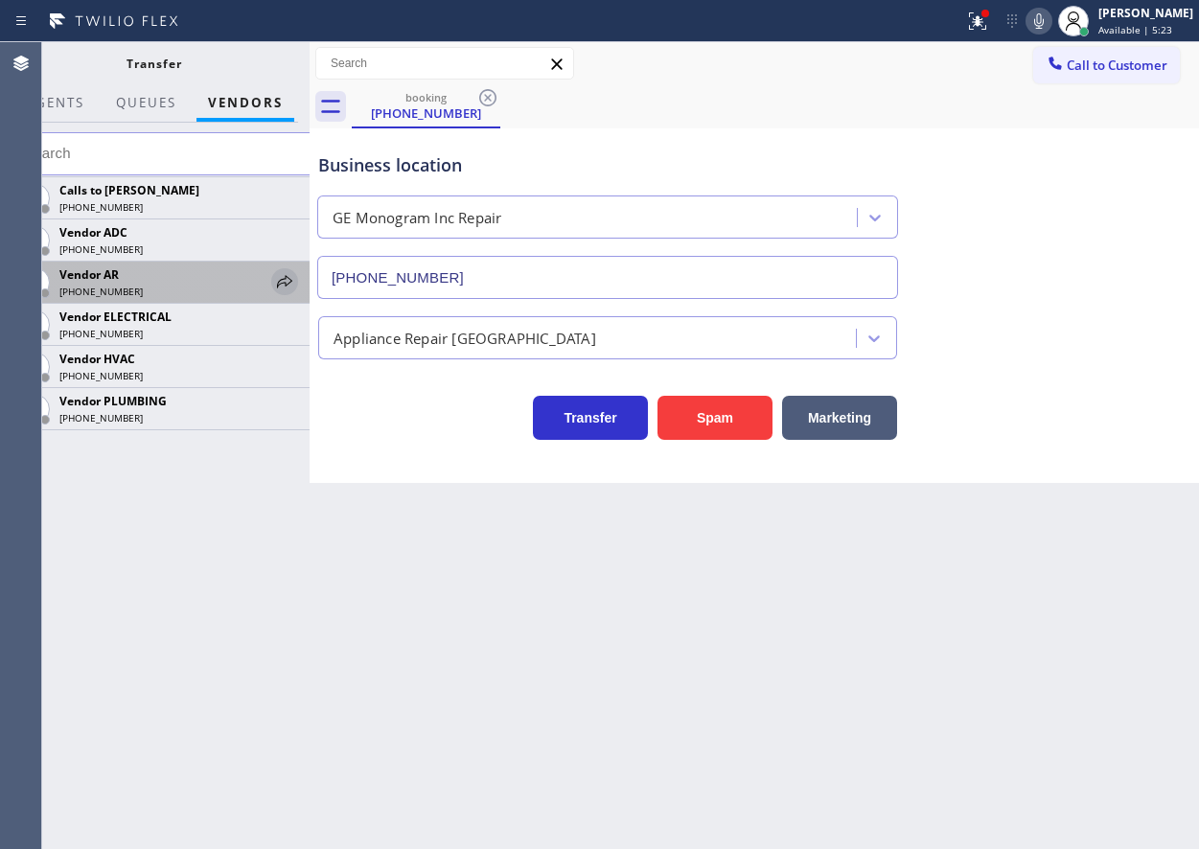
click at [284, 281] on icon at bounding box center [284, 281] width 23 height 23
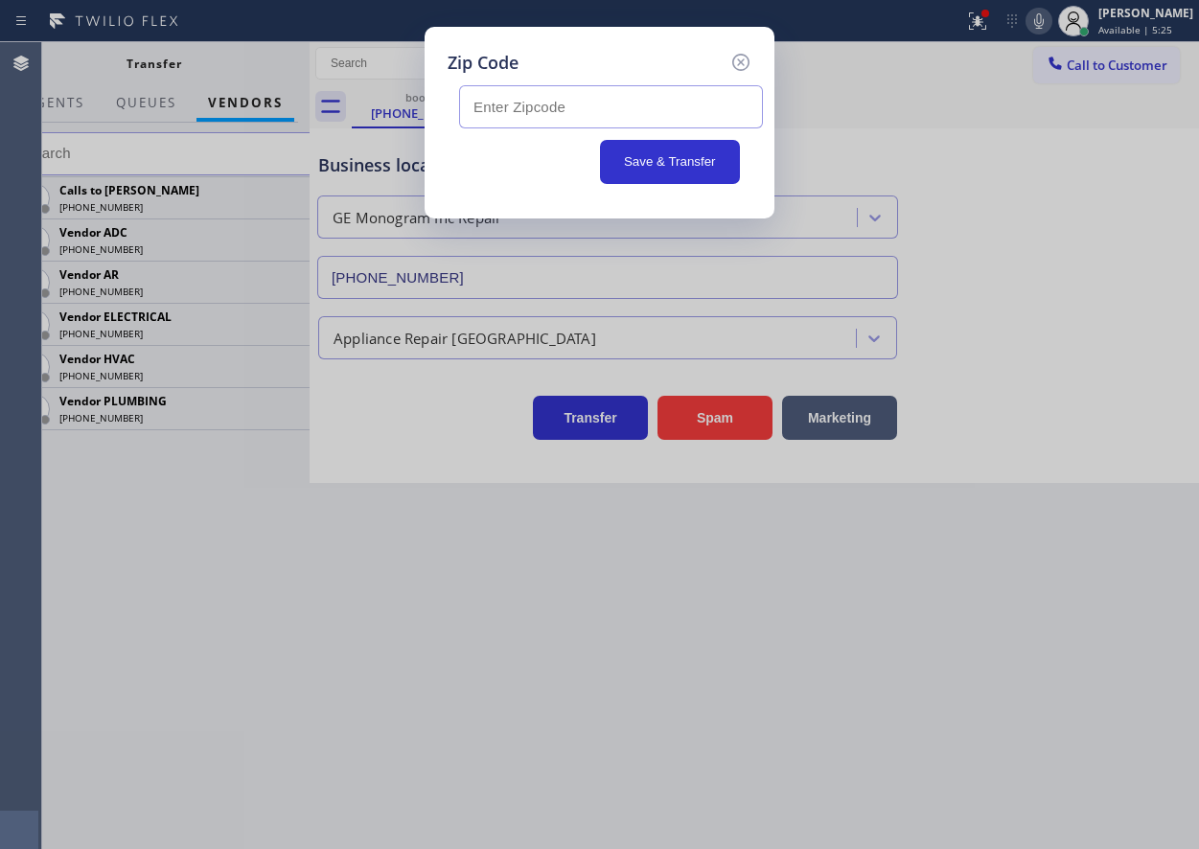
click at [523, 115] on input "text" at bounding box center [611, 106] width 304 height 43
paste input "80132"
type input "80132"
click at [637, 155] on button "Save & Transfer" at bounding box center [670, 162] width 141 height 44
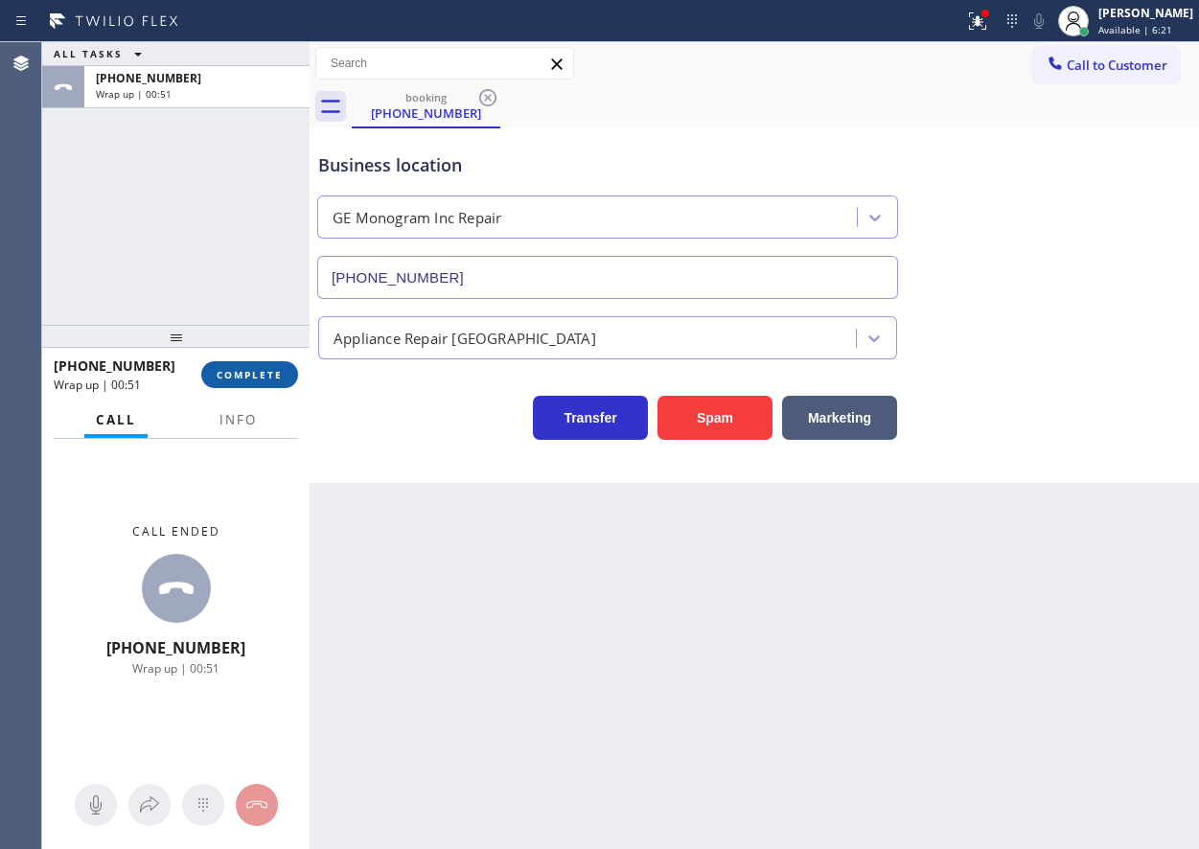
click at [286, 369] on button "COMPLETE" at bounding box center [249, 374] width 97 height 27
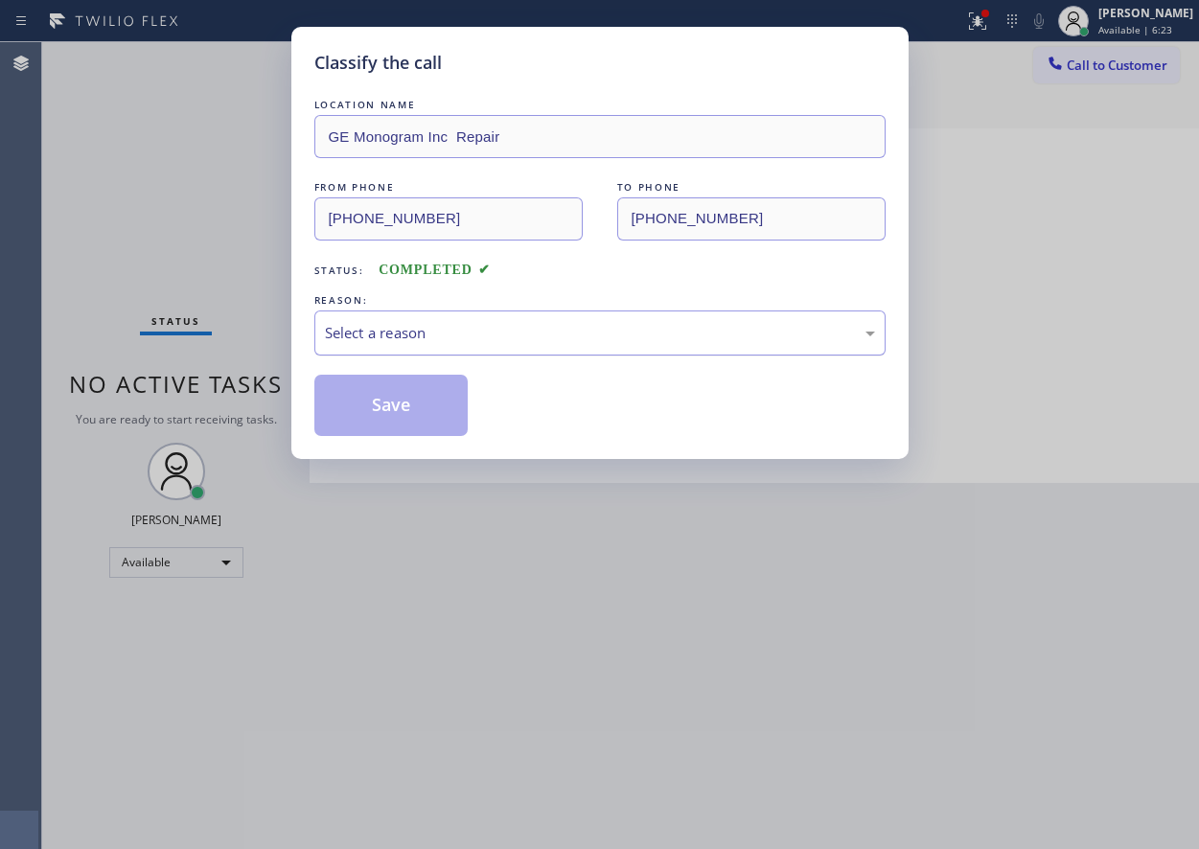
click at [461, 334] on div "Select a reason" at bounding box center [600, 333] width 550 height 22
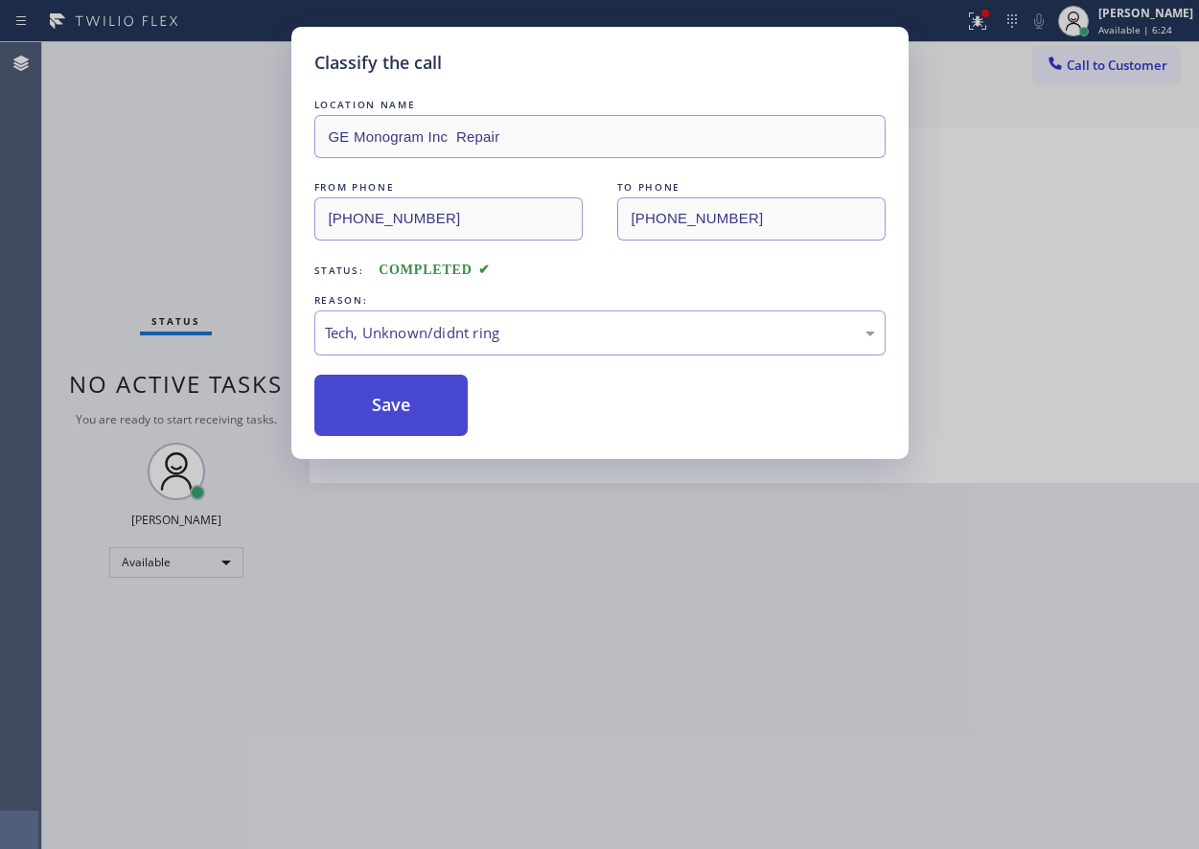
drag, startPoint x: 414, startPoint y: 419, endPoint x: 974, endPoint y: 6, distance: 695.7
click at [414, 418] on button "Save" at bounding box center [391, 405] width 154 height 61
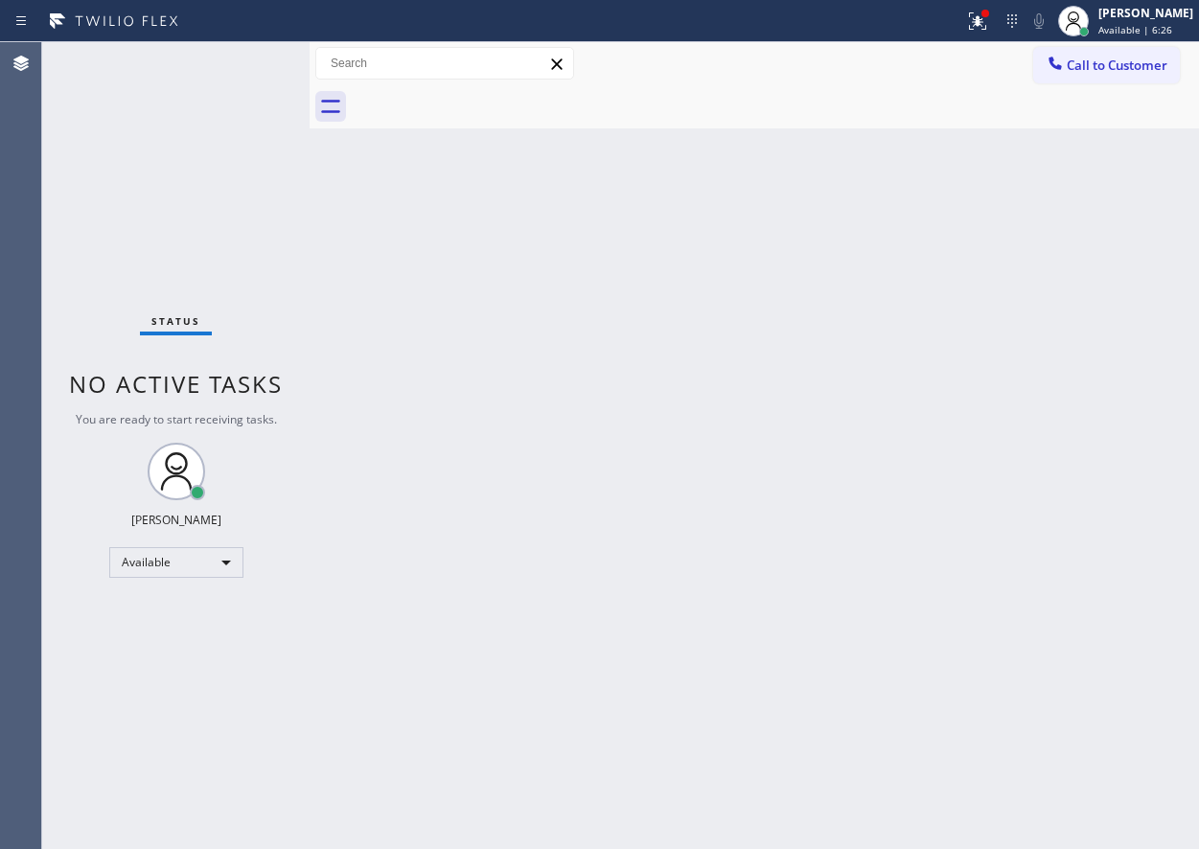
click at [1127, 27] on span "Available | 6:26" at bounding box center [1136, 29] width 74 height 13
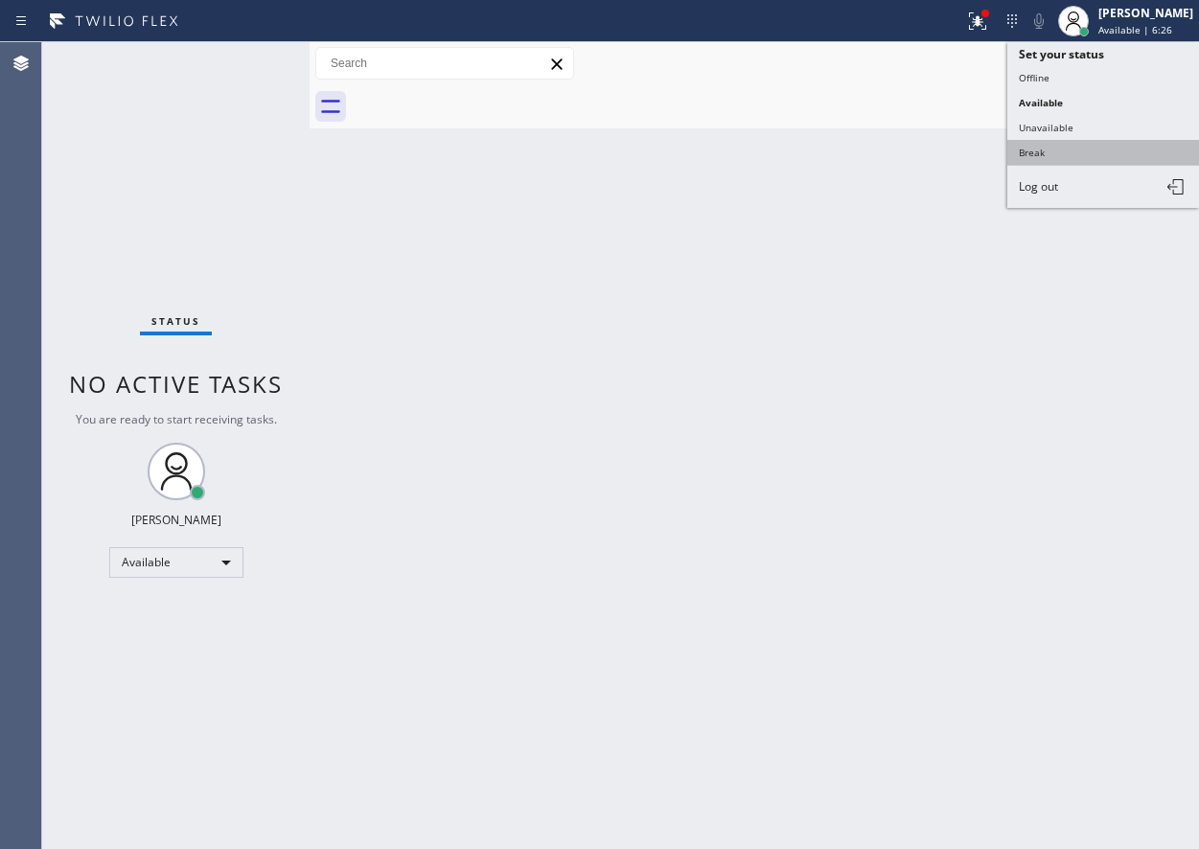
click at [1084, 154] on button "Break" at bounding box center [1103, 152] width 192 height 25
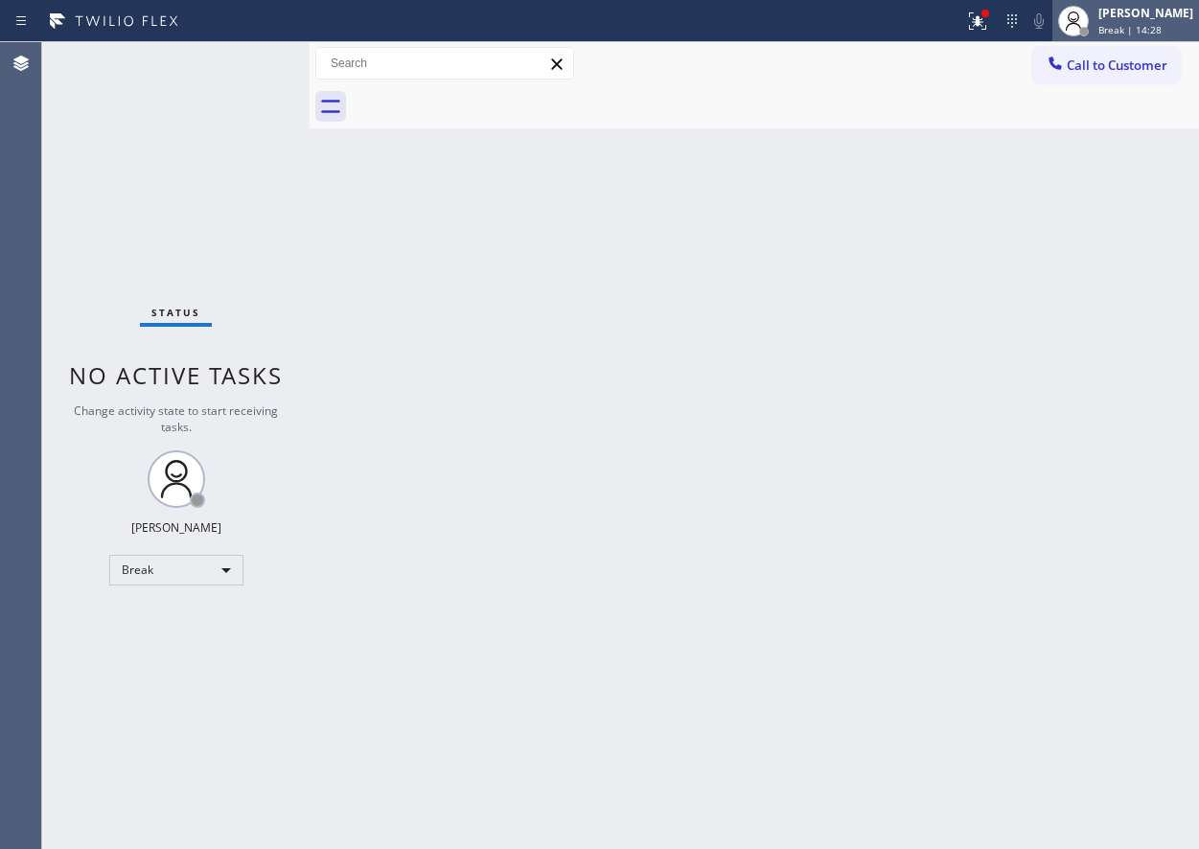
click at [1162, 35] on span "Break | 14:28" at bounding box center [1130, 29] width 63 height 13
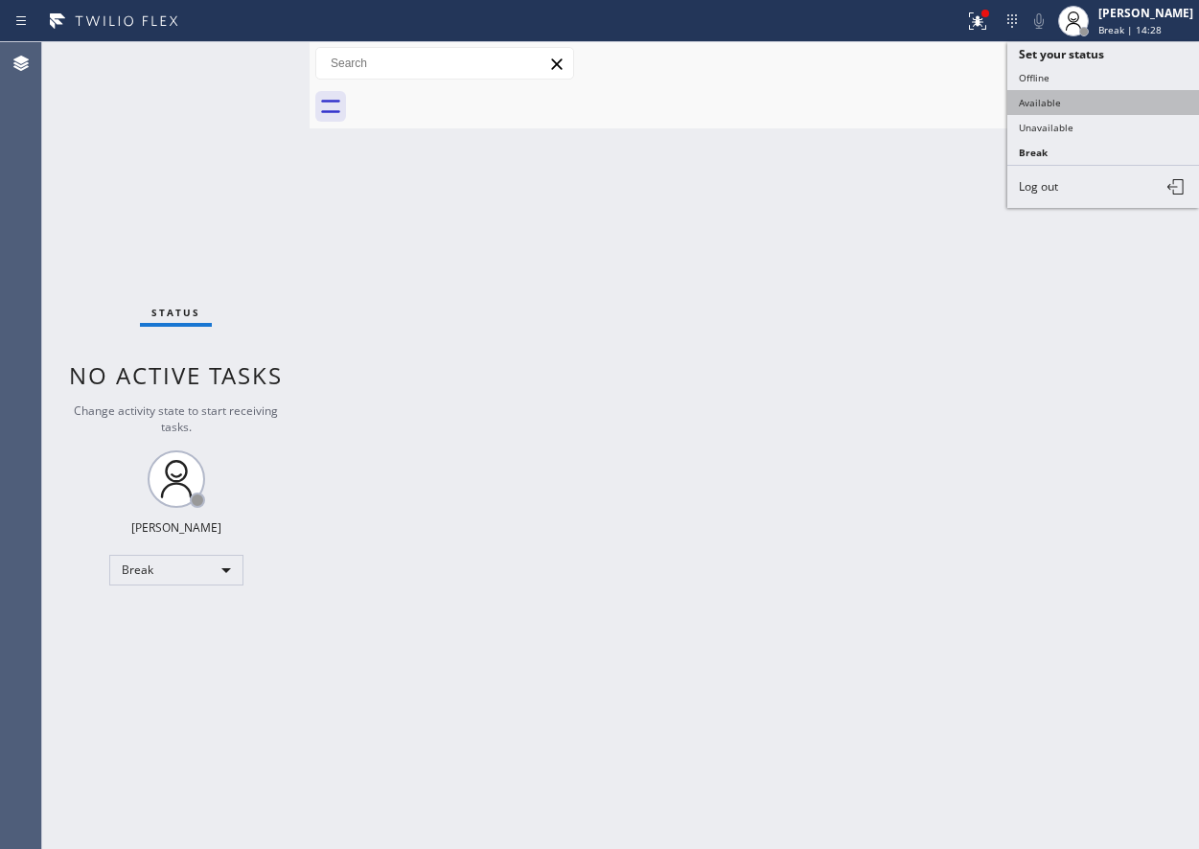
click at [1087, 97] on button "Available" at bounding box center [1103, 102] width 192 height 25
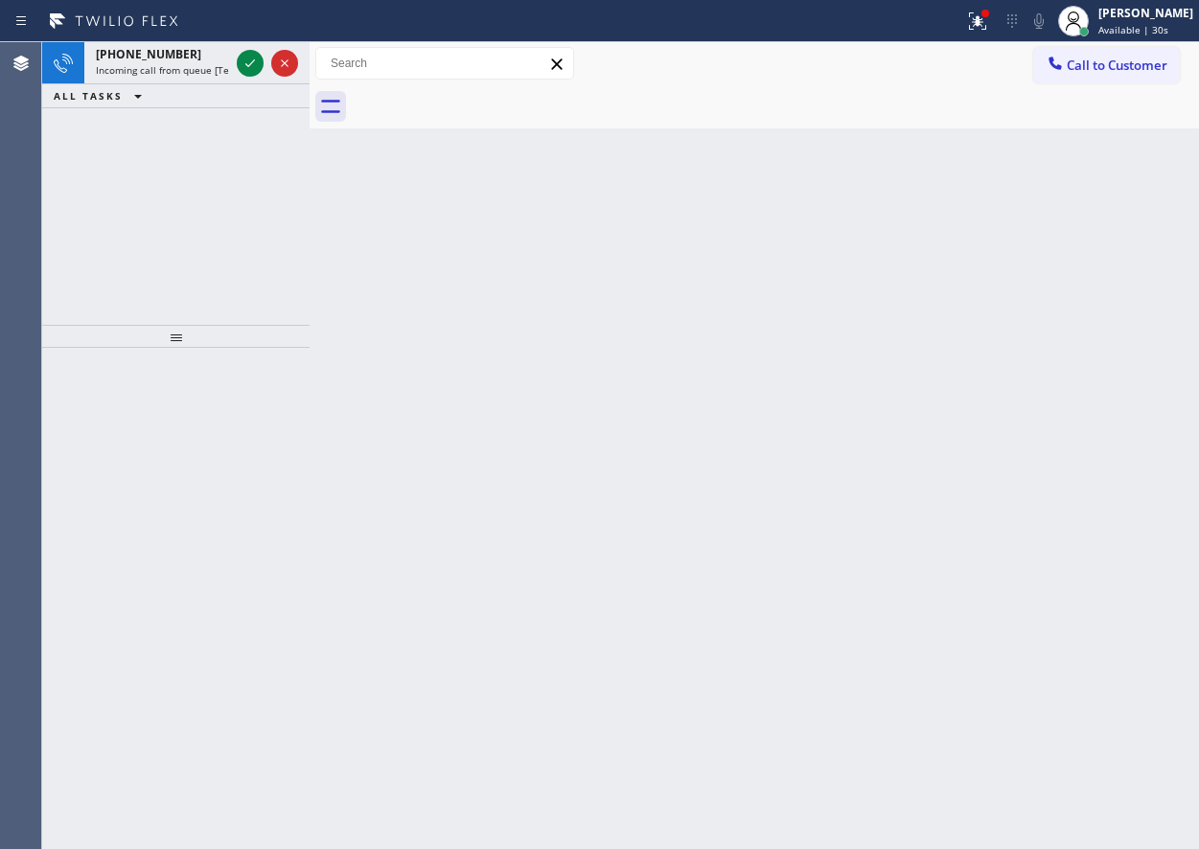
click at [1014, 460] on div "Back to Dashboard Change Sender ID Customers Technicians Select a contact Outbo…" at bounding box center [755, 445] width 890 height 807
click at [235, 65] on div at bounding box center [267, 63] width 69 height 42
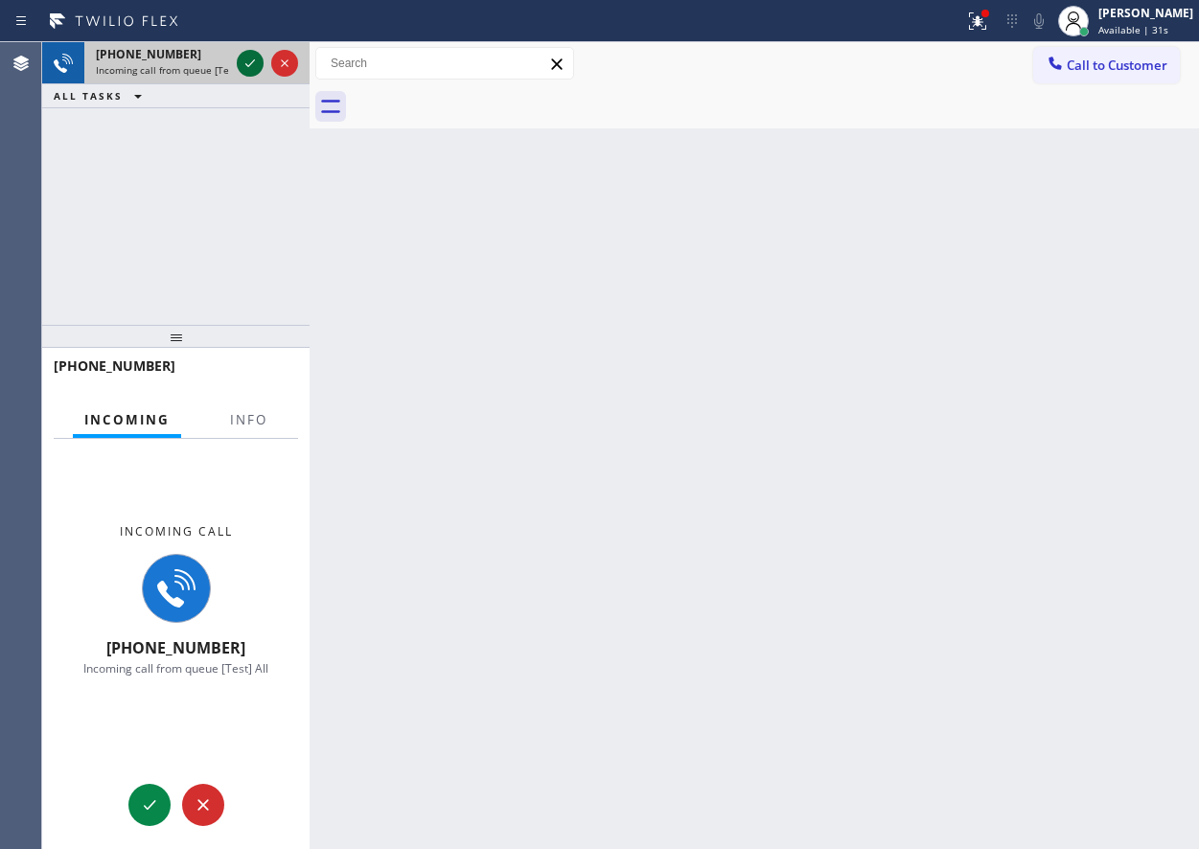
click at [242, 66] on icon at bounding box center [250, 63] width 23 height 23
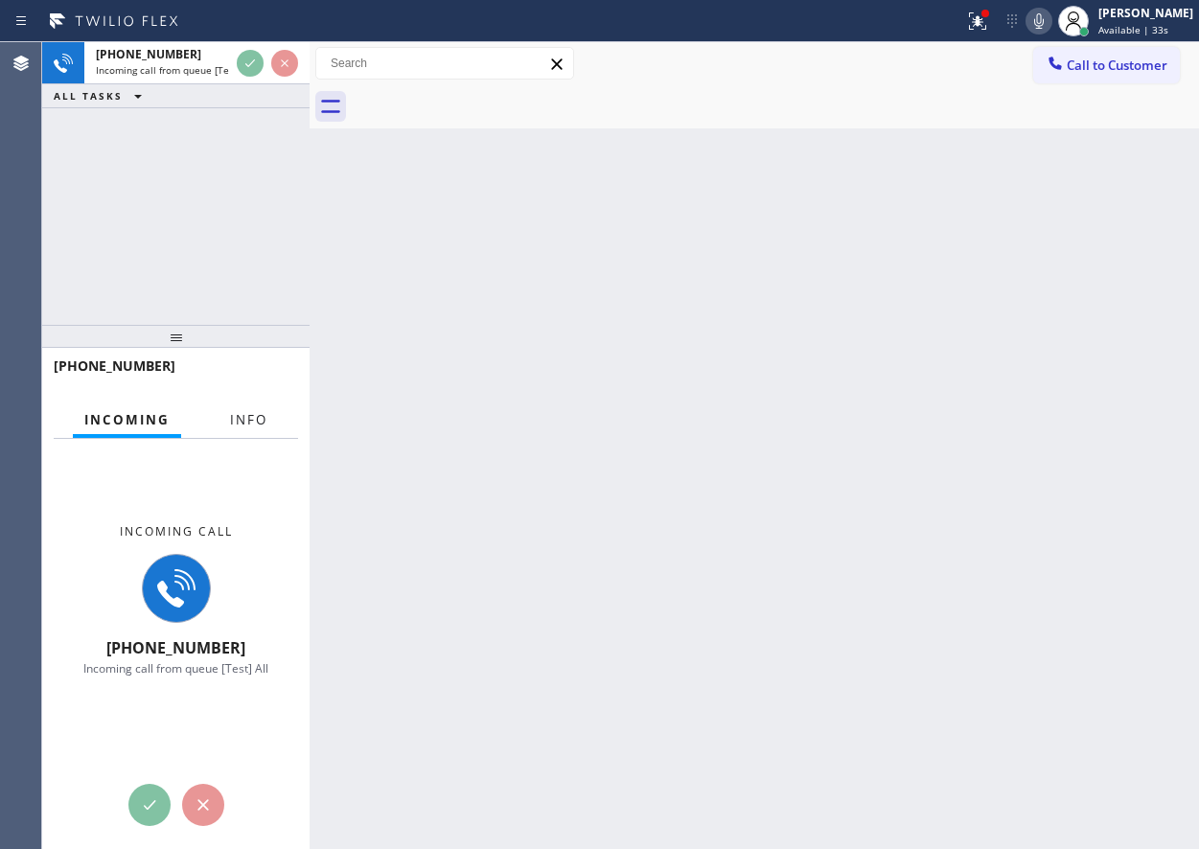
click at [243, 430] on button "Info" at bounding box center [249, 420] width 60 height 37
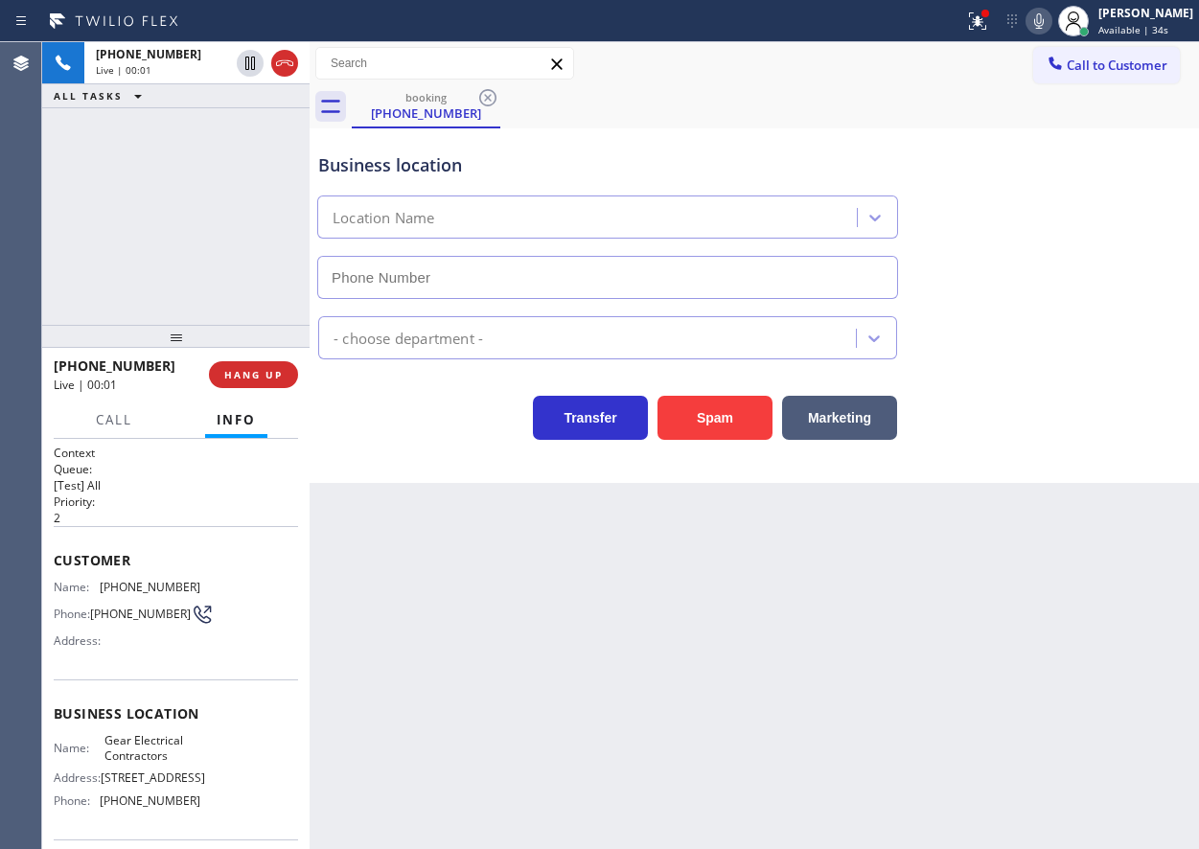
type input "[PHONE_NUMBER]"
click at [743, 412] on button "Spam" at bounding box center [715, 418] width 115 height 44
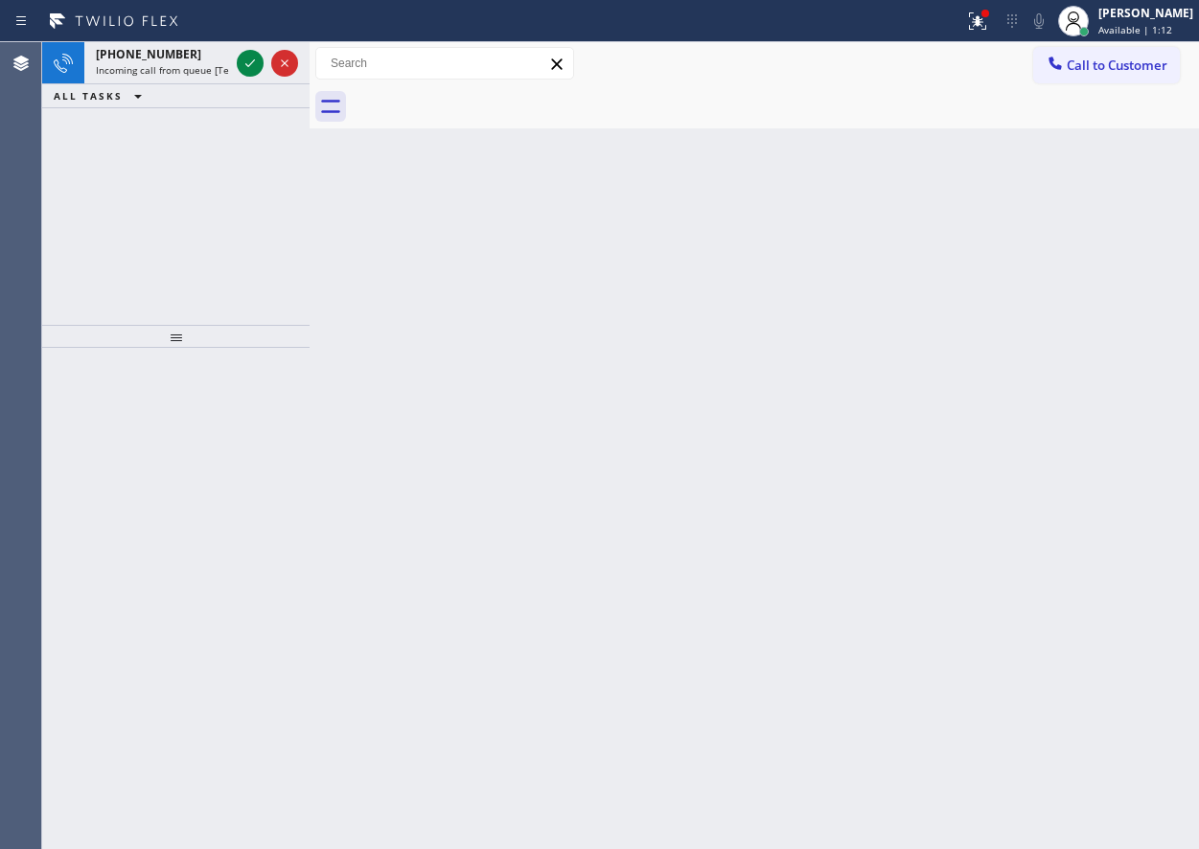
click at [1090, 294] on div "Back to Dashboard Change Sender ID Customers Technicians Select a contact Outbo…" at bounding box center [755, 445] width 890 height 807
click at [244, 63] on icon at bounding box center [250, 63] width 23 height 23
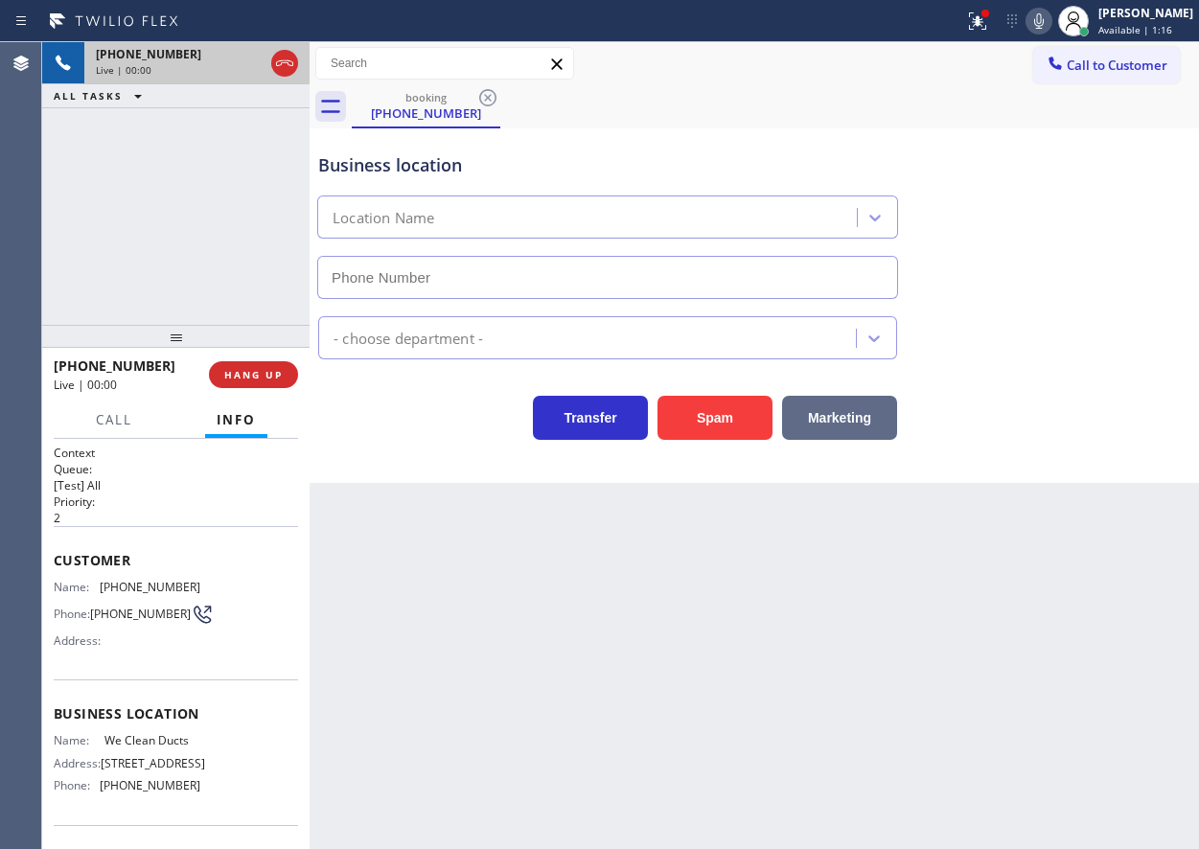
type input "[PHONE_NUMBER]"
click at [756, 424] on button "Spam" at bounding box center [715, 418] width 115 height 44
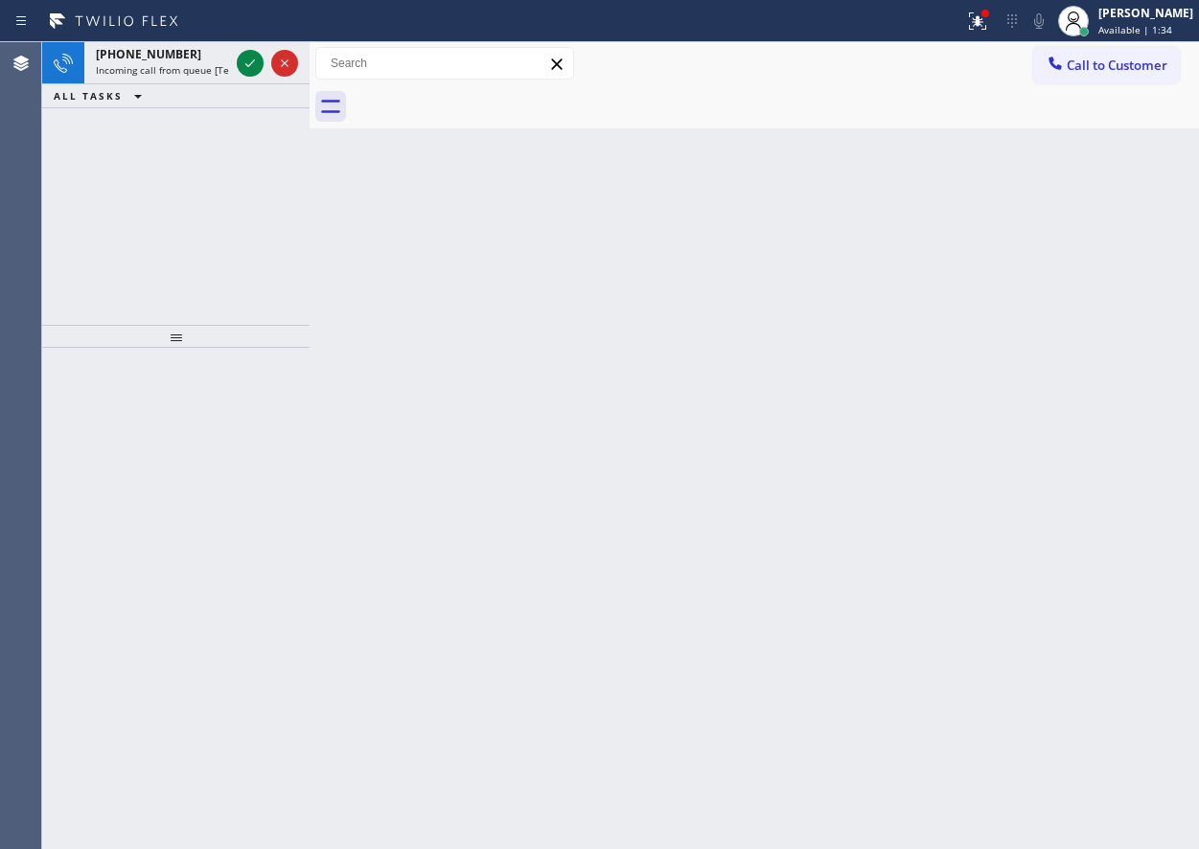
click at [1031, 562] on div "Back to Dashboard Change Sender ID Customers Technicians Select a contact Outbo…" at bounding box center [755, 445] width 890 height 807
click at [246, 65] on icon at bounding box center [250, 63] width 10 height 8
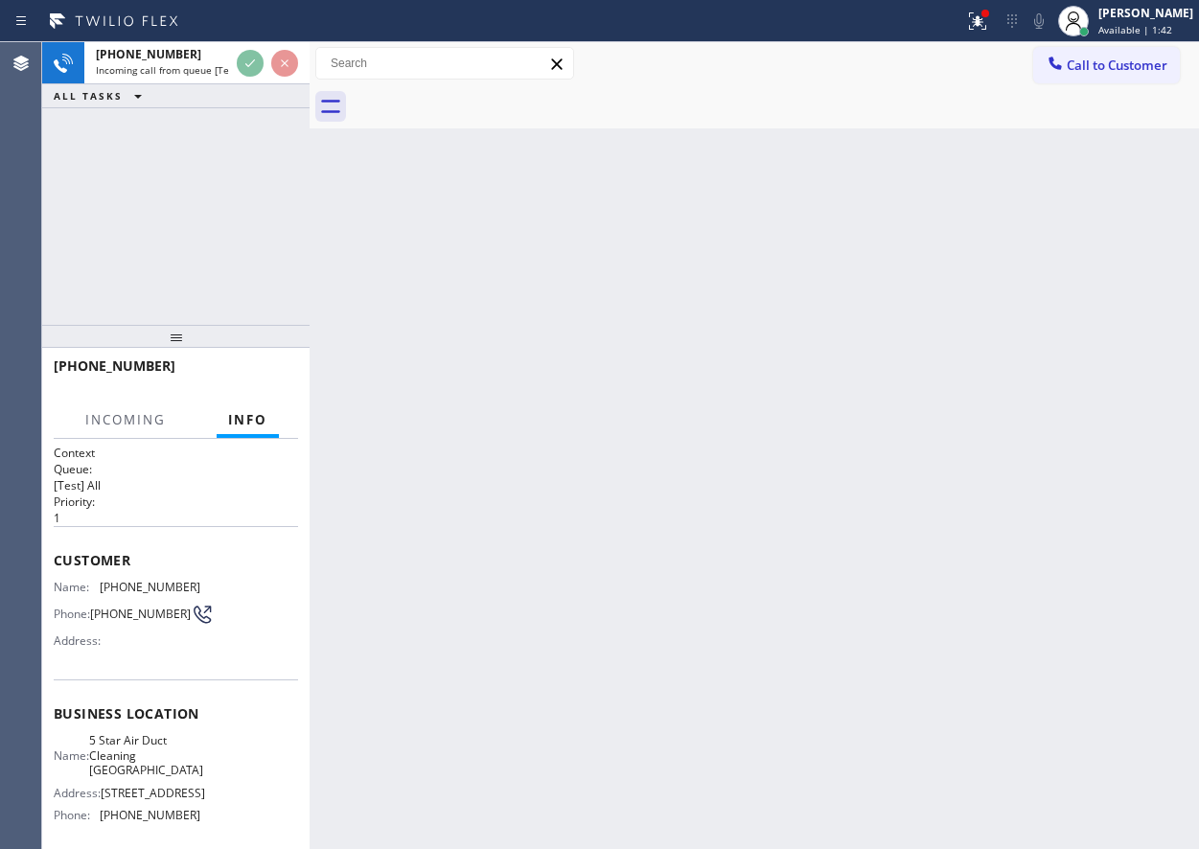
click at [475, 307] on div "Back to Dashboard Change Sender ID Customers Technicians Select a contact Outbo…" at bounding box center [755, 445] width 890 height 807
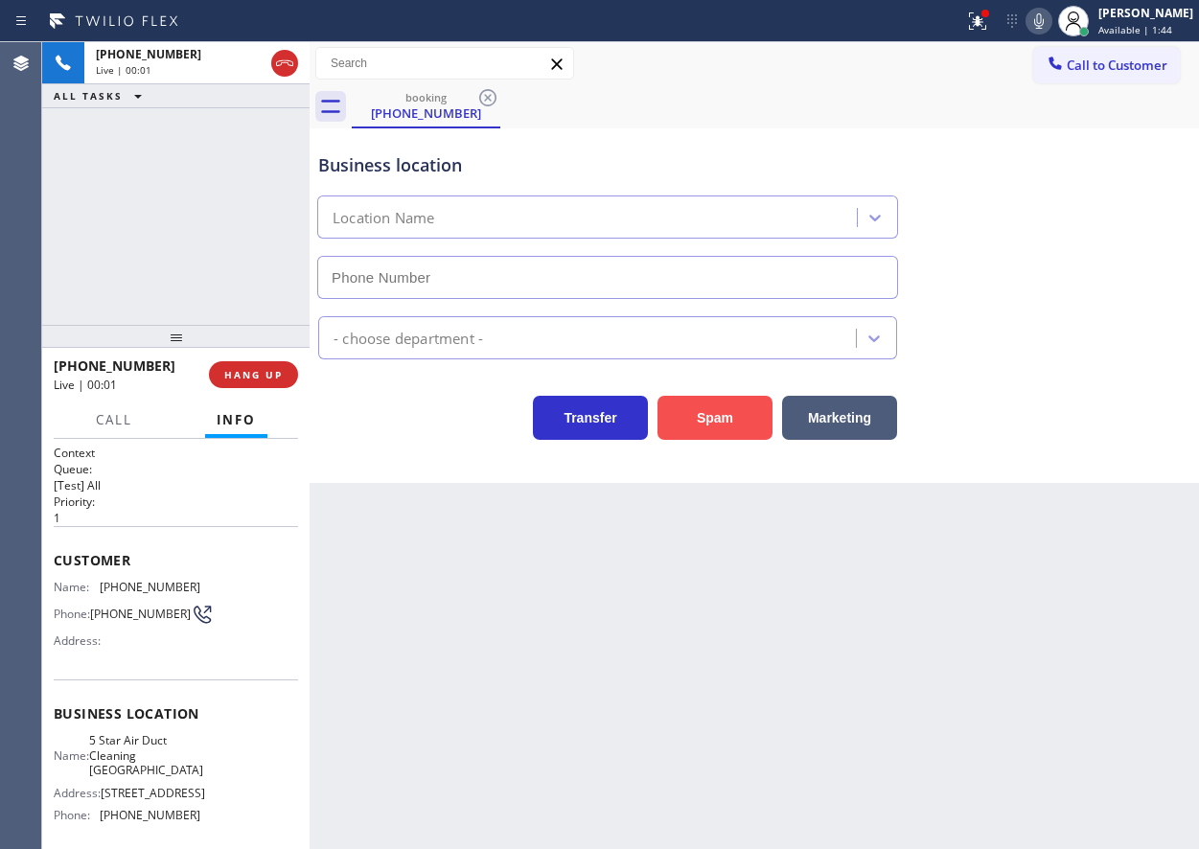
type input "[PHONE_NUMBER]"
click at [728, 428] on button "Spam" at bounding box center [715, 418] width 115 height 44
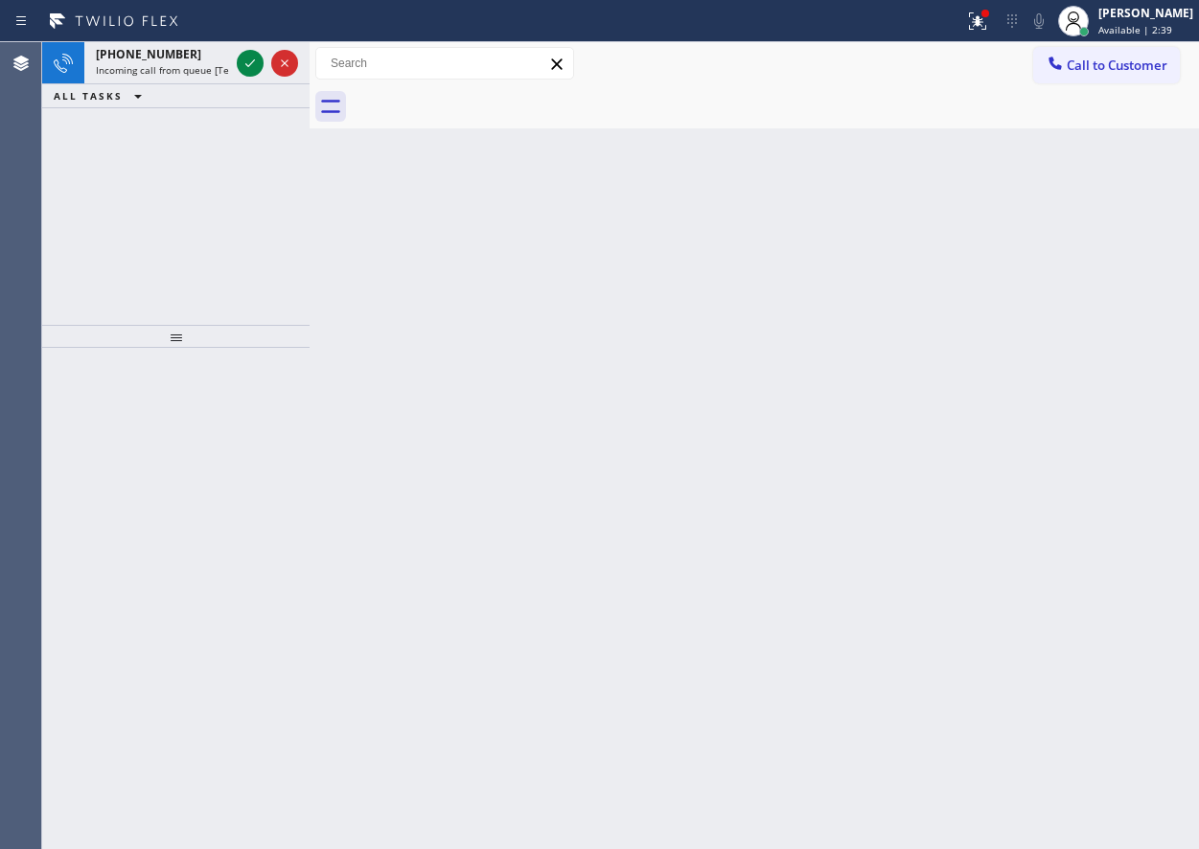
click at [243, 66] on icon at bounding box center [250, 63] width 23 height 23
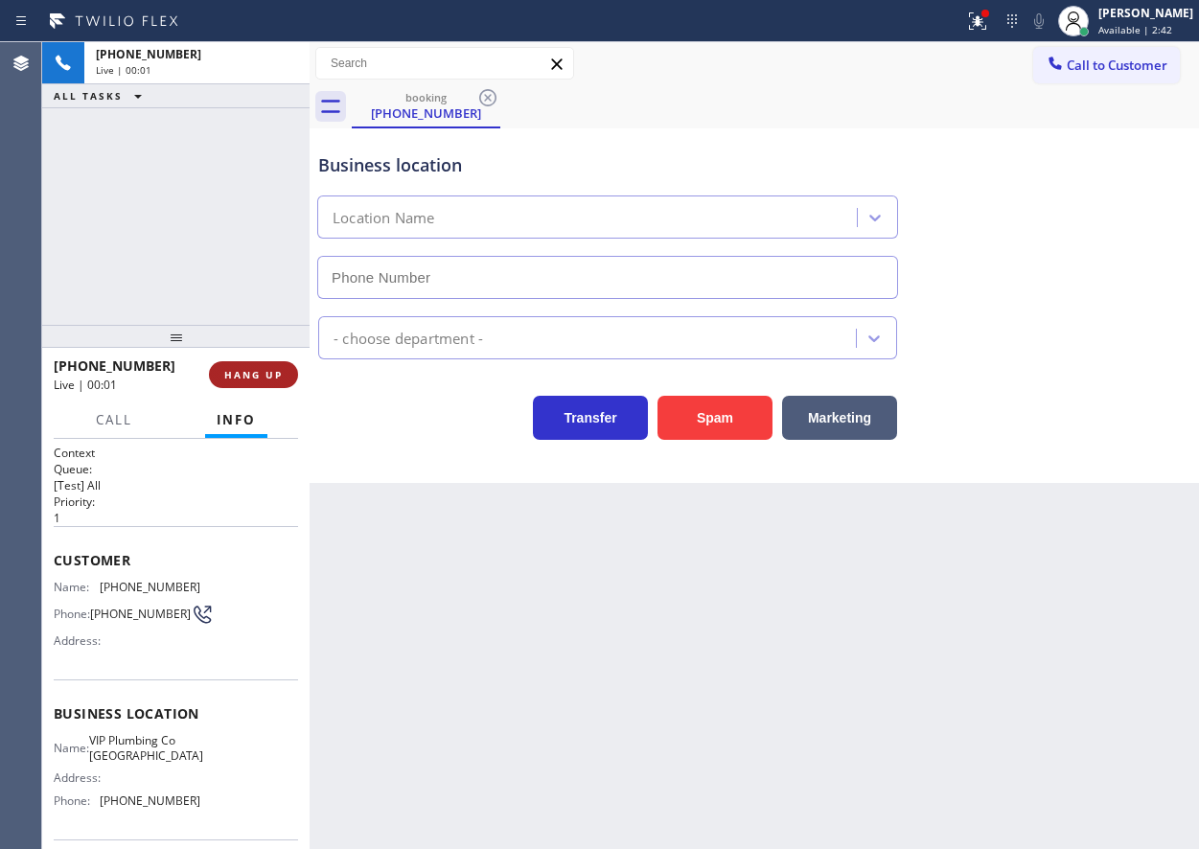
type input "[PHONE_NUMBER]"
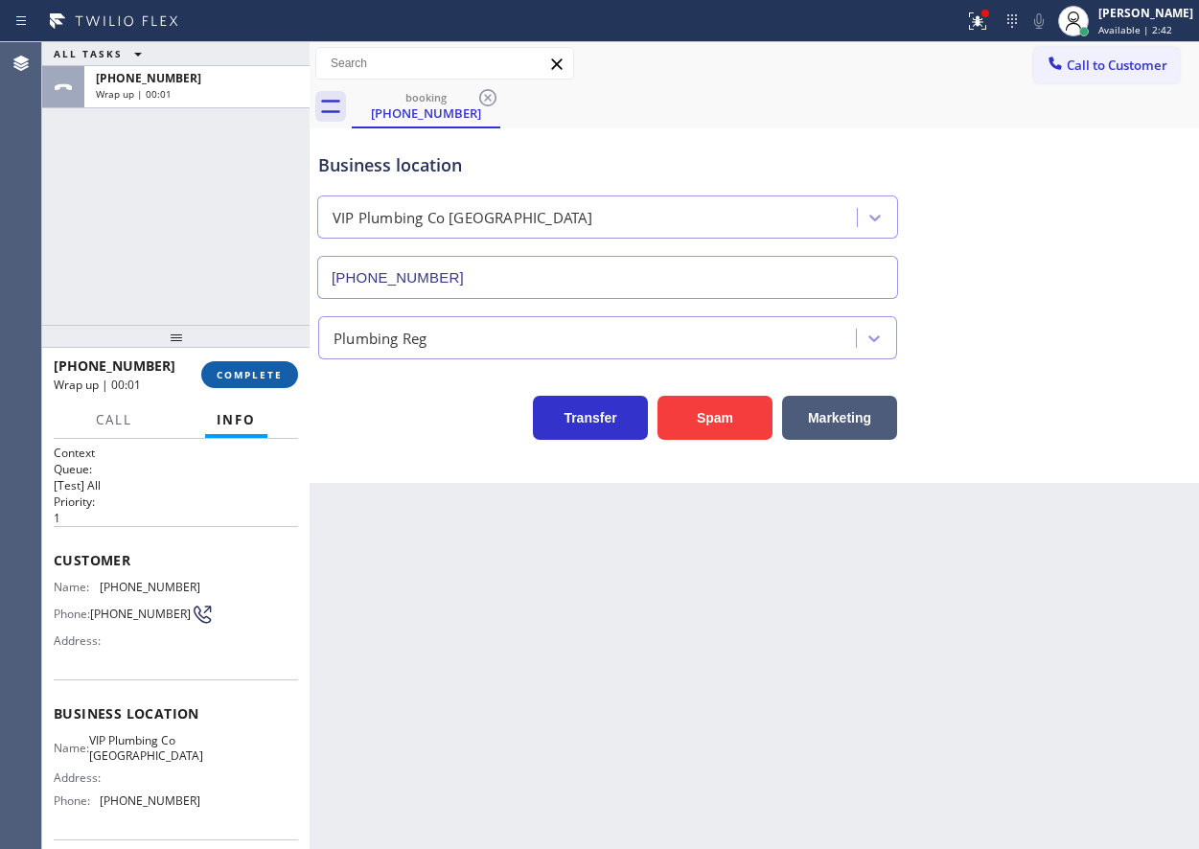
click at [262, 377] on span "COMPLETE" at bounding box center [250, 374] width 66 height 13
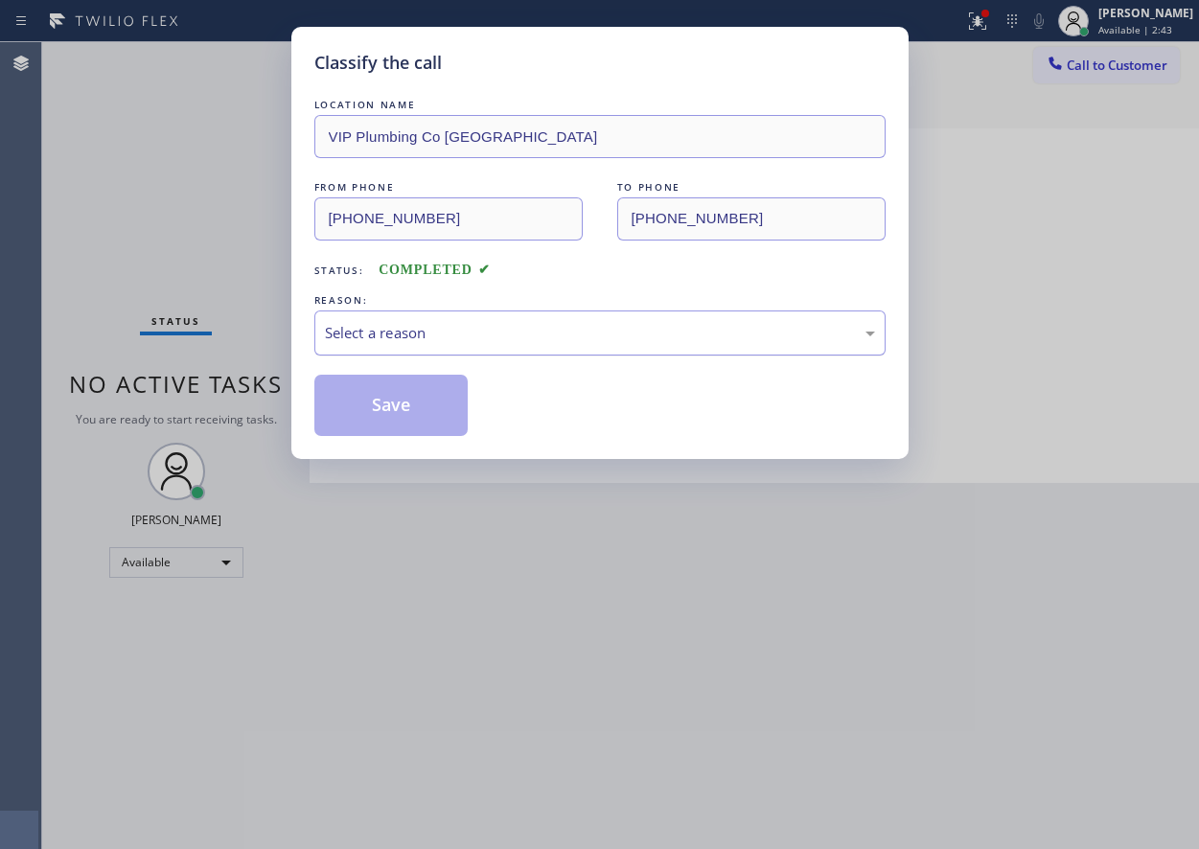
click at [383, 329] on div "Select a reason" at bounding box center [600, 333] width 550 height 22
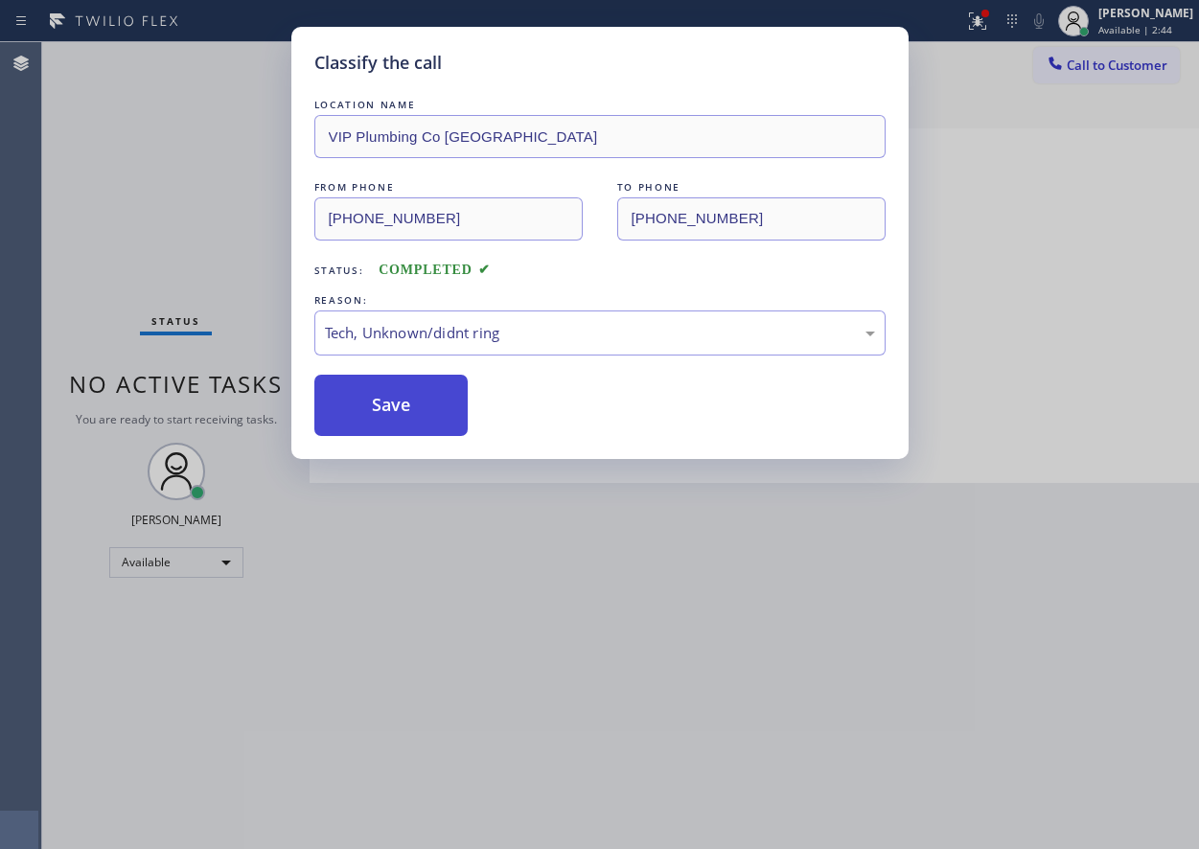
drag, startPoint x: 394, startPoint y: 471, endPoint x: 388, endPoint y: 411, distance: 59.7
click at [388, 402] on button "Save" at bounding box center [391, 405] width 154 height 61
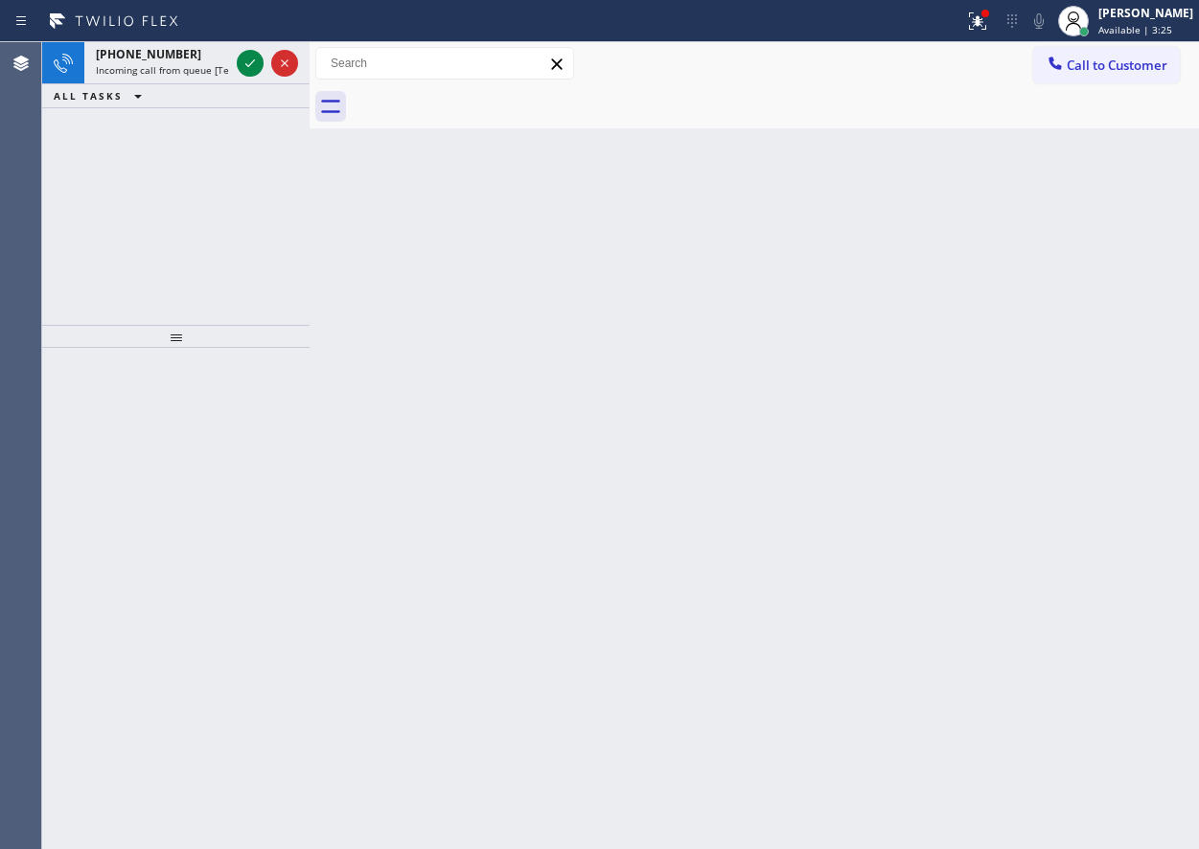
click at [1101, 469] on div "Back to Dashboard Change Sender ID Customers Technicians Select a contact Outbo…" at bounding box center [755, 445] width 890 height 807
click at [250, 61] on icon at bounding box center [250, 63] width 23 height 23
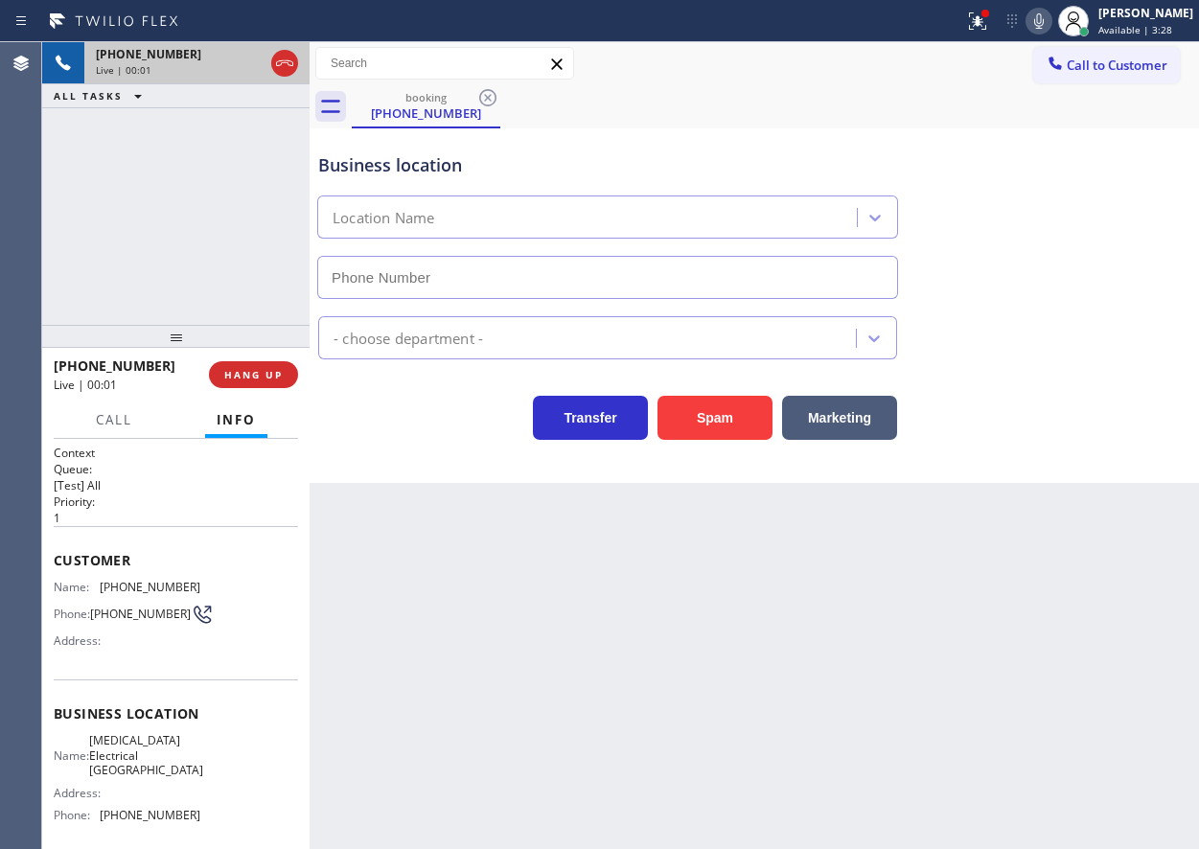
type input "[PHONE_NUMBER]"
click at [723, 421] on button "Spam" at bounding box center [715, 418] width 115 height 44
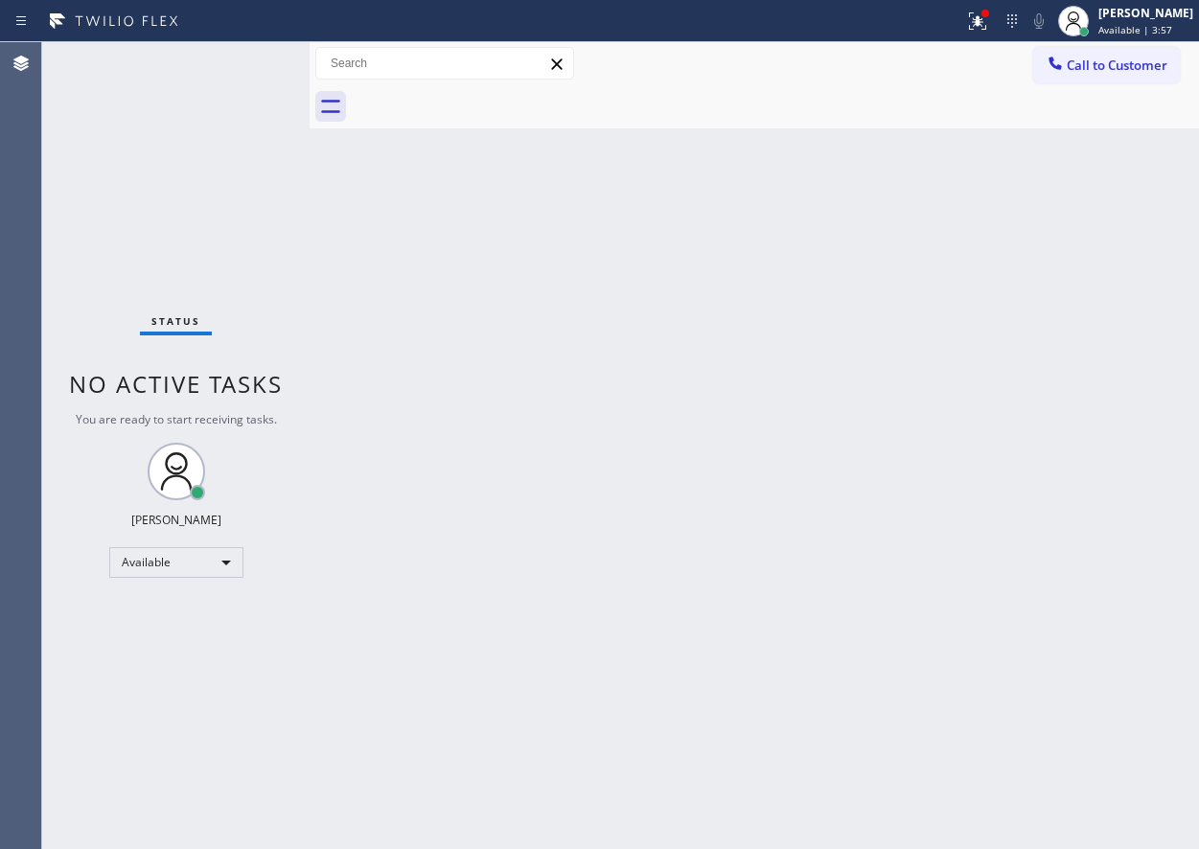
click at [1045, 337] on div "Back to Dashboard Change Sender ID Customers Technicians Select a contact Outbo…" at bounding box center [755, 445] width 890 height 807
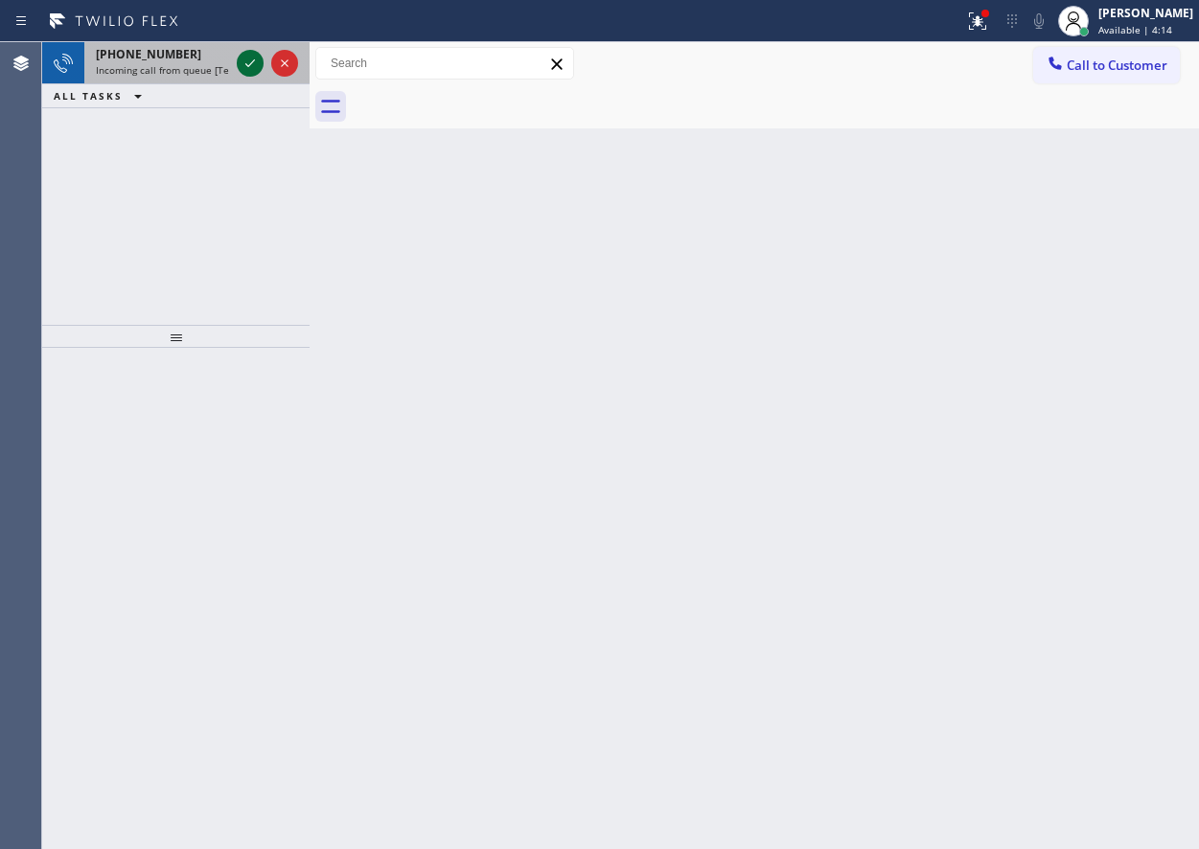
click at [254, 66] on icon at bounding box center [250, 63] width 23 height 23
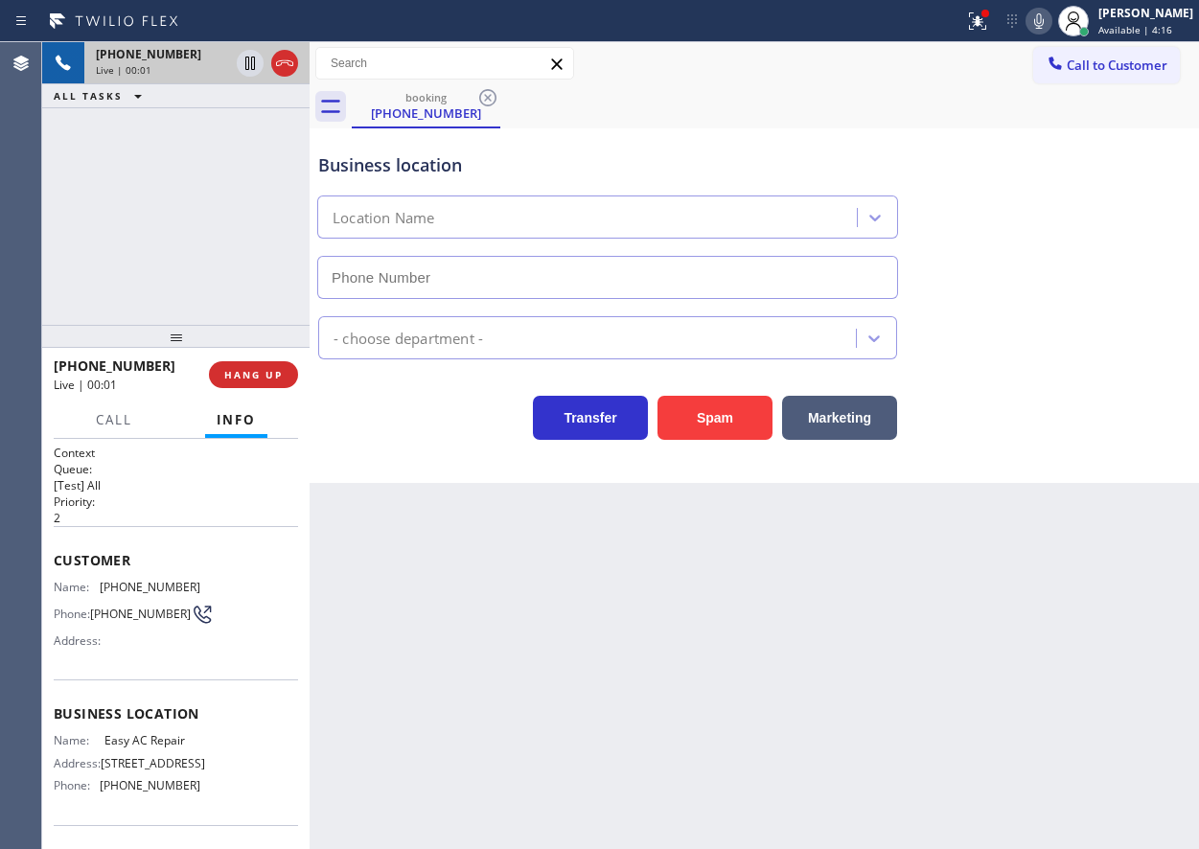
type input "[PHONE_NUMBER]"
click at [250, 384] on button "HANG UP" at bounding box center [253, 374] width 89 height 27
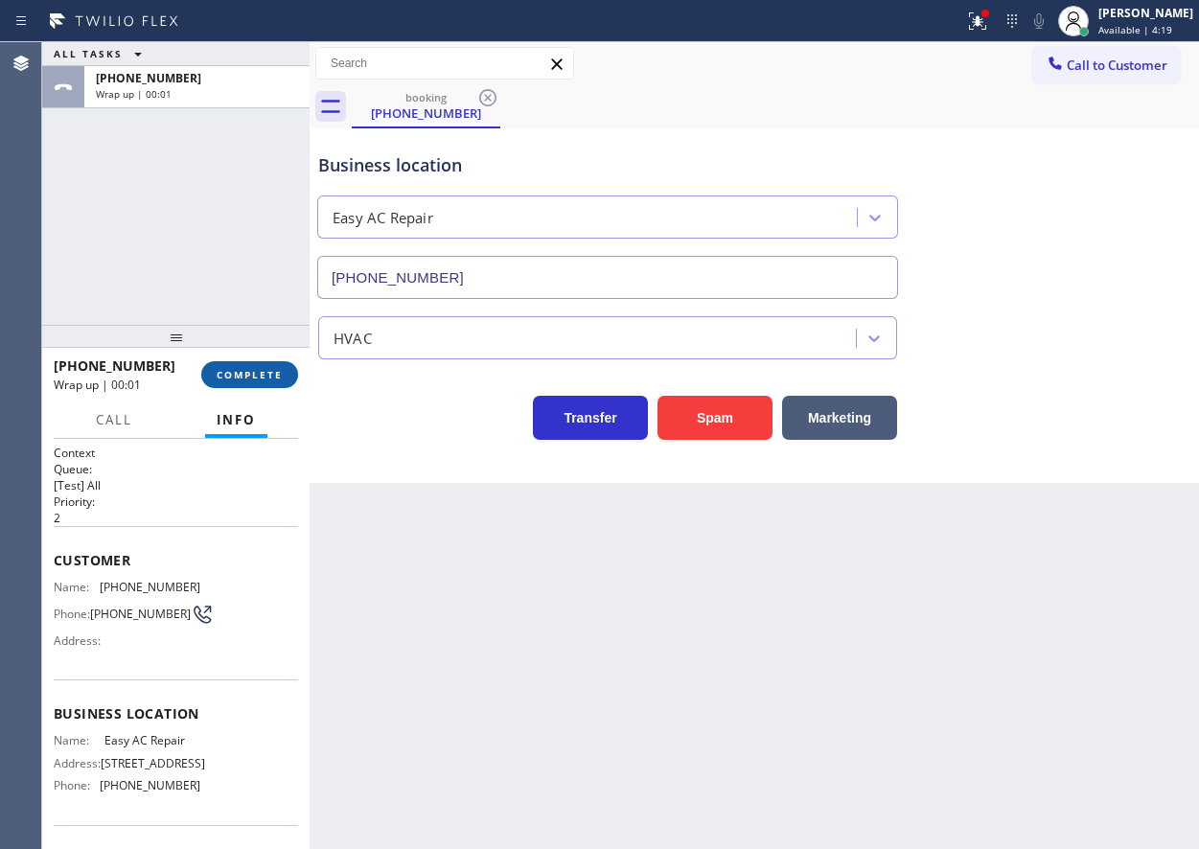
click at [251, 375] on span "COMPLETE" at bounding box center [250, 374] width 66 height 13
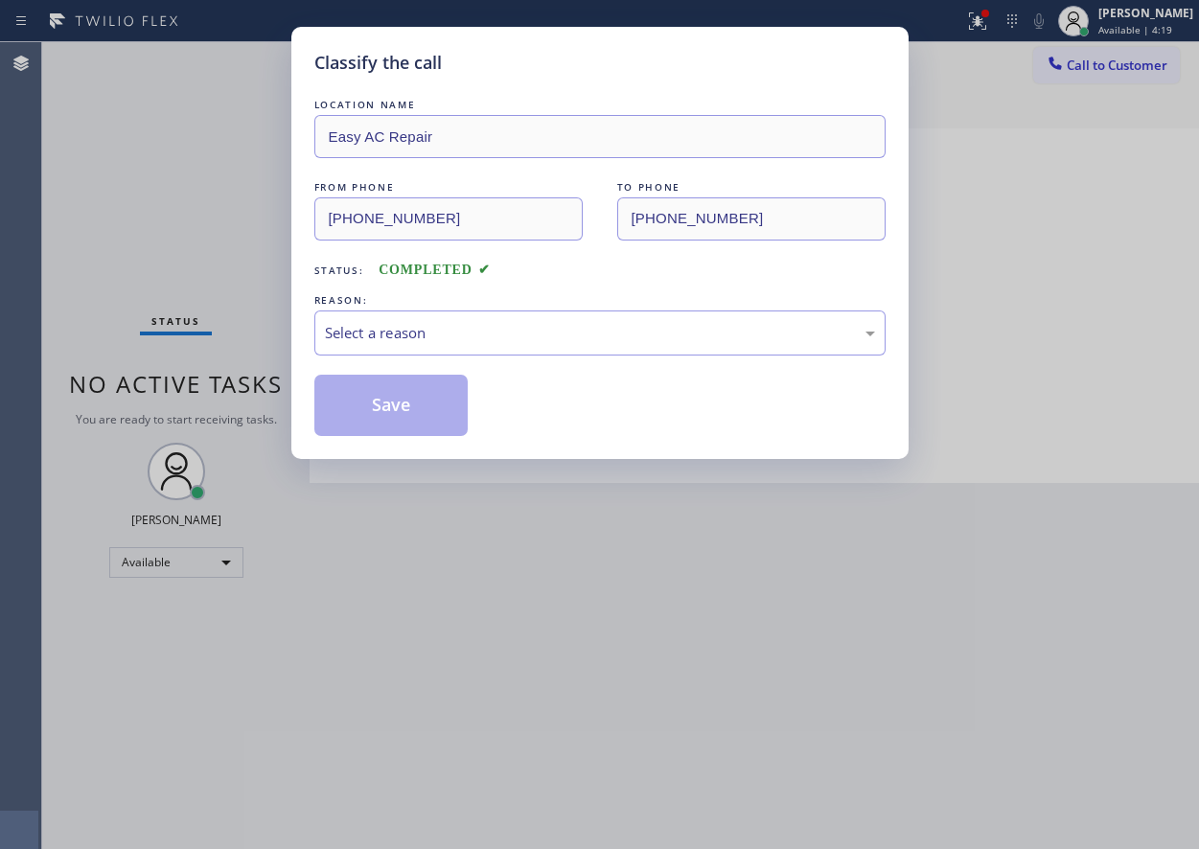
click at [469, 328] on div "Select a reason" at bounding box center [600, 333] width 550 height 22
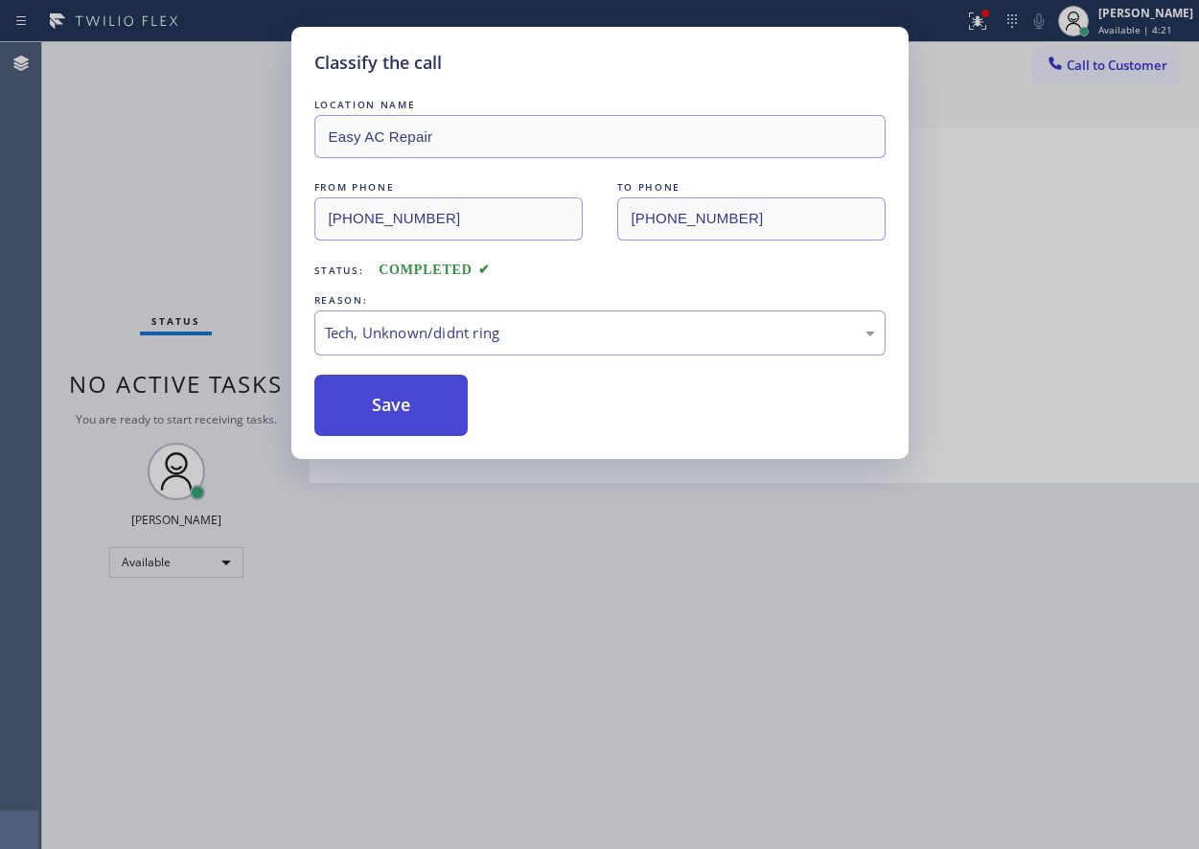
click at [375, 414] on button "Save" at bounding box center [391, 405] width 154 height 61
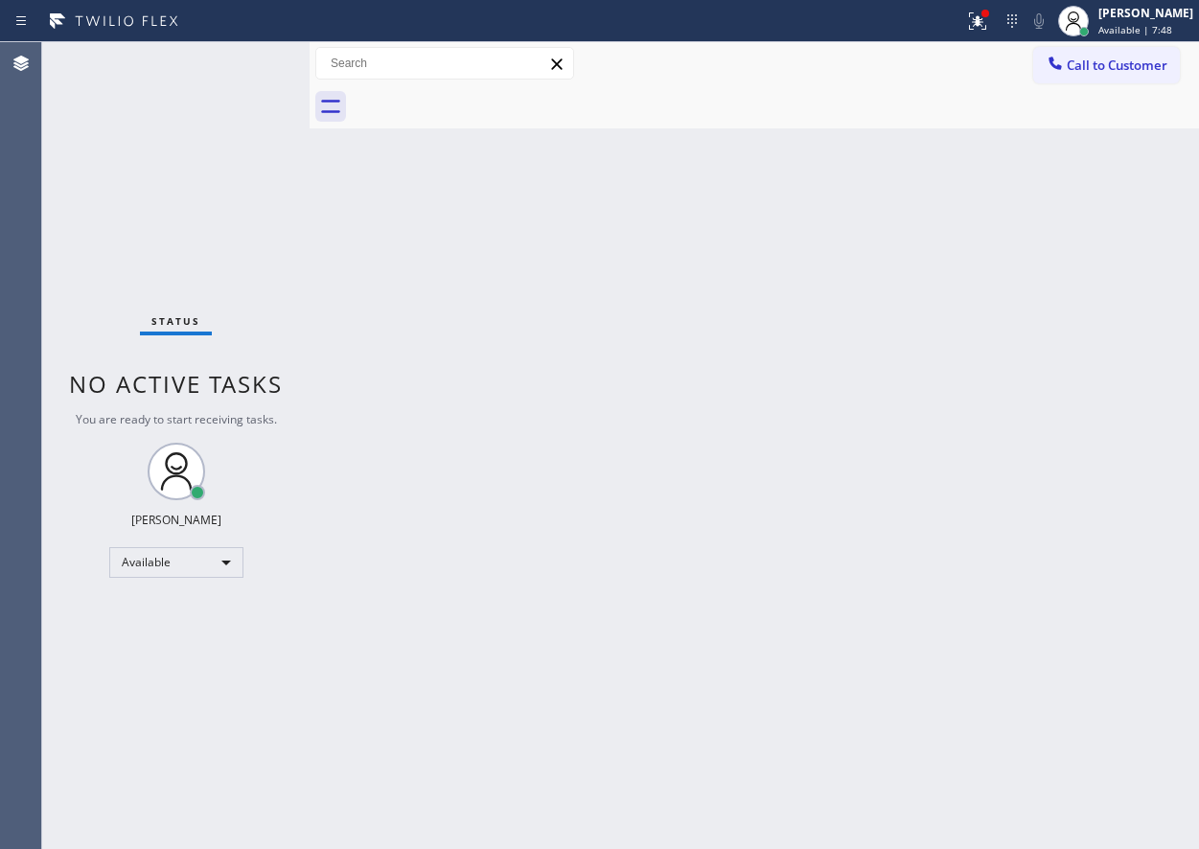
click at [1075, 439] on div "Back to Dashboard Change Sender ID Customers Technicians Select a contact Outbo…" at bounding box center [755, 445] width 890 height 807
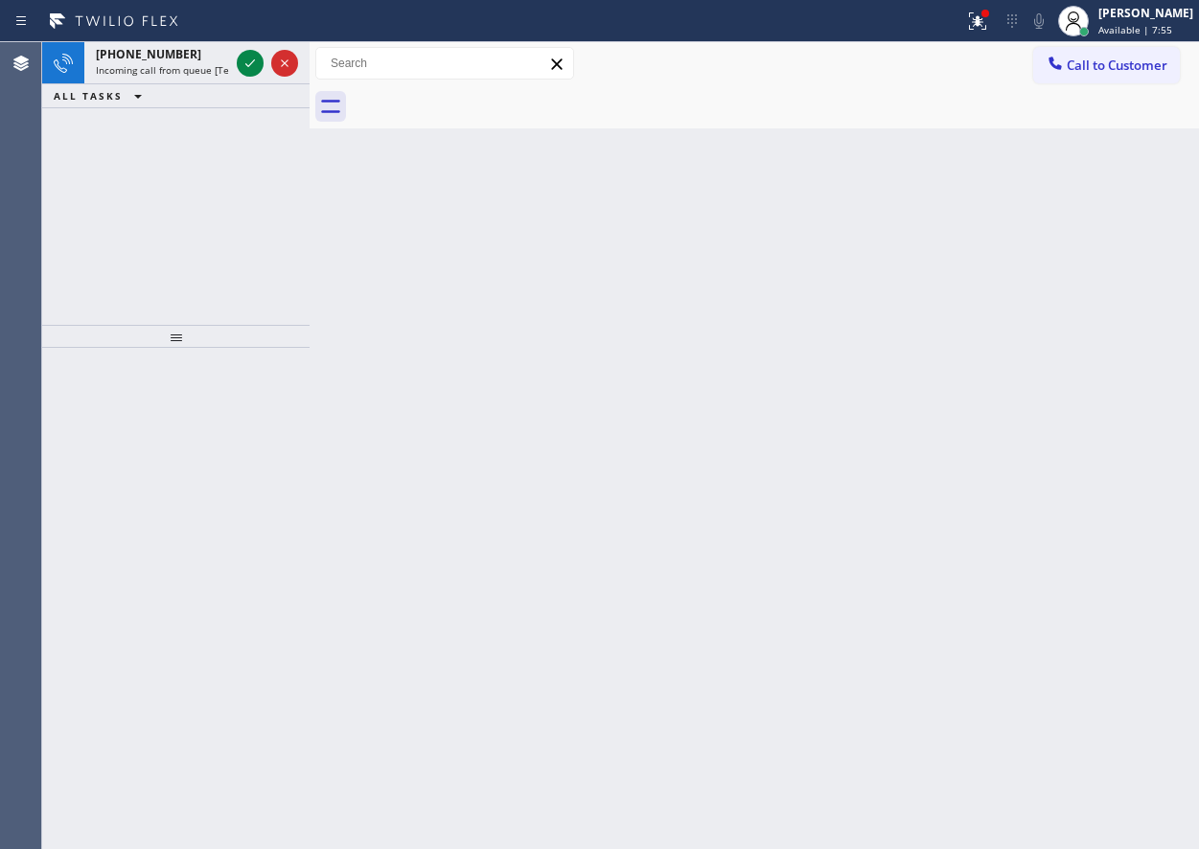
drag, startPoint x: 1135, startPoint y: 342, endPoint x: 1111, endPoint y: 337, distance: 24.4
click at [1134, 342] on div "Back to Dashboard Change Sender ID Customers Technicians Select a contact Outbo…" at bounding box center [755, 445] width 890 height 807
click at [247, 59] on icon at bounding box center [250, 63] width 23 height 23
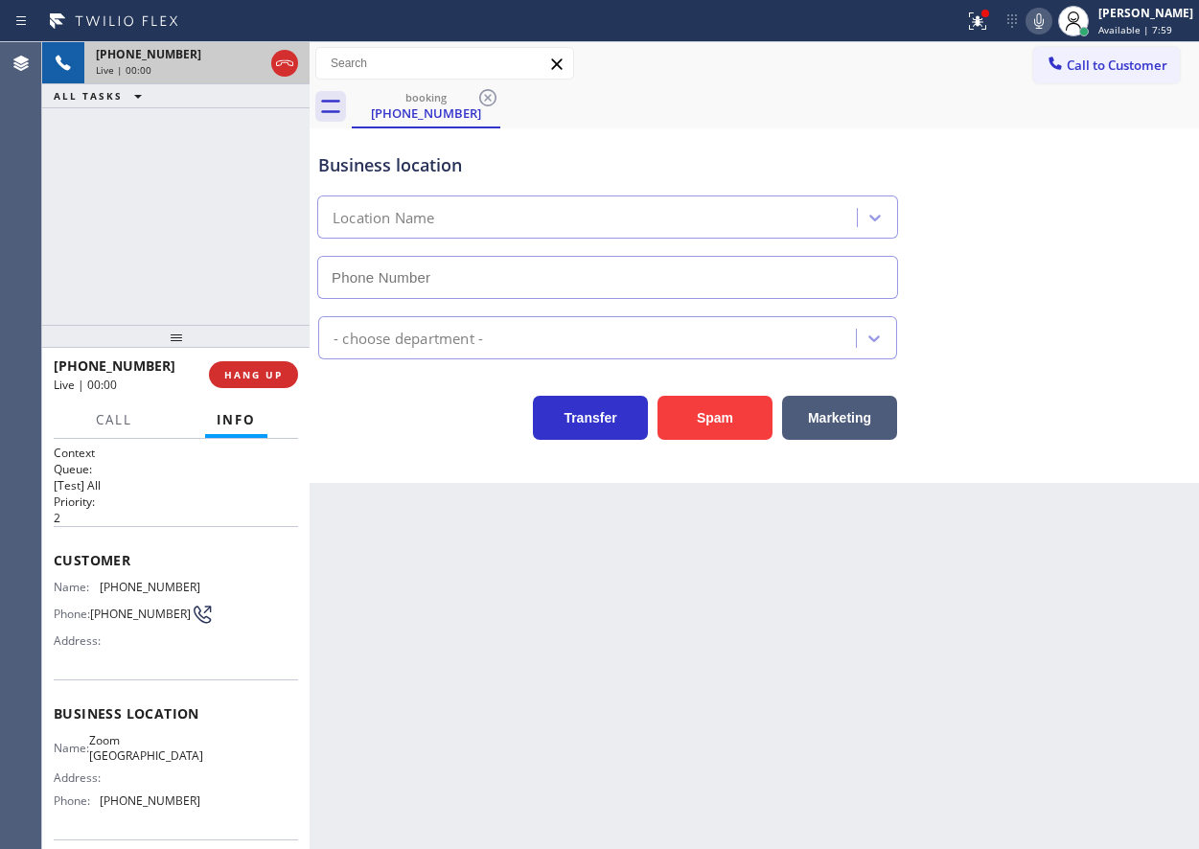
type input "[PHONE_NUMBER]"
click at [275, 380] on span "HANG UP" at bounding box center [253, 374] width 58 height 13
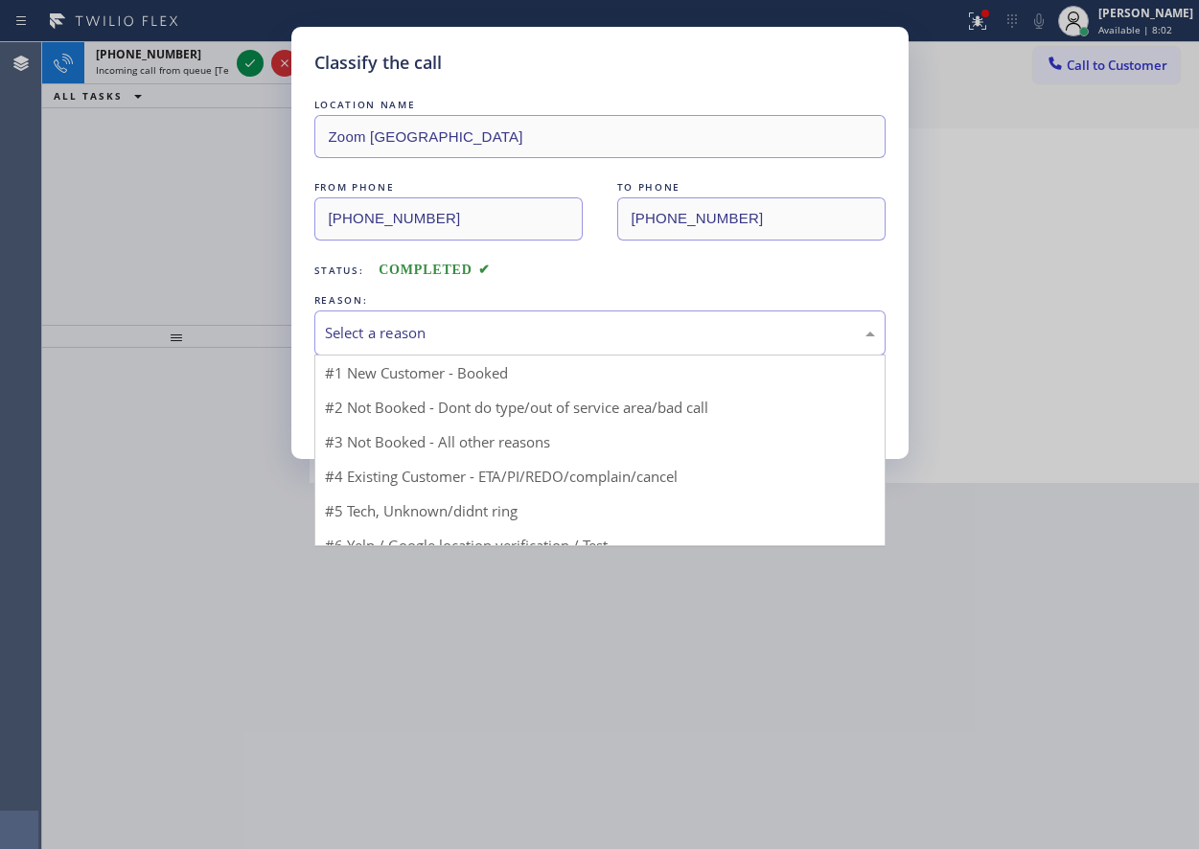
click at [455, 343] on div "Select a reason" at bounding box center [600, 333] width 550 height 22
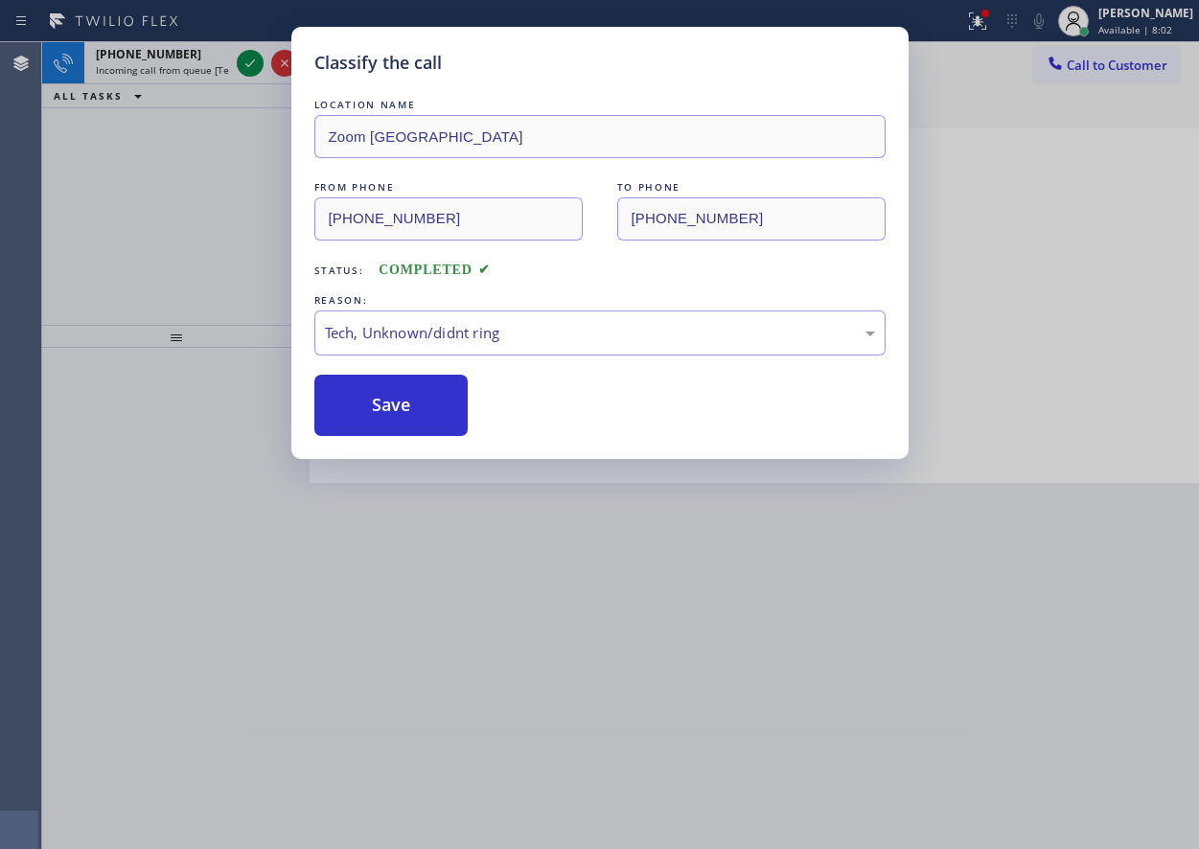
click at [401, 396] on button "Save" at bounding box center [391, 405] width 154 height 61
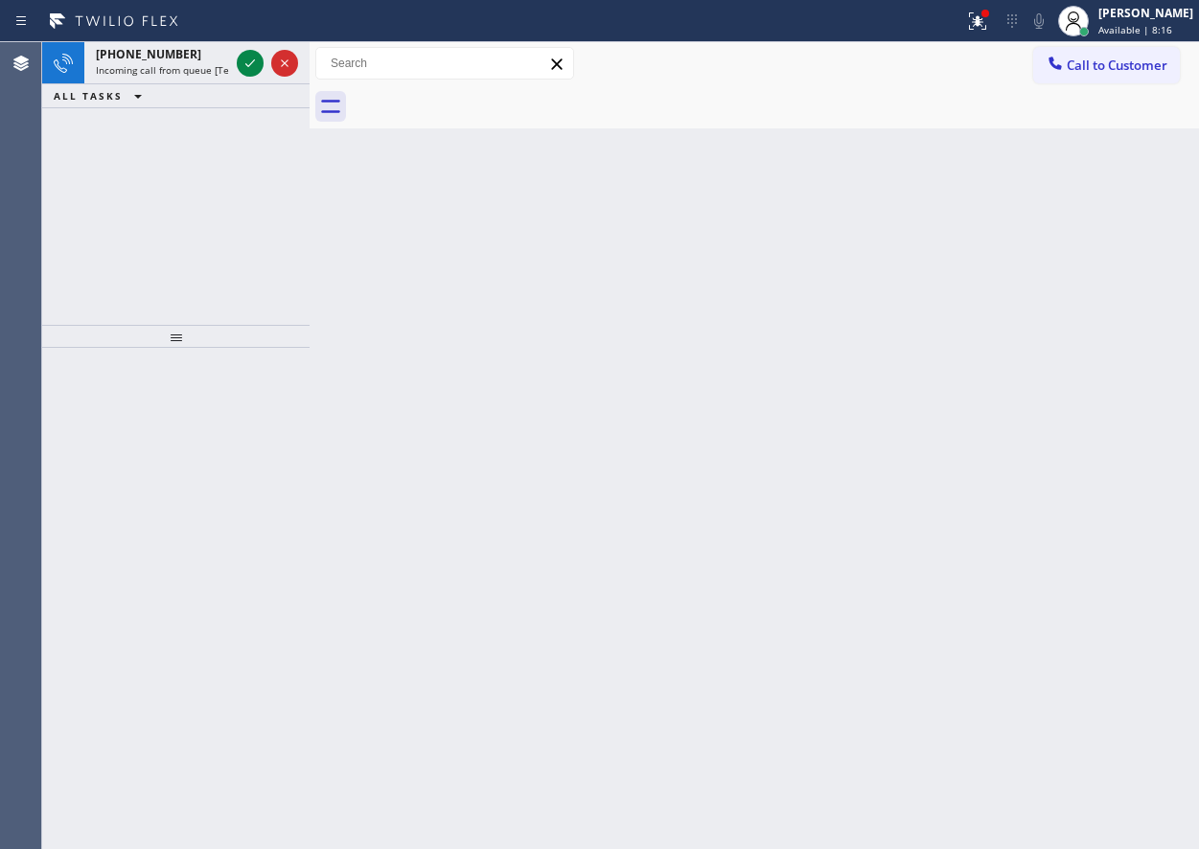
drag, startPoint x: 1075, startPoint y: 430, endPoint x: 695, endPoint y: 209, distance: 440.3
click at [1075, 430] on div "Back to Dashboard Change Sender ID Customers Technicians Select a contact Outbo…" at bounding box center [755, 445] width 890 height 807
click at [243, 65] on icon at bounding box center [250, 63] width 23 height 23
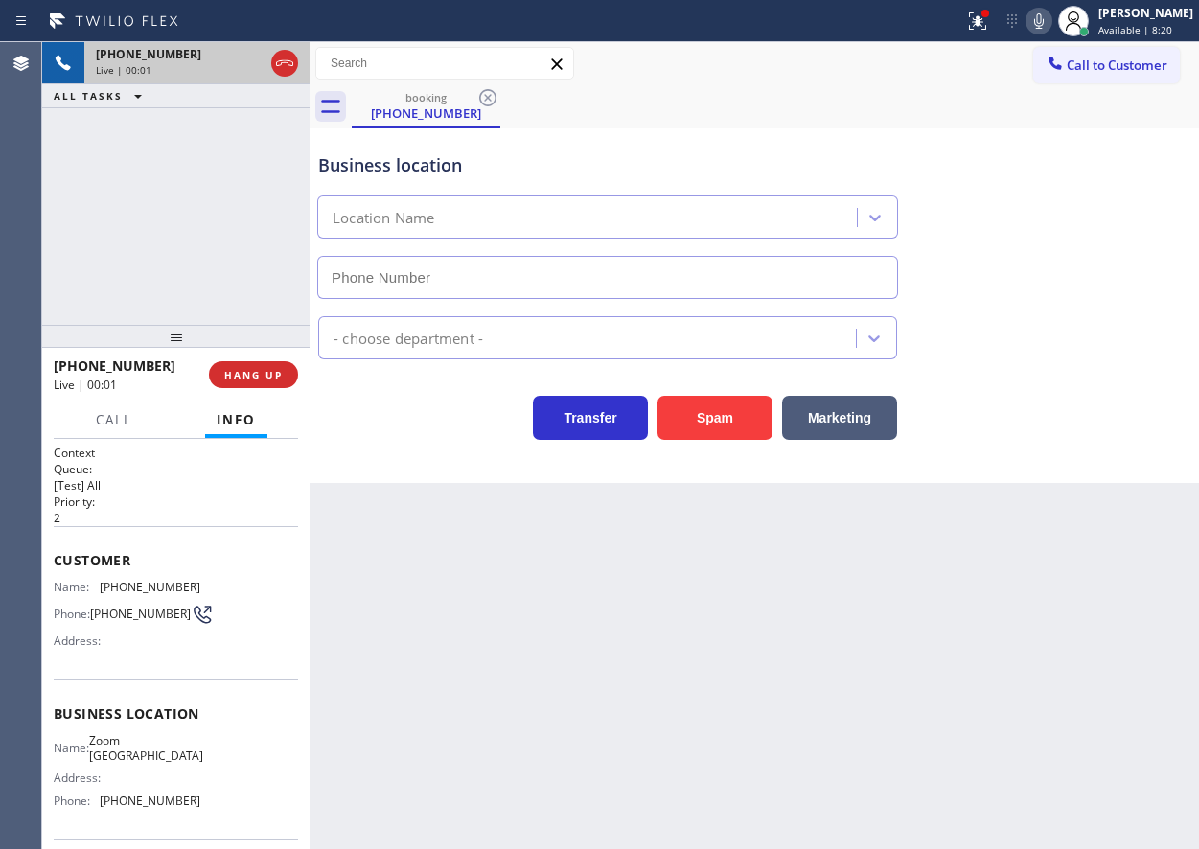
type input "[PHONE_NUMBER]"
click at [250, 356] on div "[PHONE_NUMBER] Live | 00:02 HANG UP" at bounding box center [176, 375] width 244 height 50
click at [249, 361] on button "HANG UP" at bounding box center [253, 374] width 89 height 27
click at [248, 375] on span "HANG UP" at bounding box center [253, 374] width 58 height 13
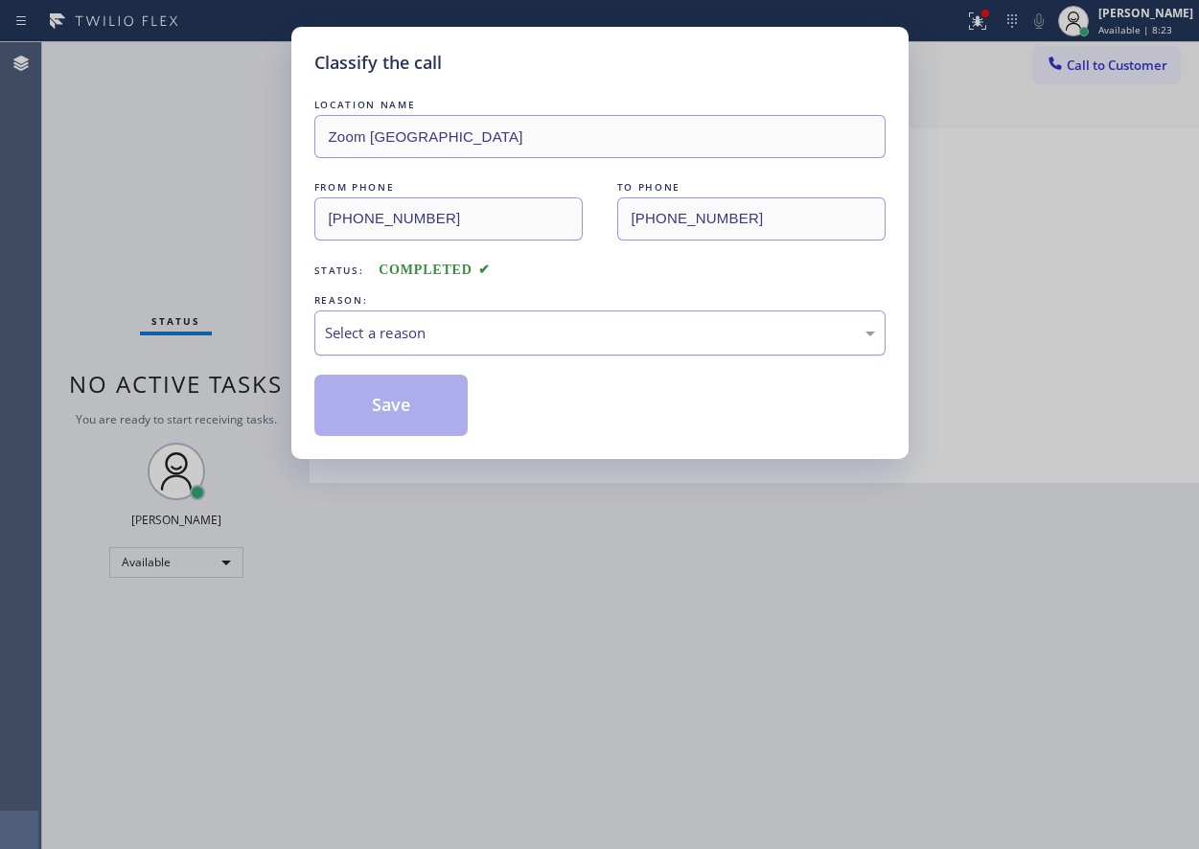
click at [438, 334] on div "Select a reason" at bounding box center [600, 333] width 550 height 22
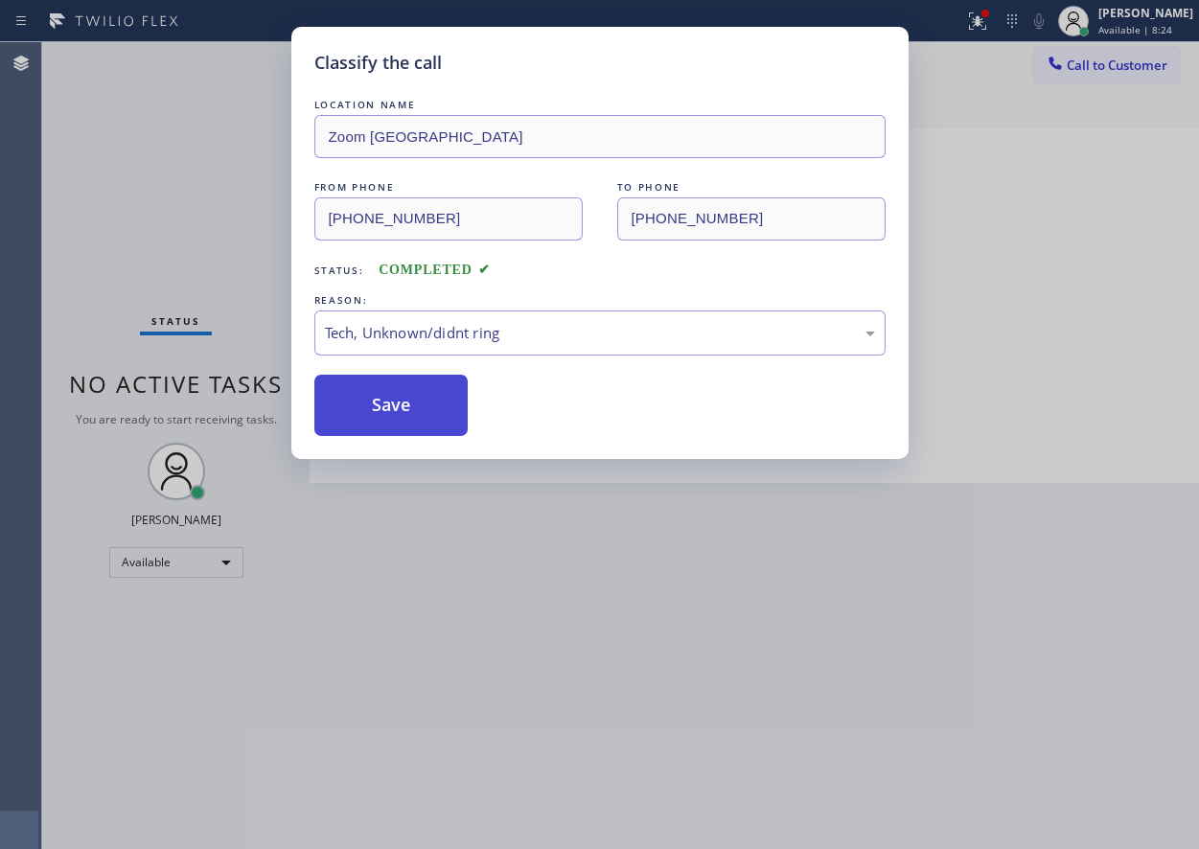
click at [410, 386] on button "Save" at bounding box center [391, 405] width 154 height 61
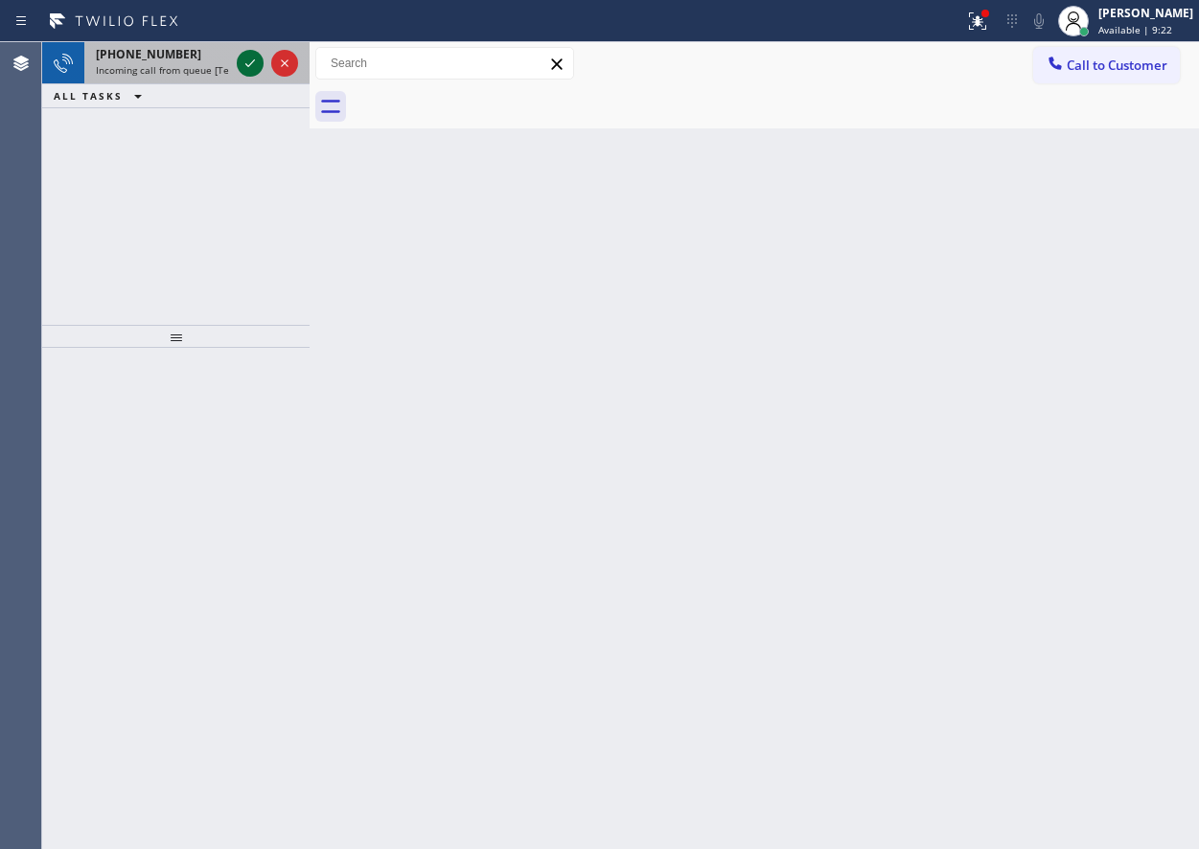
click at [245, 66] on icon at bounding box center [250, 63] width 23 height 23
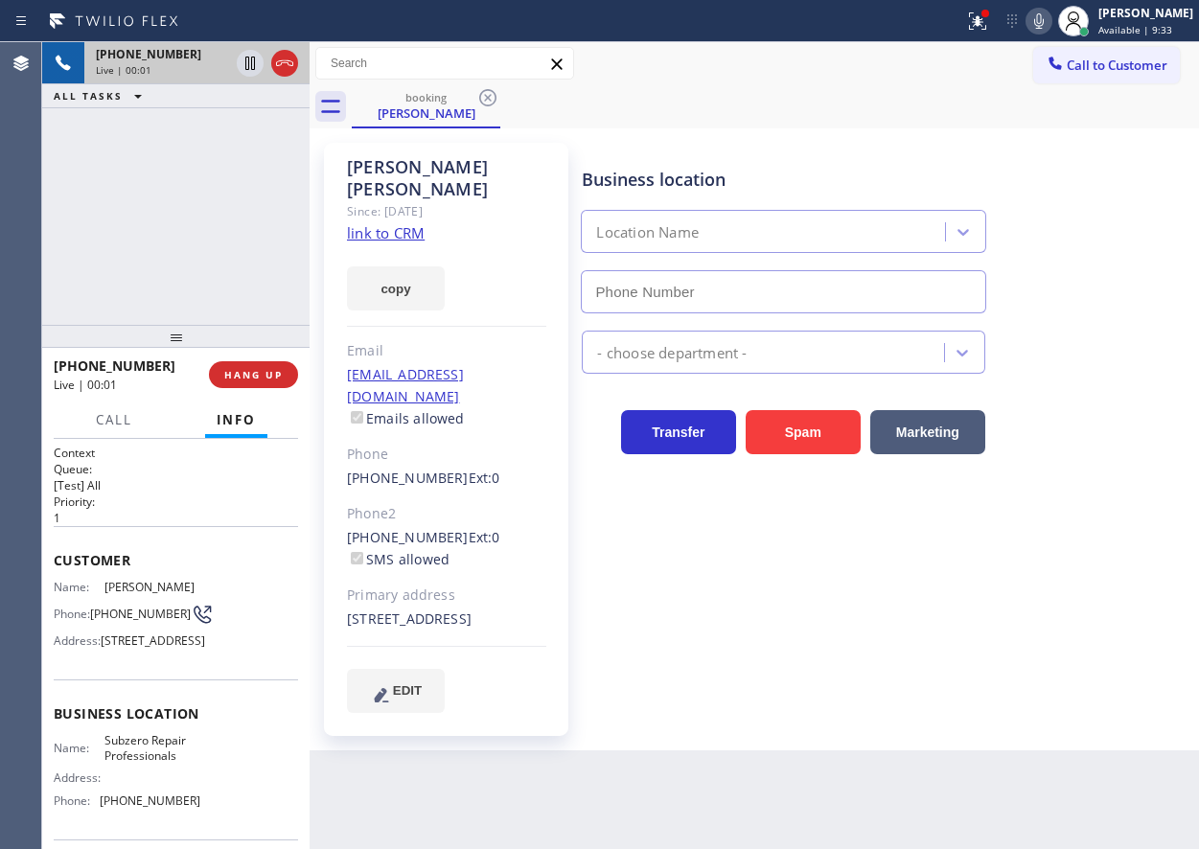
type input "[PHONE_NUMBER]"
click at [173, 763] on span "Subzero Repair Professionals" at bounding box center [152, 748] width 96 height 30
click at [776, 290] on input "[PHONE_NUMBER]" at bounding box center [783, 291] width 405 height 43
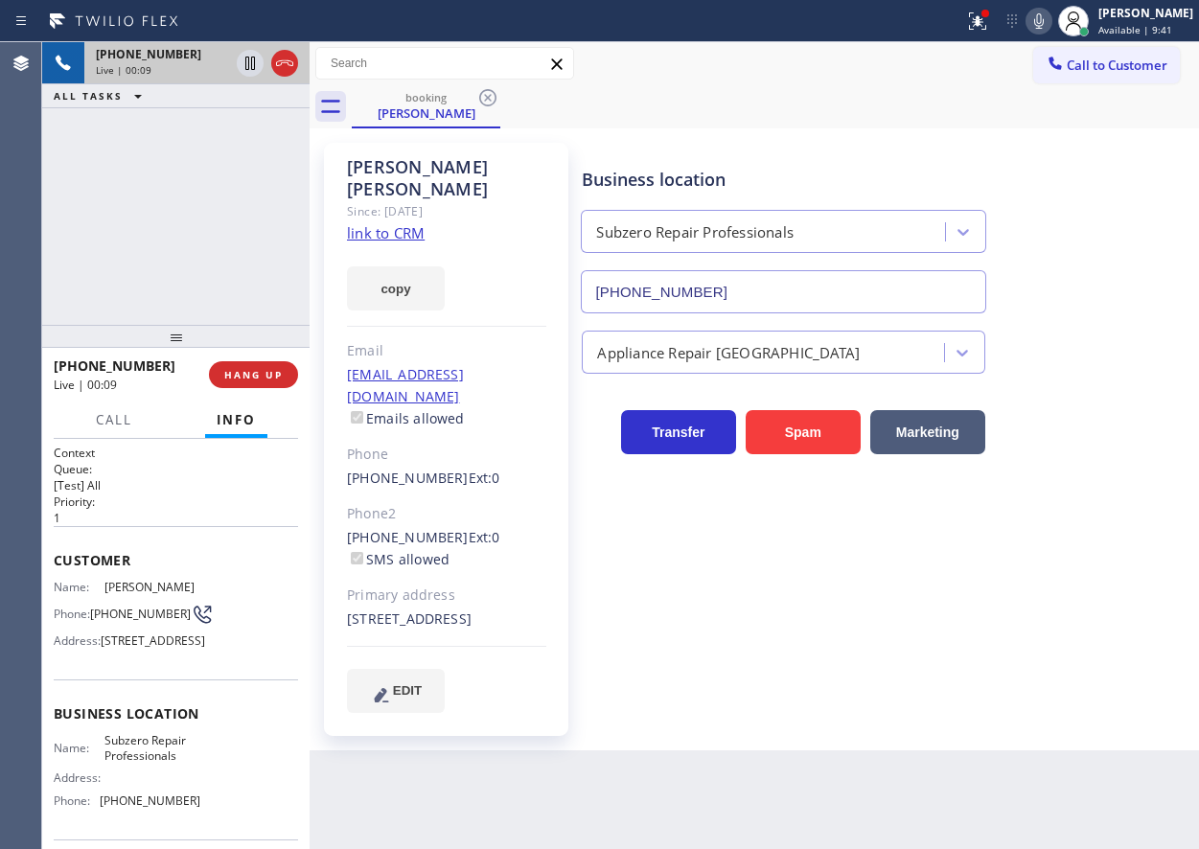
click at [776, 290] on input "[PHONE_NUMBER]" at bounding box center [783, 291] width 405 height 43
click at [418, 223] on link "link to CRM" at bounding box center [386, 232] width 78 height 19
click at [1051, 12] on icon at bounding box center [1039, 21] width 23 height 23
click at [239, 62] on icon at bounding box center [250, 63] width 23 height 23
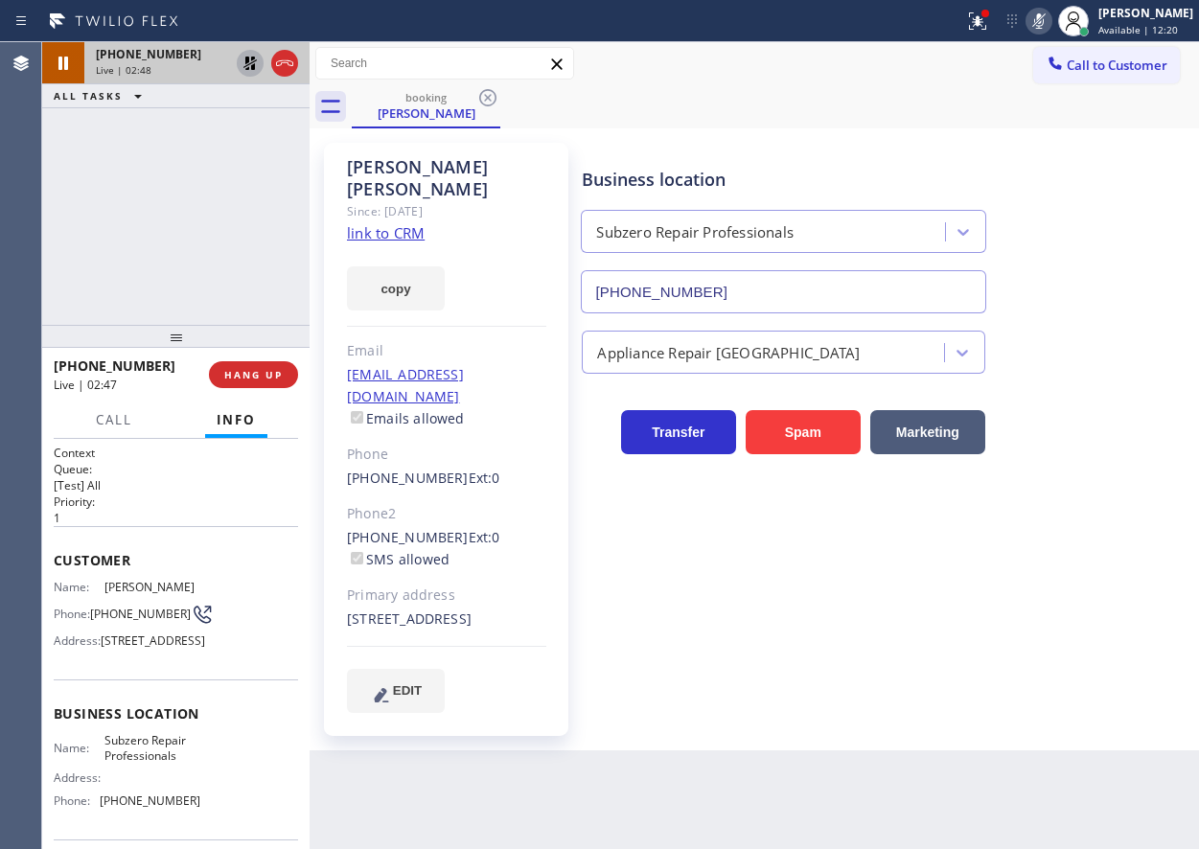
click at [1065, 567] on div "Business location Subzero Repair Professionals [PHONE_NUMBER] Appliance Repair …" at bounding box center [886, 428] width 616 height 560
click at [238, 58] on div at bounding box center [250, 63] width 27 height 23
click at [1044, 28] on icon at bounding box center [1039, 20] width 10 height 15
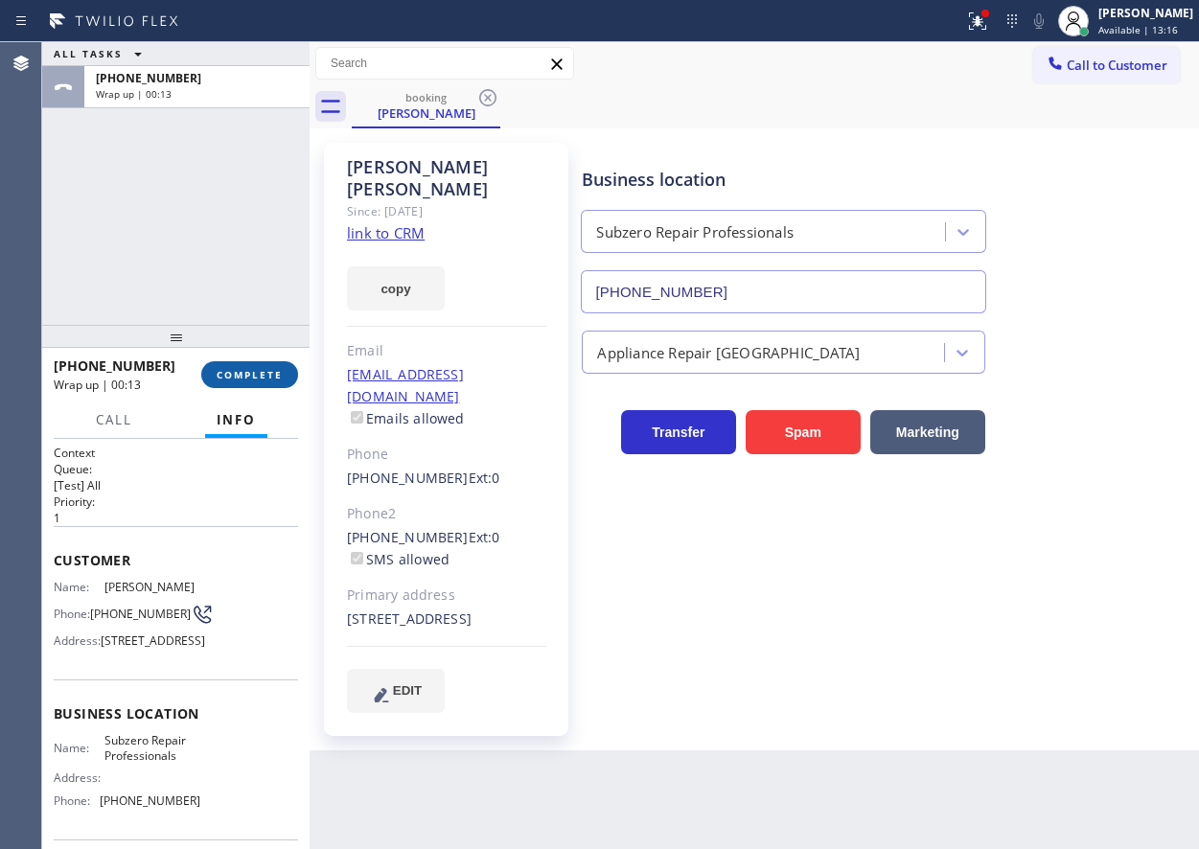
click at [248, 370] on span "COMPLETE" at bounding box center [250, 374] width 66 height 13
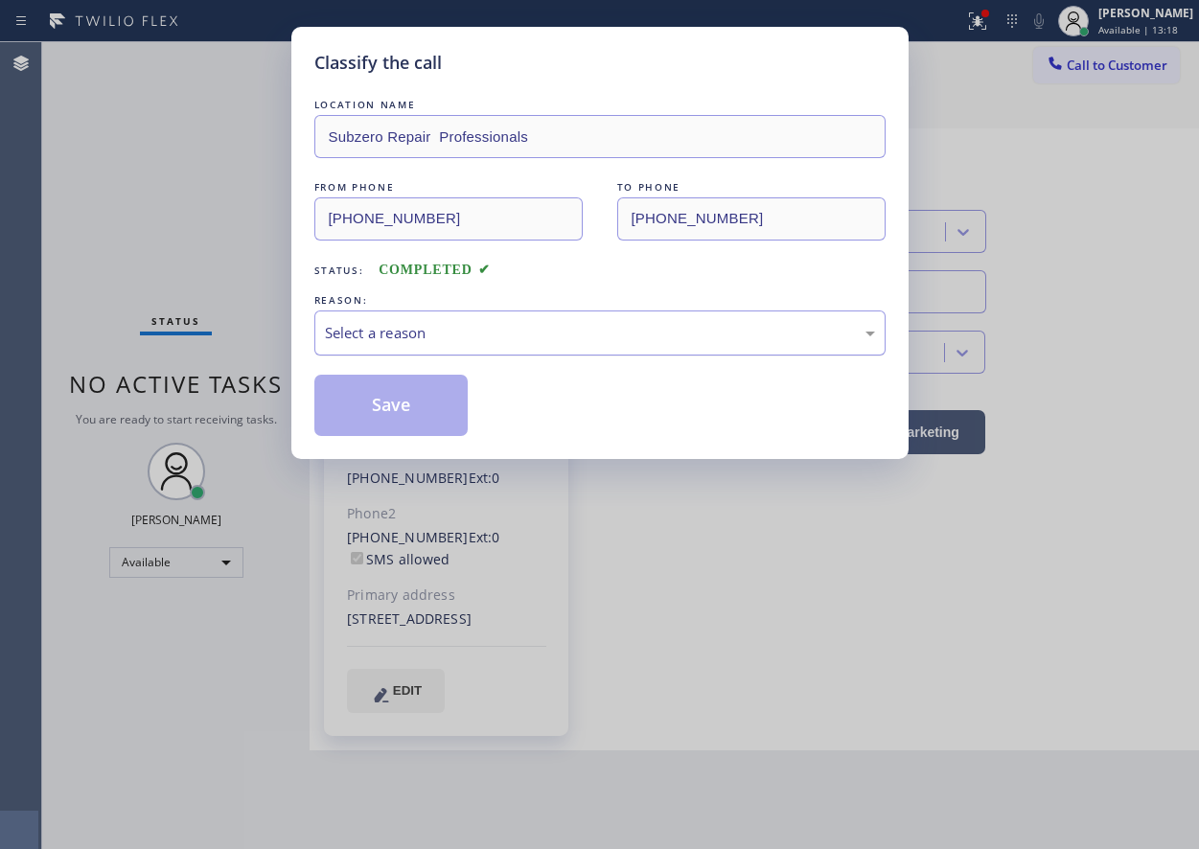
drag, startPoint x: 538, startPoint y: 328, endPoint x: 521, endPoint y: 343, distance: 22.4
click at [536, 328] on div "Select a reason" at bounding box center [600, 333] width 550 height 22
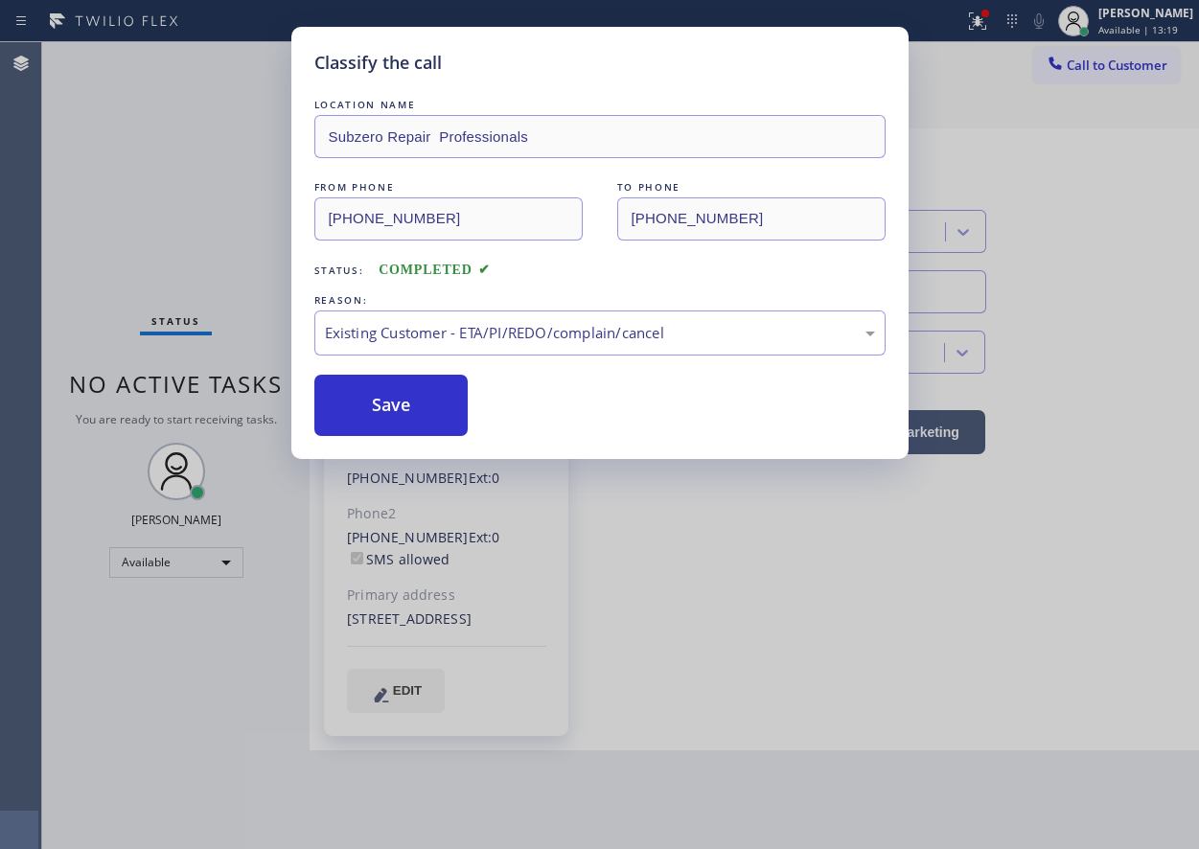
click at [417, 359] on div "LOCATION NAME Subzero Repair Professionals FROM PHONE [PHONE_NUMBER] TO PHONE […" at bounding box center [599, 265] width 571 height 341
drag, startPoint x: 421, startPoint y: 401, endPoint x: 421, endPoint y: 387, distance: 13.4
click at [421, 402] on button "Save" at bounding box center [391, 405] width 154 height 61
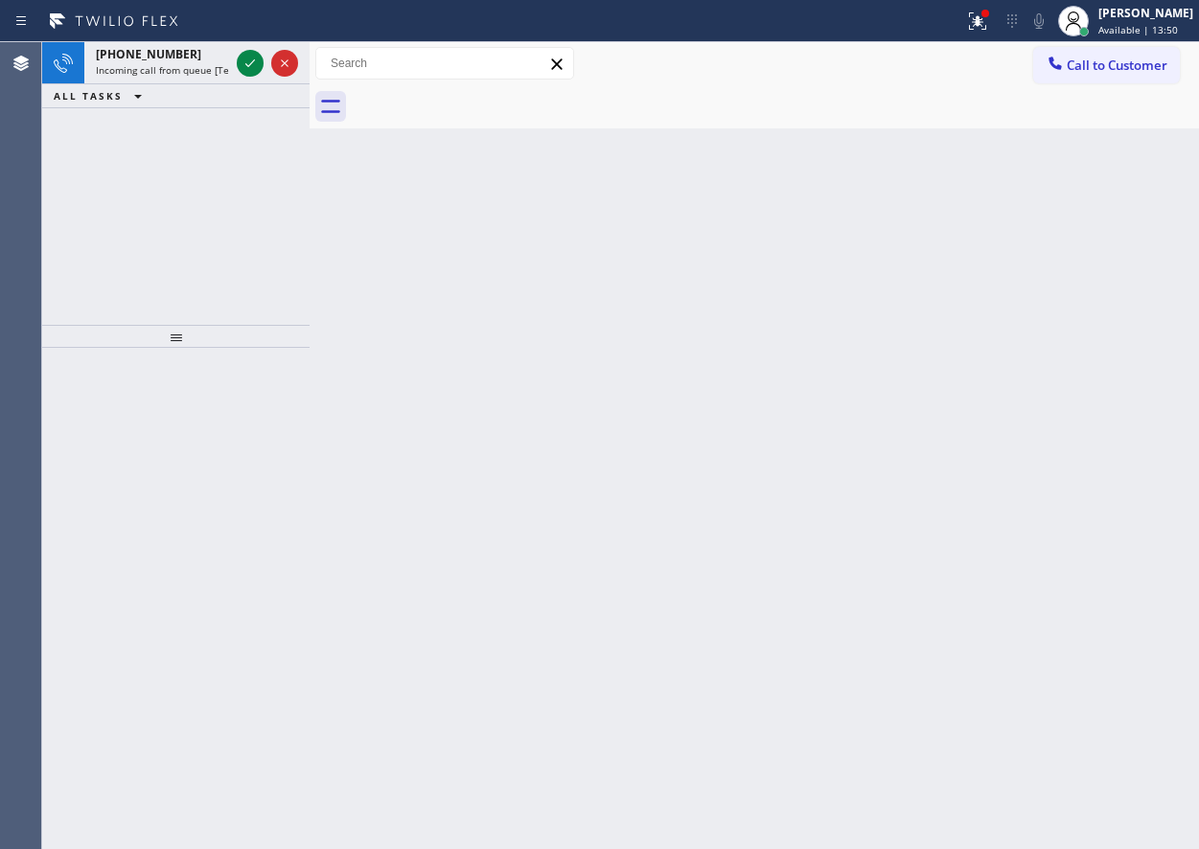
drag, startPoint x: 1058, startPoint y: 403, endPoint x: 978, endPoint y: 364, distance: 89.2
click at [1058, 403] on div "Back to Dashboard Change Sender ID Customers Technicians Select a contact Outbo…" at bounding box center [755, 445] width 890 height 807
click at [239, 73] on icon at bounding box center [250, 63] width 23 height 23
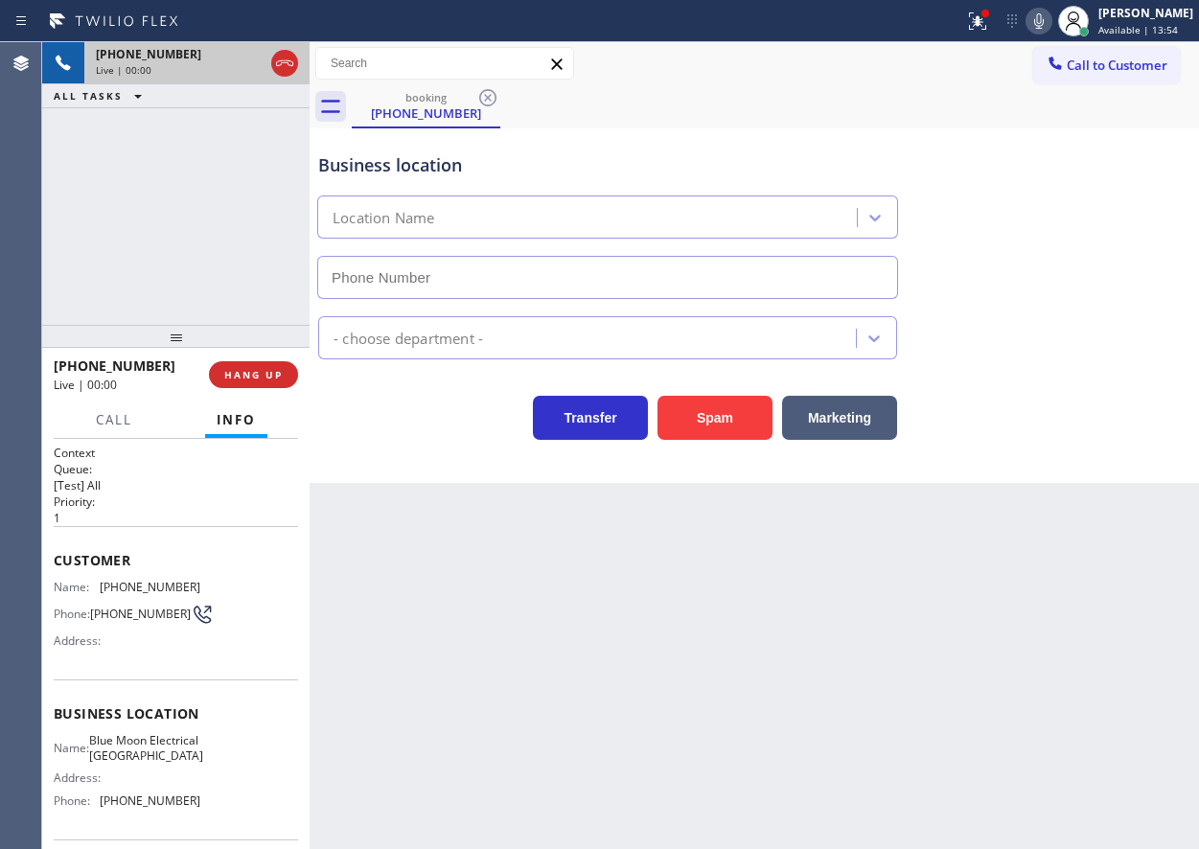
type input "[PHONE_NUMBER]"
click at [705, 418] on button "Spam" at bounding box center [715, 418] width 115 height 44
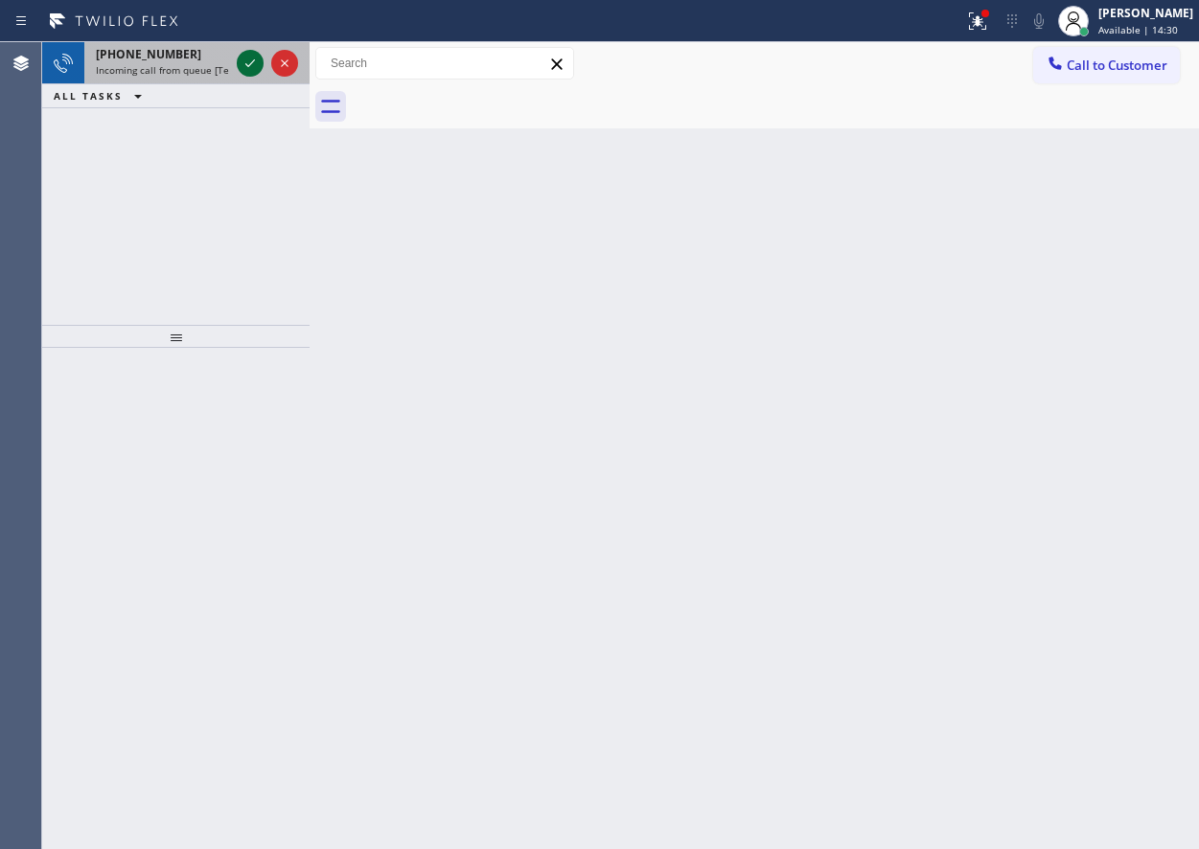
click at [244, 68] on icon at bounding box center [250, 63] width 23 height 23
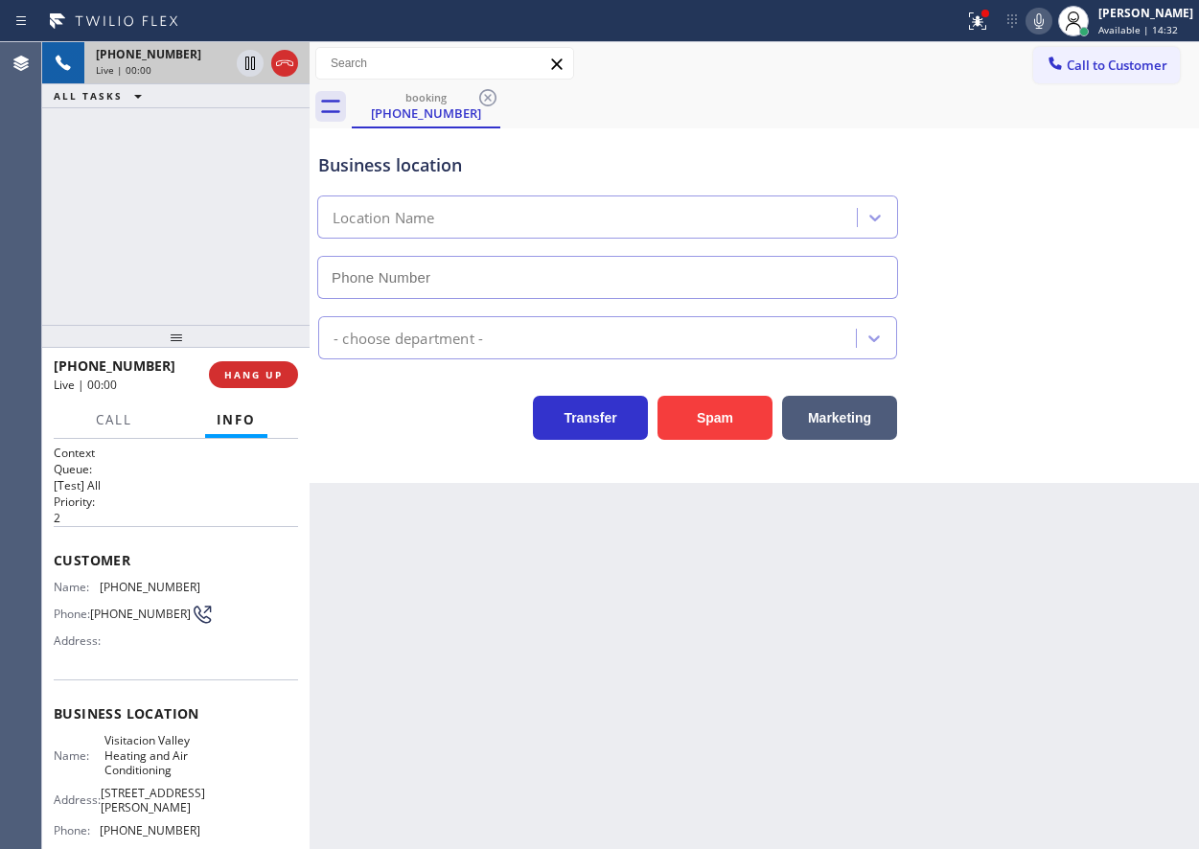
type input "[PHONE_NUMBER]"
click at [703, 409] on button "Spam" at bounding box center [715, 418] width 115 height 44
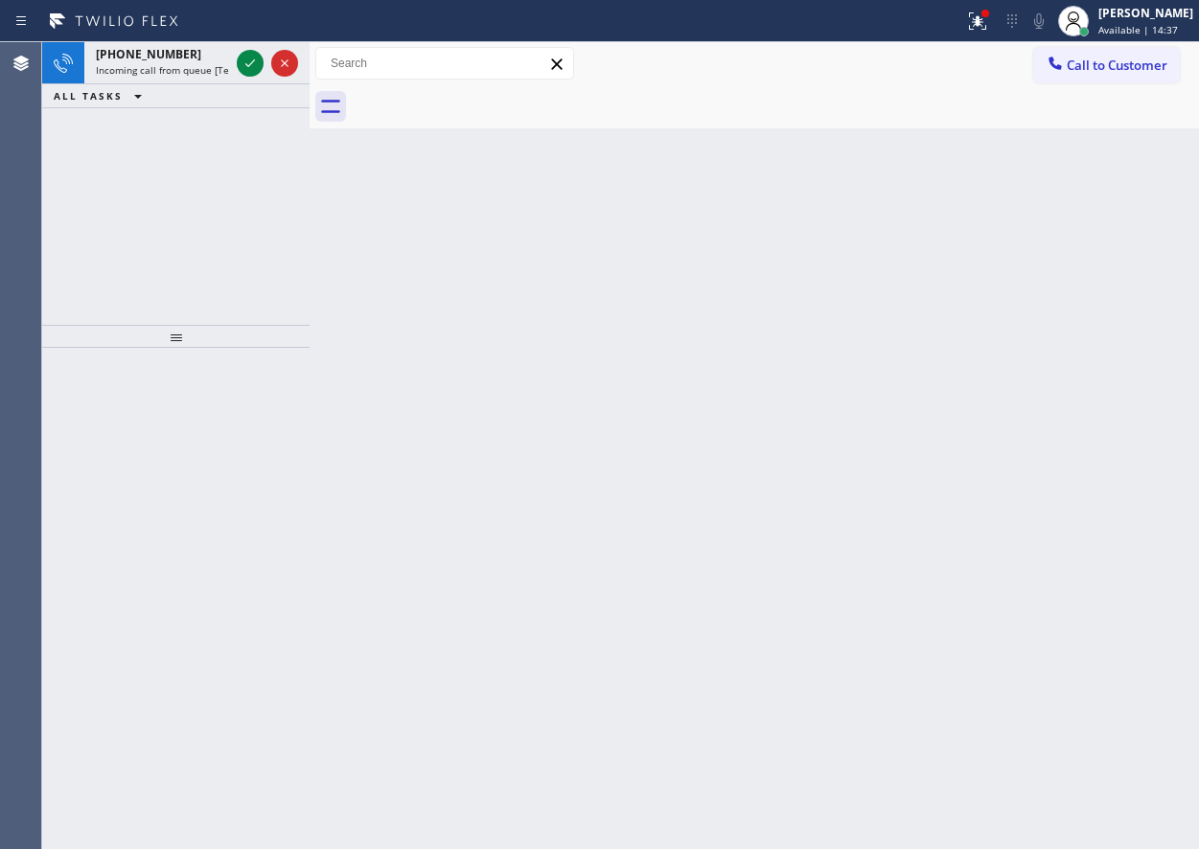
click at [992, 419] on div "Back to Dashboard Change Sender ID Customers Technicians Select a contact Outbo…" at bounding box center [755, 445] width 890 height 807
click at [248, 62] on icon at bounding box center [250, 63] width 23 height 23
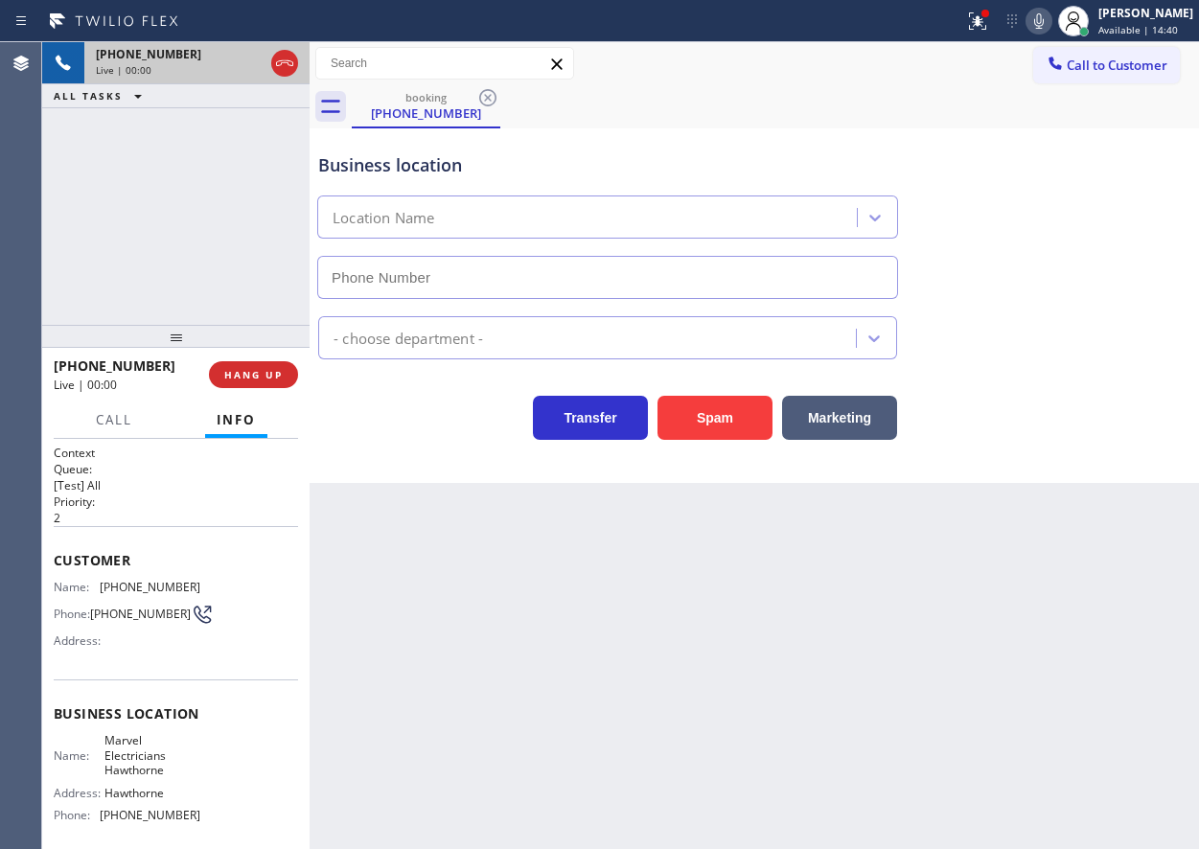
type input "[PHONE_NUMBER]"
click at [711, 421] on button "Spam" at bounding box center [715, 418] width 115 height 44
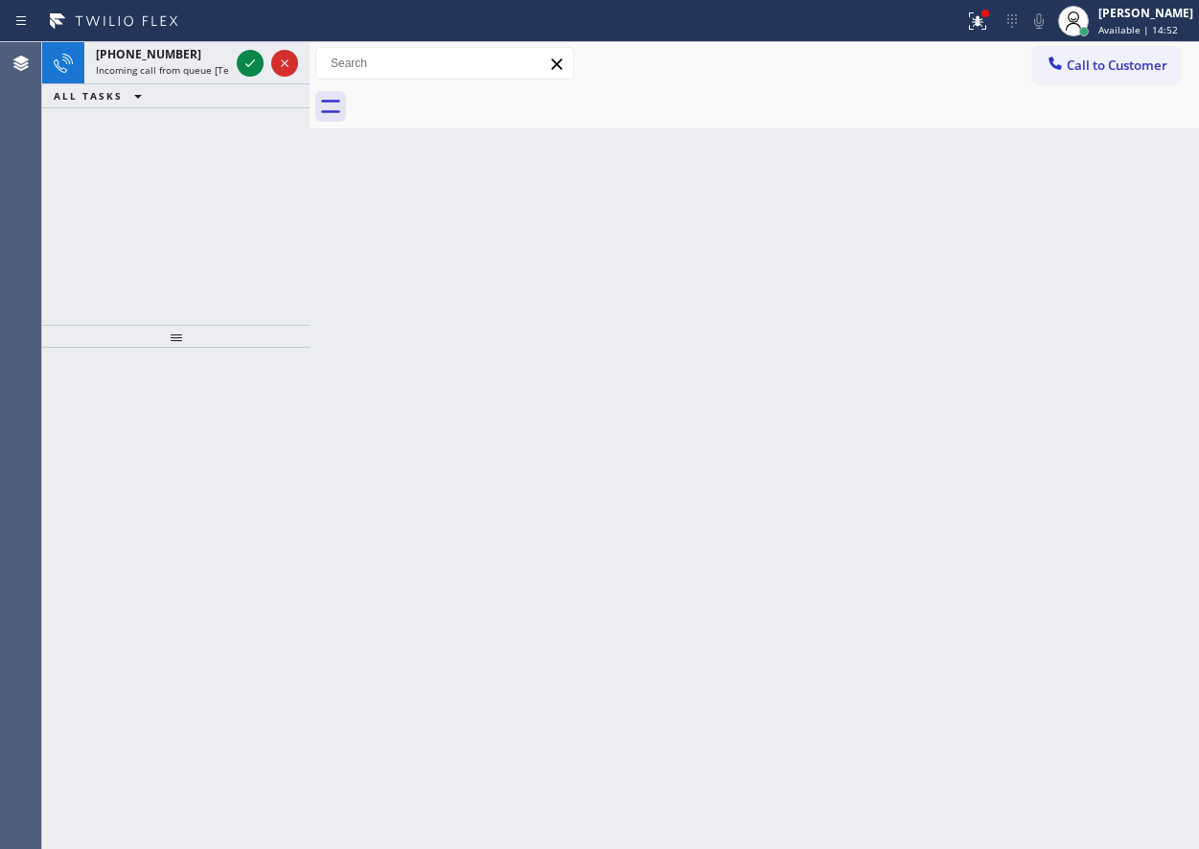
click at [990, 569] on div "Back to Dashboard Change Sender ID Customers Technicians Select a contact Outbo…" at bounding box center [755, 445] width 890 height 807
click at [252, 59] on icon at bounding box center [250, 63] width 23 height 23
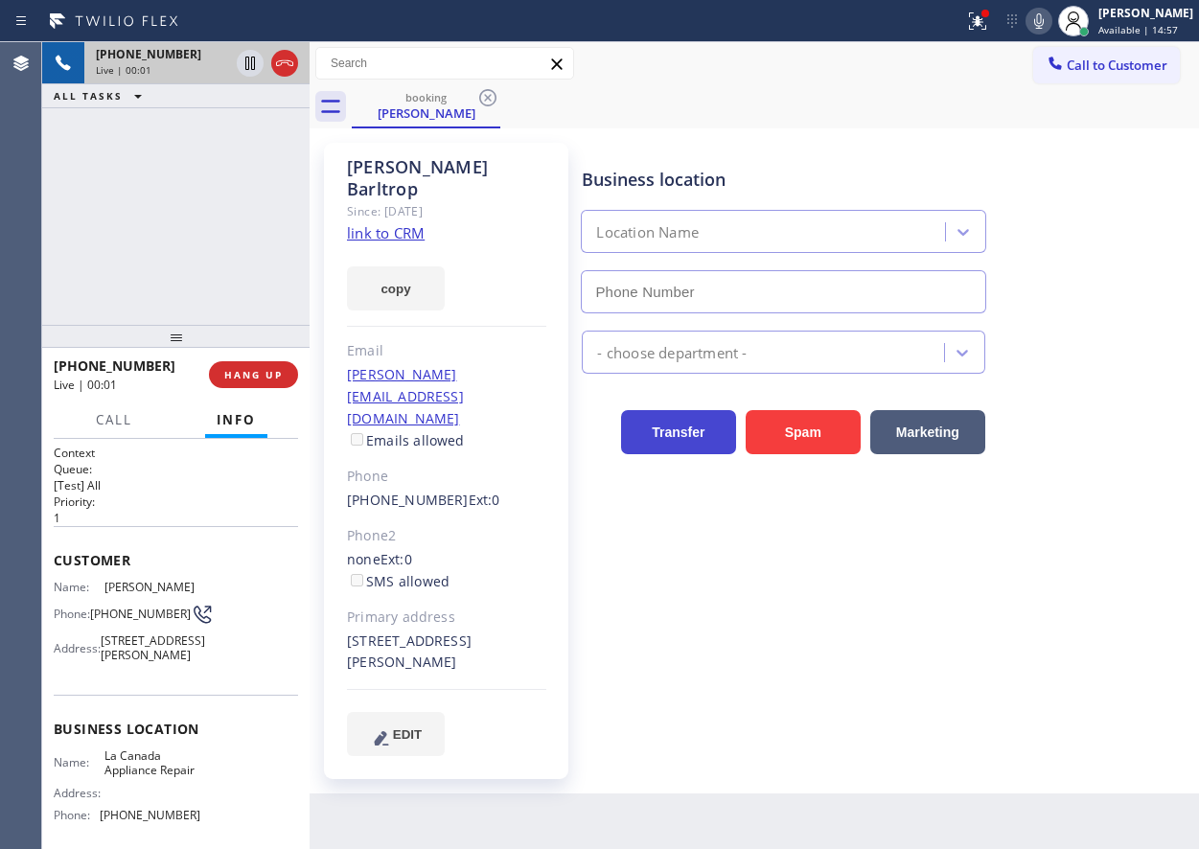
type input "[PHONE_NUMBER]"
click at [146, 778] on span "La Canada Appliance Repair" at bounding box center [152, 764] width 96 height 30
click at [683, 287] on input "[PHONE_NUMBER]" at bounding box center [783, 291] width 405 height 43
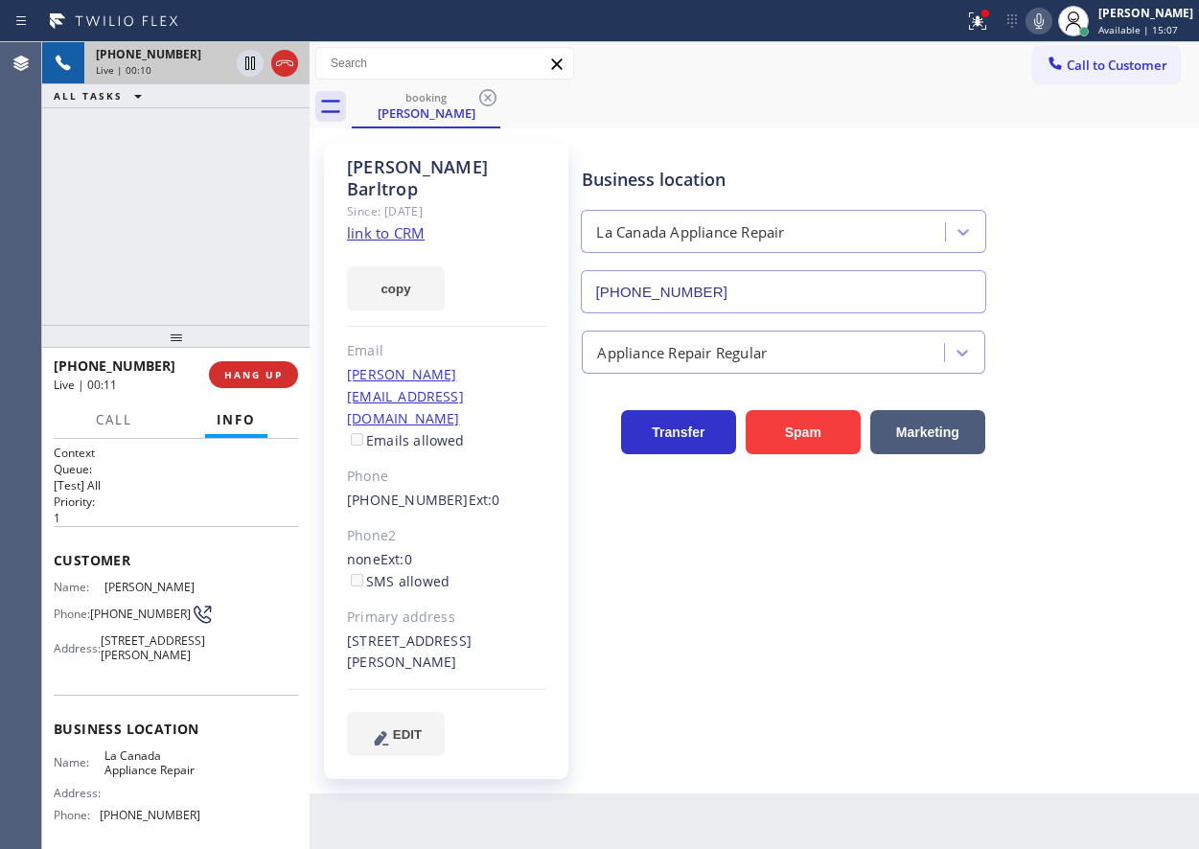
click at [683, 287] on input "[PHONE_NUMBER]" at bounding box center [783, 291] width 405 height 43
click at [377, 223] on link "link to CRM" at bounding box center [386, 232] width 78 height 19
click at [270, 372] on span "HANG UP" at bounding box center [253, 374] width 58 height 13
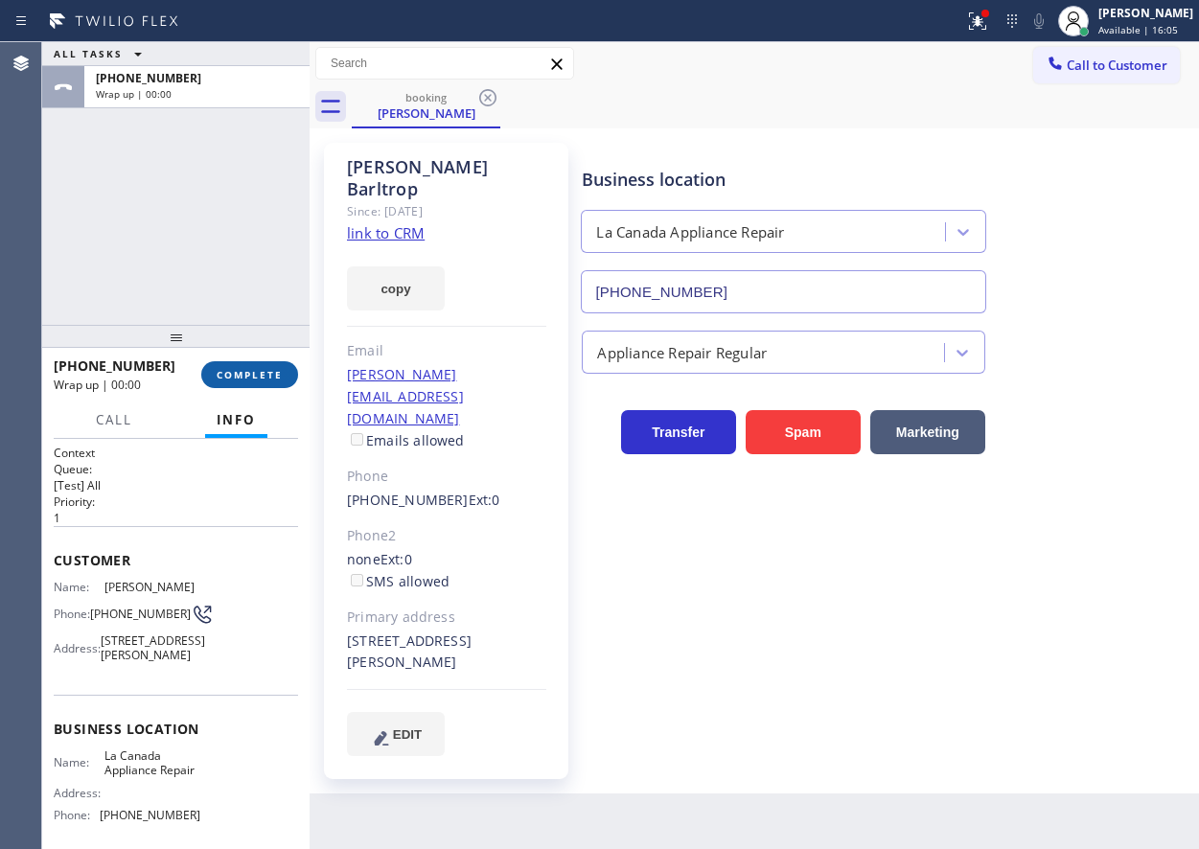
click at [270, 372] on span "COMPLETE" at bounding box center [250, 374] width 66 height 13
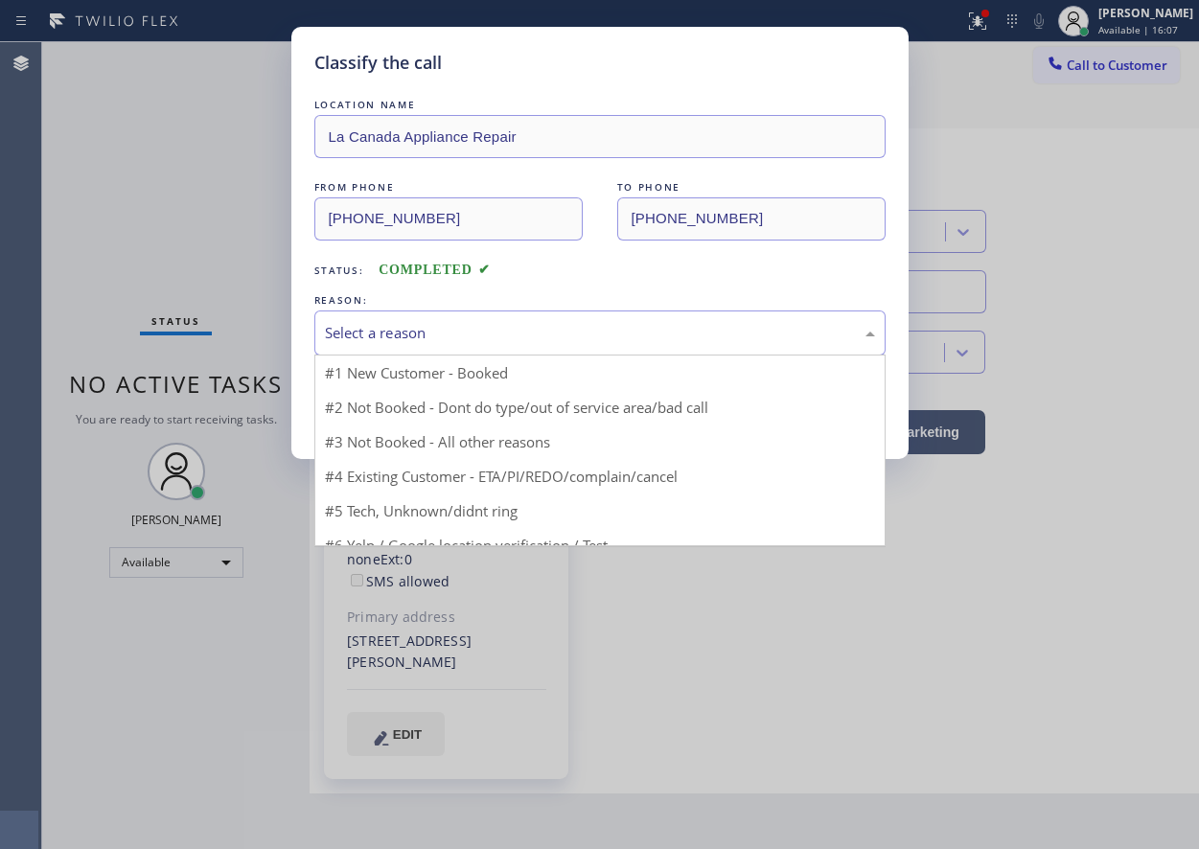
click at [434, 338] on div "Select a reason" at bounding box center [600, 333] width 550 height 22
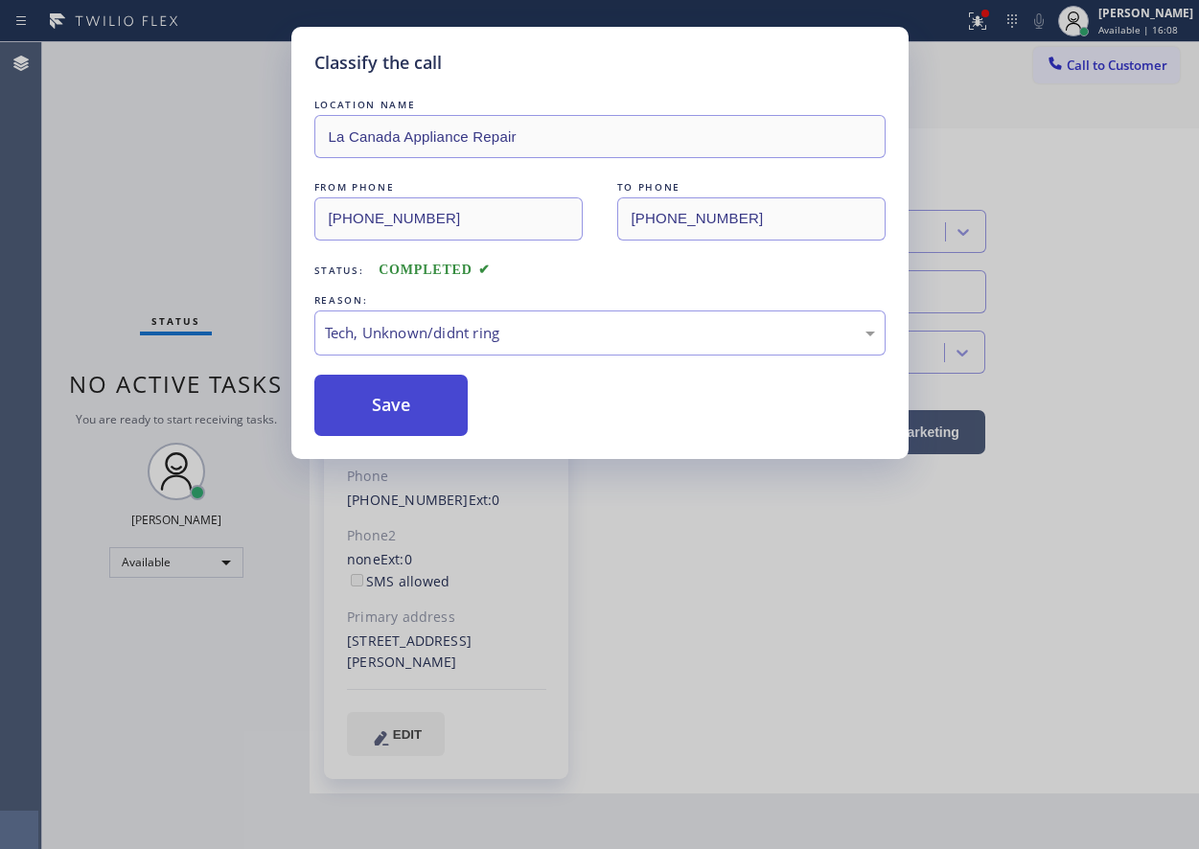
click at [392, 408] on button "Save" at bounding box center [391, 405] width 154 height 61
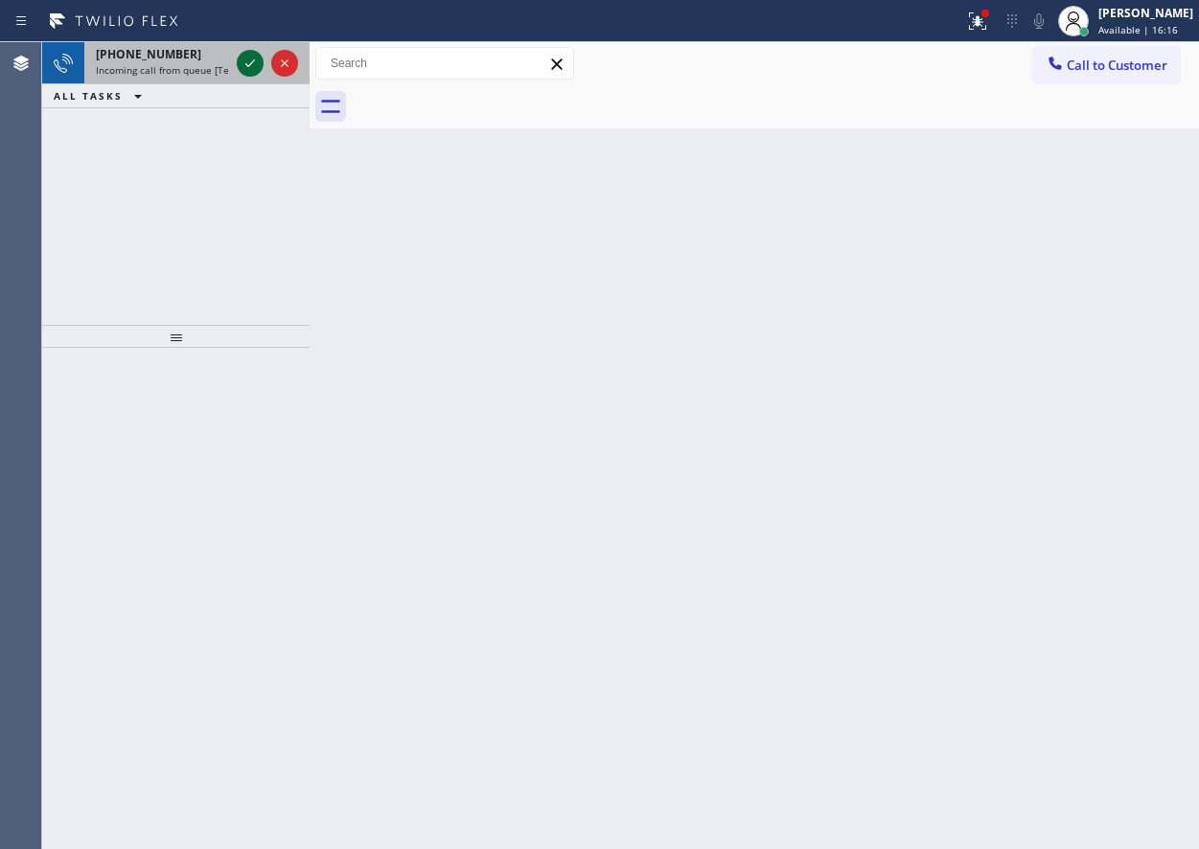
click at [253, 55] on icon at bounding box center [250, 63] width 23 height 23
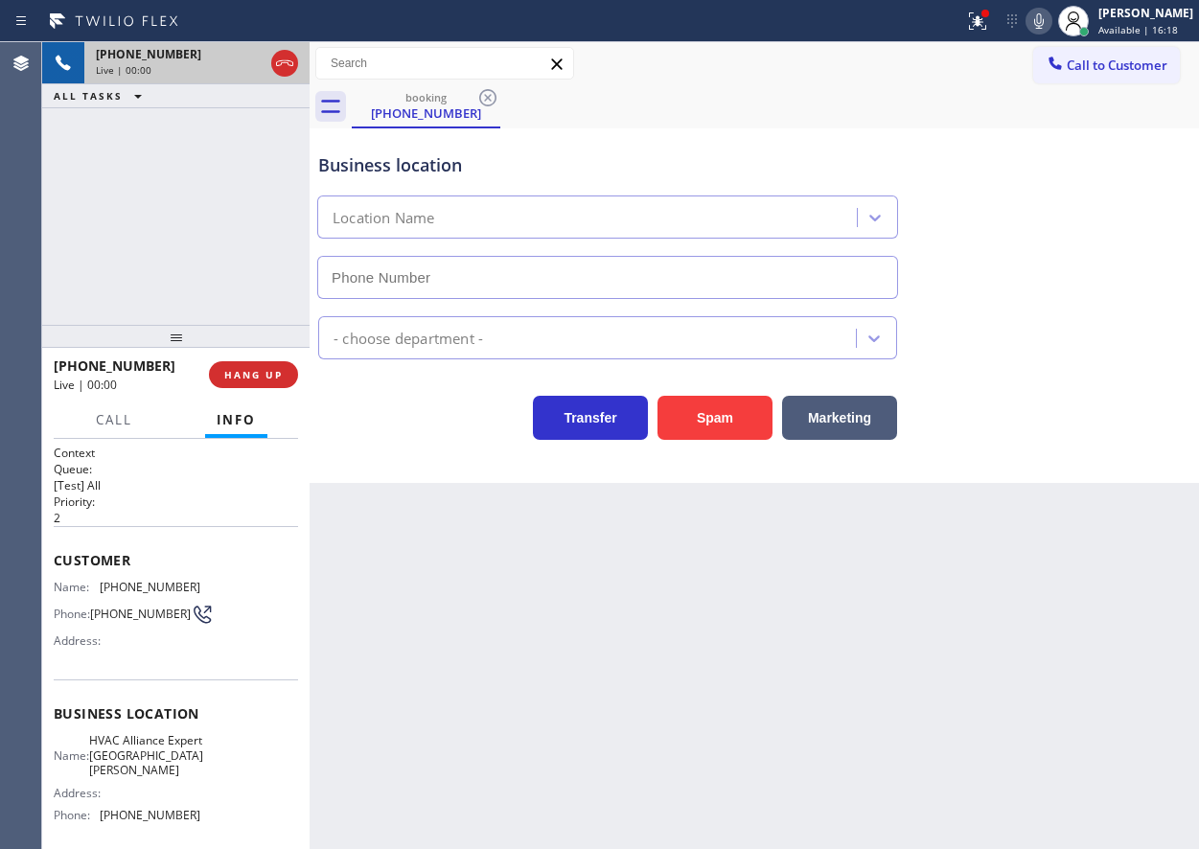
type input "[PHONE_NUMBER]"
click at [279, 369] on span "HANG UP" at bounding box center [253, 374] width 58 height 13
click at [279, 370] on span "HANG UP" at bounding box center [253, 374] width 58 height 13
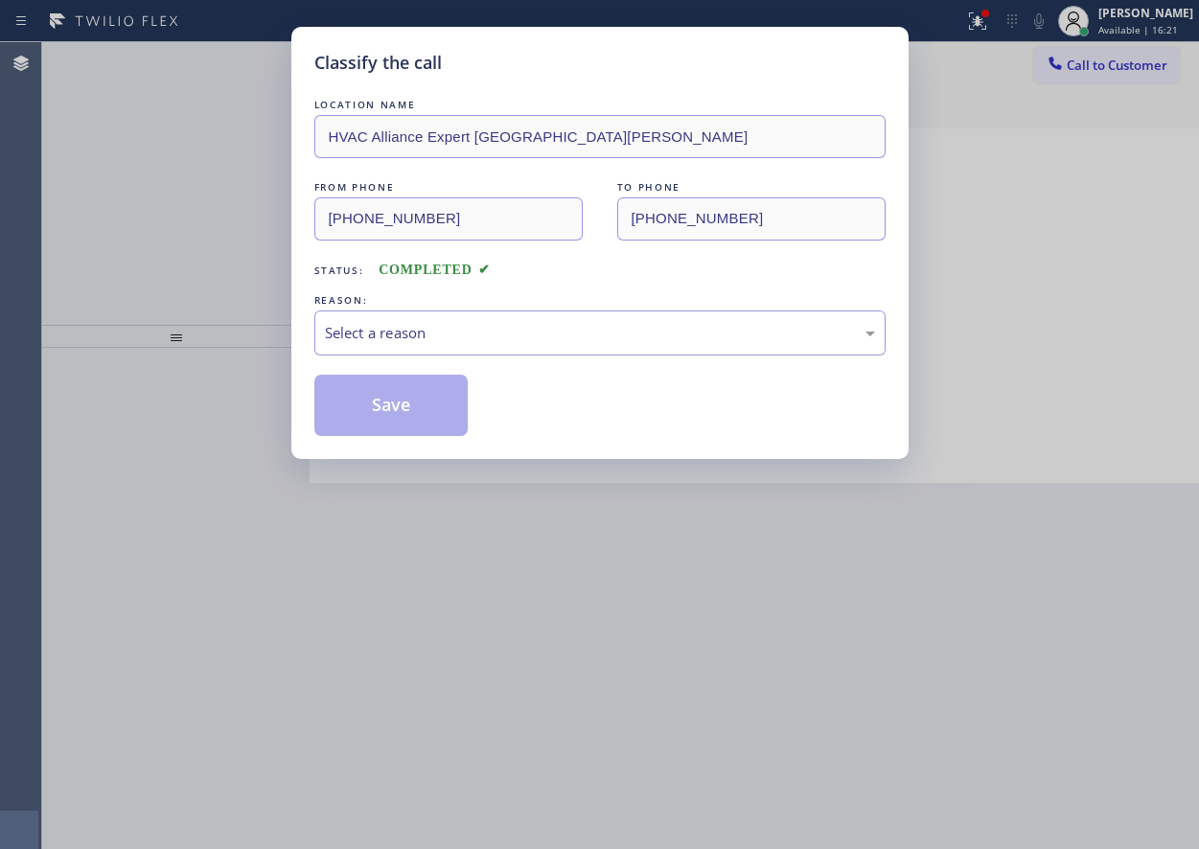
click at [445, 359] on div "LOCATION NAME HVAC Alliance Expert Santa [PERSON_NAME] FROM PHONE [PHONE_NUMBER…" at bounding box center [599, 265] width 571 height 341
click at [463, 346] on div "Select a reason" at bounding box center [599, 333] width 571 height 45
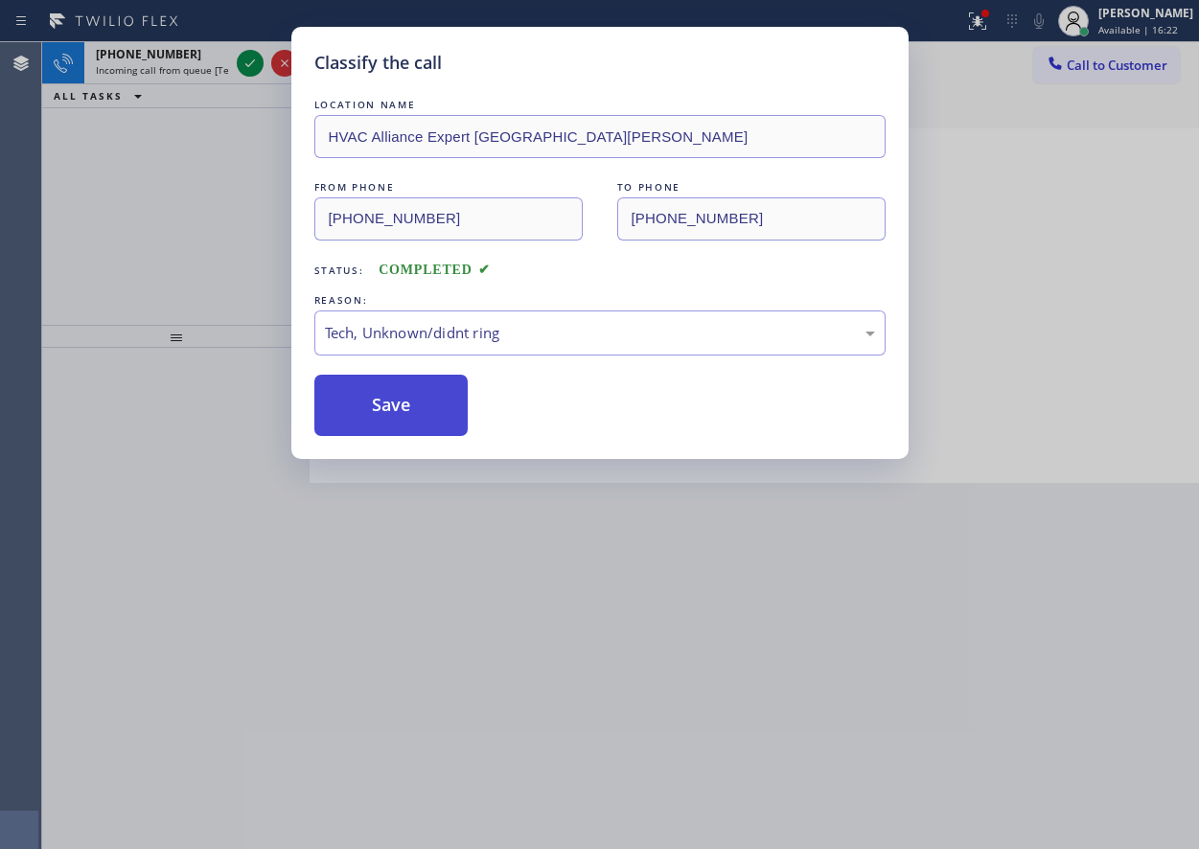
drag, startPoint x: 411, startPoint y: 425, endPoint x: 399, endPoint y: 423, distance: 12.6
click at [411, 424] on button "Save" at bounding box center [391, 405] width 154 height 61
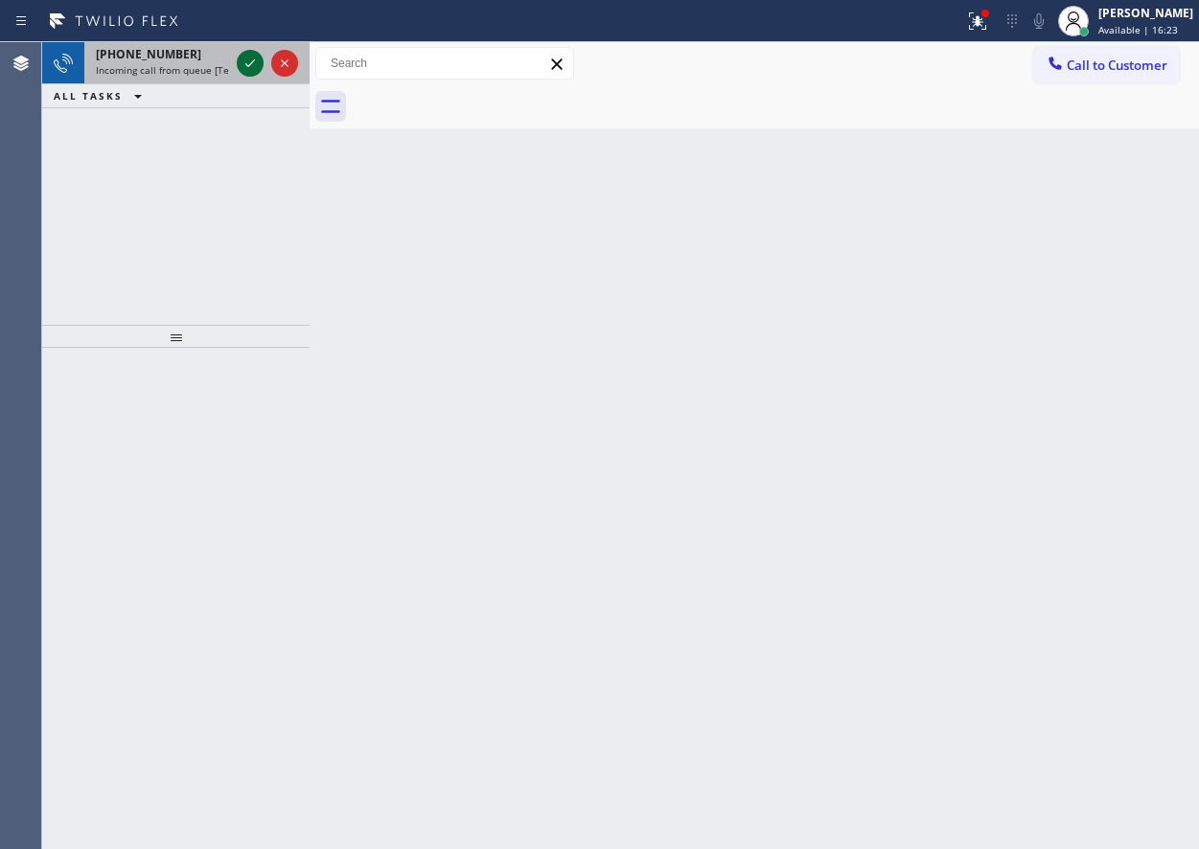
click at [243, 66] on icon at bounding box center [250, 63] width 23 height 23
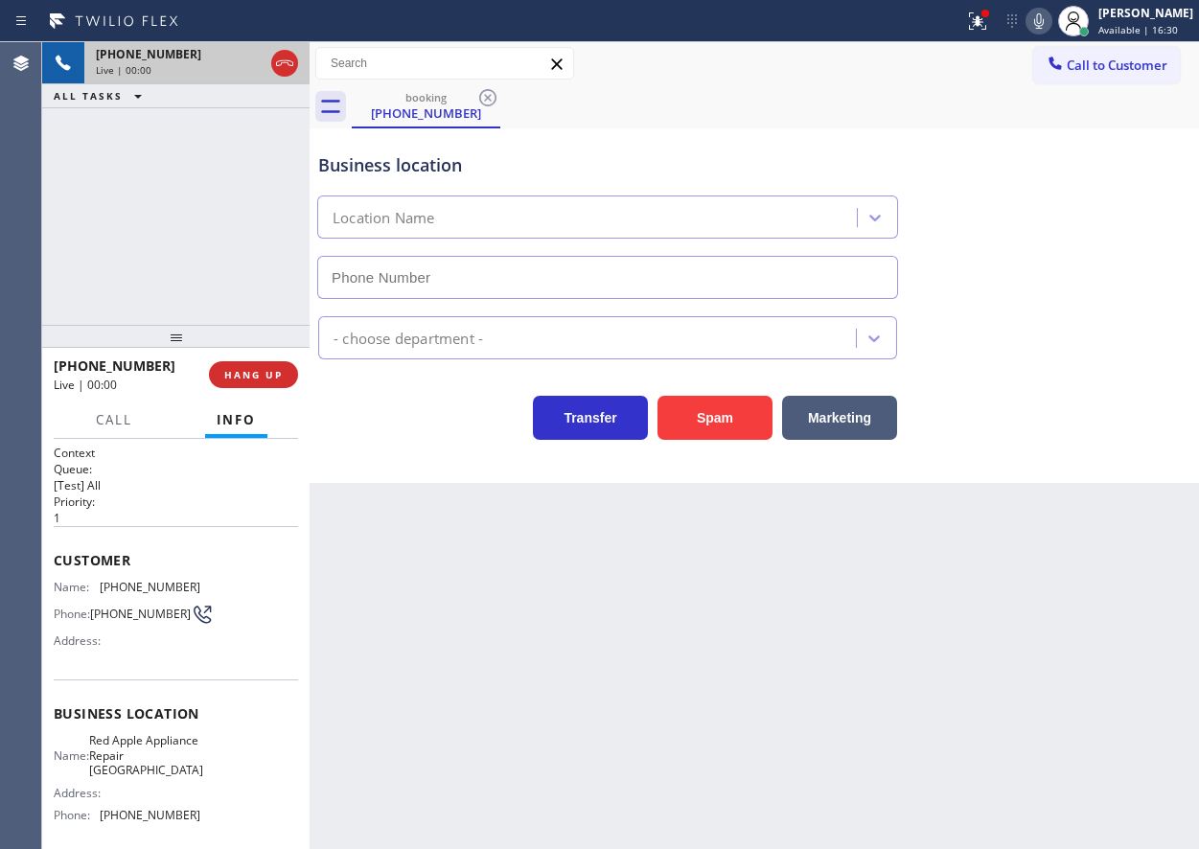
type input "[PHONE_NUMBER]"
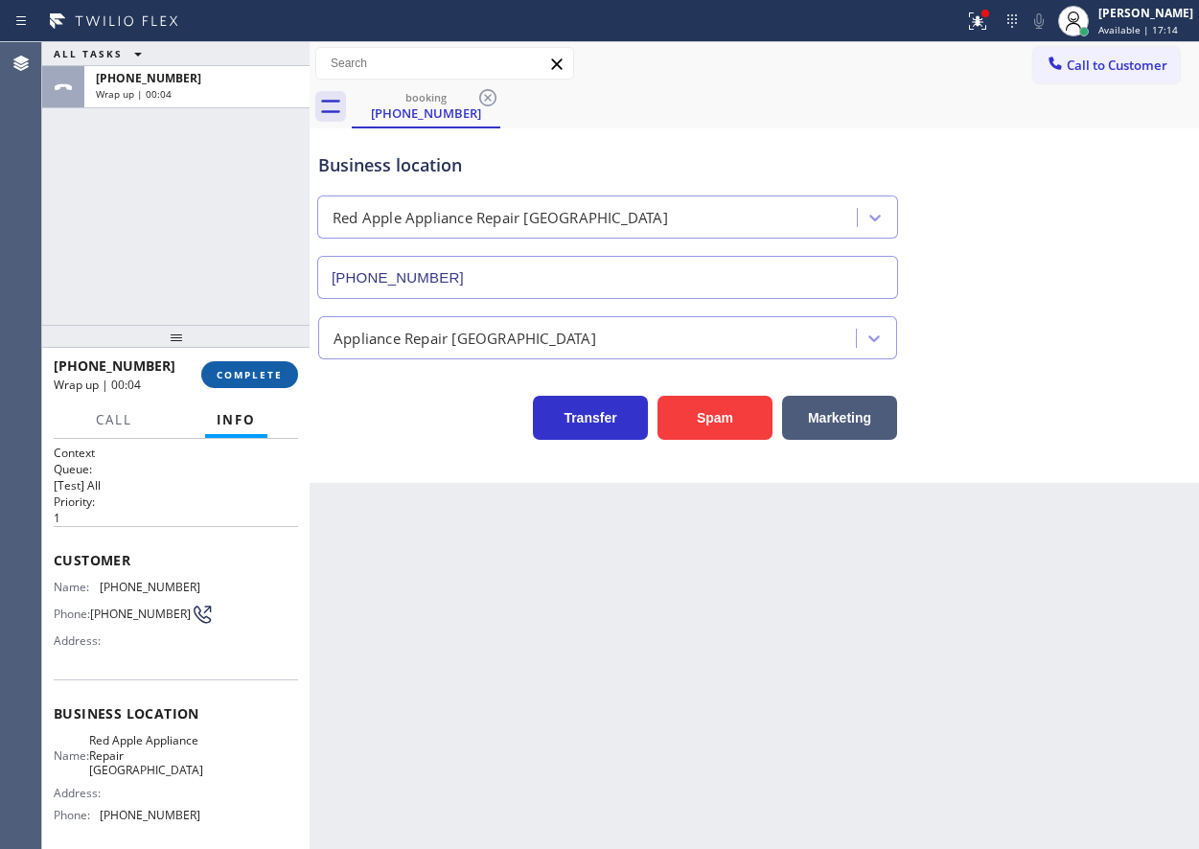
click at [289, 372] on button "COMPLETE" at bounding box center [249, 374] width 97 height 27
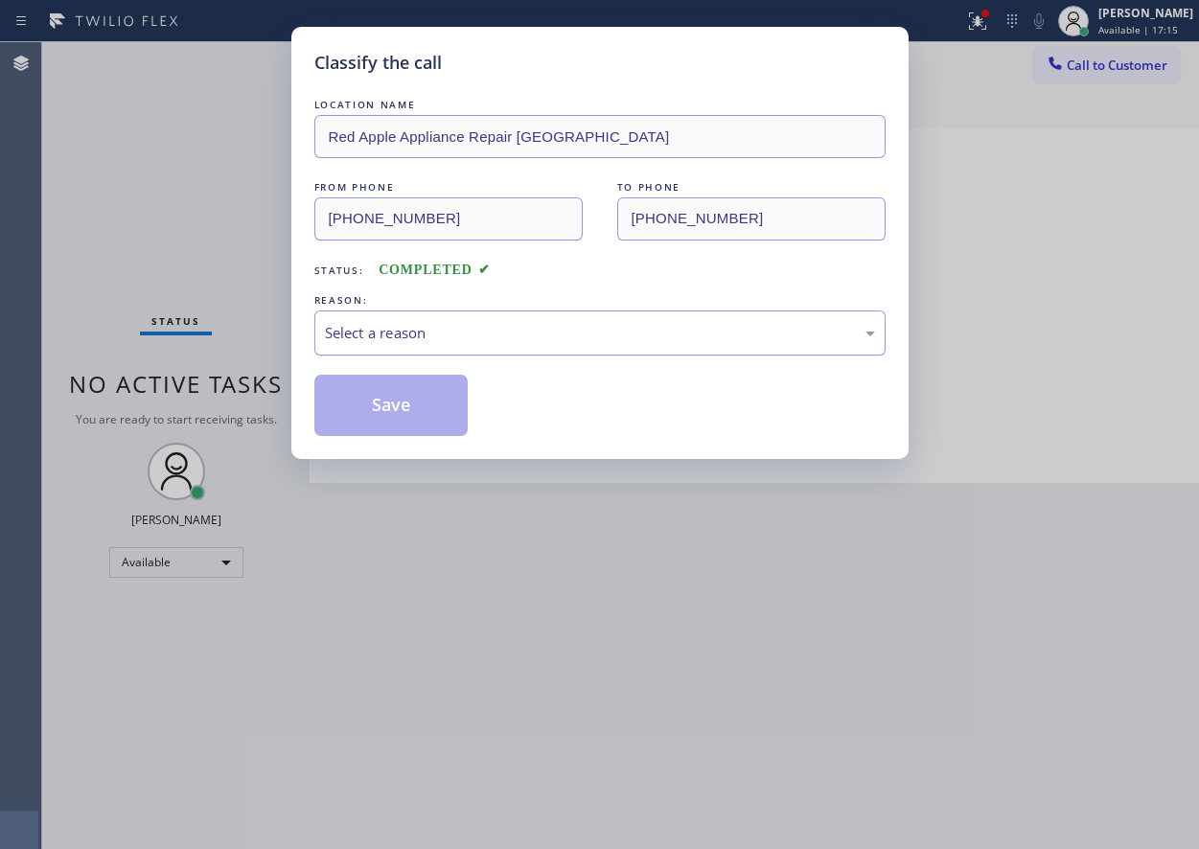
click at [593, 324] on div "Select a reason" at bounding box center [600, 333] width 550 height 22
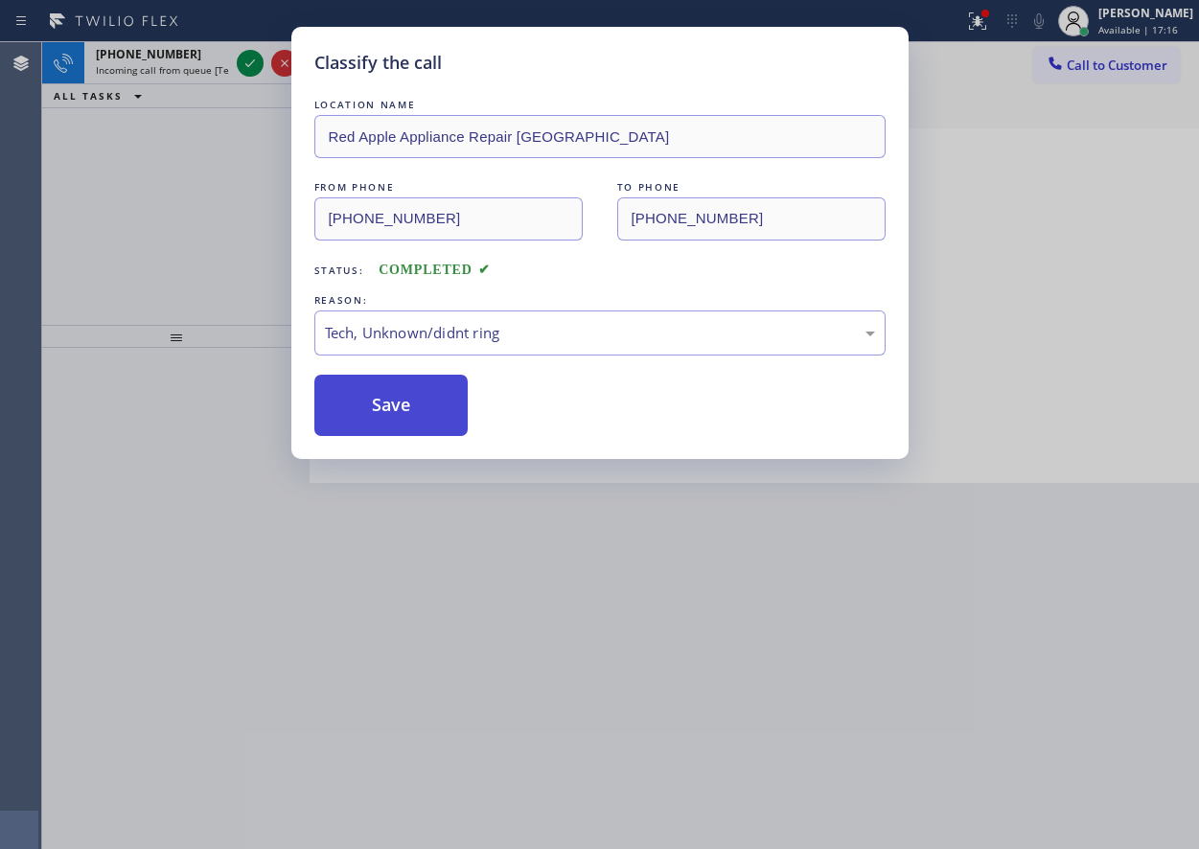
click at [425, 393] on button "Save" at bounding box center [391, 405] width 154 height 61
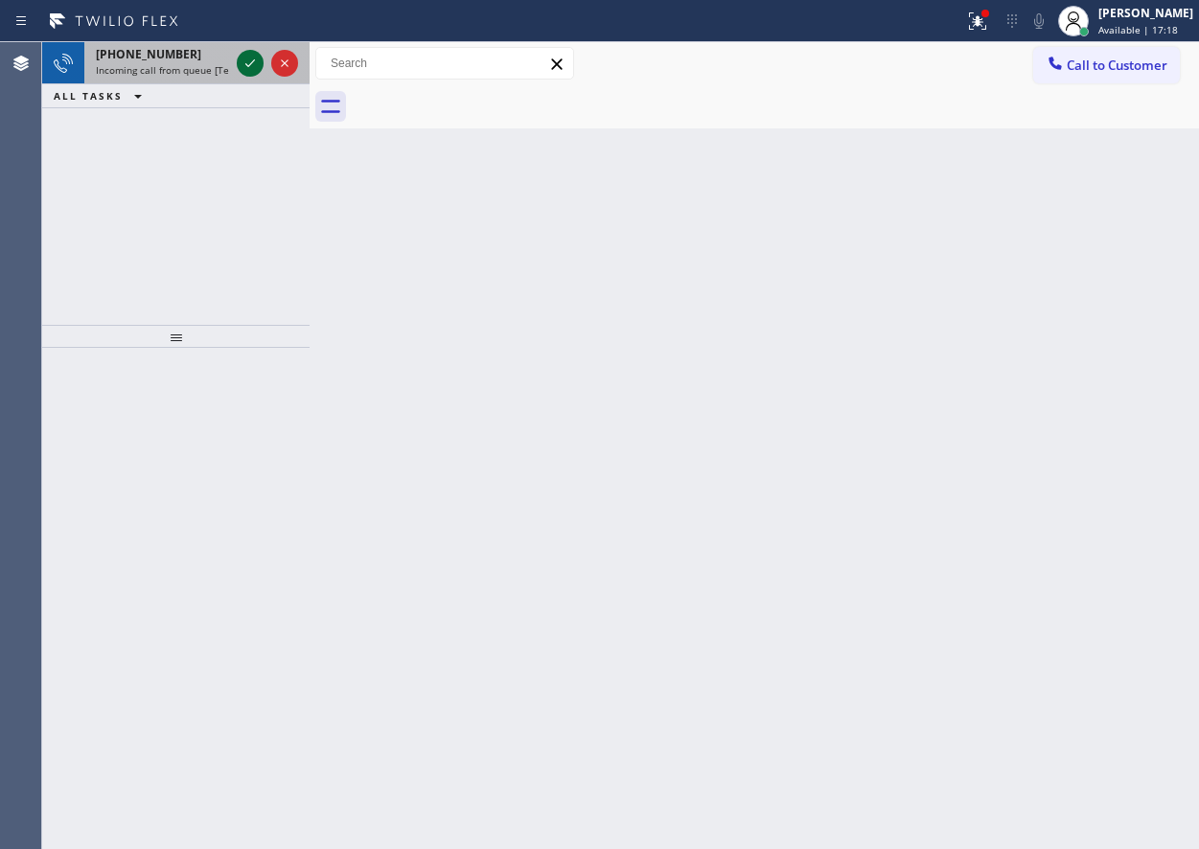
click at [251, 51] on button at bounding box center [250, 63] width 27 height 27
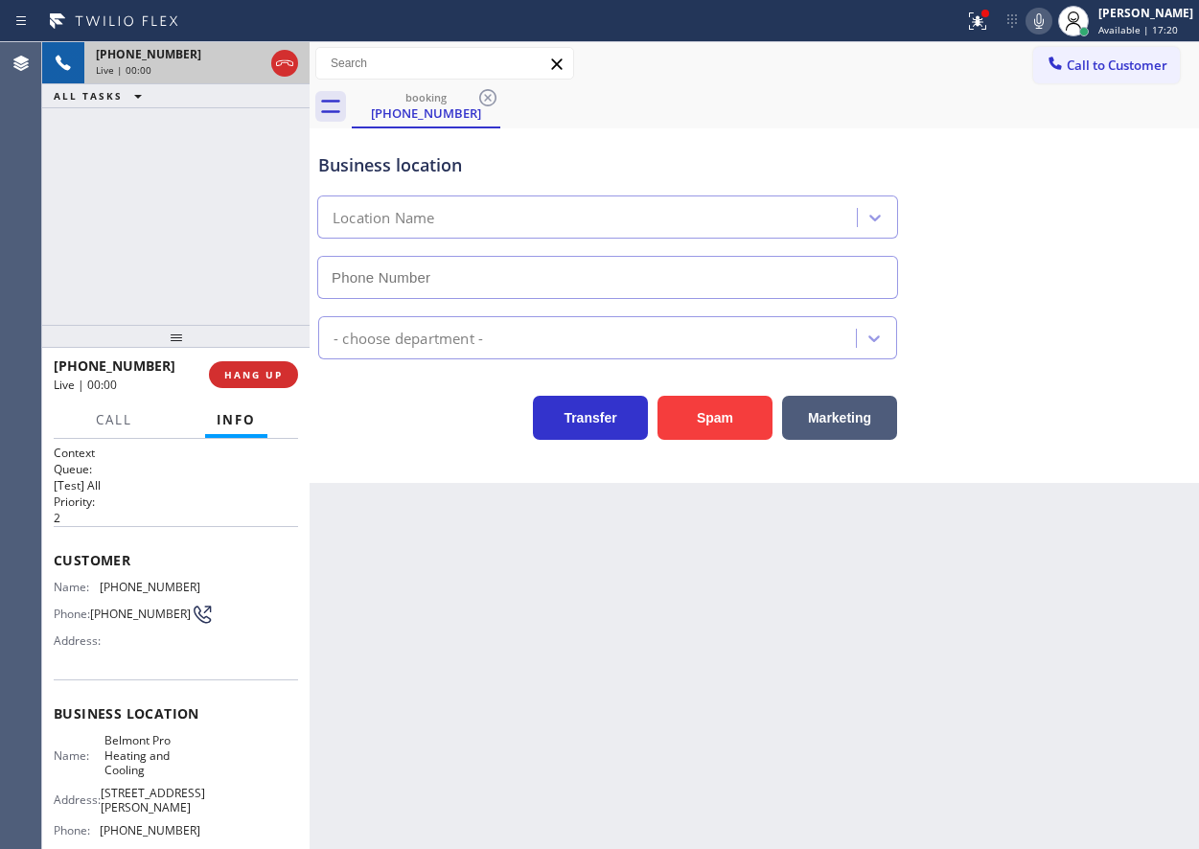
type input "[PHONE_NUMBER]"
click at [259, 375] on span "HANG UP" at bounding box center [253, 374] width 58 height 13
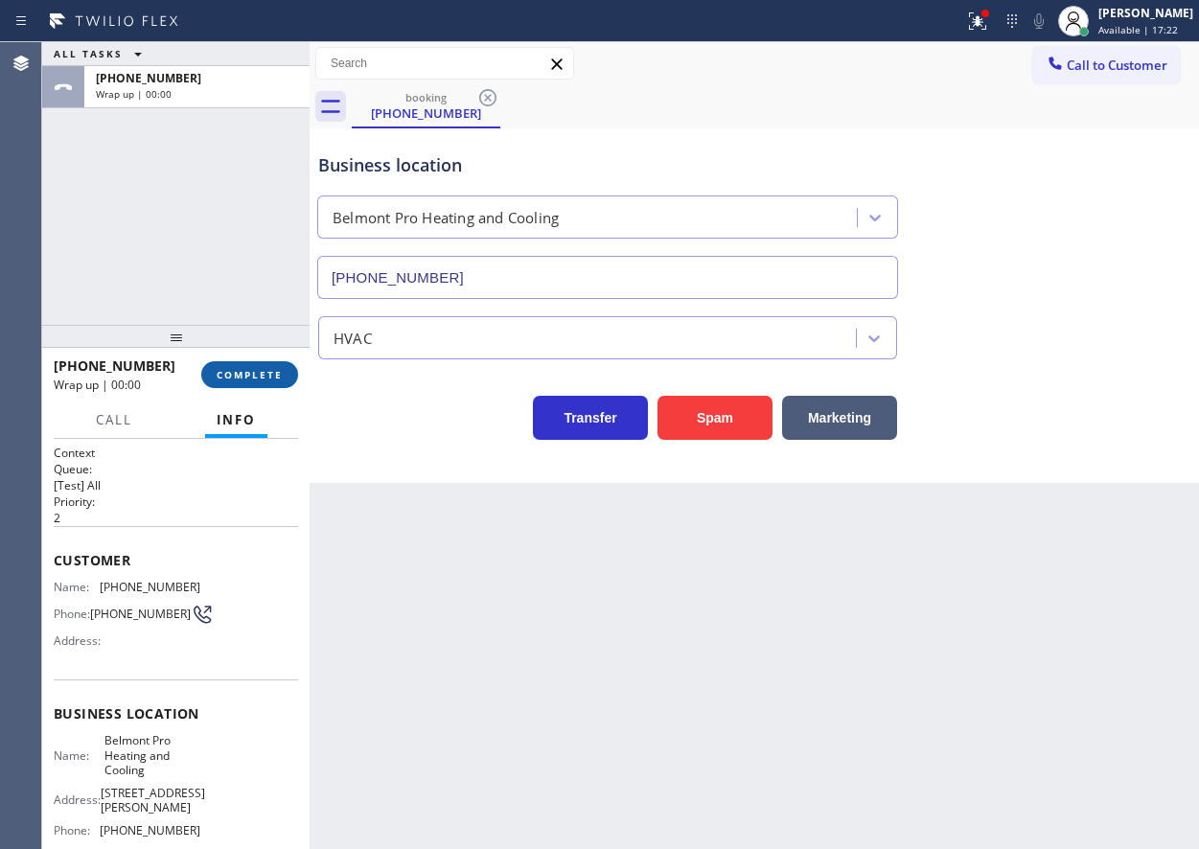
click at [259, 375] on span "COMPLETE" at bounding box center [250, 374] width 66 height 13
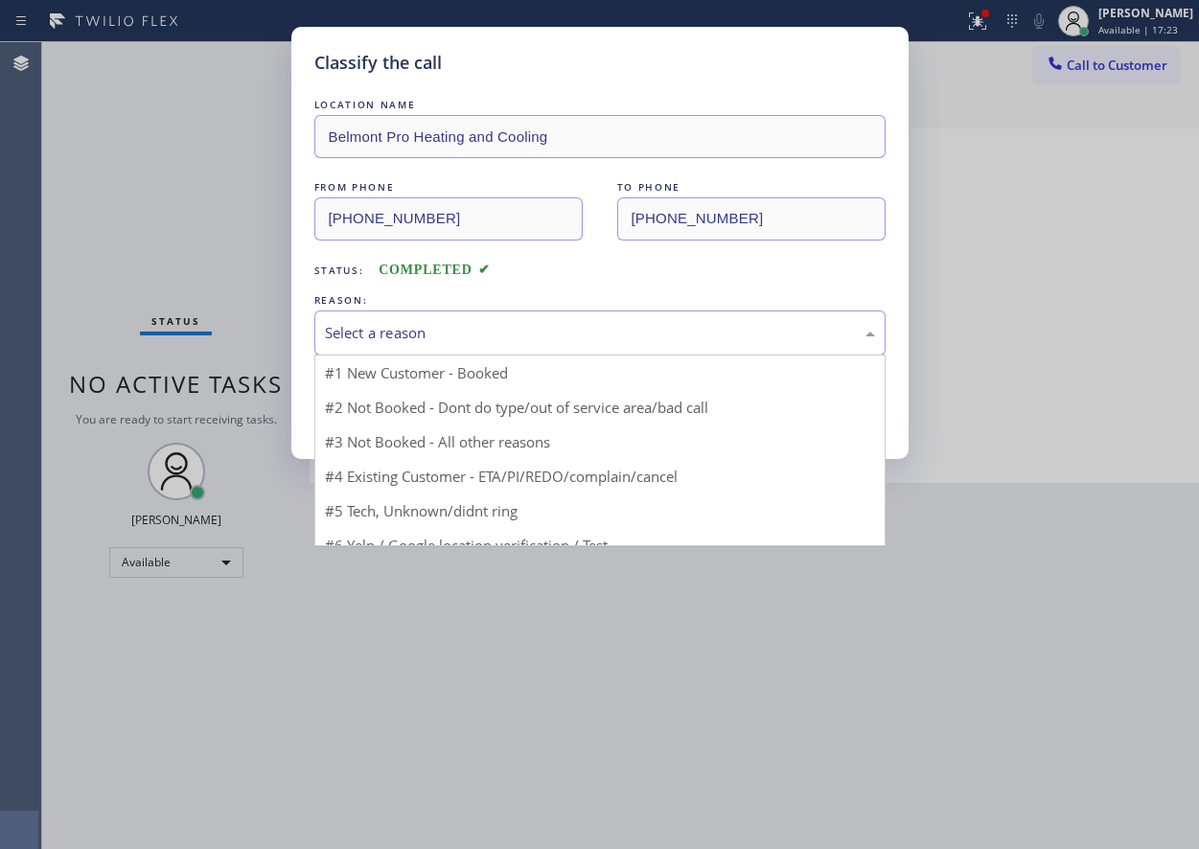
click at [449, 323] on div "Select a reason" at bounding box center [600, 333] width 550 height 22
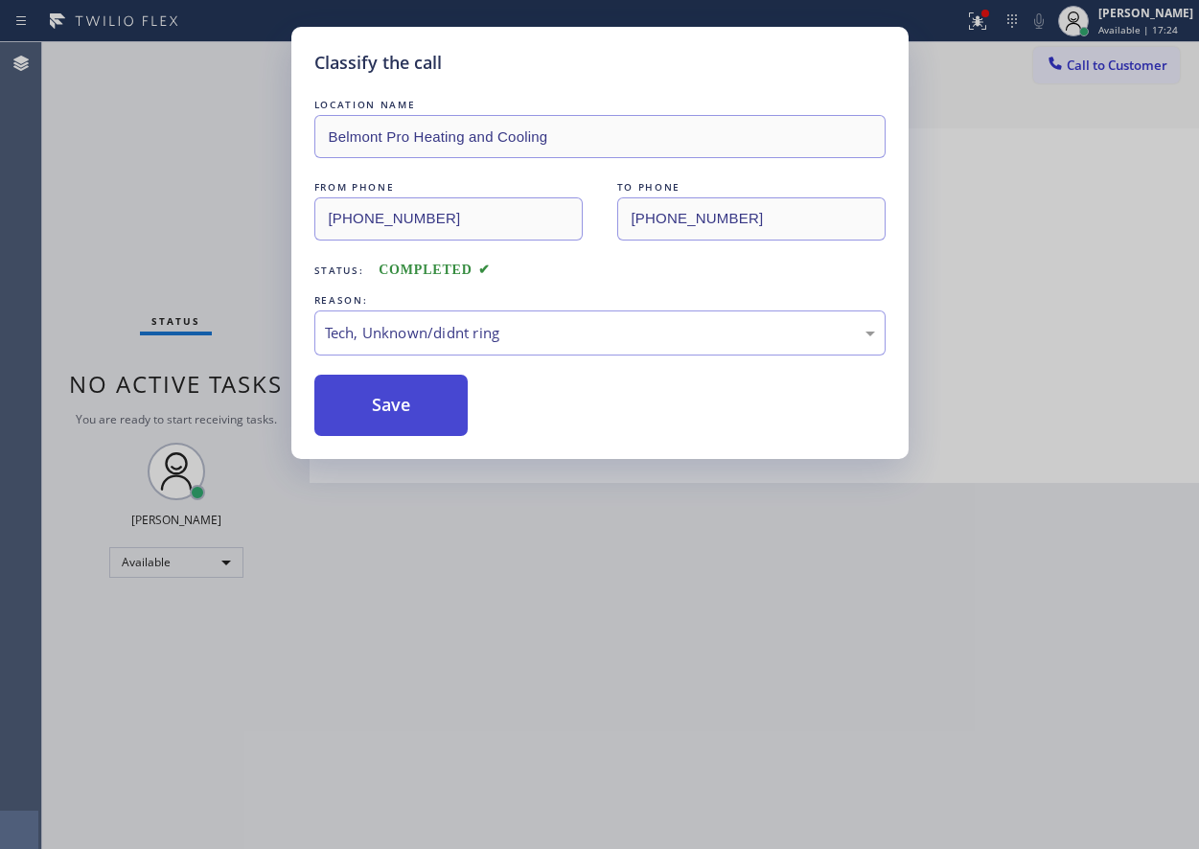
click at [397, 410] on button "Save" at bounding box center [391, 405] width 154 height 61
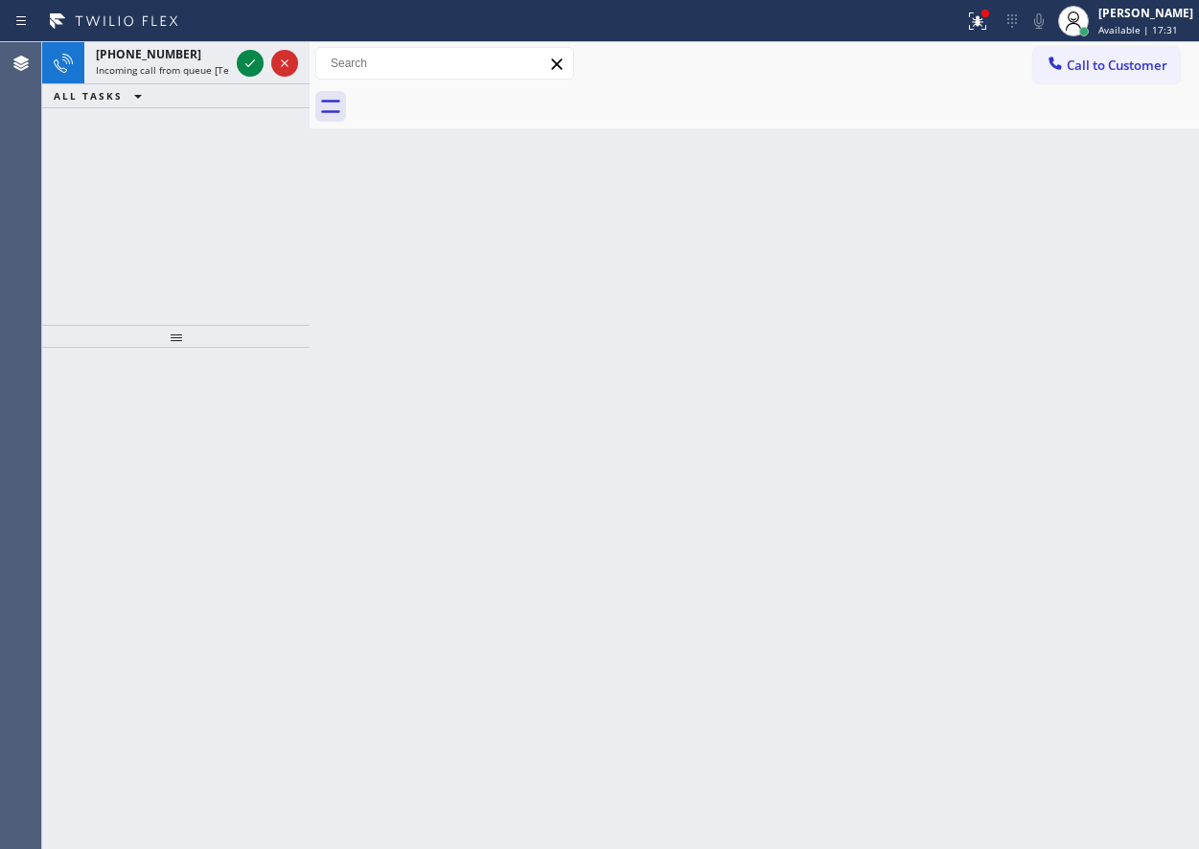
click at [1015, 304] on div "Back to Dashboard Change Sender ID Customers Technicians Select a contact Outbo…" at bounding box center [755, 445] width 890 height 807
click at [243, 58] on icon at bounding box center [250, 63] width 23 height 23
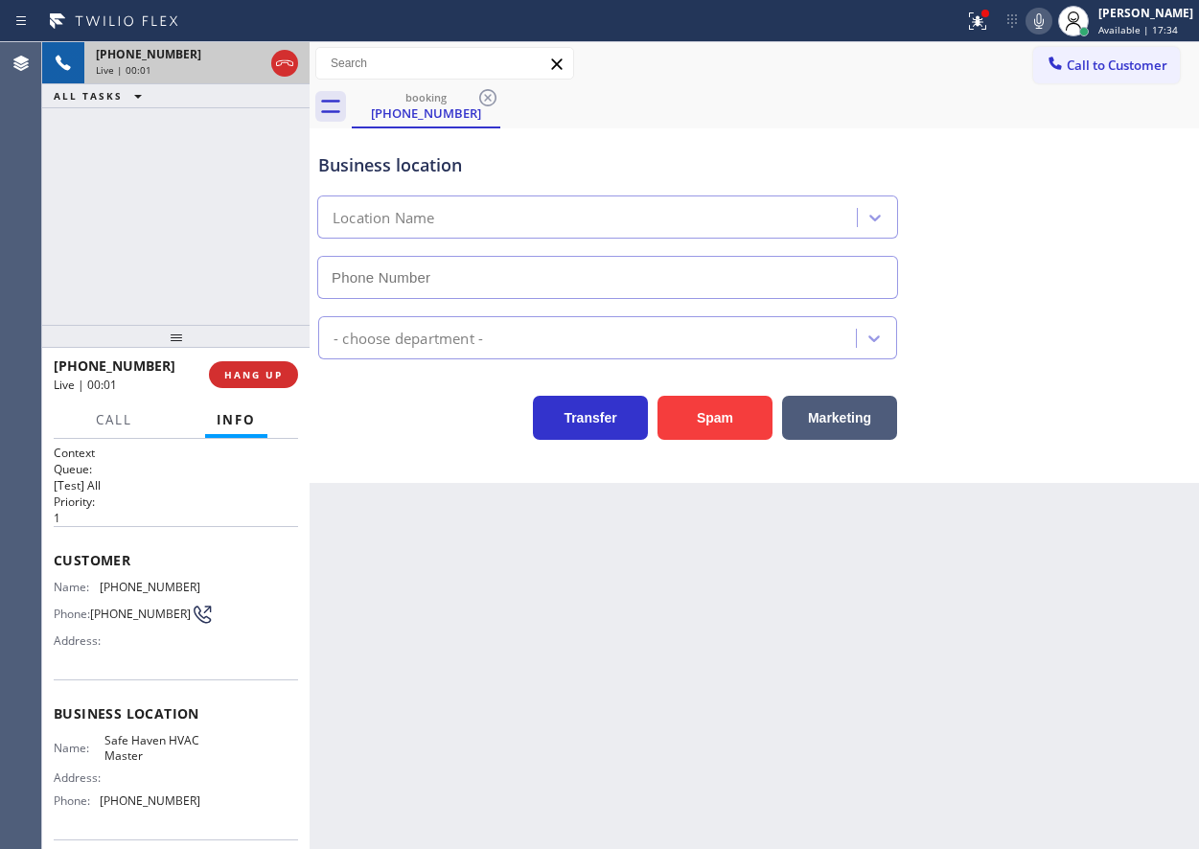
type input "[PHONE_NUMBER]"
click at [696, 422] on button "Spam" at bounding box center [715, 418] width 115 height 44
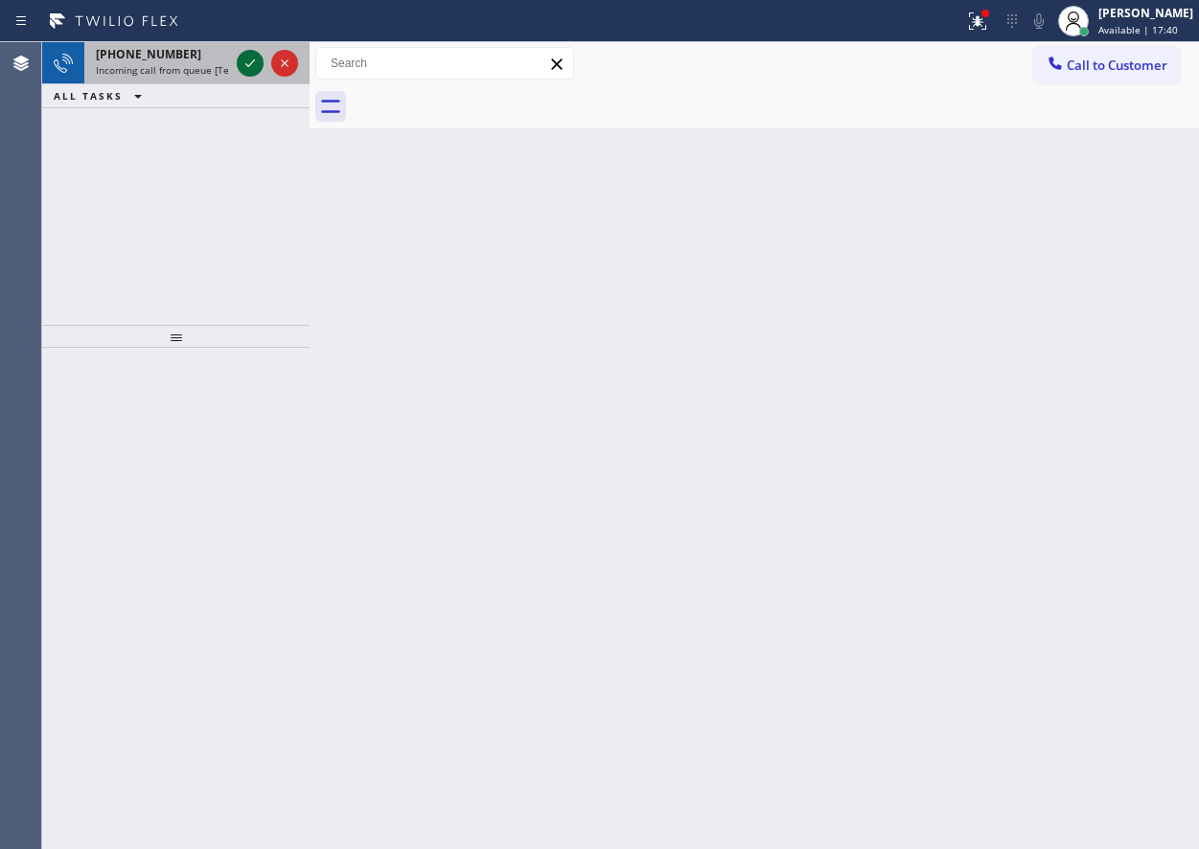
click at [247, 56] on icon at bounding box center [250, 63] width 23 height 23
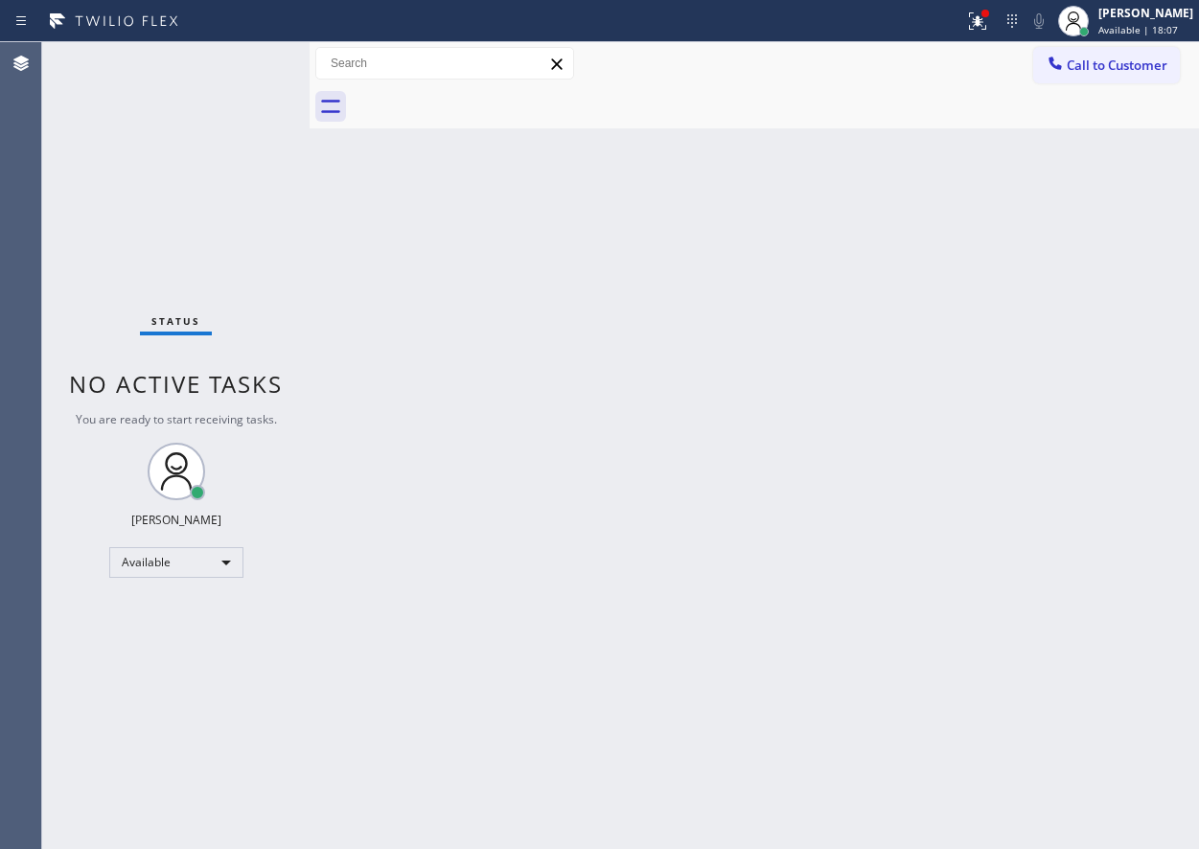
drag, startPoint x: 989, startPoint y: 289, endPoint x: 676, endPoint y: 220, distance: 321.0
click at [989, 289] on div "Back to Dashboard Change Sender ID Customers Technicians Select a contact Outbo…" at bounding box center [755, 445] width 890 height 807
click at [999, 5] on button at bounding box center [978, 21] width 42 height 42
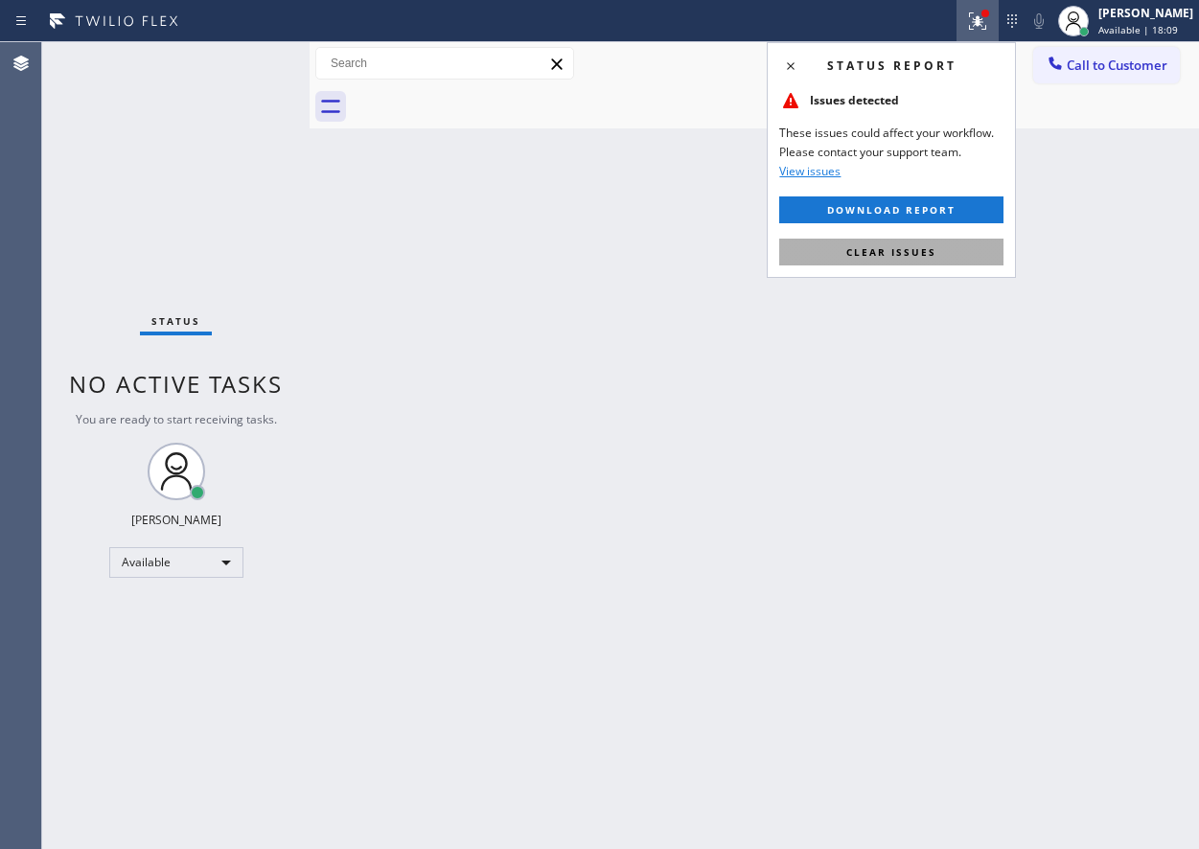
click at [944, 243] on button "Clear issues" at bounding box center [891, 252] width 224 height 27
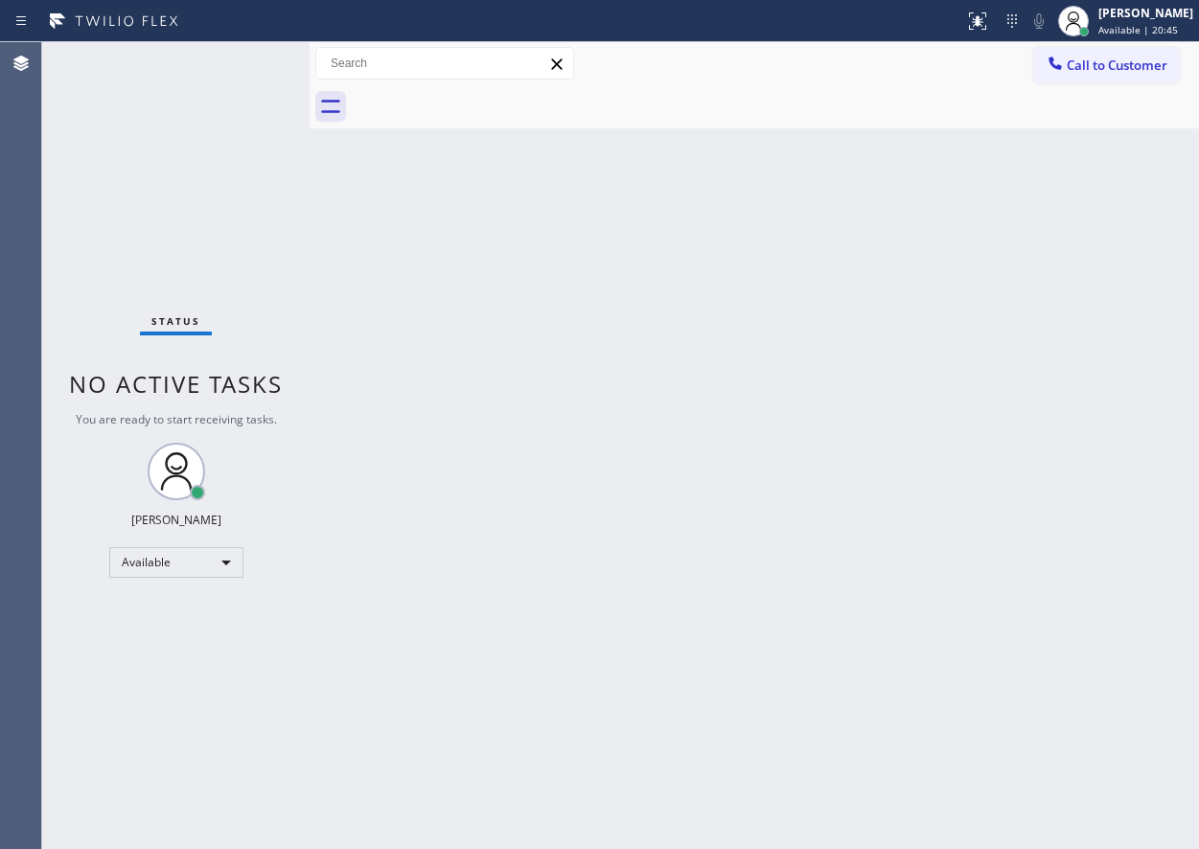
click at [1163, 631] on div "Back to Dashboard Change Sender ID Customers Technicians Select a contact Outbo…" at bounding box center [755, 445] width 890 height 807
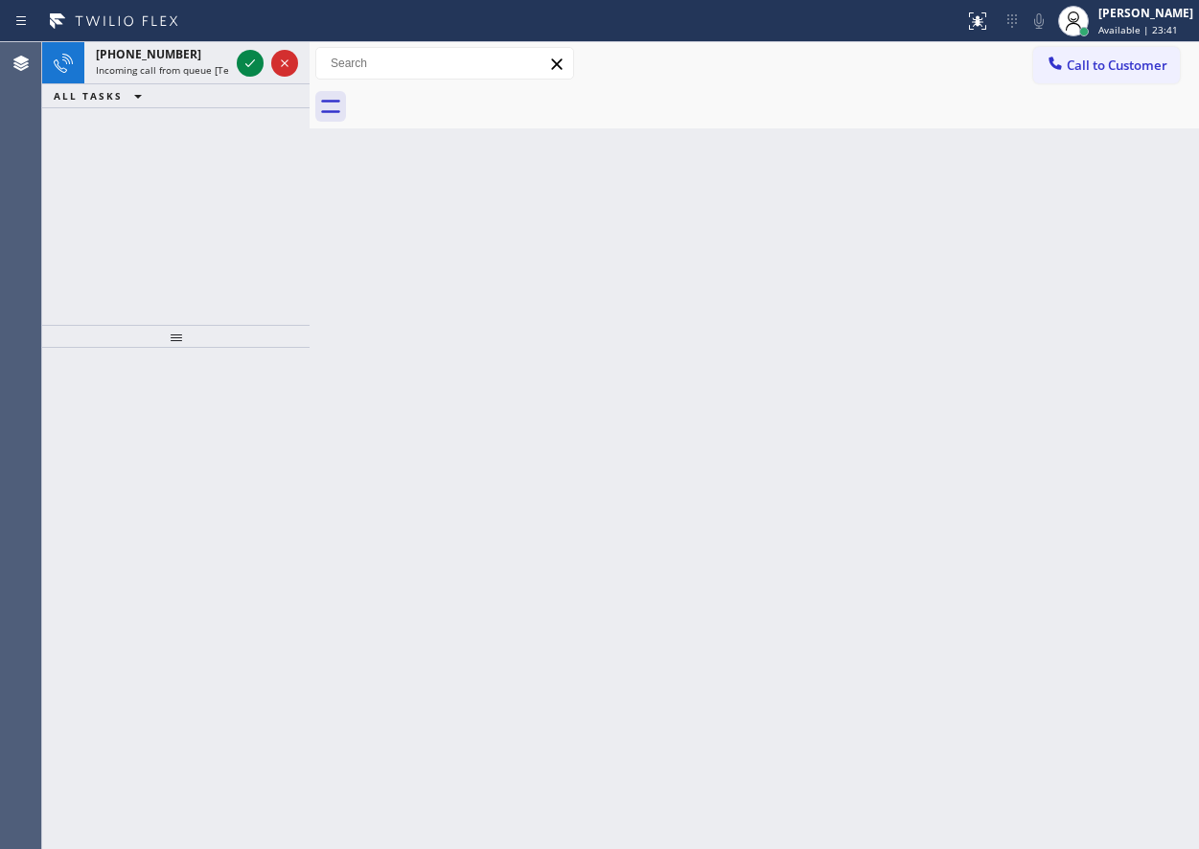
click at [1054, 551] on div "Back to Dashboard Change Sender ID Customers Technicians Select a contact Outbo…" at bounding box center [755, 445] width 890 height 807
drag, startPoint x: 1110, startPoint y: 150, endPoint x: 1045, endPoint y: 150, distance: 65.2
click at [1110, 150] on div "Back to Dashboard Change Sender ID Customers Technicians Select a contact Outbo…" at bounding box center [755, 445] width 890 height 807
click at [253, 64] on icon at bounding box center [250, 63] width 23 height 23
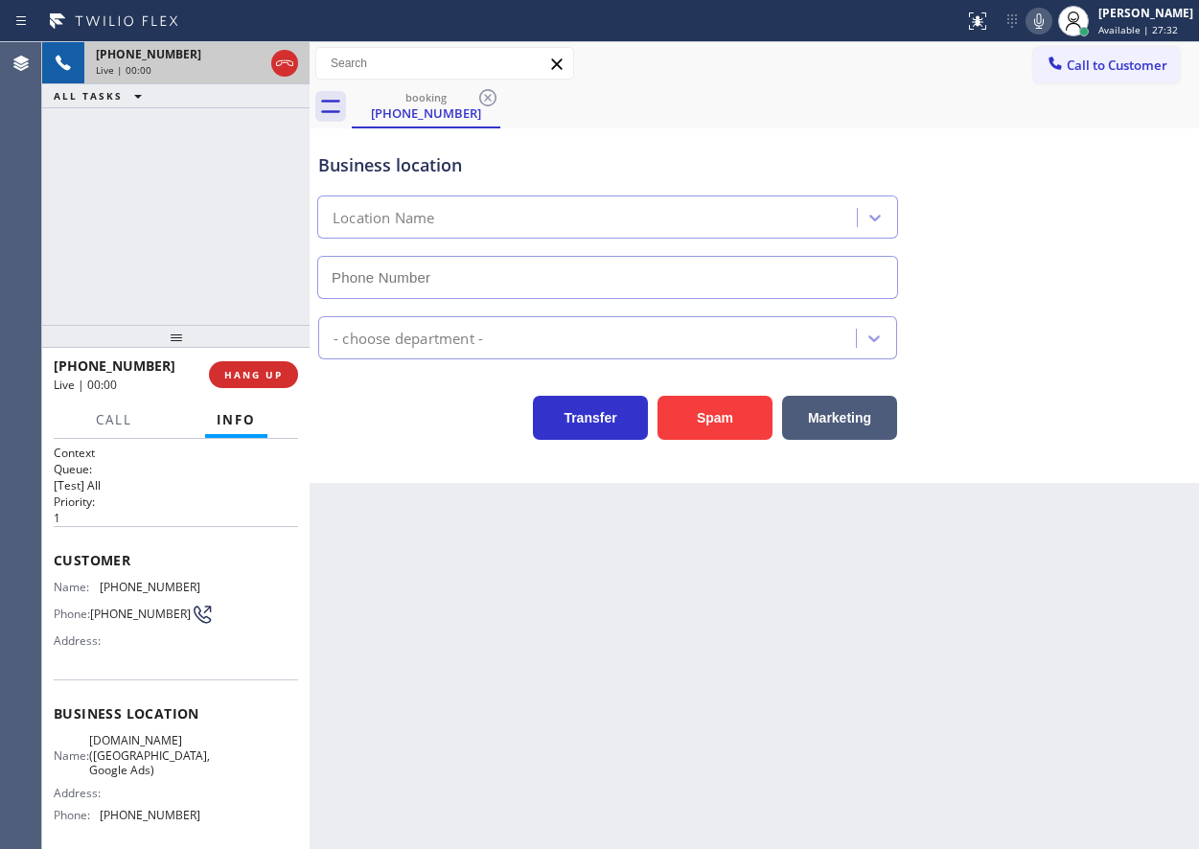
type input "[PHONE_NUMBER]"
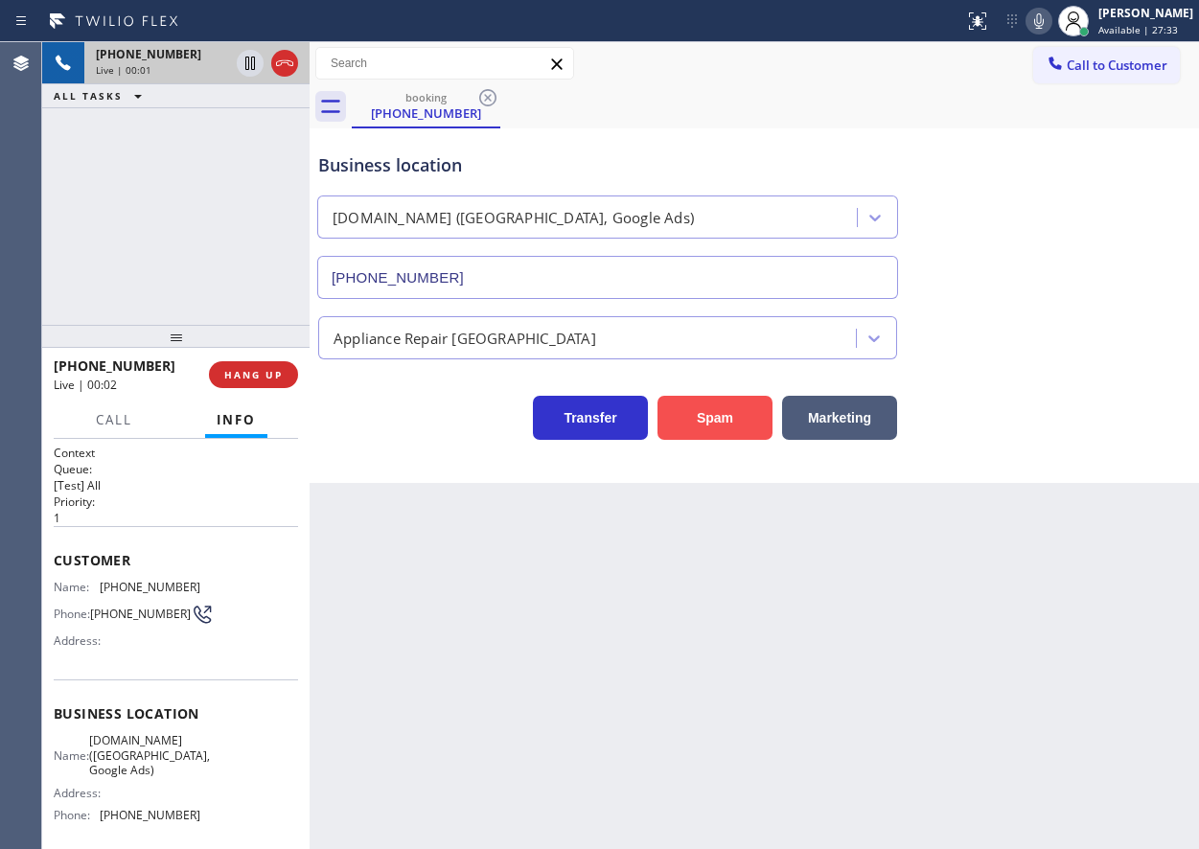
drag, startPoint x: 736, startPoint y: 414, endPoint x: 787, endPoint y: 812, distance: 401.0
click at [736, 417] on button "Spam" at bounding box center [715, 418] width 115 height 44
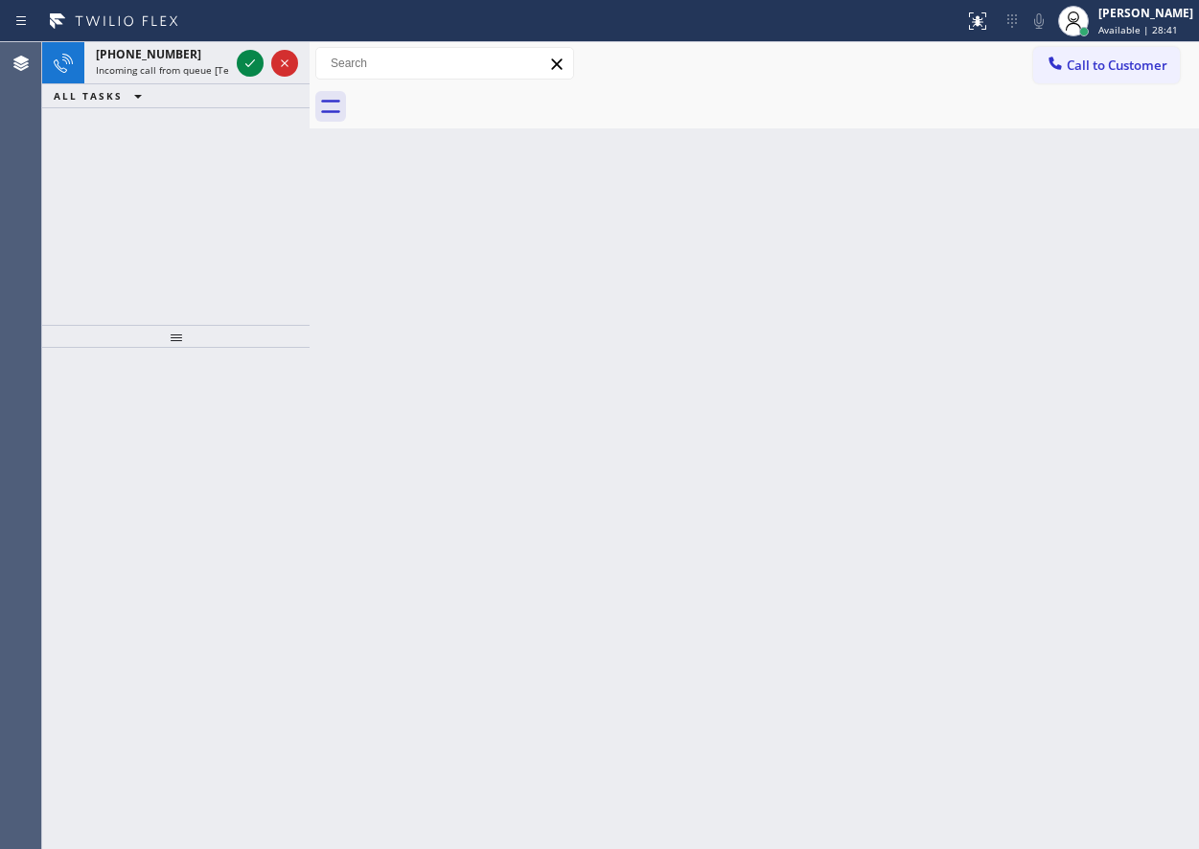
click at [1154, 492] on div "Back to Dashboard Change Sender ID Customers Technicians Select a contact Outbo…" at bounding box center [755, 445] width 890 height 807
click at [247, 58] on icon at bounding box center [250, 63] width 23 height 23
click at [1110, 405] on div "Back to Dashboard Change Sender ID Customers Technicians Select a contact Outbo…" at bounding box center [755, 445] width 890 height 807
click at [241, 68] on icon at bounding box center [250, 63] width 23 height 23
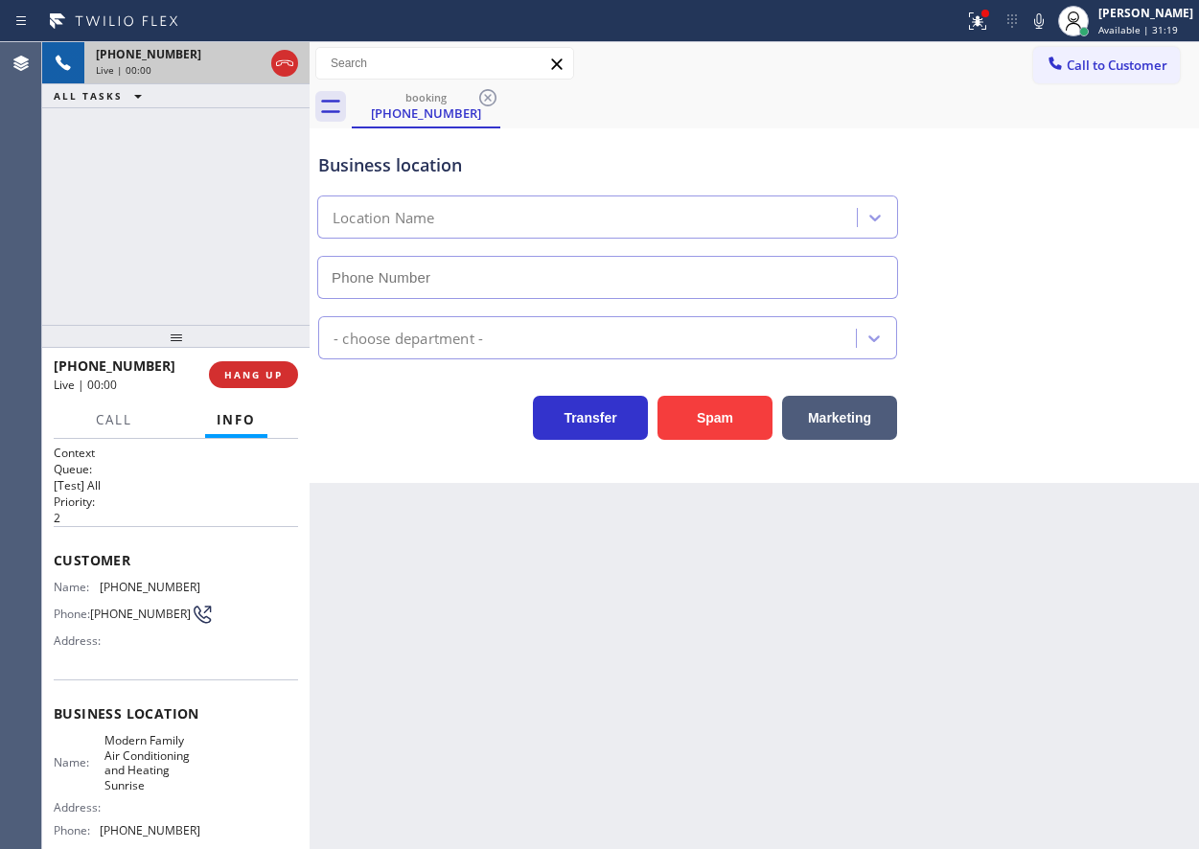
type input "(954) 799-4888"
click at [722, 423] on button "Spam" at bounding box center [715, 418] width 115 height 44
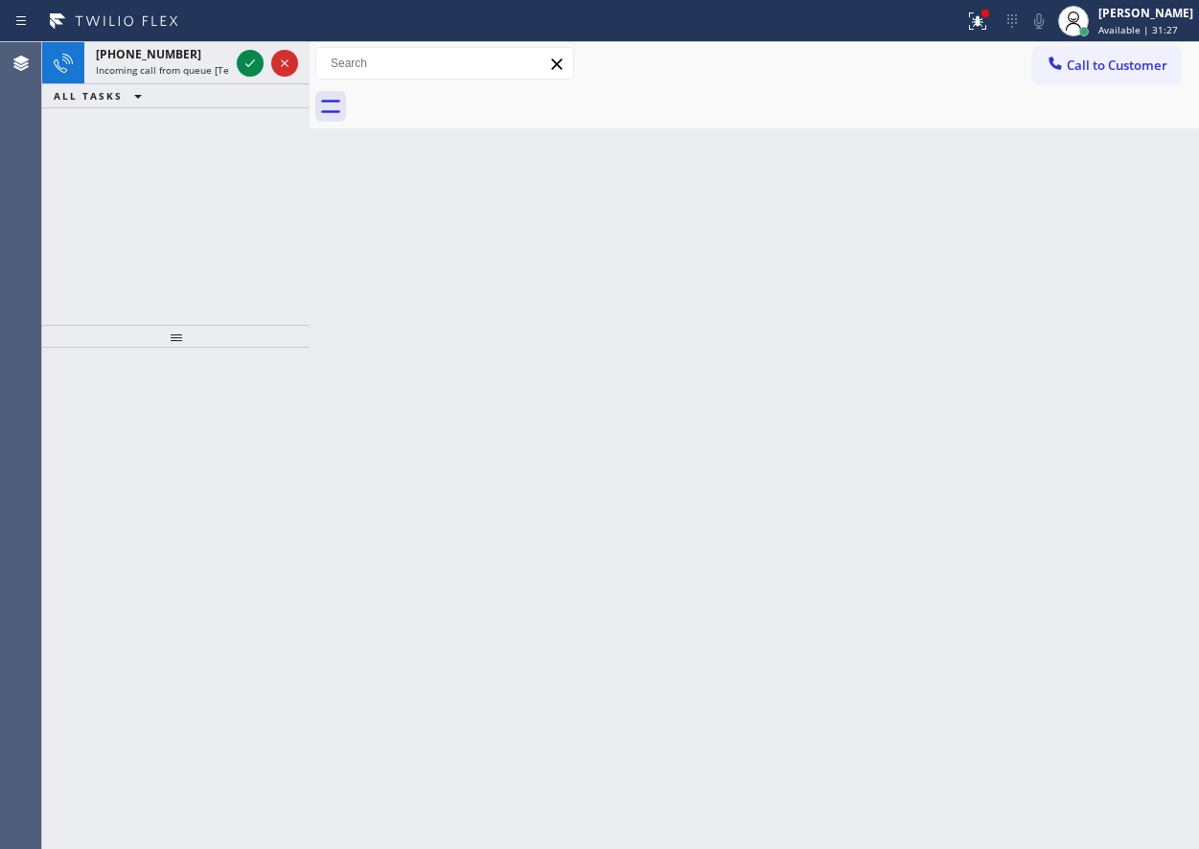
click at [1010, 361] on div "Back to Dashboard Change Sender ID Customers Technicians Select a contact Outbo…" at bounding box center [755, 445] width 890 height 807
click at [239, 71] on icon at bounding box center [250, 63] width 23 height 23
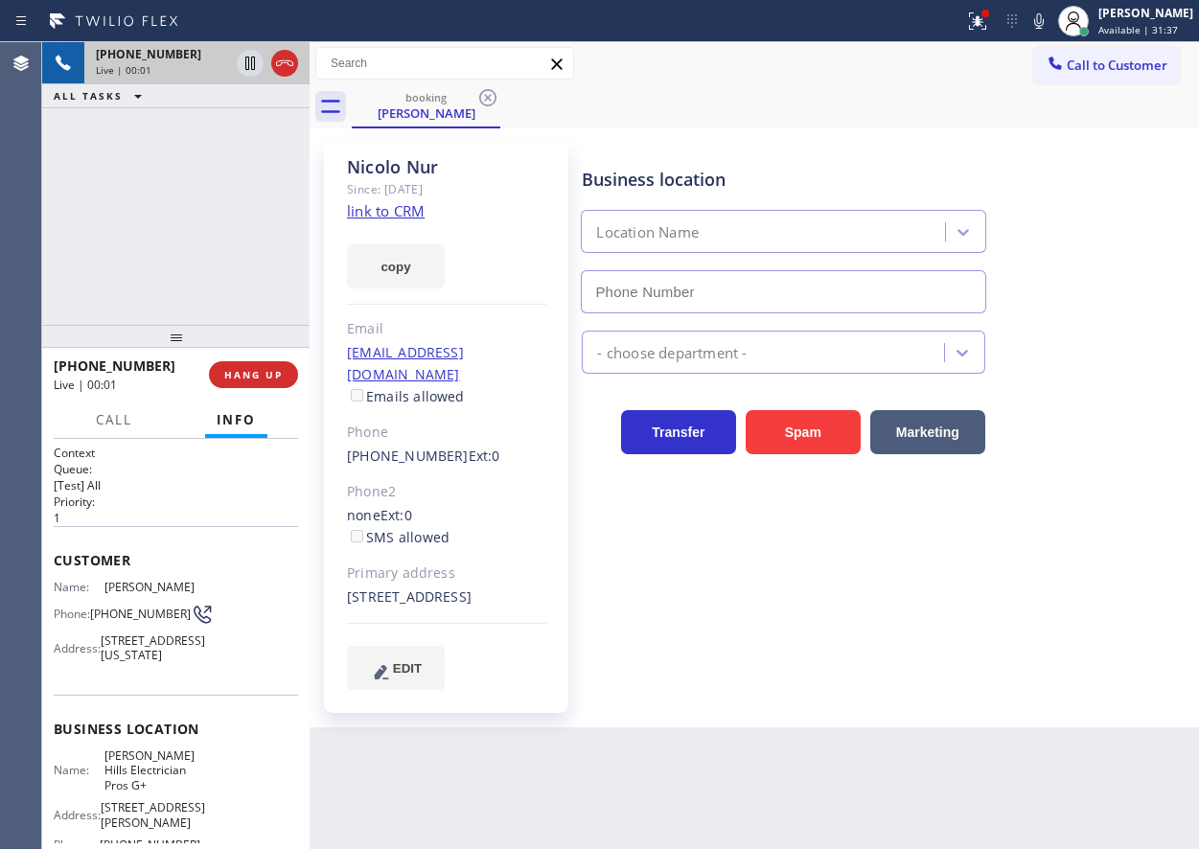
type input "(424) 281-6513"
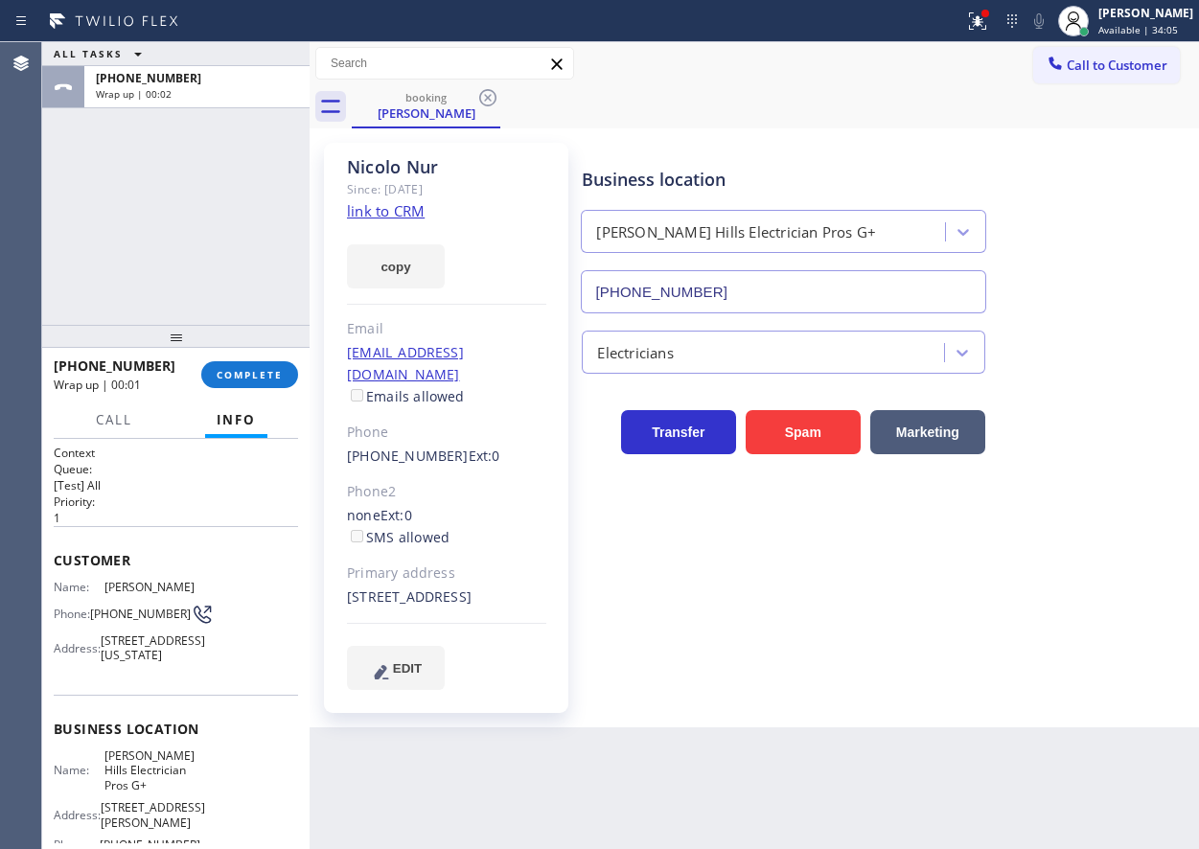
click at [264, 358] on div "+13106946111 Wrap up | 00:01 COMPLETE" at bounding box center [176, 375] width 244 height 50
click at [269, 370] on span "COMPLETE" at bounding box center [250, 374] width 66 height 13
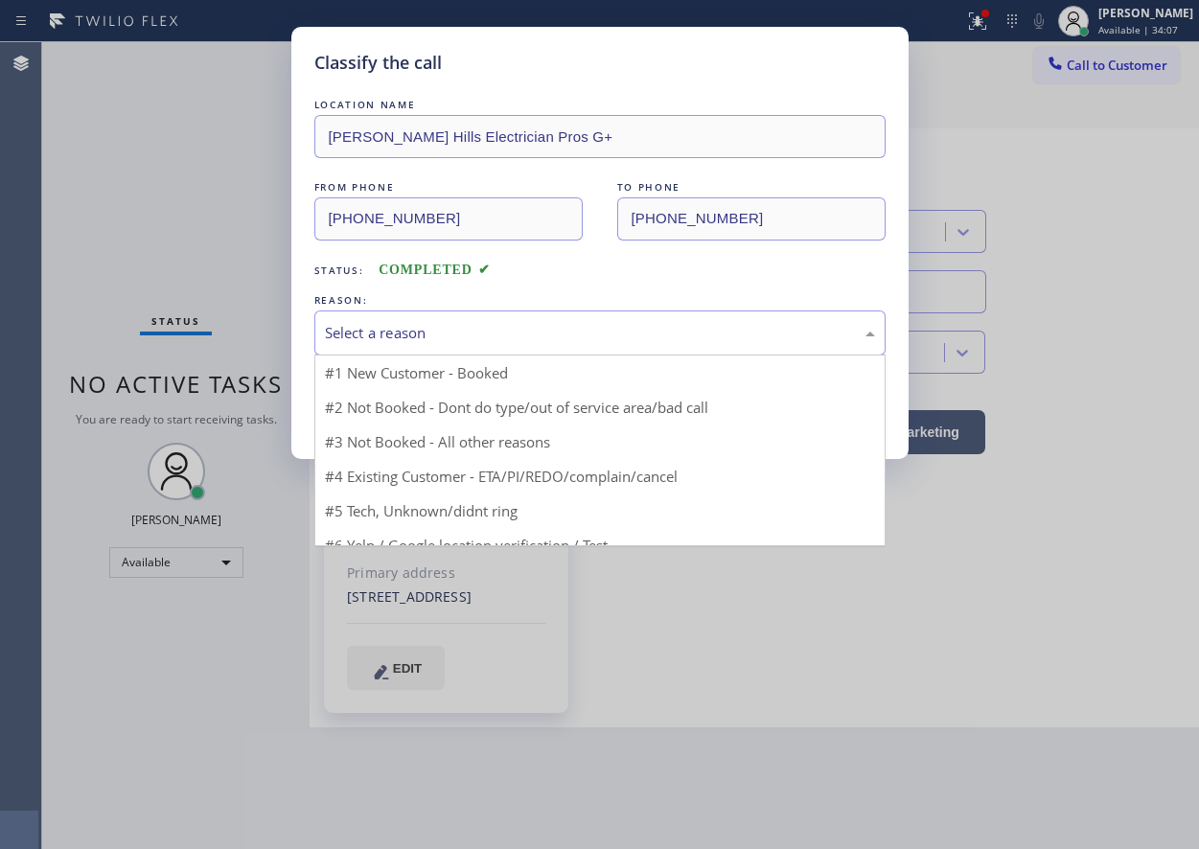
click at [587, 317] on div "Select a reason" at bounding box center [599, 333] width 571 height 45
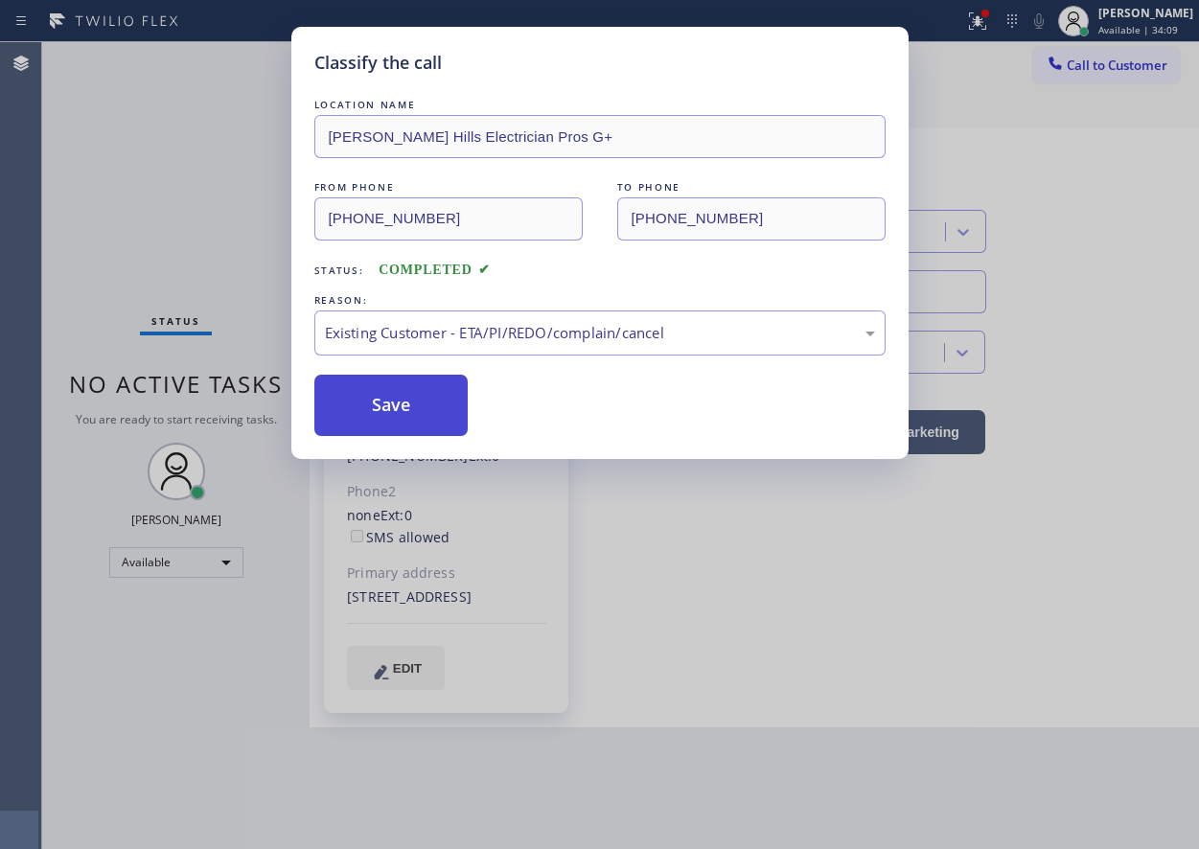
click at [438, 418] on button "Save" at bounding box center [391, 405] width 154 height 61
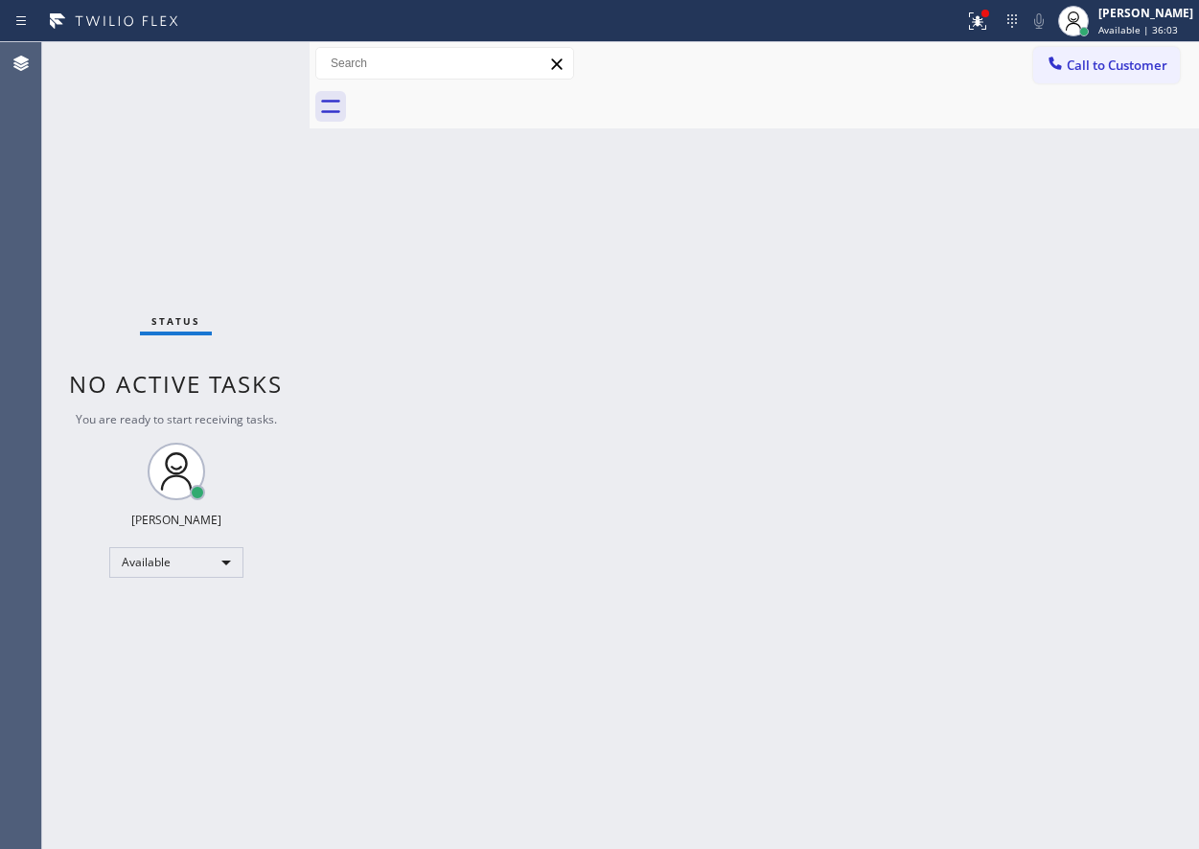
click at [1035, 430] on div "Back to Dashboard Change Sender ID Customers Technicians Select a contact Outbo…" at bounding box center [755, 445] width 890 height 807
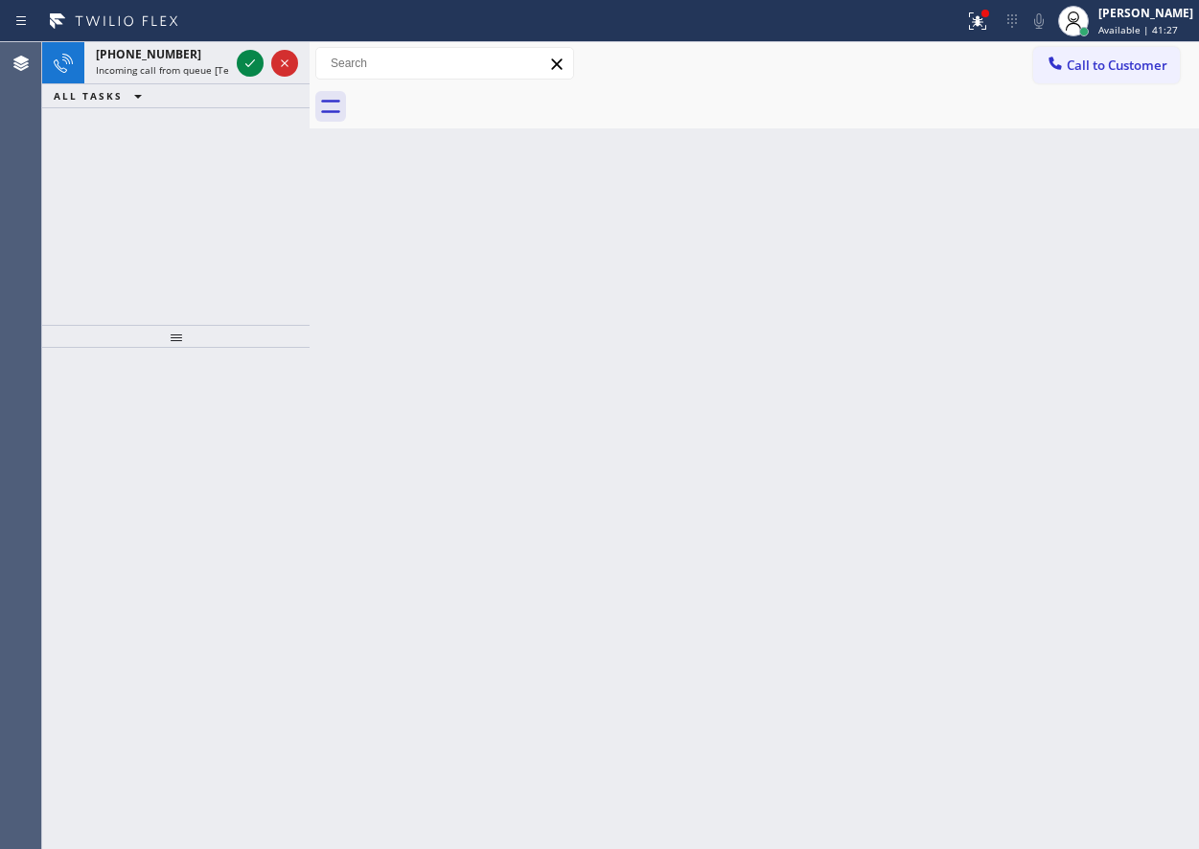
click at [1113, 791] on div "Back to Dashboard Change Sender ID Customers Technicians Select a contact Outbo…" at bounding box center [755, 445] width 890 height 807
click at [250, 58] on icon at bounding box center [250, 63] width 23 height 23
click at [1041, 367] on div "Back to Dashboard Change Sender ID Customers Technicians Select a contact Outbo…" at bounding box center [755, 445] width 890 height 807
click at [253, 77] on div at bounding box center [267, 63] width 69 height 42
click at [246, 66] on icon at bounding box center [250, 63] width 23 height 23
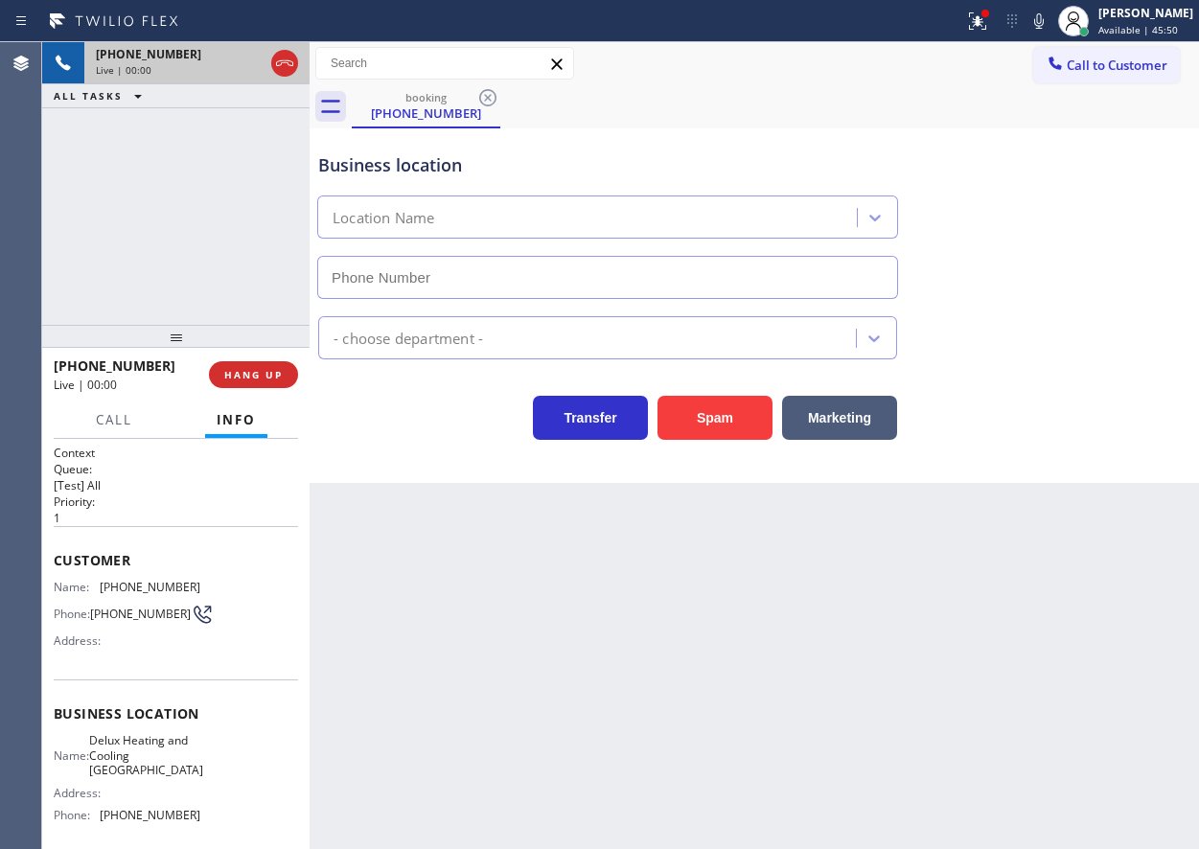
type input "(760) 561-5346"
click at [711, 411] on button "Spam" at bounding box center [715, 418] width 115 height 44
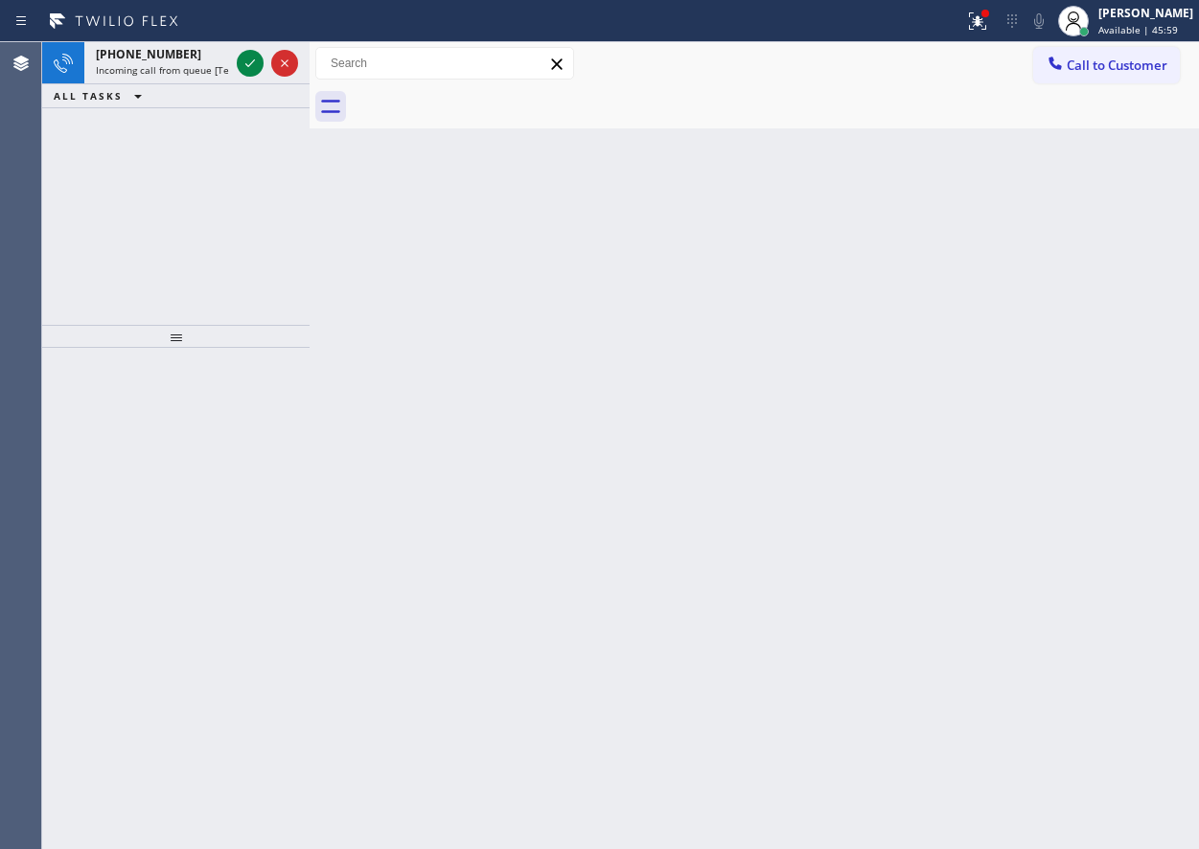
drag, startPoint x: 1068, startPoint y: 405, endPoint x: 1044, endPoint y: 394, distance: 26.2
click at [1068, 405] on div "Back to Dashboard Change Sender ID Customers Technicians Select a contact Outbo…" at bounding box center [755, 445] width 890 height 807
click at [245, 62] on icon at bounding box center [250, 63] width 23 height 23
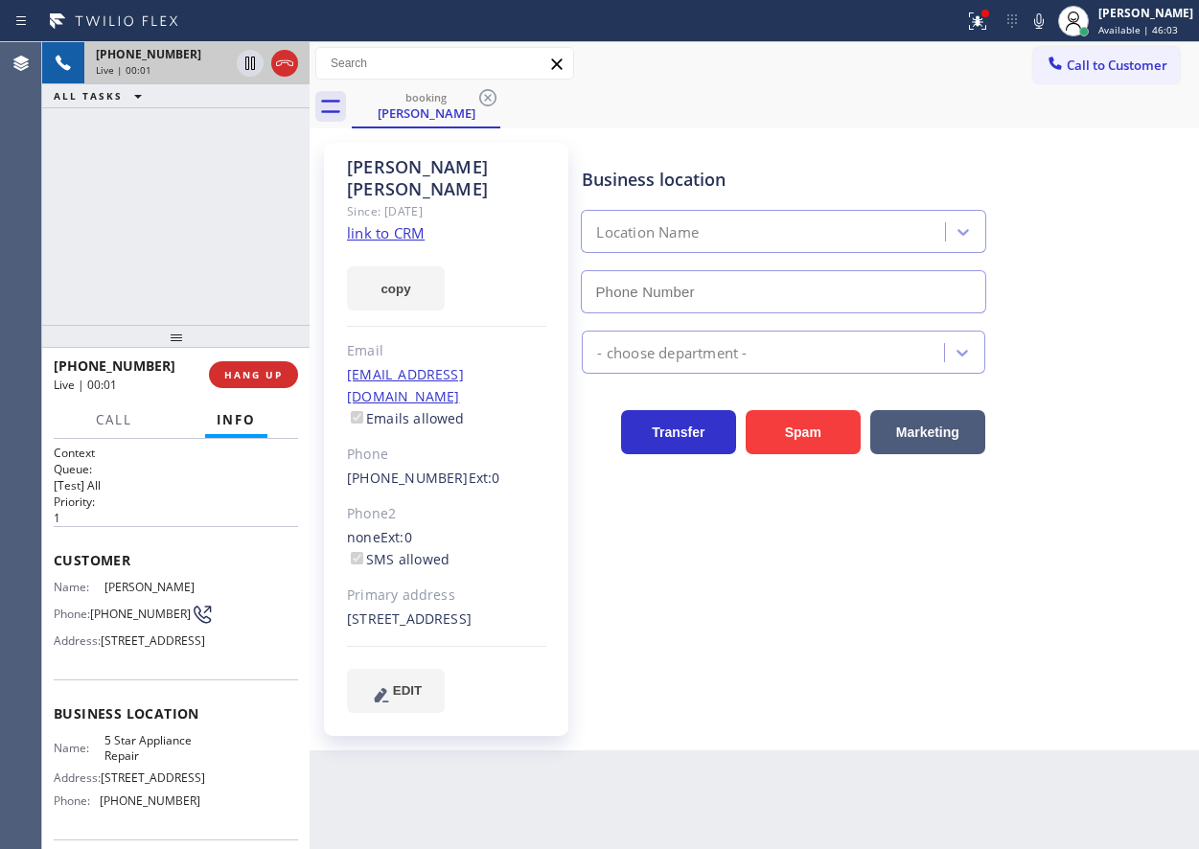
type input "[PHONE_NUMBER]"
click at [375, 223] on link "link to CRM" at bounding box center [386, 232] width 78 height 19
click at [141, 775] on div "Business location Name: 5 Star Appliance Repair Address: 510 Foothill Rd Phone:…" at bounding box center [176, 760] width 244 height 160
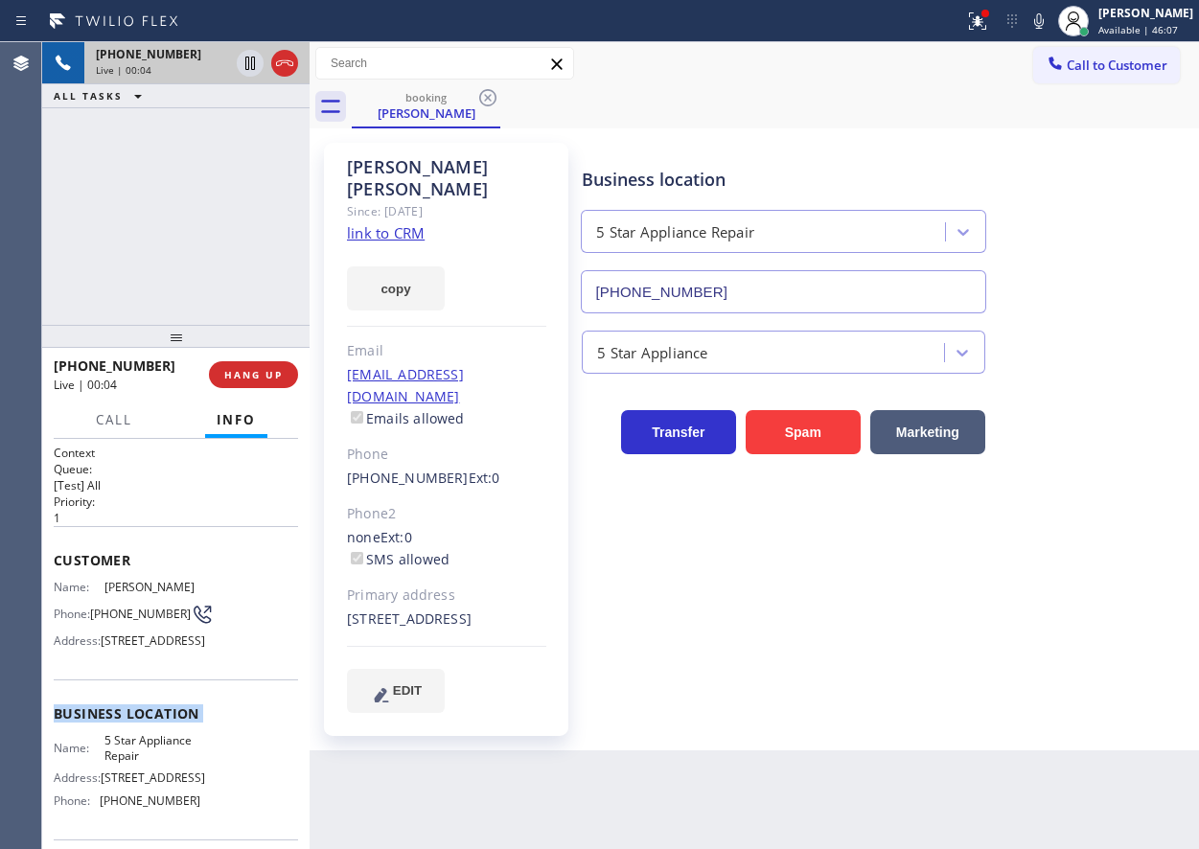
click at [144, 779] on div "Business location Name: 5 Star Appliance Repair Address: 510 Foothill Rd Phone:…" at bounding box center [176, 760] width 244 height 160
click at [148, 763] on span "5 Star Appliance Repair" at bounding box center [152, 748] width 96 height 30
copy span "5 Star Appliance Repair"
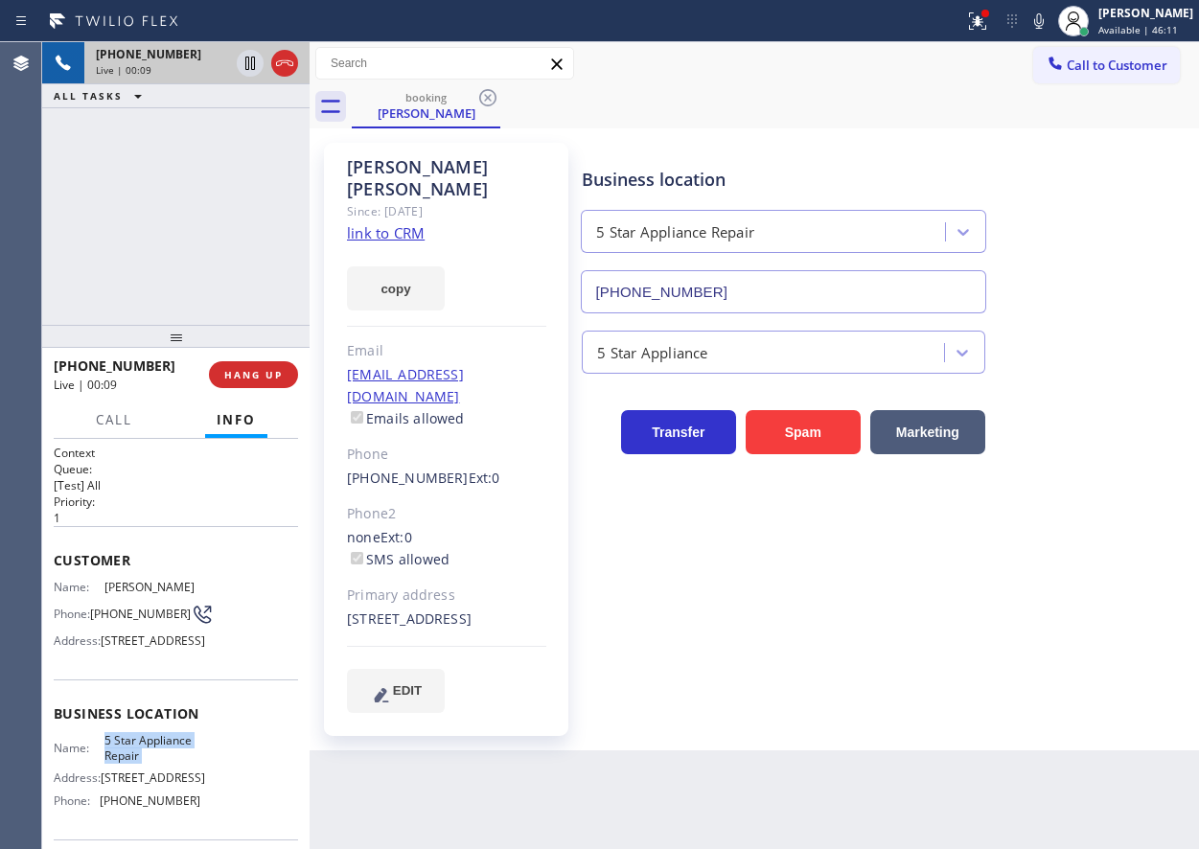
click at [753, 289] on input "[PHONE_NUMBER]" at bounding box center [783, 291] width 405 height 43
click at [384, 223] on link "link to CRM" at bounding box center [386, 232] width 78 height 19
click at [1051, 25] on icon at bounding box center [1039, 21] width 23 height 23
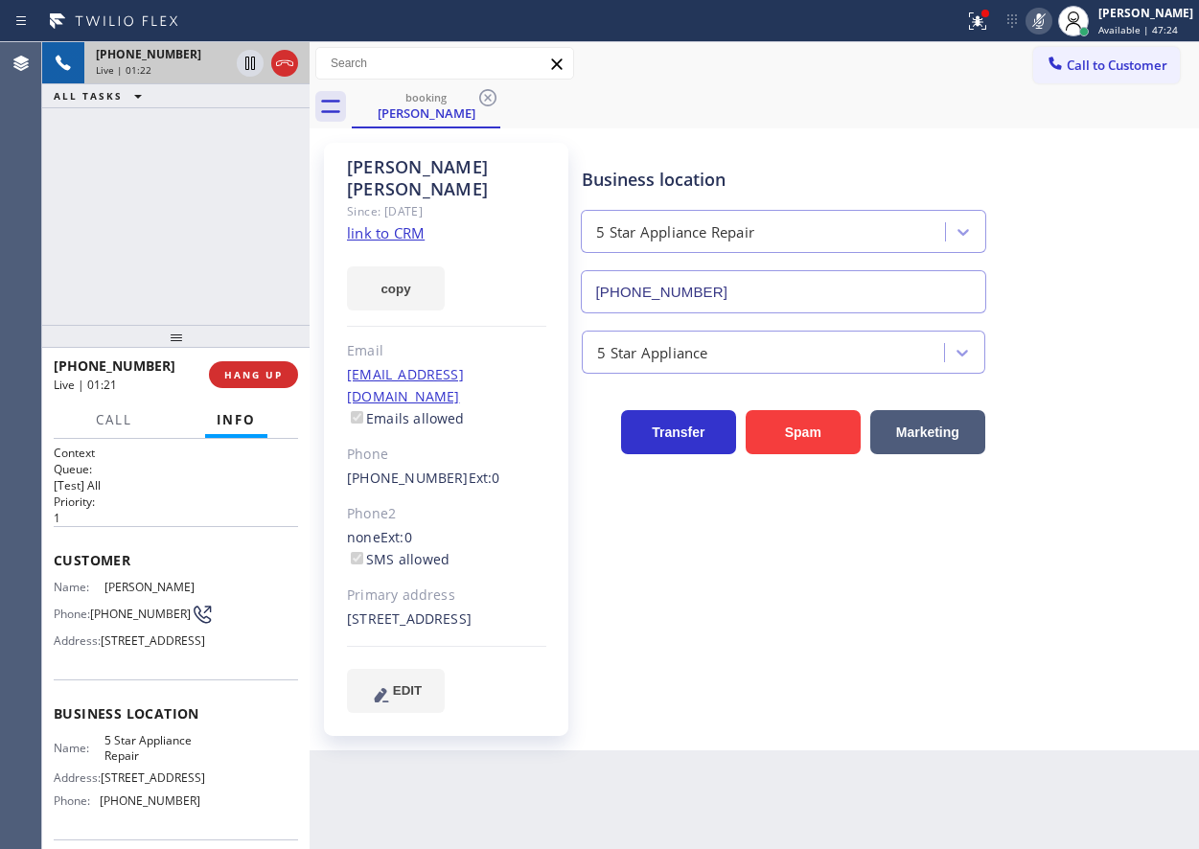
click at [1048, 16] on icon at bounding box center [1039, 21] width 23 height 23
click at [1051, 18] on icon at bounding box center [1039, 21] width 23 height 23
click at [249, 63] on icon at bounding box center [250, 63] width 10 height 13
click at [238, 62] on div at bounding box center [250, 63] width 27 height 23
click at [1048, 20] on icon at bounding box center [1039, 21] width 23 height 23
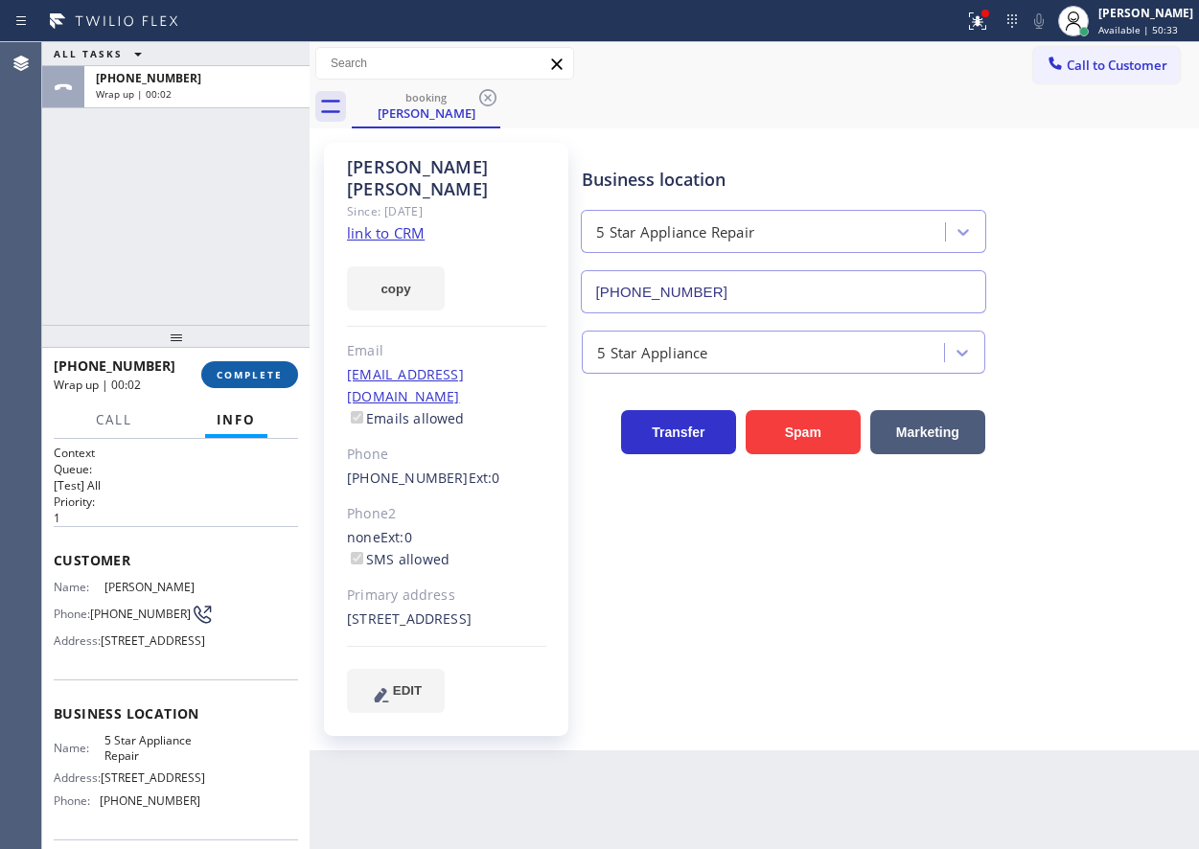
click at [240, 378] on span "COMPLETE" at bounding box center [250, 374] width 66 height 13
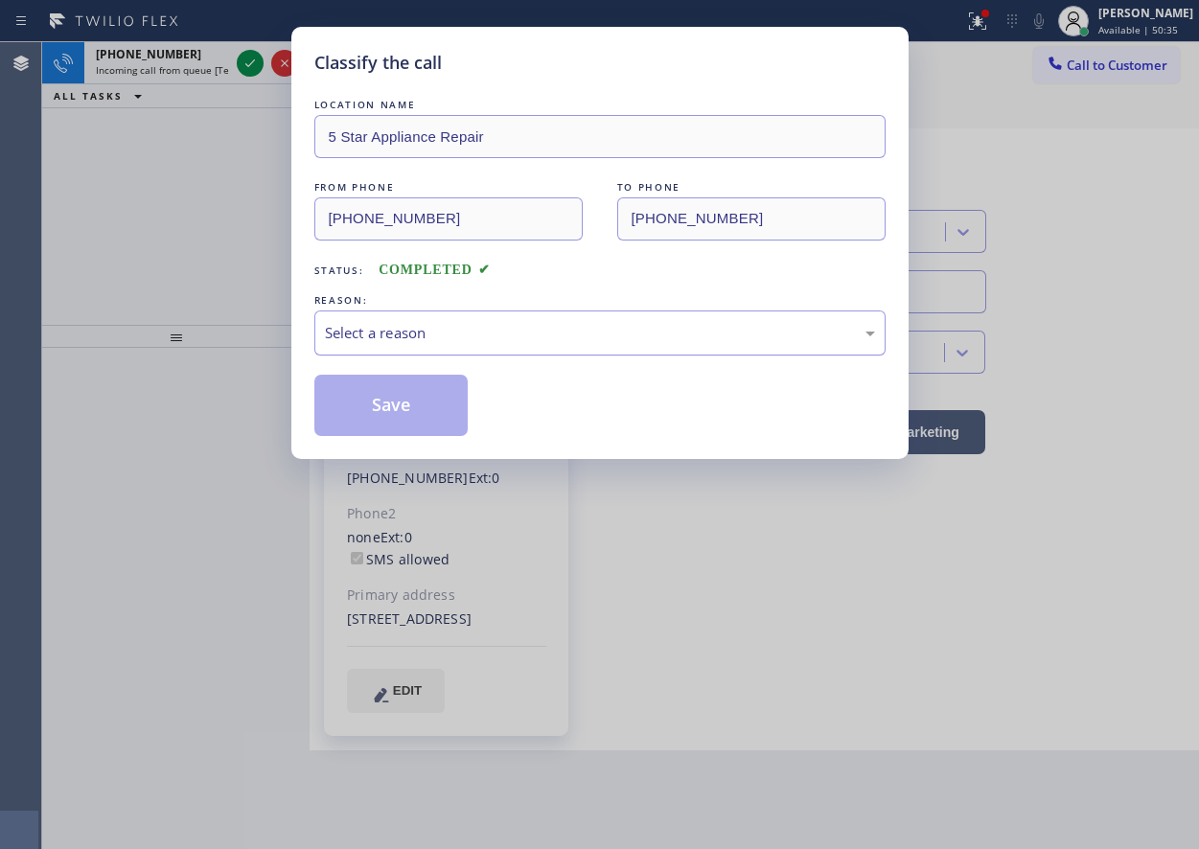
click at [424, 336] on div "Select a reason" at bounding box center [600, 333] width 550 height 22
click at [368, 393] on button "Save" at bounding box center [391, 405] width 154 height 61
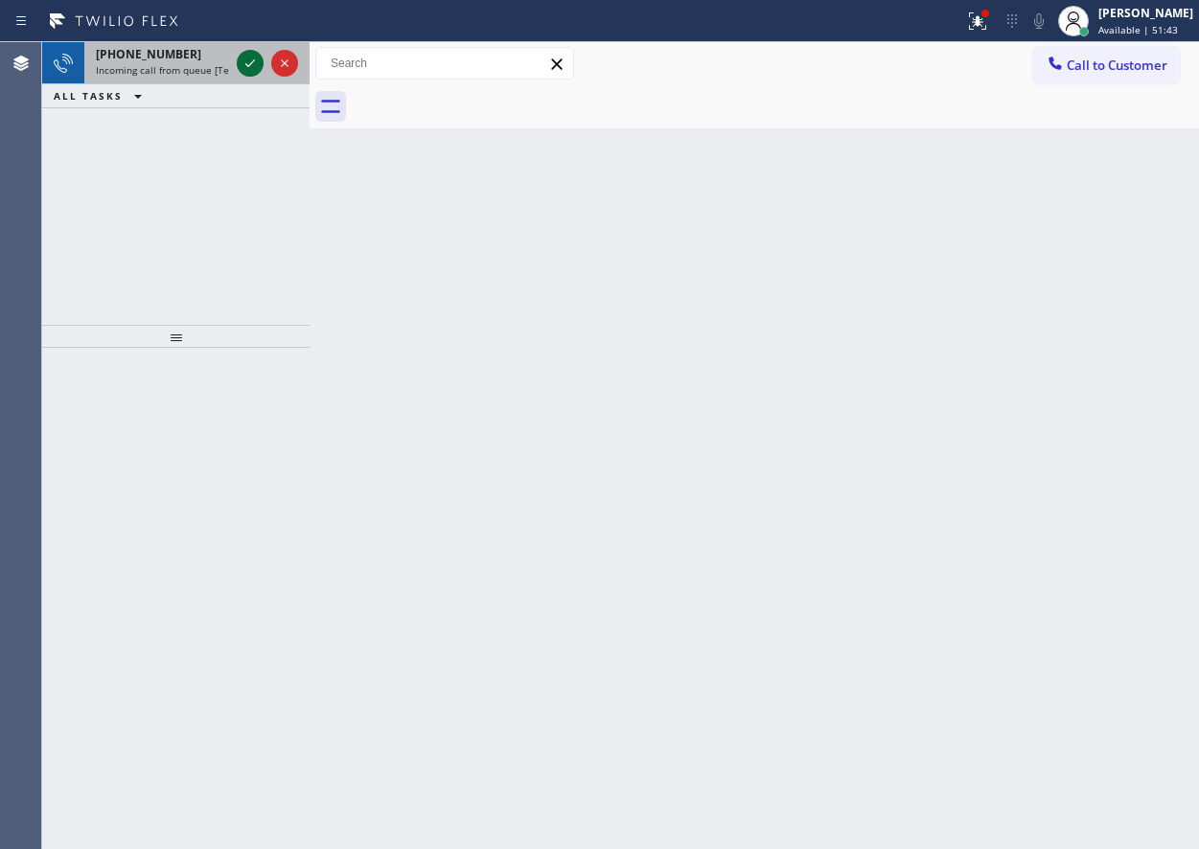
click at [245, 69] on icon at bounding box center [250, 63] width 23 height 23
click at [248, 58] on icon at bounding box center [250, 63] width 23 height 23
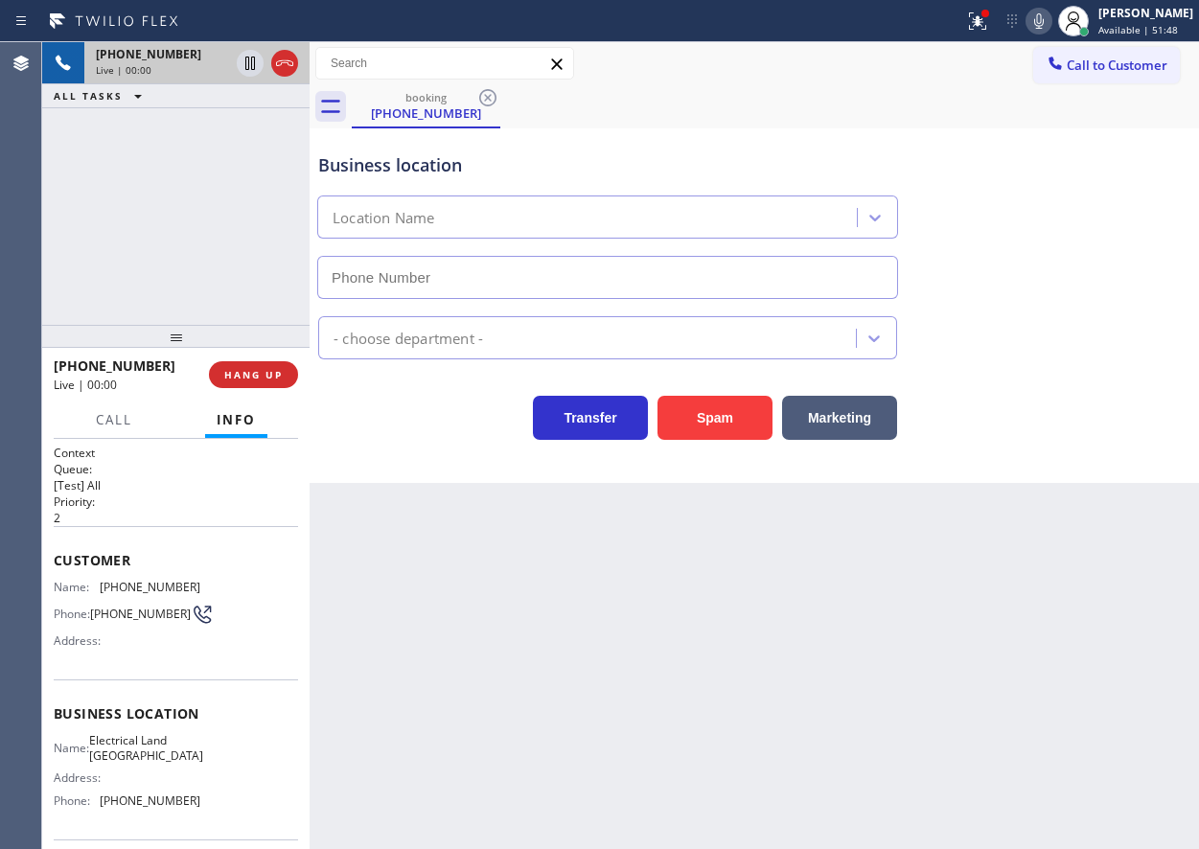
type input "(310) 388-3910"
click at [707, 411] on button "Spam" at bounding box center [715, 418] width 115 height 44
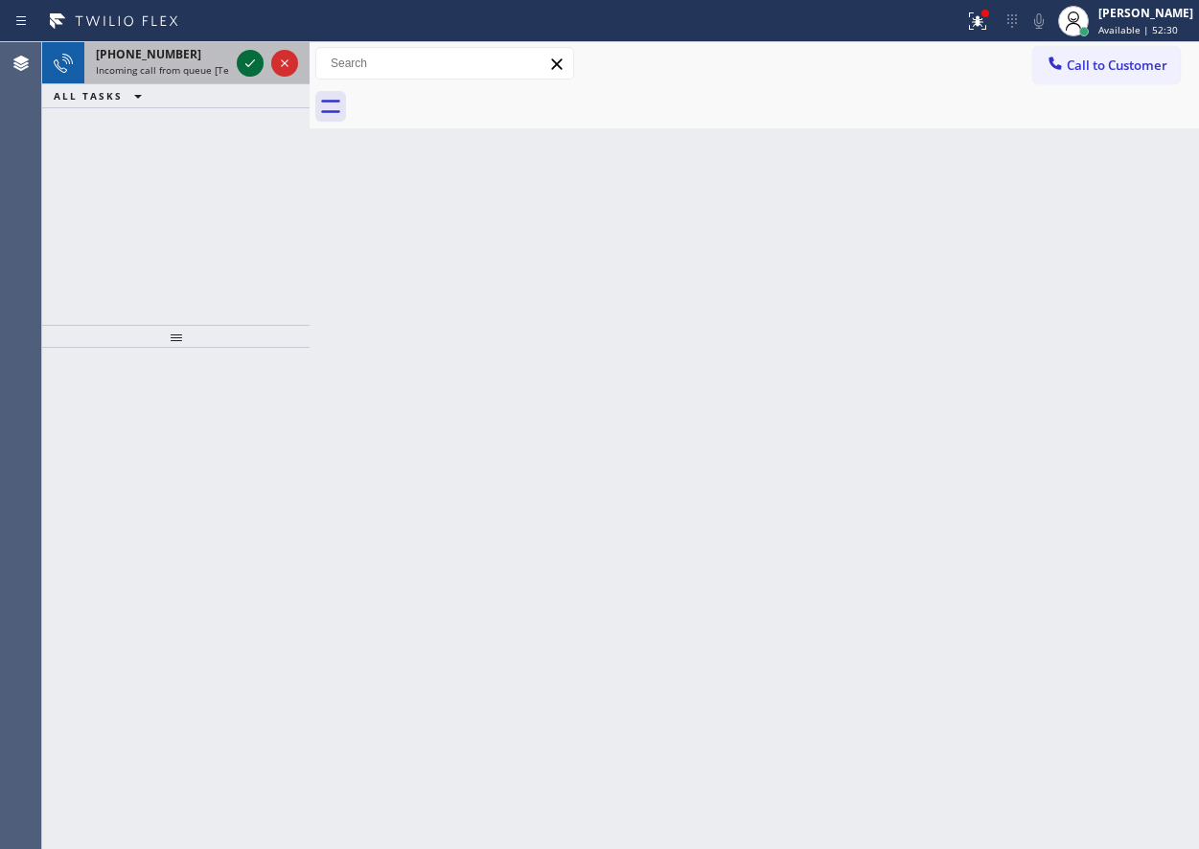
click at [245, 62] on icon at bounding box center [250, 63] width 23 height 23
click at [237, 66] on div at bounding box center [250, 63] width 27 height 23
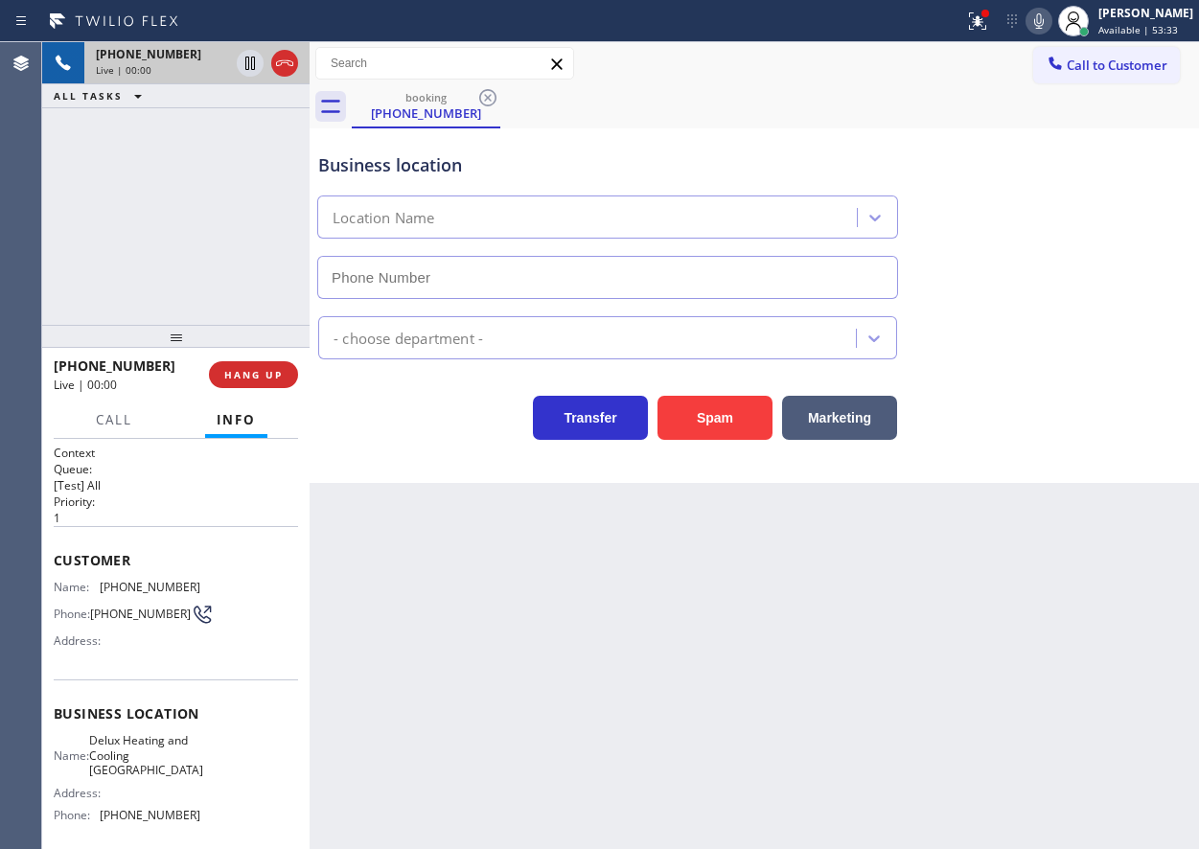
type input "(408) 409-8635"
click at [711, 432] on button "Spam" at bounding box center [715, 418] width 115 height 44
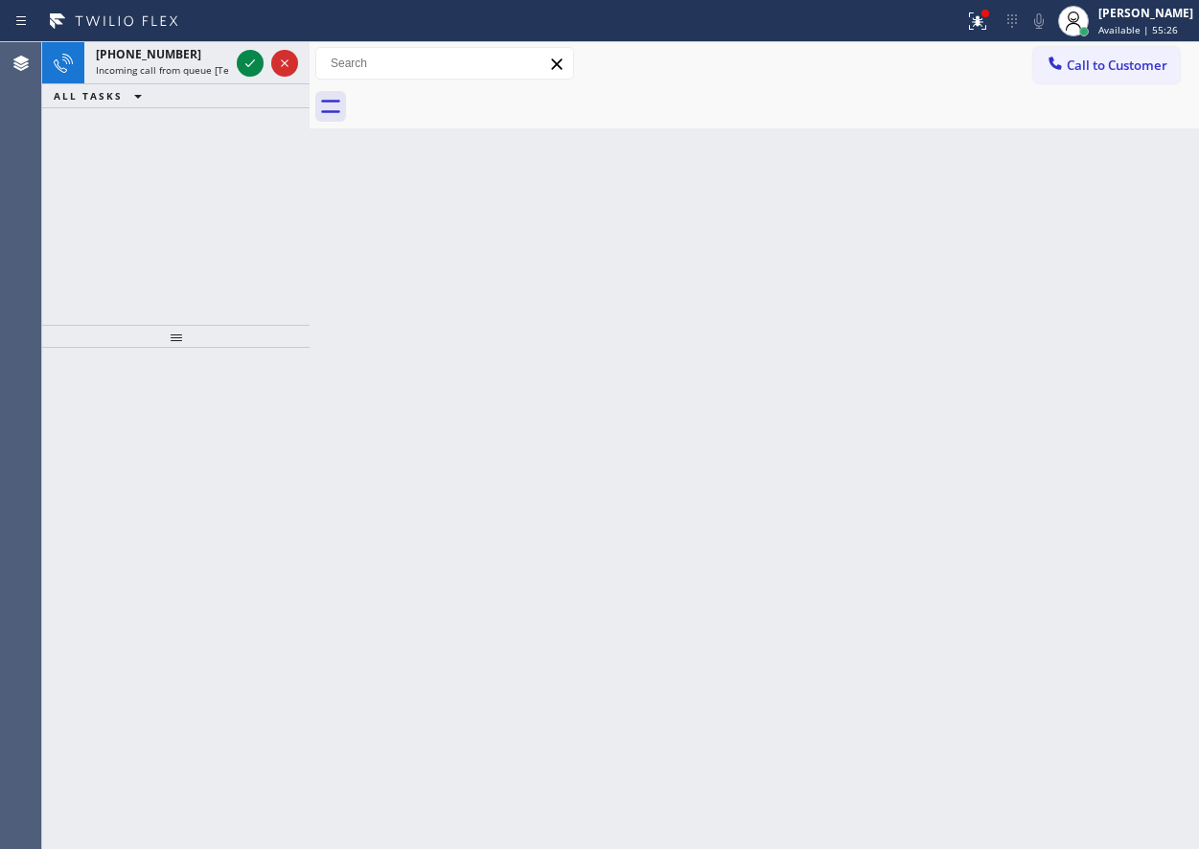
click at [245, 55] on icon at bounding box center [250, 63] width 23 height 23
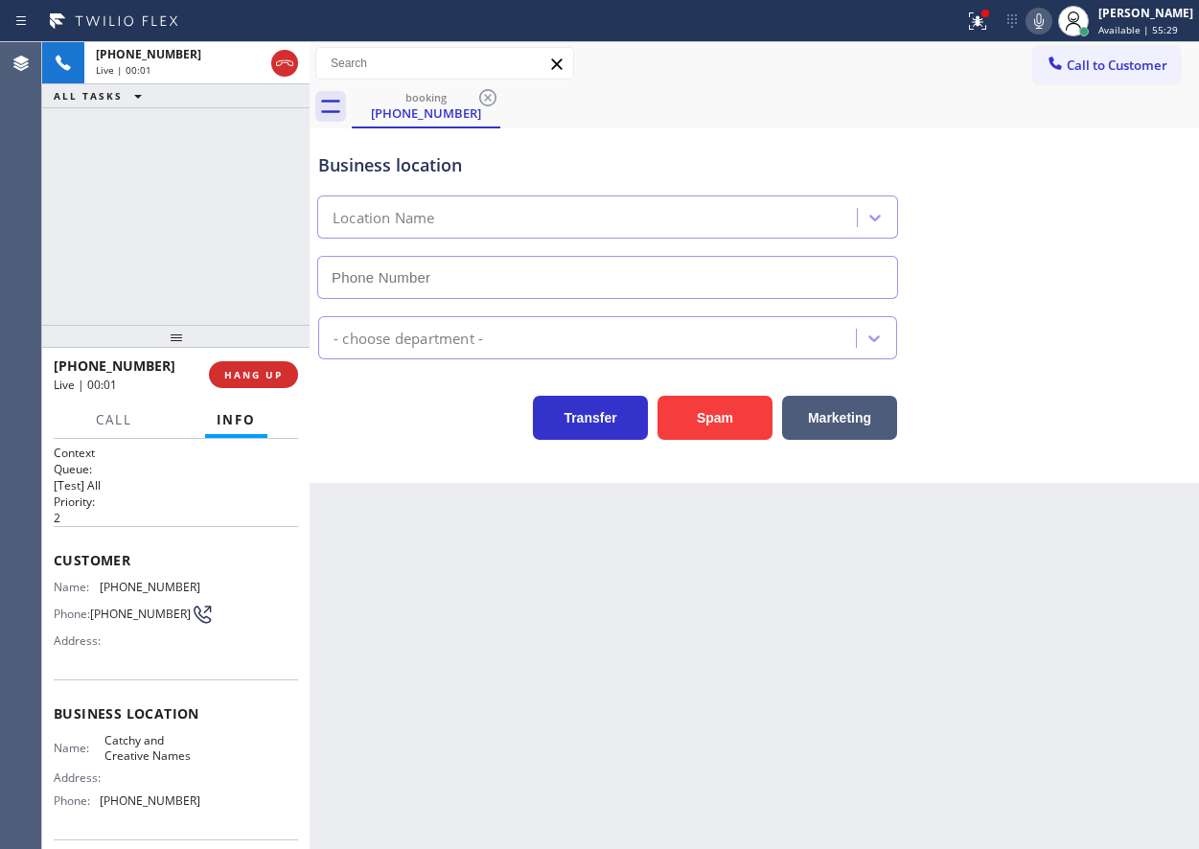
type input "(786) 574-6034"
click at [700, 416] on button "Spam" at bounding box center [715, 418] width 115 height 44
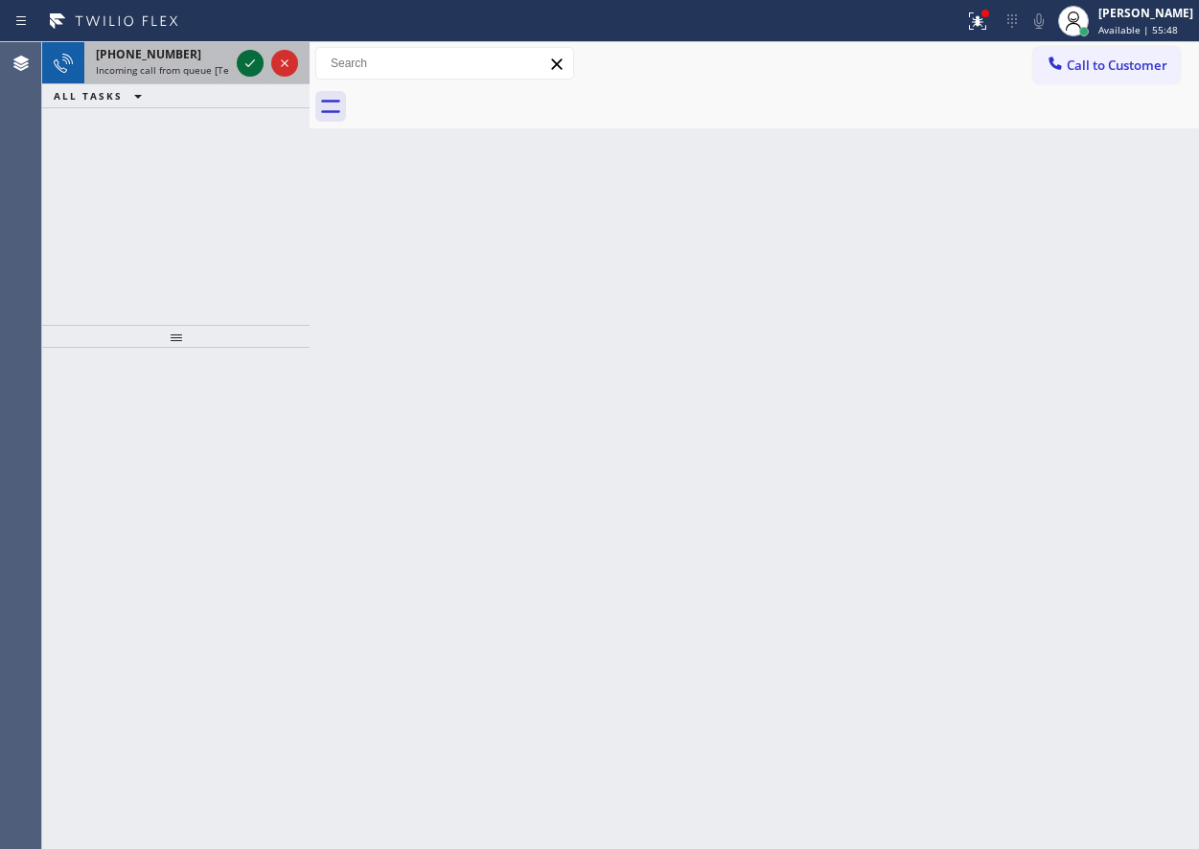
click at [246, 61] on icon at bounding box center [250, 63] width 23 height 23
click at [148, 63] on span "Incoming call from queue [Test] All" at bounding box center [175, 69] width 159 height 13
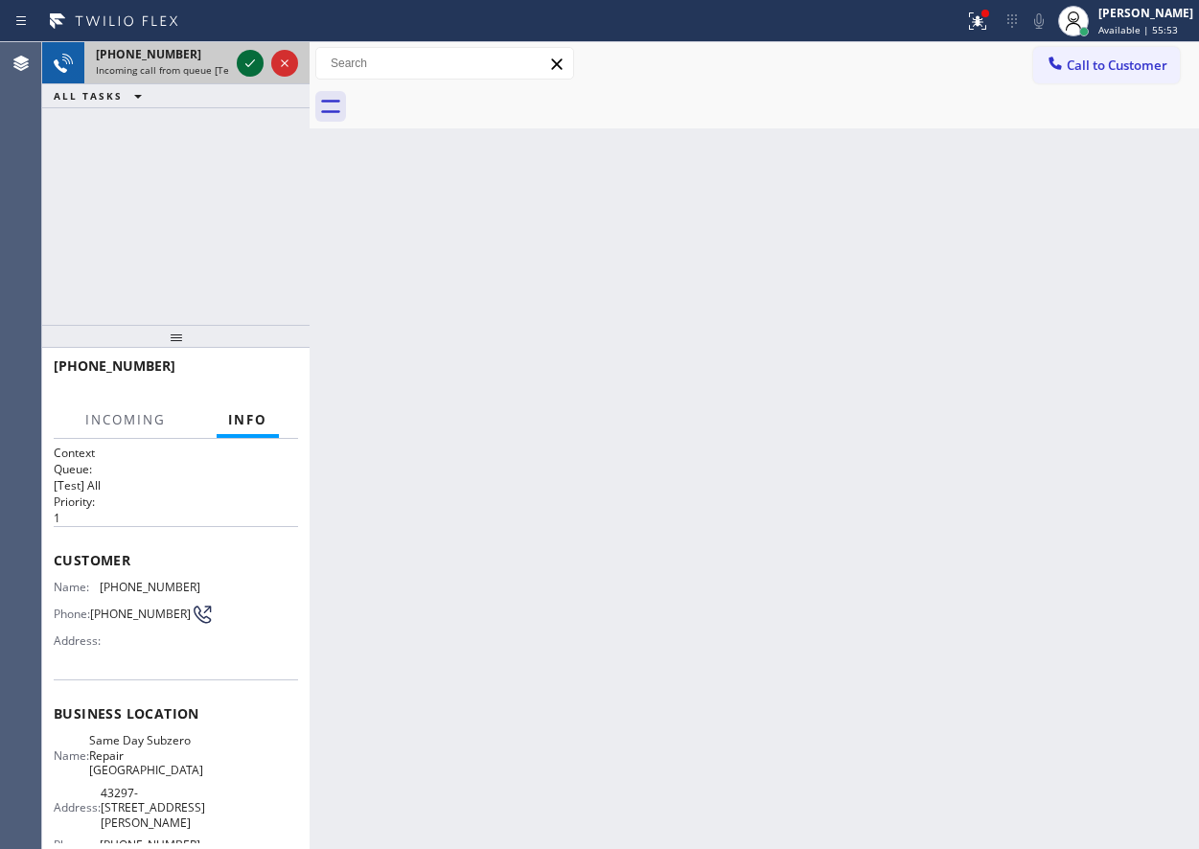
click at [258, 61] on icon at bounding box center [250, 63] width 23 height 23
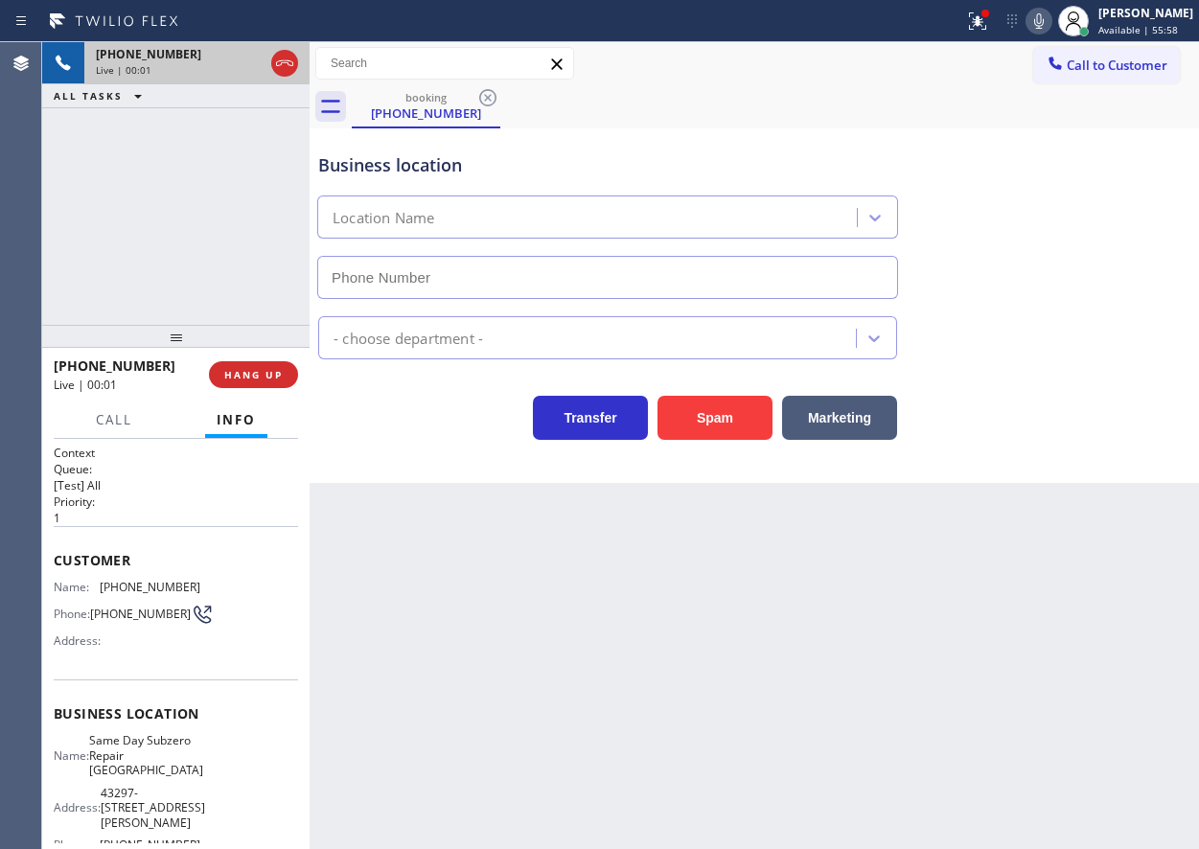
type input "(650) 770-1949"
drag, startPoint x: 667, startPoint y: 405, endPoint x: 656, endPoint y: 384, distance: 23.2
click at [668, 405] on button "Spam" at bounding box center [715, 418] width 115 height 44
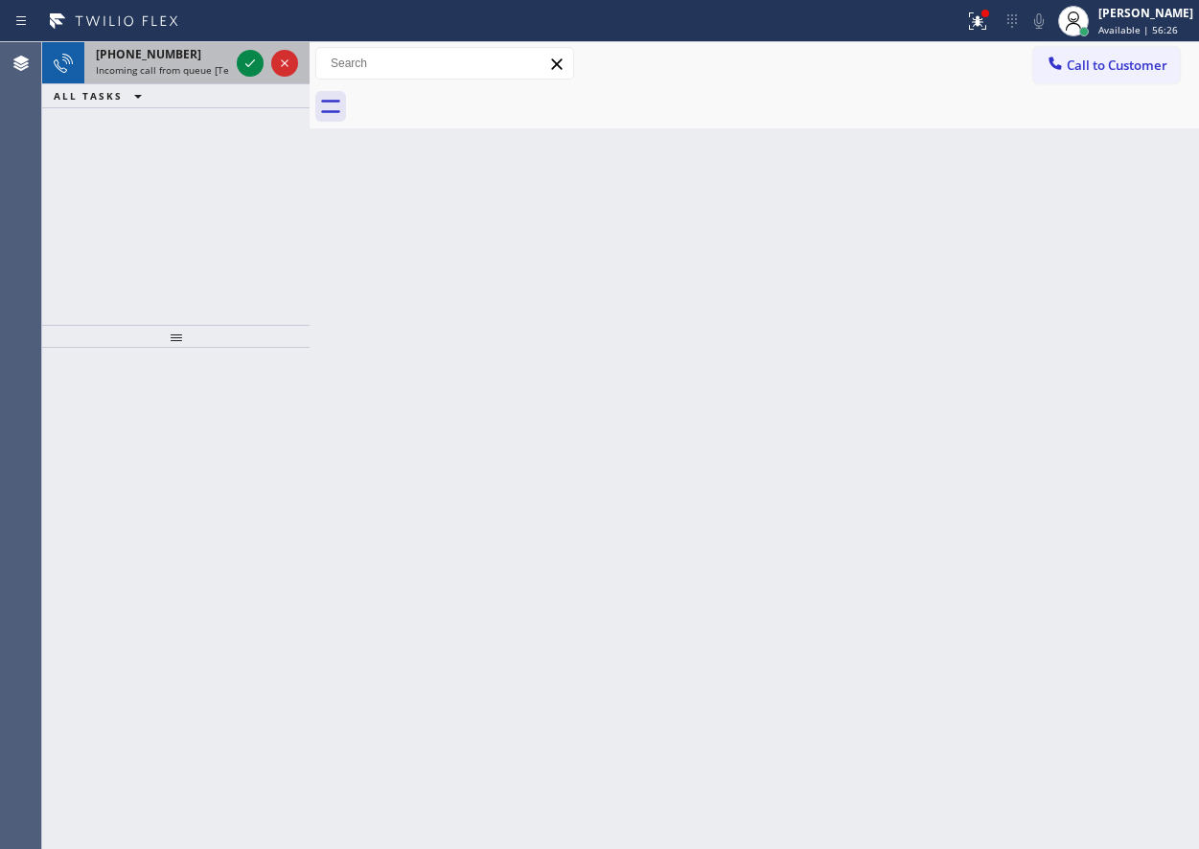
click at [239, 48] on div at bounding box center [267, 63] width 69 height 42
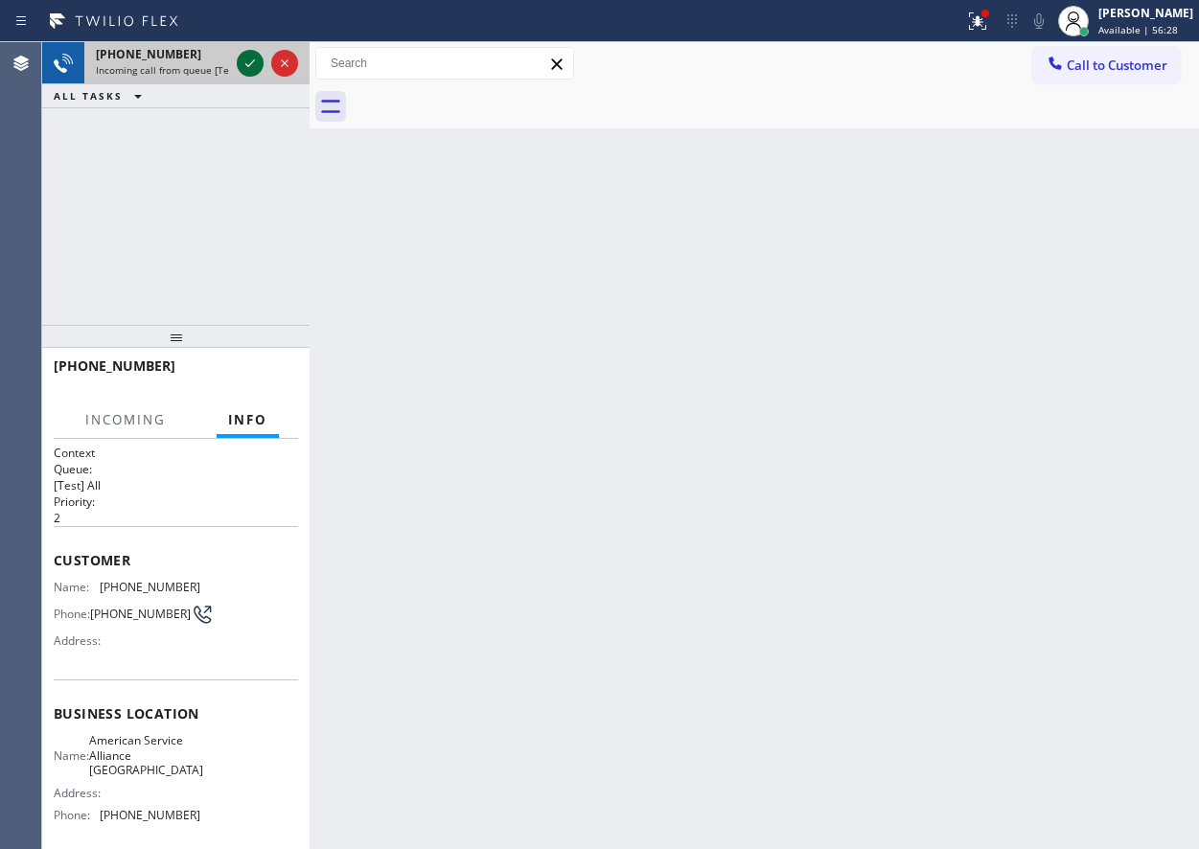
click at [247, 56] on icon at bounding box center [250, 63] width 23 height 23
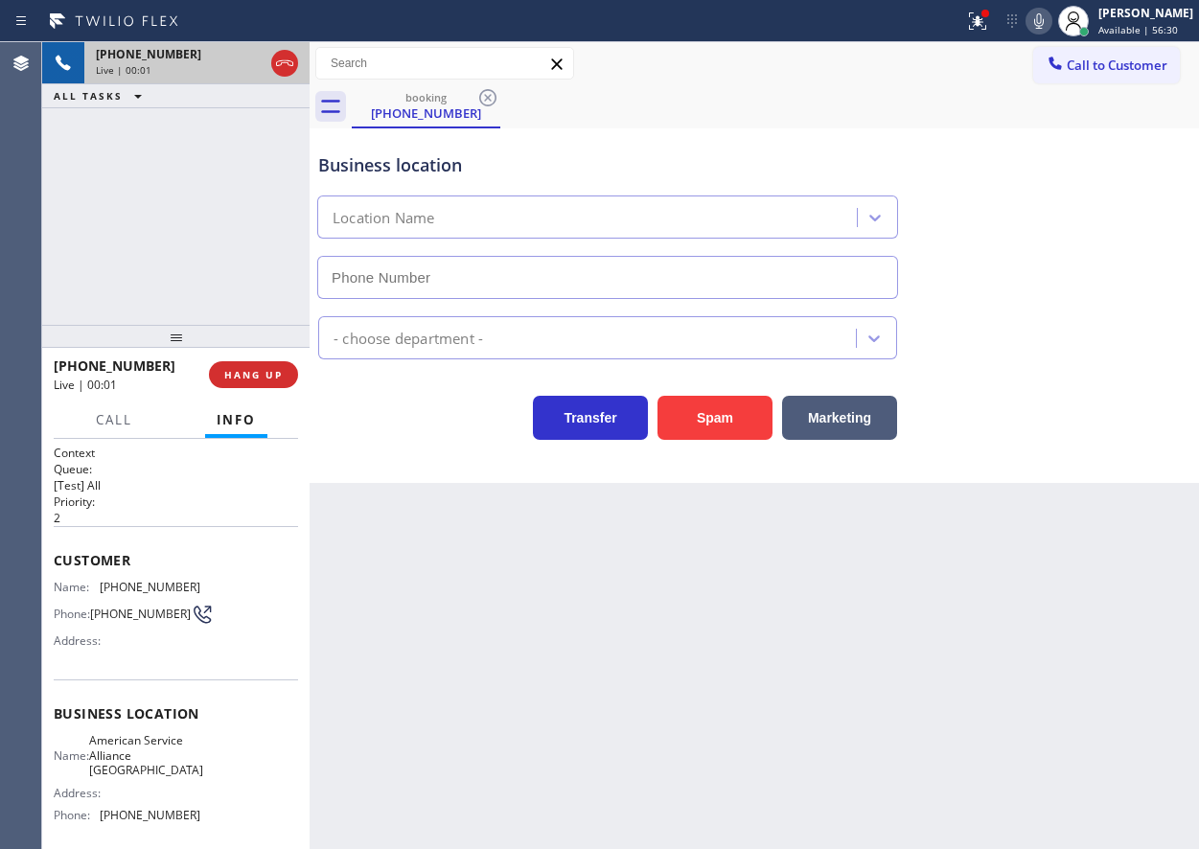
type input "(760) 452-3737"
click at [1051, 14] on icon at bounding box center [1039, 21] width 23 height 23
click at [1051, 20] on icon at bounding box center [1039, 21] width 23 height 23
click at [146, 758] on span "American Service Alliance Palm Desert" at bounding box center [146, 755] width 114 height 44
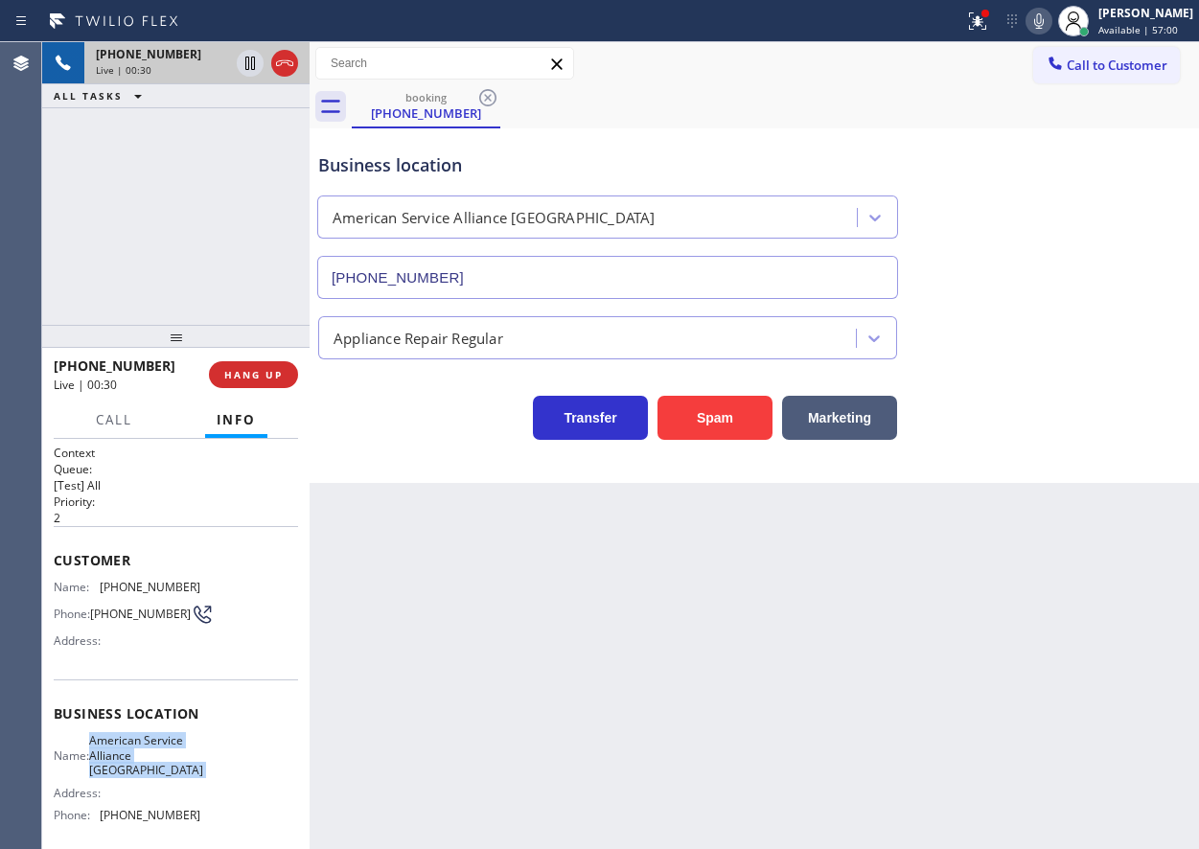
click at [146, 758] on span "American Service Alliance Palm Desert" at bounding box center [146, 755] width 114 height 44
click at [174, 748] on span "American Service Alliance Palm Desert" at bounding box center [146, 755] width 114 height 44
click at [542, 294] on input "(760) 452-3737" at bounding box center [607, 277] width 581 height 43
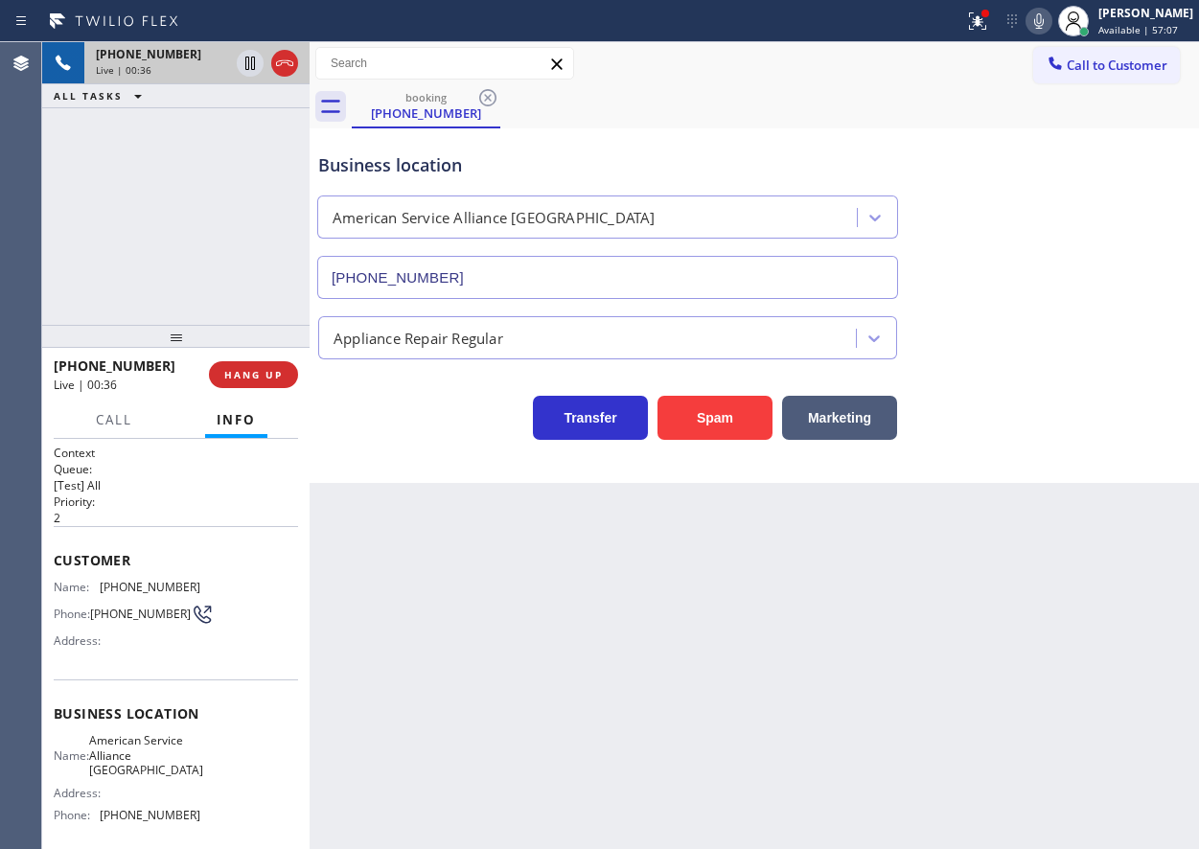
click at [542, 294] on input "(760) 452-3737" at bounding box center [607, 277] width 581 height 43
click at [142, 584] on span "(760) 668-0126" at bounding box center [150, 587] width 101 height 14
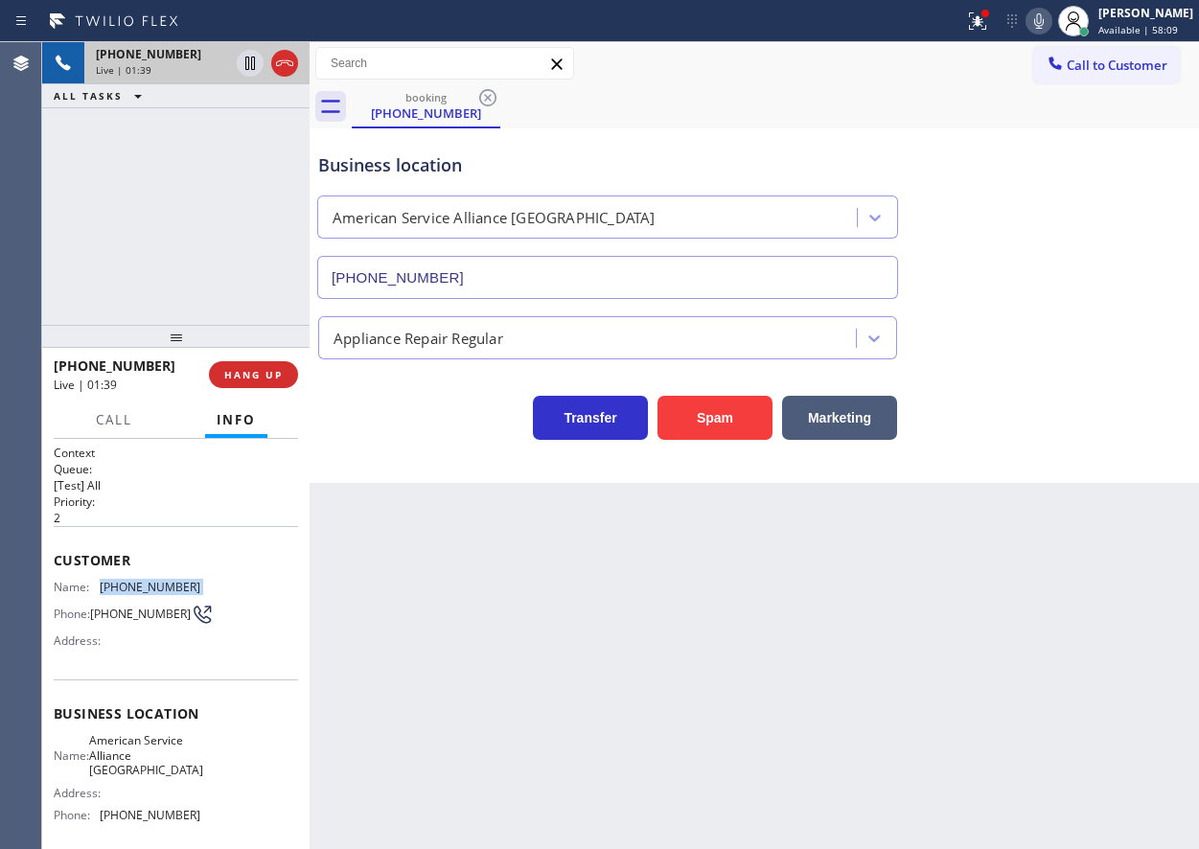
copy span "(760) 668-0126"
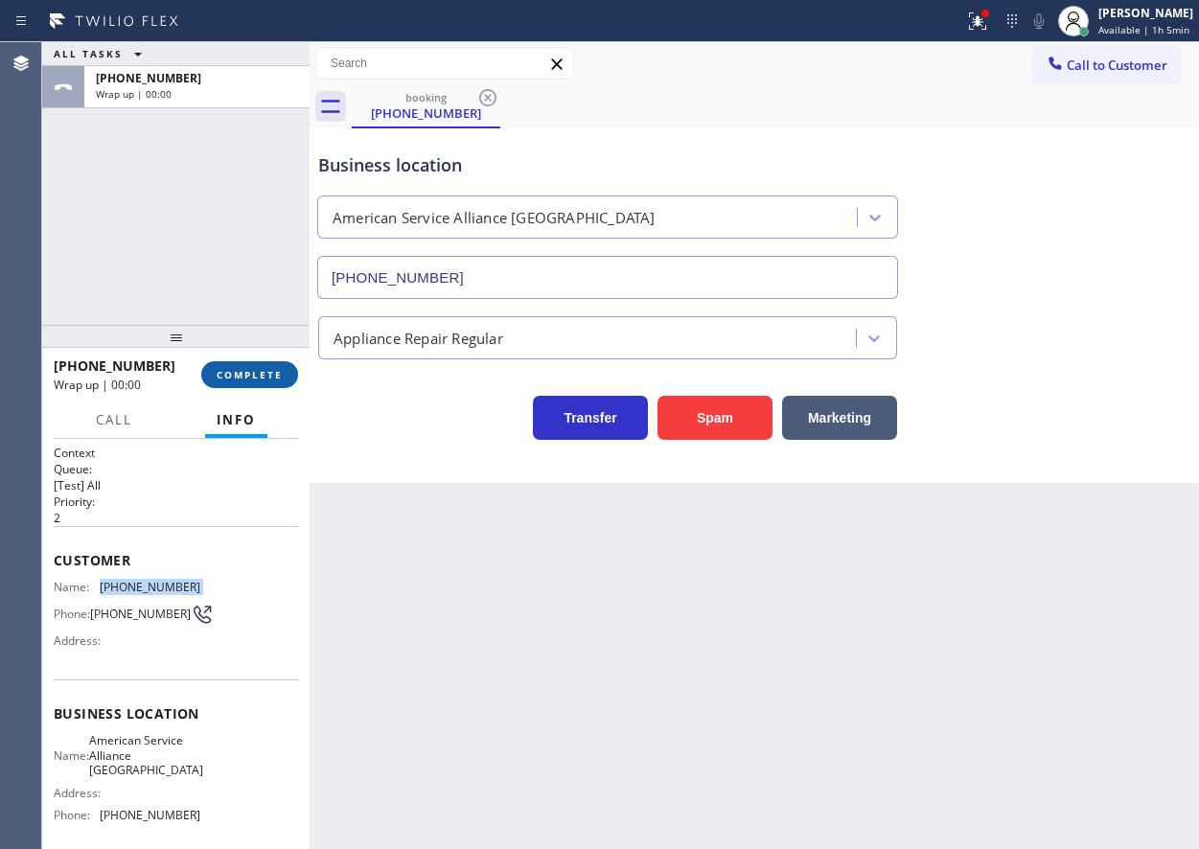
click at [274, 364] on button "COMPLETE" at bounding box center [249, 374] width 97 height 27
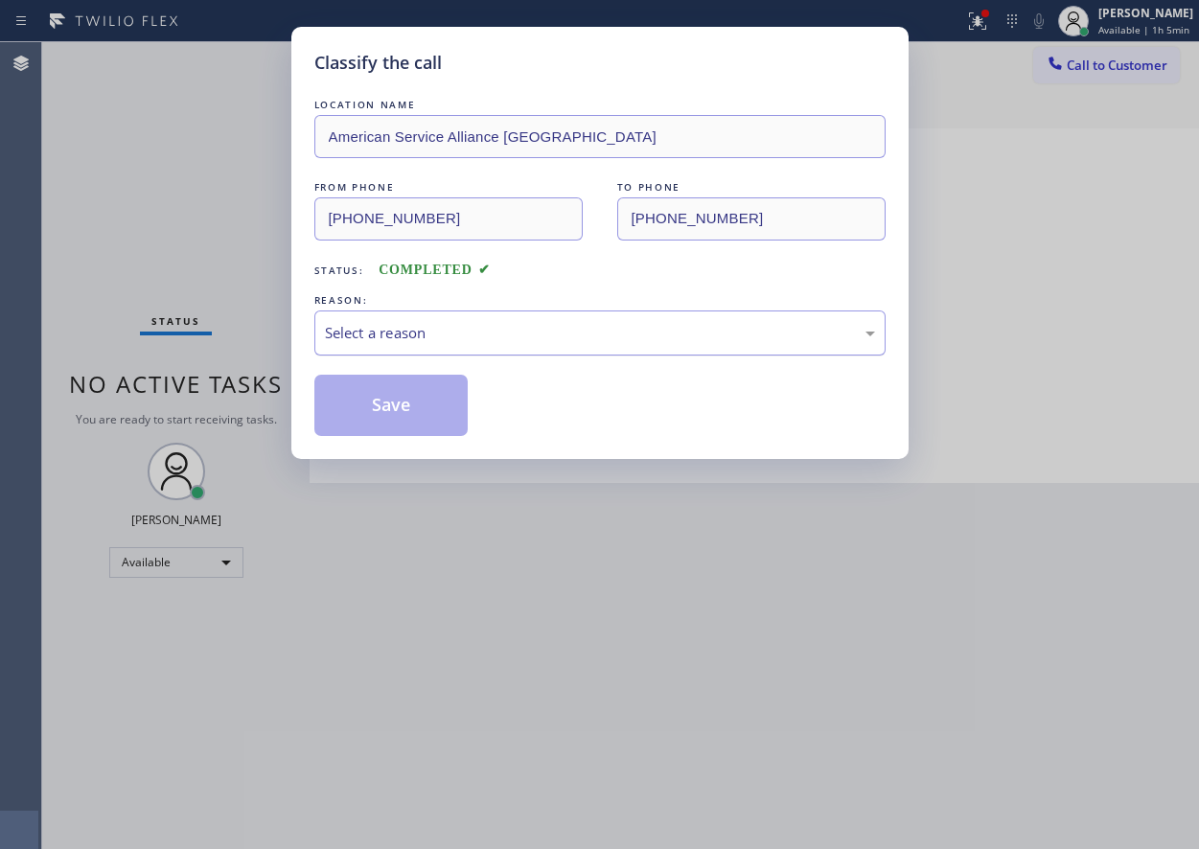
click at [434, 335] on div "Select a reason" at bounding box center [600, 333] width 550 height 22
click at [398, 394] on button "Save" at bounding box center [391, 405] width 154 height 61
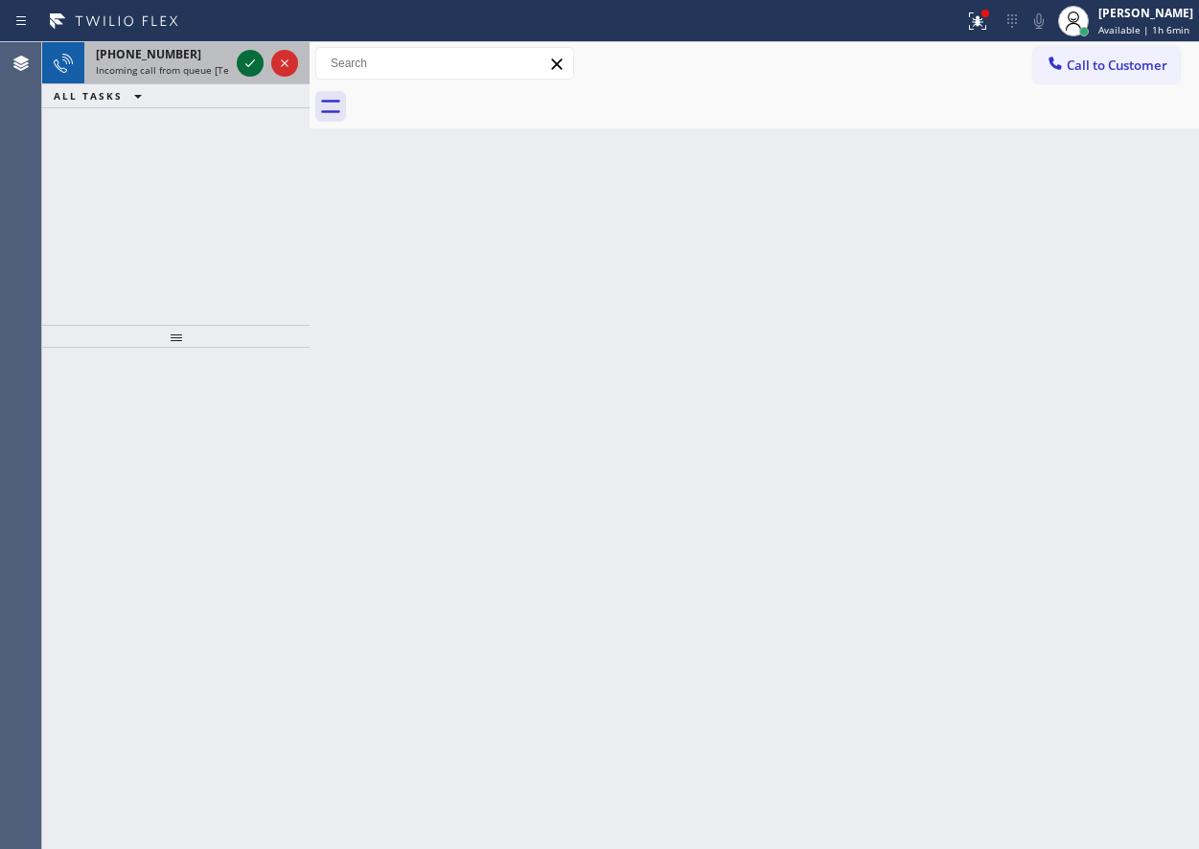
click at [250, 67] on icon at bounding box center [250, 63] width 23 height 23
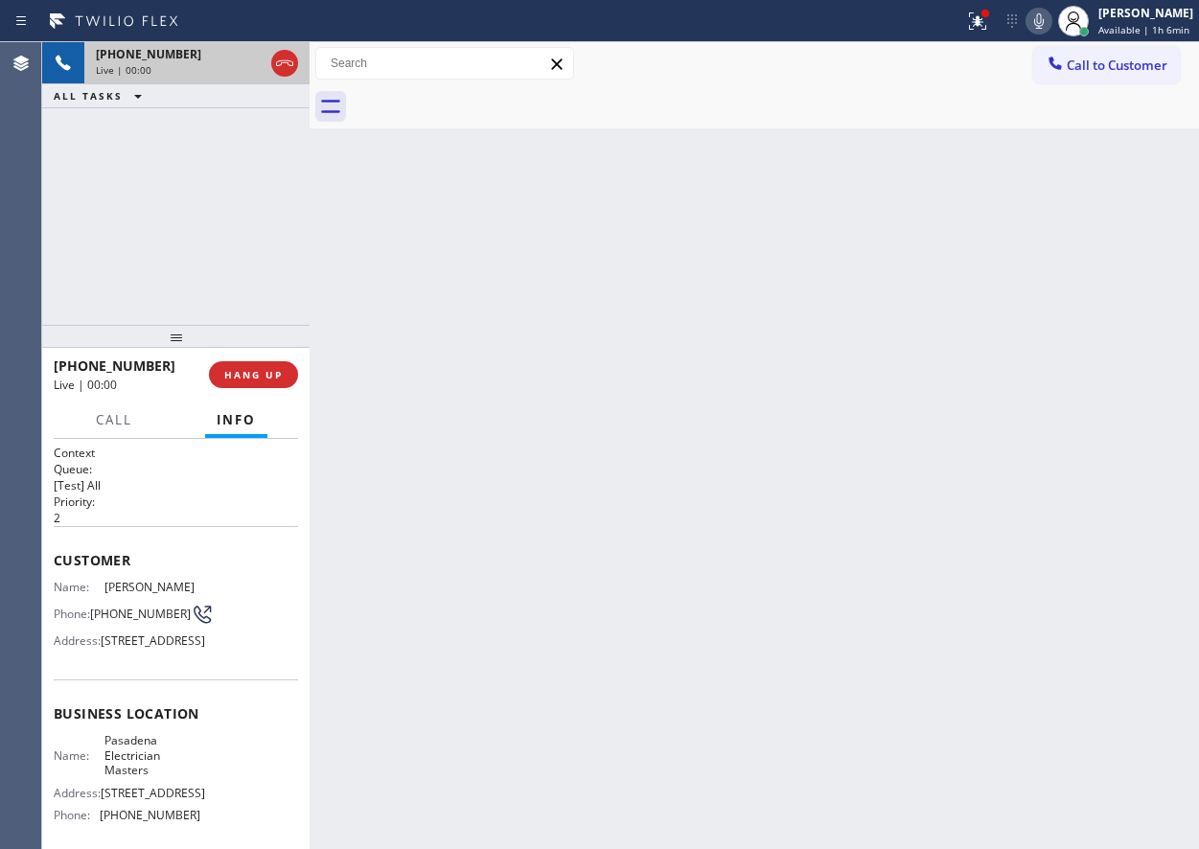
click at [243, 60] on div "+16267551510" at bounding box center [180, 54] width 168 height 16
click at [243, 60] on div "+16267551510 Live | 00:00" at bounding box center [175, 63] width 267 height 42
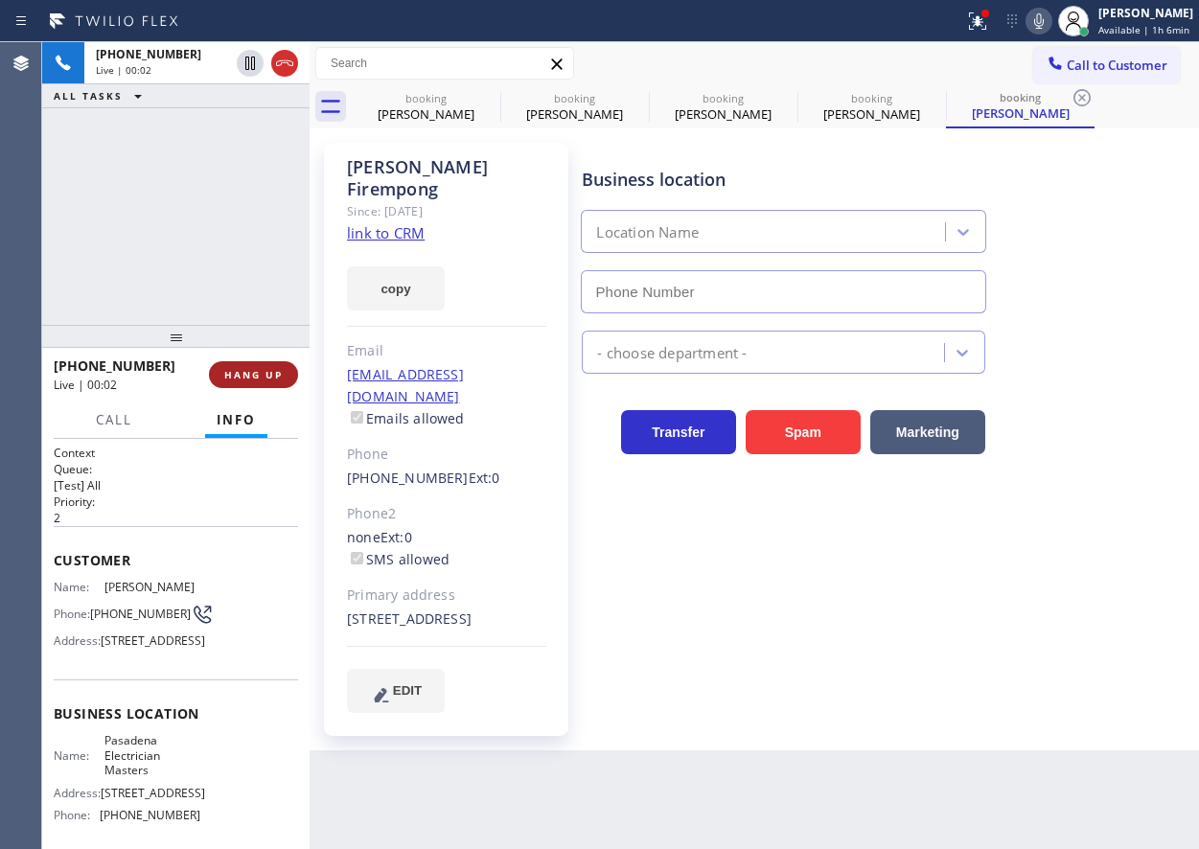
click at [275, 373] on span "HANG UP" at bounding box center [253, 374] width 58 height 13
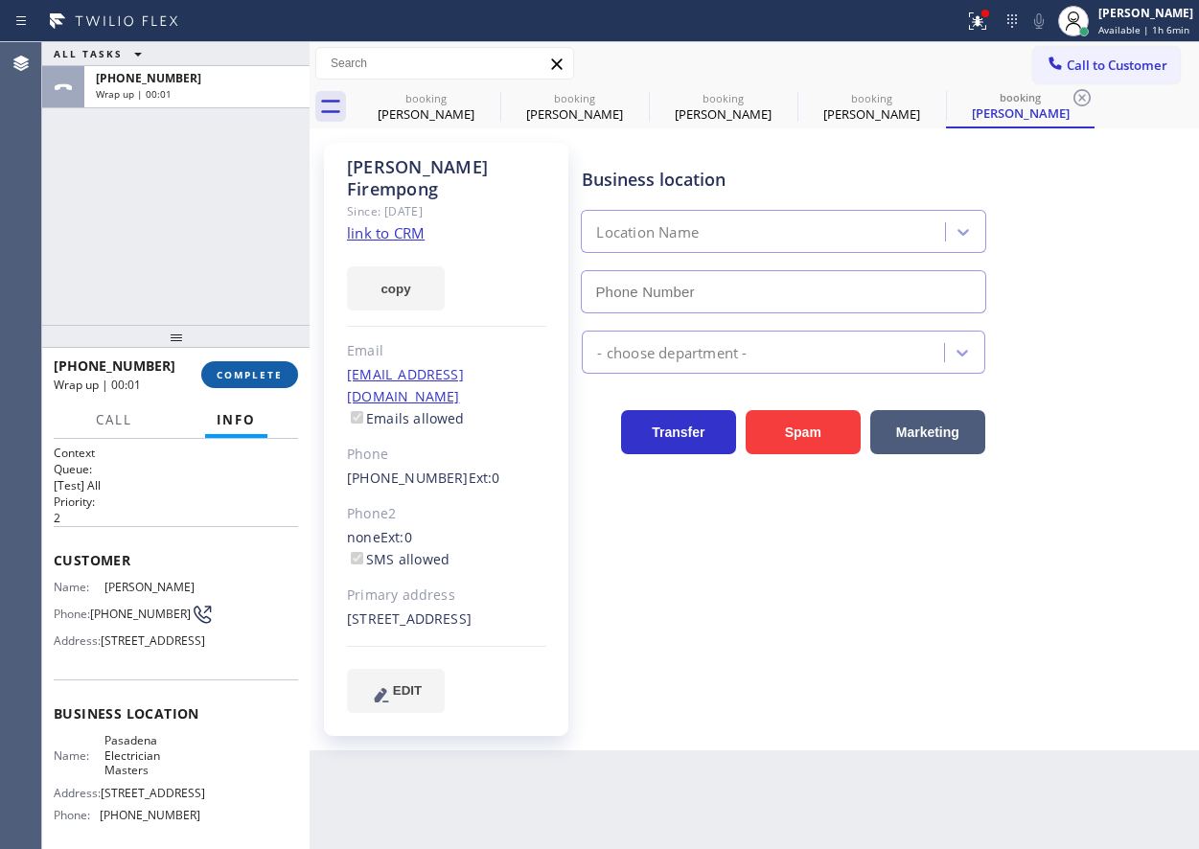
click at [275, 373] on span "COMPLETE" at bounding box center [250, 374] width 66 height 13
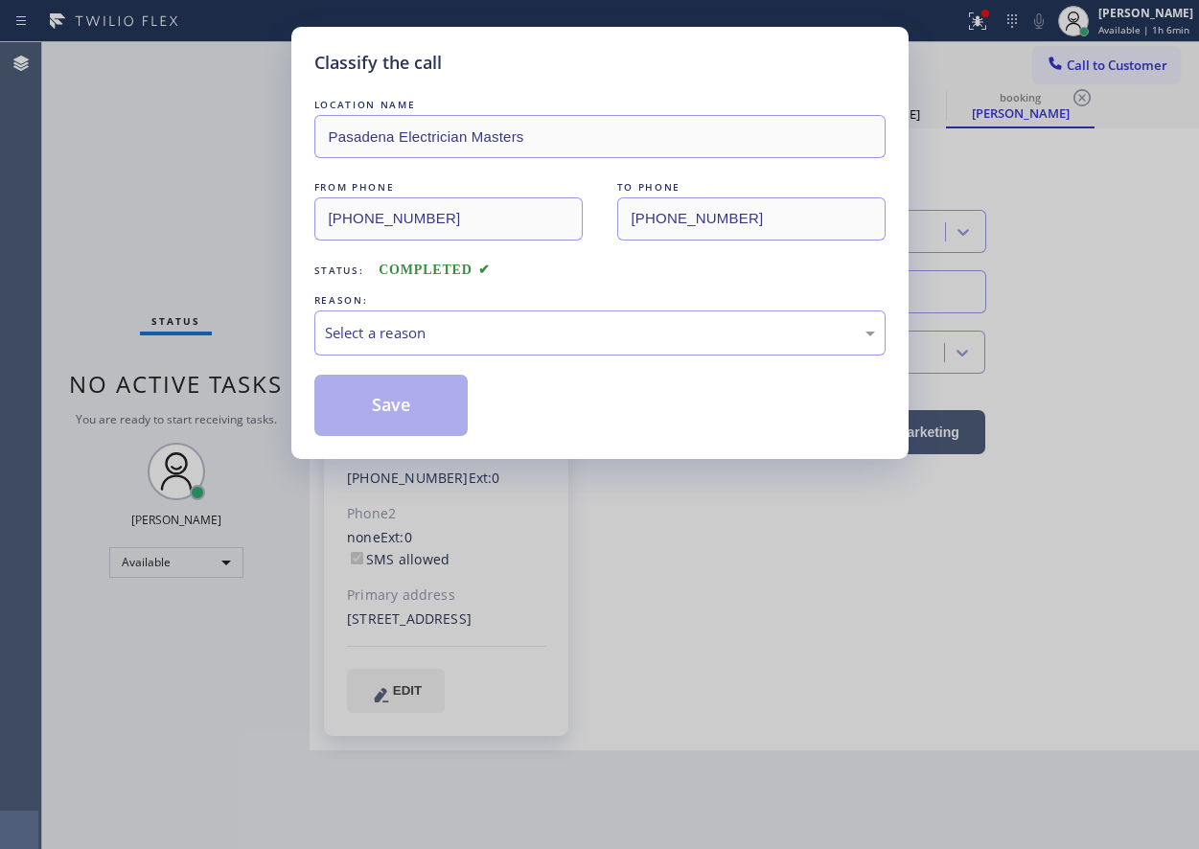
click at [448, 356] on div "LOCATION NAME Pasadena Electrician Masters FROM PHONE (626) 755-1510 TO PHONE (…" at bounding box center [599, 265] width 571 height 341
type input "[PHONE_NUMBER]"
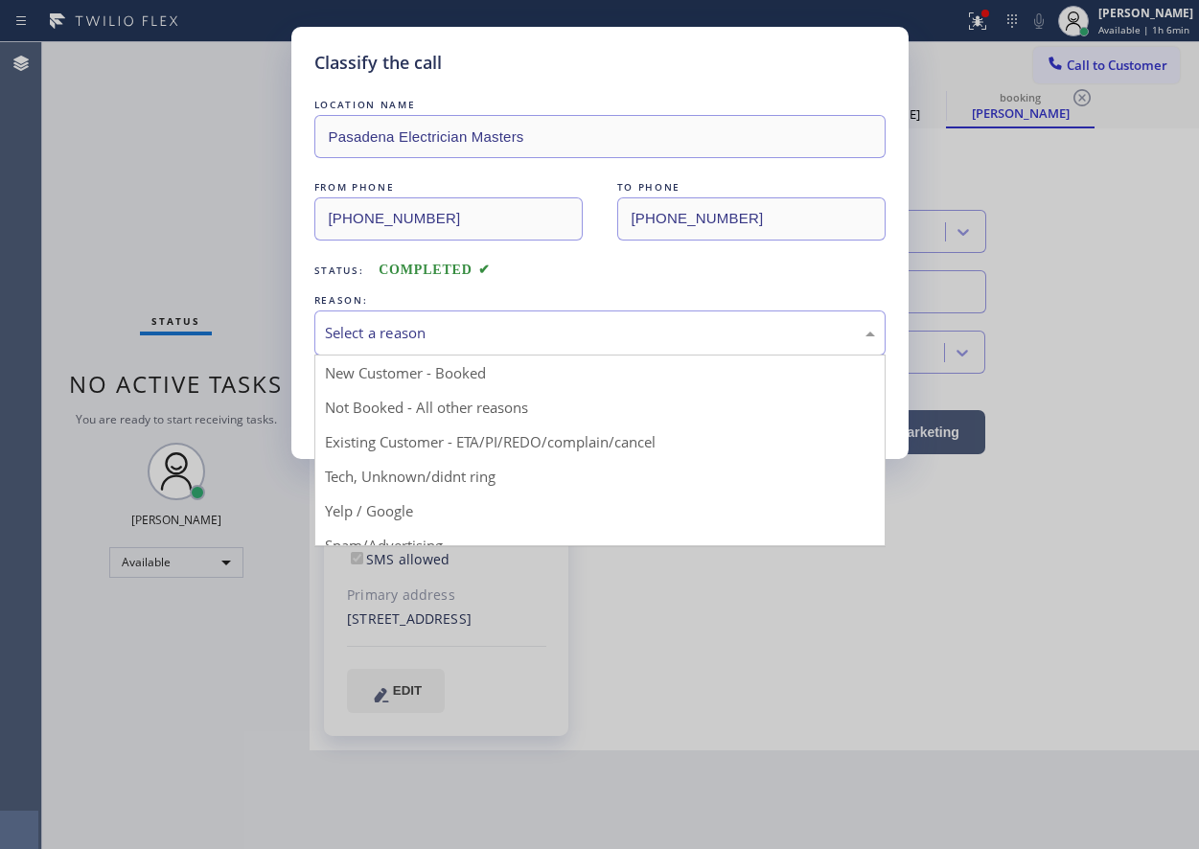
drag, startPoint x: 465, startPoint y: 344, endPoint x: 466, endPoint y: 457, distance: 113.1
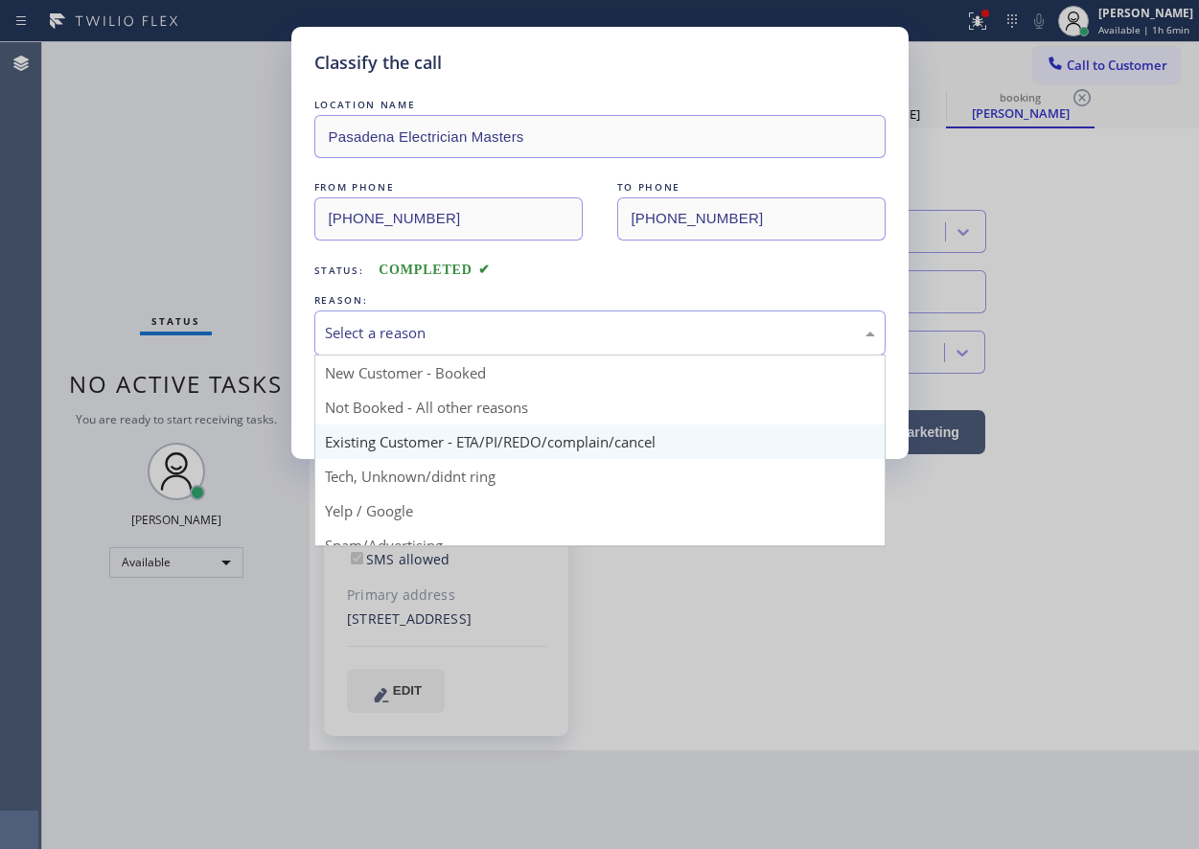
click at [466, 344] on div "Select a reason" at bounding box center [599, 333] width 571 height 45
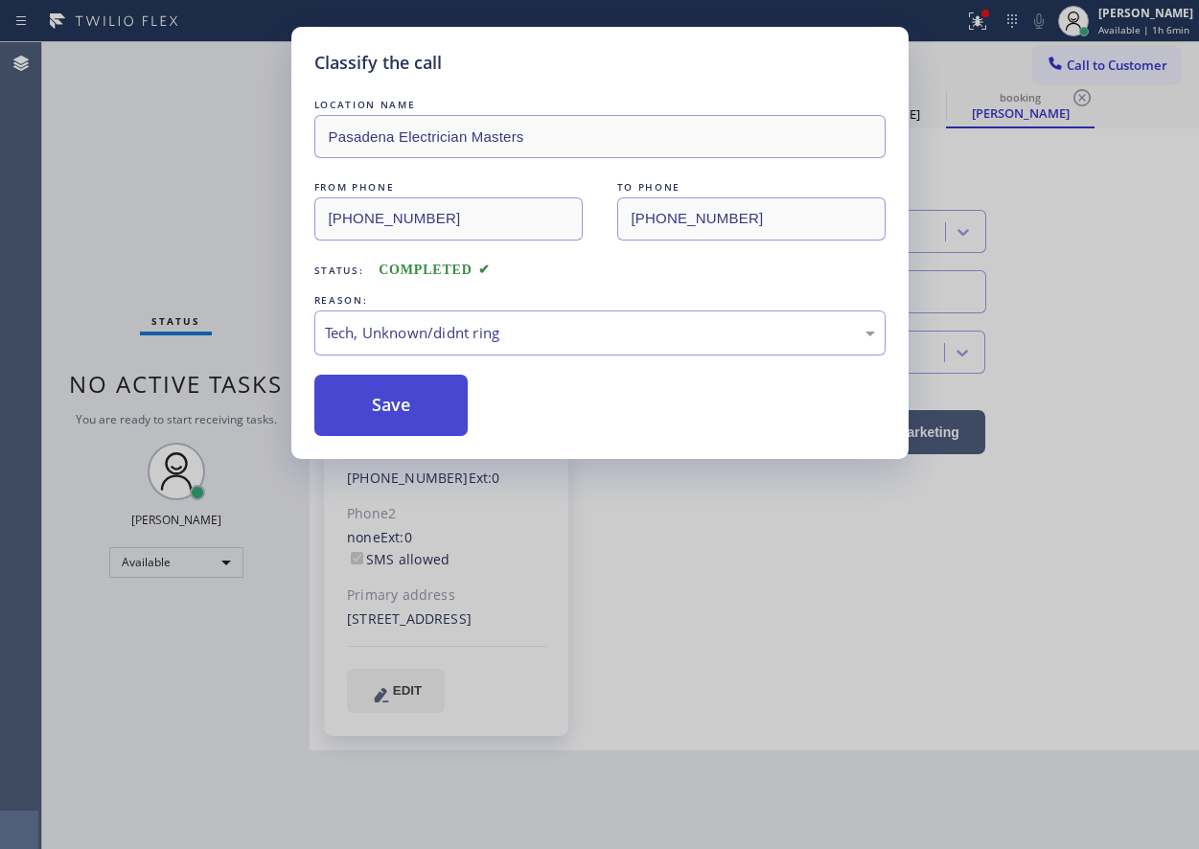
click at [454, 402] on button "Save" at bounding box center [391, 405] width 154 height 61
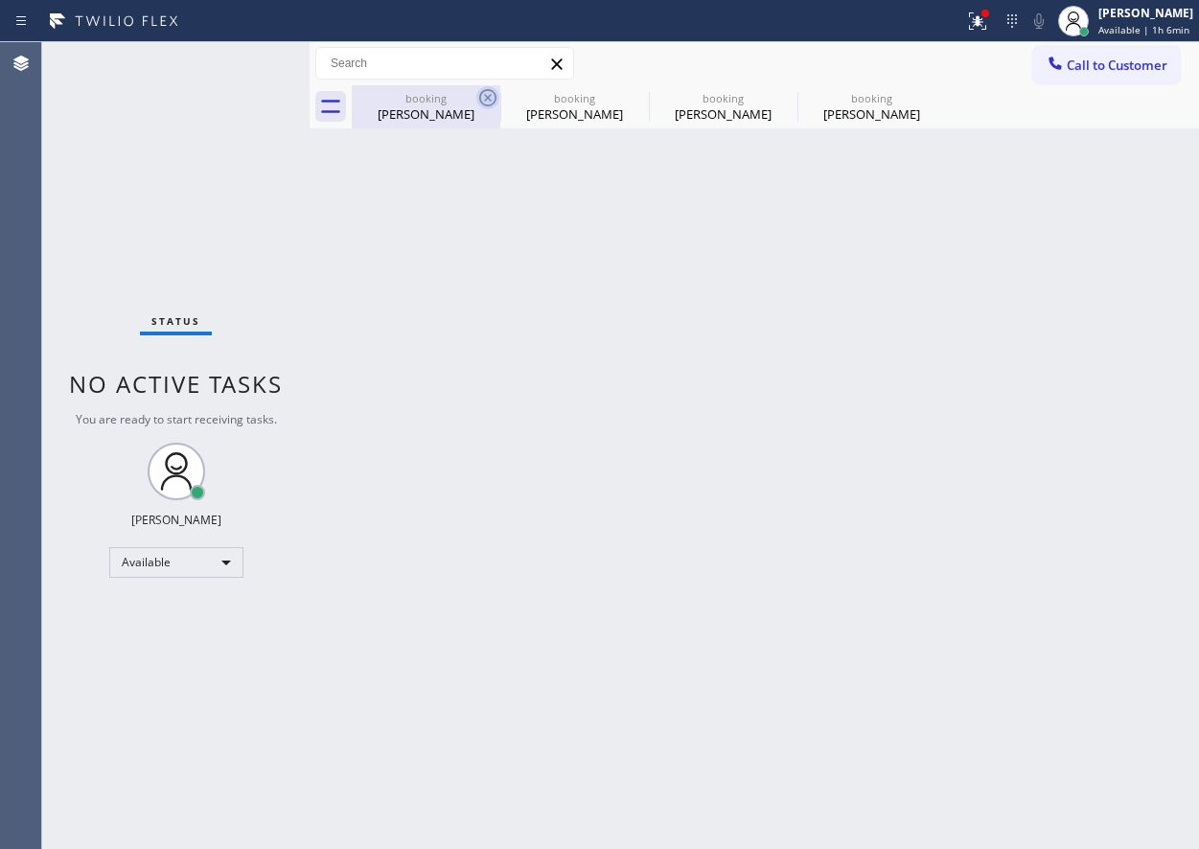
click at [491, 98] on icon at bounding box center [487, 97] width 23 height 23
click at [0, 0] on icon at bounding box center [0, 0] width 0 height 0
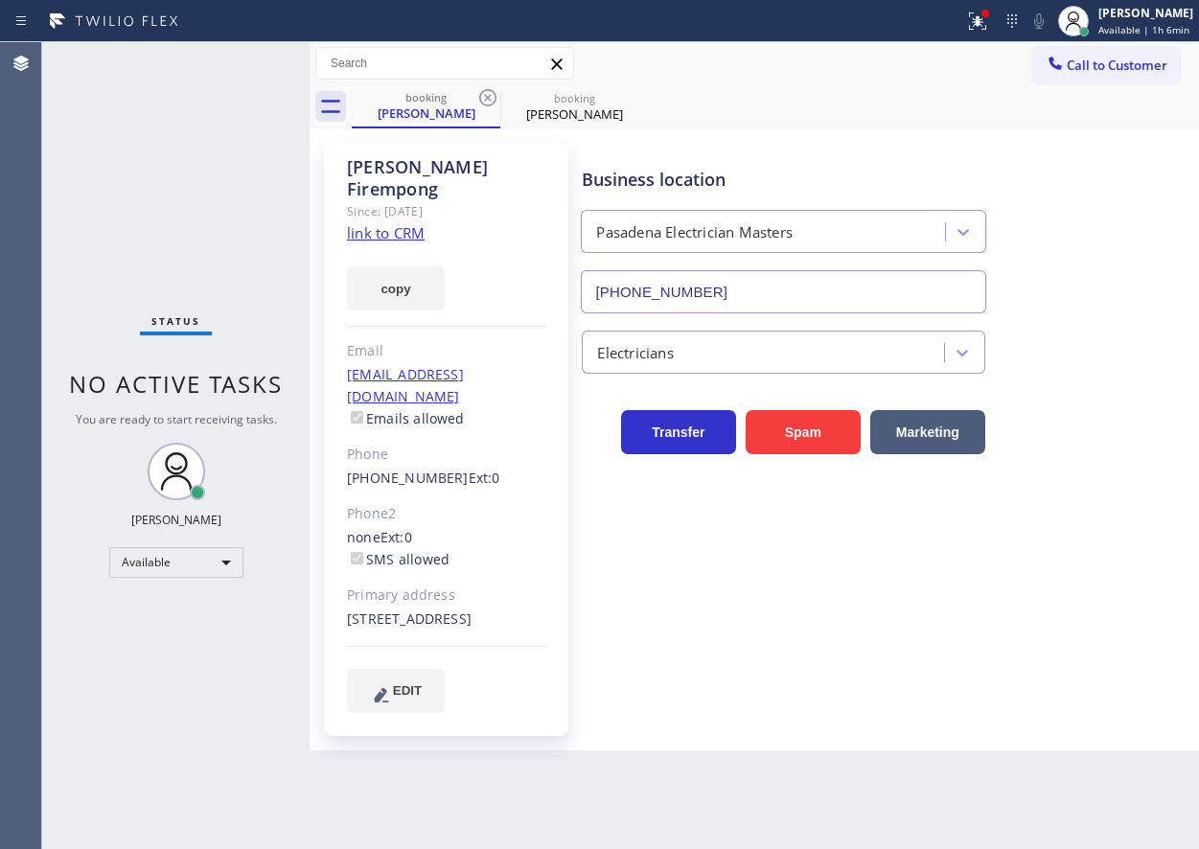
click at [491, 98] on icon at bounding box center [487, 97] width 23 height 23
click at [0, 0] on icon at bounding box center [0, 0] width 0 height 0
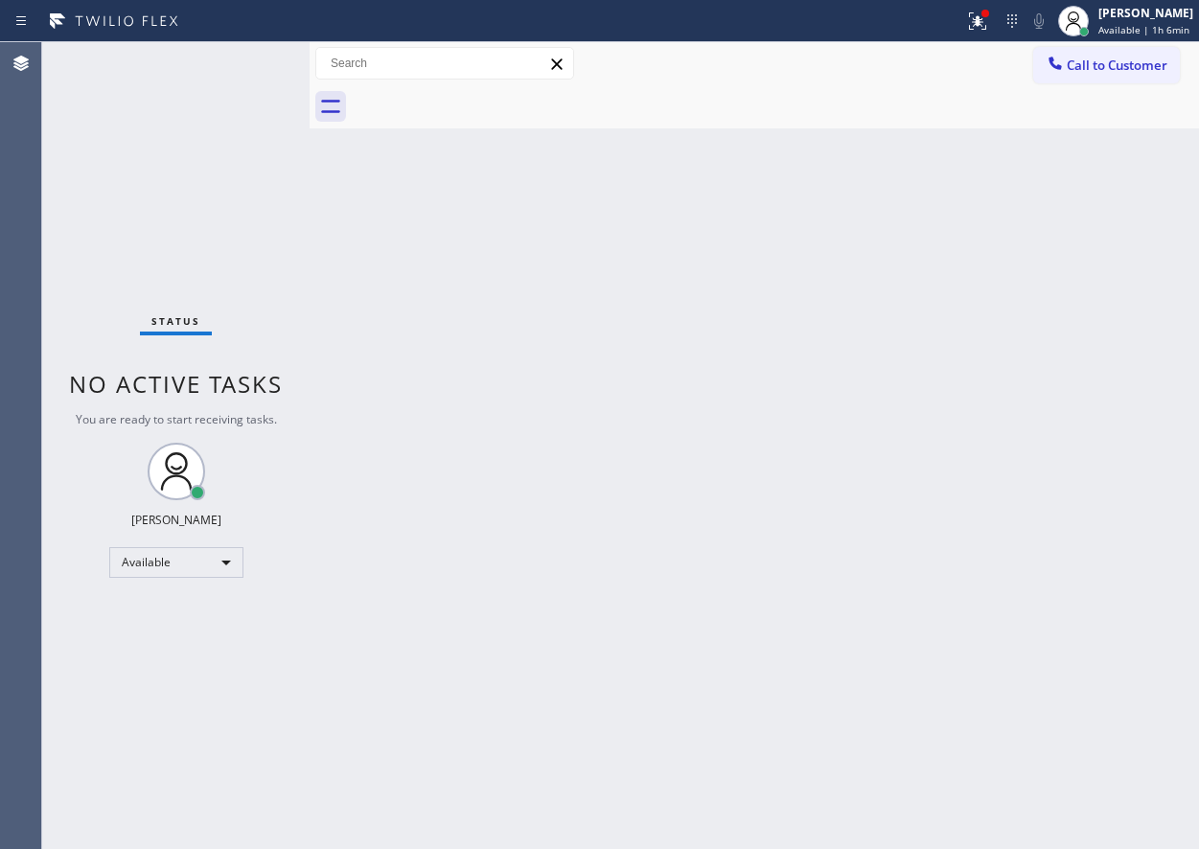
click at [491, 98] on div at bounding box center [775, 106] width 847 height 43
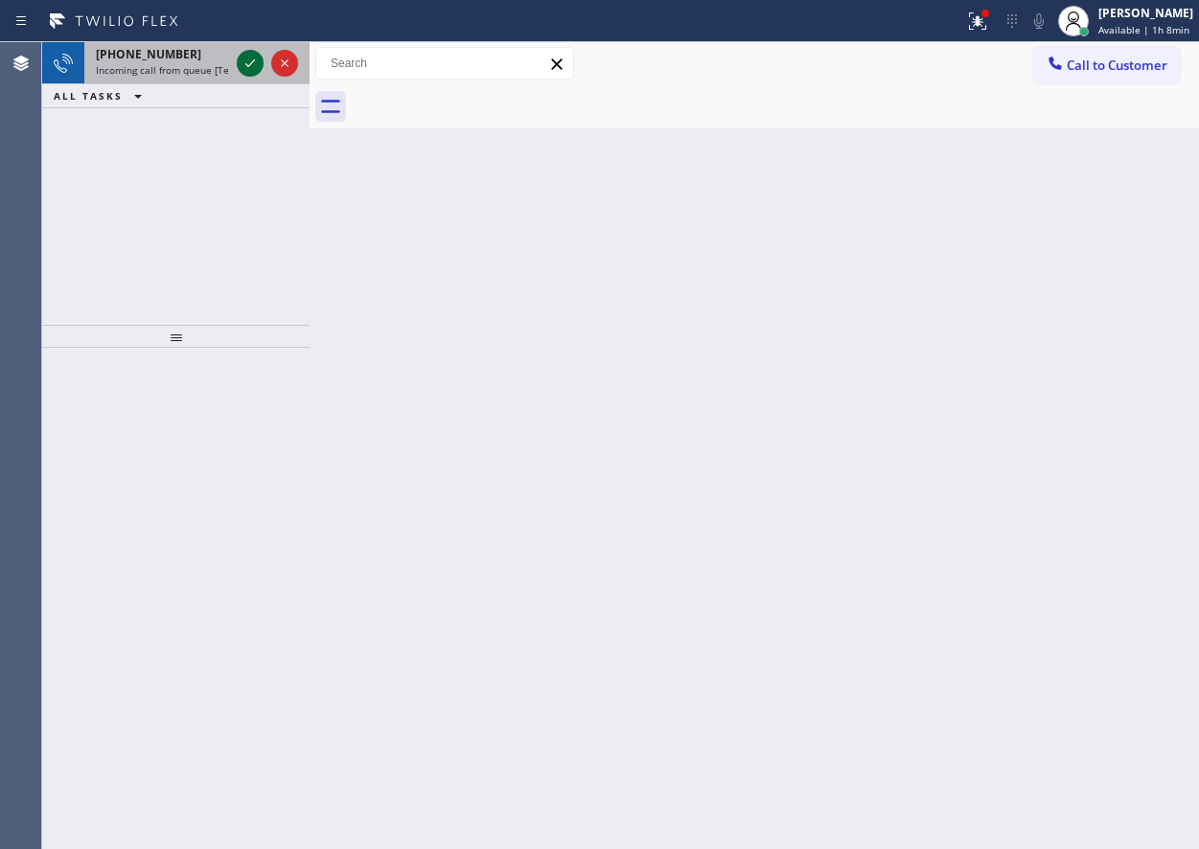
click at [251, 68] on icon at bounding box center [250, 63] width 23 height 23
click at [245, 66] on icon at bounding box center [250, 63] width 23 height 23
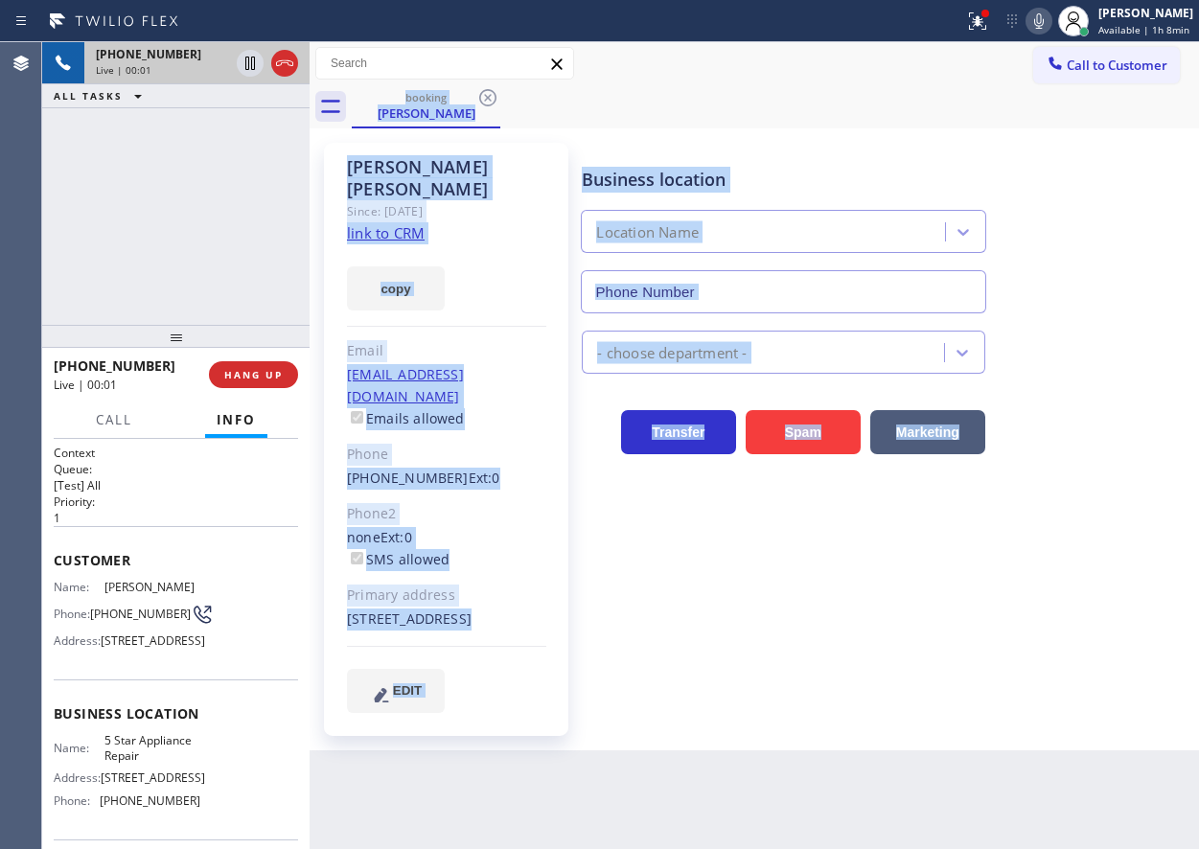
type input "[PHONE_NUMBER]"
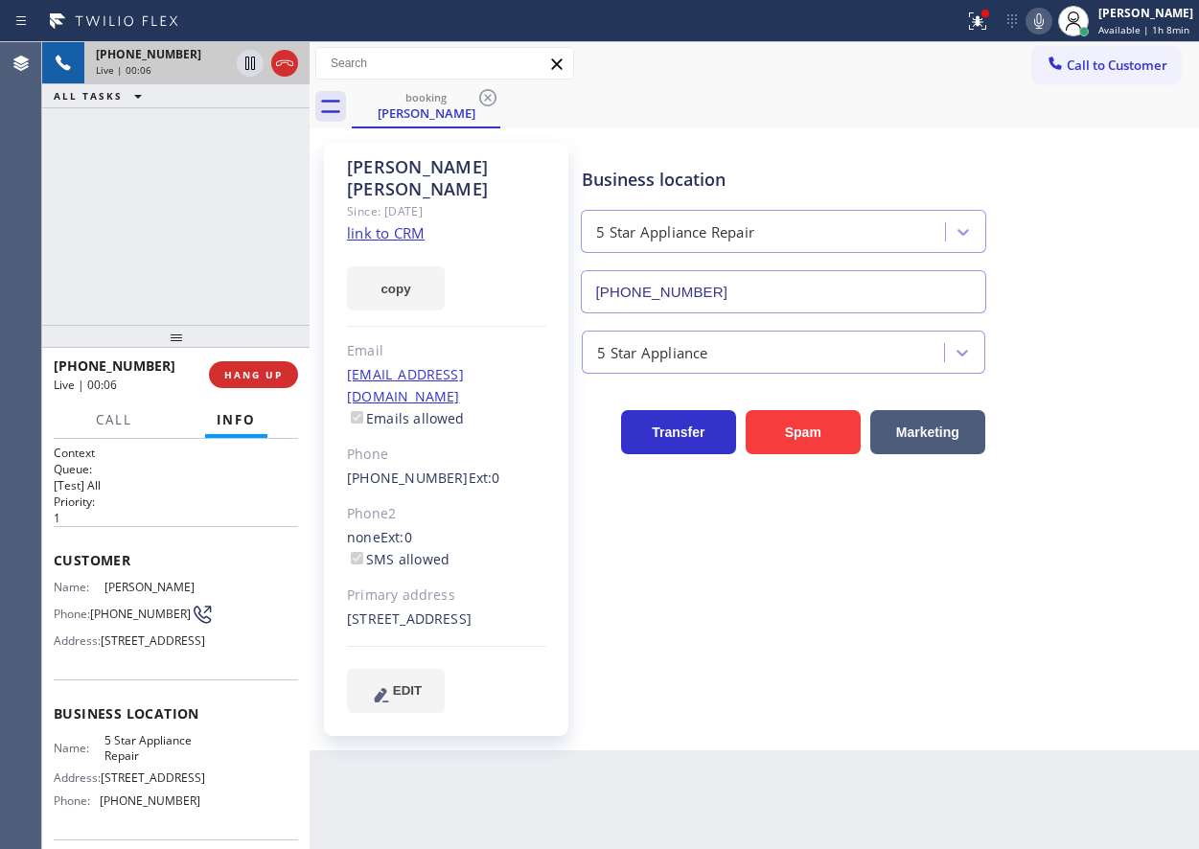
click at [116, 763] on span "5 Star Appliance Repair" at bounding box center [152, 748] width 96 height 30
copy span "5 Star Appliance Repair"
click at [725, 268] on div "[PHONE_NUMBER]" at bounding box center [783, 288] width 412 height 51
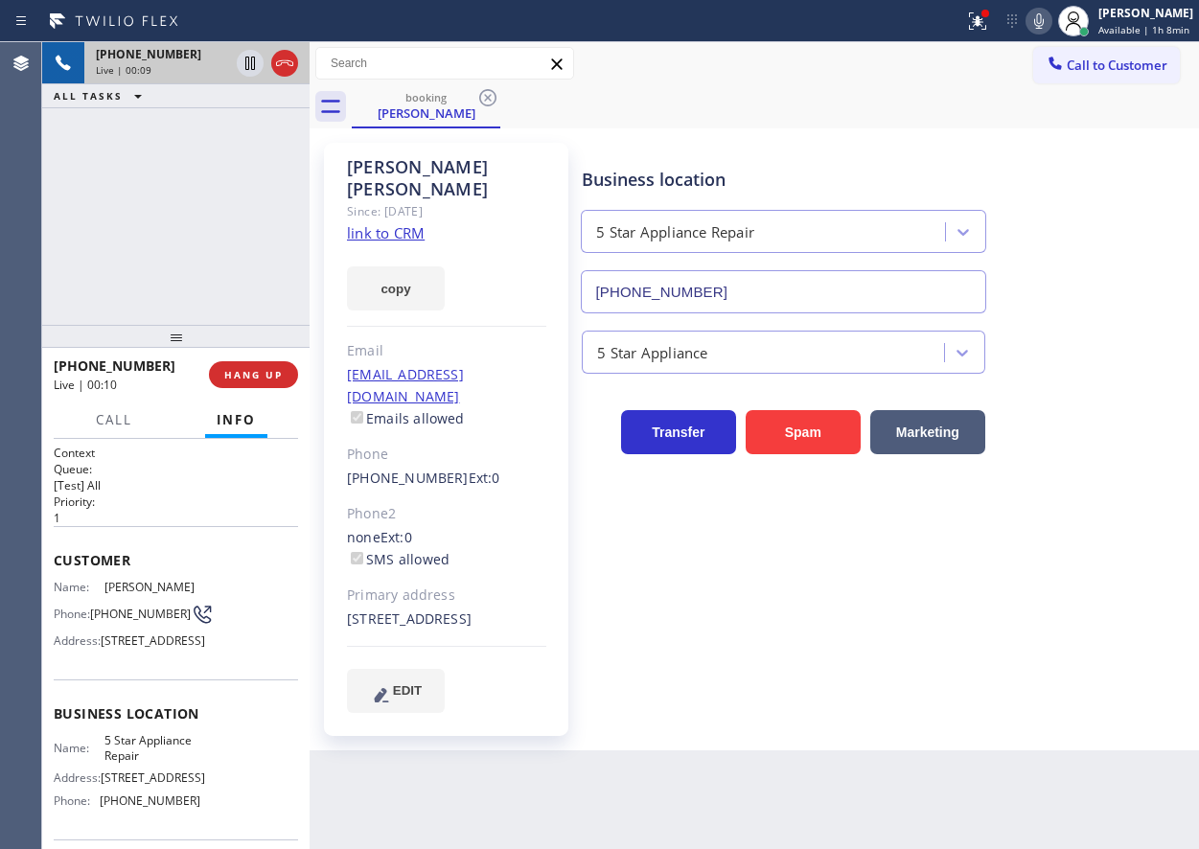
click at [725, 290] on input "[PHONE_NUMBER]" at bounding box center [783, 291] width 405 height 43
click at [402, 223] on link "link to CRM" at bounding box center [386, 232] width 78 height 19
click at [247, 58] on icon at bounding box center [250, 63] width 23 height 23
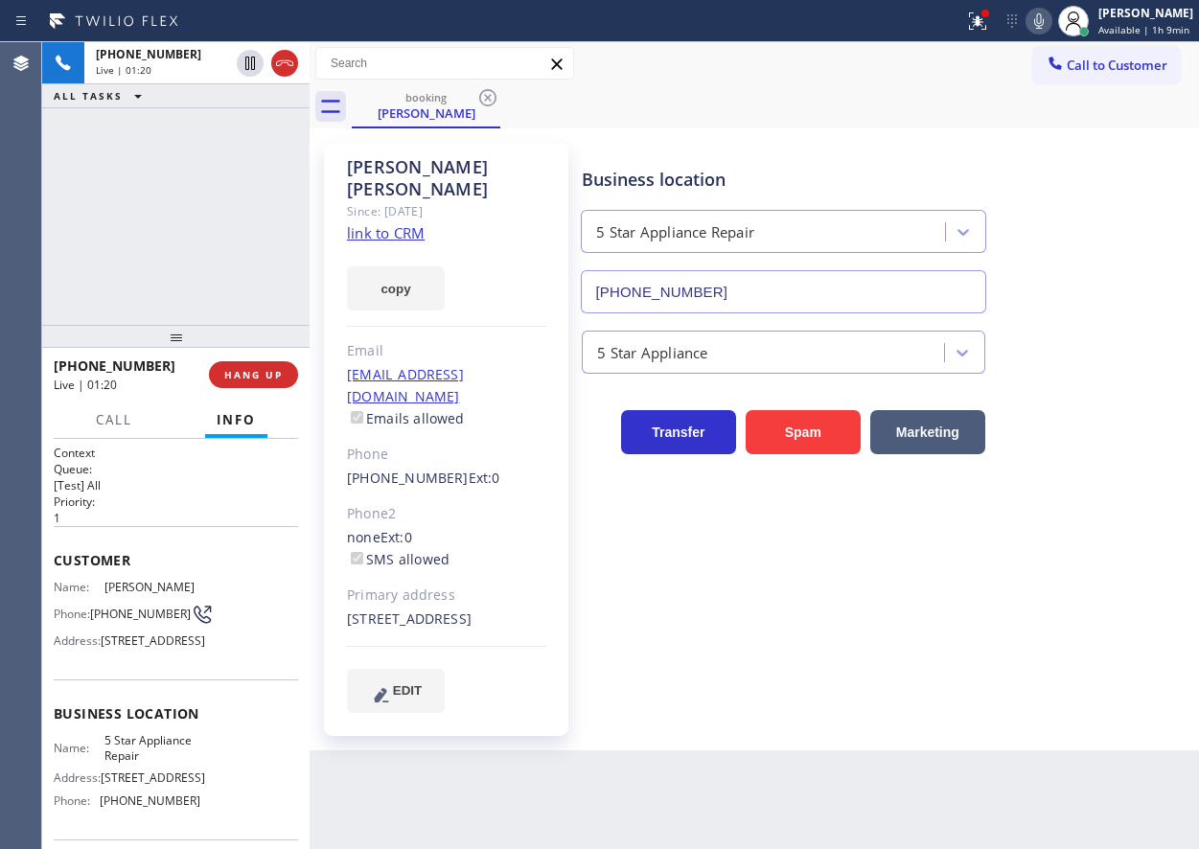
click at [1041, 14] on icon at bounding box center [1039, 21] width 23 height 23
click at [1038, 675] on div "Business location 5 Star Appliance Repair [PHONE_NUMBER] 5 Star Appliance Trans…" at bounding box center [886, 428] width 616 height 560
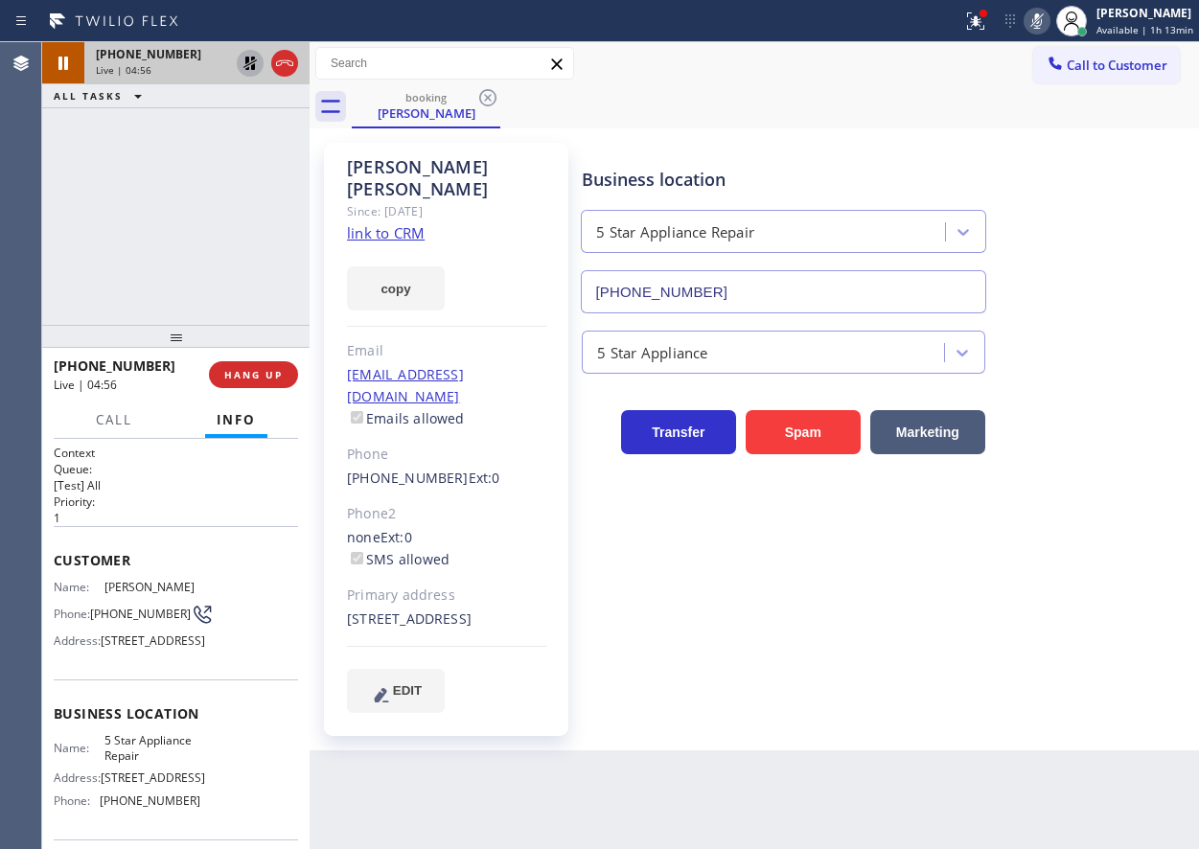
click at [243, 62] on icon at bounding box center [250, 63] width 23 height 23
click at [1049, 15] on icon at bounding box center [1037, 21] width 23 height 23
click at [1042, 21] on icon at bounding box center [1037, 20] width 10 height 15
click at [242, 59] on icon at bounding box center [250, 63] width 23 height 23
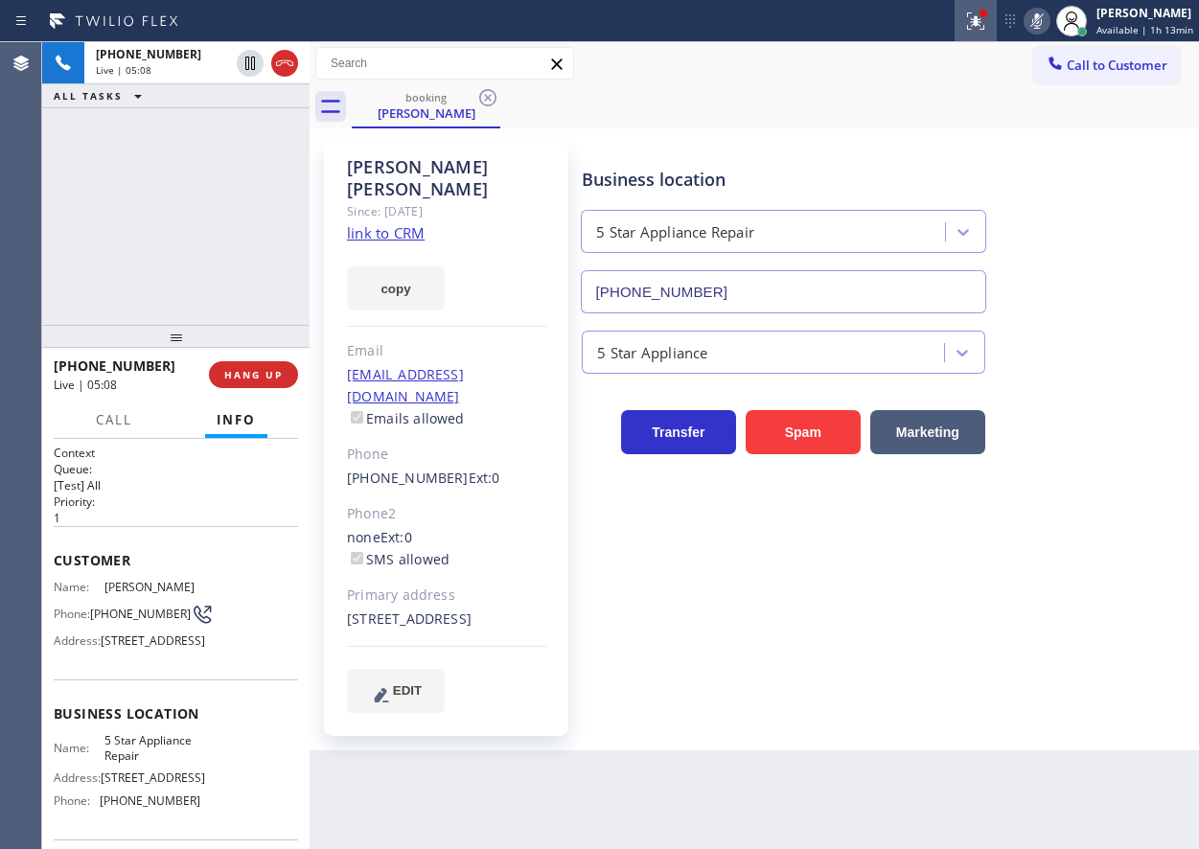
click at [972, 4] on button at bounding box center [976, 21] width 42 height 42
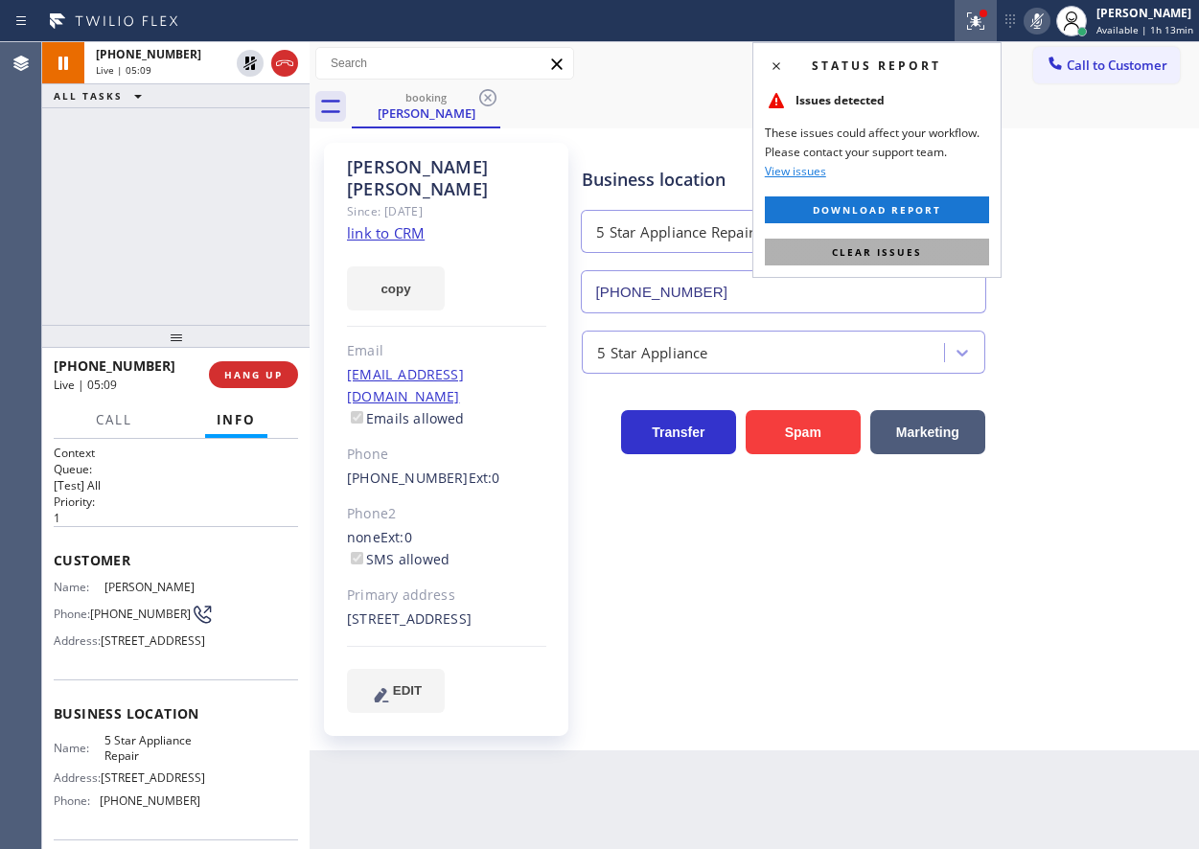
click at [943, 246] on button "Clear issues" at bounding box center [877, 252] width 224 height 27
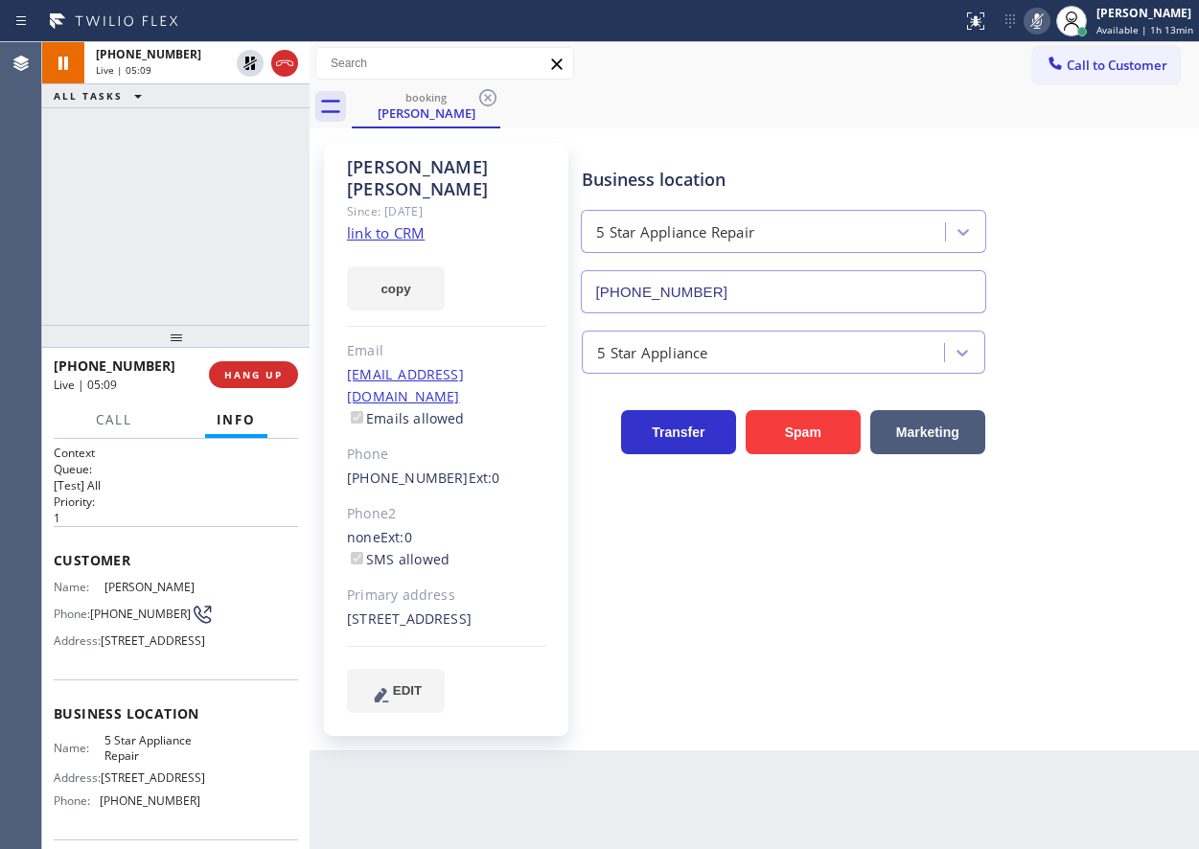
click at [1164, 338] on div "5 Star Appliance" at bounding box center [886, 348] width 616 height 51
click at [1036, 20] on icon at bounding box center [1037, 21] width 23 height 23
click at [248, 67] on icon at bounding box center [250, 63] width 23 height 23
click at [1053, 551] on div "Business location 5 Star Appliance Repair [PHONE_NUMBER] 5 Star Appliance Trans…" at bounding box center [886, 428] width 616 height 560
click at [1061, 286] on div "Business location 5 Star Appliance Repair (855) 731-4952" at bounding box center [886, 226] width 616 height 173
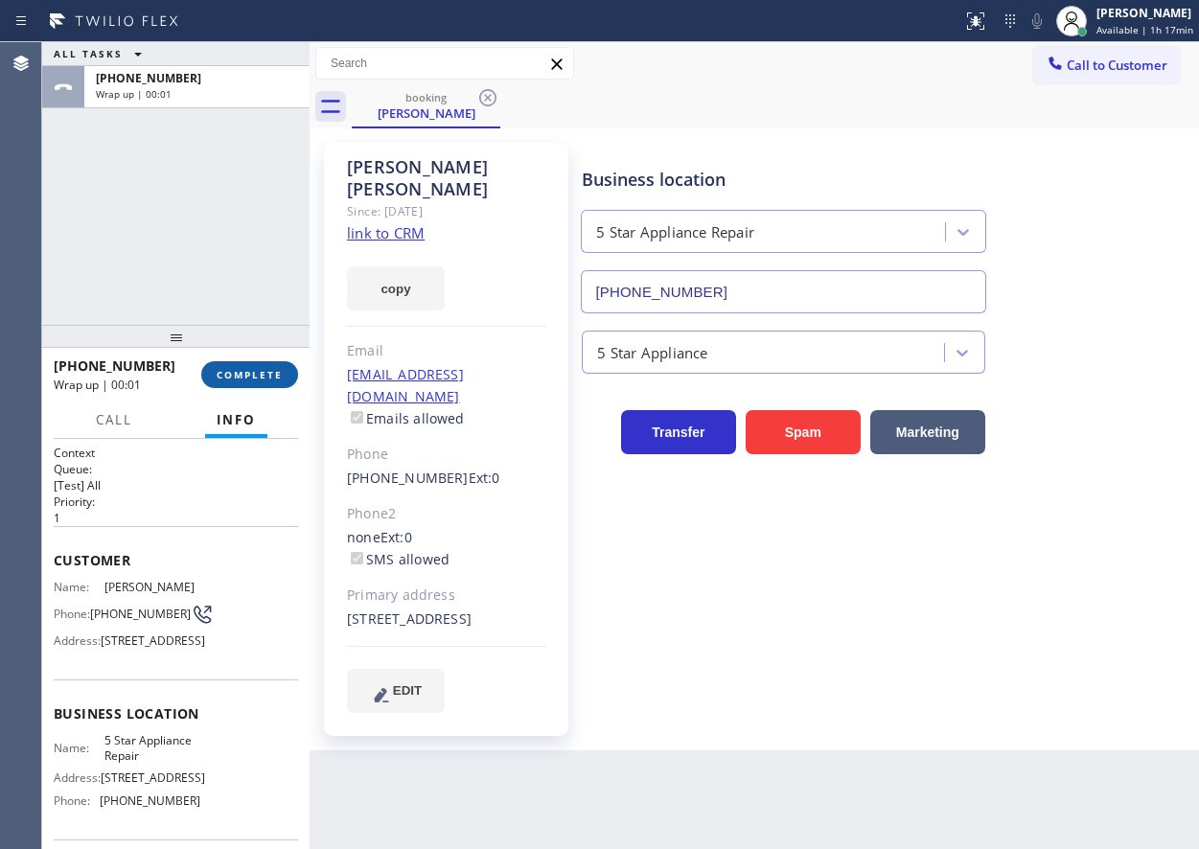
click at [262, 368] on span "COMPLETE" at bounding box center [250, 374] width 66 height 13
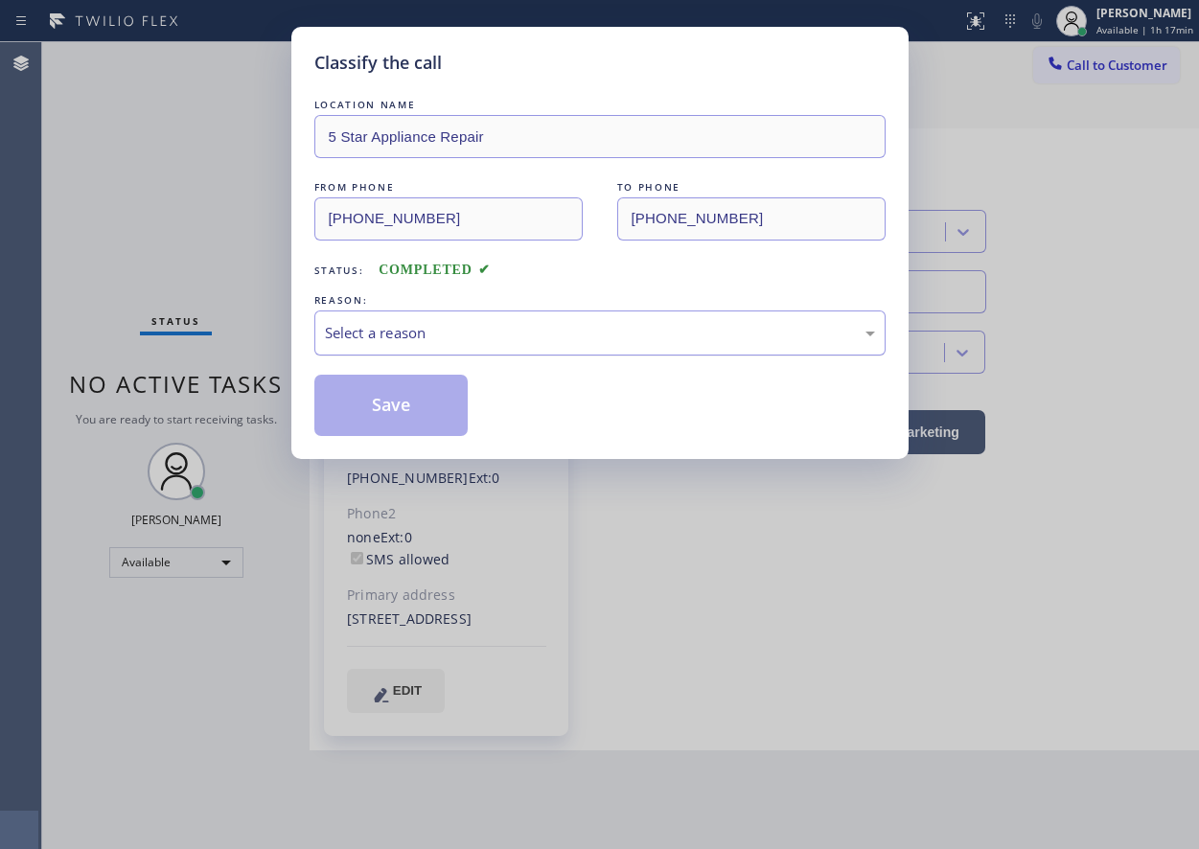
click at [510, 327] on div "Select a reason" at bounding box center [600, 333] width 550 height 22
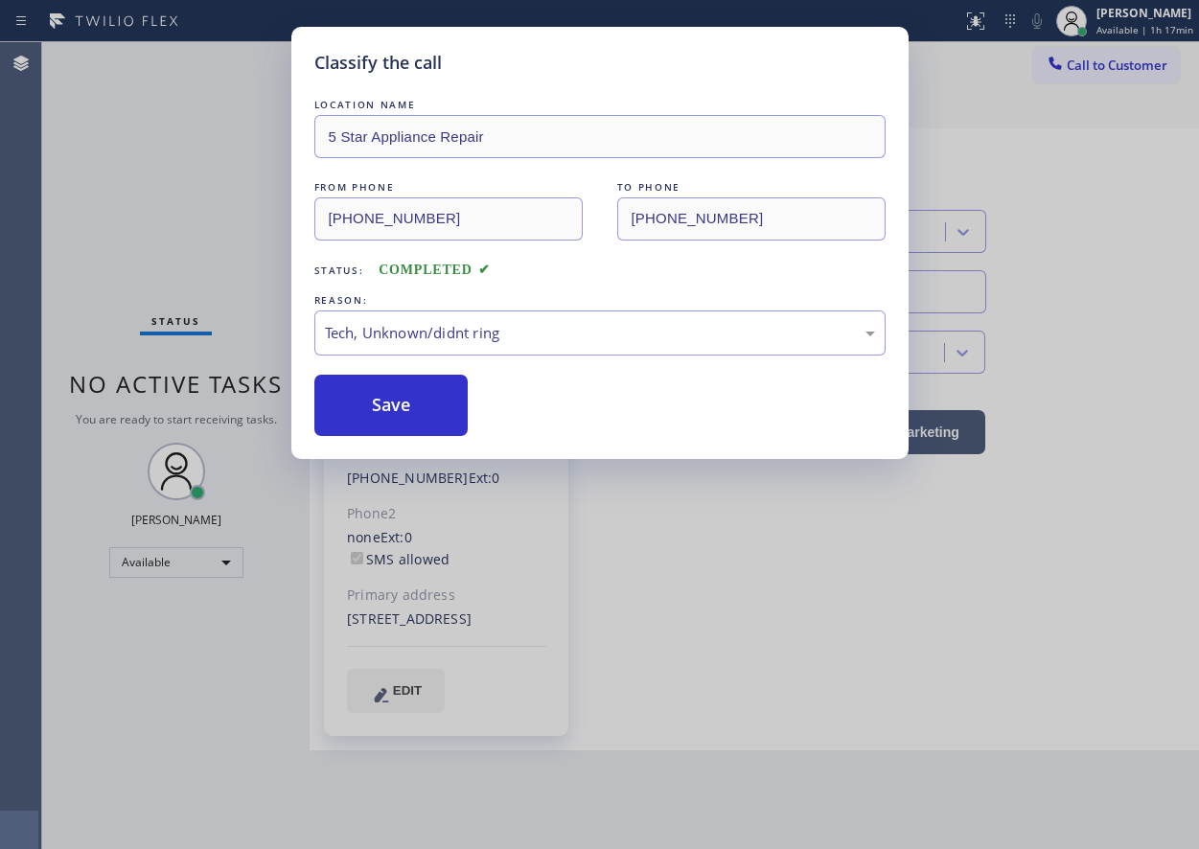
click at [412, 442] on div "Classify the call LOCATION NAME 5 Star Appliance Repair FROM PHONE (631) 374-40…" at bounding box center [599, 243] width 617 height 432
drag, startPoint x: 413, startPoint y: 416, endPoint x: 1076, endPoint y: 3, distance: 781.5
click at [414, 416] on button "Save" at bounding box center [391, 405] width 154 height 61
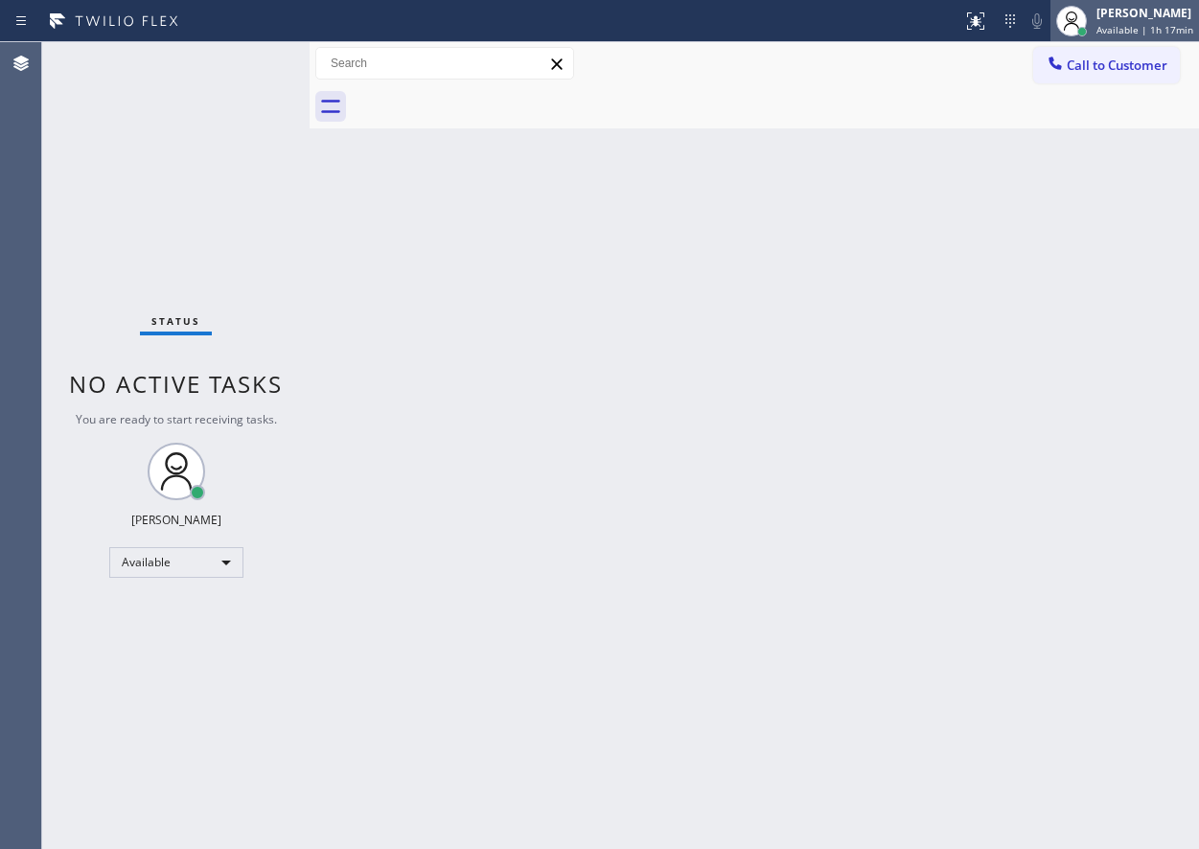
click at [1163, 33] on span "Available | 1h 17min" at bounding box center [1145, 29] width 97 height 13
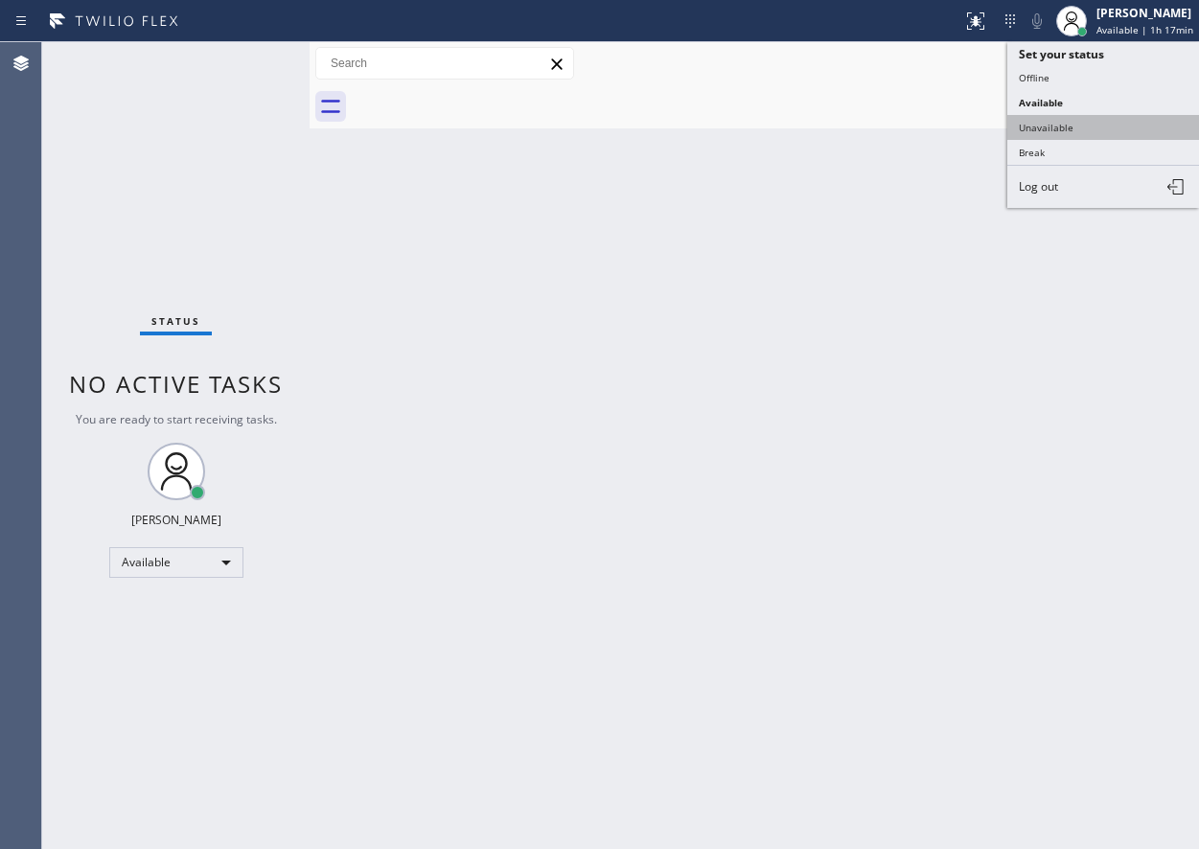
click at [1075, 127] on button "Unavailable" at bounding box center [1103, 127] width 192 height 25
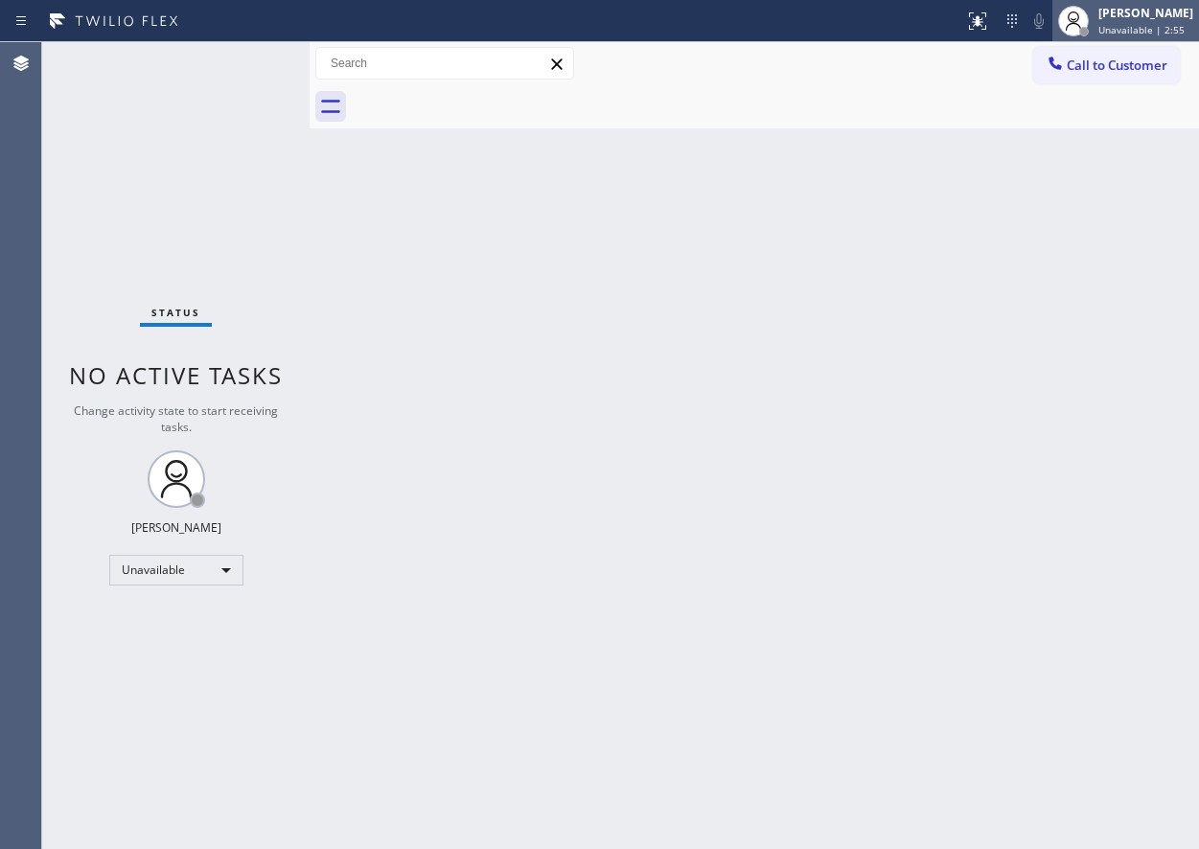
click at [1176, 6] on div "[PERSON_NAME]" at bounding box center [1146, 13] width 95 height 16
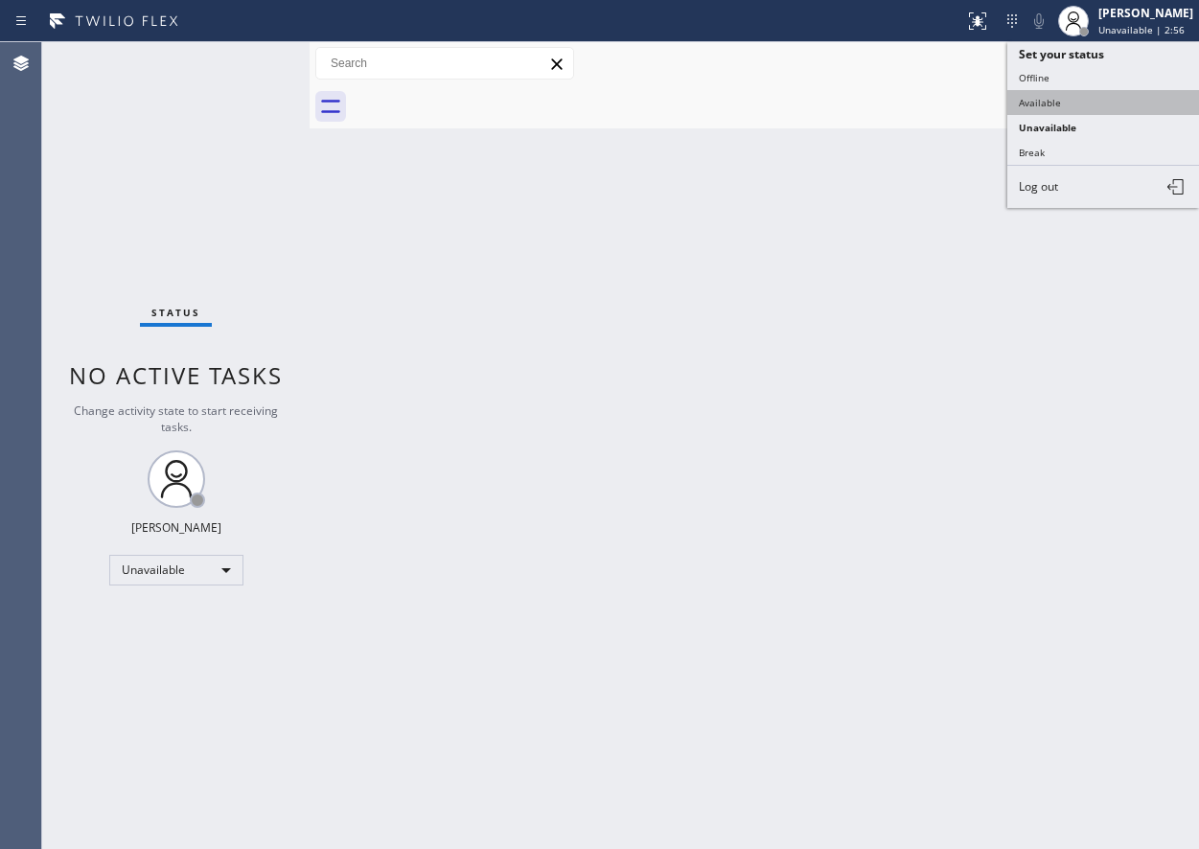
click at [1112, 96] on button "Available" at bounding box center [1103, 102] width 192 height 25
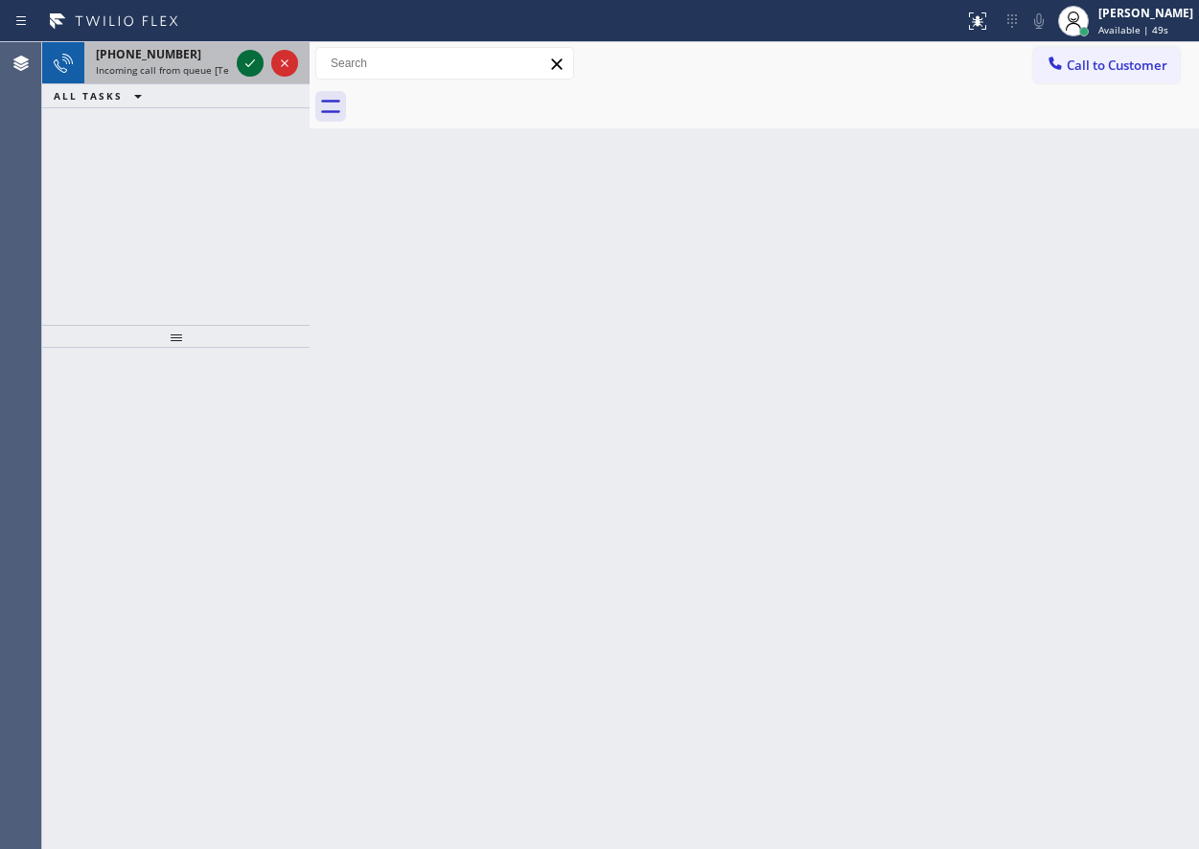
click at [247, 57] on icon at bounding box center [250, 63] width 23 height 23
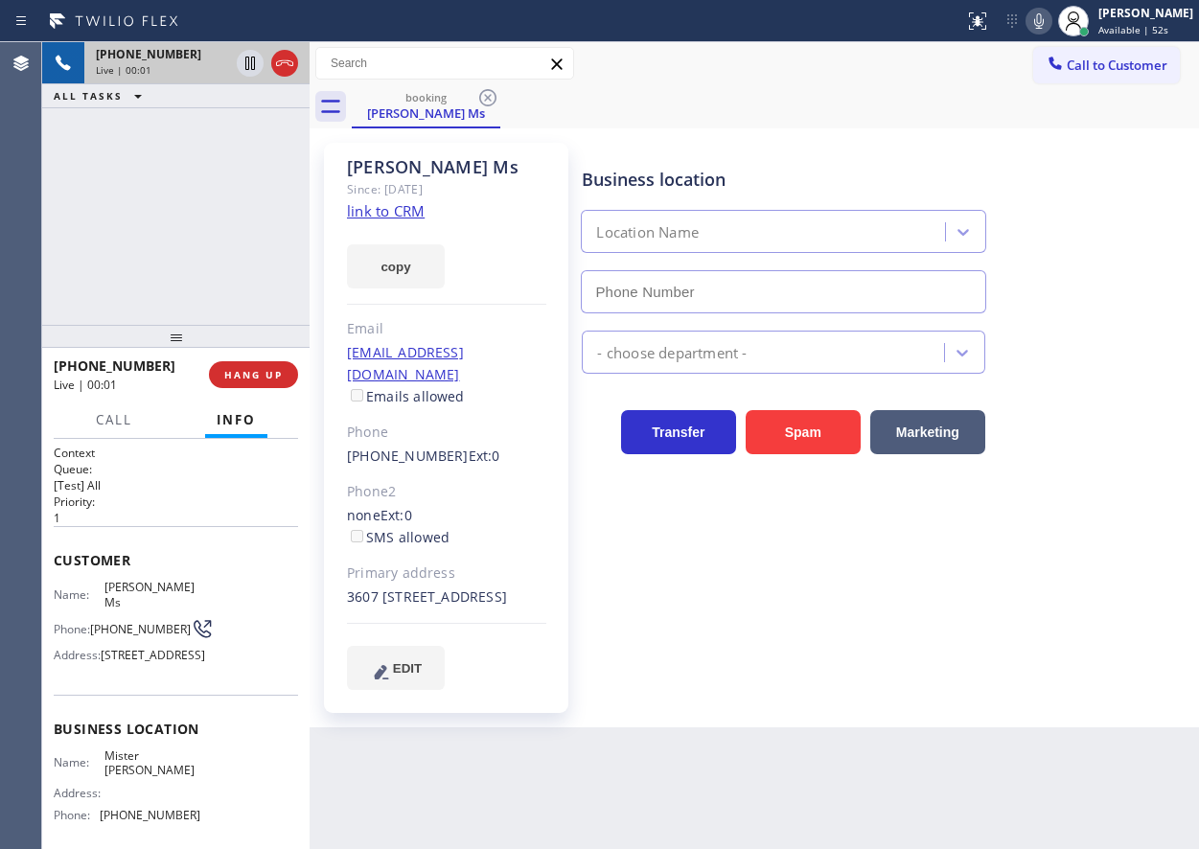
type input "(786) 930-4727"
click at [272, 376] on span "HANG UP" at bounding box center [253, 374] width 58 height 13
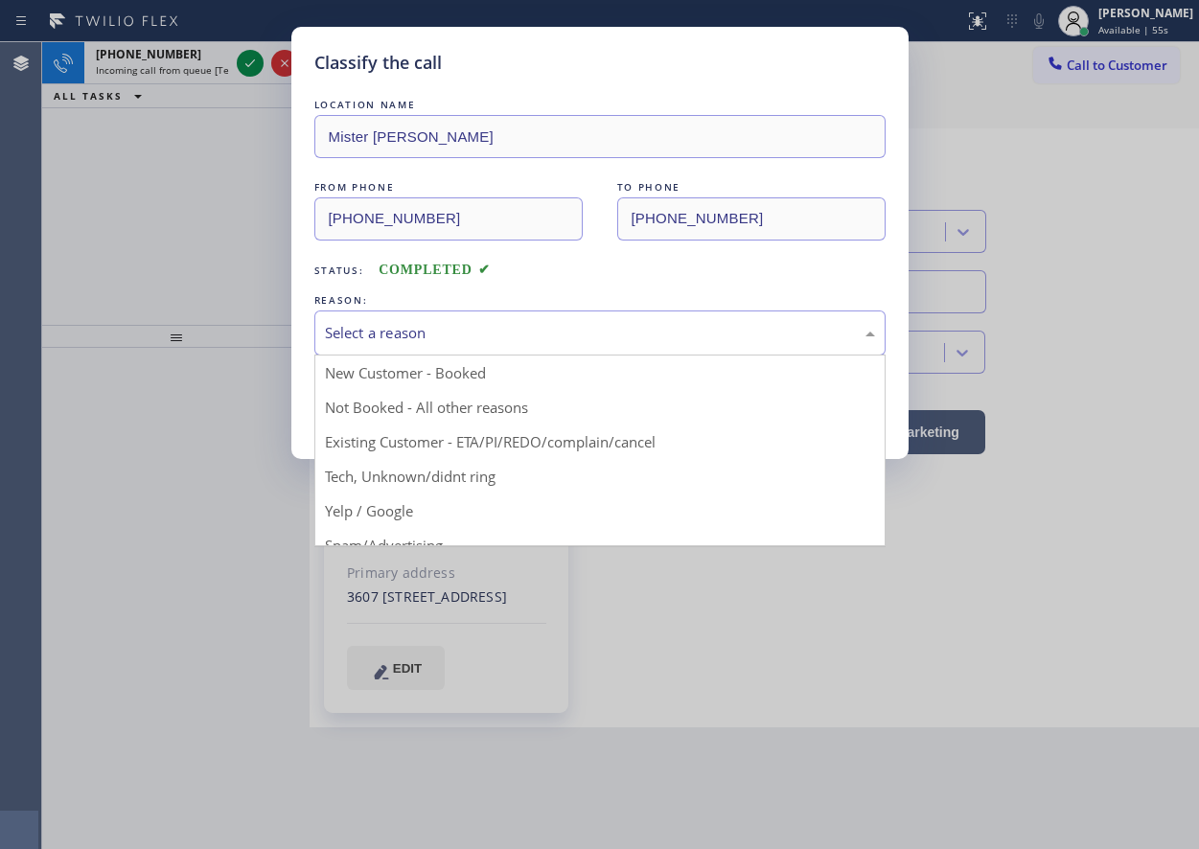
click at [398, 338] on div "Select a reason" at bounding box center [600, 333] width 550 height 22
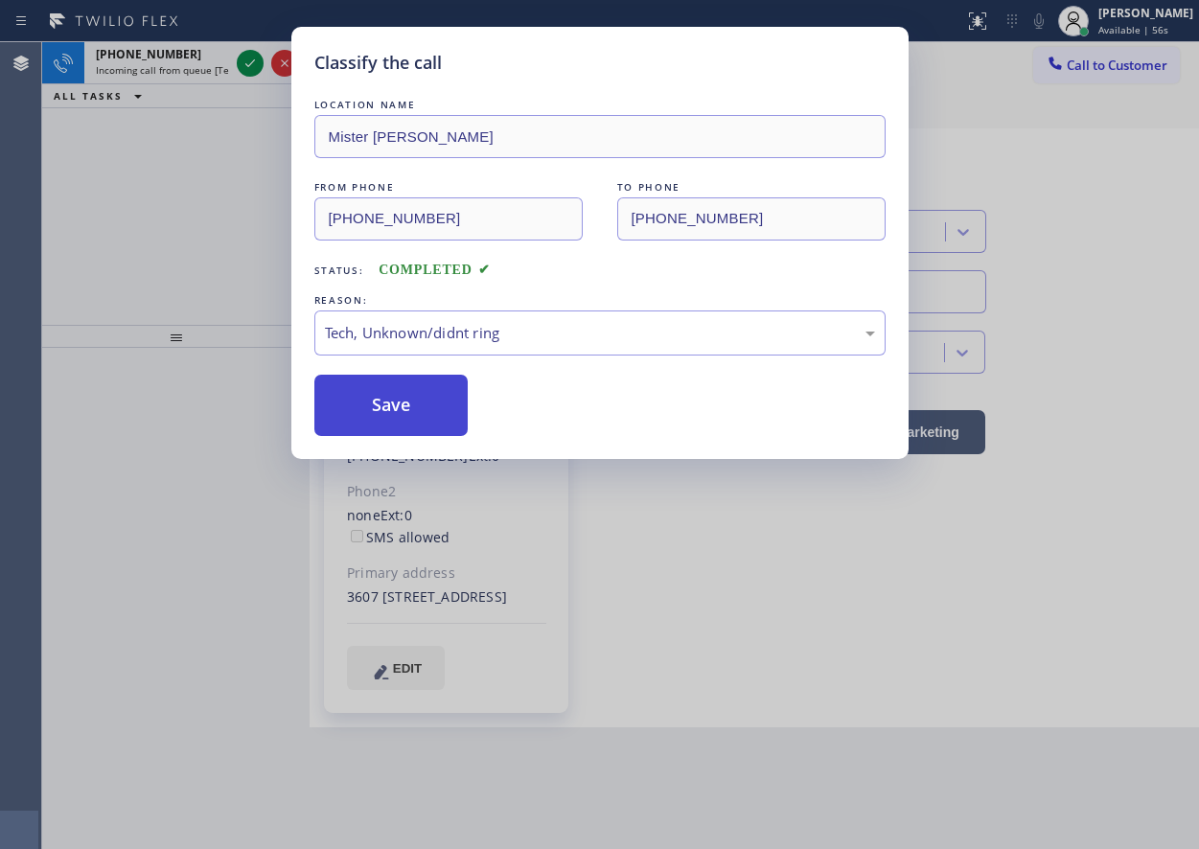
click at [386, 413] on button "Save" at bounding box center [391, 405] width 154 height 61
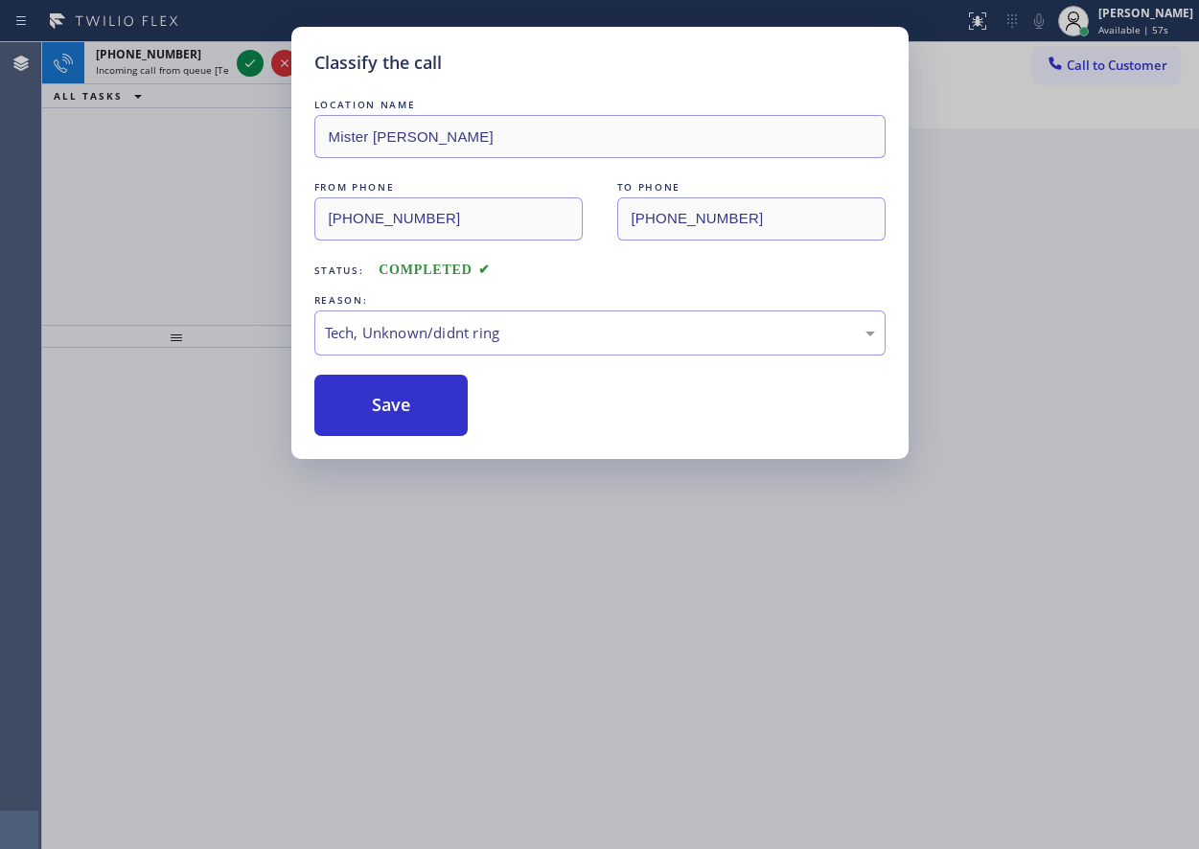
click at [251, 70] on div "Classify the call LOCATION NAME Oasis Plumbers Byron FROM PHONE (925) 232-8491 …" at bounding box center [620, 445] width 1157 height 807
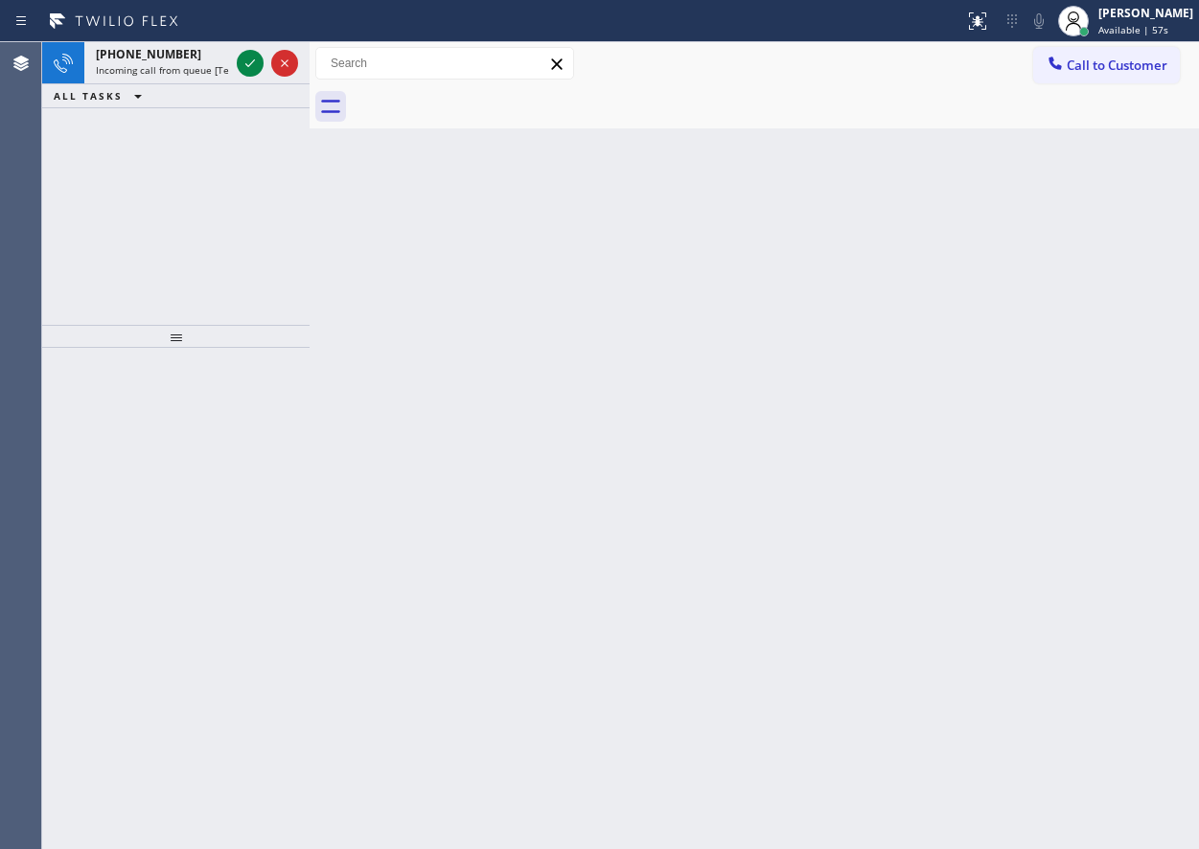
click at [251, 70] on icon at bounding box center [250, 63] width 23 height 23
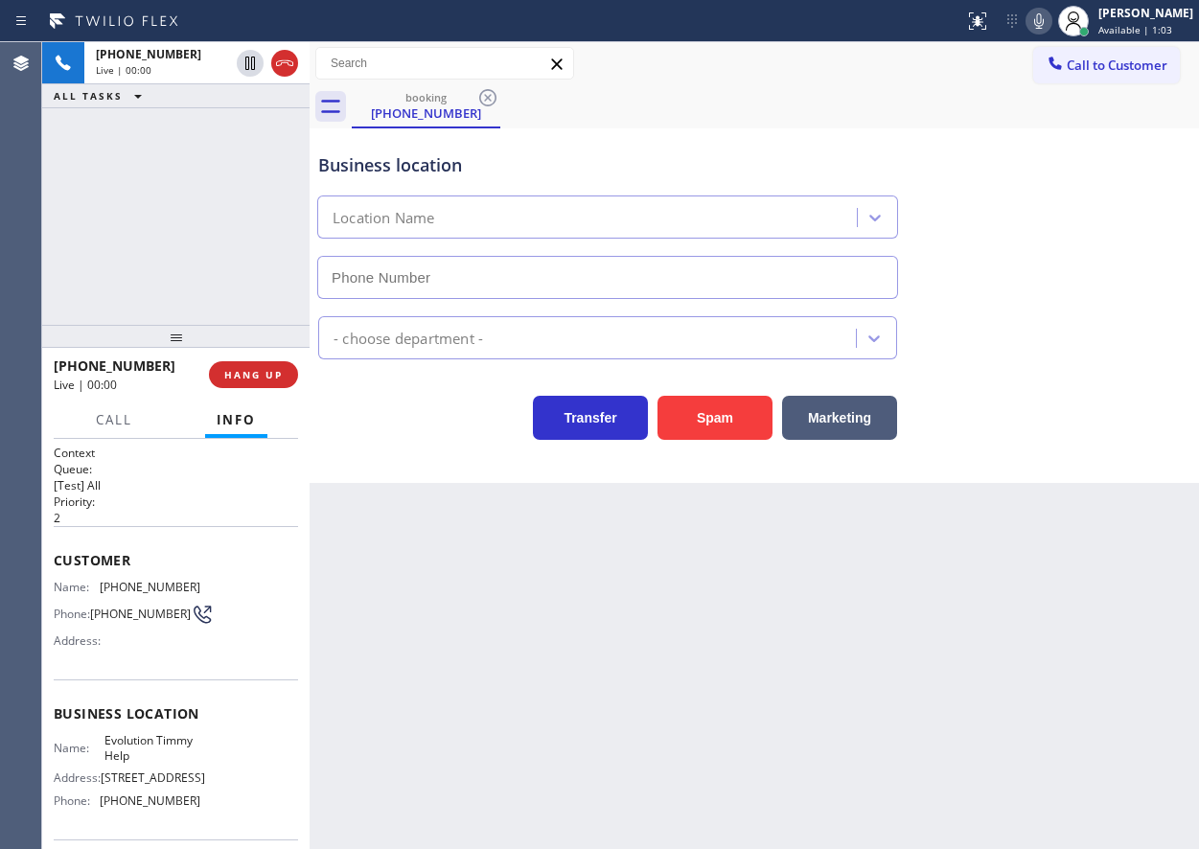
type input "(305) 363-6268"
click at [255, 384] on button "HANG UP" at bounding box center [253, 374] width 89 height 27
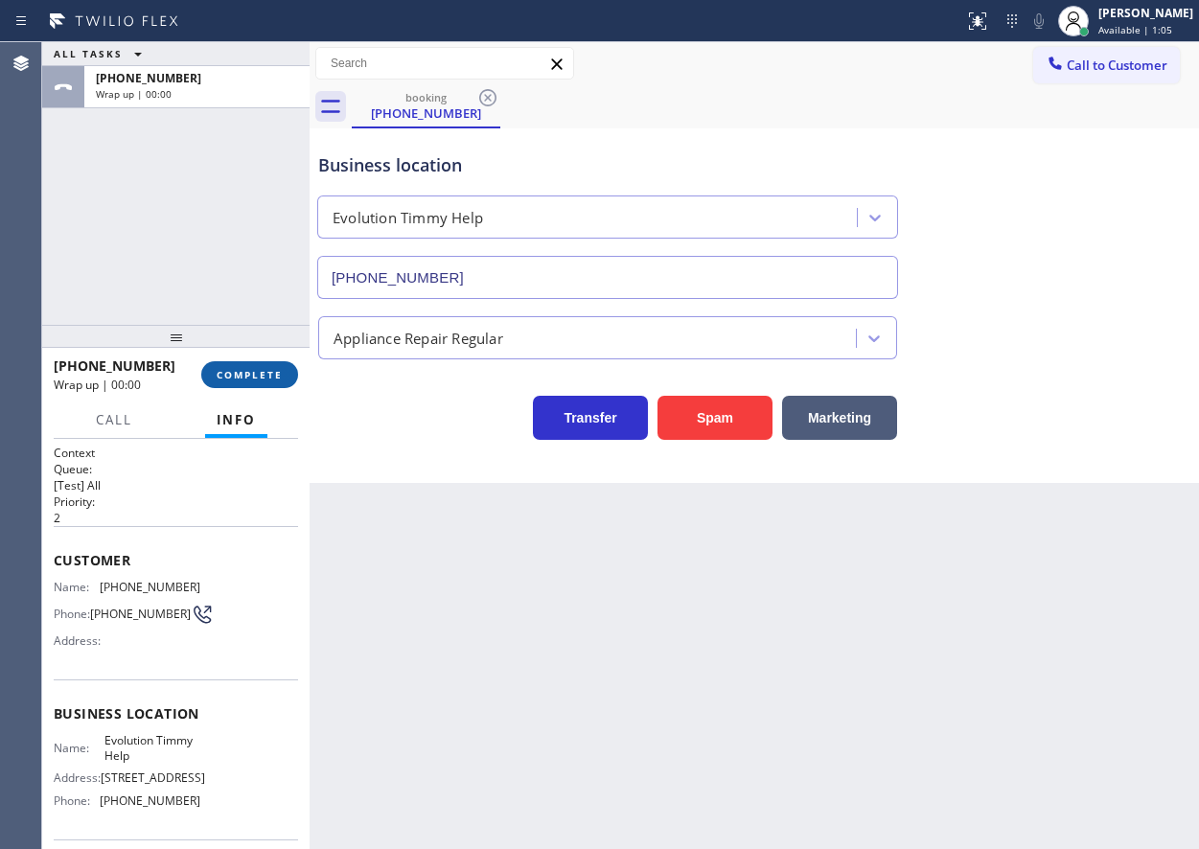
click at [256, 381] on span "COMPLETE" at bounding box center [250, 374] width 66 height 13
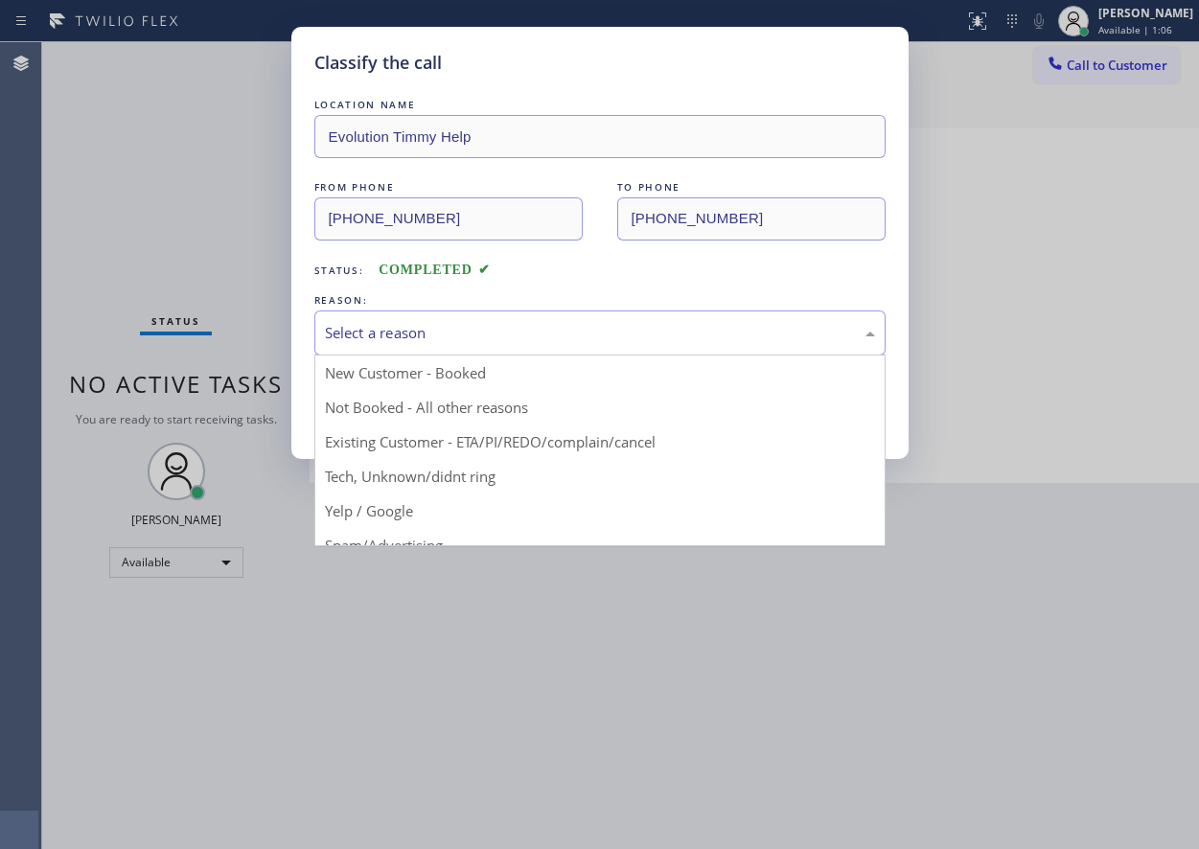
click at [471, 320] on div "Select a reason" at bounding box center [599, 333] width 571 height 45
drag, startPoint x: 454, startPoint y: 470, endPoint x: 416, endPoint y: 403, distance: 77.3
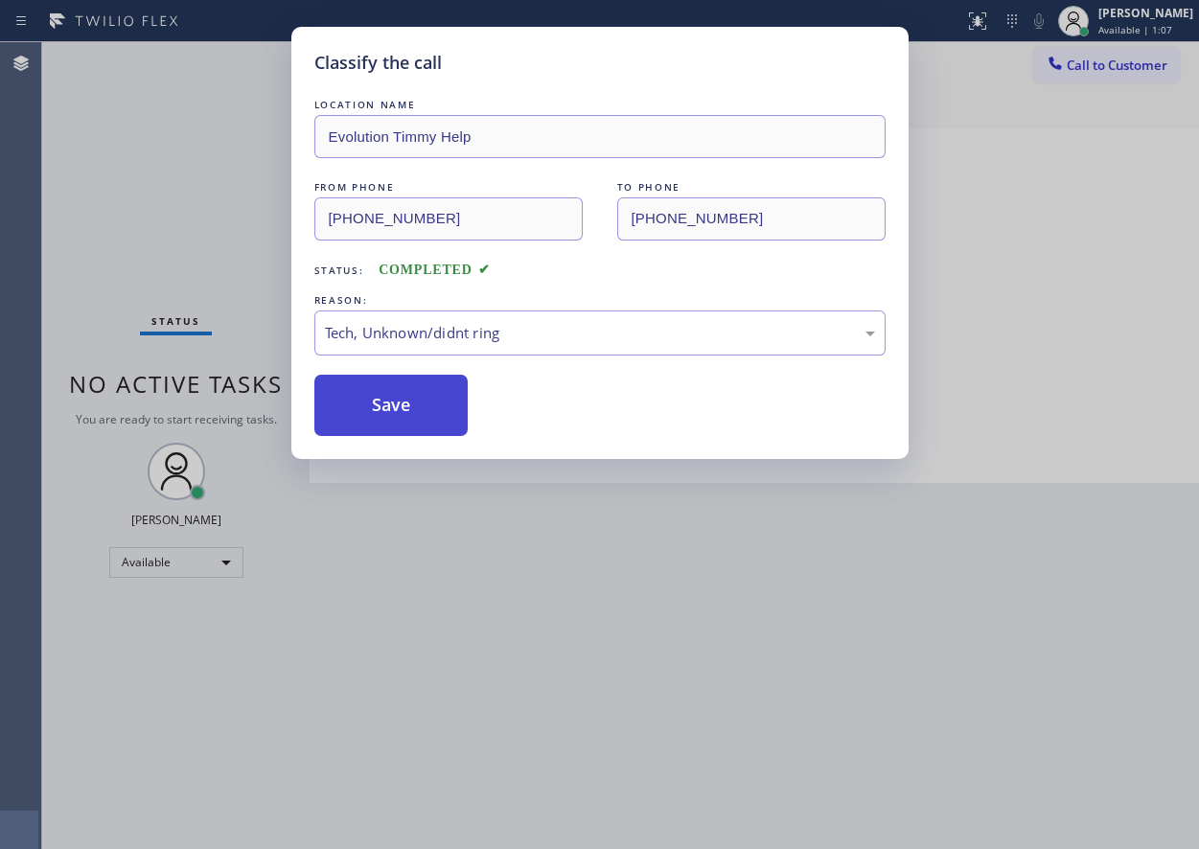
click at [415, 402] on button "Save" at bounding box center [391, 405] width 154 height 61
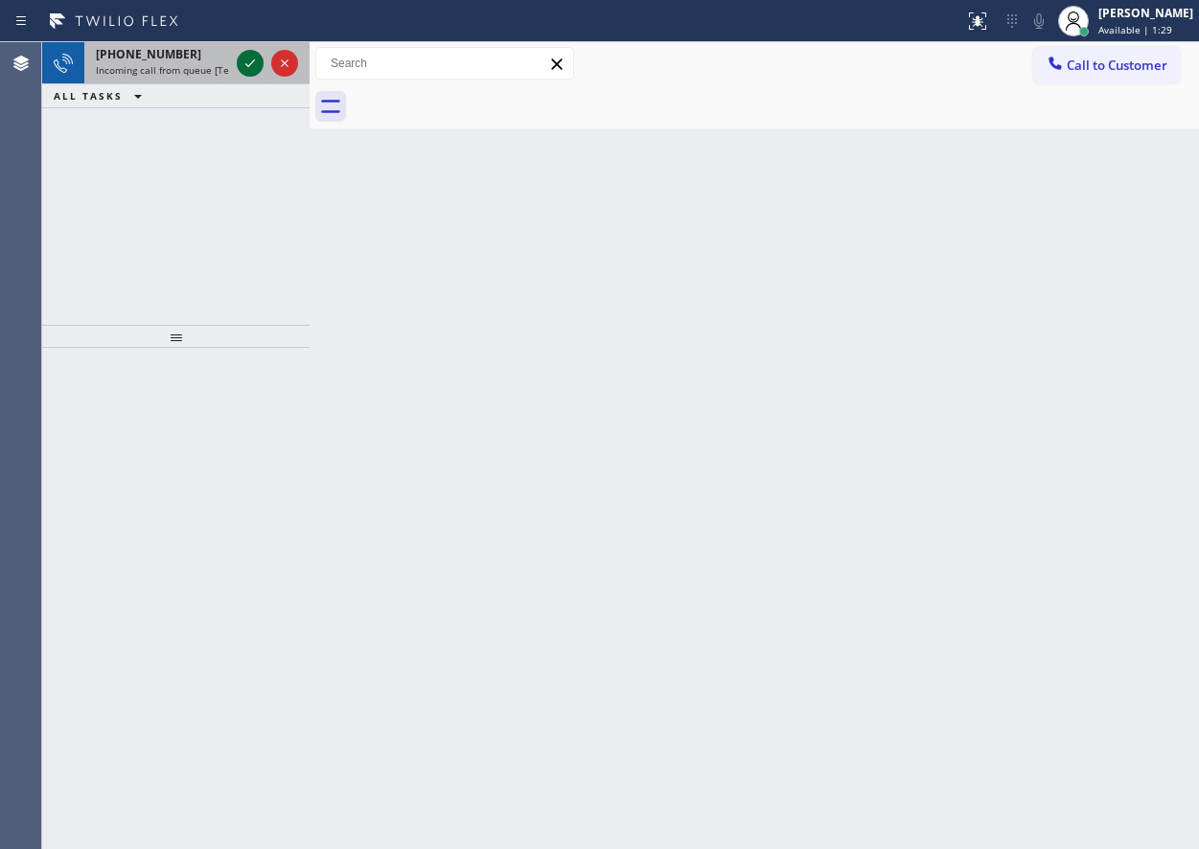
click at [252, 63] on icon at bounding box center [250, 63] width 10 height 8
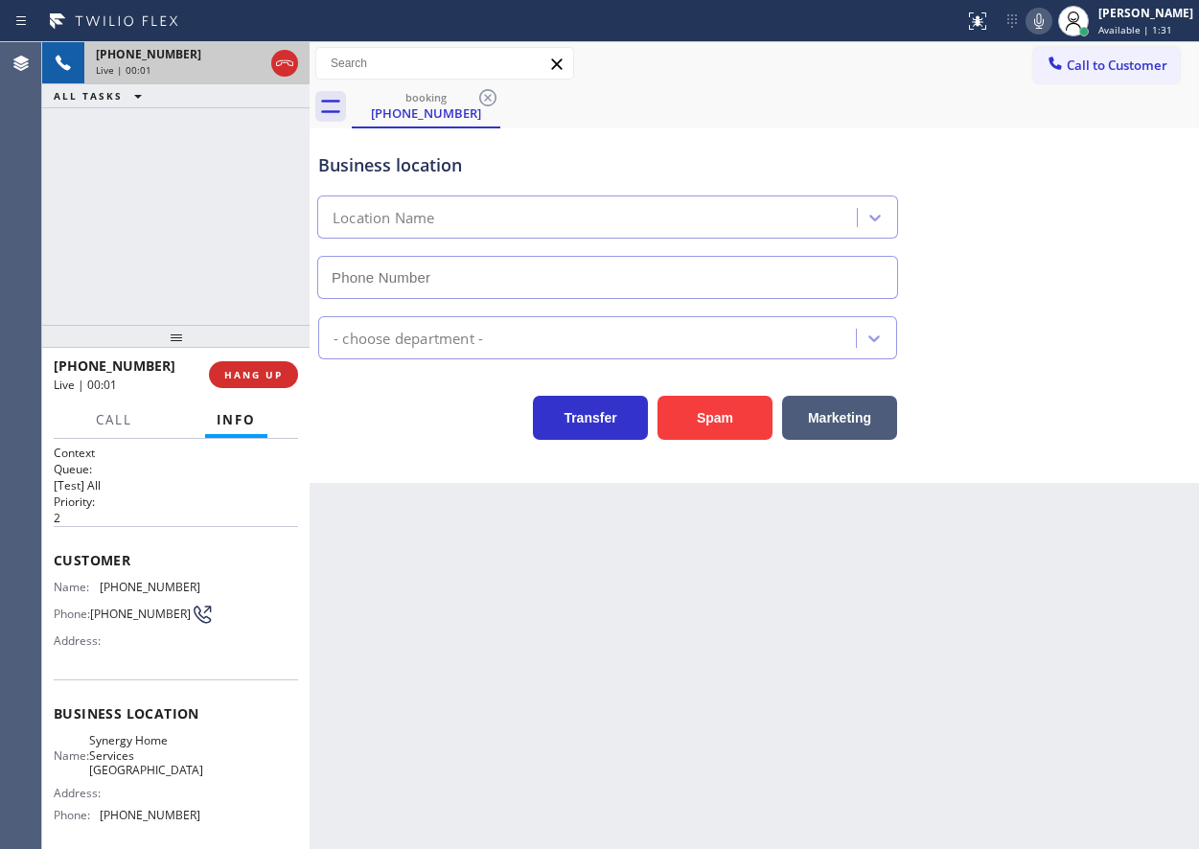
type input "(305) 889-7797"
click at [702, 418] on button "Spam" at bounding box center [715, 418] width 115 height 44
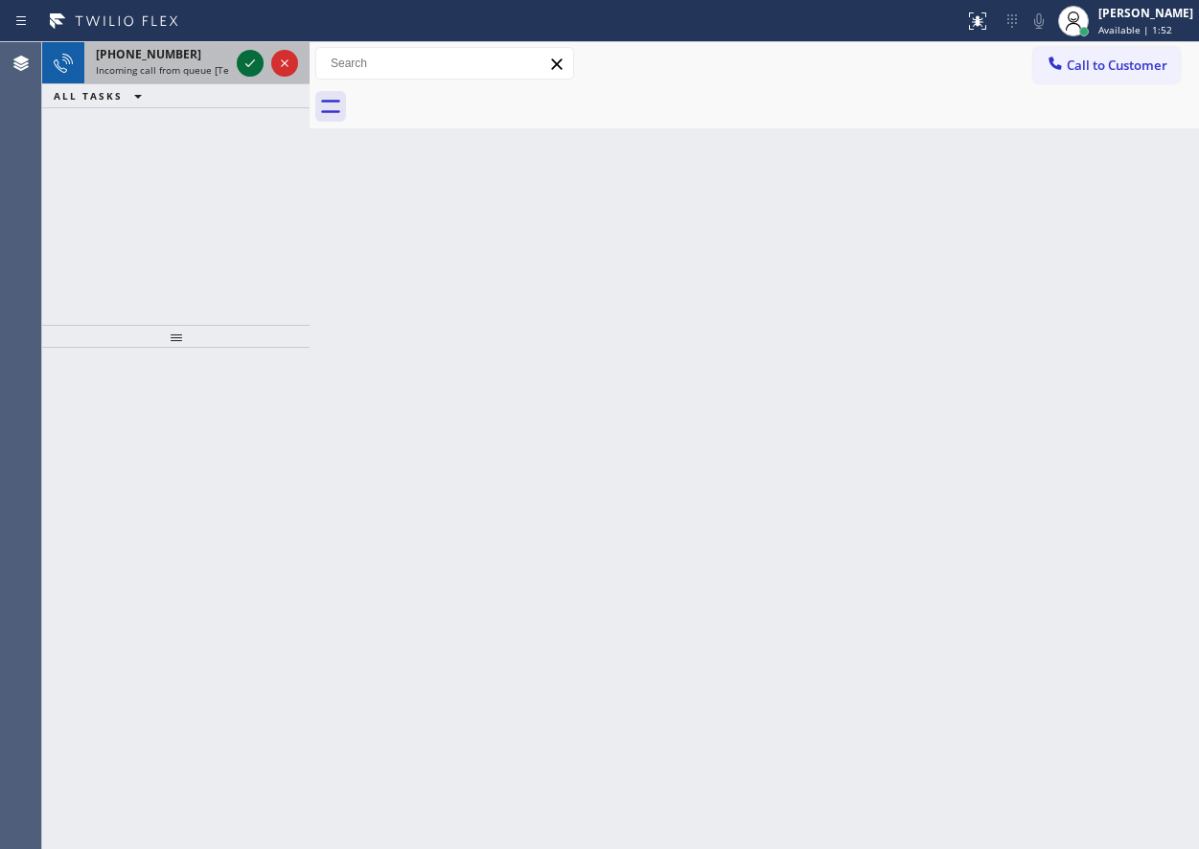
click at [248, 58] on icon at bounding box center [250, 63] width 23 height 23
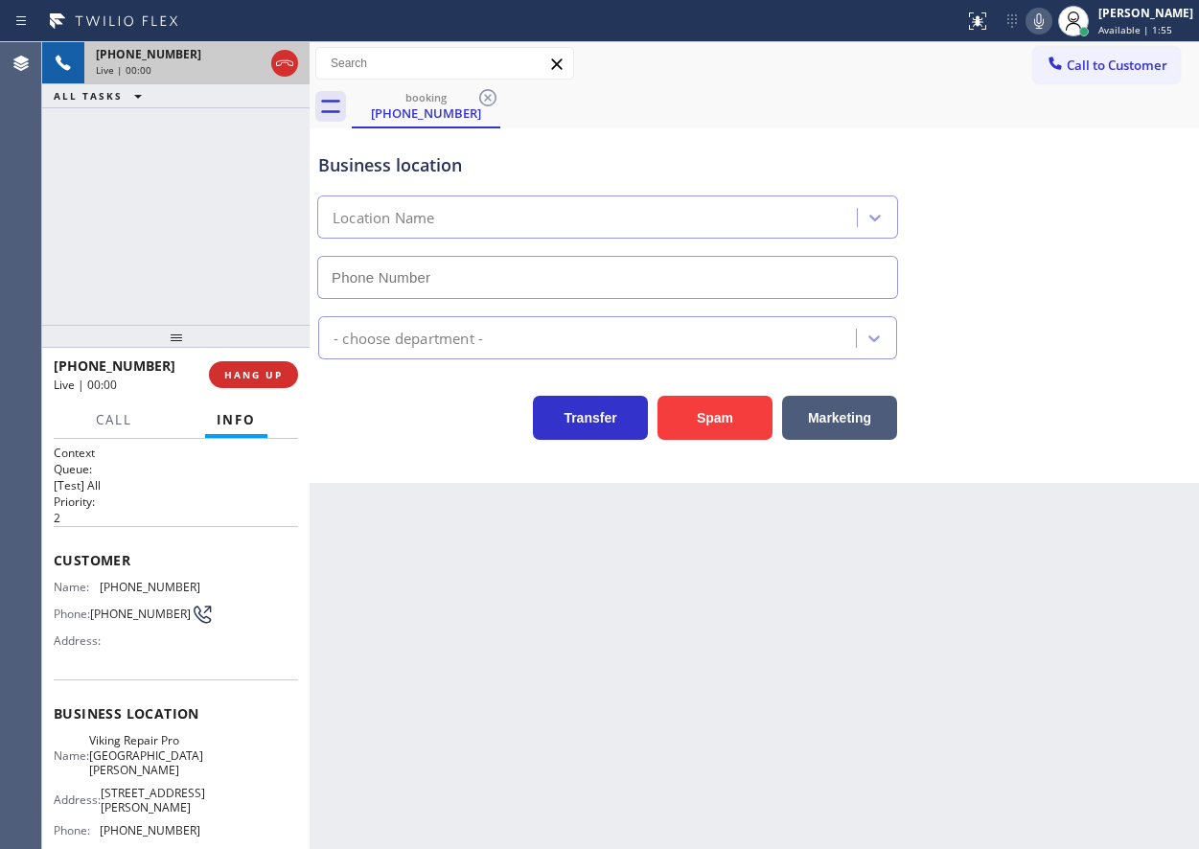
type input "(831) 661-8837"
click at [168, 750] on span "Viking Repair Pro Santa Cruz" at bounding box center [146, 755] width 114 height 44
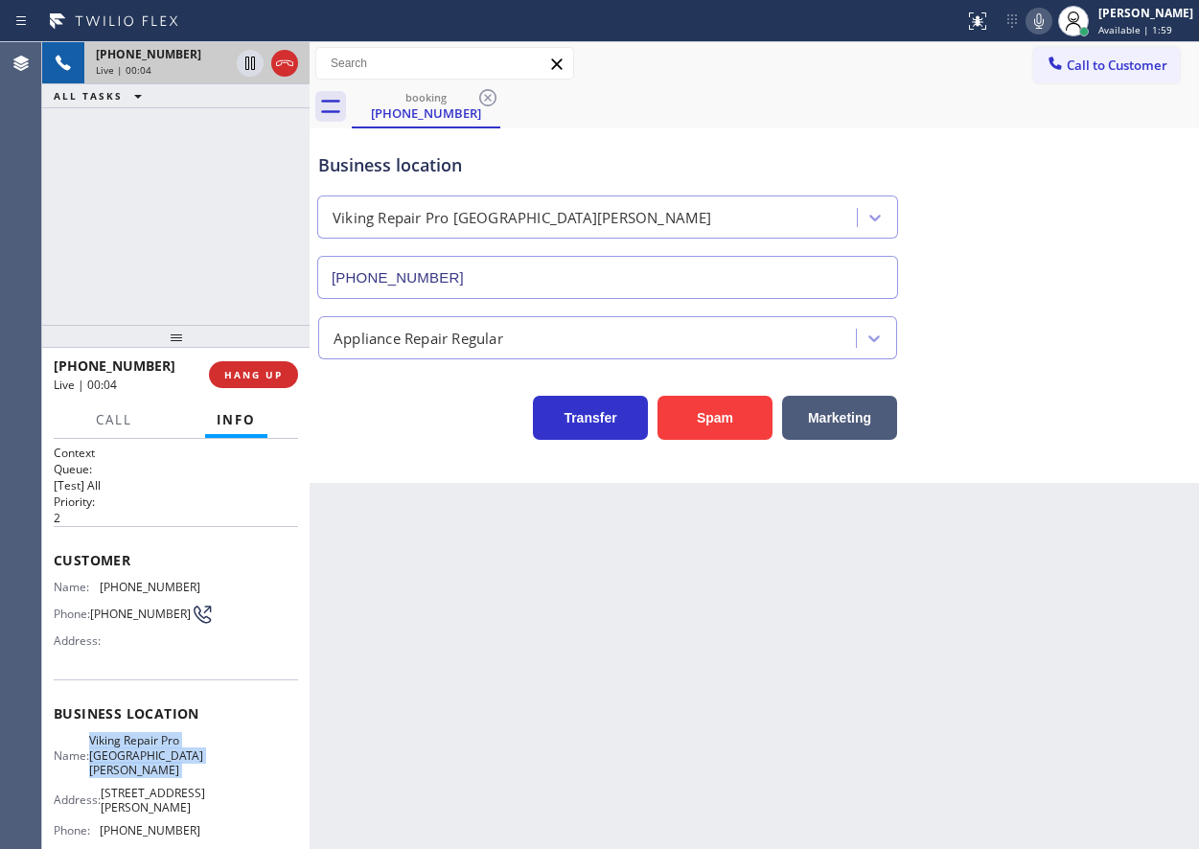
click at [168, 750] on span "Viking Repair Pro Santa Cruz" at bounding box center [146, 755] width 114 height 44
copy span "Viking Repair Pro Santa Cruz"
click at [466, 277] on input "(831) 661-8837" at bounding box center [607, 277] width 581 height 43
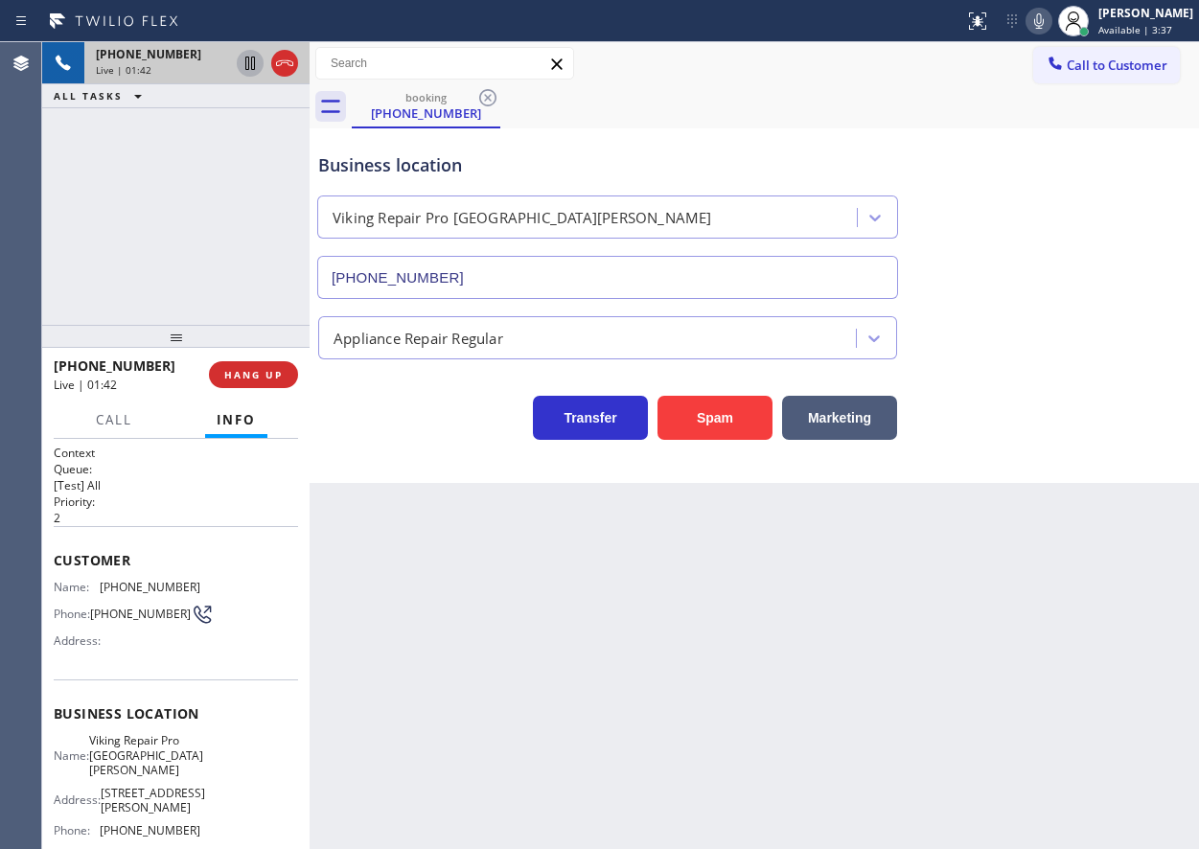
click at [245, 68] on icon at bounding box center [250, 63] width 10 height 13
click at [1051, 18] on icon at bounding box center [1039, 21] width 23 height 23
click at [1116, 343] on div "Appliance Repair Regular" at bounding box center [754, 334] width 880 height 51
click at [1044, 25] on icon at bounding box center [1039, 20] width 10 height 15
click at [245, 56] on icon at bounding box center [250, 63] width 23 height 23
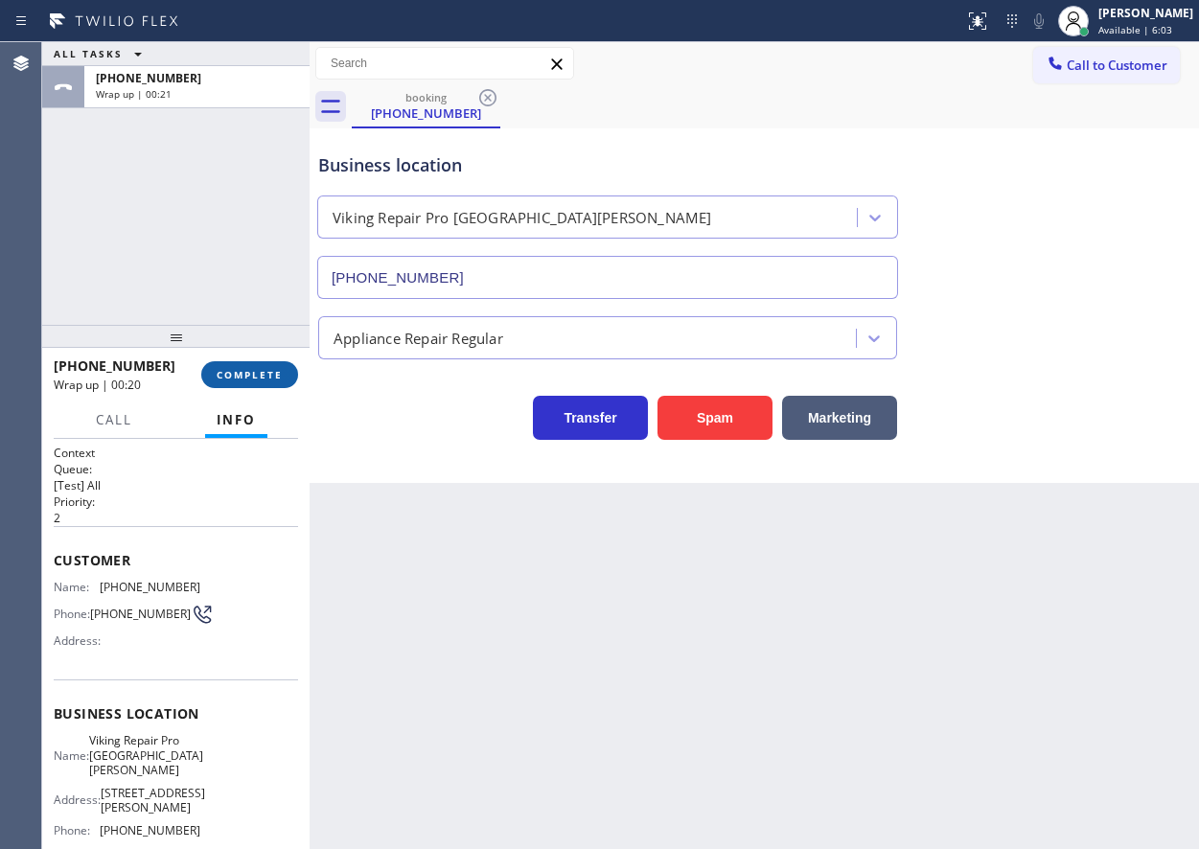
click at [244, 380] on span "COMPLETE" at bounding box center [250, 374] width 66 height 13
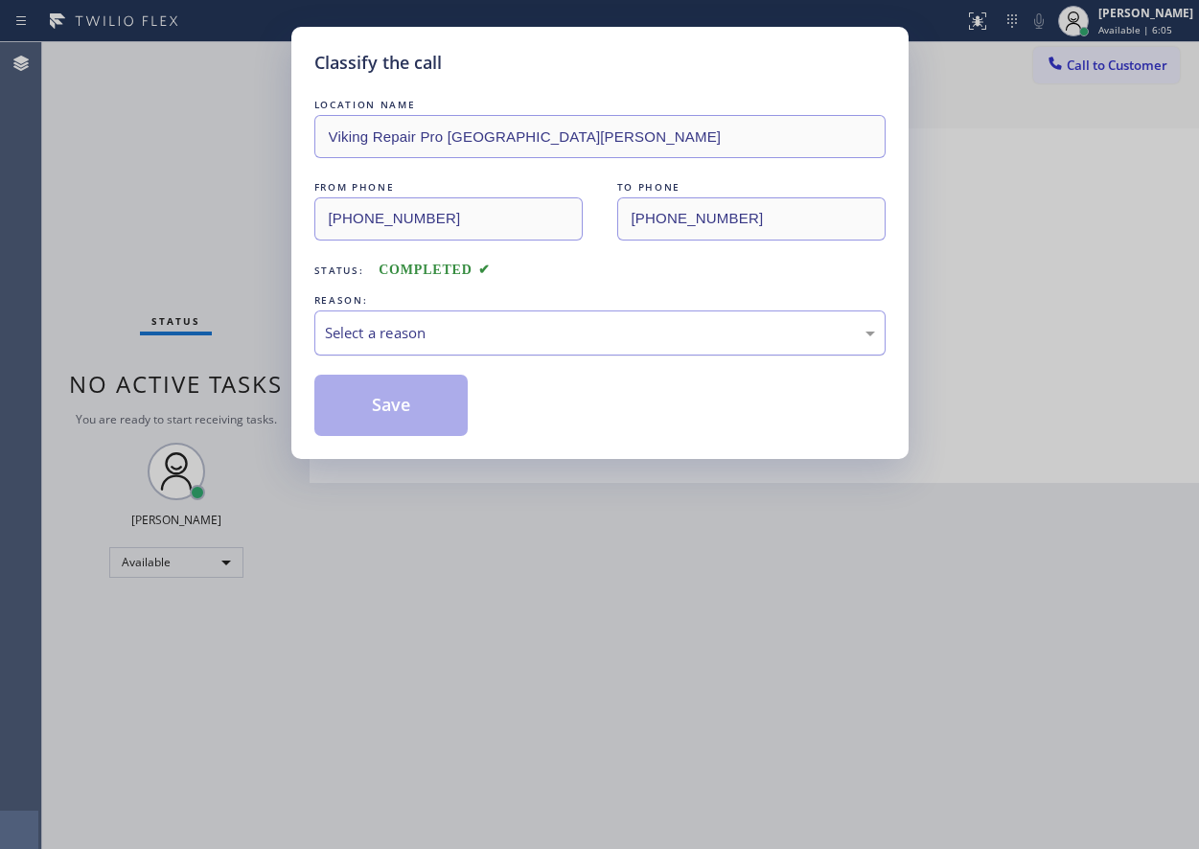
click at [454, 329] on div "Select a reason" at bounding box center [600, 333] width 550 height 22
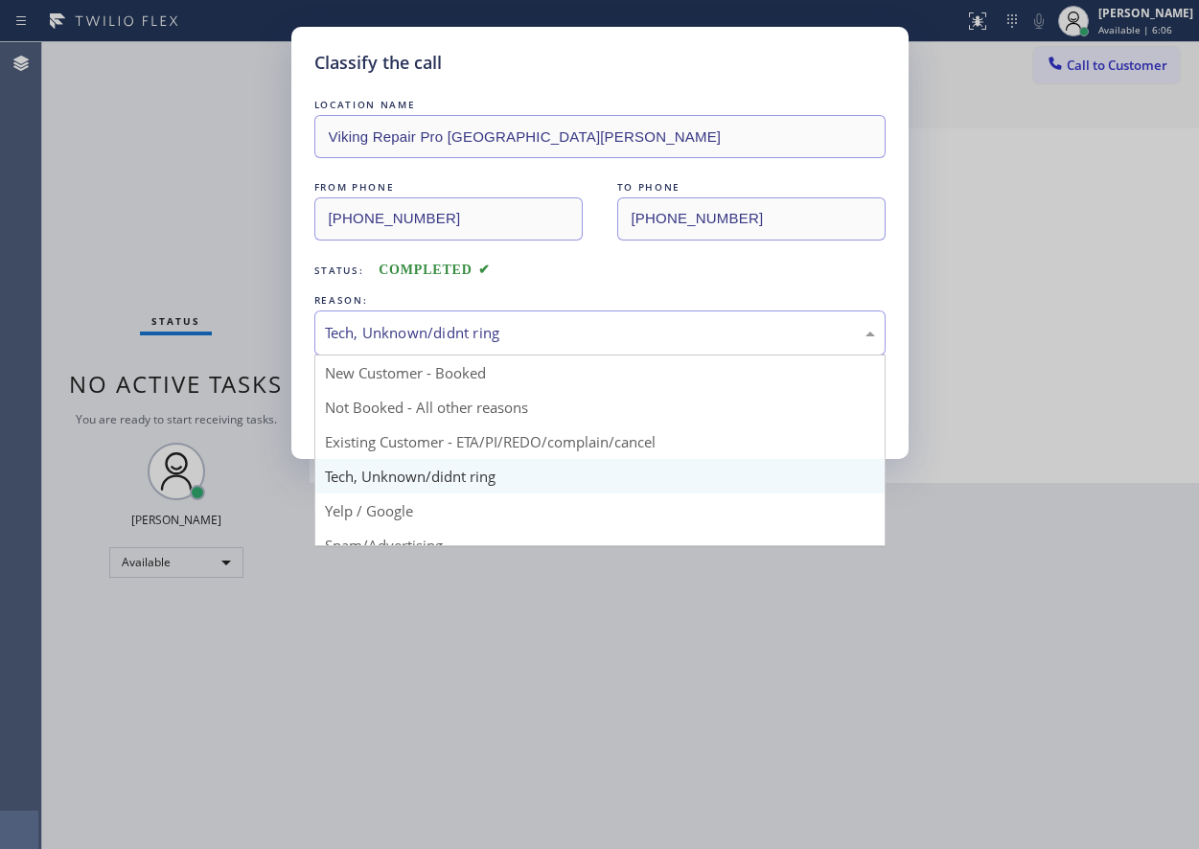
click at [356, 325] on div "Tech, Unknown/didnt ring" at bounding box center [600, 333] width 550 height 22
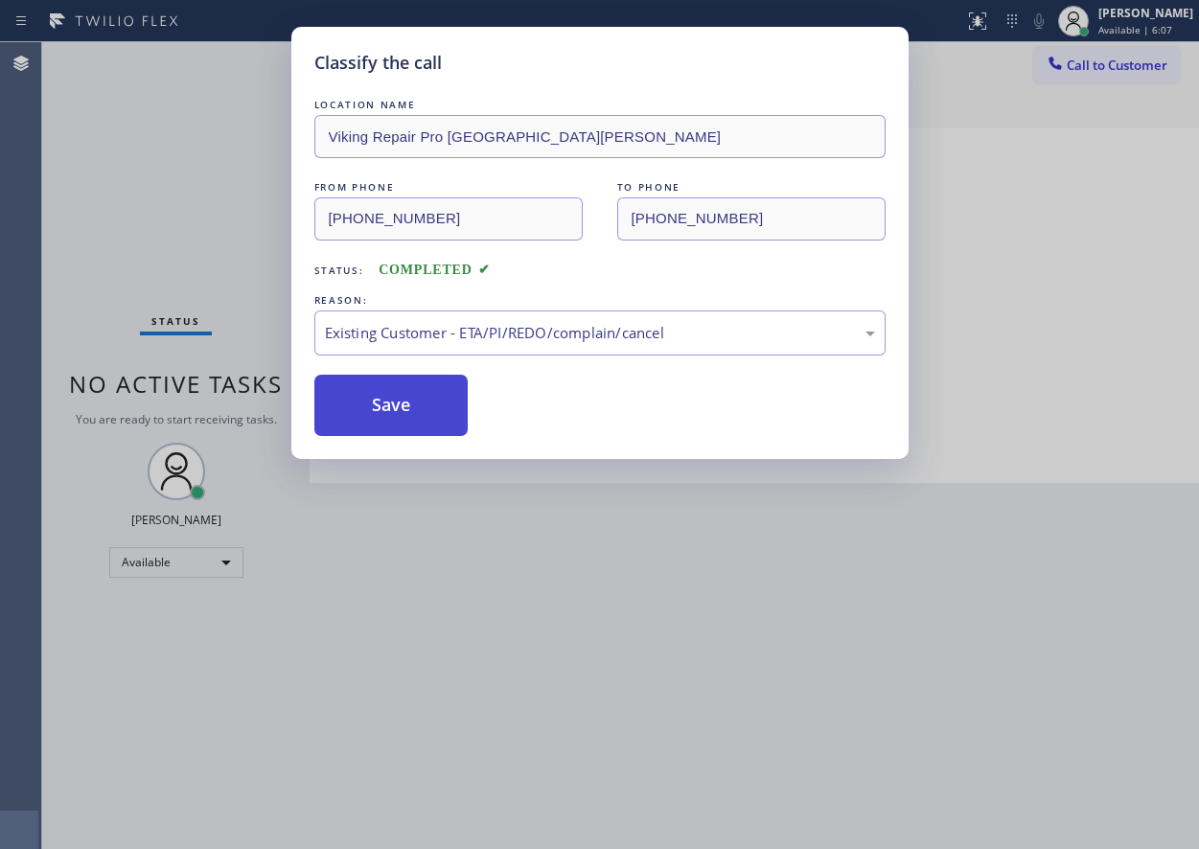
click at [371, 391] on button "Save" at bounding box center [391, 405] width 154 height 61
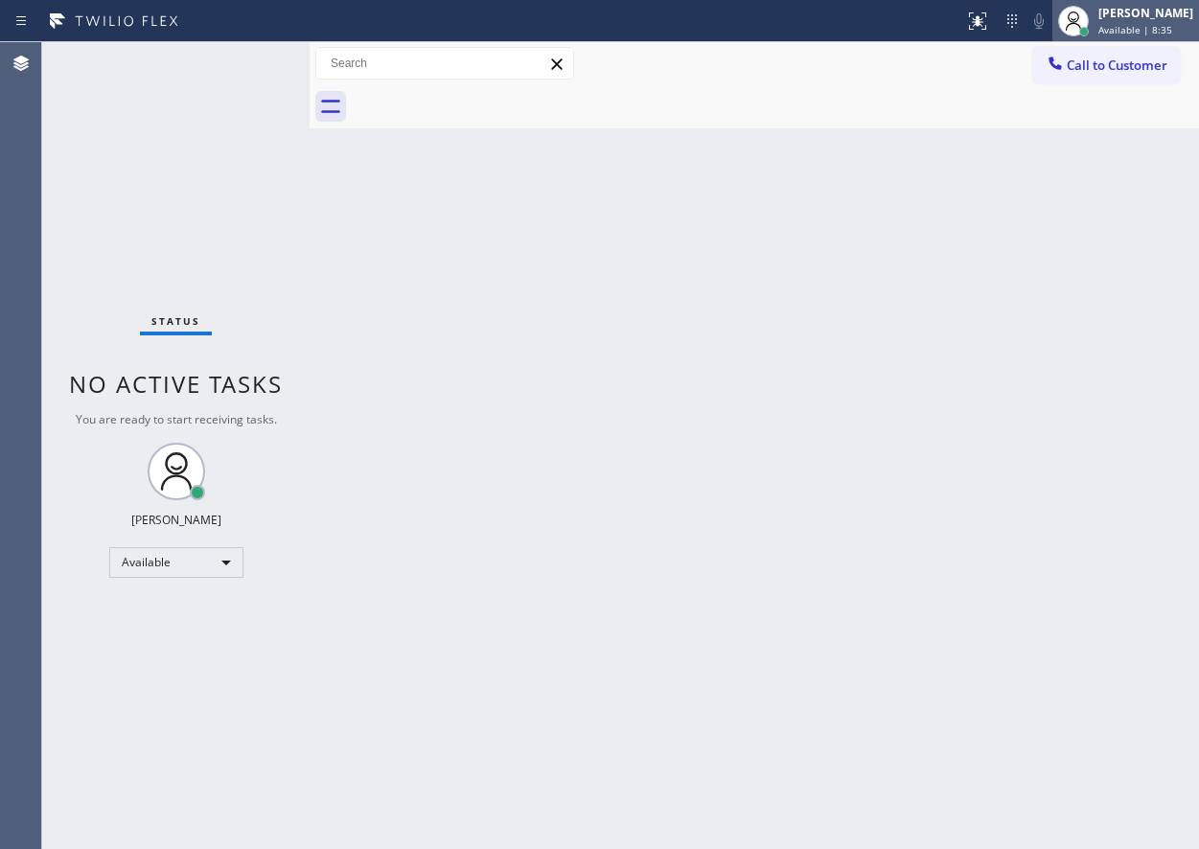
click at [1131, 13] on div "[PERSON_NAME]" at bounding box center [1146, 13] width 95 height 16
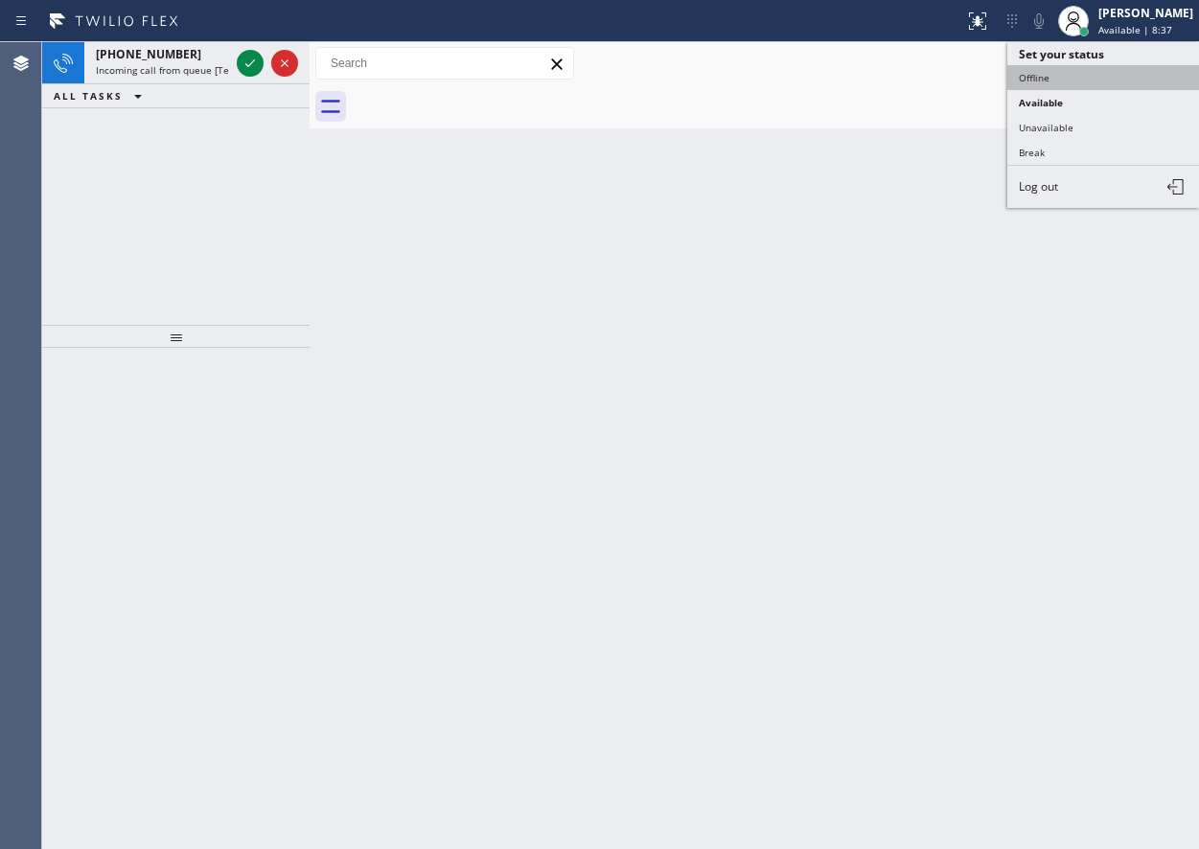
click at [1116, 66] on button "Offline" at bounding box center [1103, 77] width 192 height 25
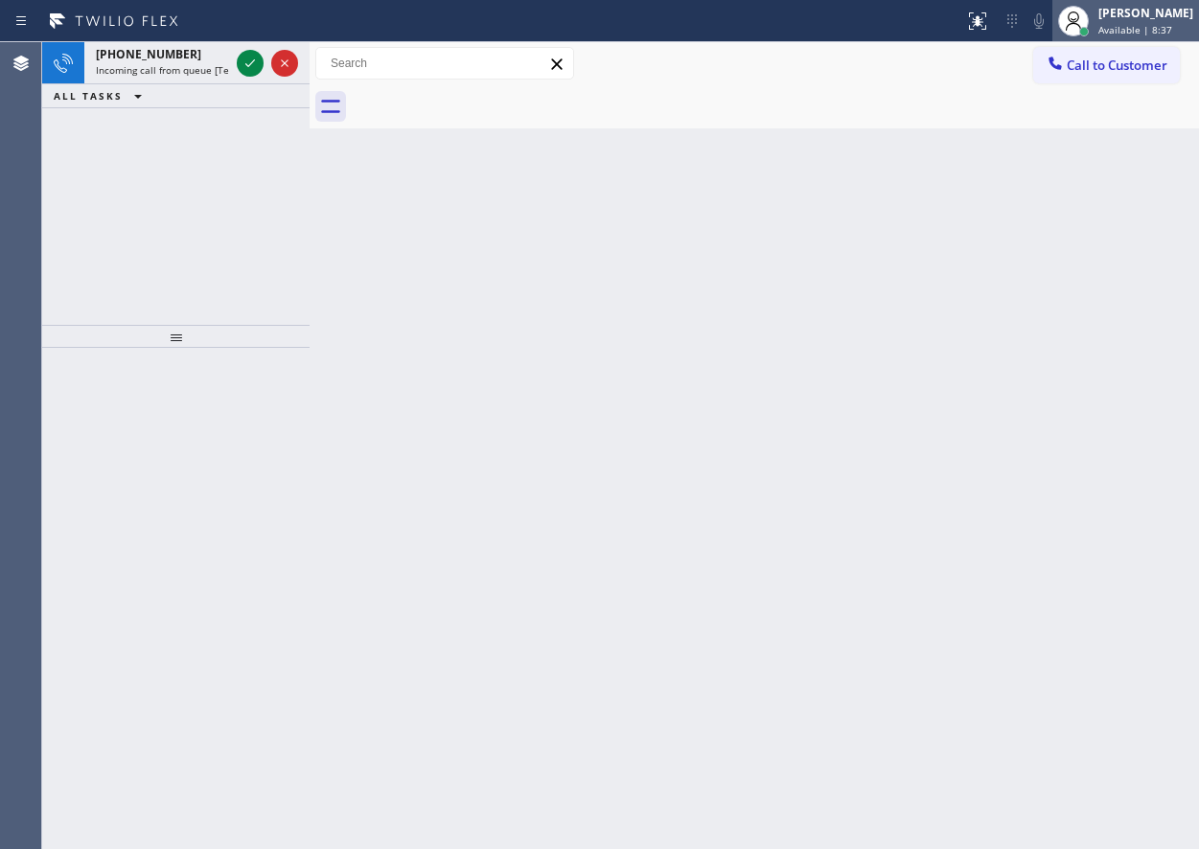
click at [1170, 15] on div "[PERSON_NAME]" at bounding box center [1146, 13] width 95 height 16
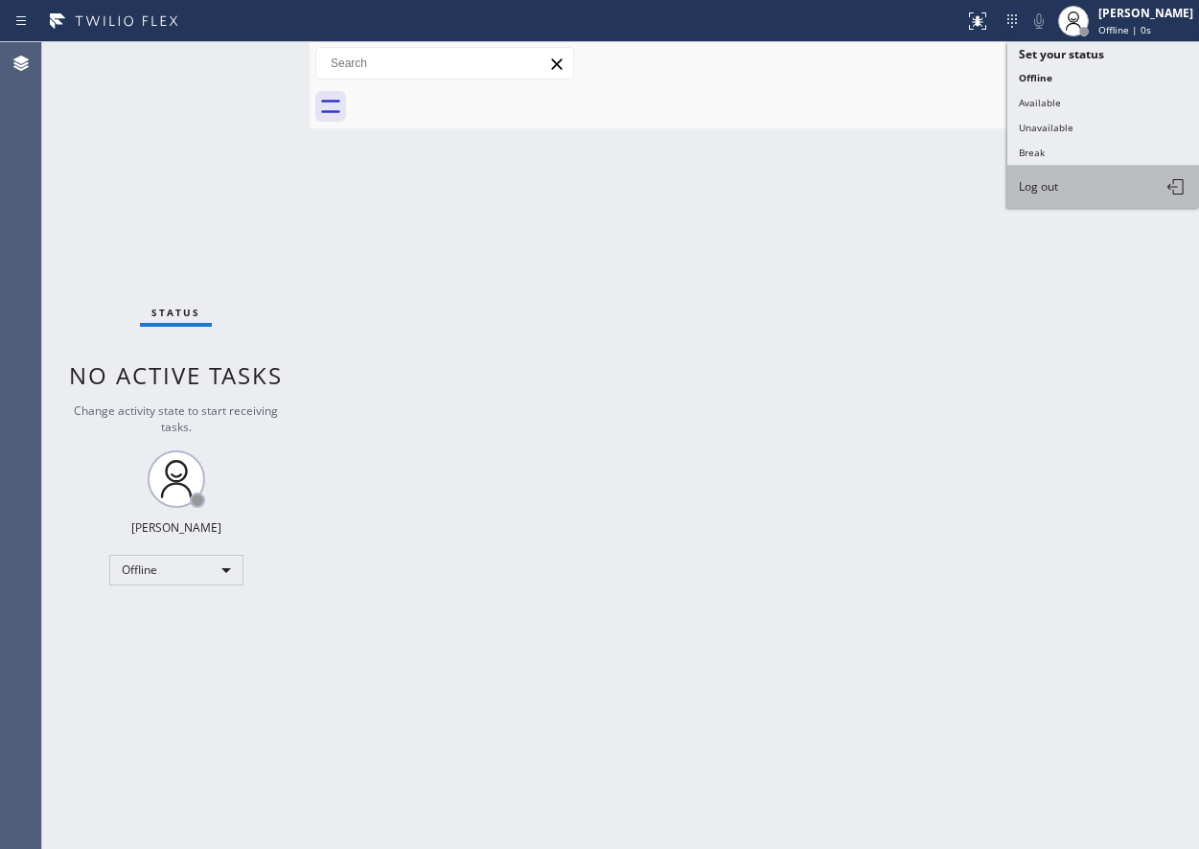
click at [1104, 186] on button "Log out" at bounding box center [1103, 187] width 192 height 42
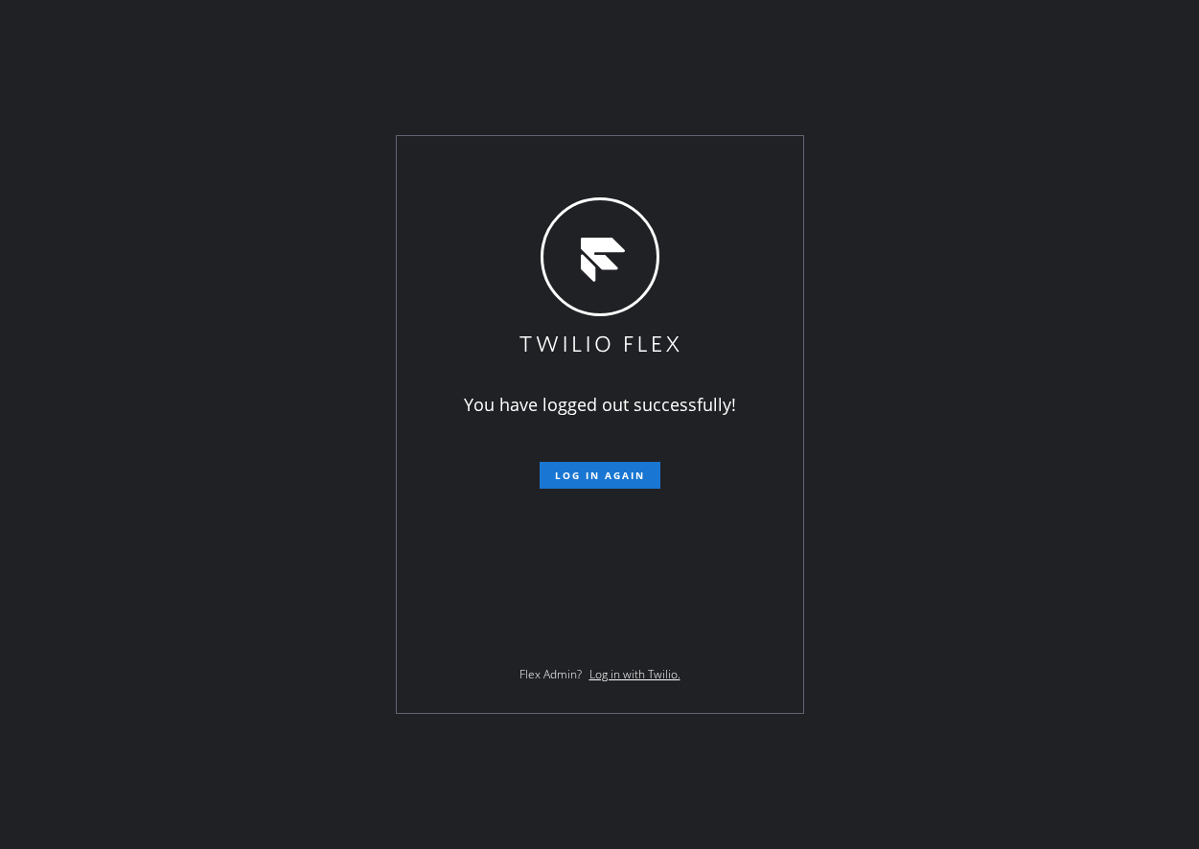
click at [227, 649] on div "You have logged out successfully! Log in again Flex Admin? Log in with Twilio." at bounding box center [599, 424] width 1199 height 849
